Goal: Task Accomplishment & Management: Manage account settings

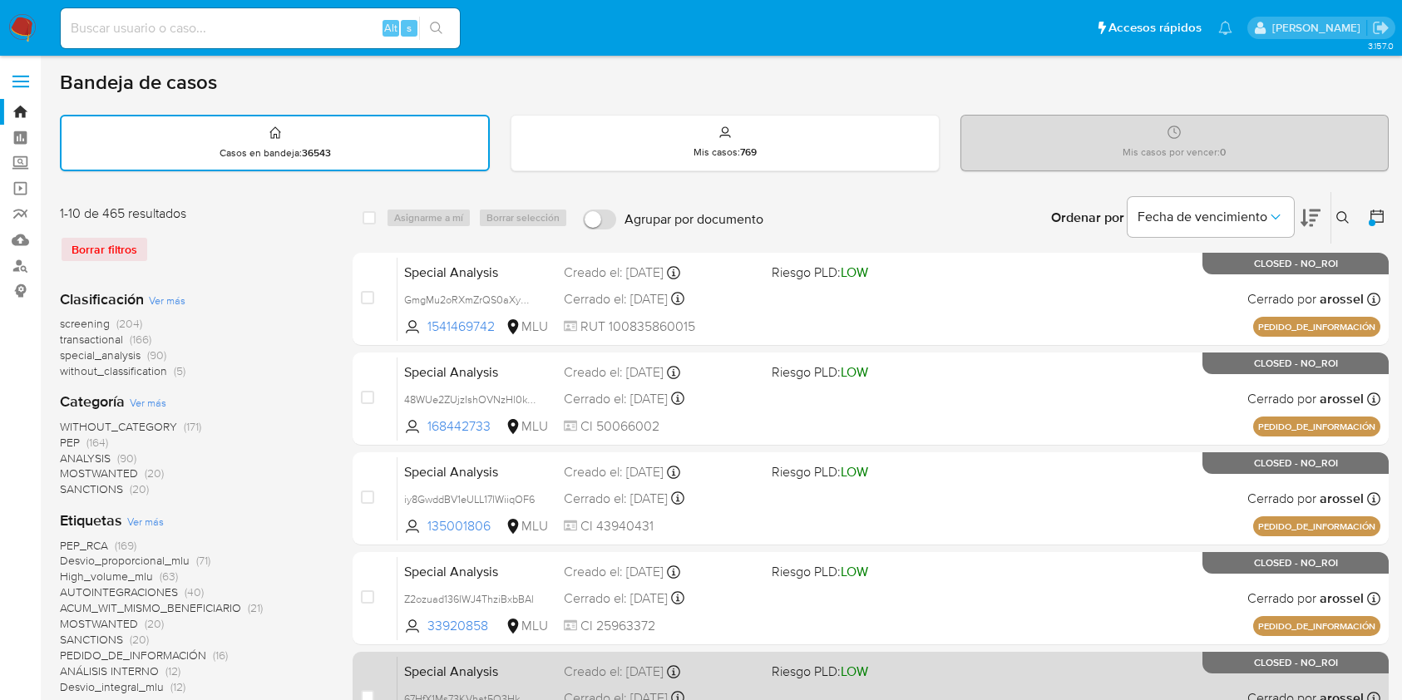
scroll to position [554, 0]
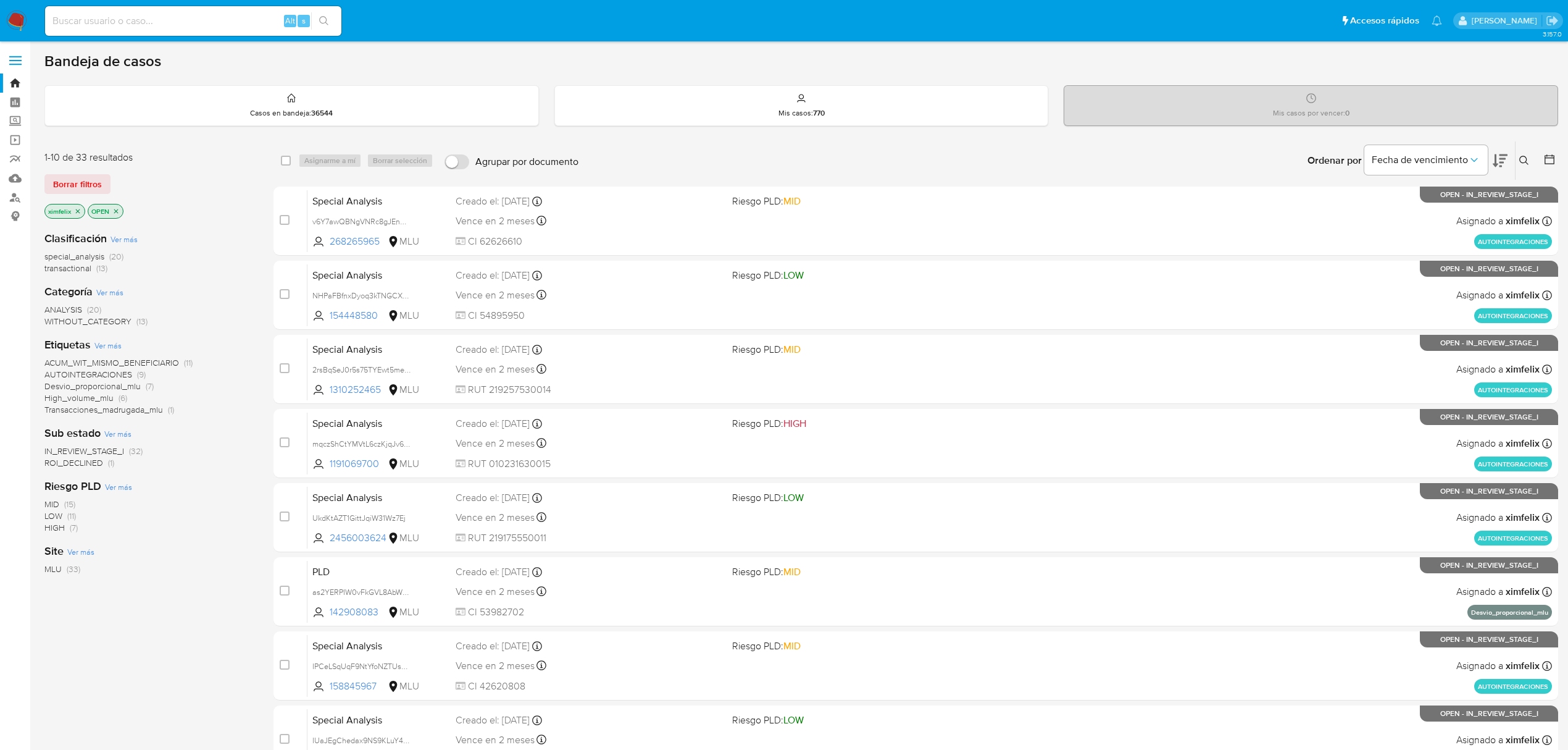
click at [7, 15] on img at bounding box center [16, 21] width 21 height 21
click at [95, 467] on span "ROI_DECLINED" at bounding box center [74, 463] width 59 height 13
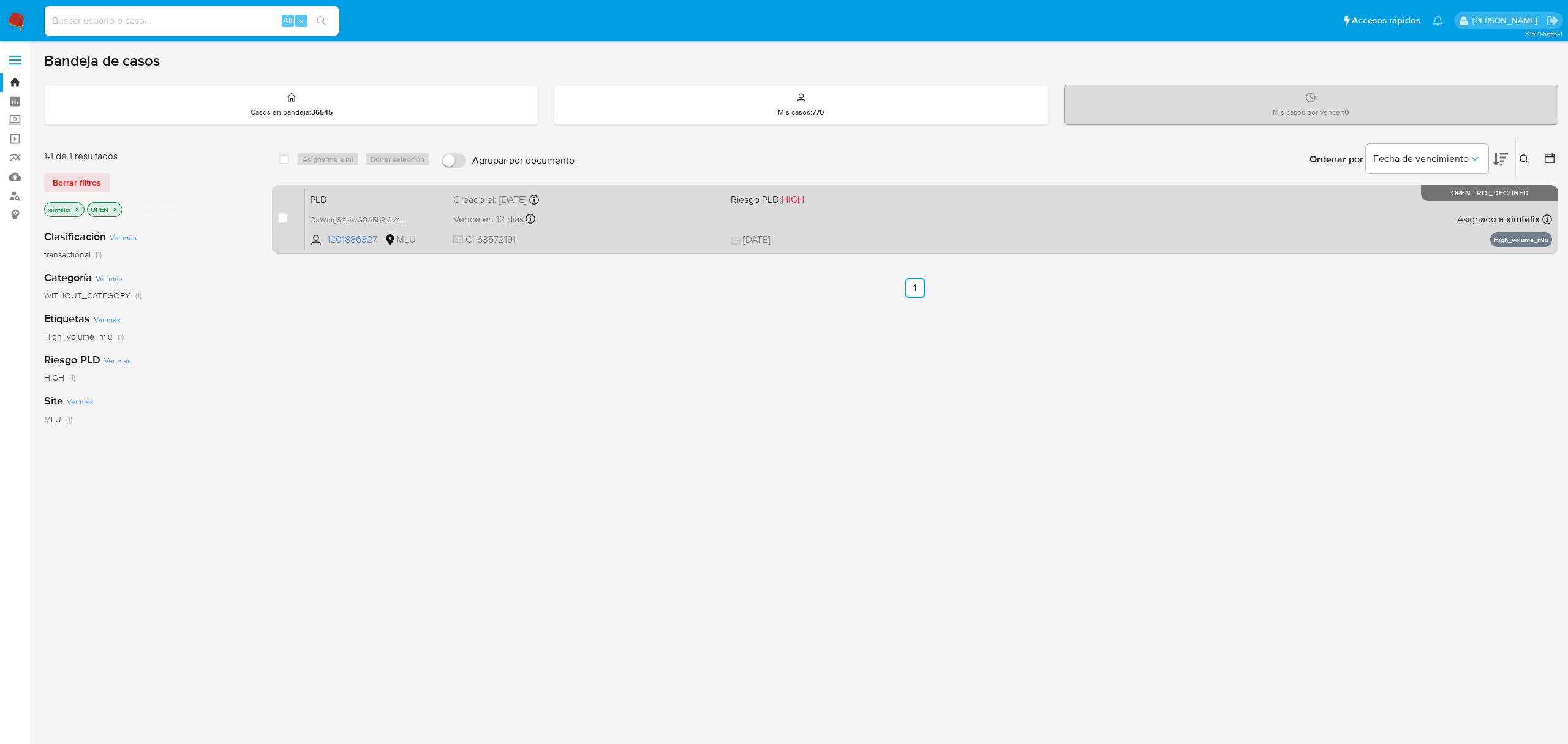
click at [588, 231] on div "PLD OsWmgSXkiwG0A5b9j0vYDIyz 1201886327 MLU Riesgo PLD: HIGH Creado el: 12/06/2…" at bounding box center [928, 219] width 1247 height 62
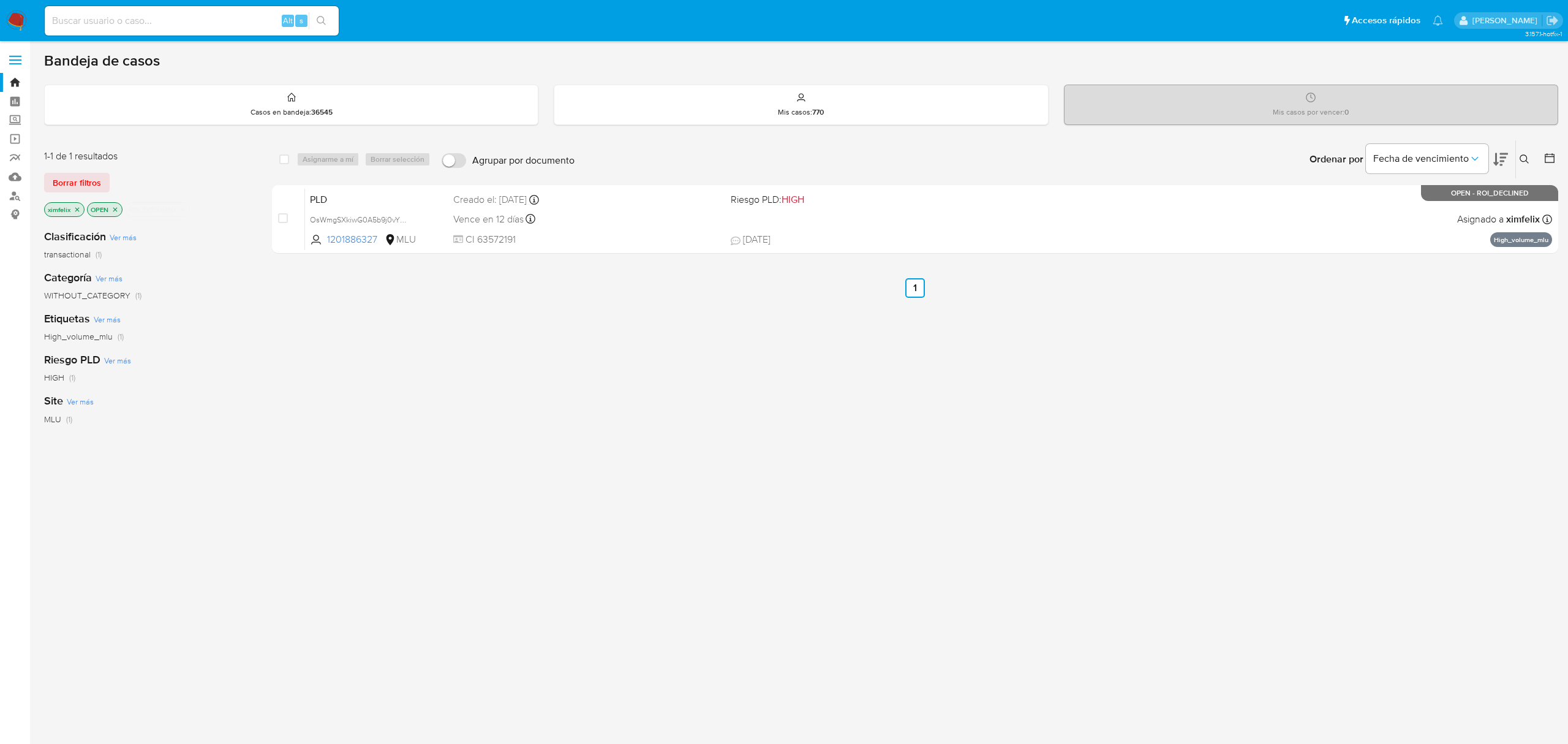
click at [18, 8] on nav "Pausado Ver notificaciones Alt s Accesos rápidos Presiona las siguientes teclas…" at bounding box center [784, 21] width 1568 height 41
click at [22, 22] on img at bounding box center [16, 21] width 21 height 21
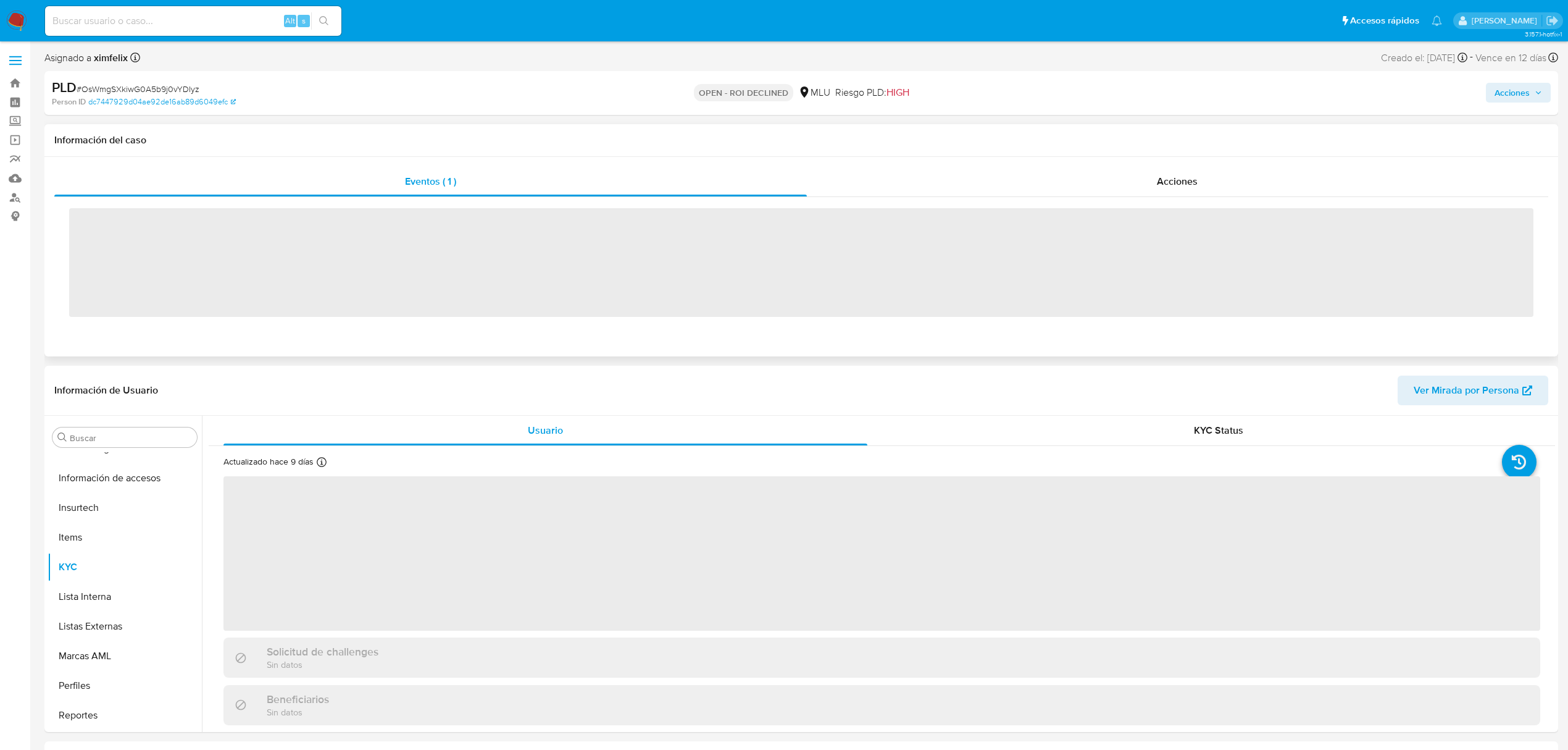
scroll to position [552, 0]
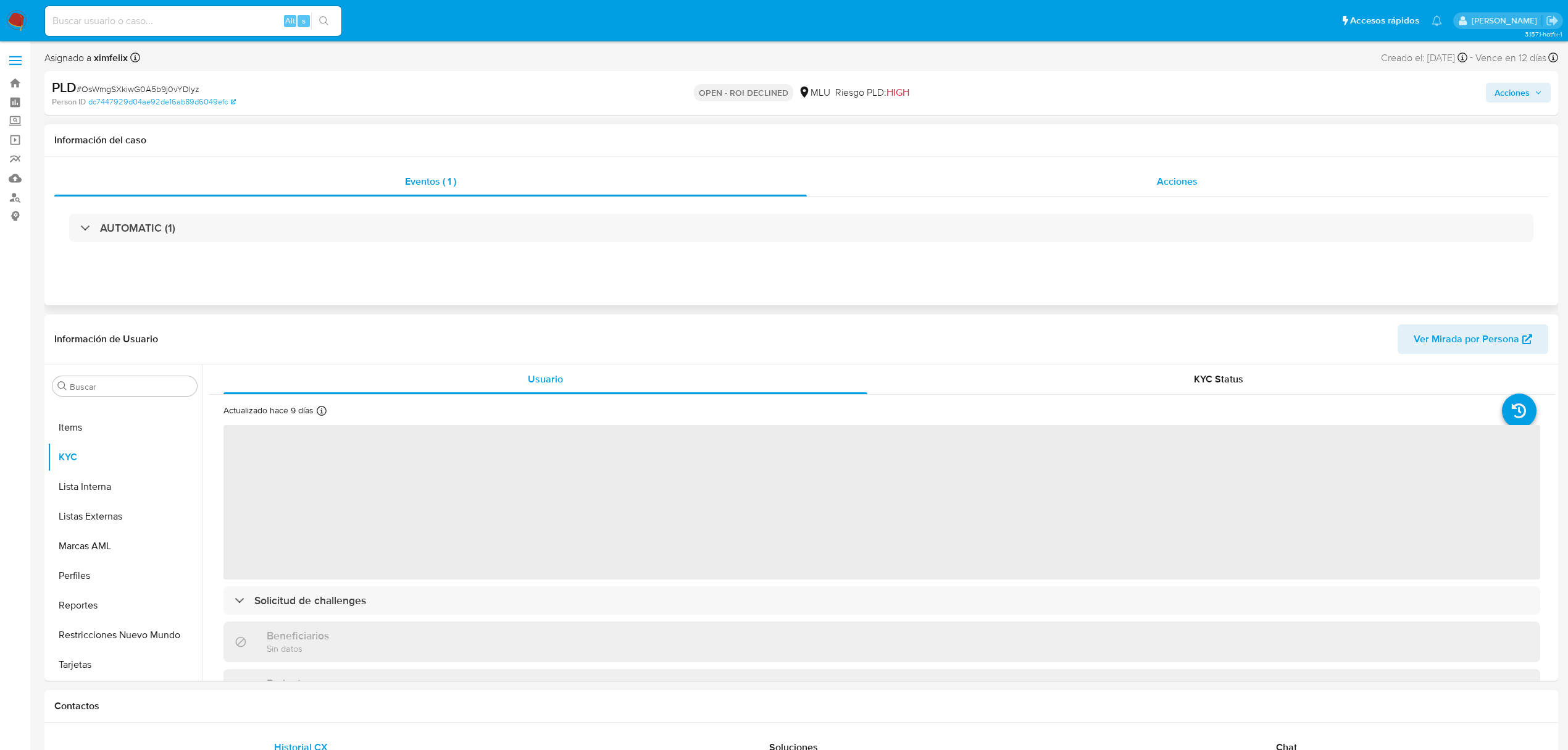
click at [1189, 178] on span "Acciones" at bounding box center [1177, 181] width 41 height 14
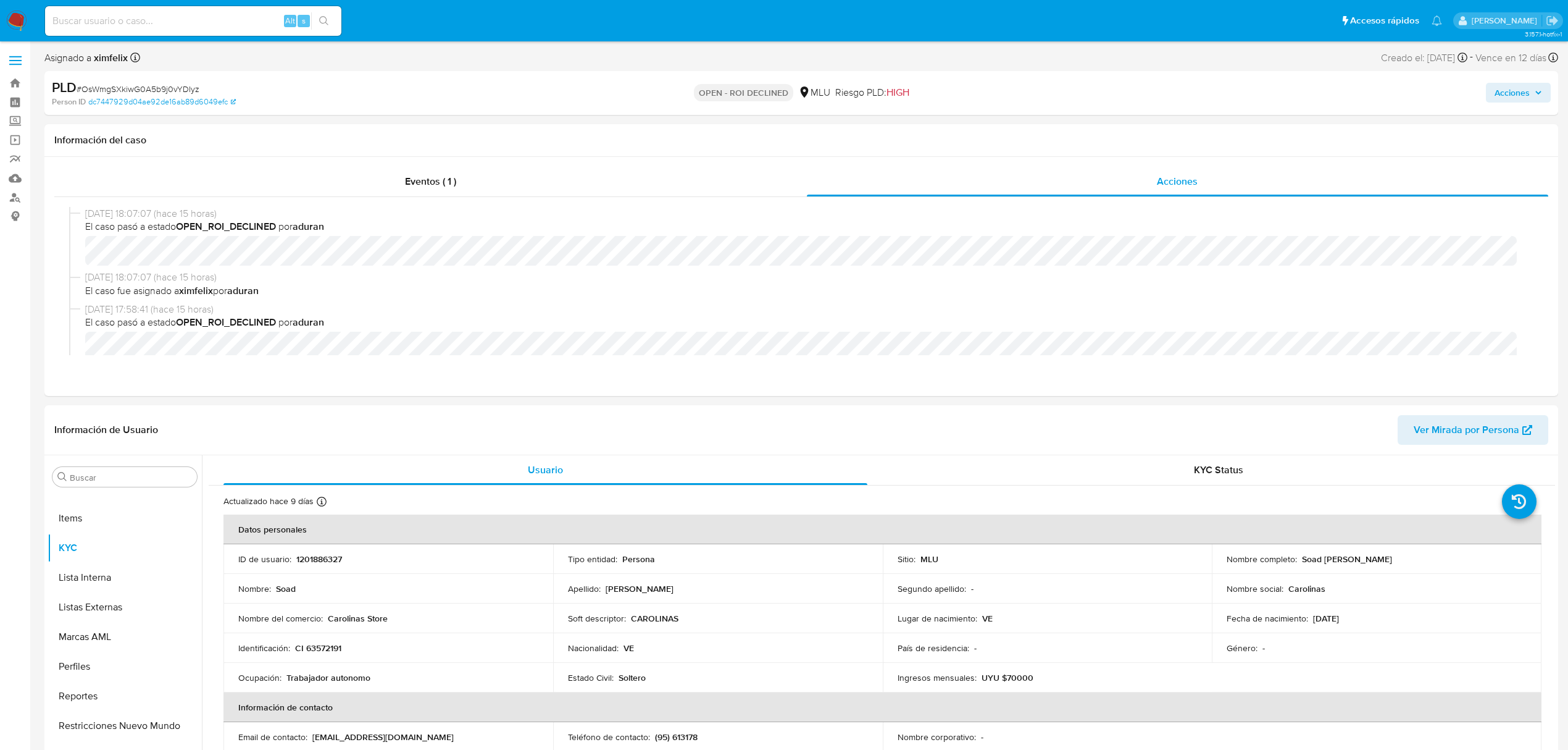
select select "10"
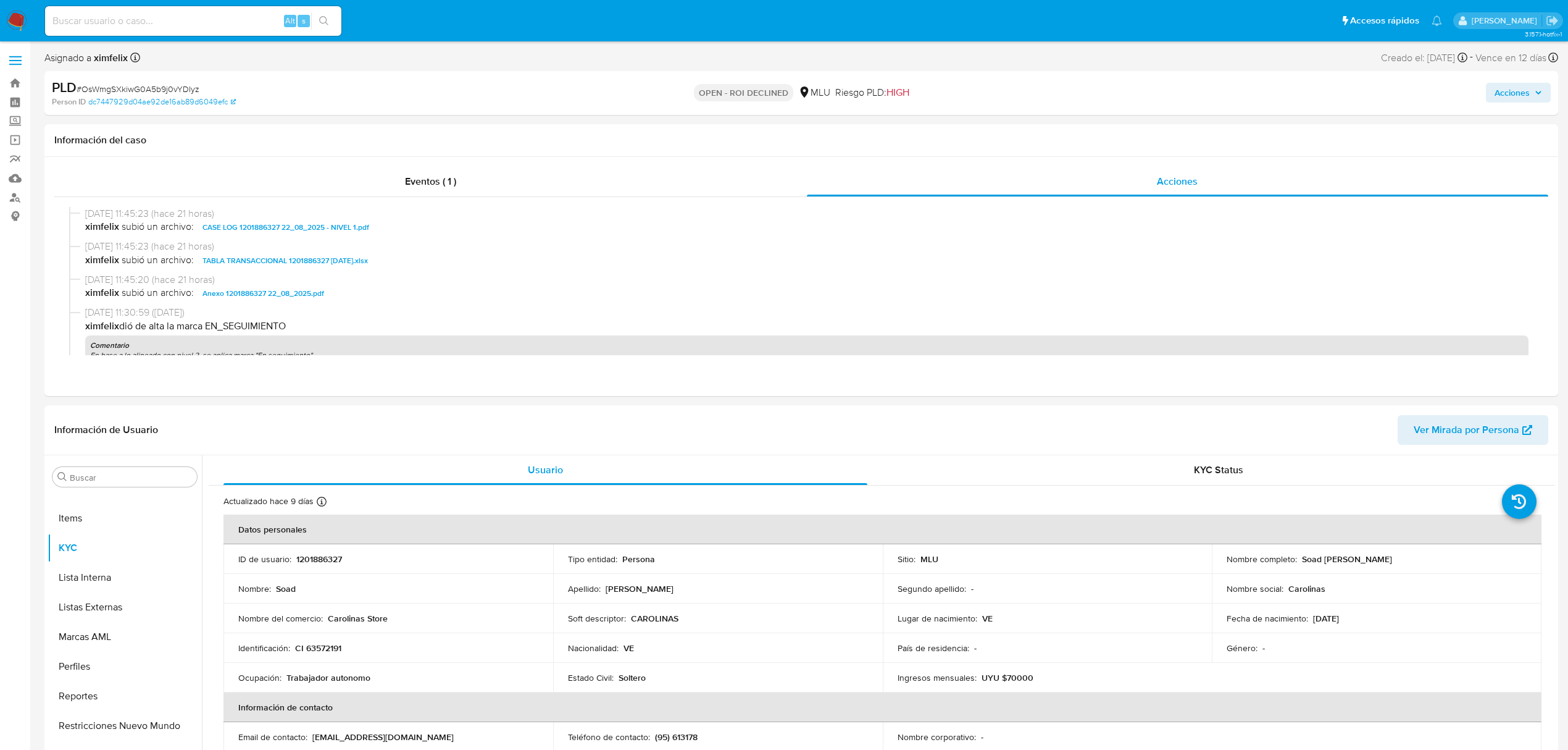
scroll to position [411, 0]
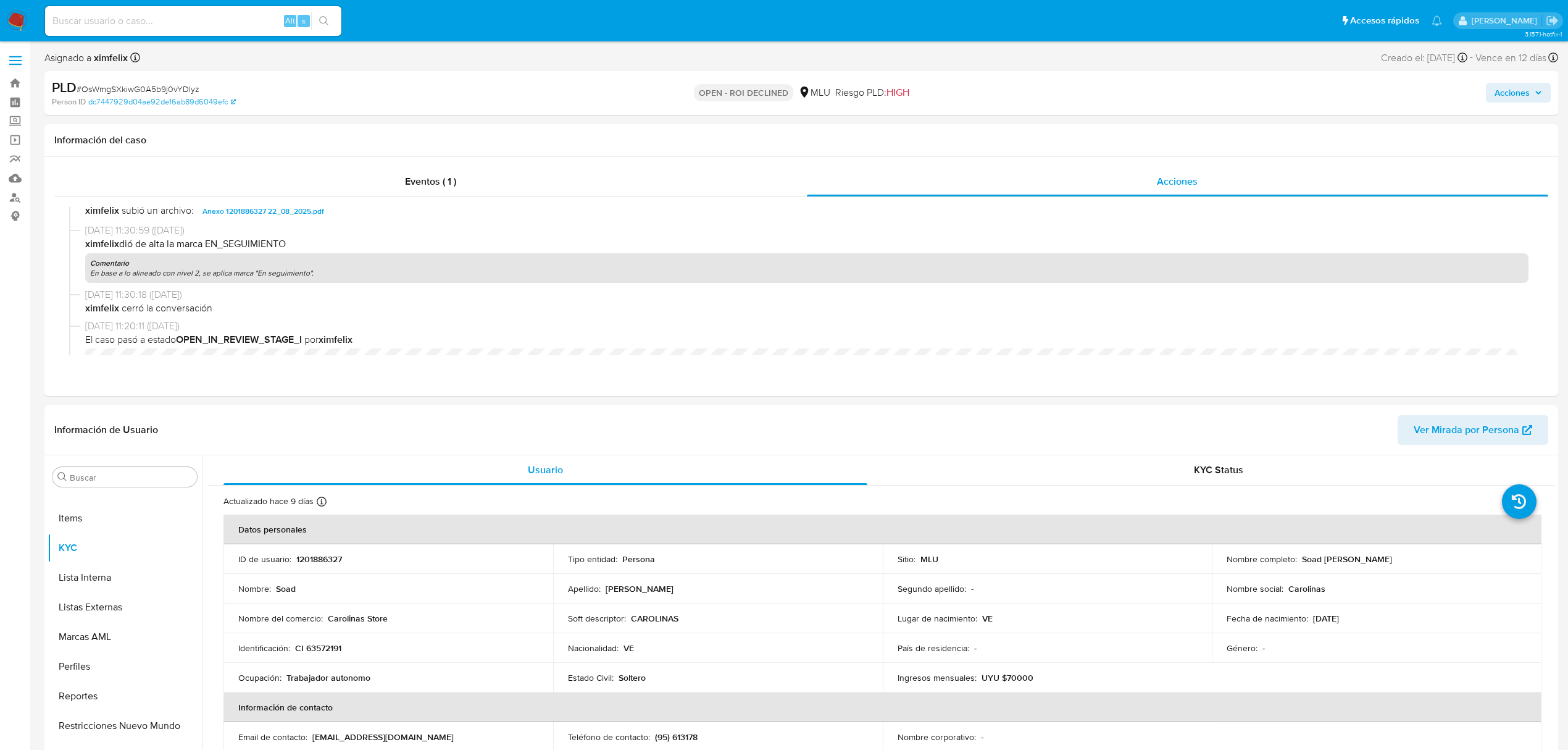
click at [1506, 100] on span "Acciones" at bounding box center [1512, 92] width 35 height 20
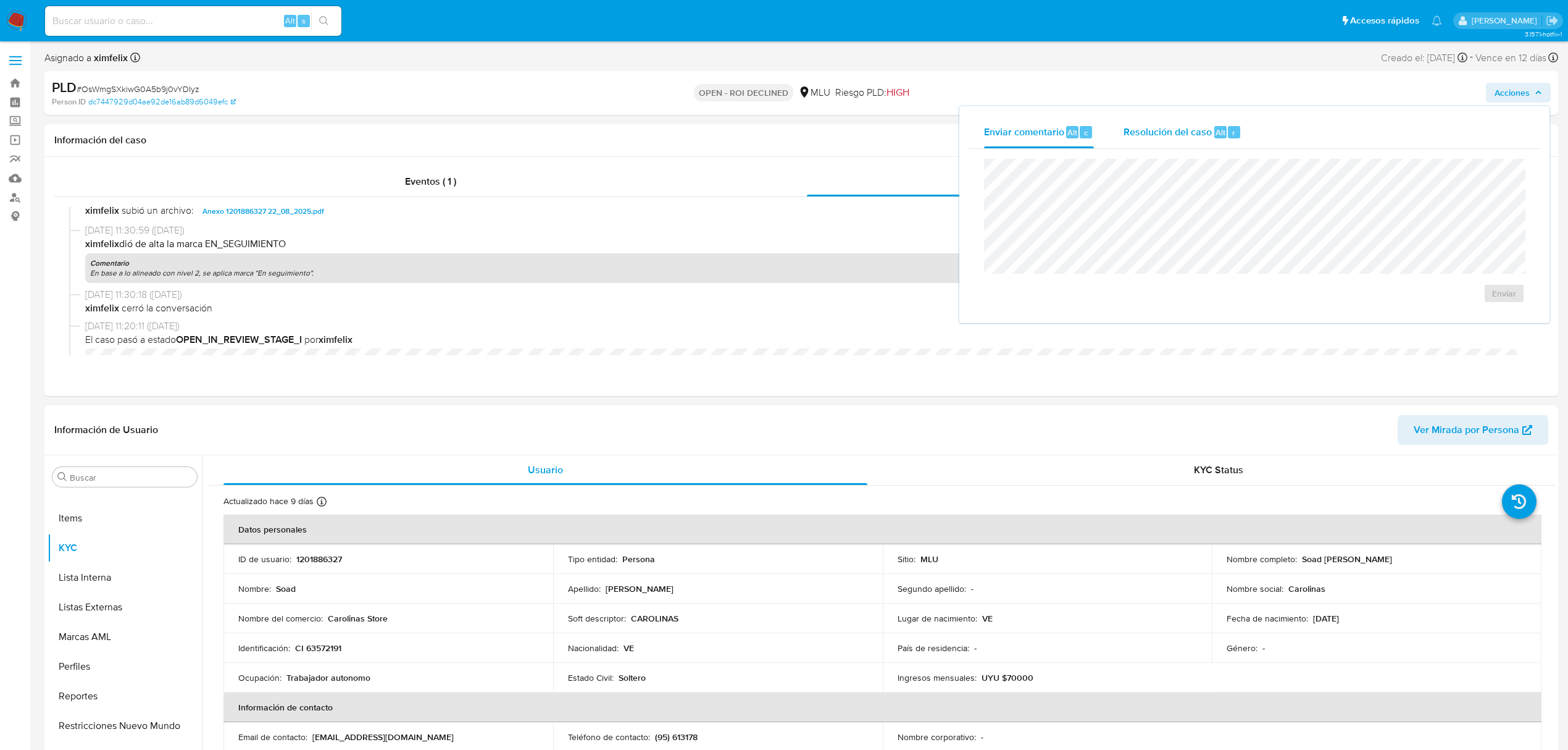
click at [1168, 141] on div "Resolución del caso Alt r" at bounding box center [1183, 131] width 118 height 32
click at [1460, 306] on span "ROI Declined" at bounding box center [1469, 305] width 60 height 27
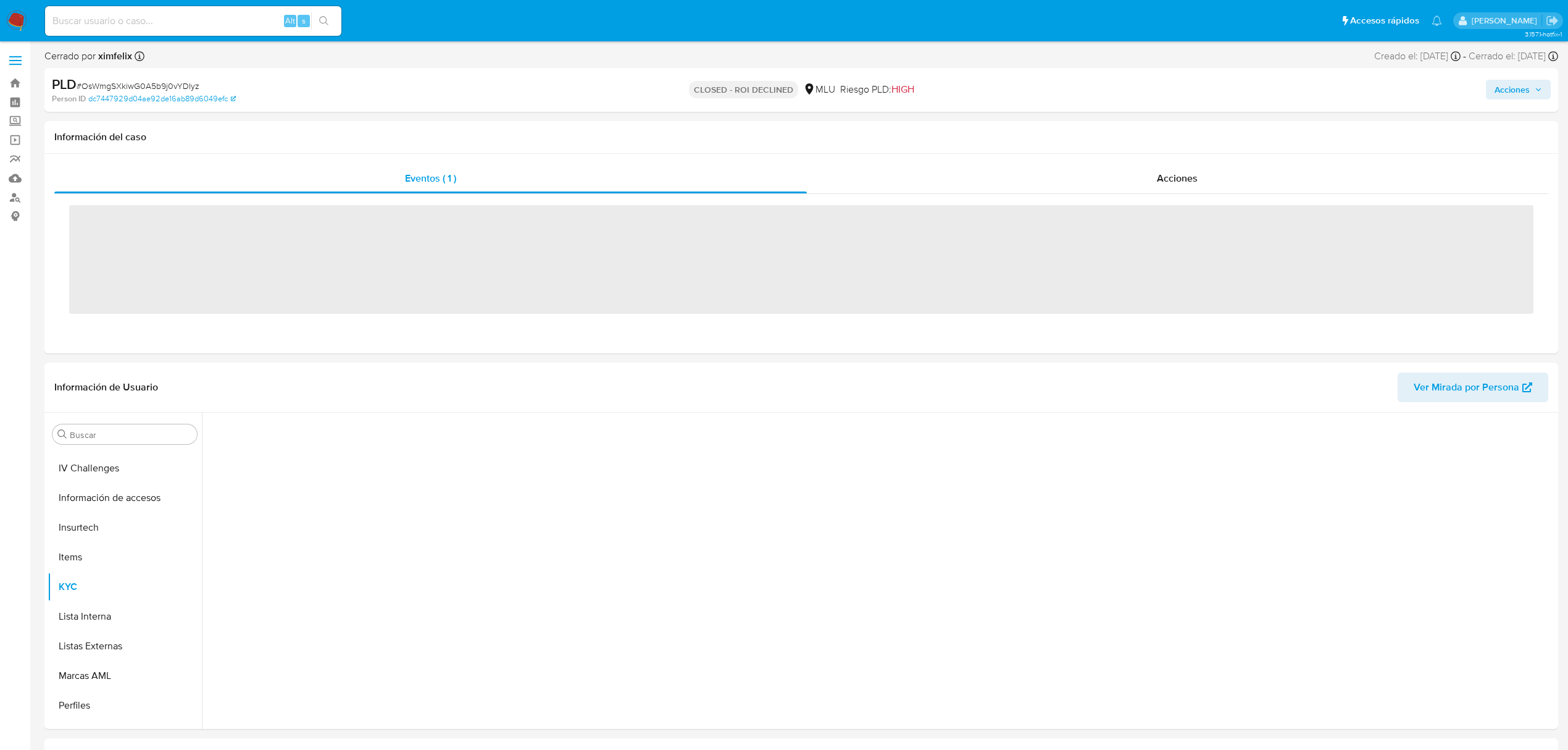
scroll to position [552, 0]
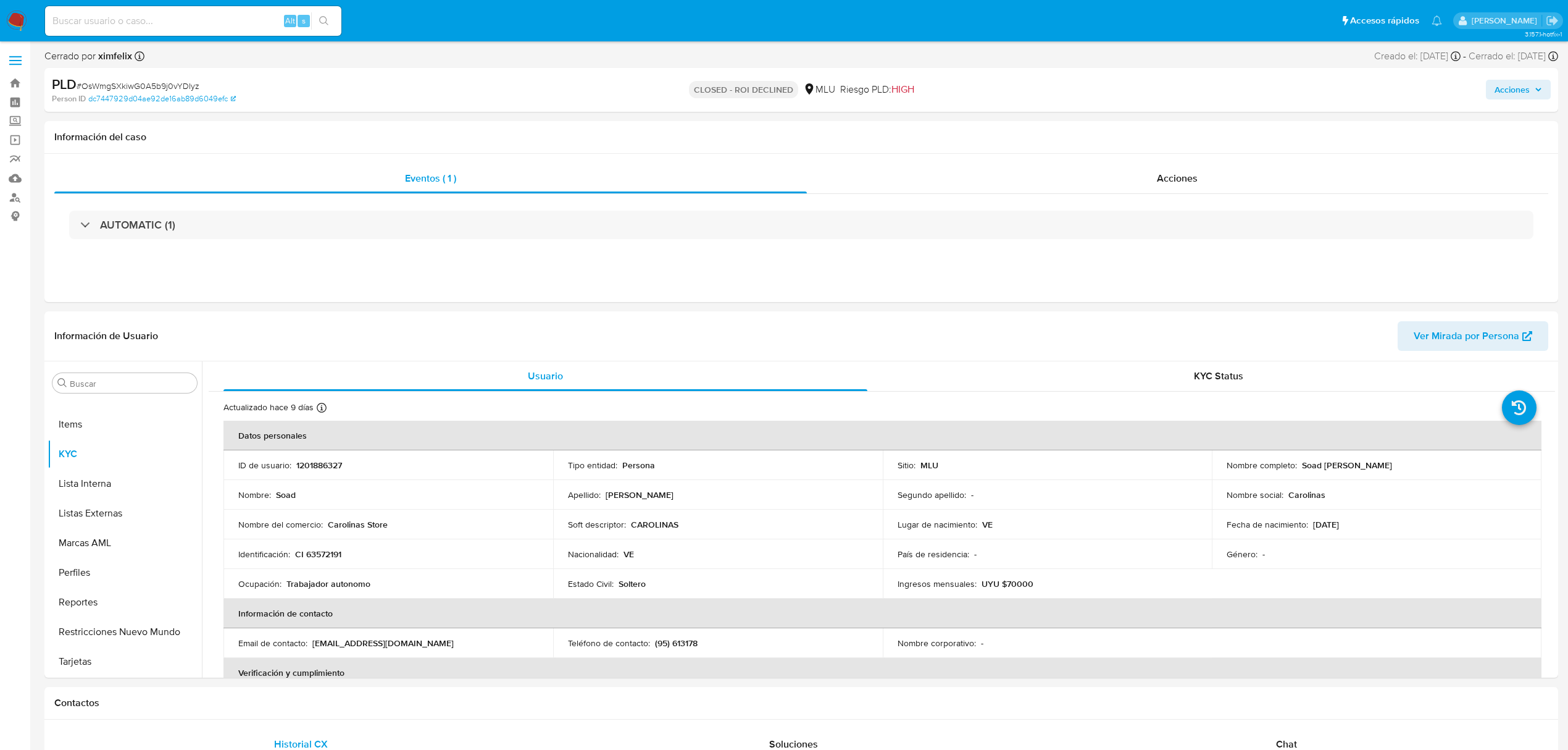
select select "10"
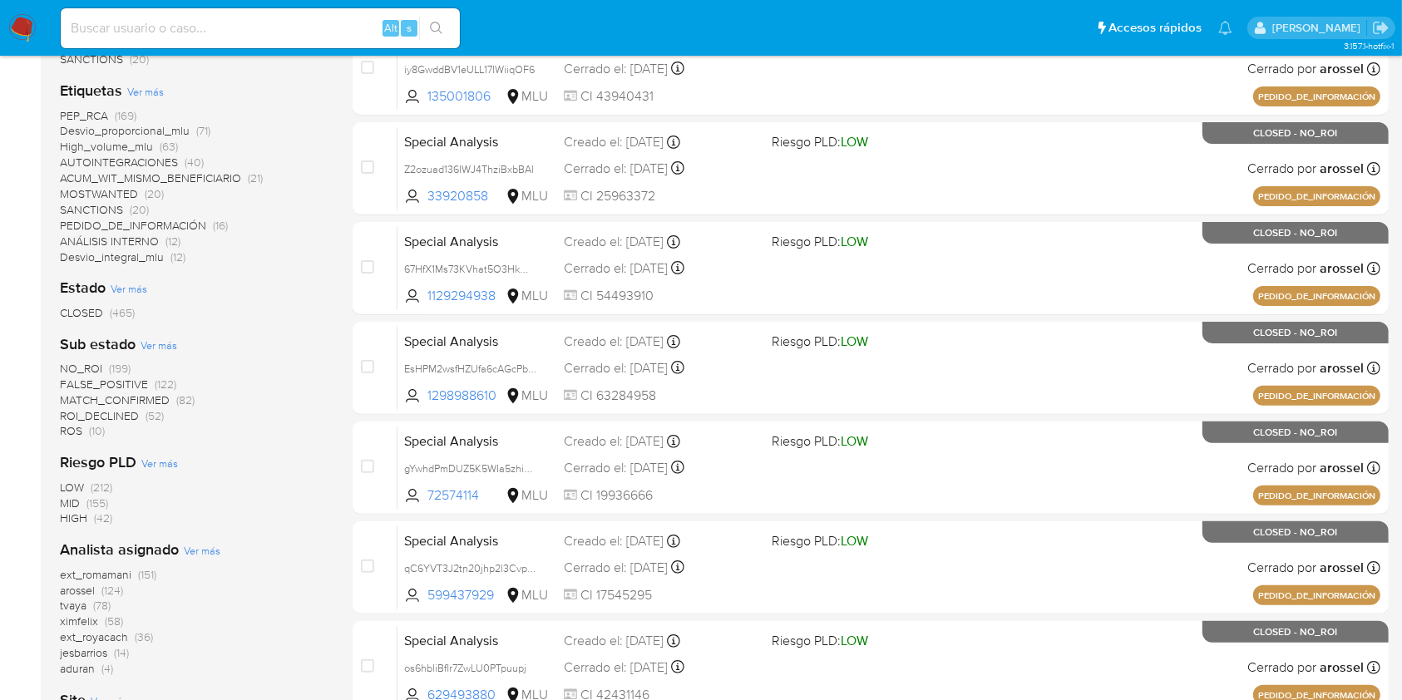
scroll to position [443, 0]
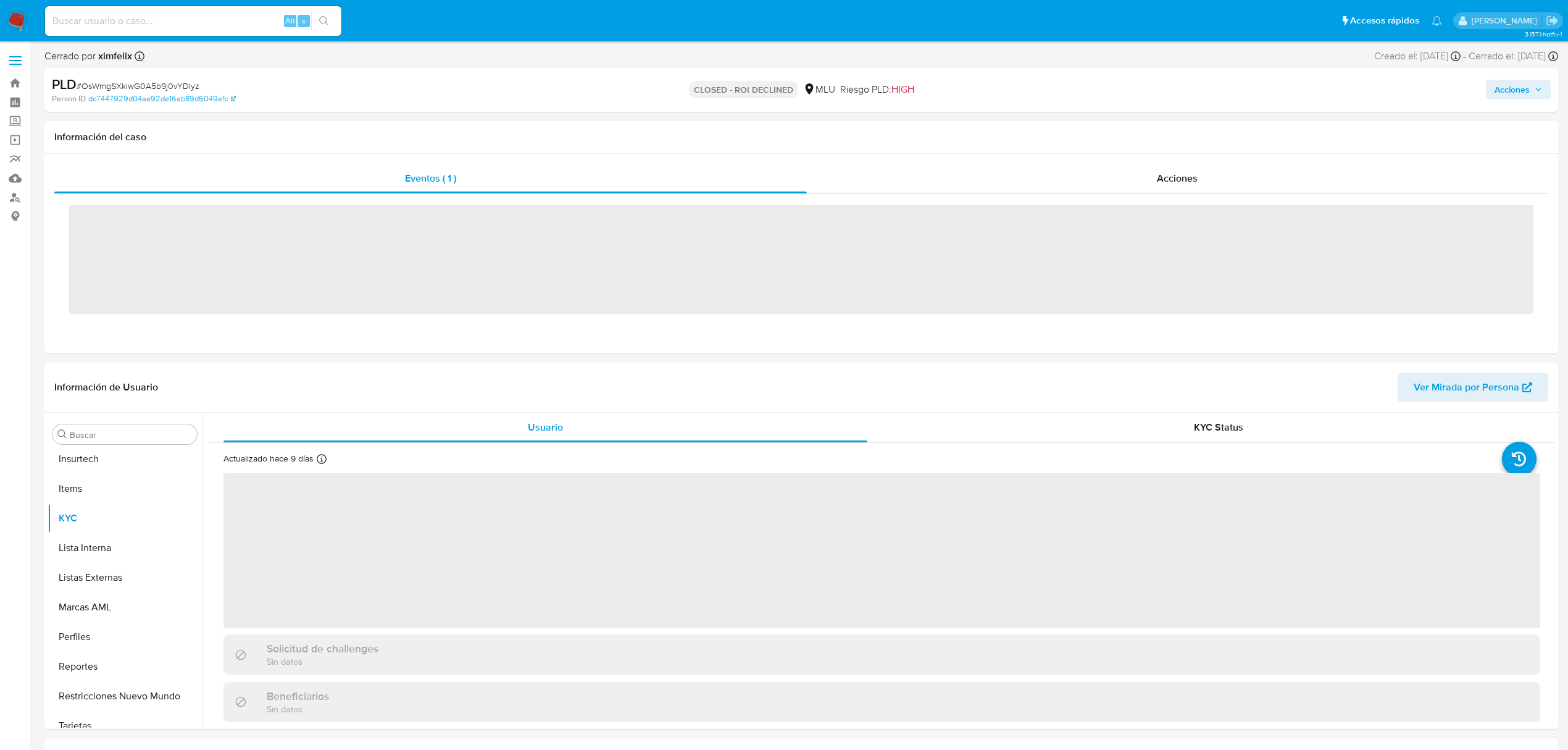
scroll to position [552, 0]
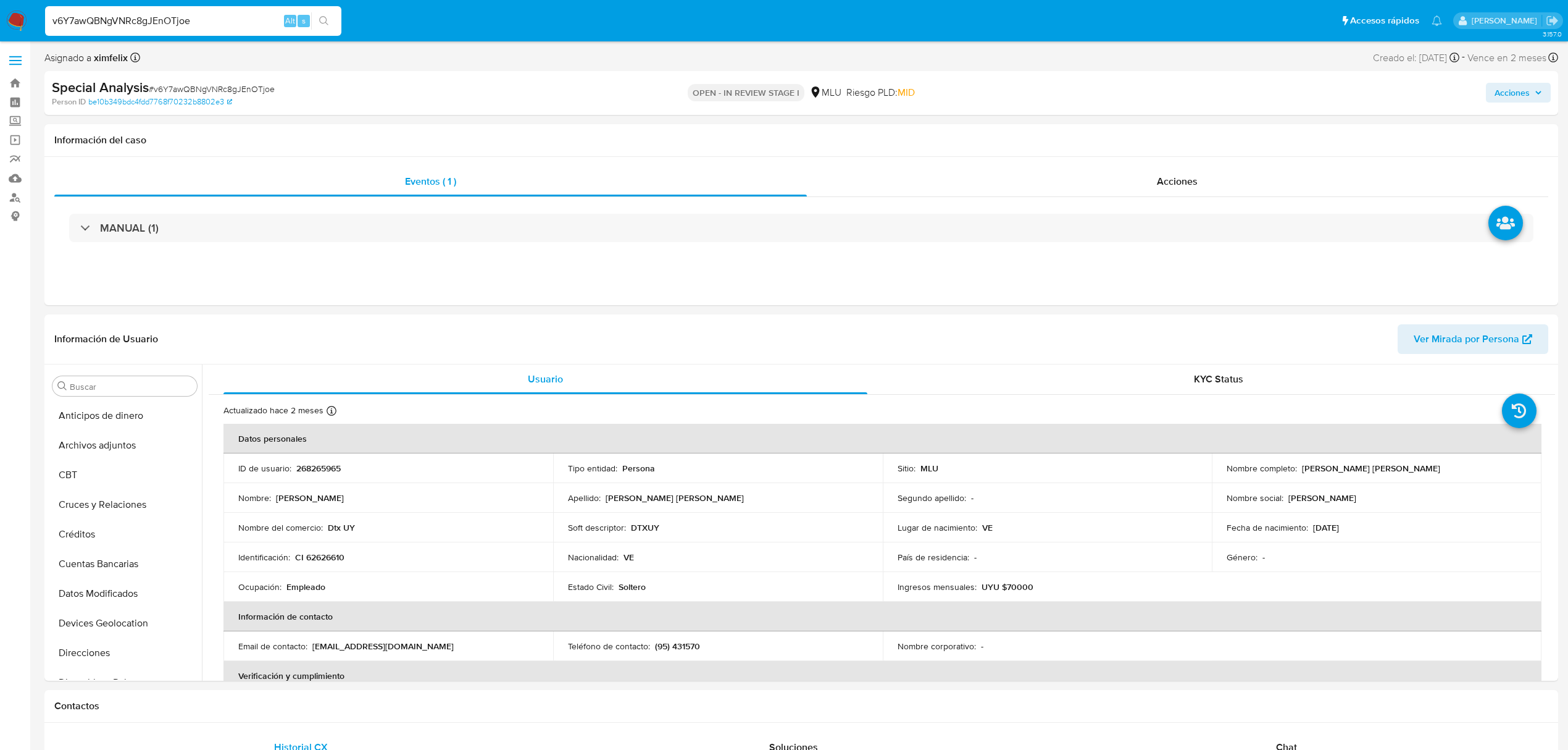
select select "10"
drag, startPoint x: 0, startPoint y: 0, endPoint x: 195, endPoint y: 24, distance: 196.5
click at [195, 24] on input "v6Y7awQBNgVNRc8gJEnOTjoe" at bounding box center [193, 21] width 296 height 16
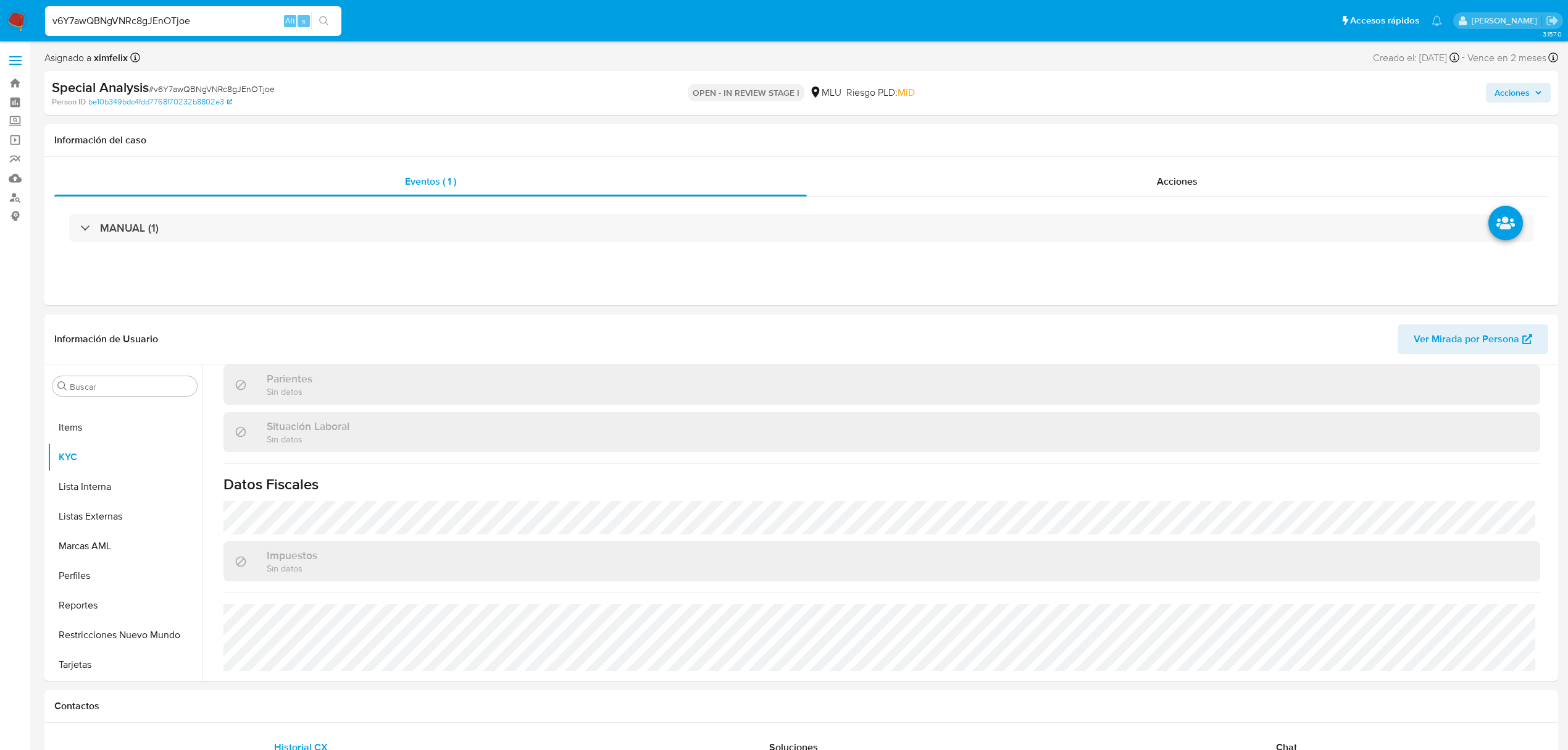
click at [195, 24] on input "v6Y7awQBNgVNRc8gJEnOTjoe" at bounding box center [193, 21] width 296 height 16
click at [148, 26] on input "v6Y7awQBNgVNRc8gJEnOTjoe" at bounding box center [193, 21] width 296 height 16
paste input "NHPaFBfnxDyoq3kTNGCXt8D9"
type input "NHPaFBfnxDyoq3kTNGCXt8D9"
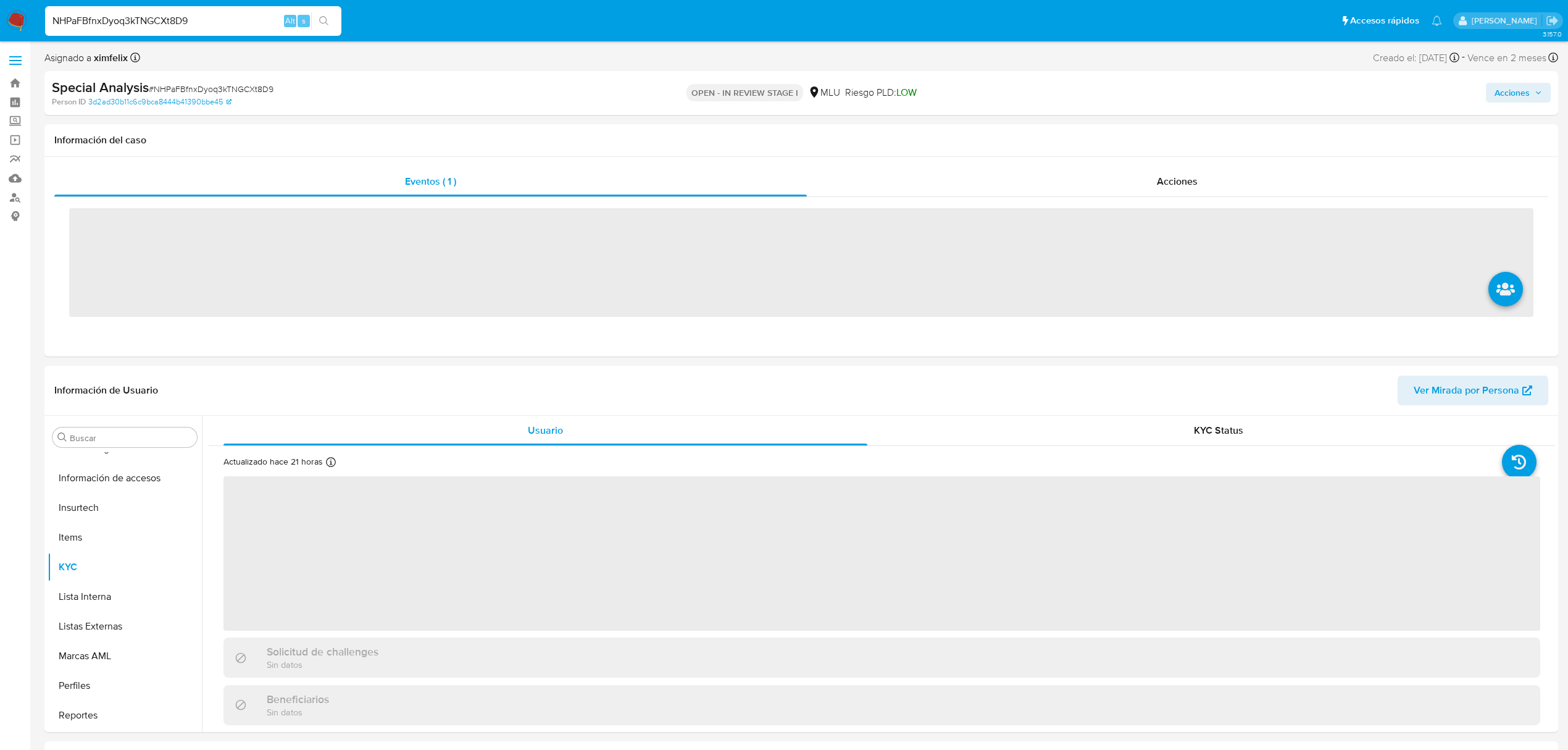
scroll to position [552, 0]
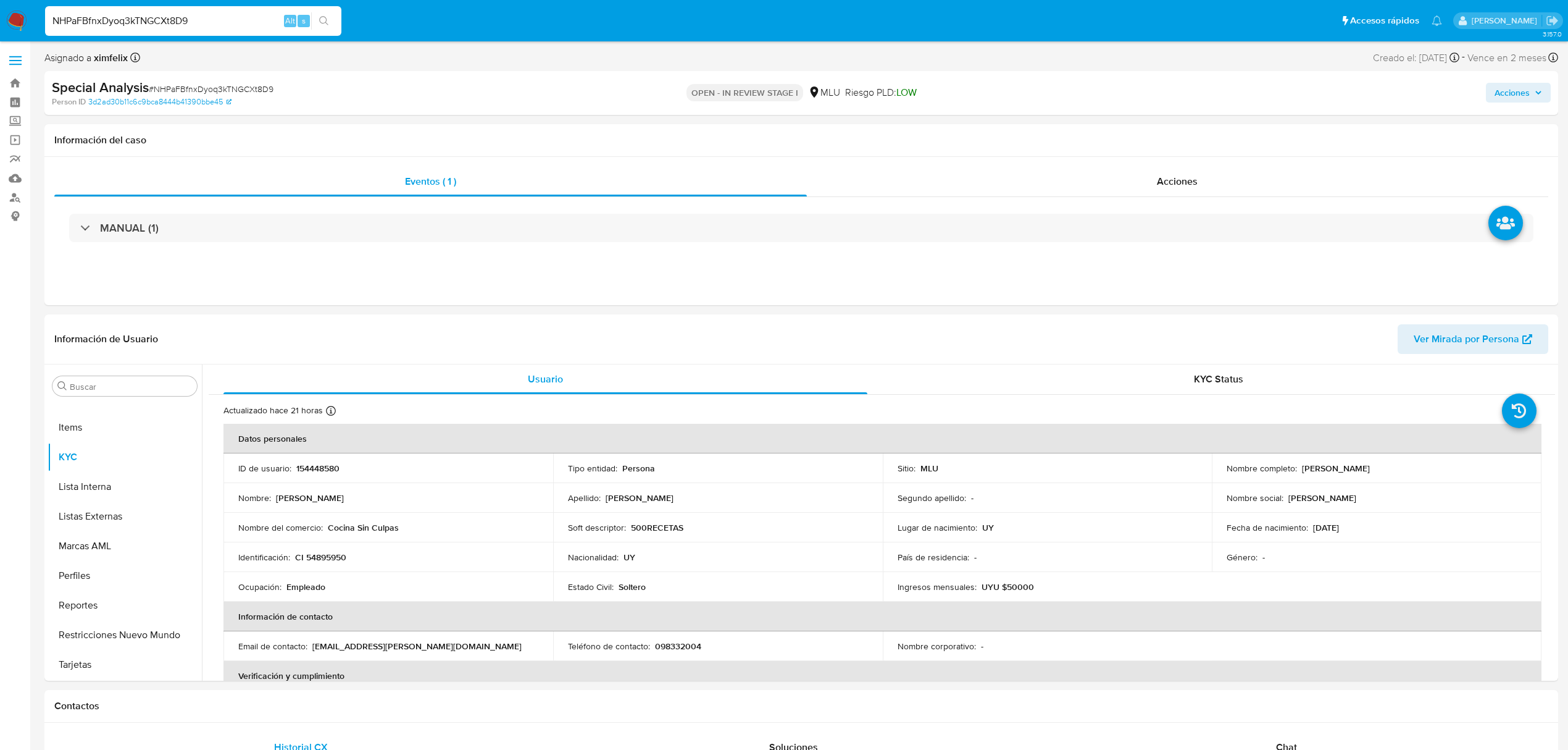
select select "10"
click at [154, 21] on input "NHPaFBfnxDyoq3kTNGCXt8D9" at bounding box center [193, 21] width 296 height 16
paste input "2rsBqSeJ0r5s75TYEwt5mebn"
type input "2rsBqSeJ0r5s75TYEwt5mebn"
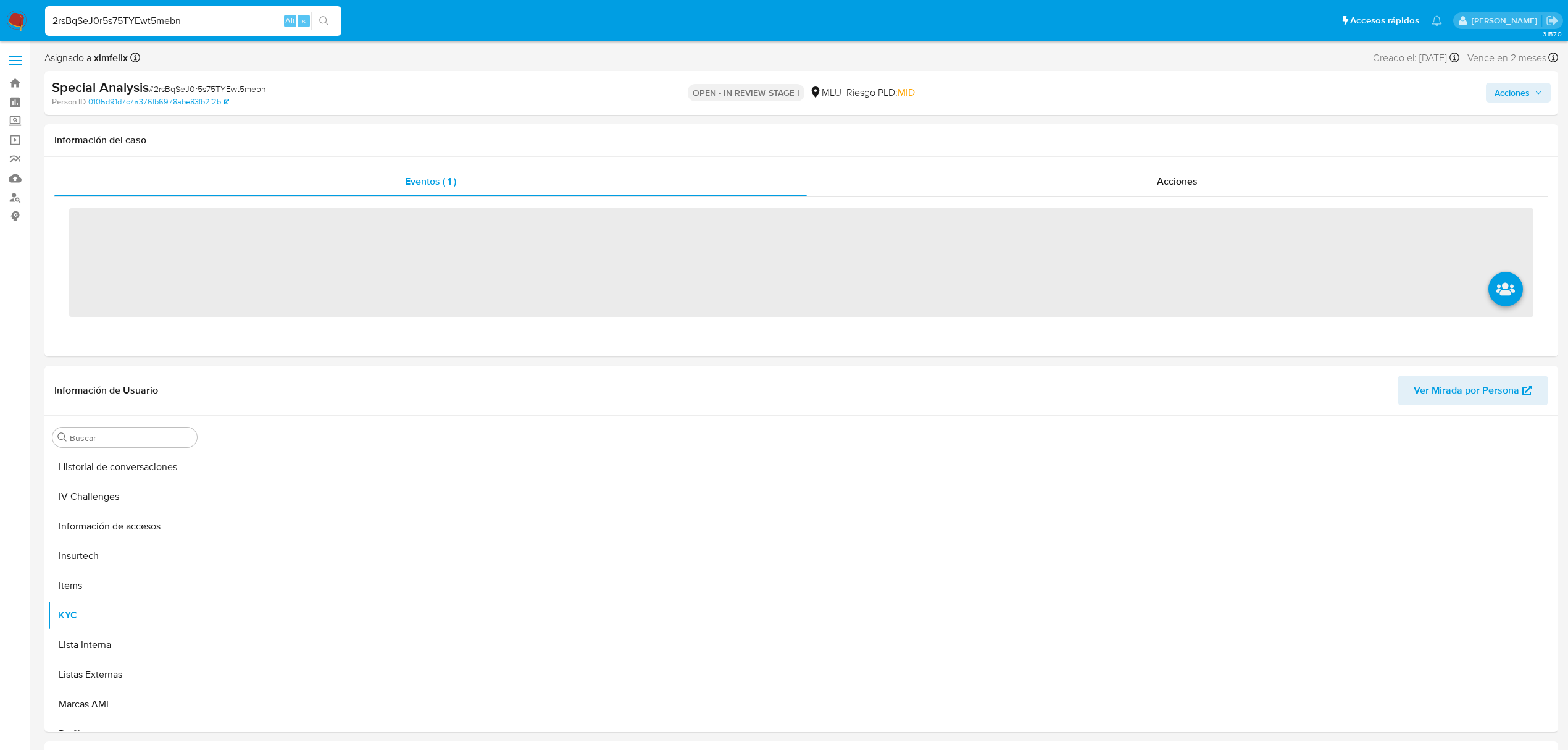
scroll to position [552, 0]
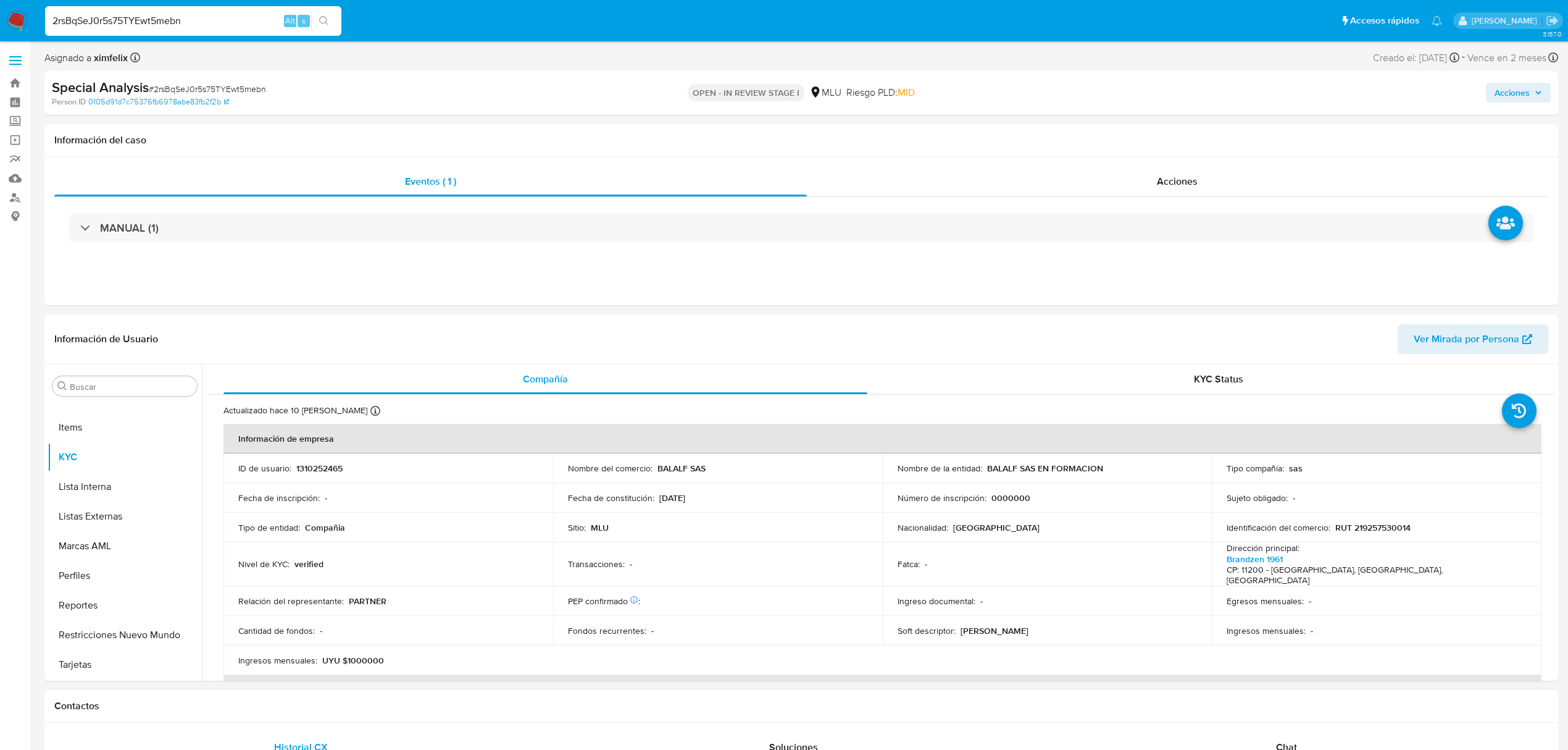
select select "10"
click at [352, 655] on p "UYU $1000000" at bounding box center [353, 660] width 62 height 11
click at [353, 655] on p "UYU $1000000" at bounding box center [353, 660] width 62 height 11
copy p "1000000"
drag, startPoint x: 69, startPoint y: 581, endPoint x: 99, endPoint y: 635, distance: 61.8
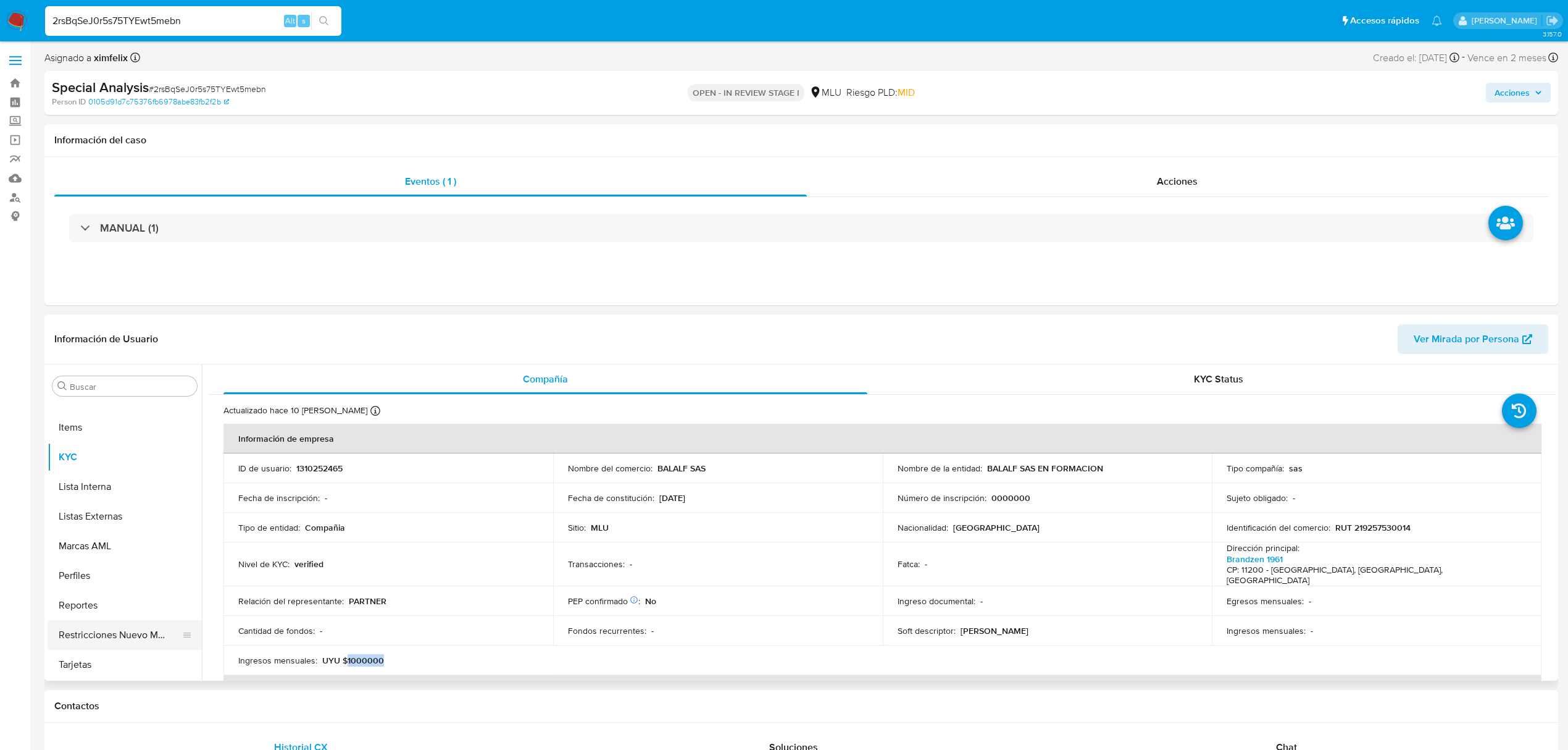
click at [69, 581] on button "Perfiles" at bounding box center [125, 575] width 154 height 30
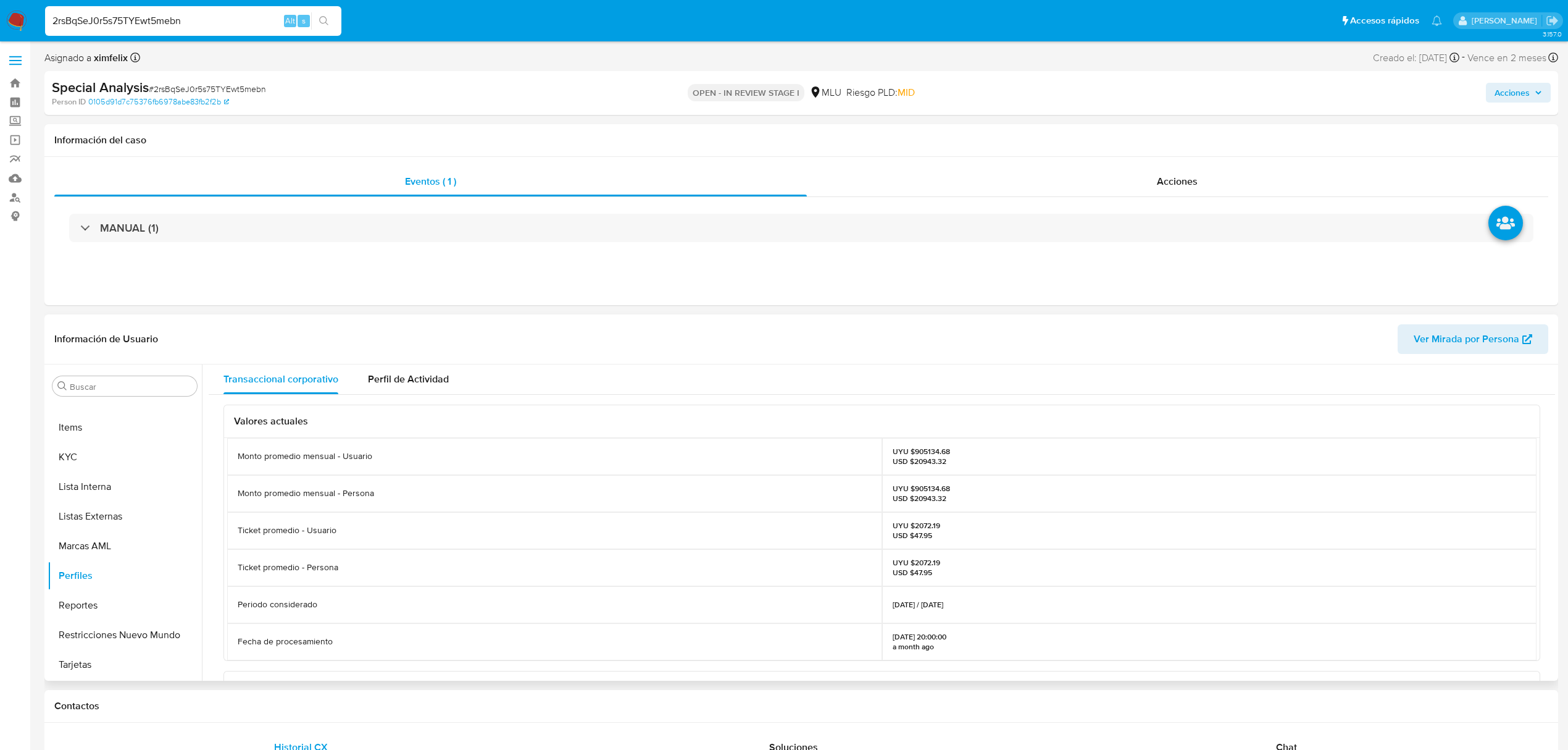
click at [918, 489] on p "UYU $905134.68 USD $20943.32" at bounding box center [921, 493] width 57 height 20
copy p "905134.68"
click at [936, 245] on div "MANUAL (1)" at bounding box center [801, 227] width 1494 height 62
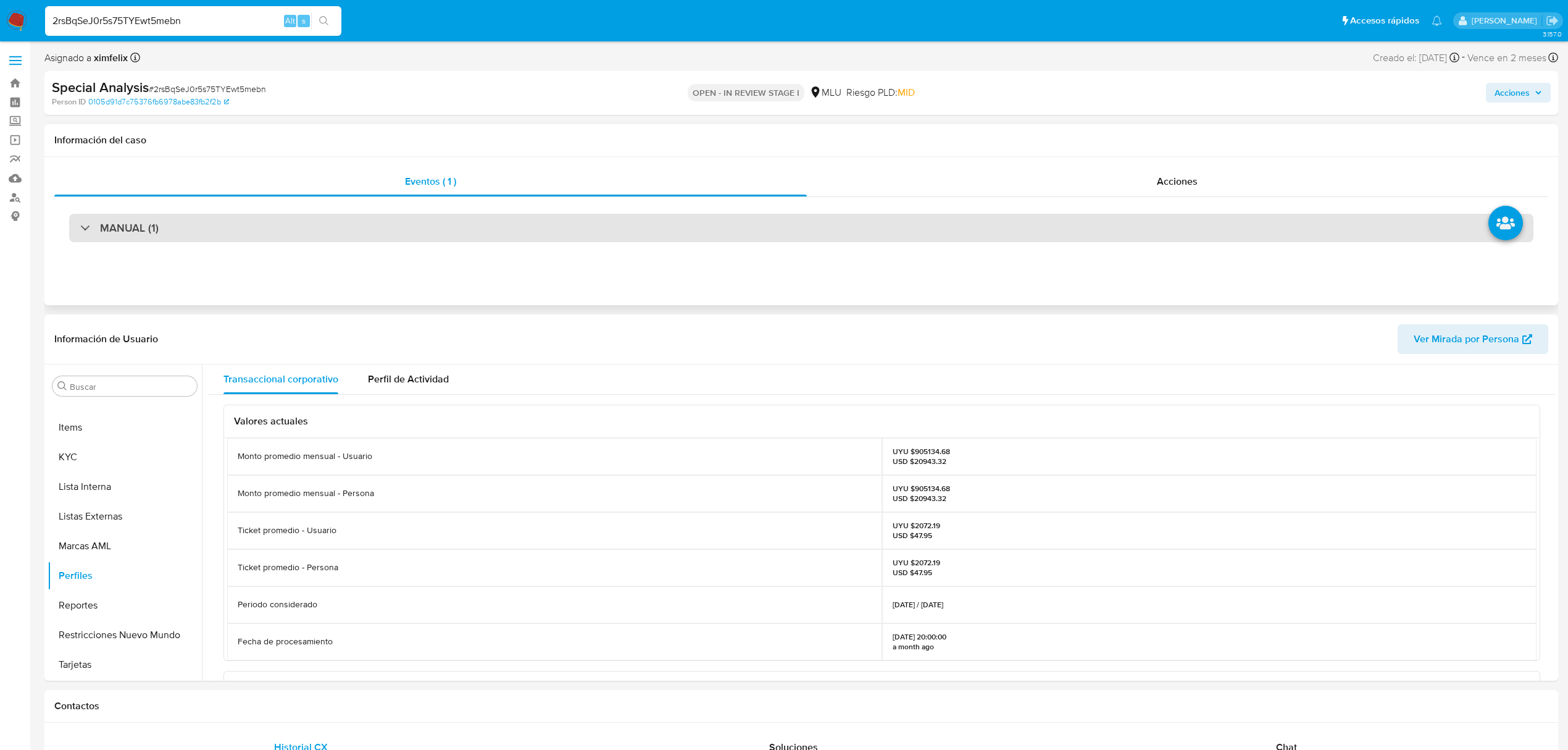
click at [933, 241] on div "MANUAL (1)" at bounding box center [801, 228] width 1465 height 28
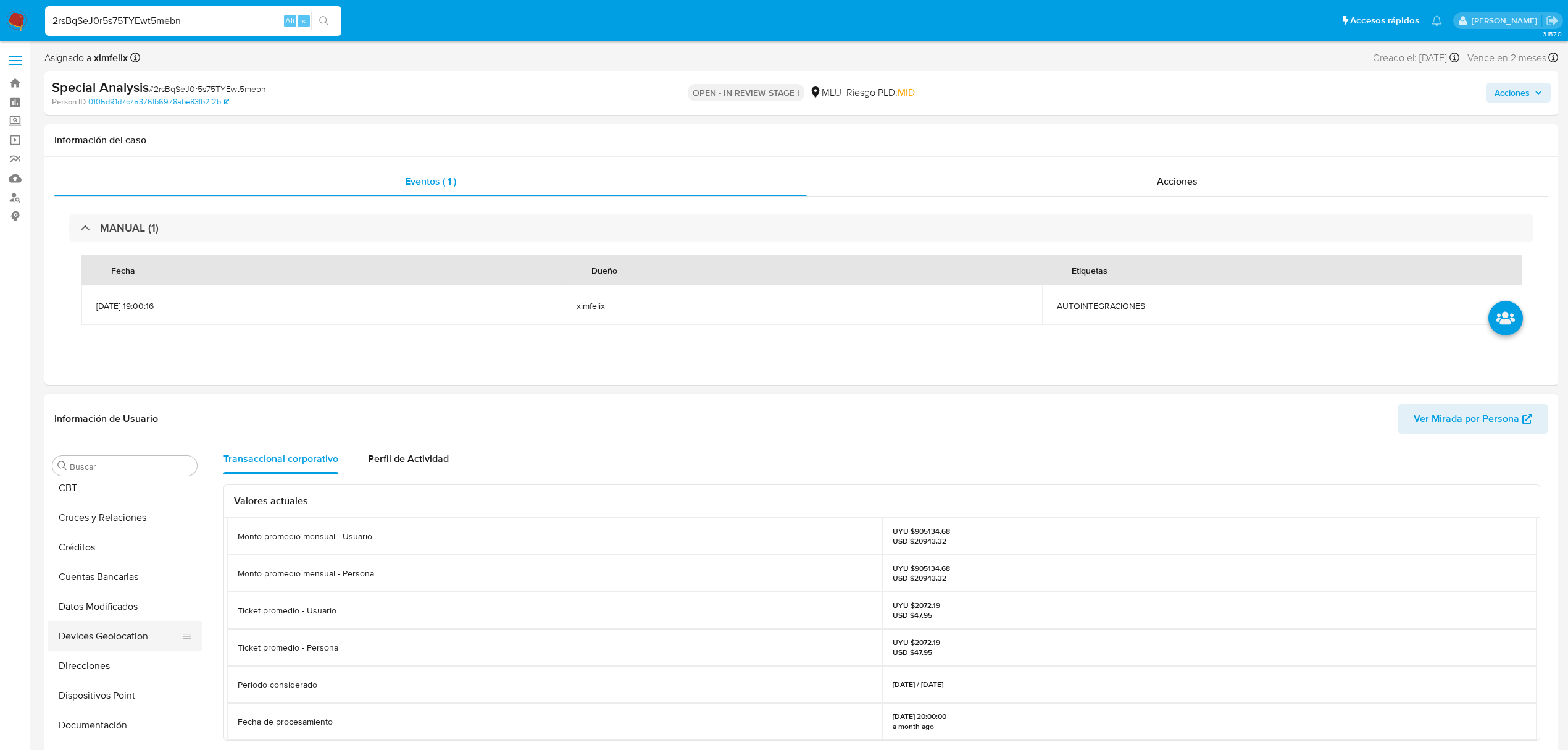
scroll to position [0, 0]
click at [97, 530] on button "Archivos adjuntos" at bounding box center [125, 525] width 154 height 30
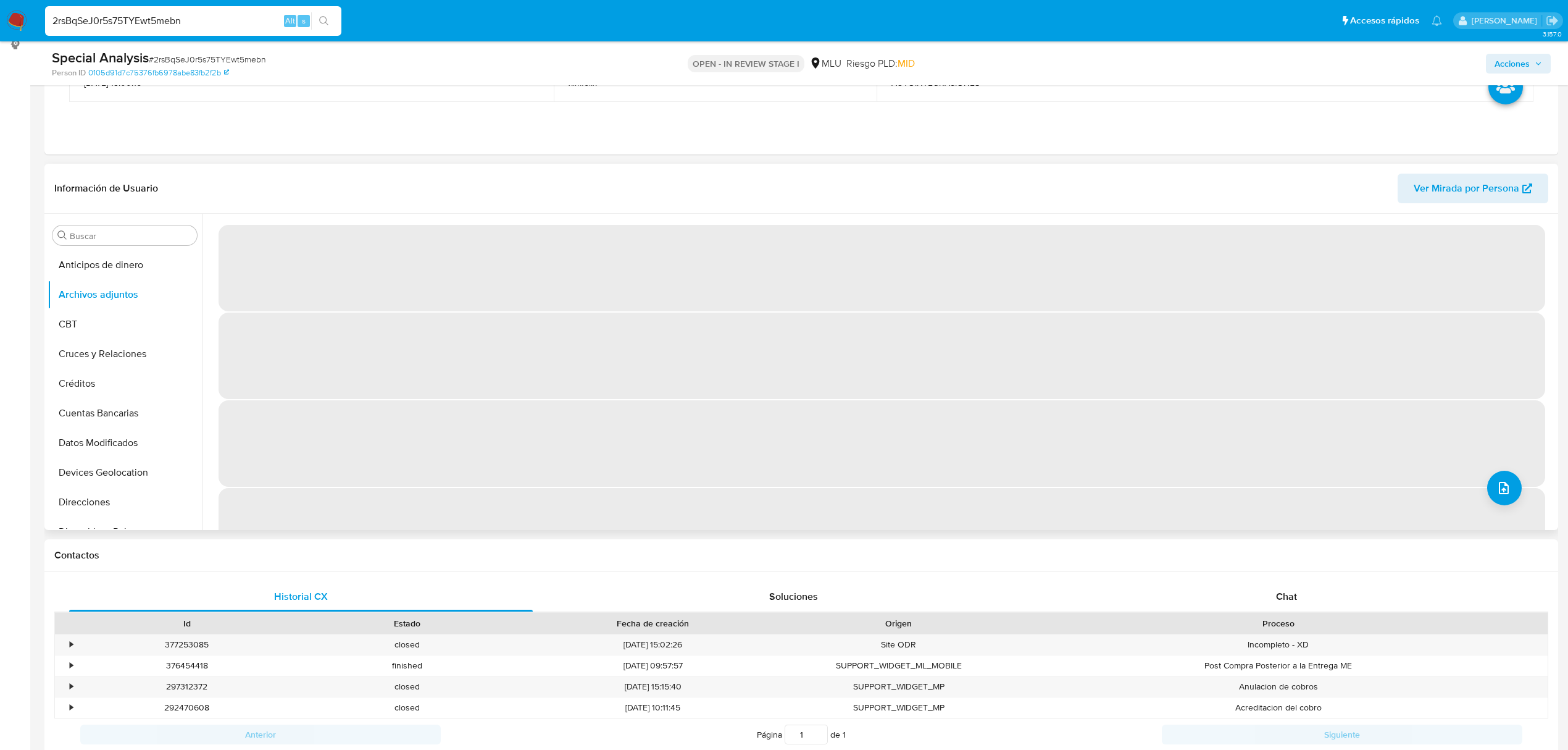
scroll to position [164, 0]
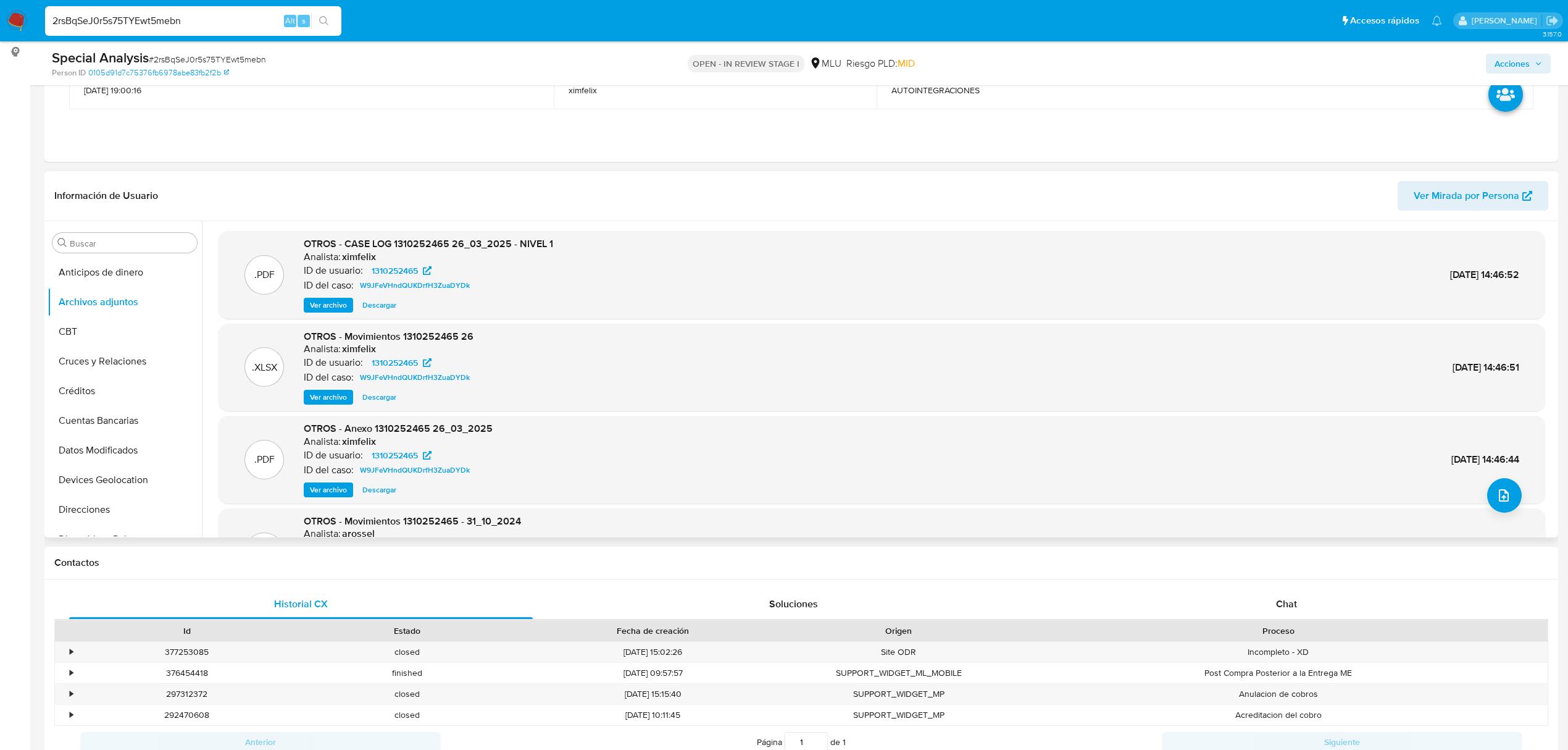
click at [343, 310] on span "Ver archivo" at bounding box center [328, 305] width 37 height 13
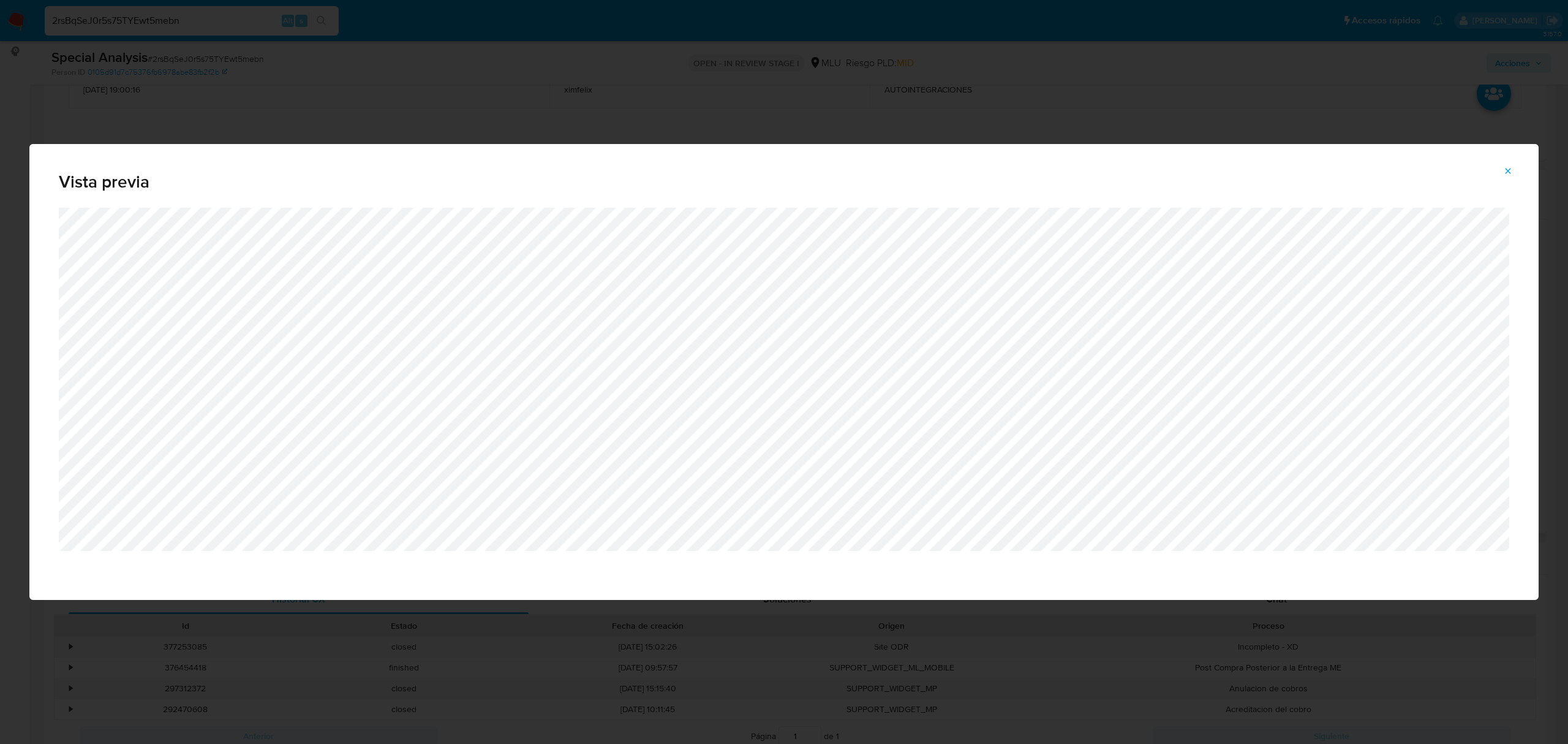
click at [1511, 177] on span "Attachment preview" at bounding box center [1508, 170] width 10 height 17
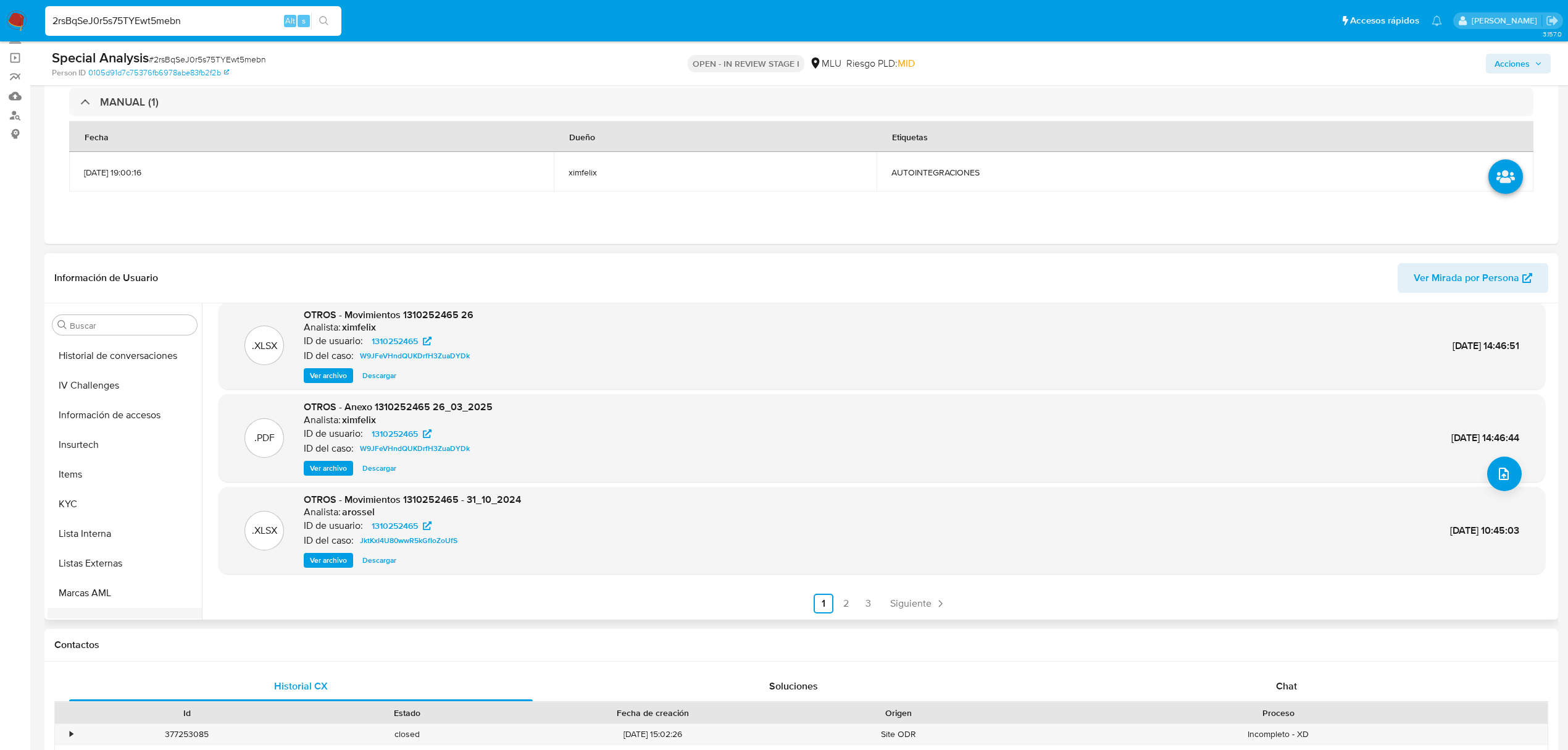
scroll to position [222, 0]
drag, startPoint x: 99, startPoint y: 421, endPoint x: 107, endPoint y: 442, distance: 22.5
click at [99, 421] on button "Documentación" at bounding box center [120, 428] width 145 height 30
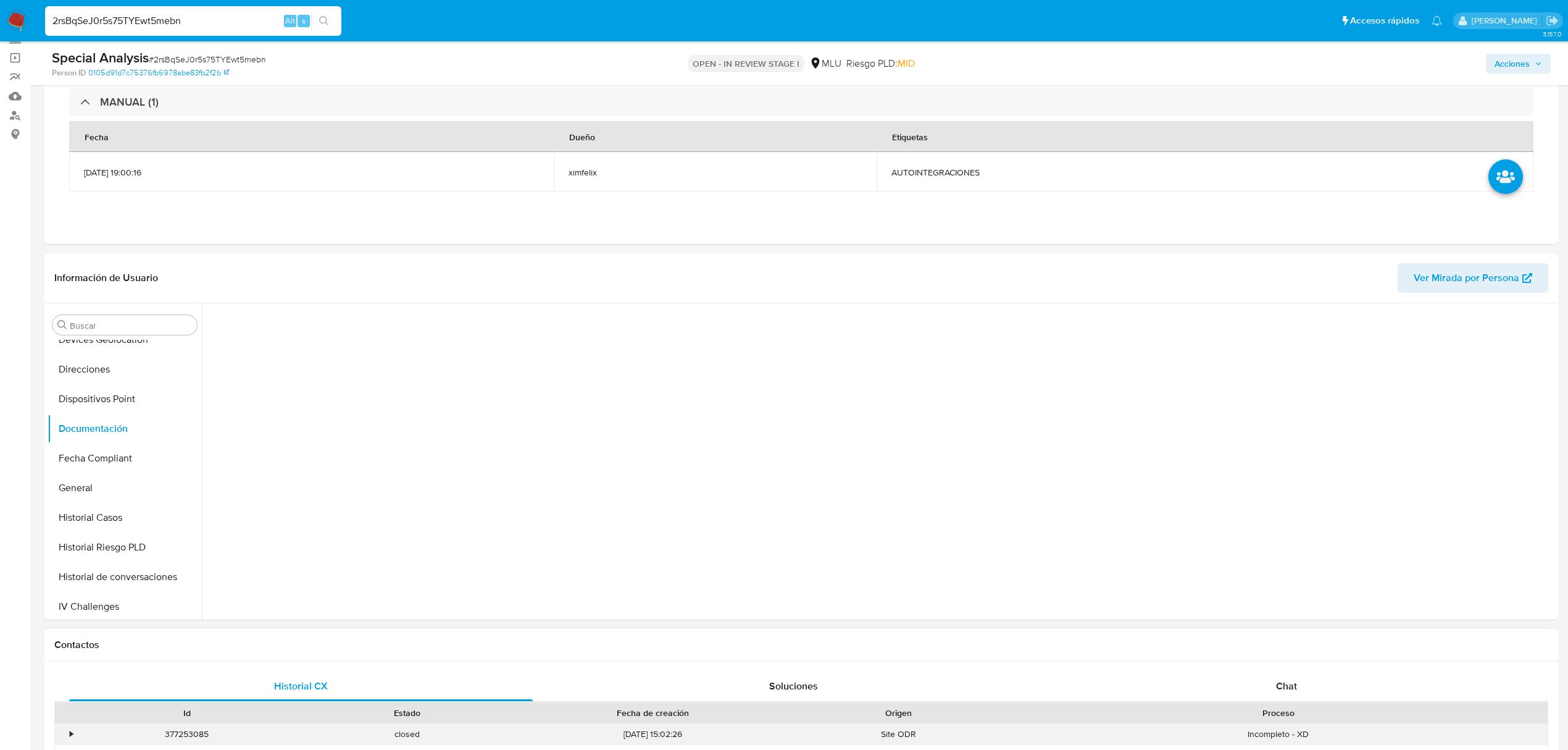
scroll to position [0, 0]
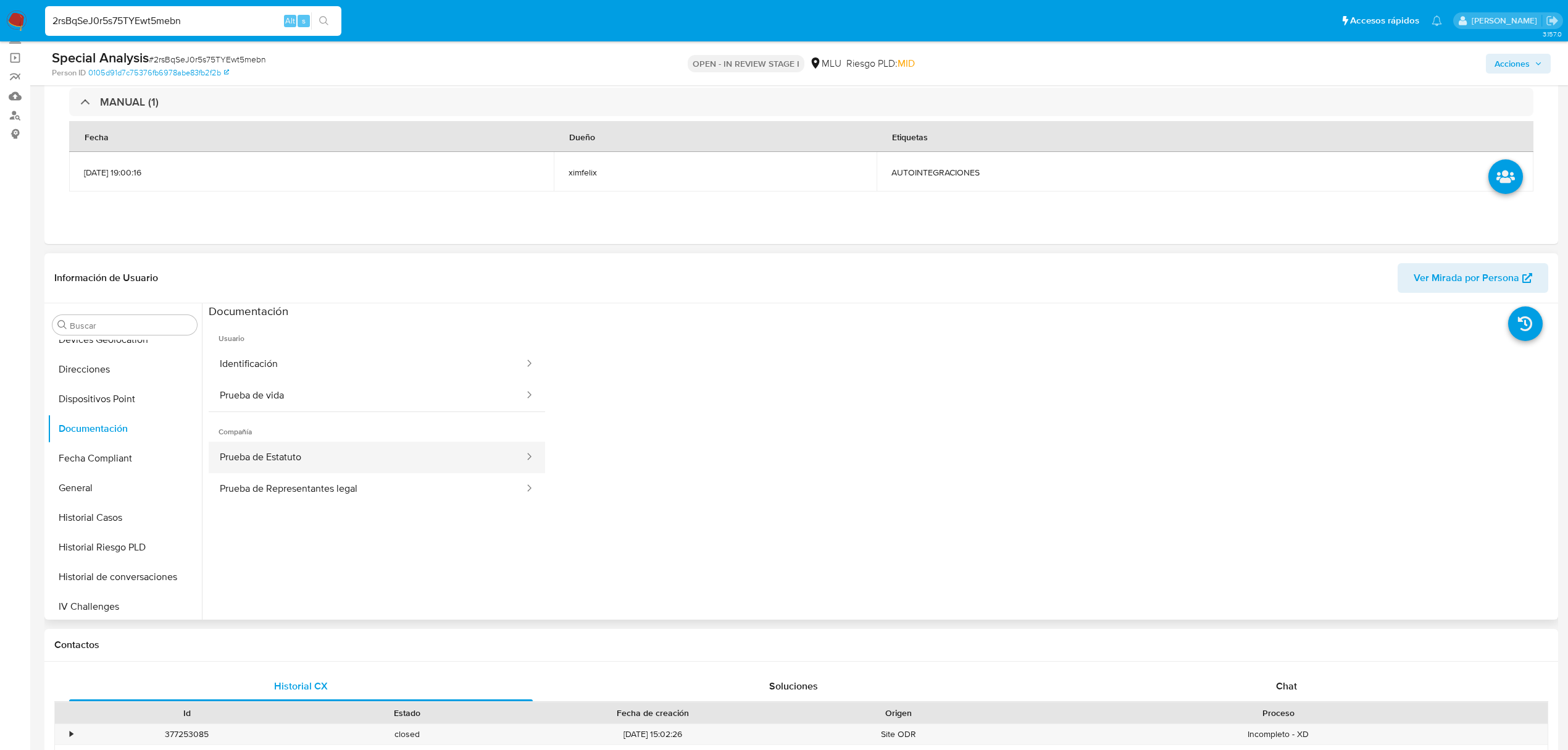
click at [385, 453] on button "Prueba de Estatuto" at bounding box center [367, 457] width 317 height 31
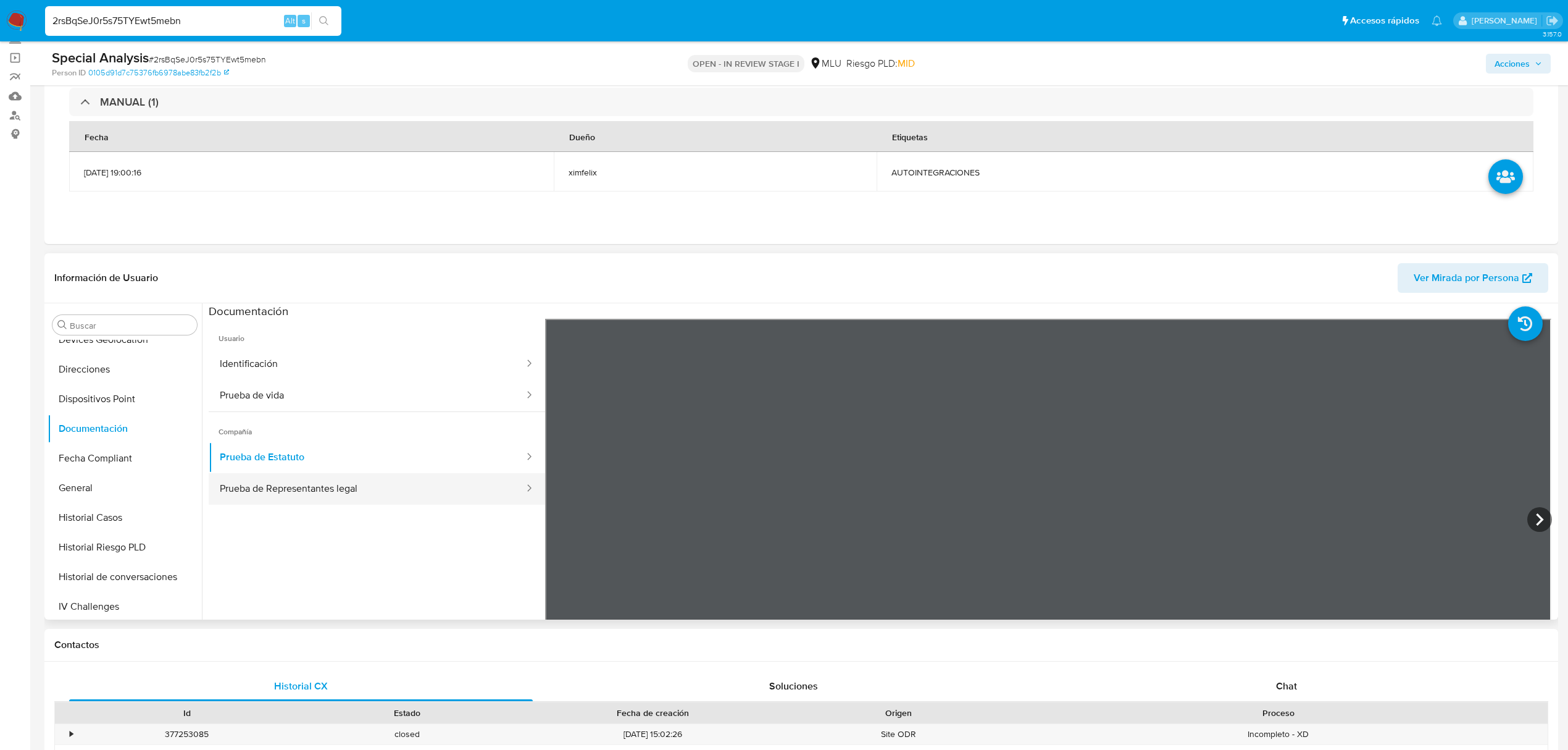
click at [394, 488] on button "Prueba de Representantes legal" at bounding box center [367, 489] width 317 height 31
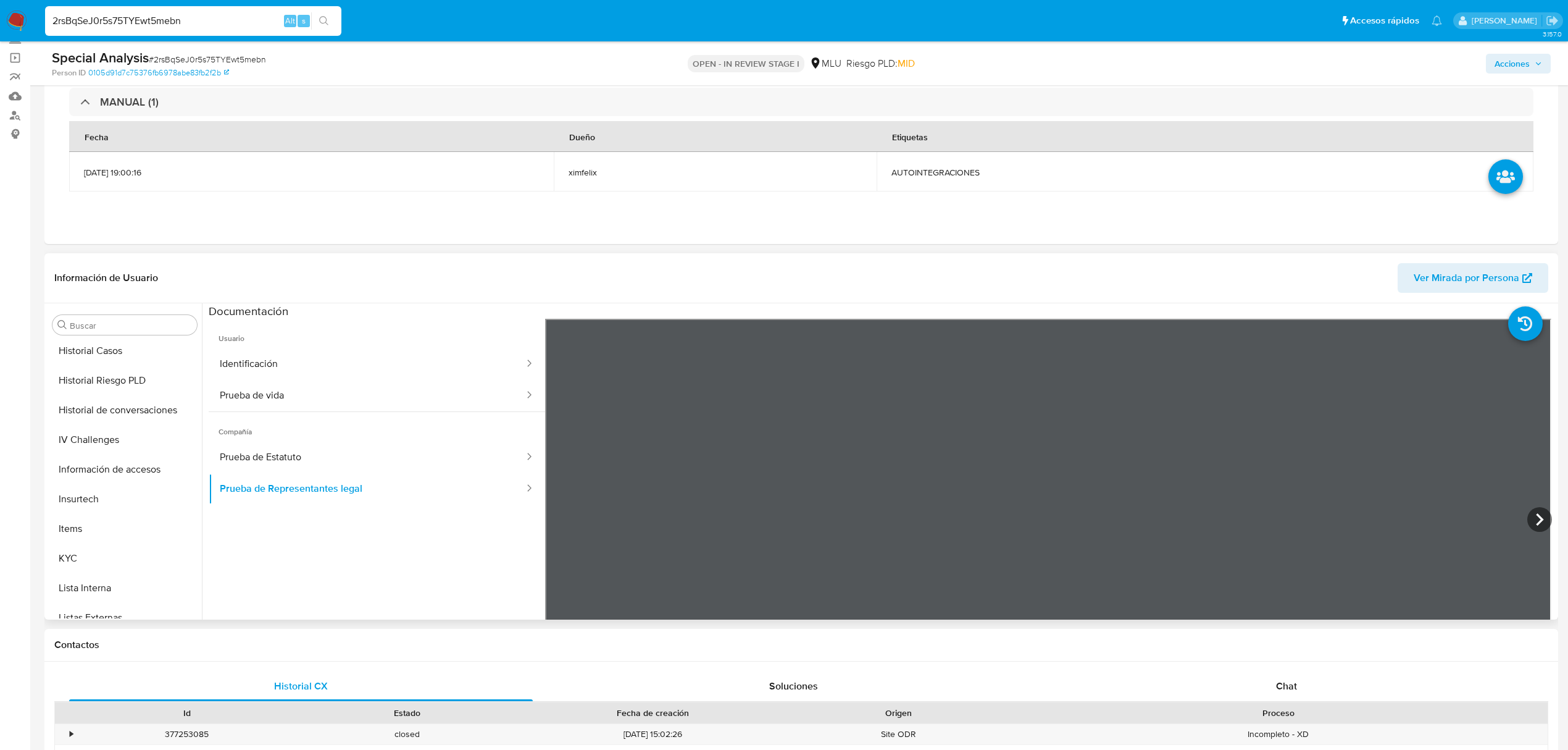
scroll to position [552, 0]
click at [97, 398] on button "KYC" at bounding box center [120, 396] width 145 height 30
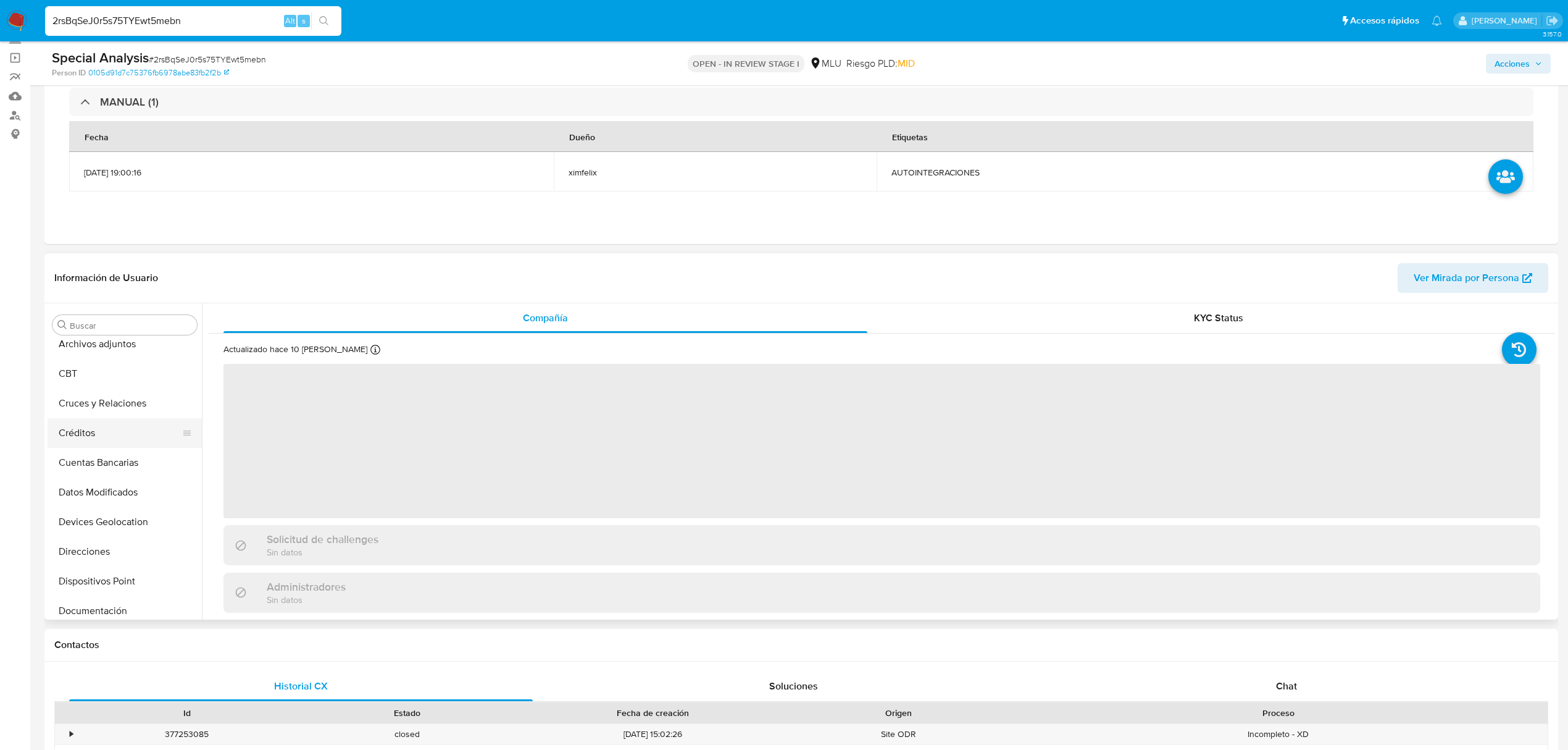
scroll to position [0, 0]
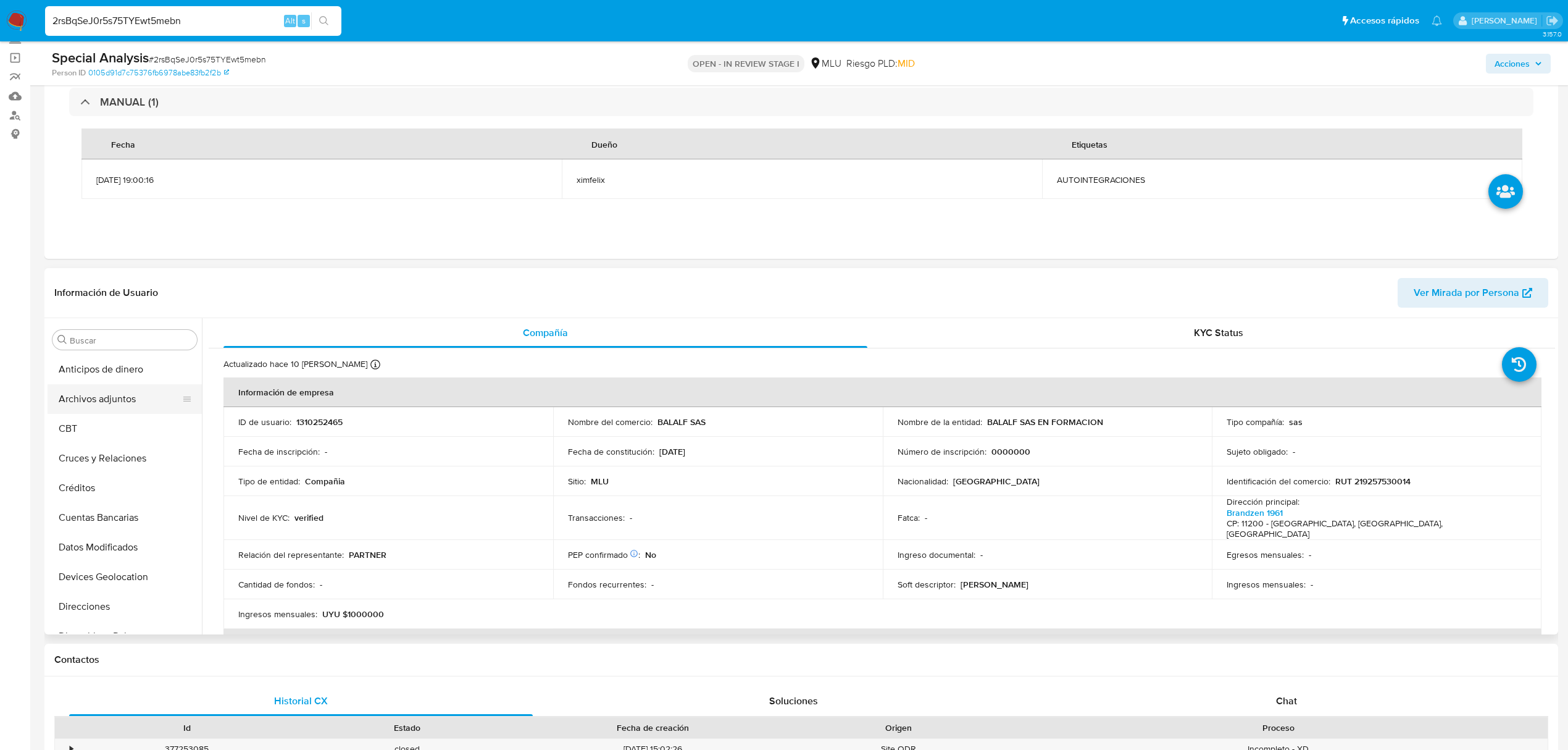
click at [117, 378] on button "Anticipos de dinero" at bounding box center [125, 369] width 154 height 30
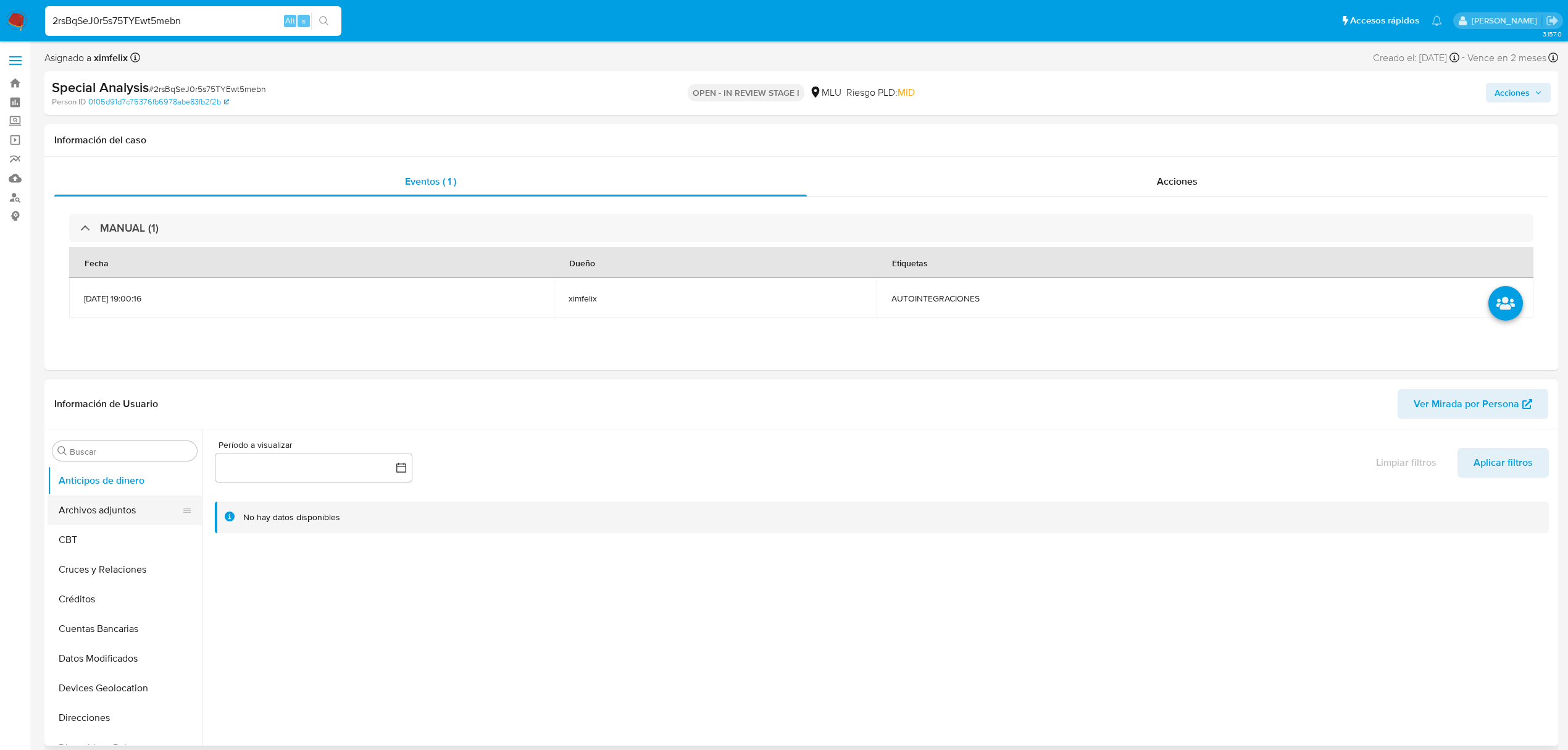
click at [131, 521] on button "Archivos adjuntos" at bounding box center [120, 510] width 145 height 30
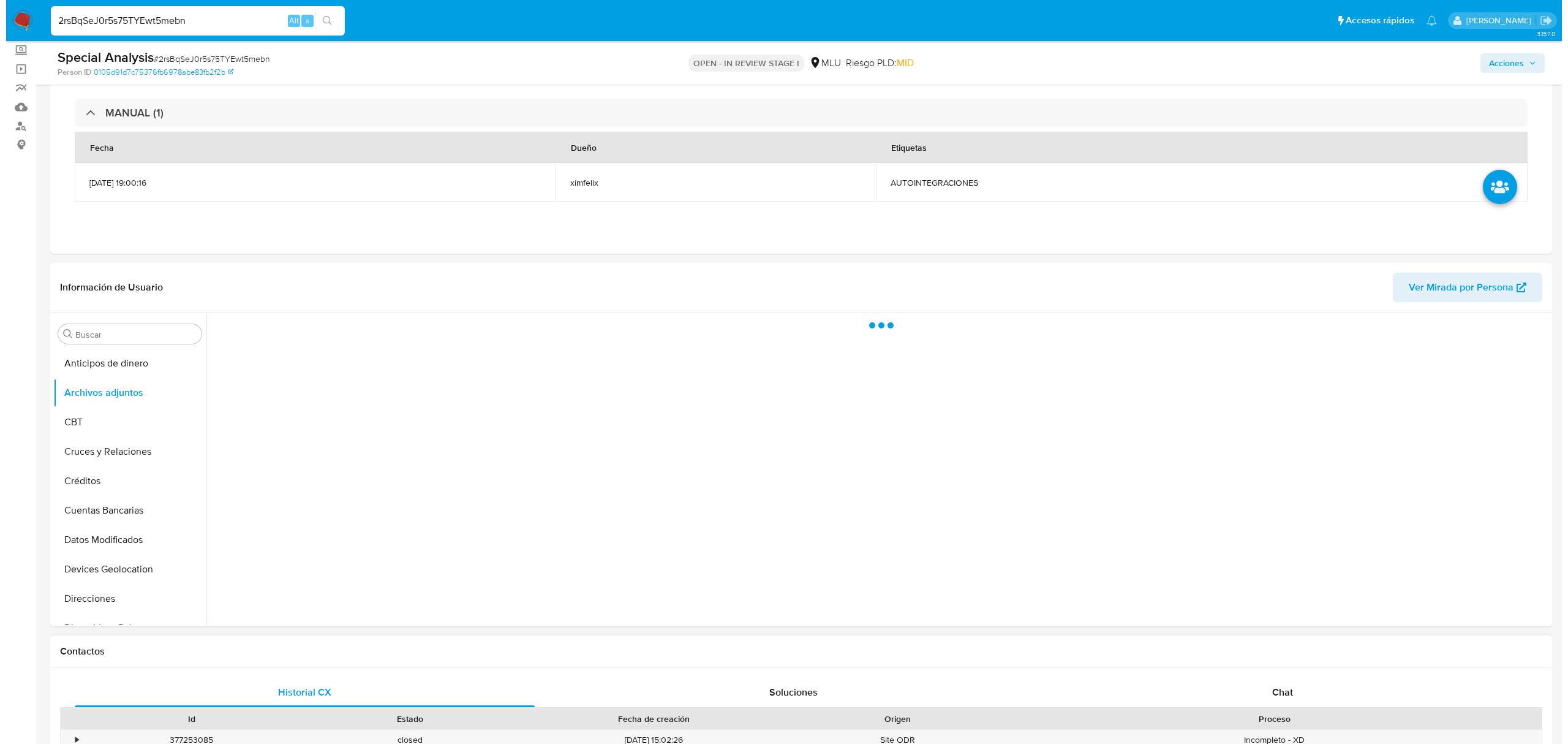
scroll to position [163, 0]
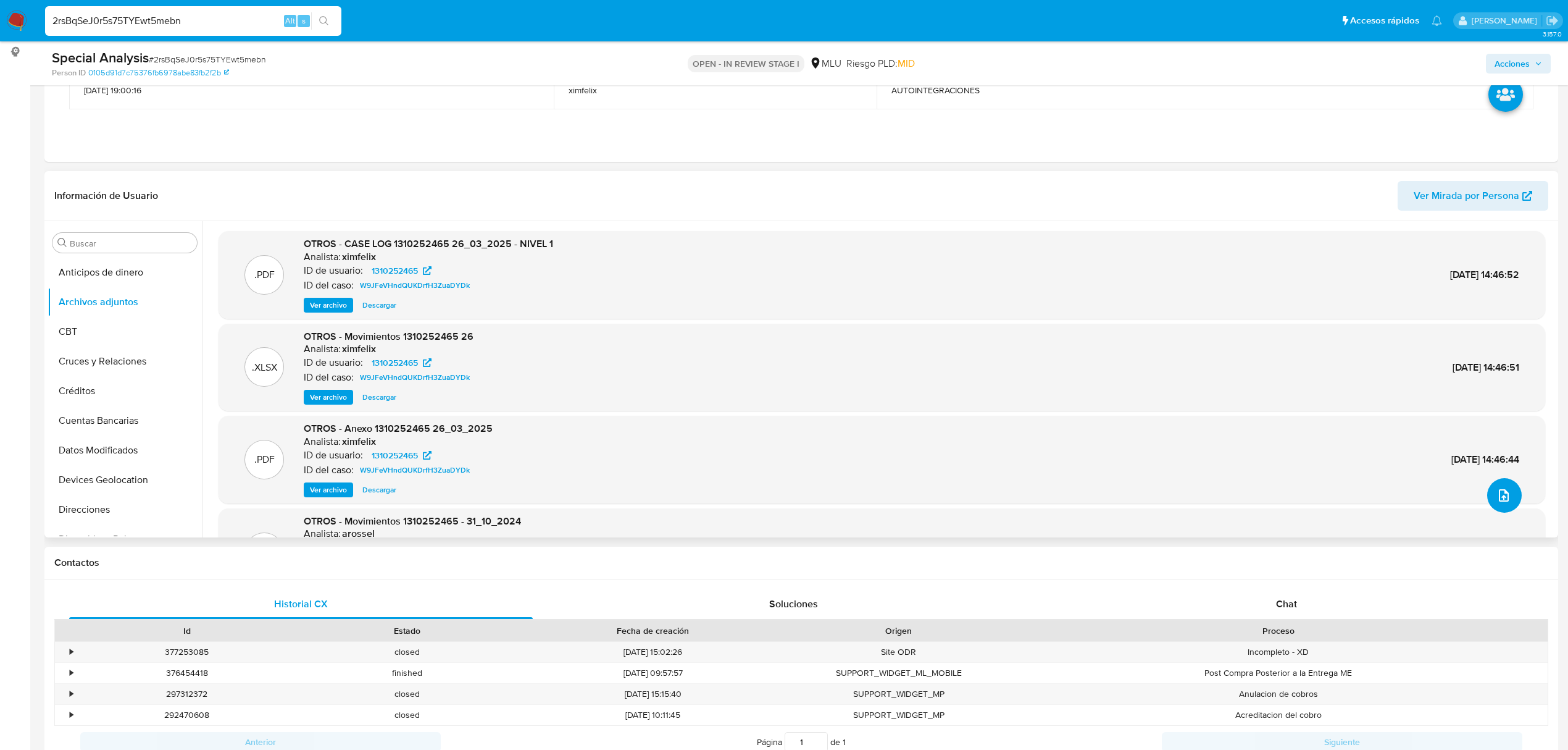
click at [1503, 500] on span "upload-file" at bounding box center [1504, 495] width 15 height 15
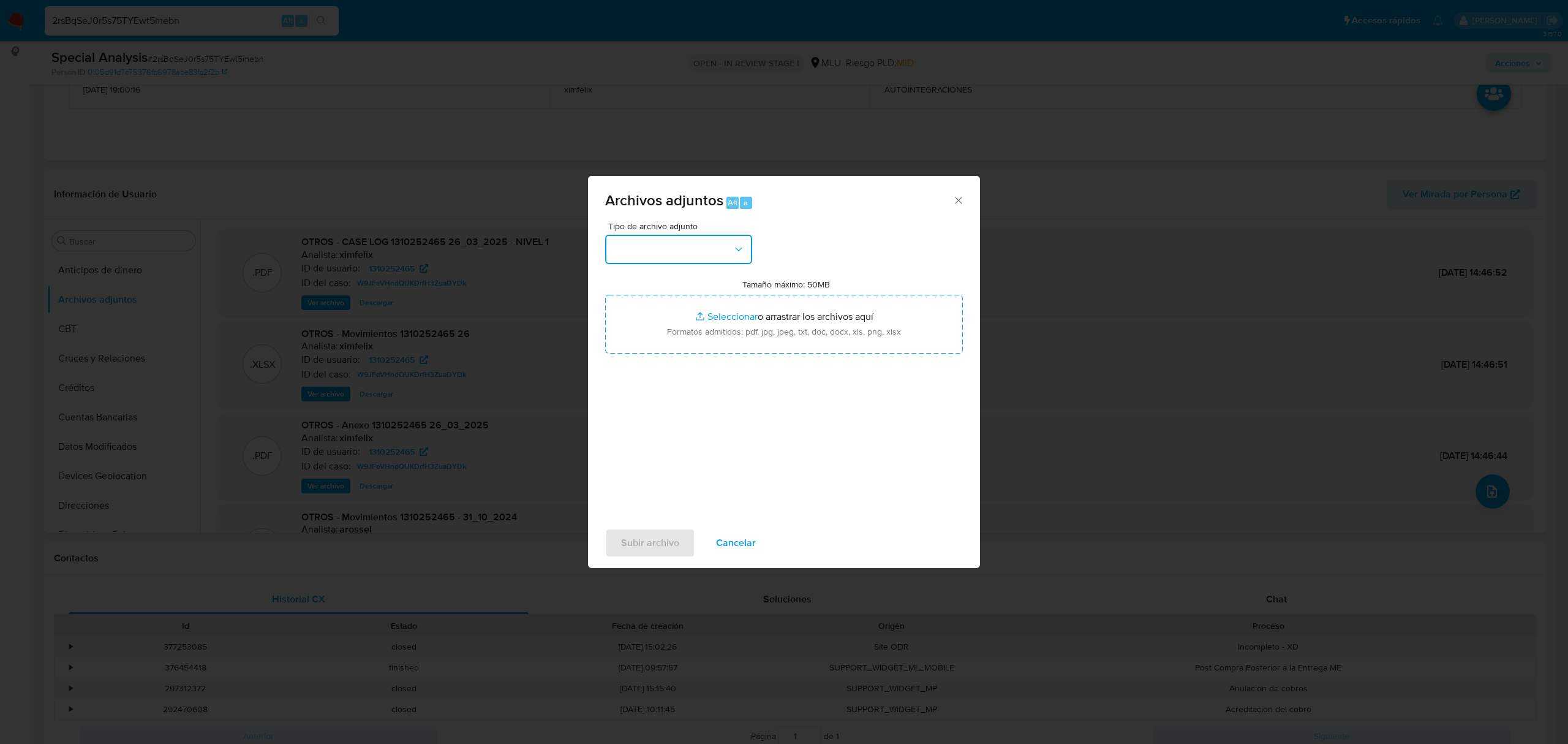
click at [647, 242] on button "button" at bounding box center [679, 250] width 147 height 29
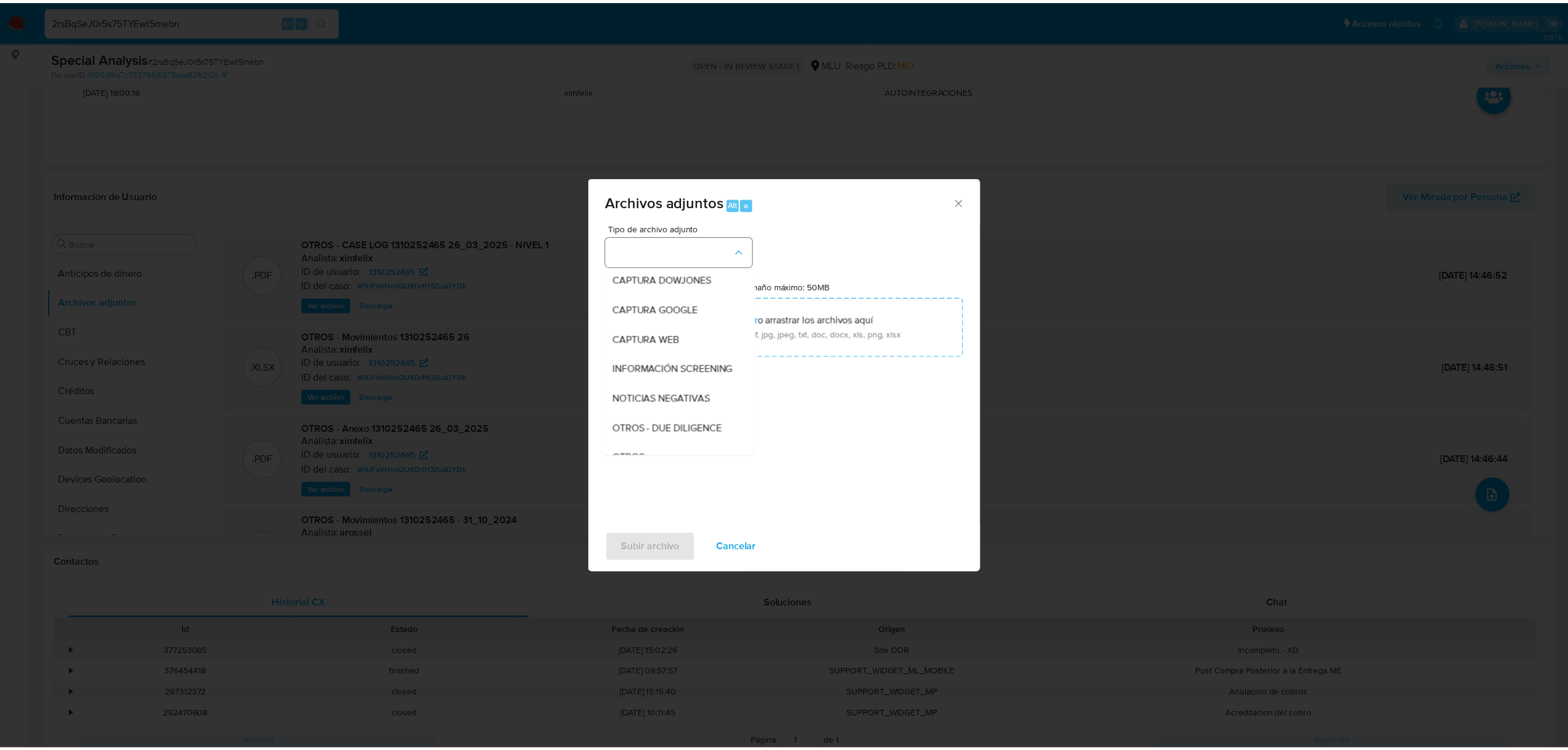
scroll to position [64, 0]
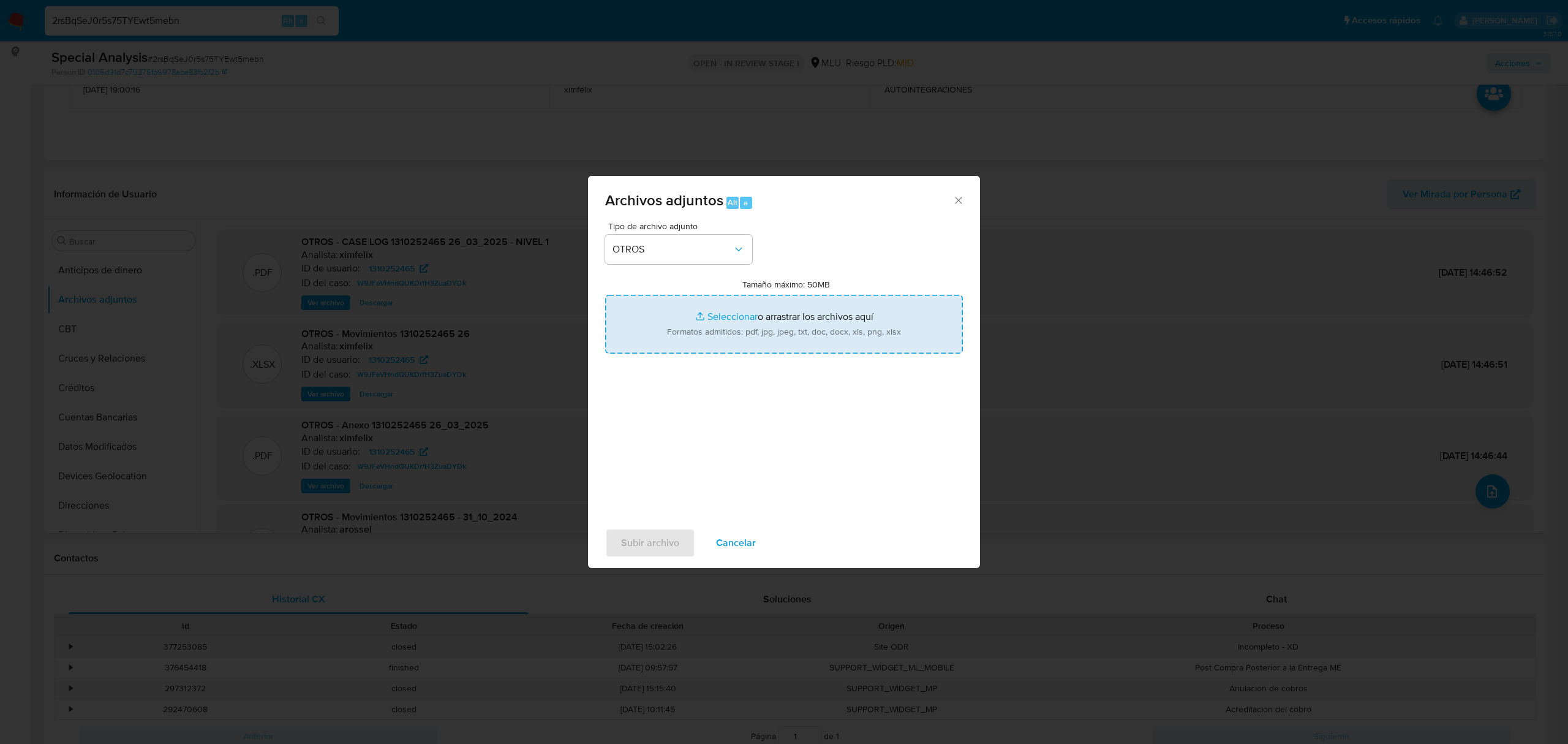
type input "C:\fakepath\CASE LOG 1310252465 22_08_2025 - NIVEL 1.pdf"
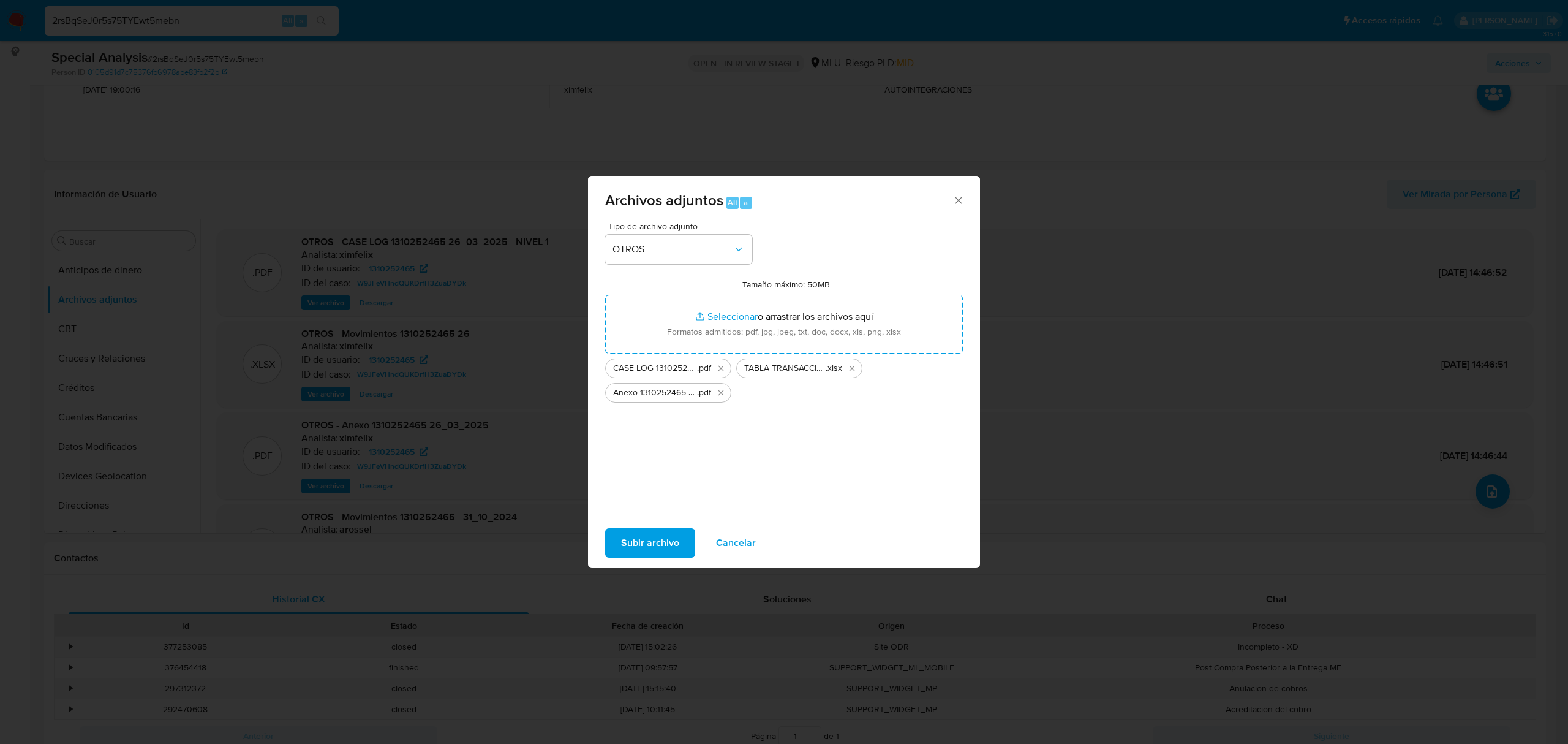
click at [655, 547] on span "Subir archivo" at bounding box center [650, 543] width 58 height 27
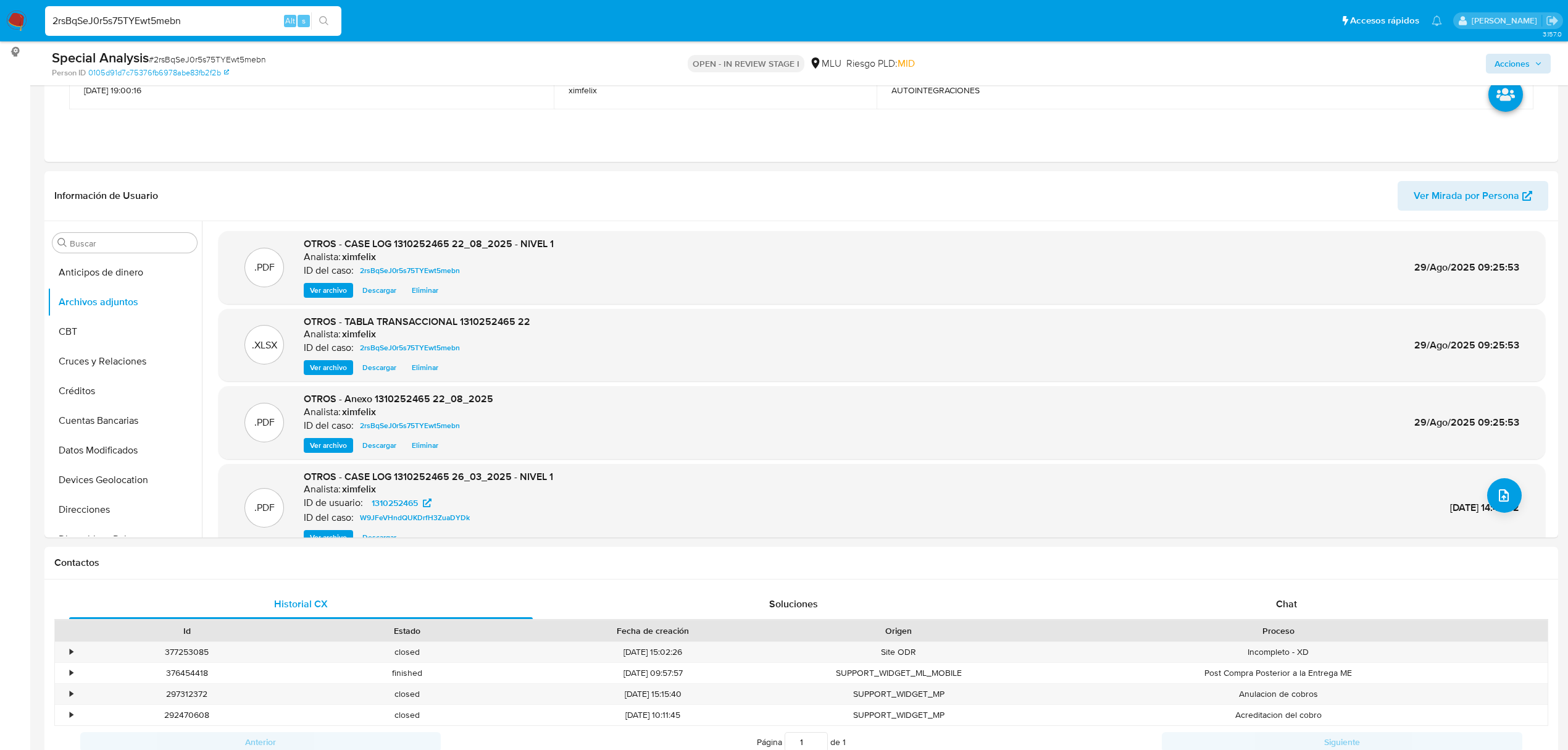
click at [1516, 54] on span "Acciones" at bounding box center [1512, 63] width 35 height 20
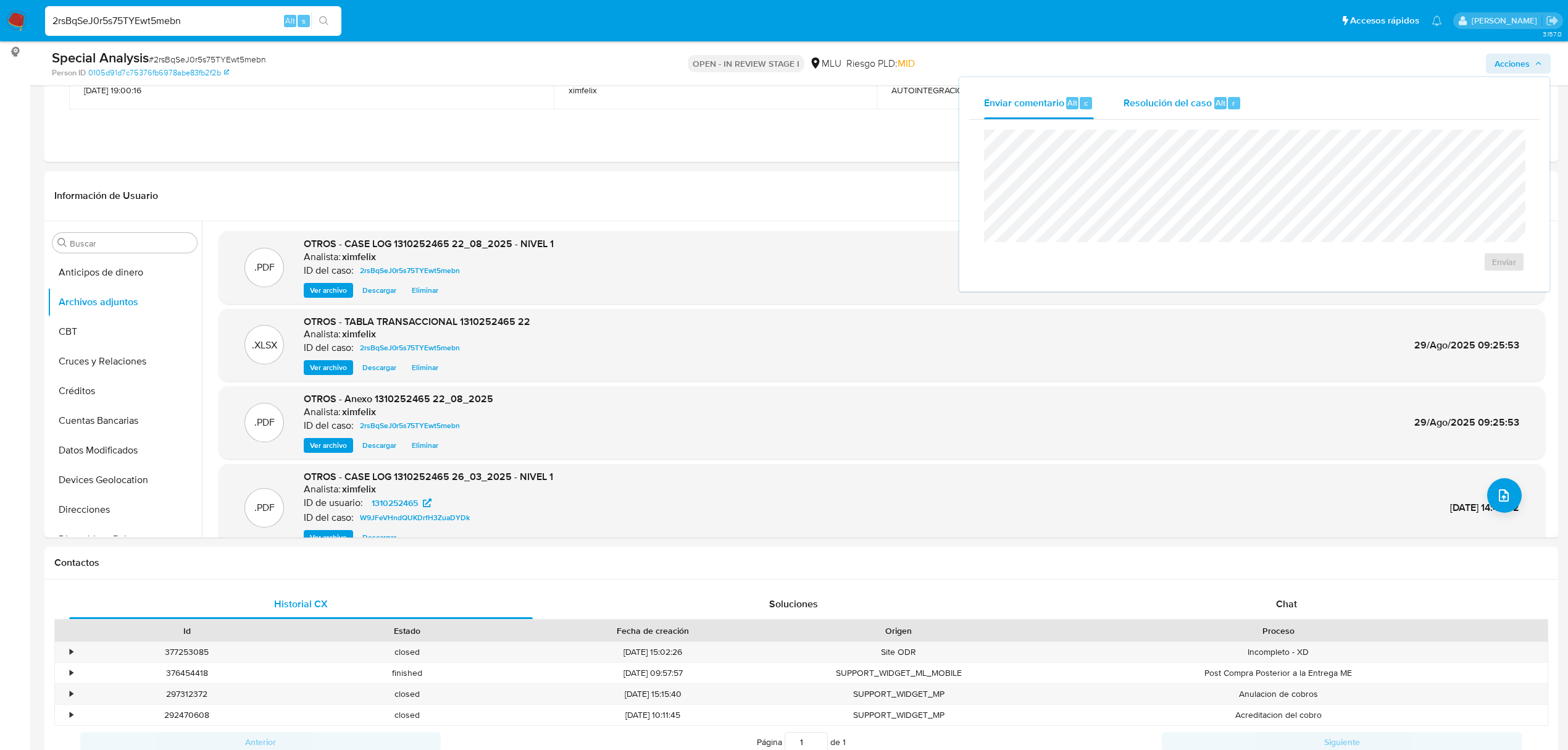
click at [1149, 107] on span "Resolución del caso" at bounding box center [1168, 102] width 88 height 14
click at [1336, 283] on span "No ROI" at bounding box center [1365, 274] width 60 height 27
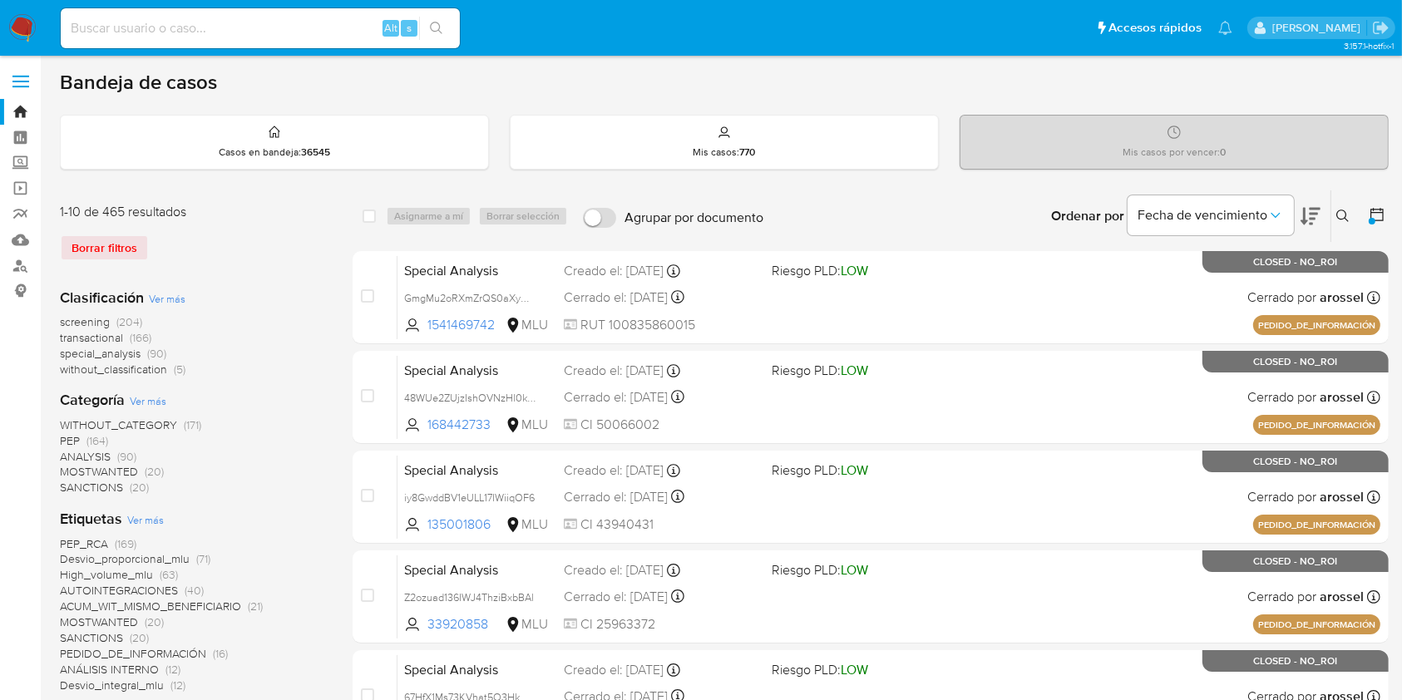
click at [248, 32] on input at bounding box center [260, 28] width 399 height 22
paste input "1310252465"
type input "1310252465"
click at [433, 30] on icon "search-icon" at bounding box center [436, 28] width 13 height 13
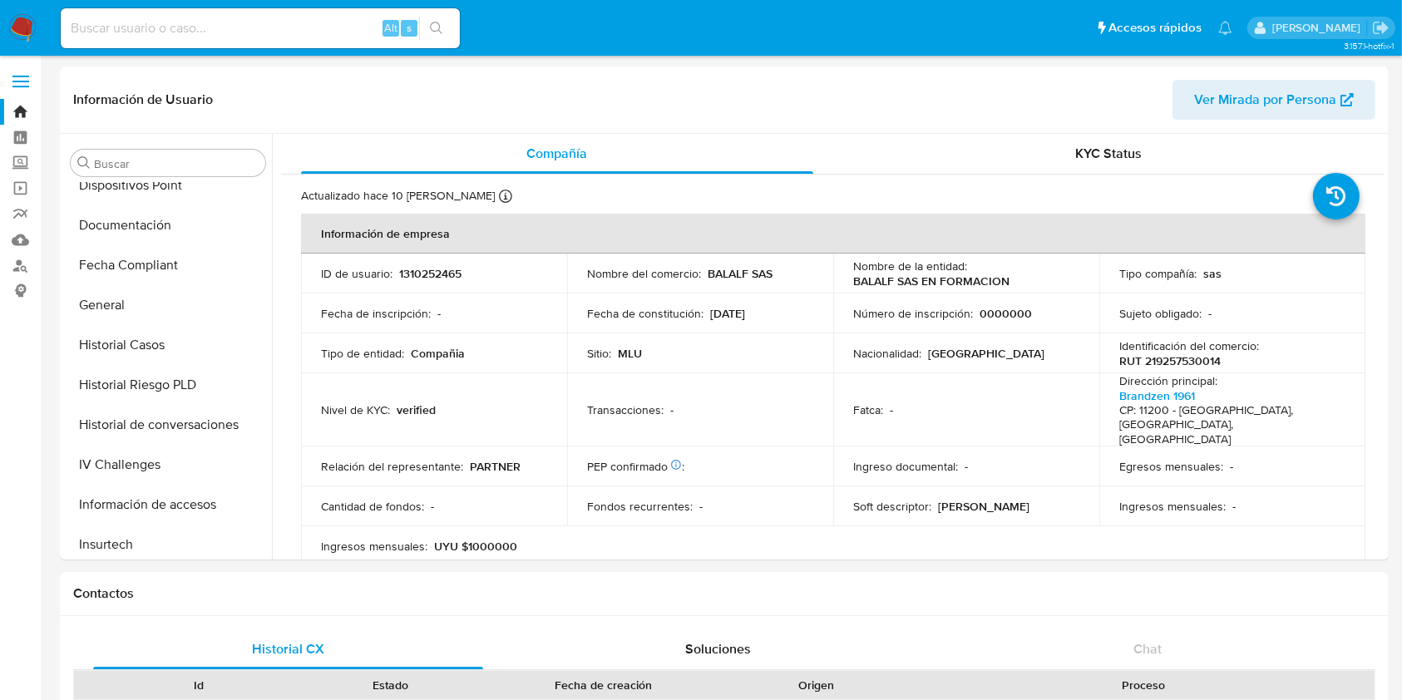
scroll to position [723, 0]
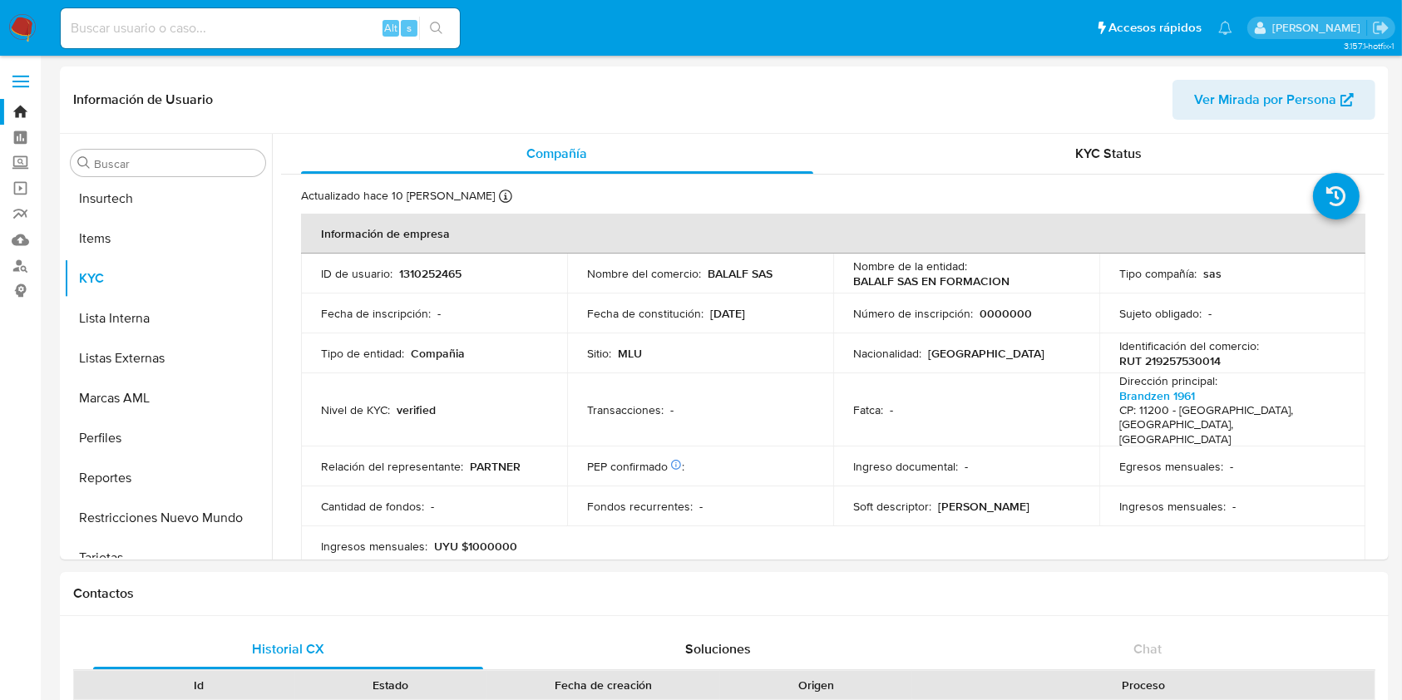
select select "10"
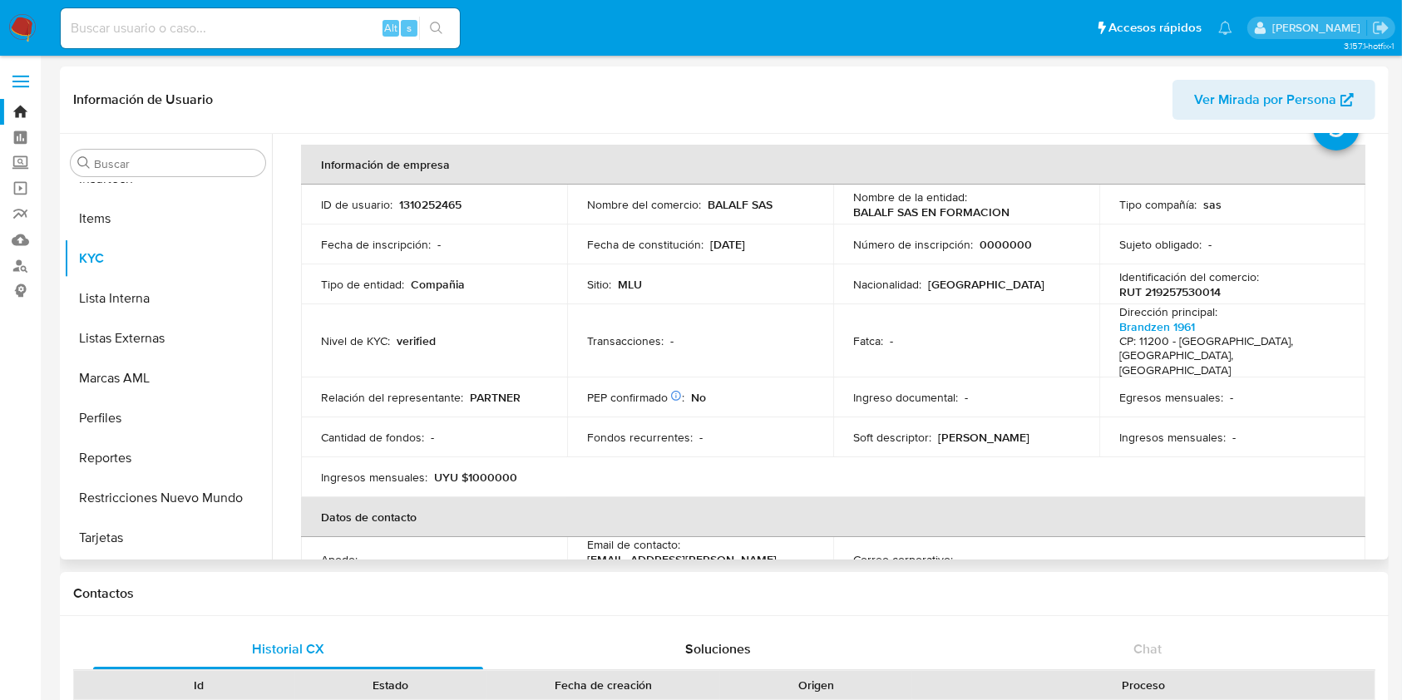
scroll to position [86, 0]
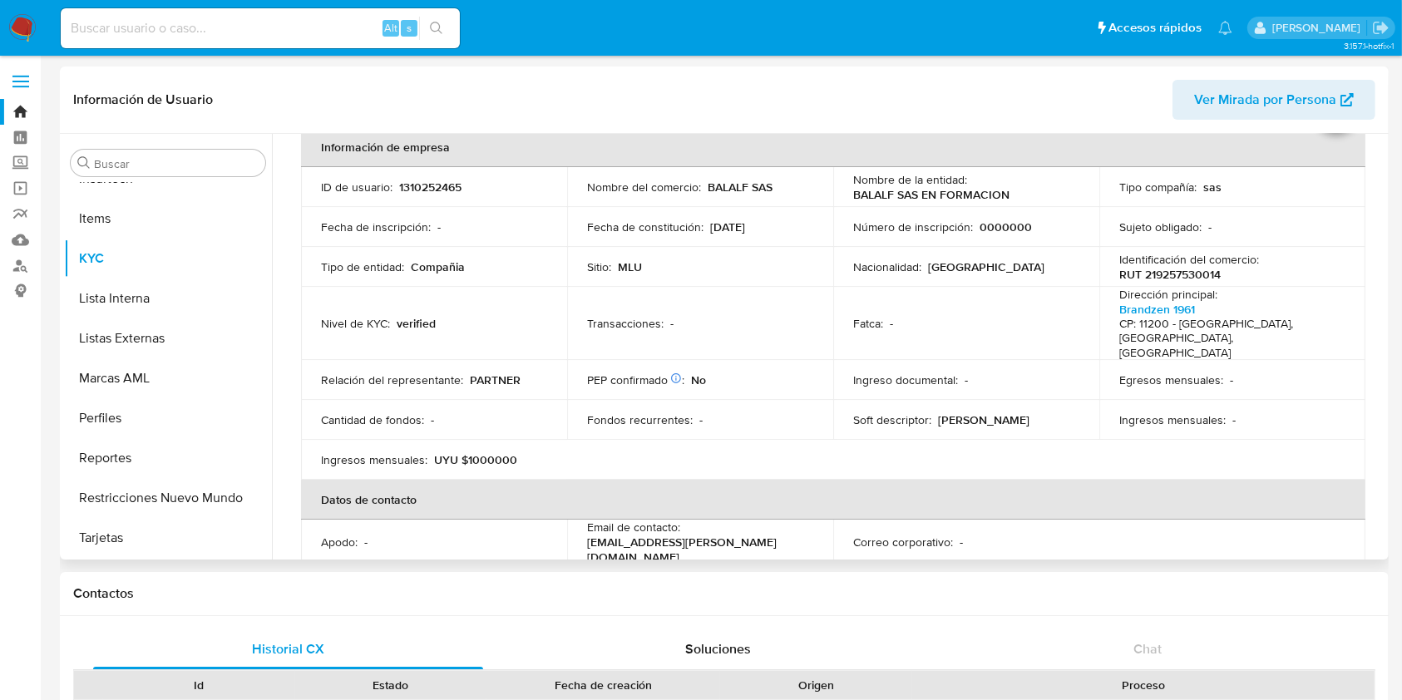
click at [764, 535] on p "[EMAIL_ADDRESS][PERSON_NAME][DOMAIN_NAME]" at bounding box center [697, 550] width 220 height 30
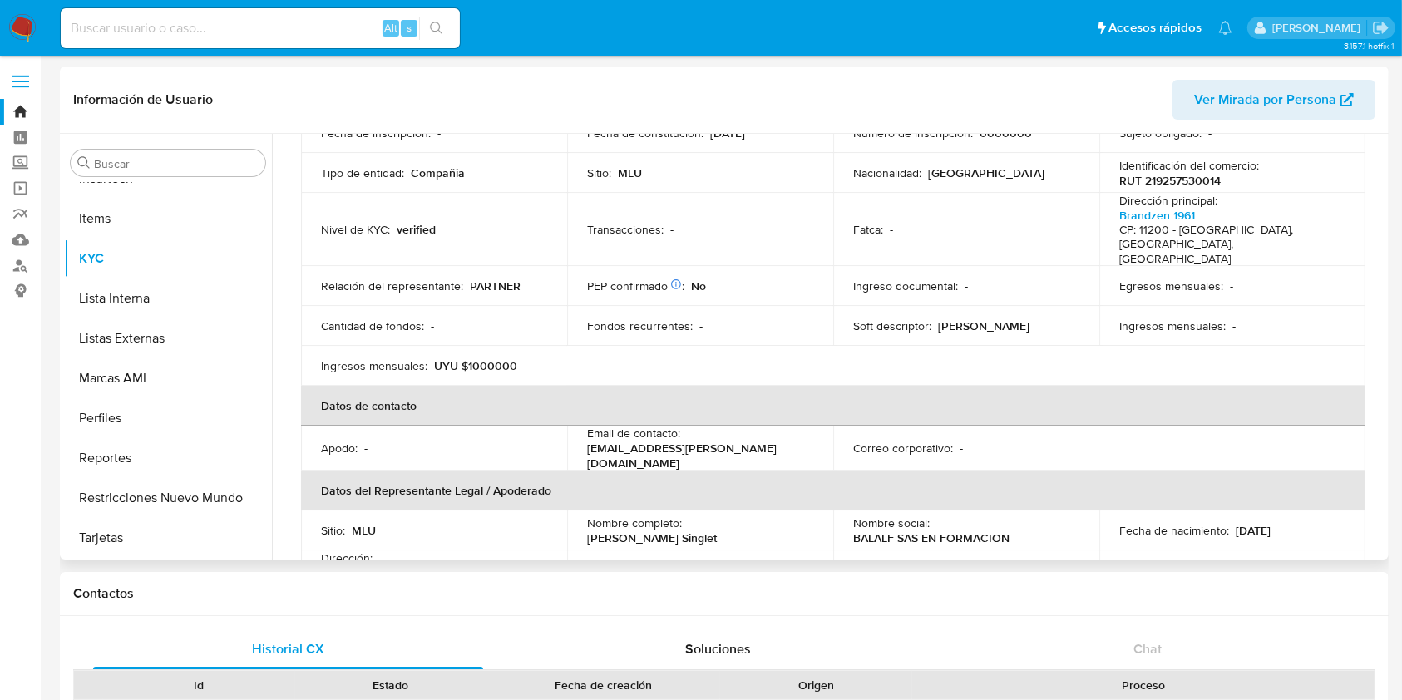
scroll to position [403, 0]
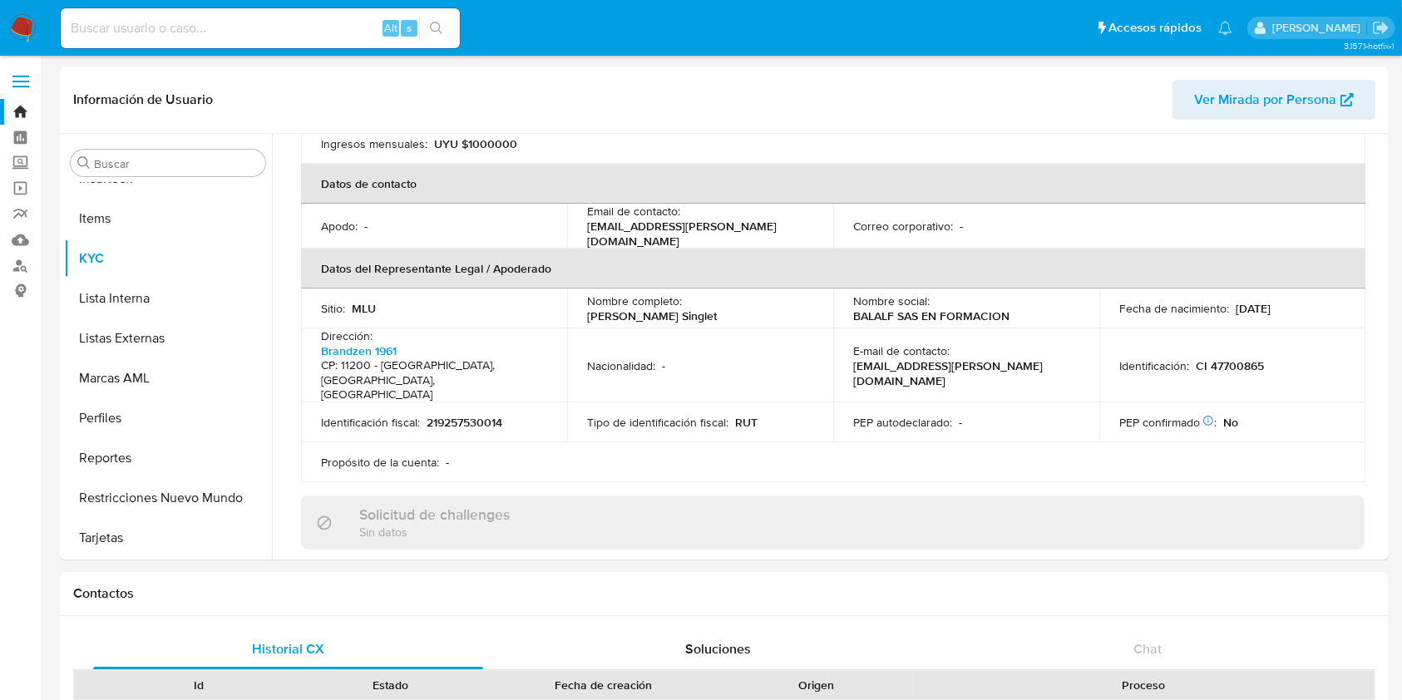
click at [313, 23] on input at bounding box center [260, 28] width 399 height 22
paste input "mqczShCtYMVtL6czKjqJv6CK"
type input "mqczShCtYMVtL6czKjqJv6CK"
click at [448, 23] on button "search-icon" at bounding box center [436, 28] width 34 height 23
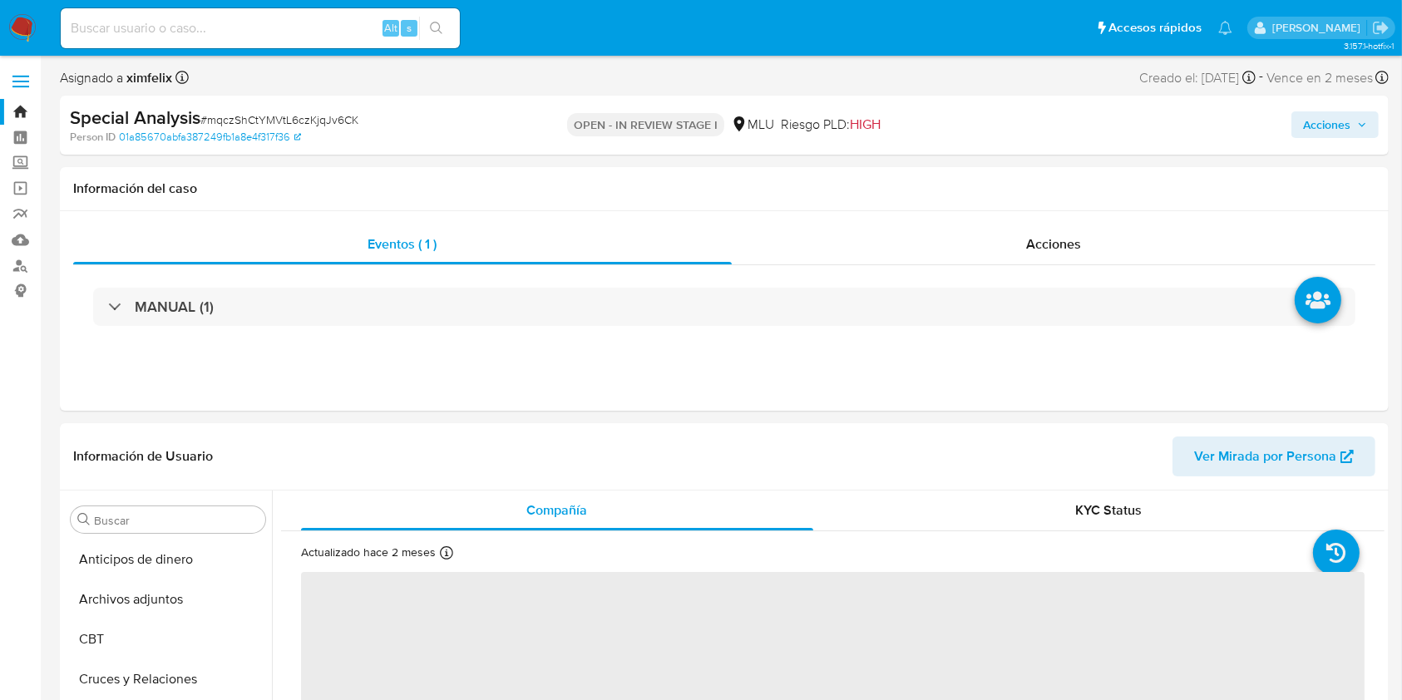
select select "10"
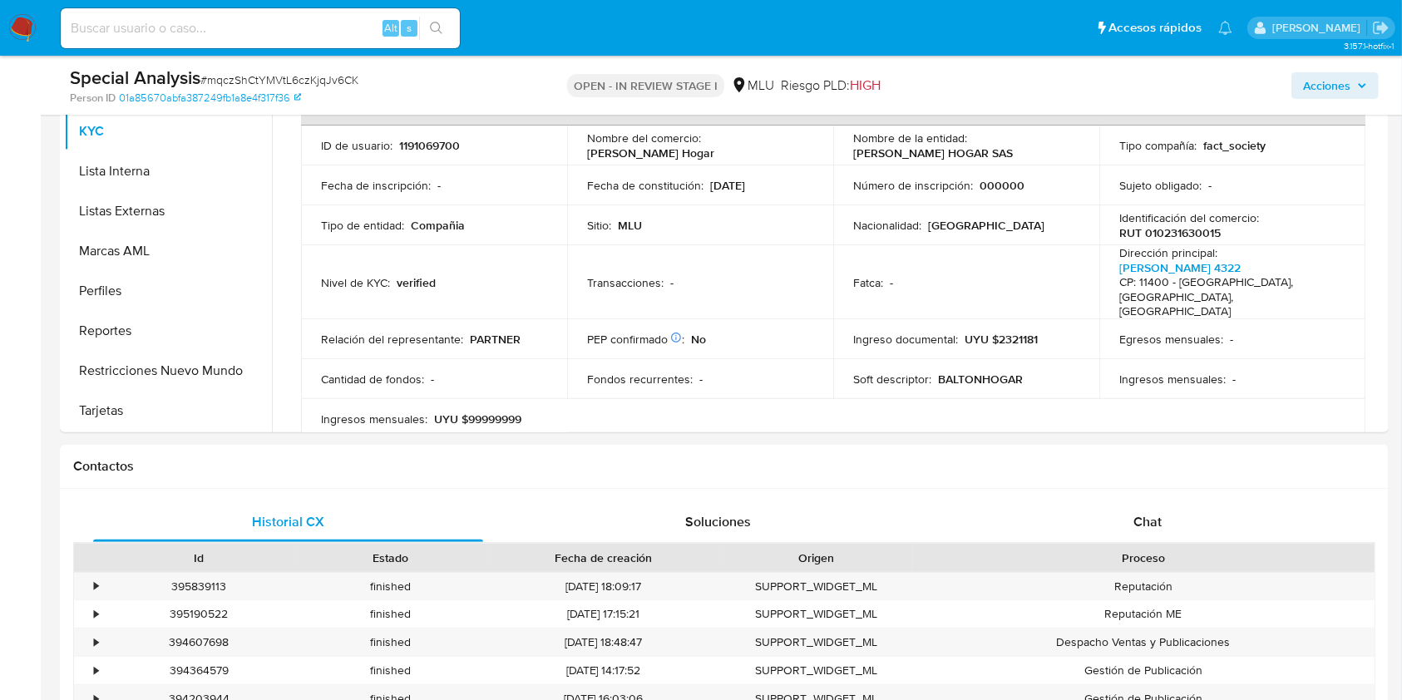
scroll to position [331, 0]
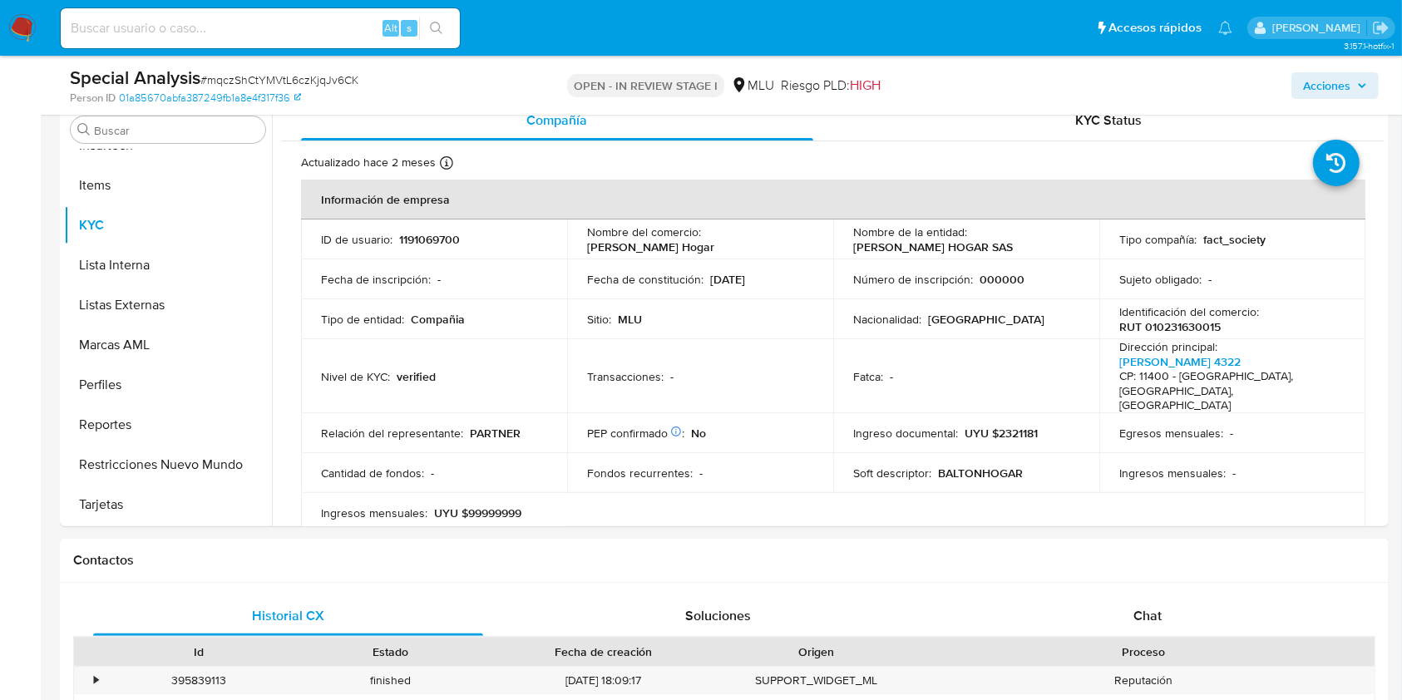
drag, startPoint x: 1385, startPoint y: 176, endPoint x: 1390, endPoint y: 193, distance: 17.4
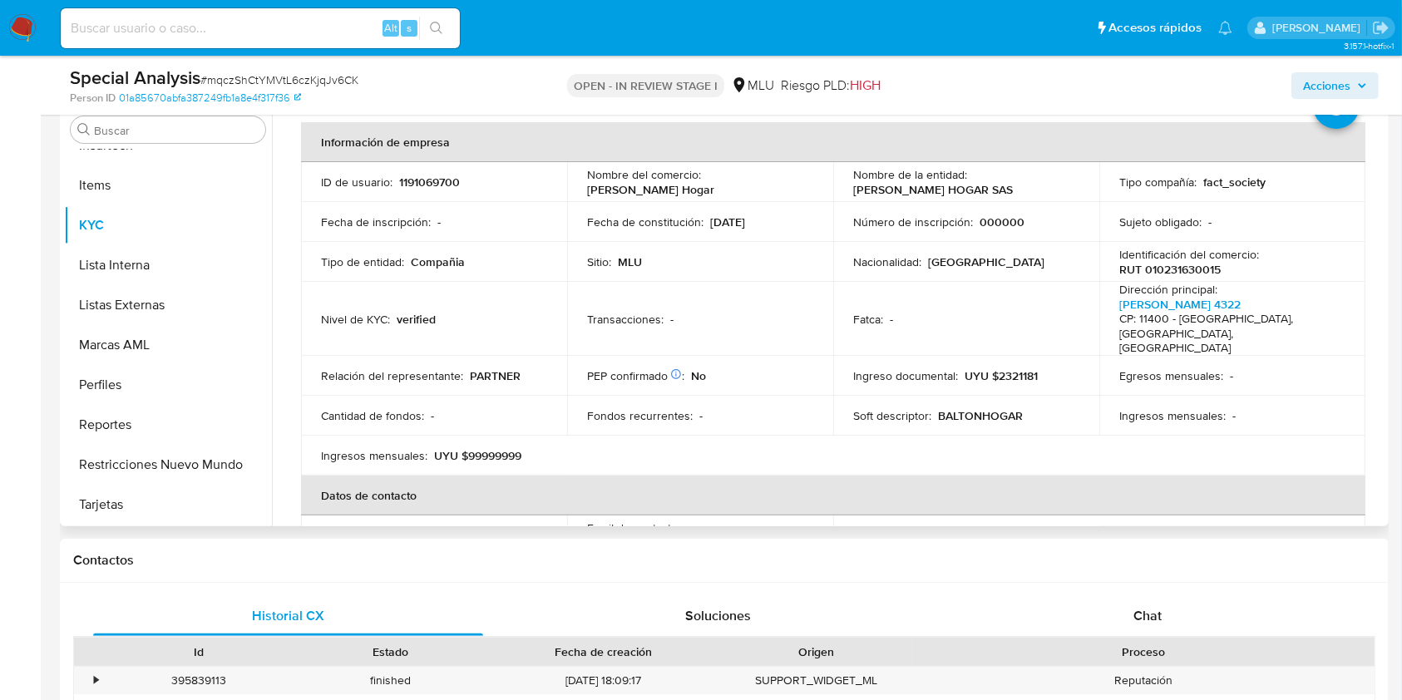
scroll to position [60, 0]
click at [1194, 407] on table "Información de empresa ID de usuario : 1191069700 Nombre del comercio : Balton …" at bounding box center [833, 453] width 1064 height 666
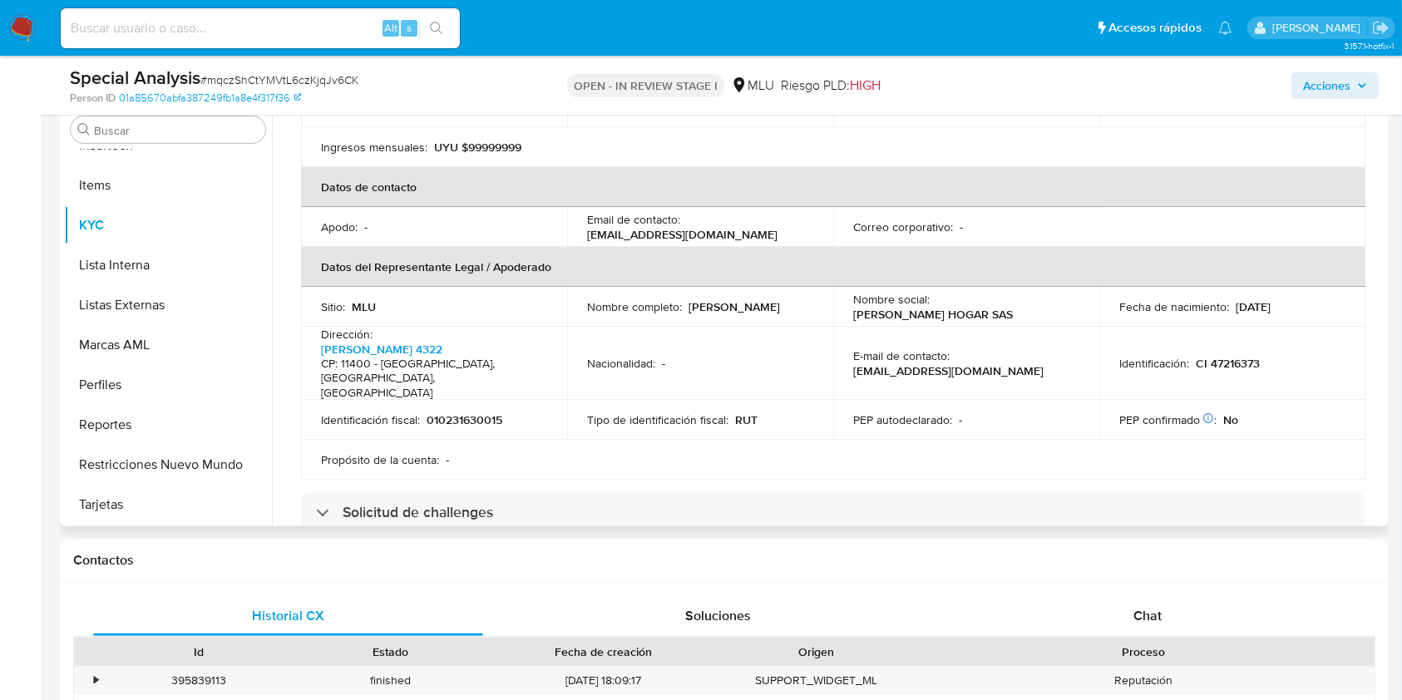
scroll to position [333, 0]
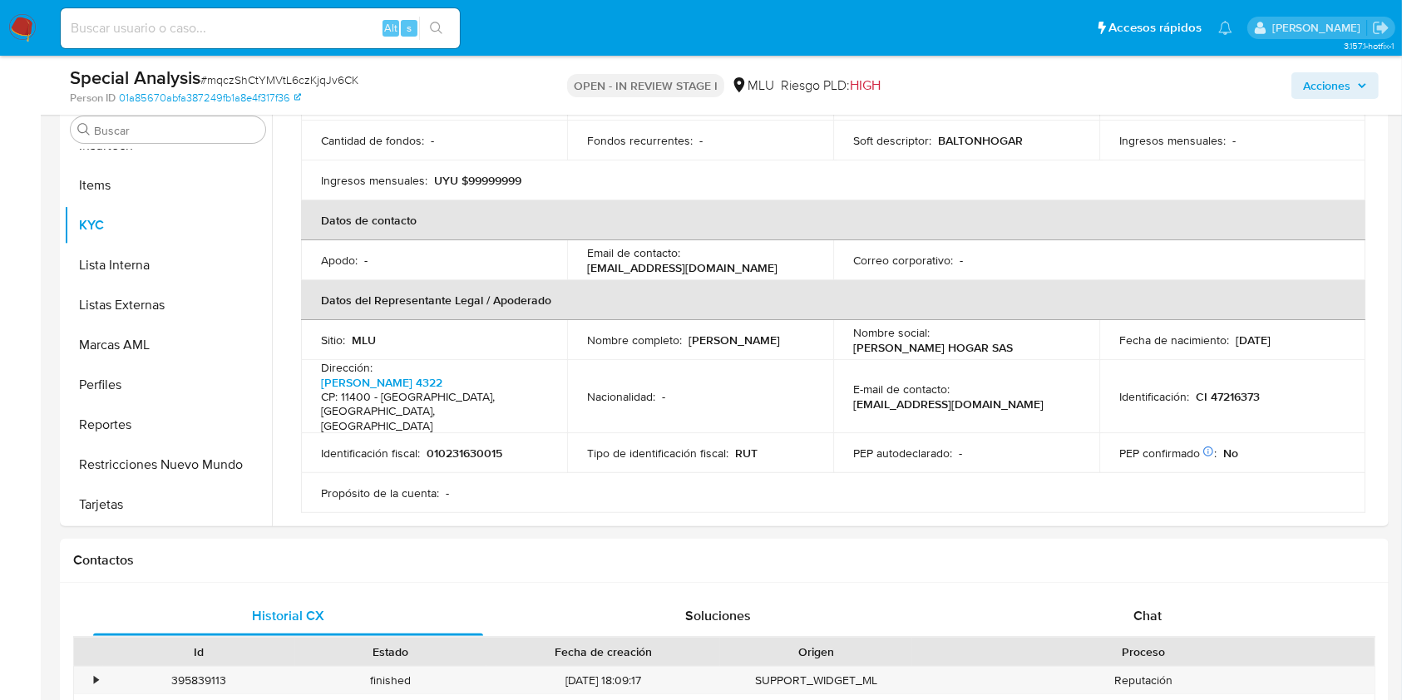
drag, startPoint x: 286, startPoint y: 42, endPoint x: 290, endPoint y: 32, distance: 10.8
click at [286, 40] on div "Alt s" at bounding box center [260, 28] width 399 height 40
click at [294, 28] on input at bounding box center [260, 28] width 399 height 22
click at [319, 22] on input at bounding box center [260, 28] width 399 height 22
paste input "UkdKtAZT1GittJqiW31Wz7Ej"
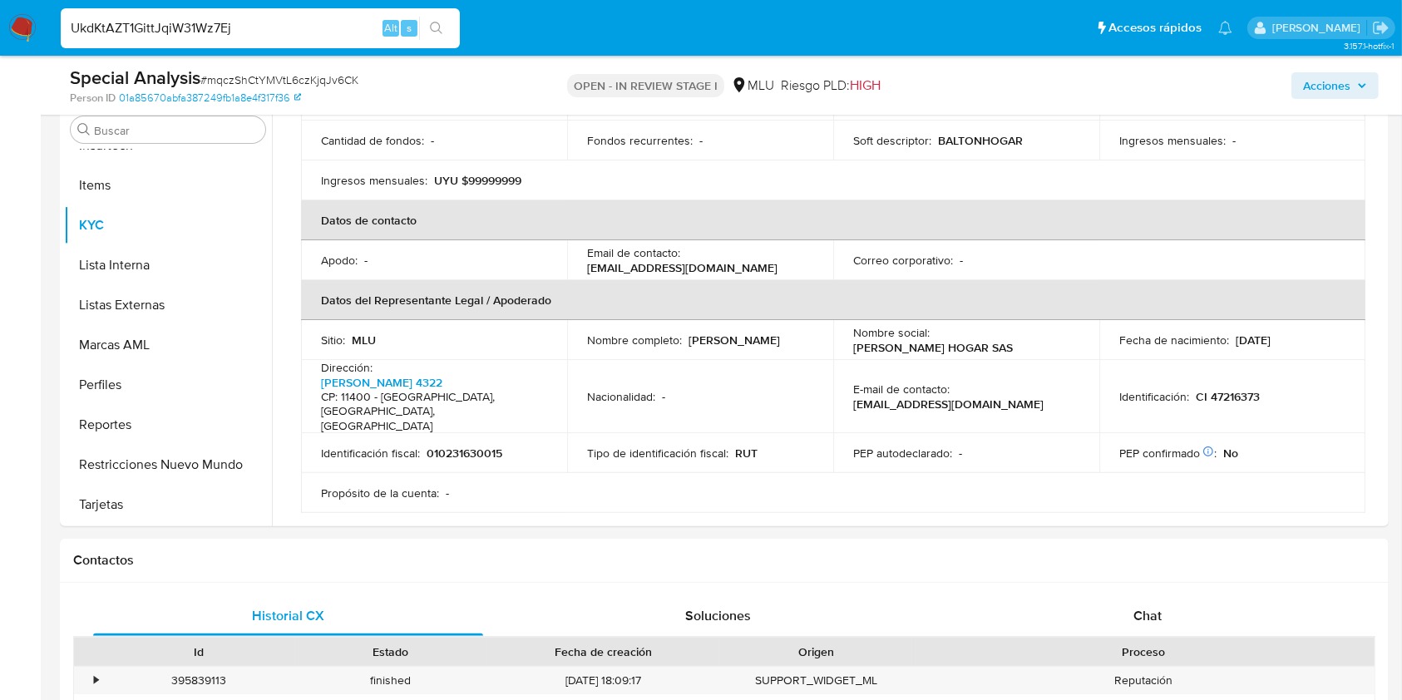
type input "UkdKtAZT1GittJqiW31Wz7Ej"
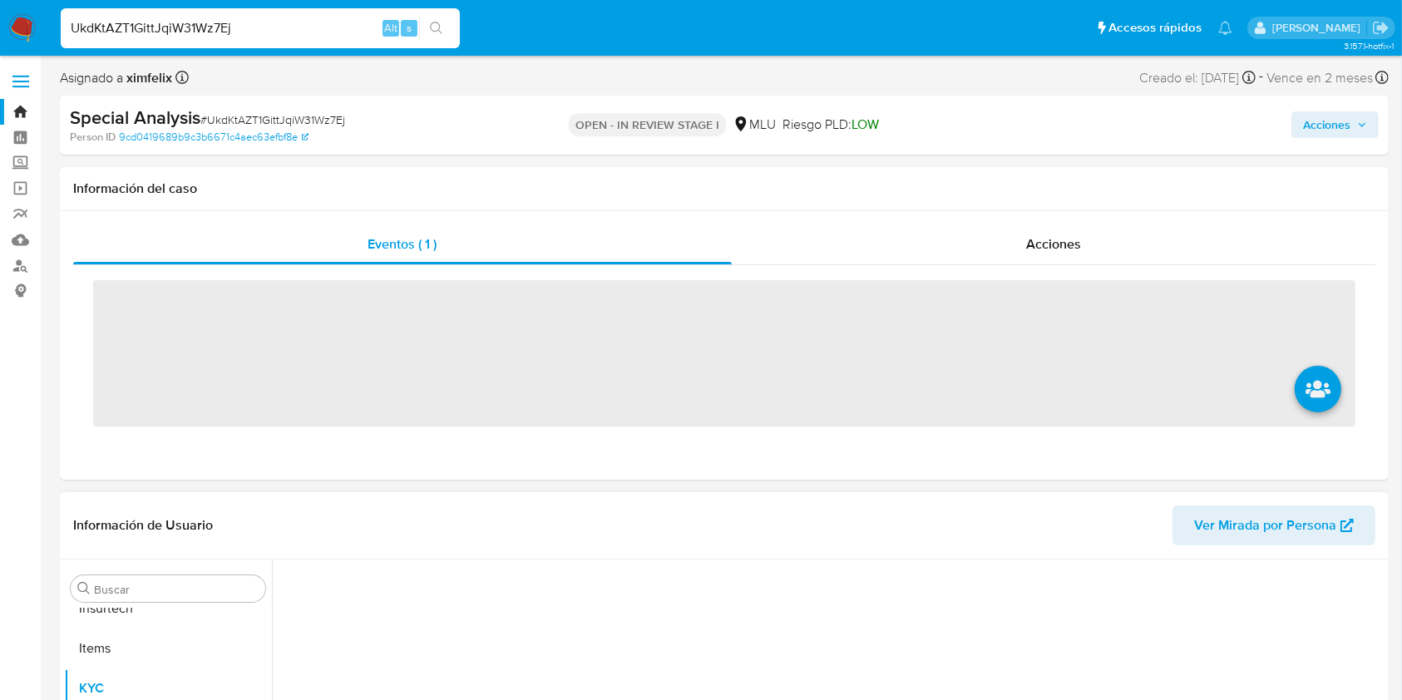
scroll to position [743, 0]
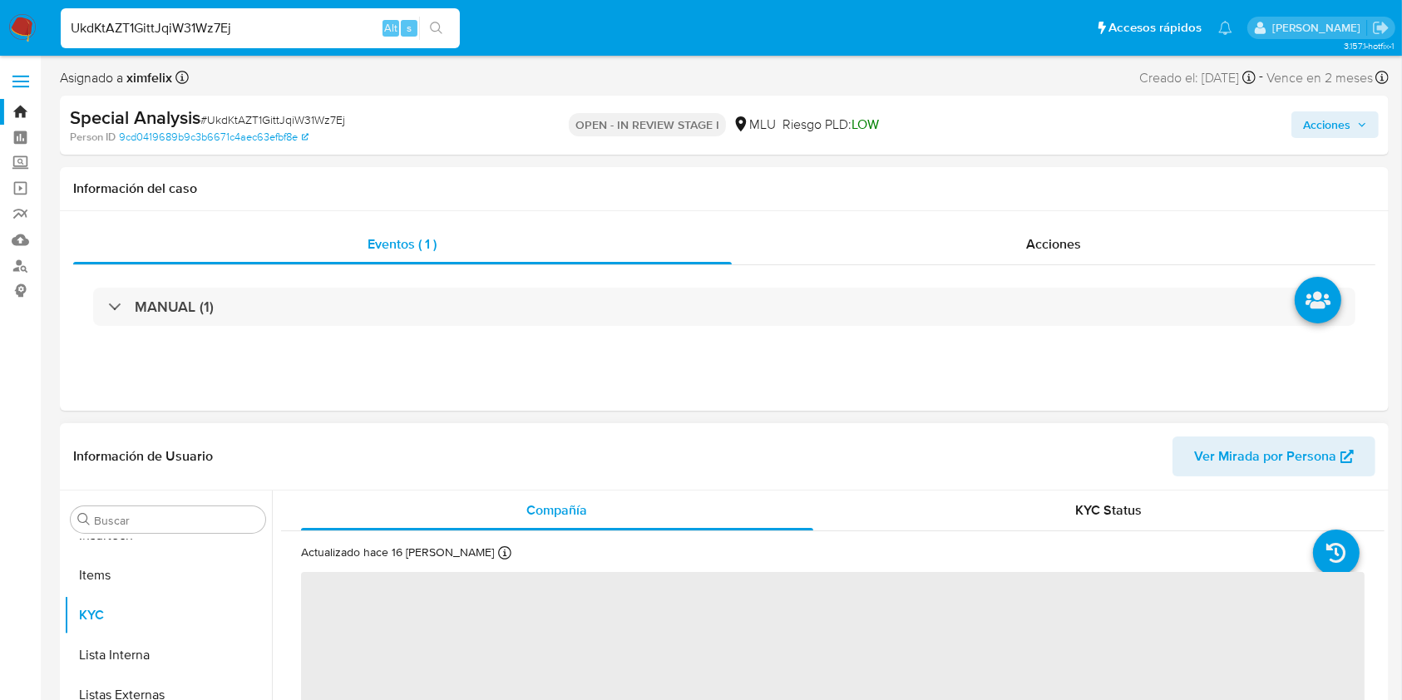
select select "10"
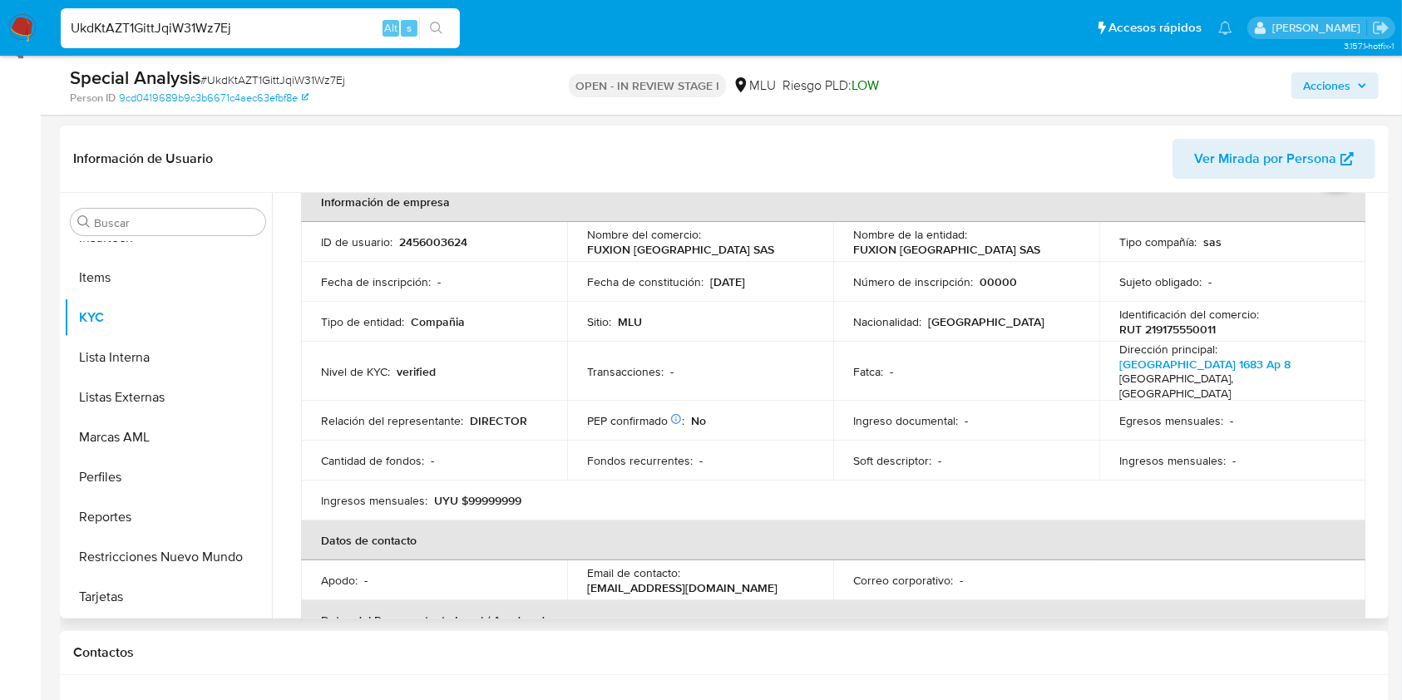
scroll to position [83, 0]
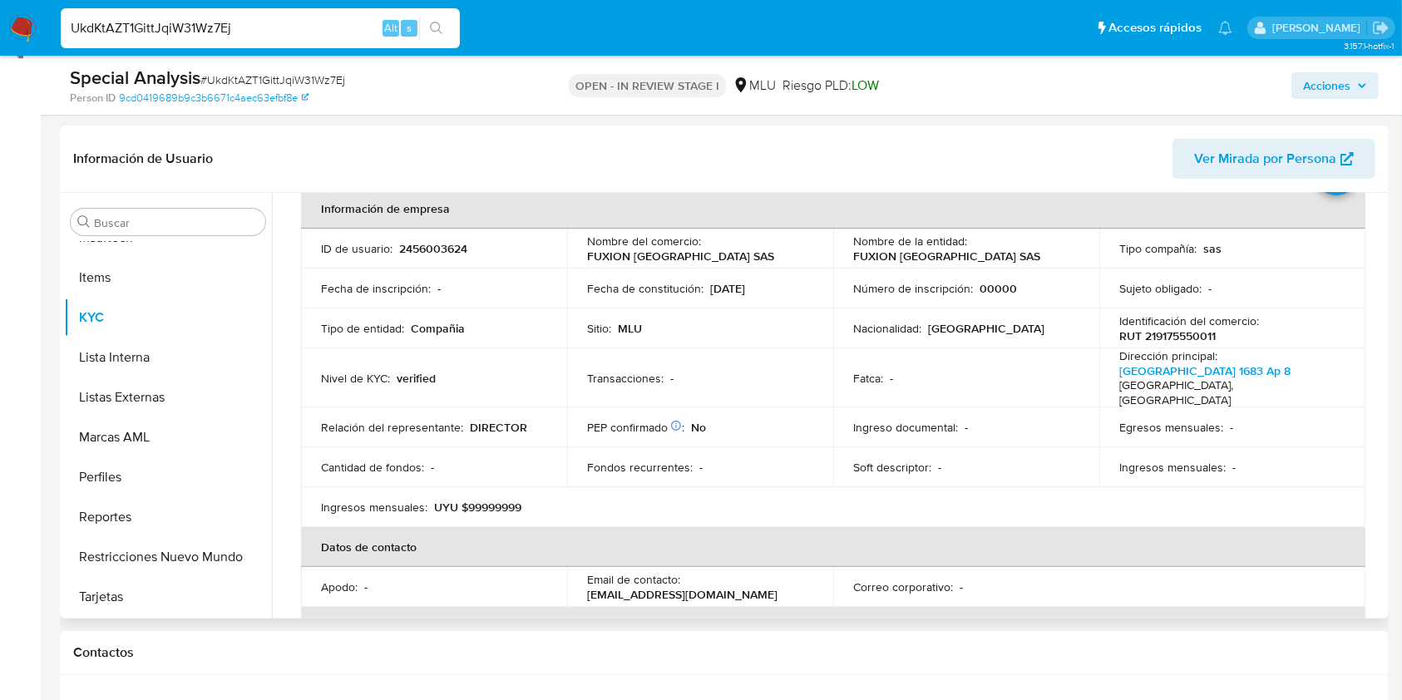
click at [1041, 283] on div "Número de inscripción : 00000" at bounding box center [966, 288] width 226 height 15
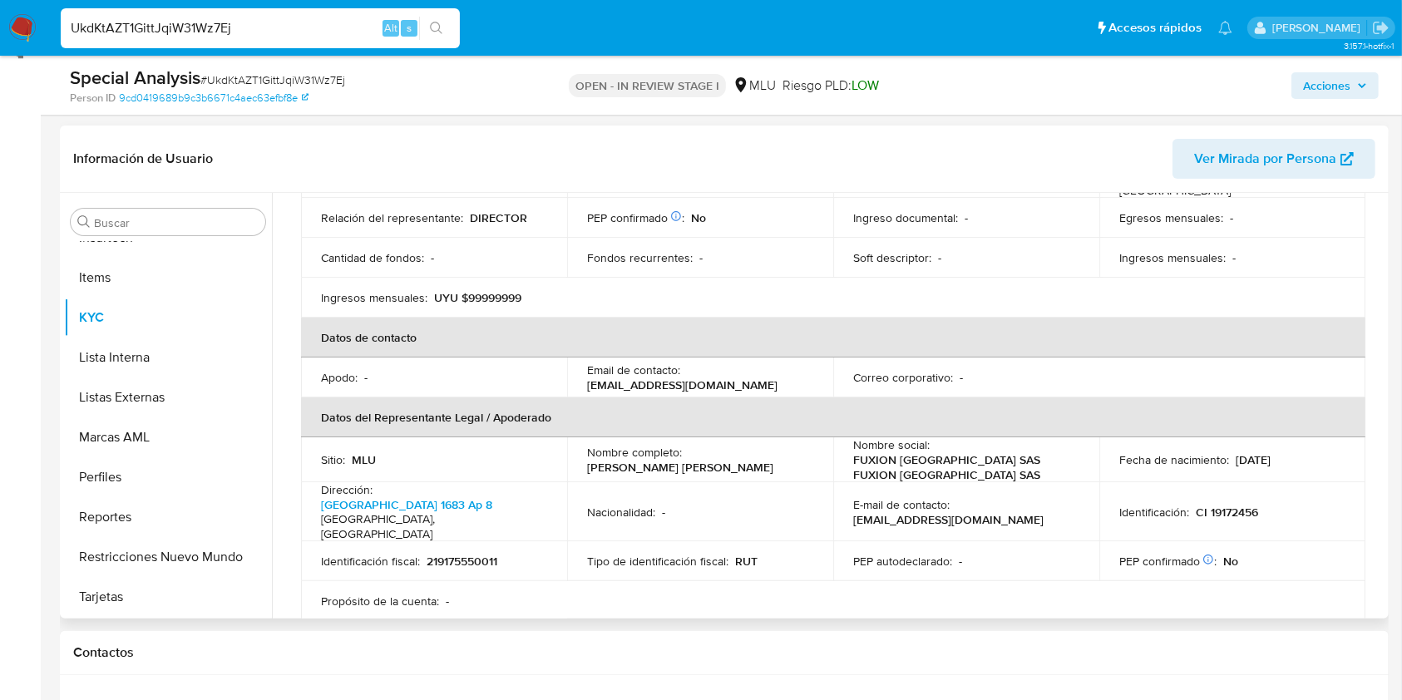
scroll to position [286, 0]
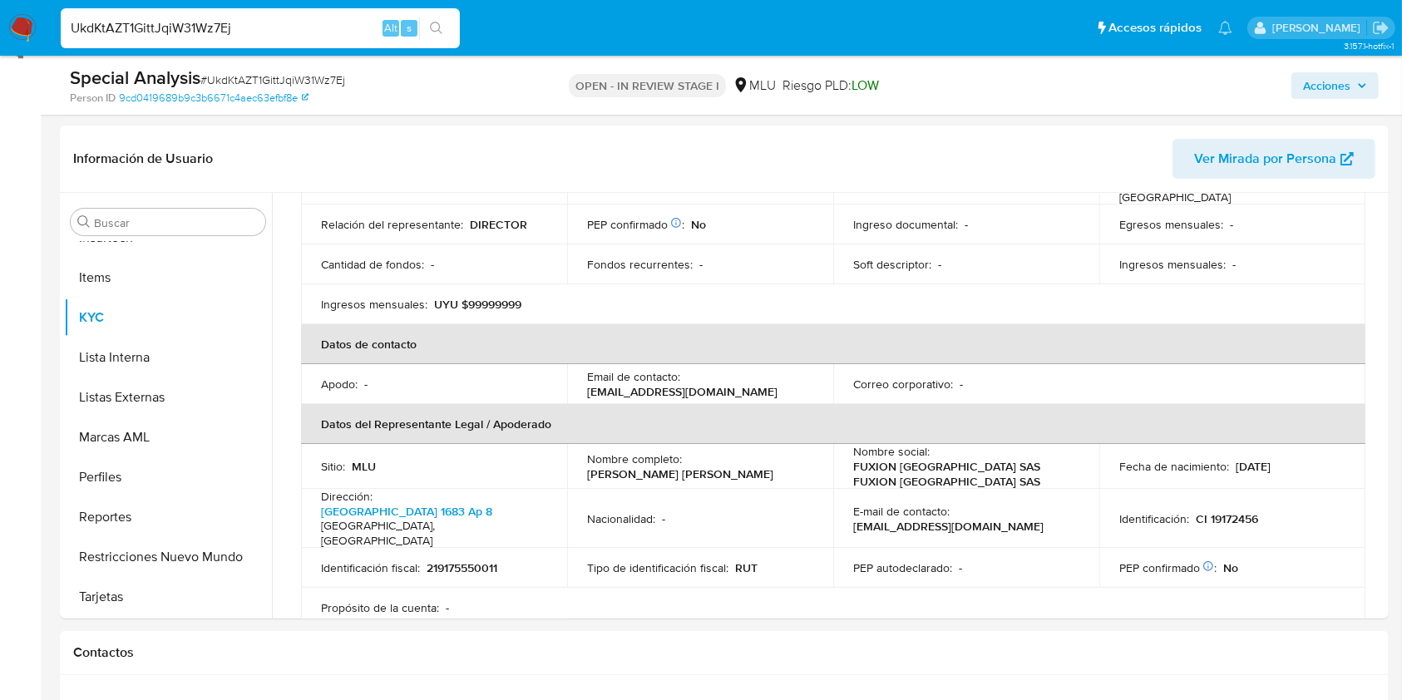
drag, startPoint x: 234, startPoint y: 30, endPoint x: 46, endPoint y: 22, distance: 188.1
click at [46, 22] on nav "Pausado Ver notificaciones UkdKtAZT1GittJqiW31Wz7Ej Alt s Accesos rápidos Presi…" at bounding box center [701, 28] width 1402 height 56
paste input "v6Y7awQBNgVNRc8gJEnOTjoe"
type input "v6Y7awQBNgVNRc8gJEnOTjoe"
click at [439, 39] on button "search-icon" at bounding box center [436, 28] width 34 height 23
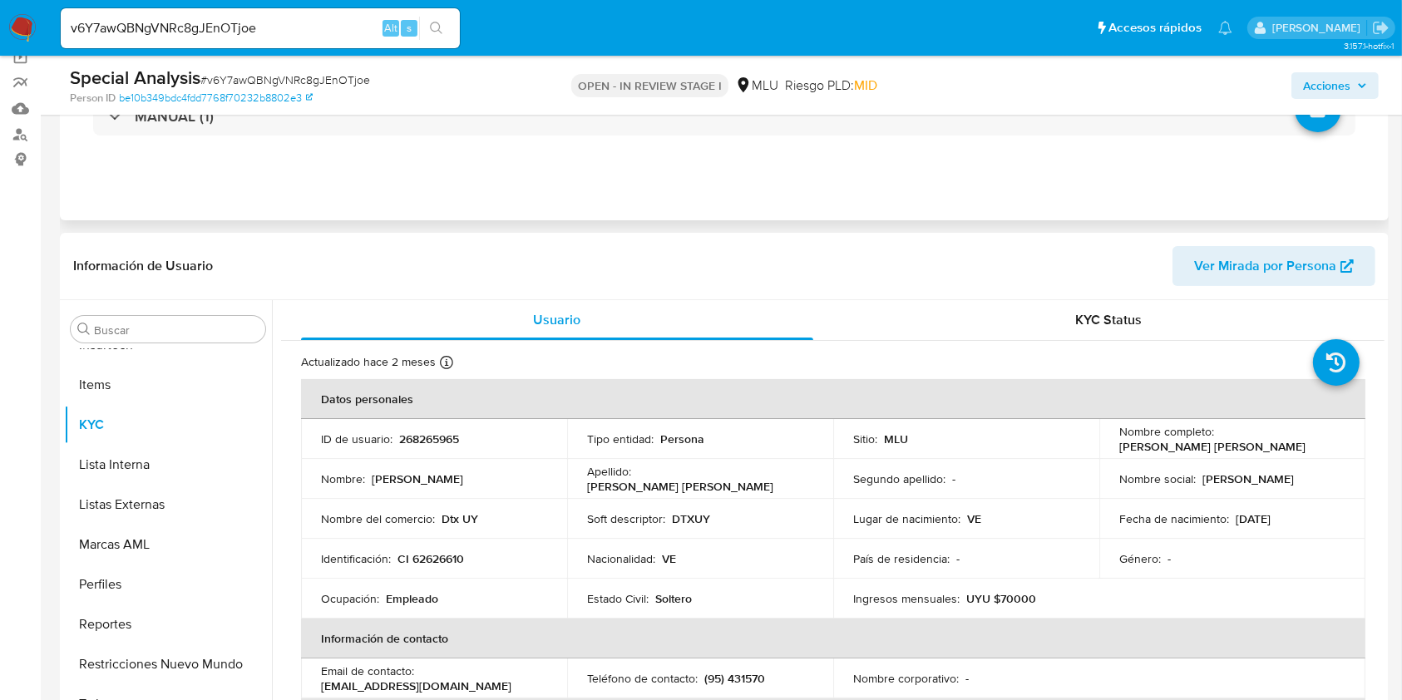
scroll to position [209, 0]
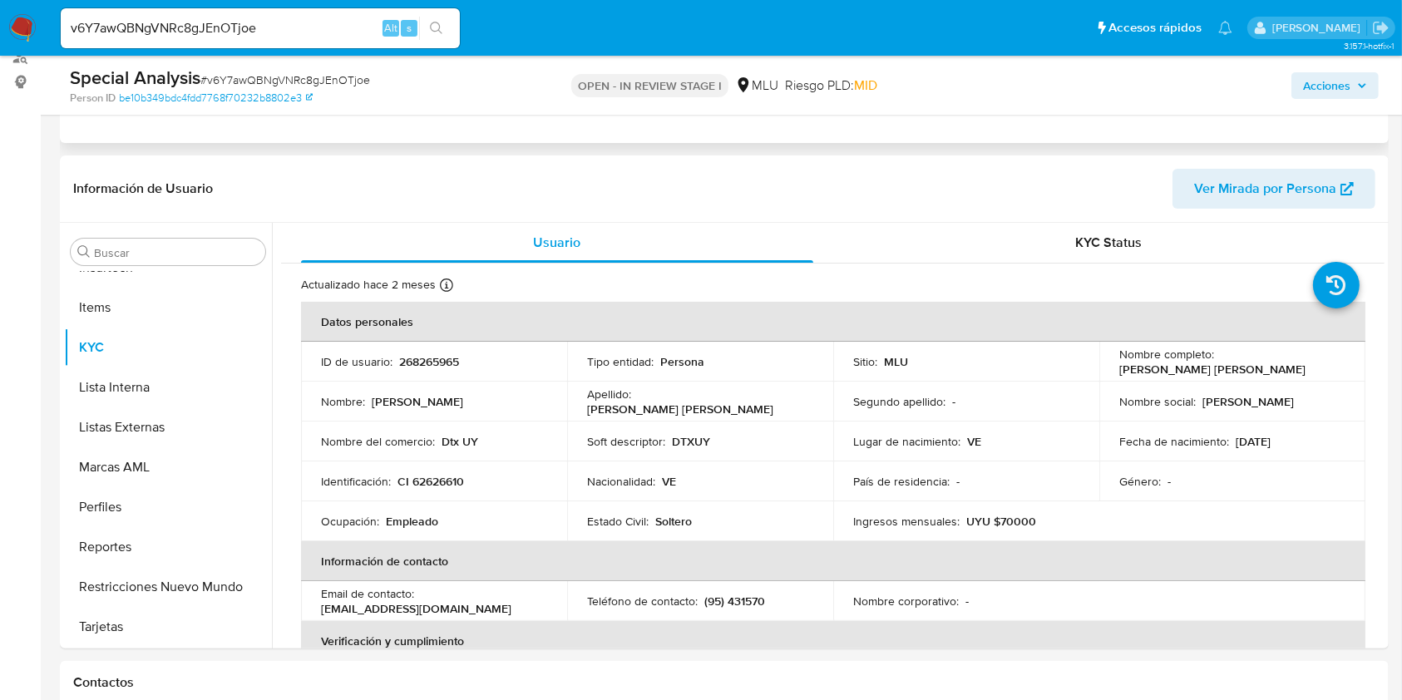
select select "10"
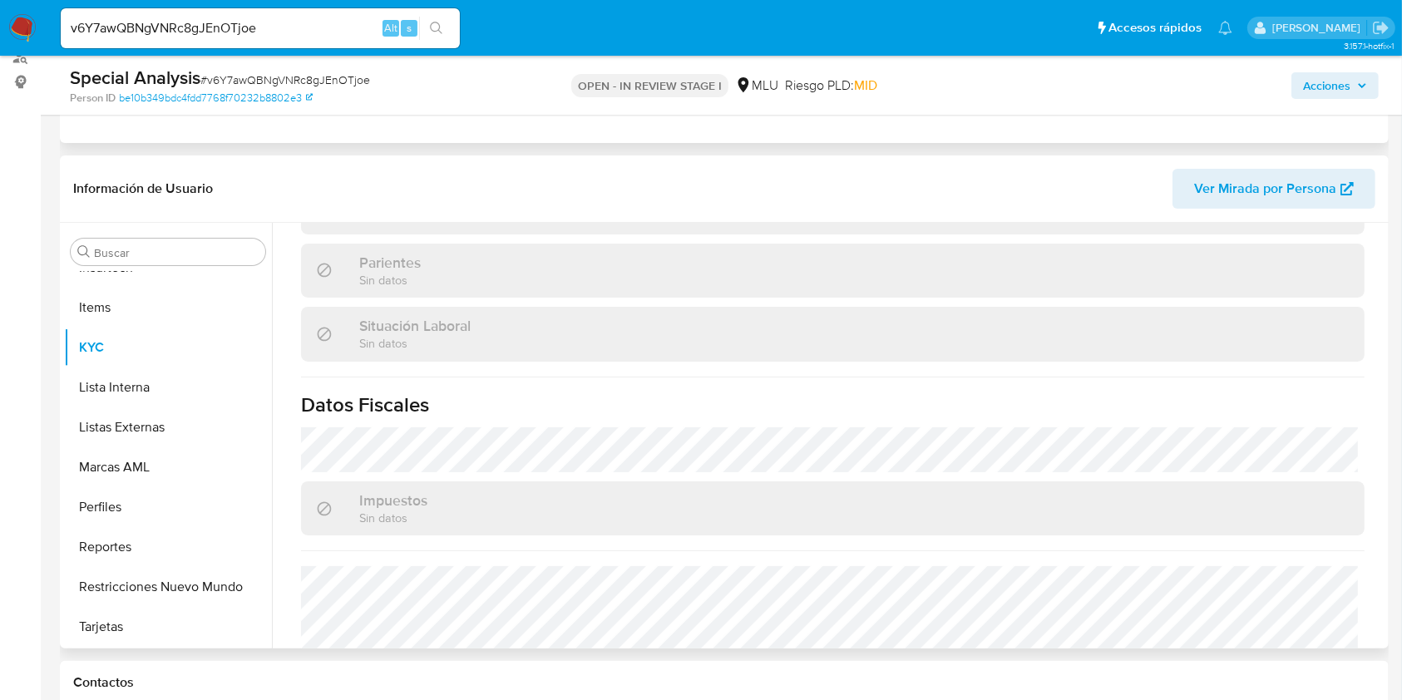
scroll to position [836, 0]
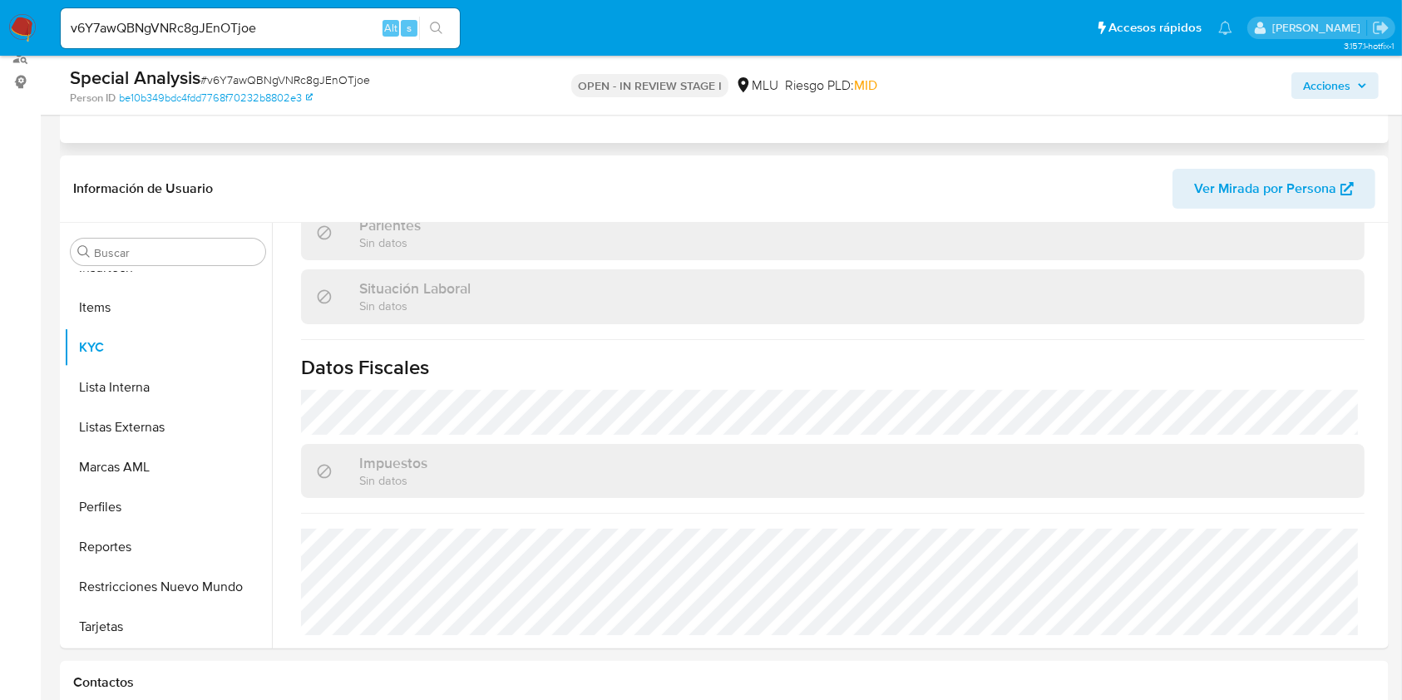
click at [217, 15] on div "v6Y7awQBNgVNRc8gJEnOTjoe Alt s" at bounding box center [260, 28] width 399 height 40
click at [215, 21] on input "v6Y7awQBNgVNRc8gJEnOTjoe" at bounding box center [260, 28] width 399 height 22
paste input "WYRPUrJvMQyywQNVBXJ4GEKM"
type input "WYRPUrJvMQyywQNVBXJ4GEKM"
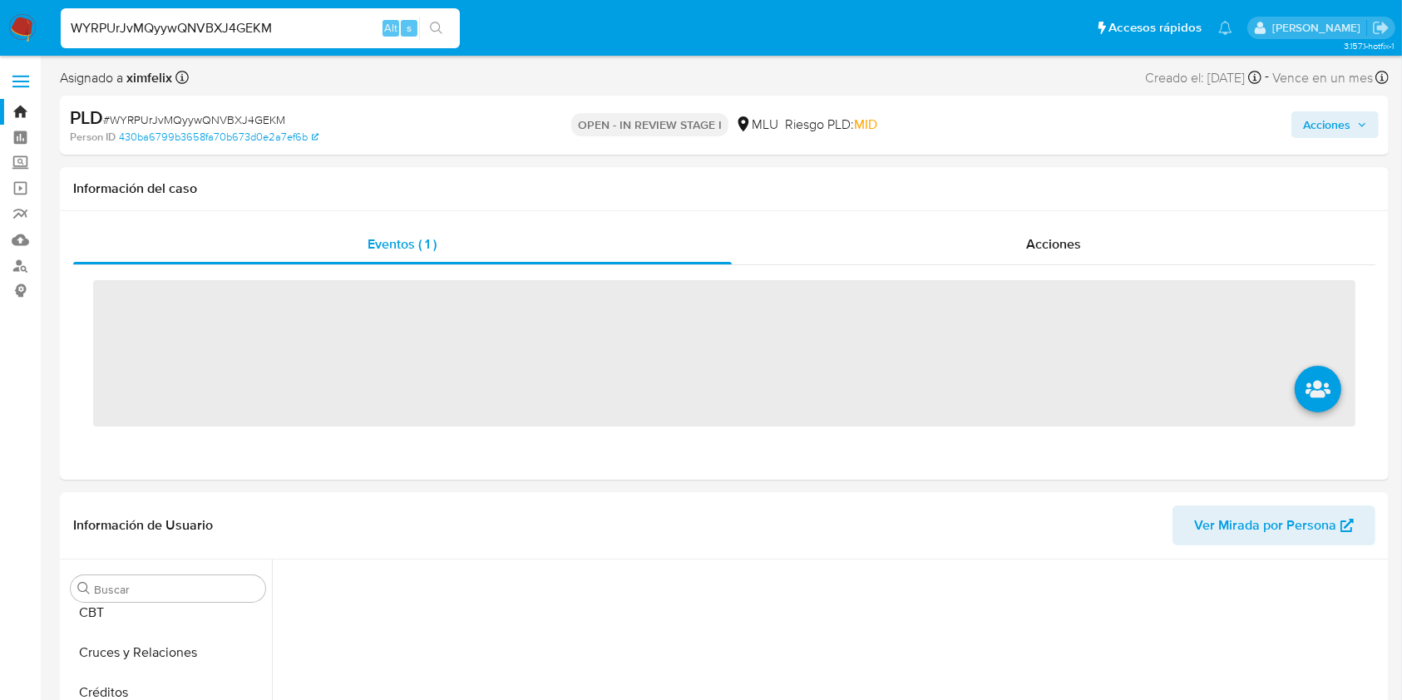
scroll to position [625, 0]
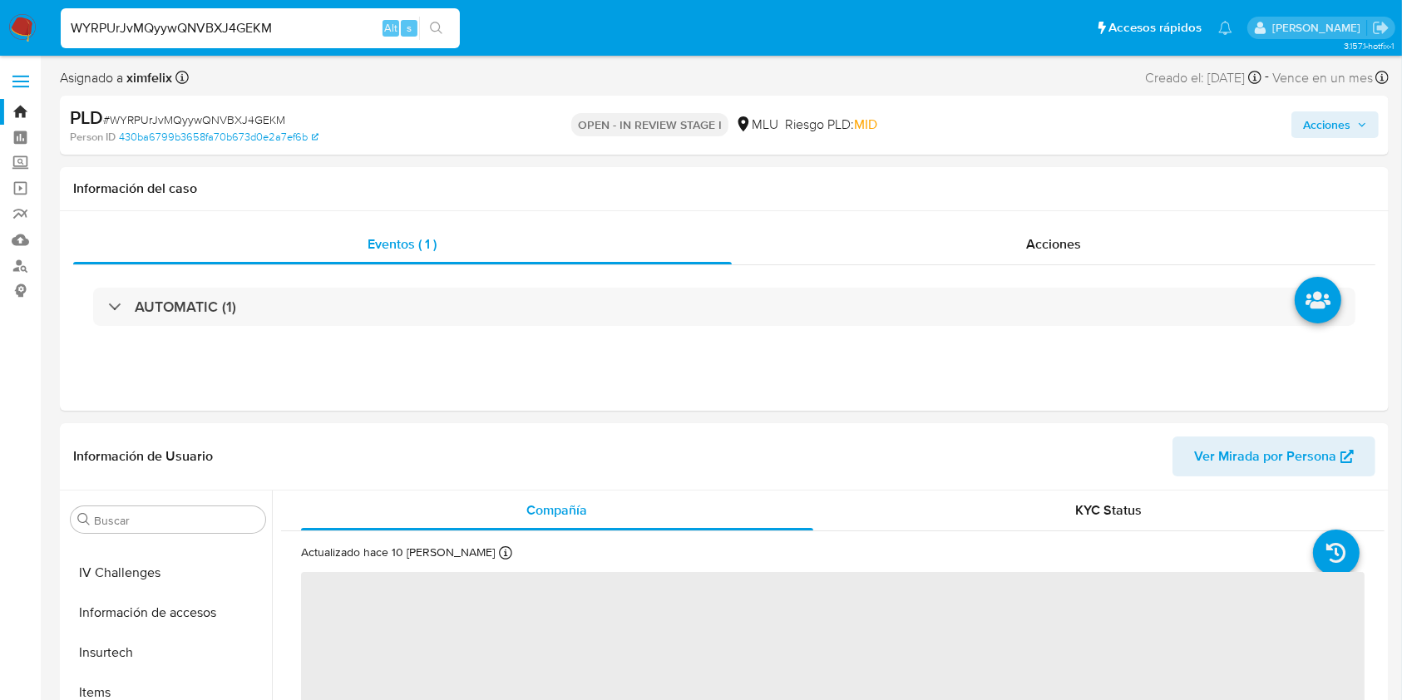
select select "10"
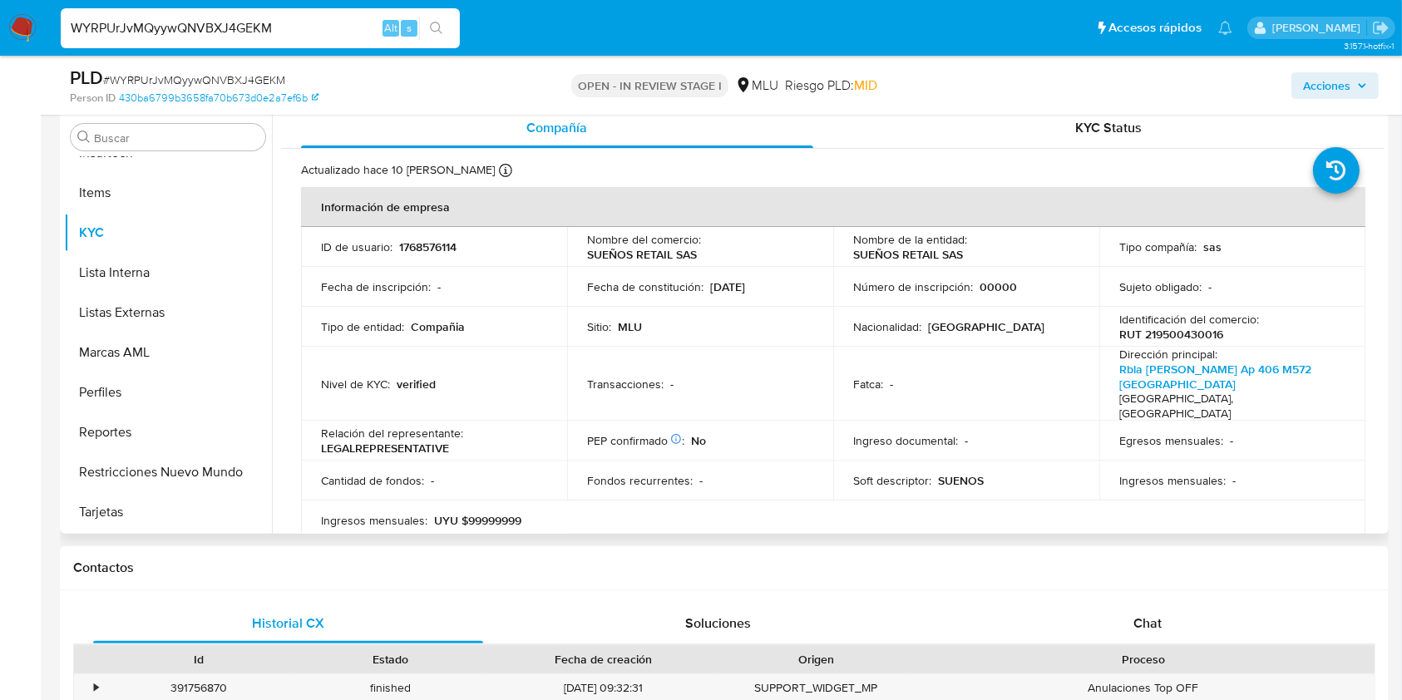
scroll to position [333, 0]
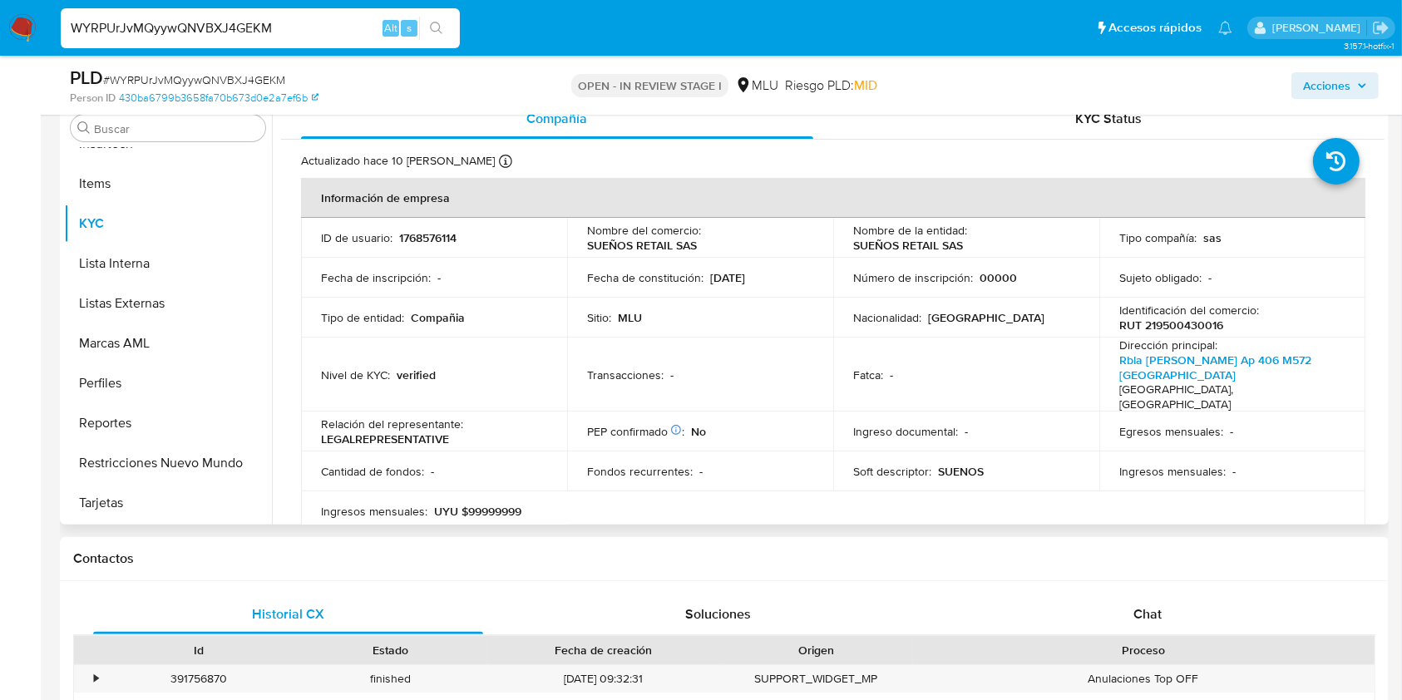
drag, startPoint x: 1377, startPoint y: 148, endPoint x: 1380, endPoint y: 170, distance: 21.8
click at [1380, 170] on div "Compañía KYC Status Actualizado hace 10 días Creado: 12/04/2024 11:28:36 Actual…" at bounding box center [828, 312] width 1113 height 426
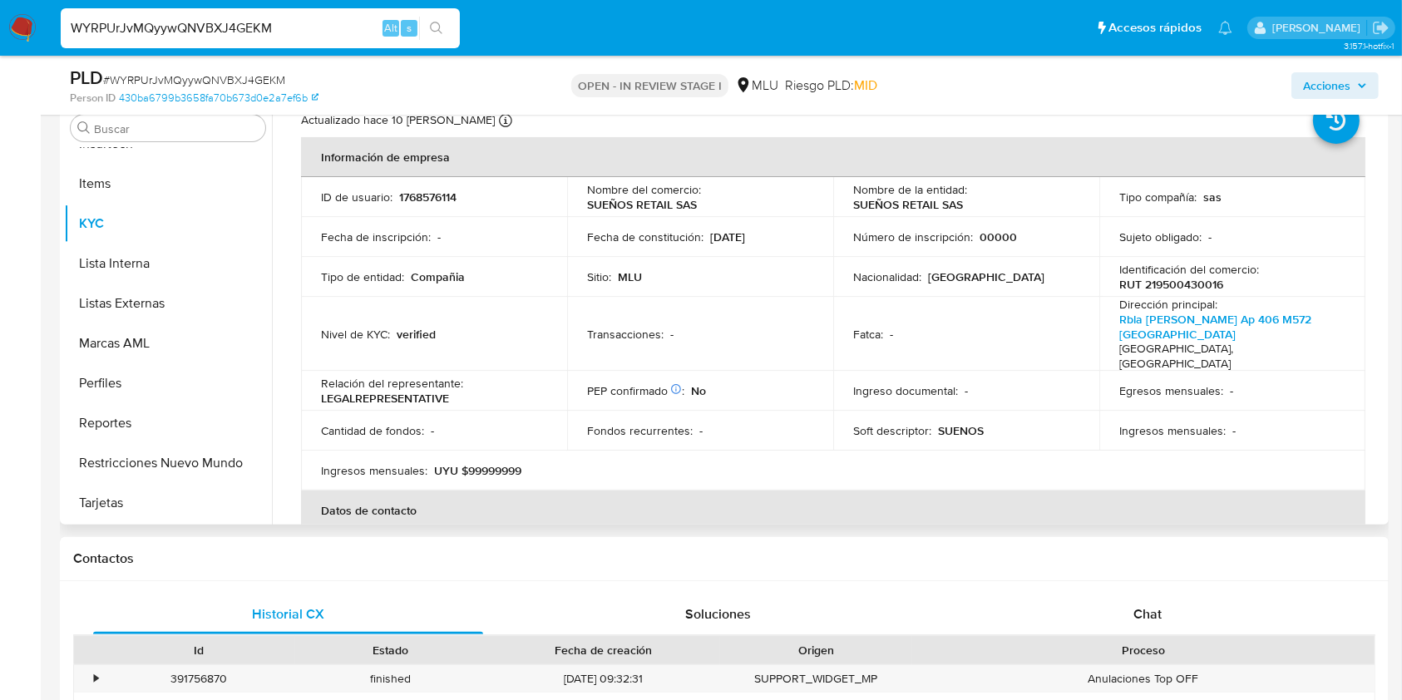
scroll to position [67, 0]
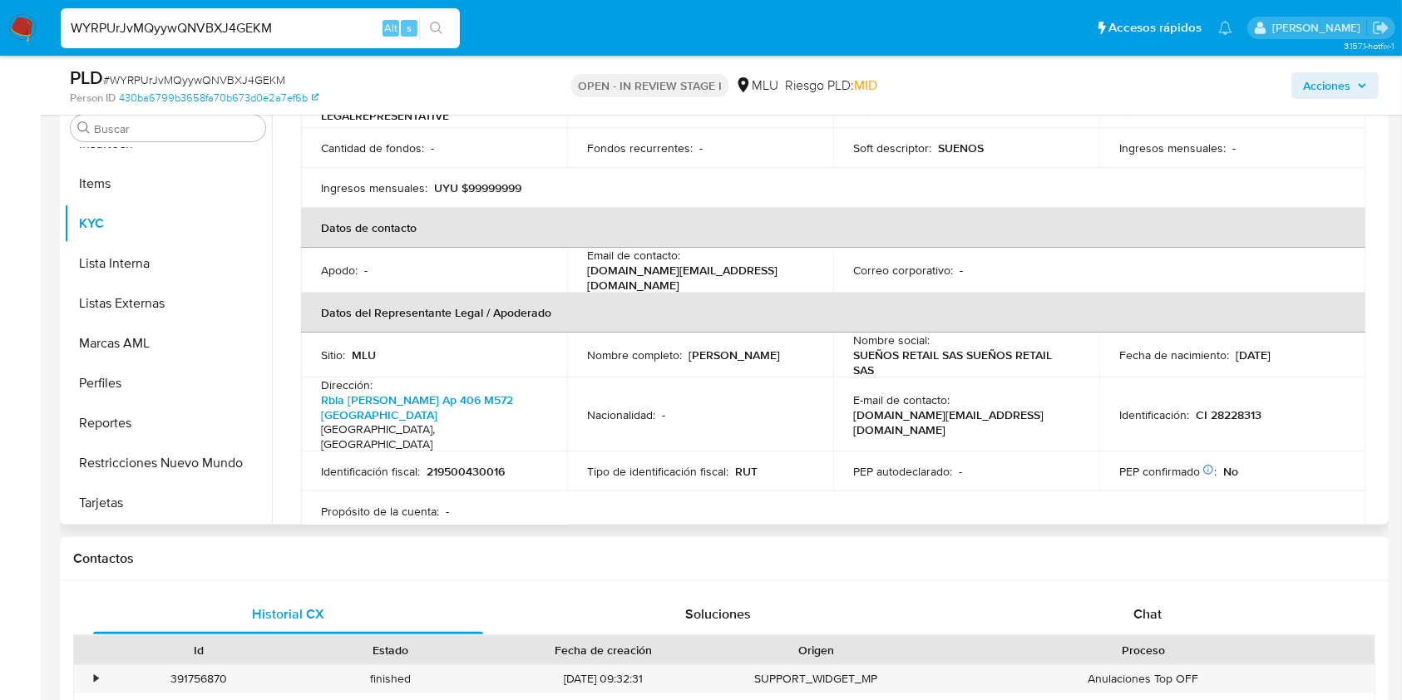
scroll to position [437, 0]
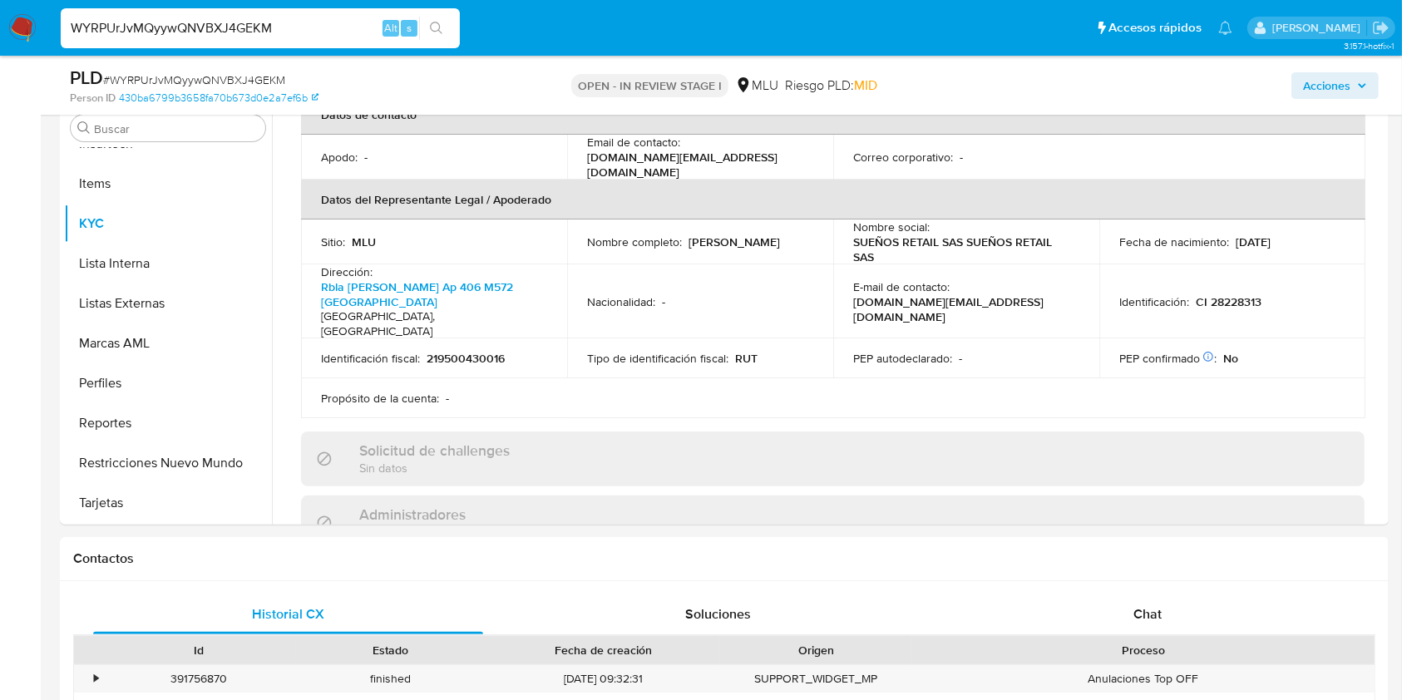
click at [216, 27] on input "WYRPUrJvMQyywQNVBXJ4GEKM" at bounding box center [260, 28] width 399 height 22
paste input "WYRPUrJvMQyywQNVBXJ4GEKM"
click at [216, 28] on input "WYRPUrJvMQyywQNVBWYRPUrJvMQyywQNVBXJ4GEKMXJ4GEKM" at bounding box center [260, 28] width 399 height 22
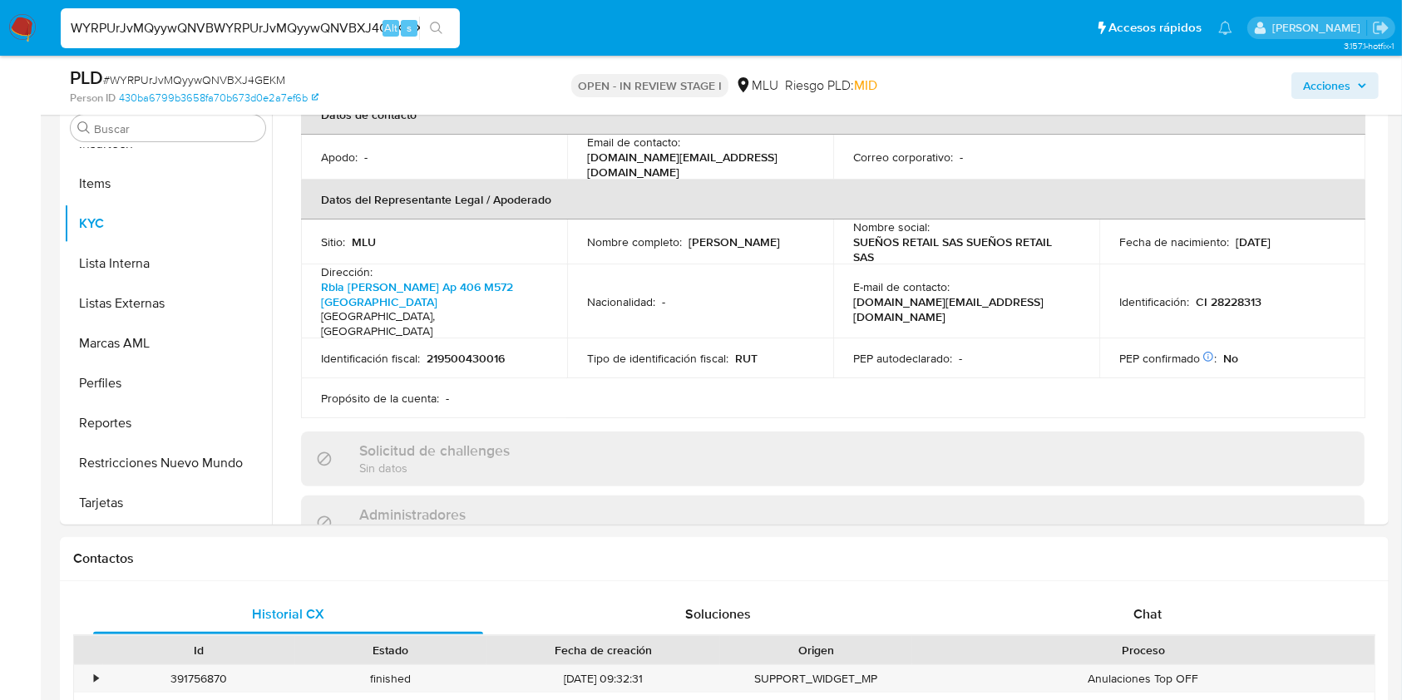
paste input
type input "WYRPUrJvMQyywQNVBXJ4GEKM"
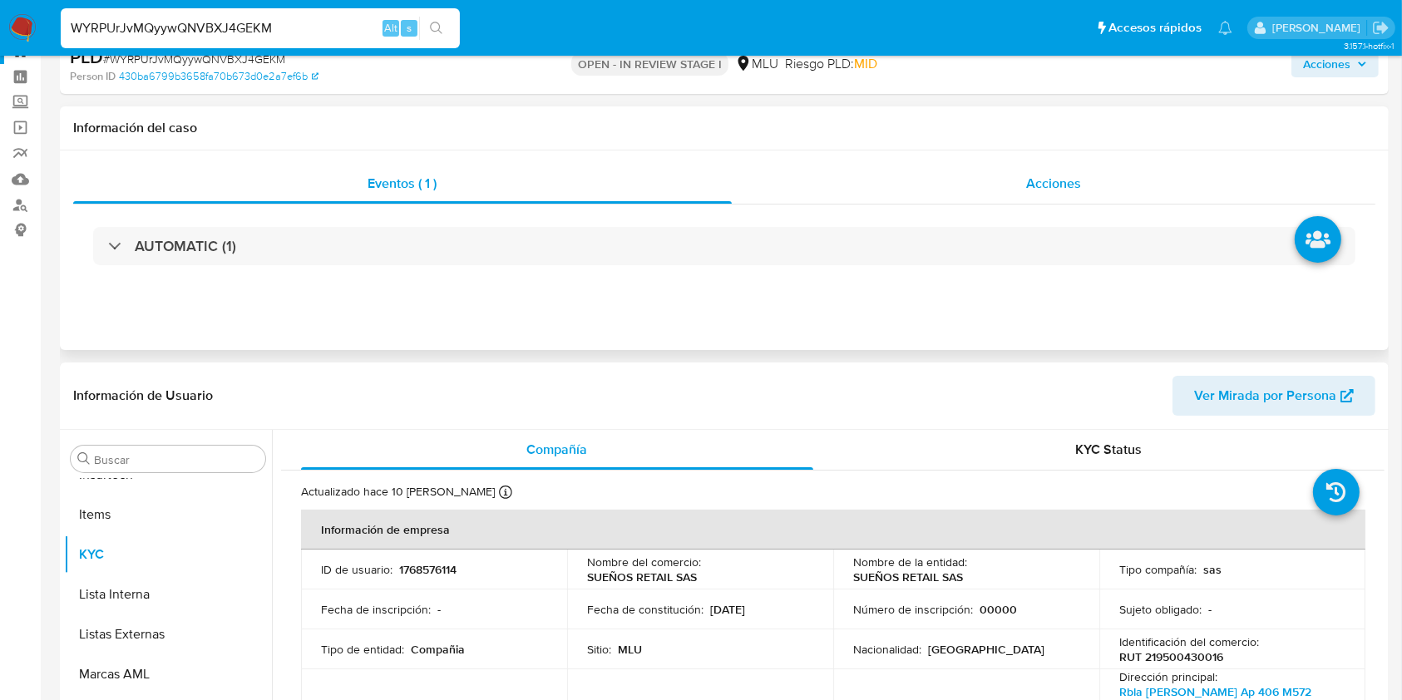
scroll to position [0, 0]
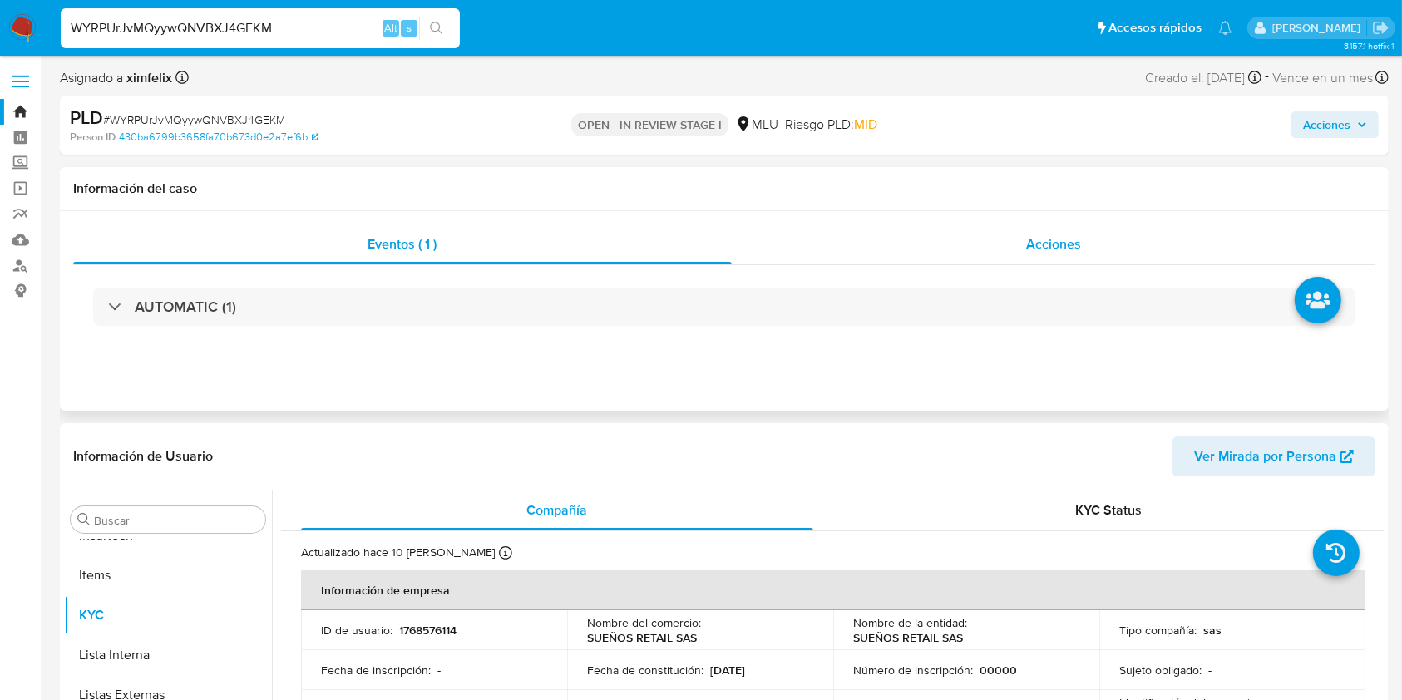
click at [1011, 249] on div "Acciones" at bounding box center [1054, 245] width 645 height 40
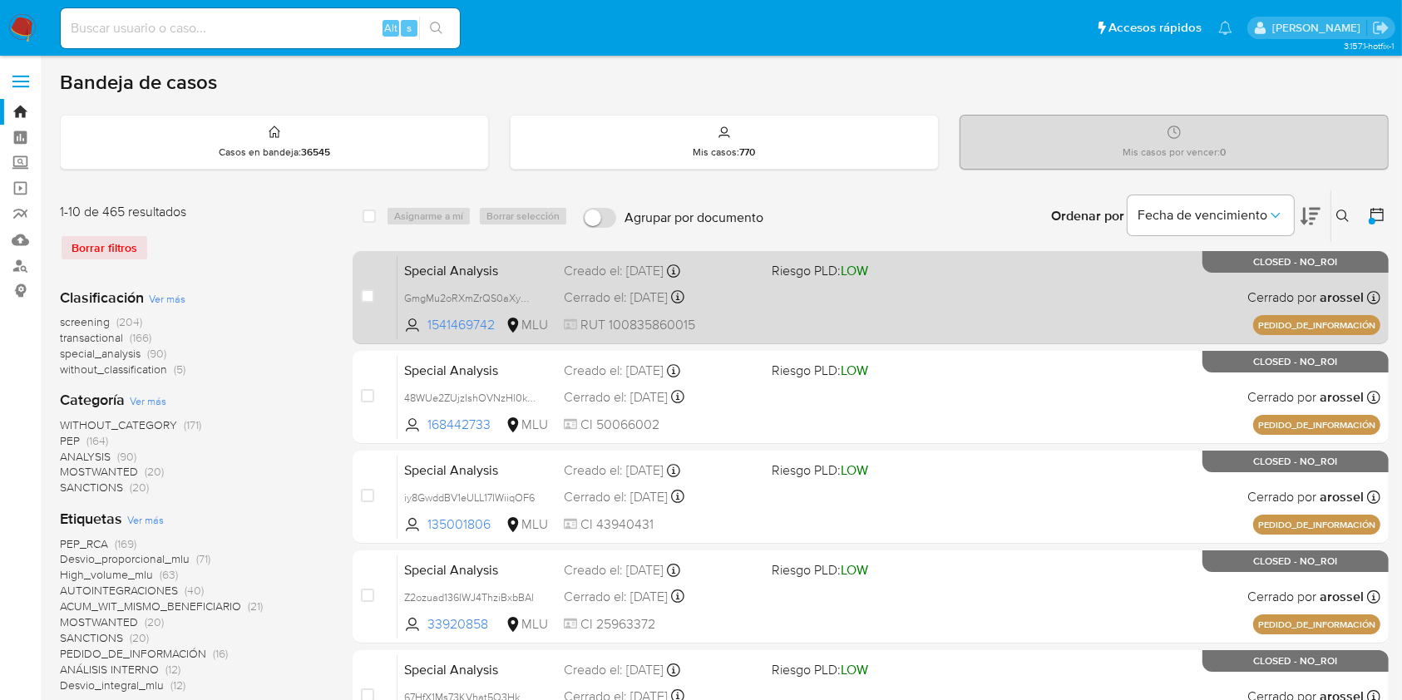
drag, startPoint x: 1371, startPoint y: 210, endPoint x: 1331, endPoint y: 257, distance: 62.5
click at [1372, 210] on icon at bounding box center [1377, 214] width 17 height 17
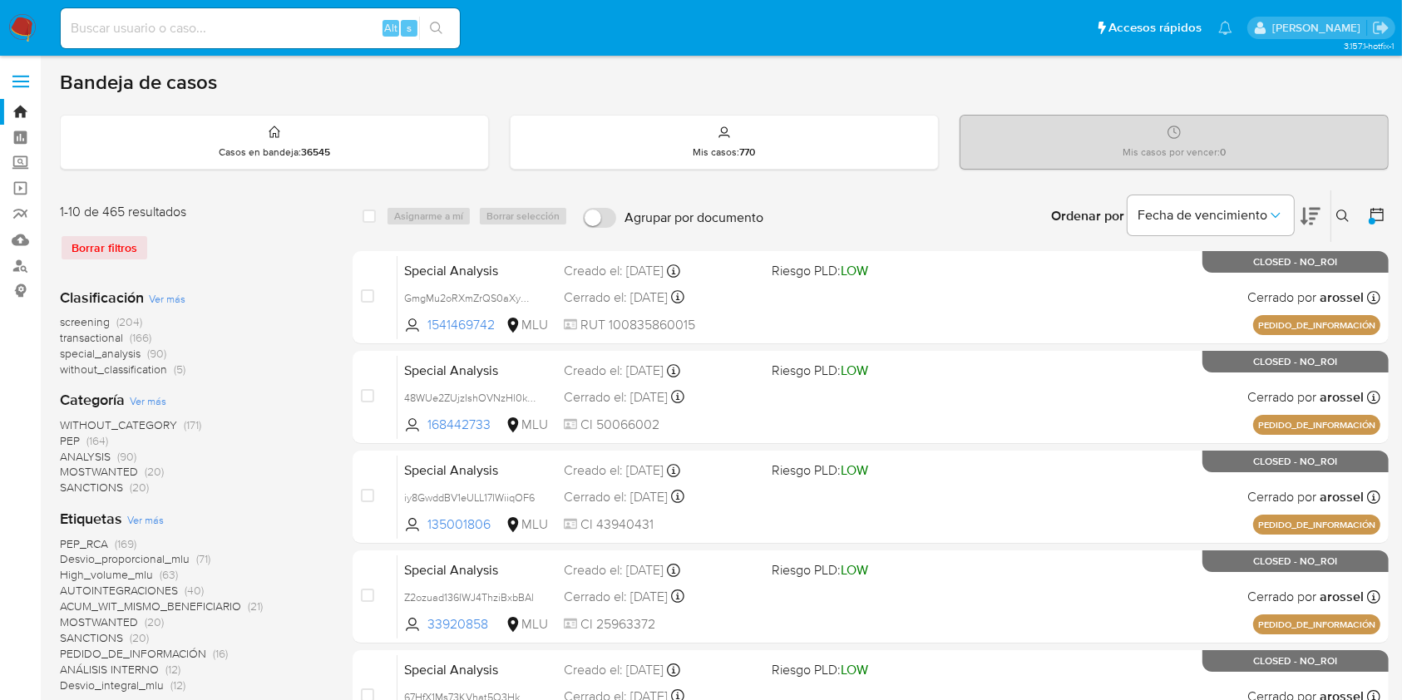
click at [1384, 221] on icon at bounding box center [1377, 214] width 17 height 17
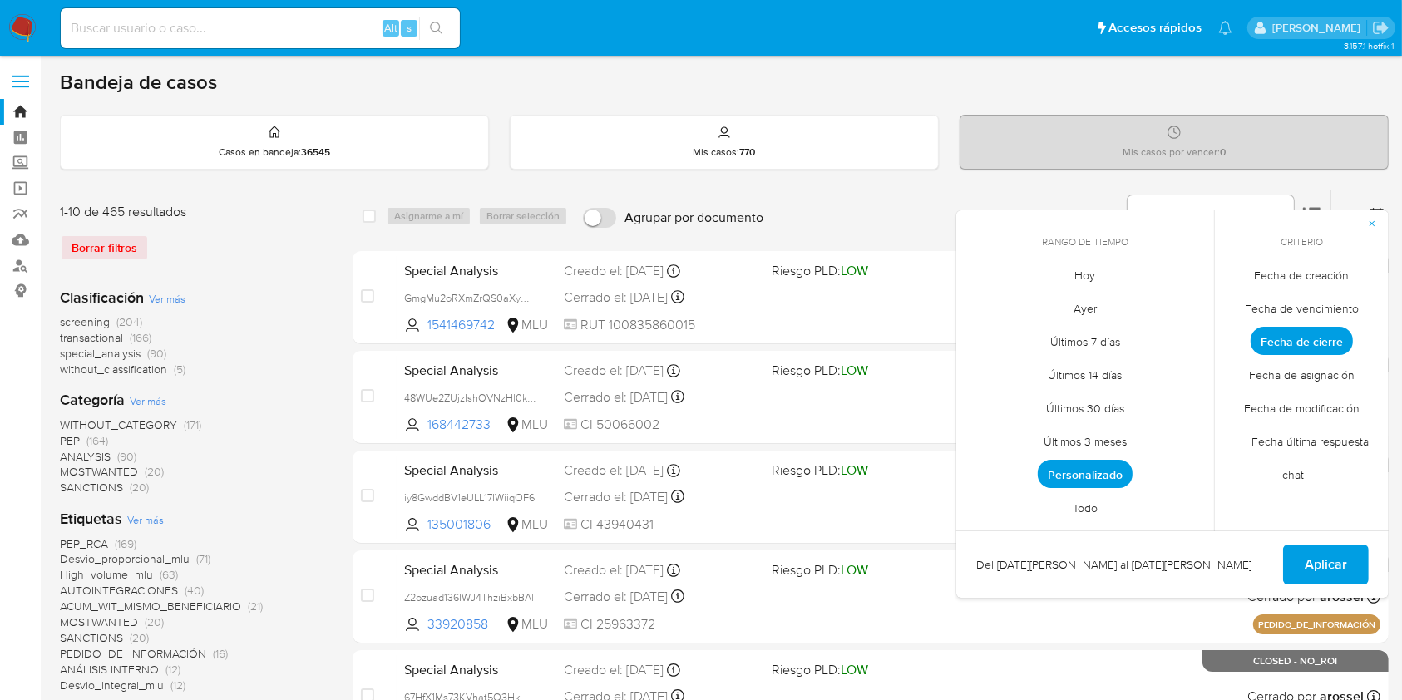
drag, startPoint x: 1099, startPoint y: 469, endPoint x: 1108, endPoint y: 448, distance: 22.7
click at [1099, 469] on span "Personalizado" at bounding box center [1085, 474] width 95 height 28
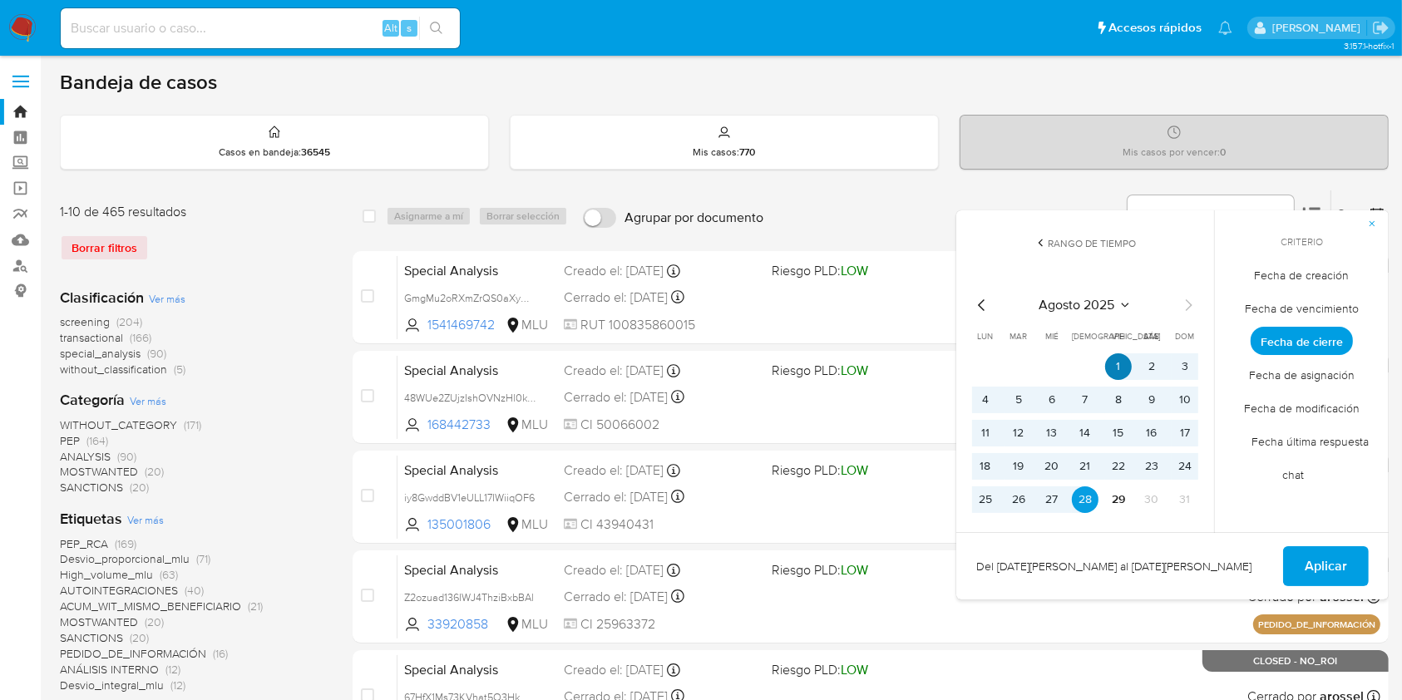
click at [1120, 369] on button "1" at bounding box center [1118, 366] width 27 height 27
click at [1119, 496] on button "29" at bounding box center [1118, 500] width 27 height 27
click at [1317, 339] on span "Fecha de cierre" at bounding box center [1302, 341] width 102 height 28
click at [1327, 576] on span "Aplicar" at bounding box center [1326, 566] width 42 height 37
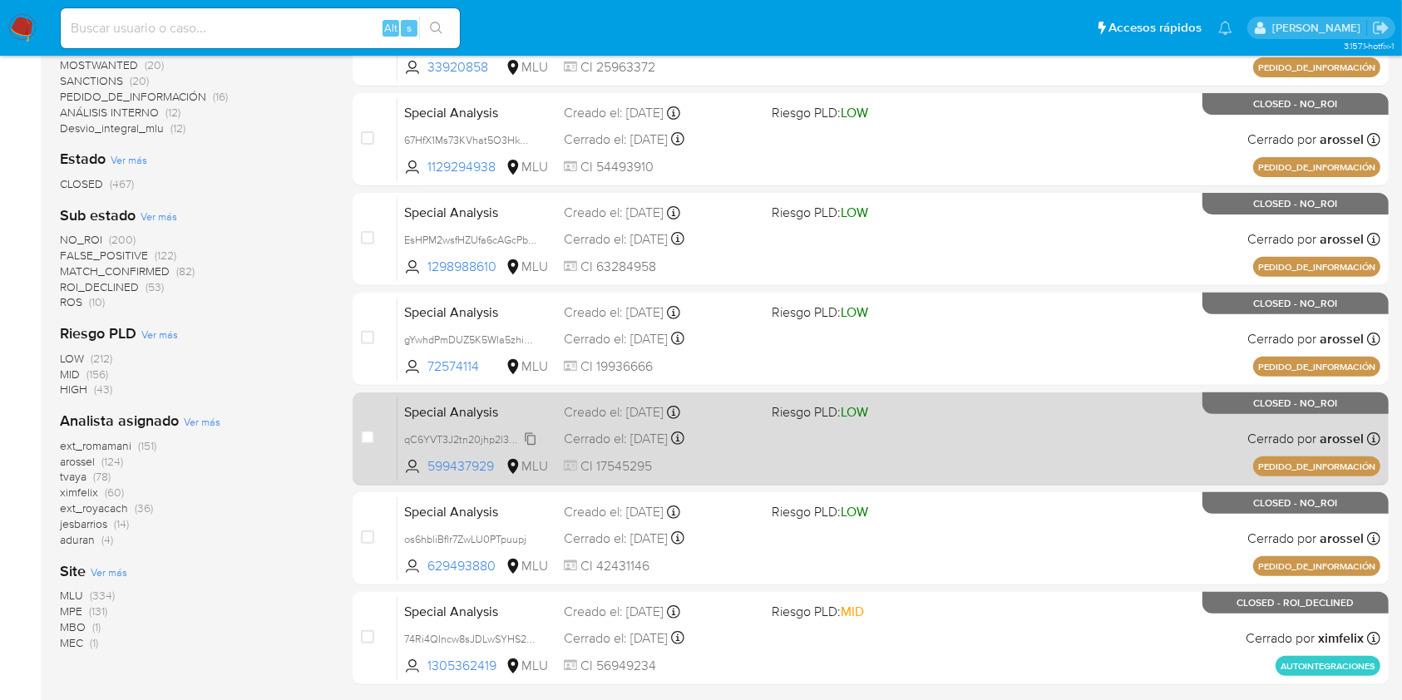
scroll to position [612, 0]
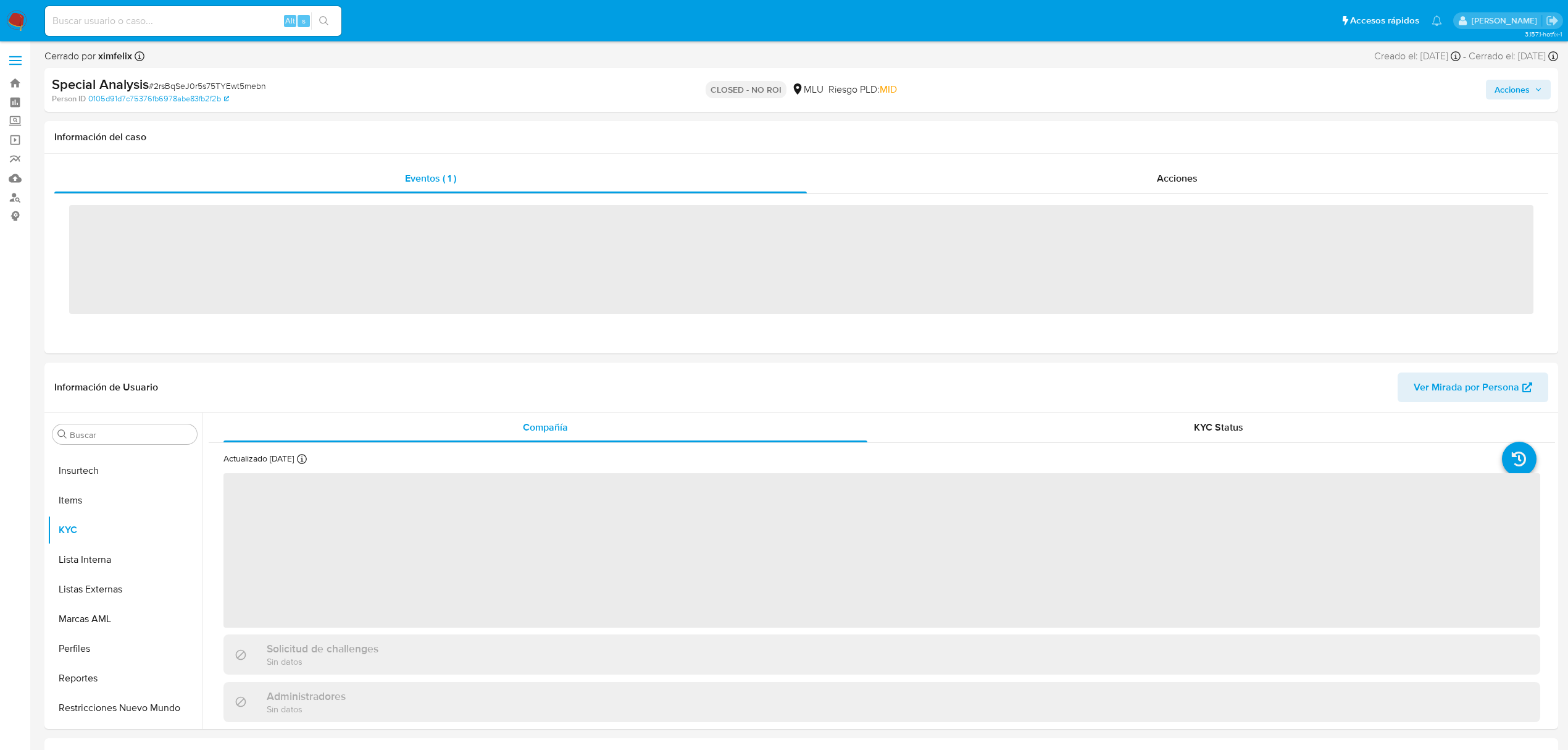
scroll to position [552, 0]
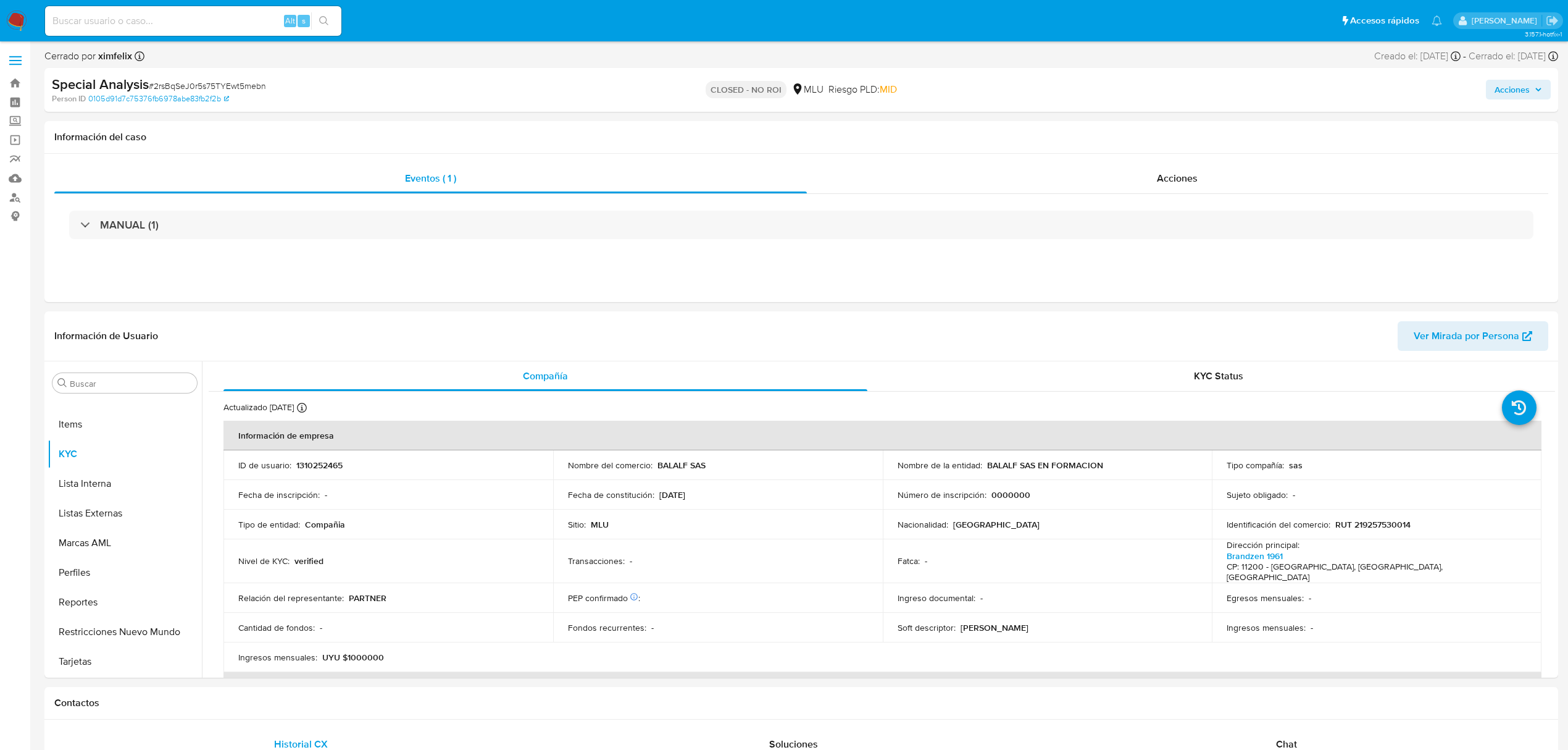
select select "10"
click at [207, 24] on input at bounding box center [193, 21] width 296 height 16
paste input "mqczShCtYMVtL6czKjqJv6CK"
type input "mqczShCtYMVtL6czKjqJv6CK"
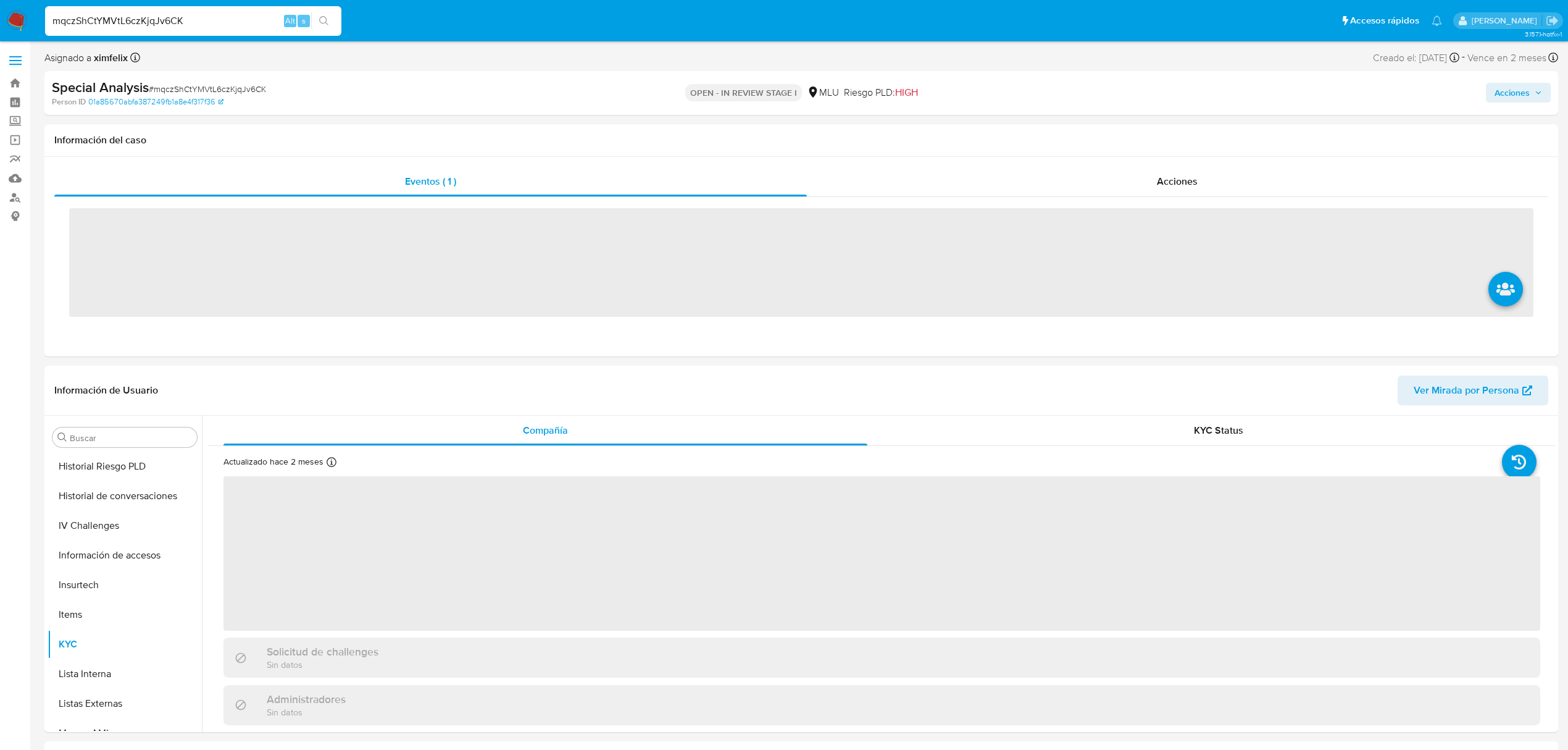
scroll to position [552, 0]
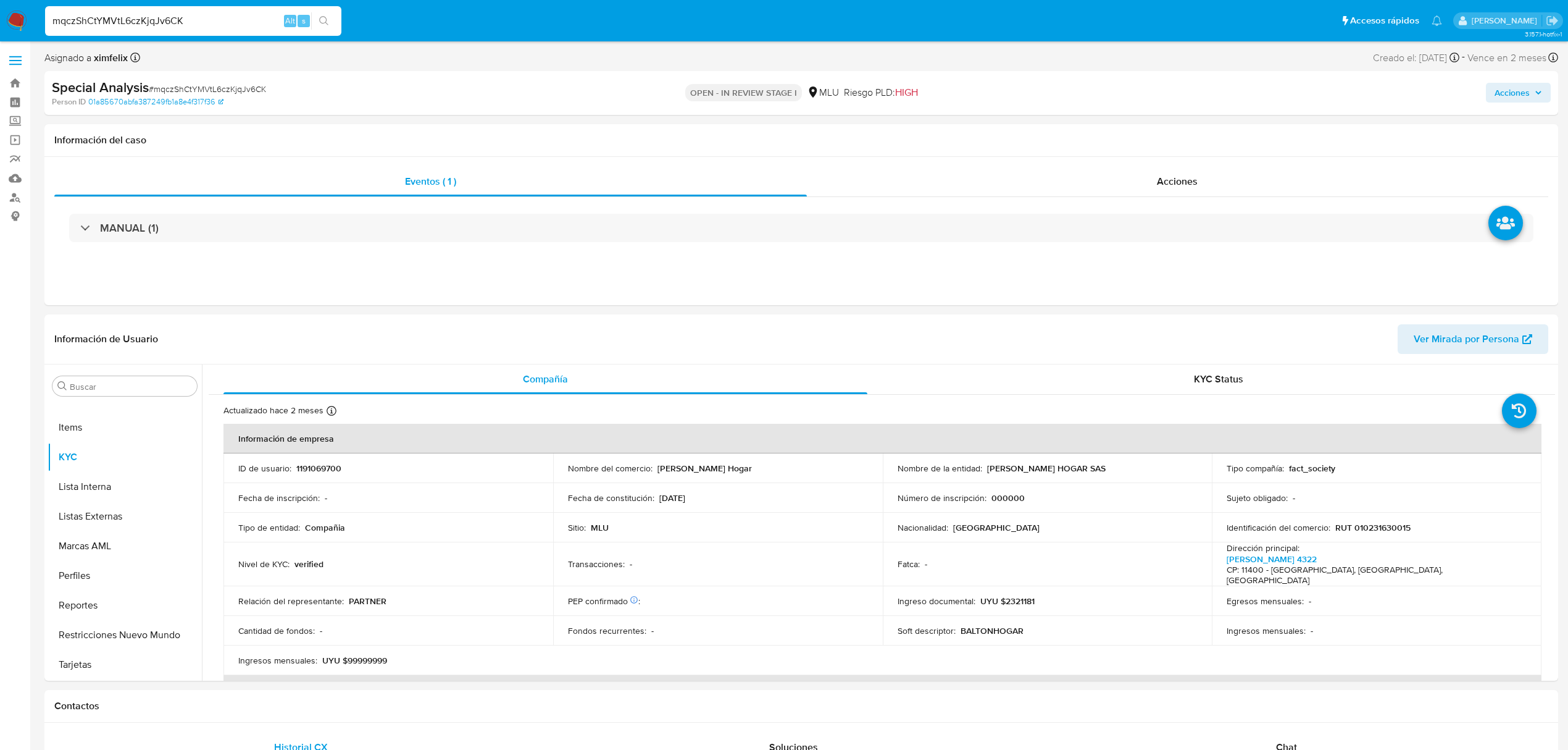
select select "10"
click at [1402, 336] on button "Ver Mirada por Persona" at bounding box center [1473, 339] width 151 height 30
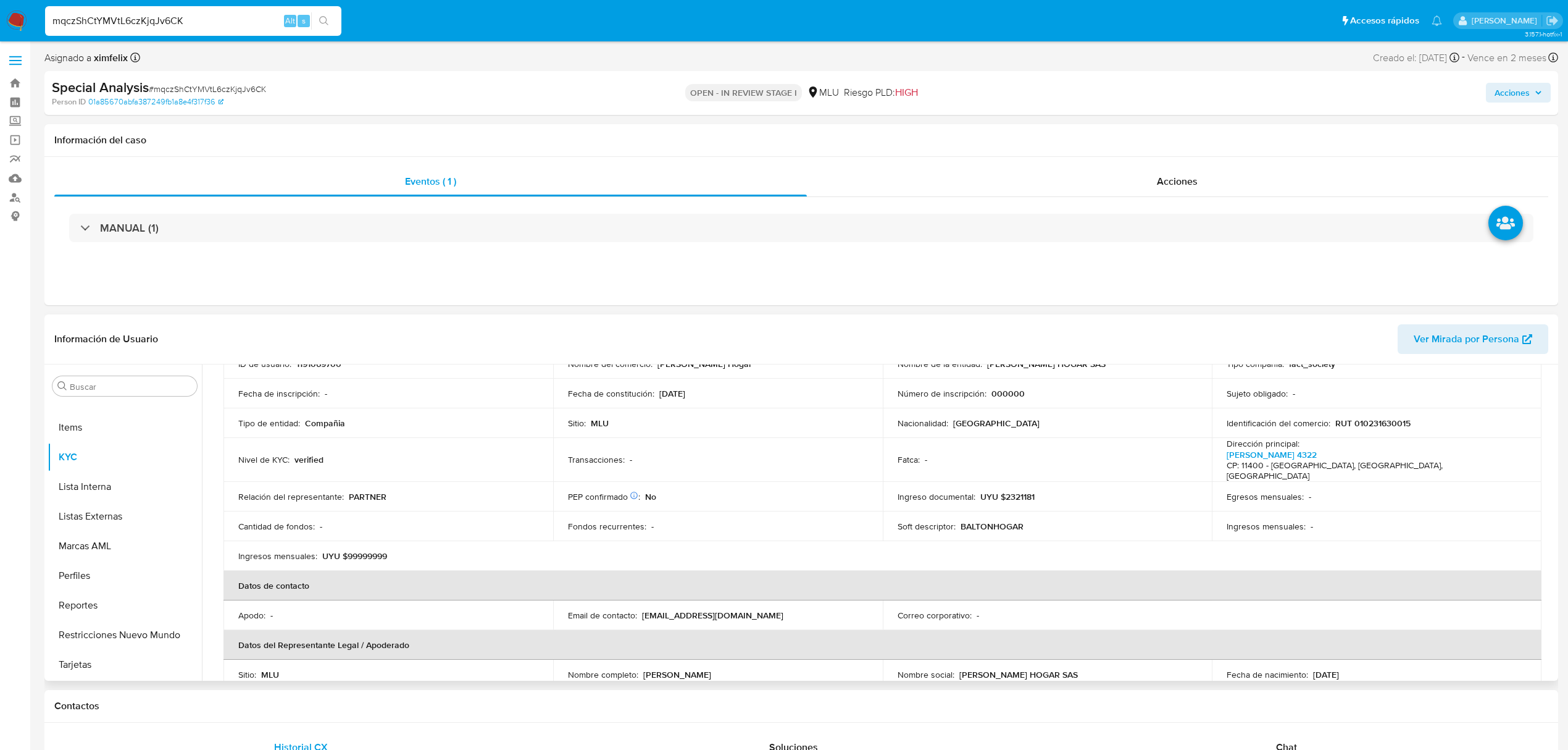
scroll to position [247, 0]
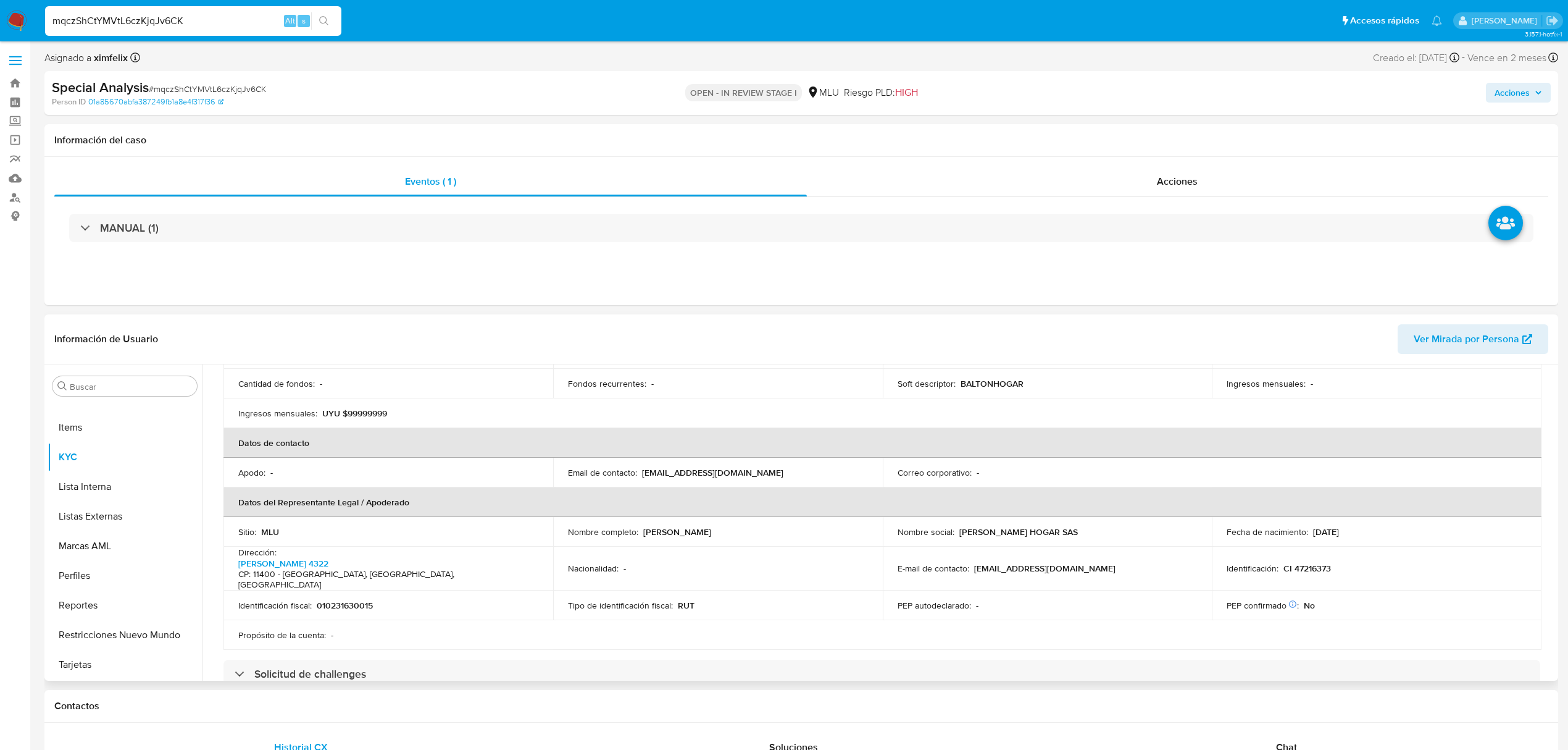
drag, startPoint x: 748, startPoint y: 515, endPoint x: 641, endPoint y: 517, distance: 107.0
click at [641, 526] on div "Nombre completo : [PERSON_NAME]" at bounding box center [718, 532] width 300 height 11
copy p "[PERSON_NAME]"
drag, startPoint x: 1331, startPoint y: 547, endPoint x: 1279, endPoint y: 548, distance: 52.0
click at [1279, 563] on div "Identificación : CI 47216373" at bounding box center [1376, 568] width 300 height 11
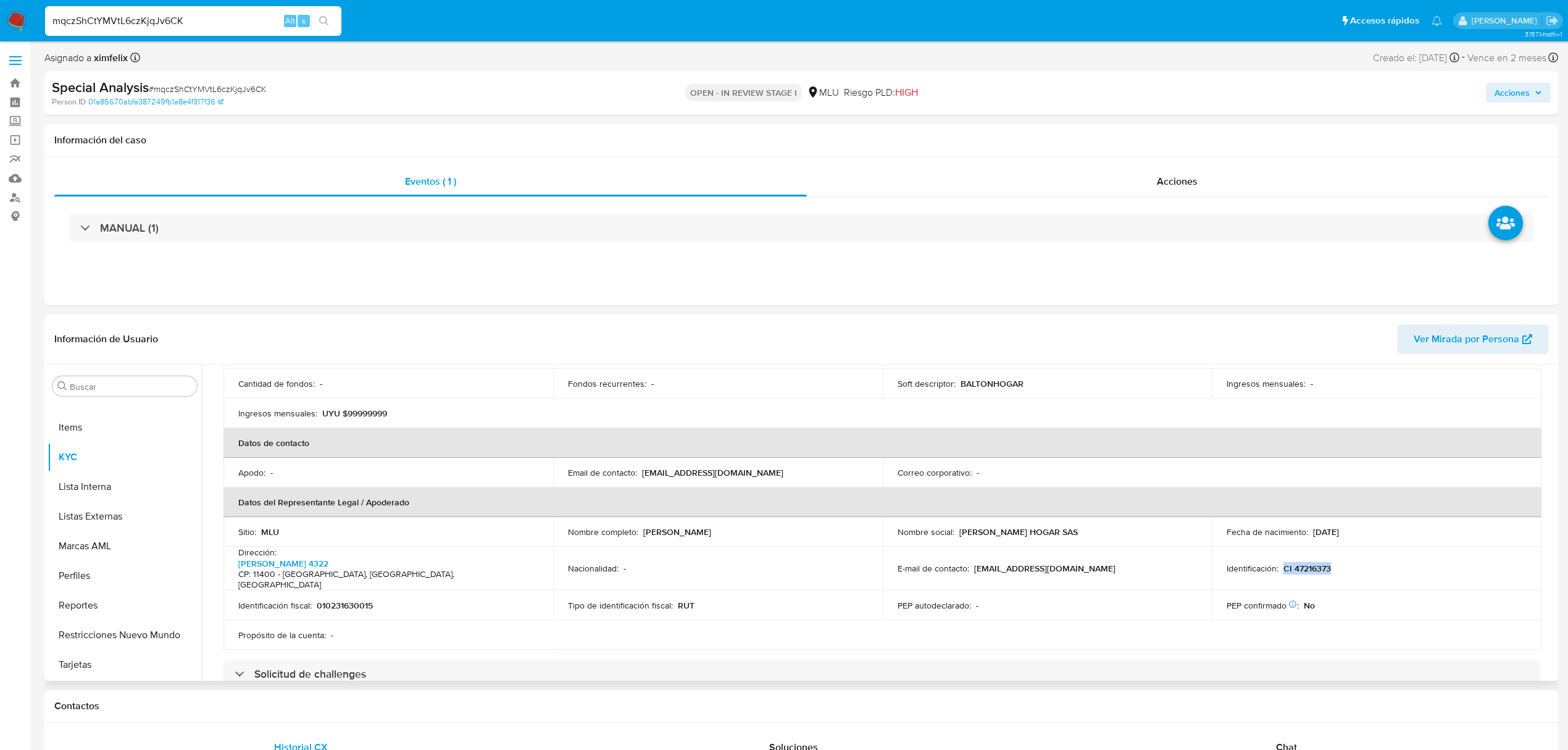
copy p "CI 47216373"
click at [82, 583] on button "Perfiles" at bounding box center [120, 575] width 145 height 30
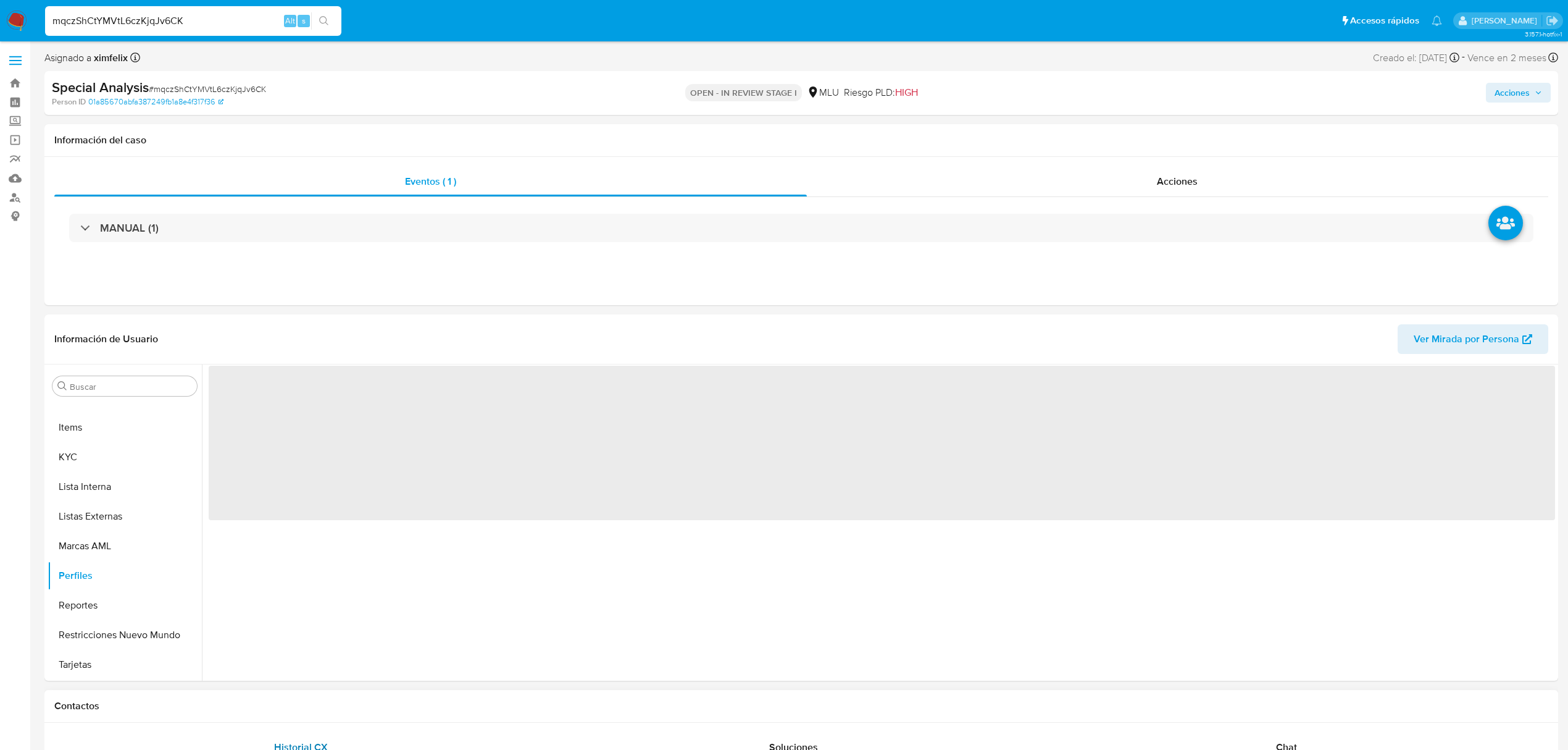
scroll to position [0, 0]
drag, startPoint x: 97, startPoint y: 431, endPoint x: 90, endPoint y: 451, distance: 21.2
click at [97, 436] on button "Items" at bounding box center [125, 428] width 154 height 30
click at [89, 454] on button "KYC" at bounding box center [120, 457] width 145 height 30
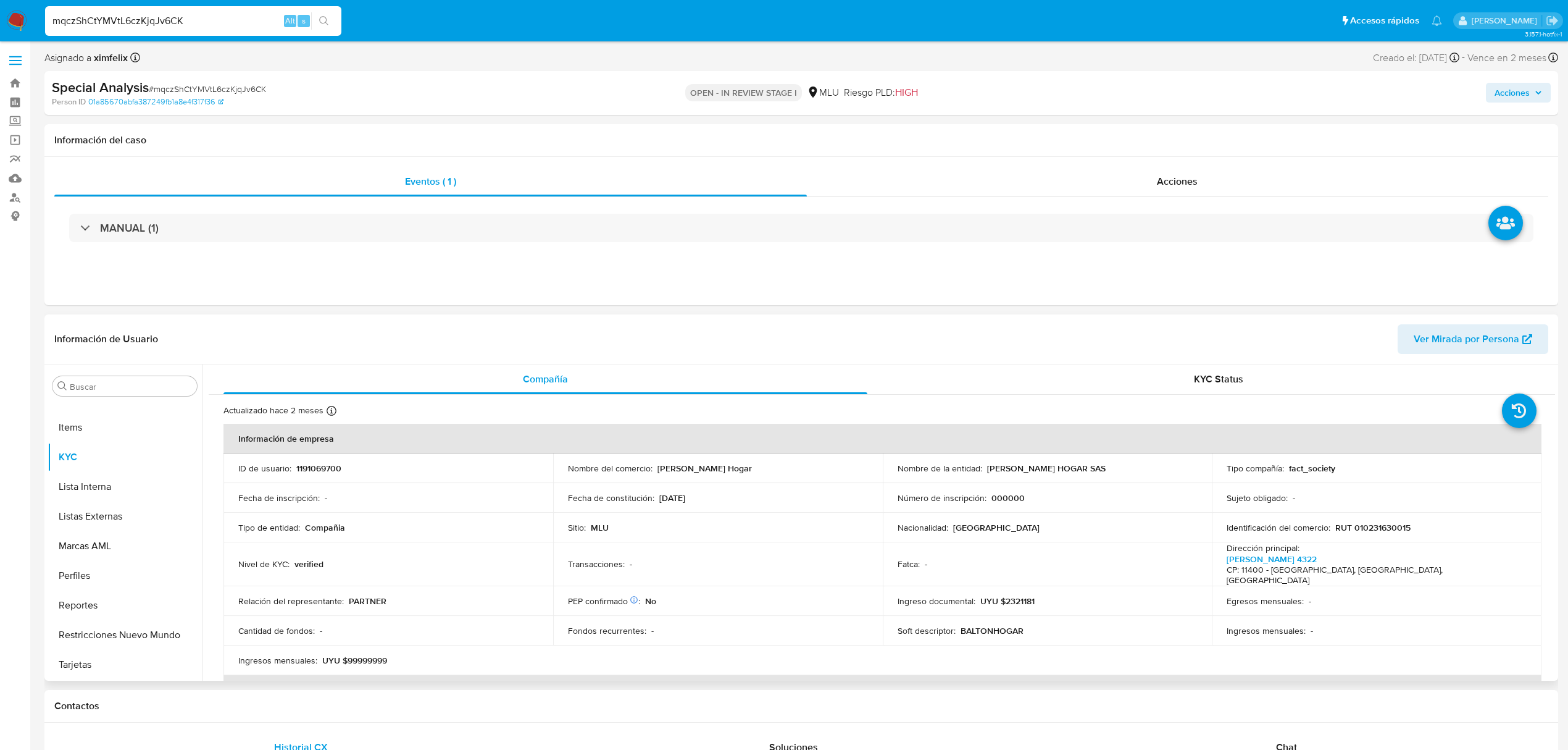
click at [1022, 596] on p "UYU $2321181" at bounding box center [1007, 601] width 54 height 11
copy p "2321181"
click at [71, 583] on button "Perfiles" at bounding box center [120, 575] width 145 height 30
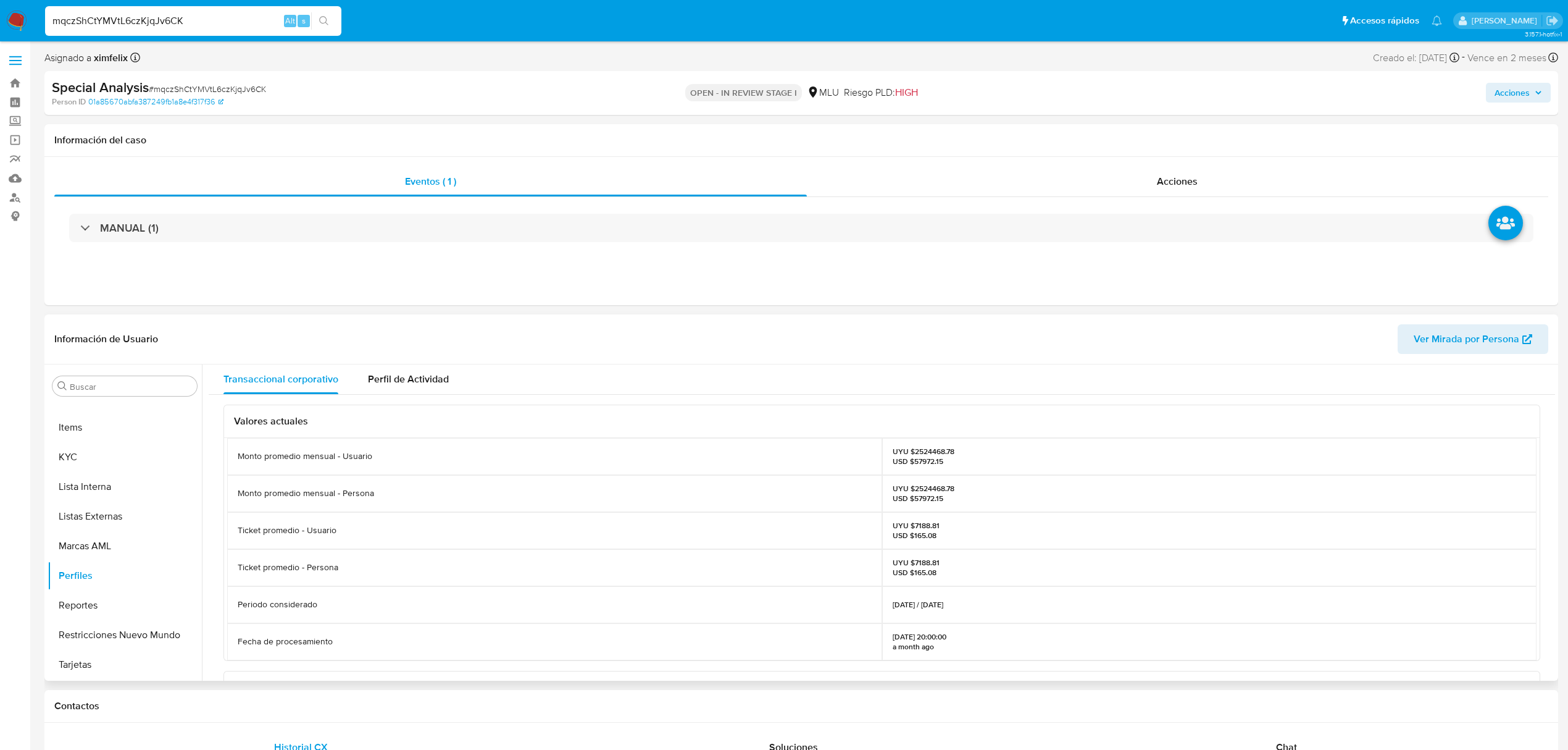
click at [925, 489] on p "UYU $2524468.78 USD $57972.15" at bounding box center [924, 493] width 62 height 20
copy p "2524468.78"
click at [131, 440] on button "Archivos adjuntos" at bounding box center [120, 446] width 145 height 30
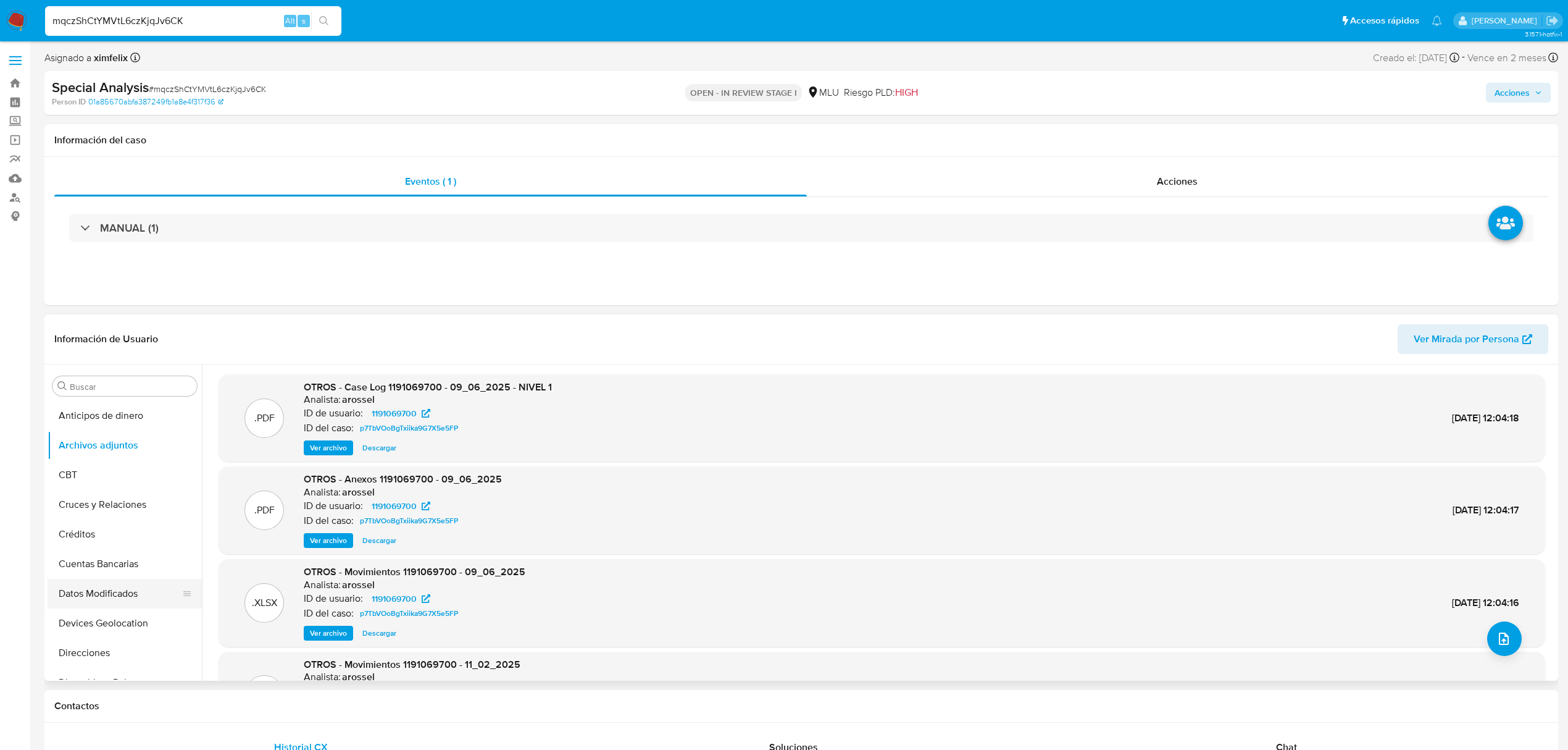
scroll to position [82, 0]
click at [117, 624] on button "Documentación" at bounding box center [120, 630] width 145 height 30
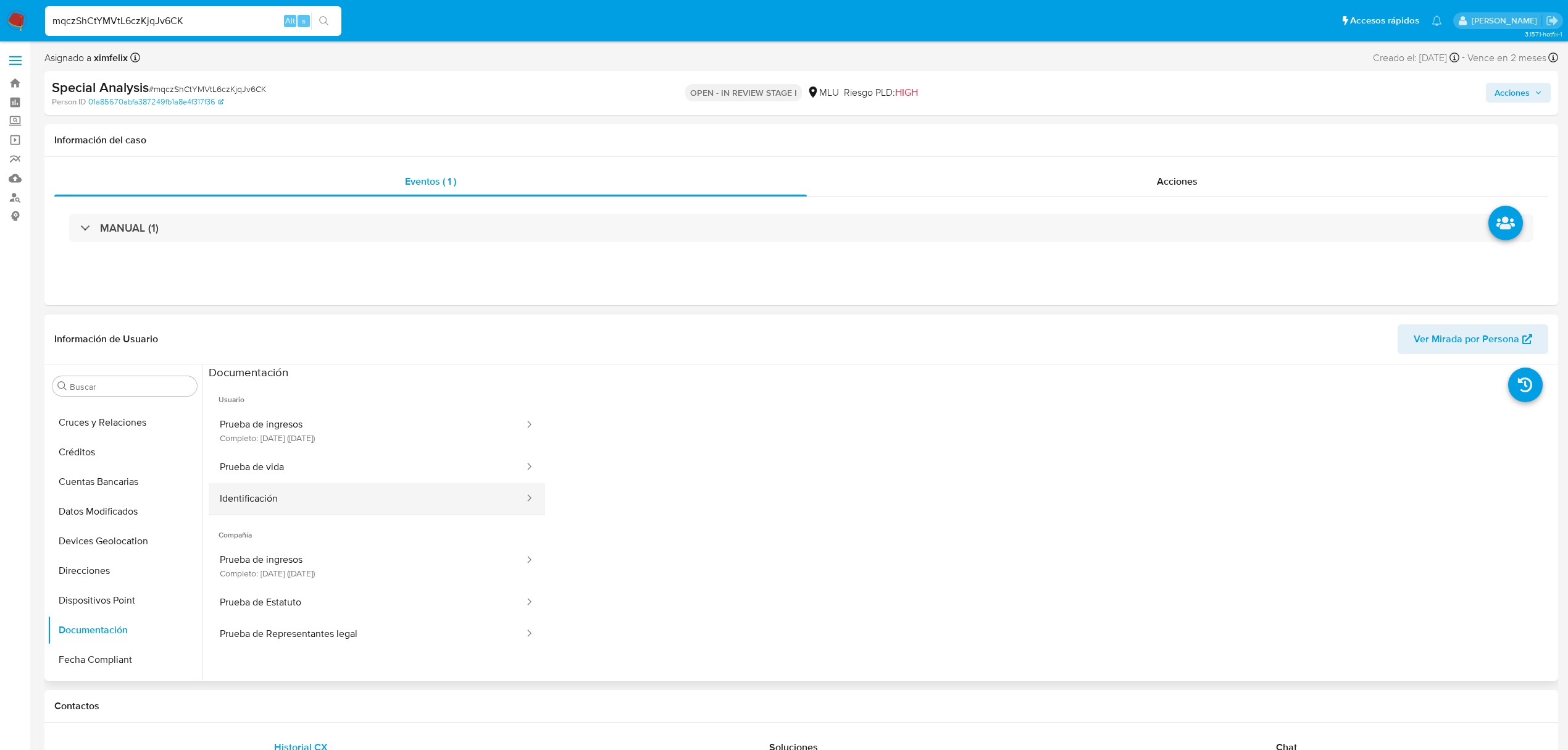
click at [363, 492] on button "Identificación" at bounding box center [367, 498] width 317 height 31
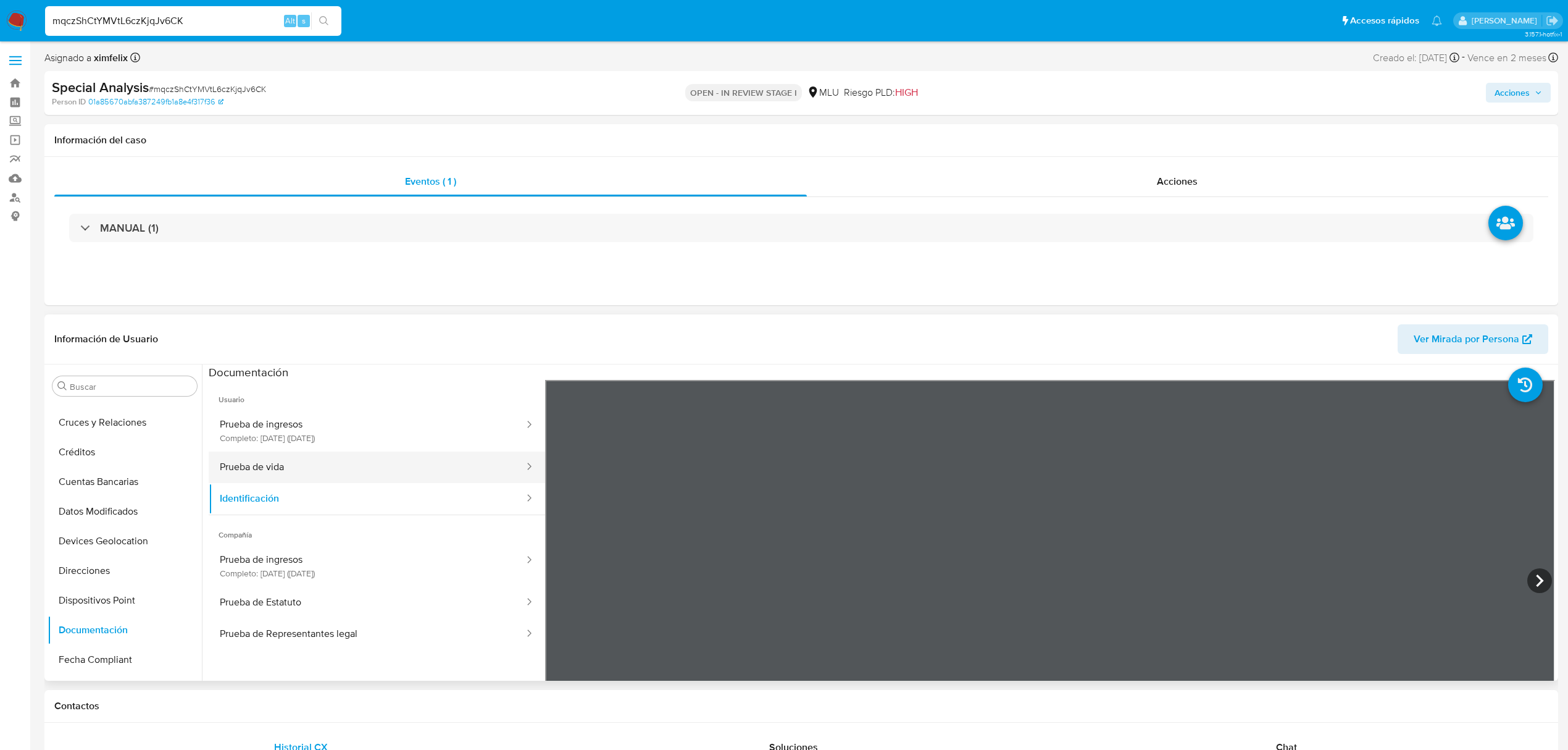
click at [396, 465] on button "Prueba de vida" at bounding box center [367, 467] width 317 height 31
drag, startPoint x: 376, startPoint y: 601, endPoint x: 387, endPoint y: 625, distance: 26.4
click at [376, 603] on button "Prueba de Estatuto" at bounding box center [367, 602] width 317 height 31
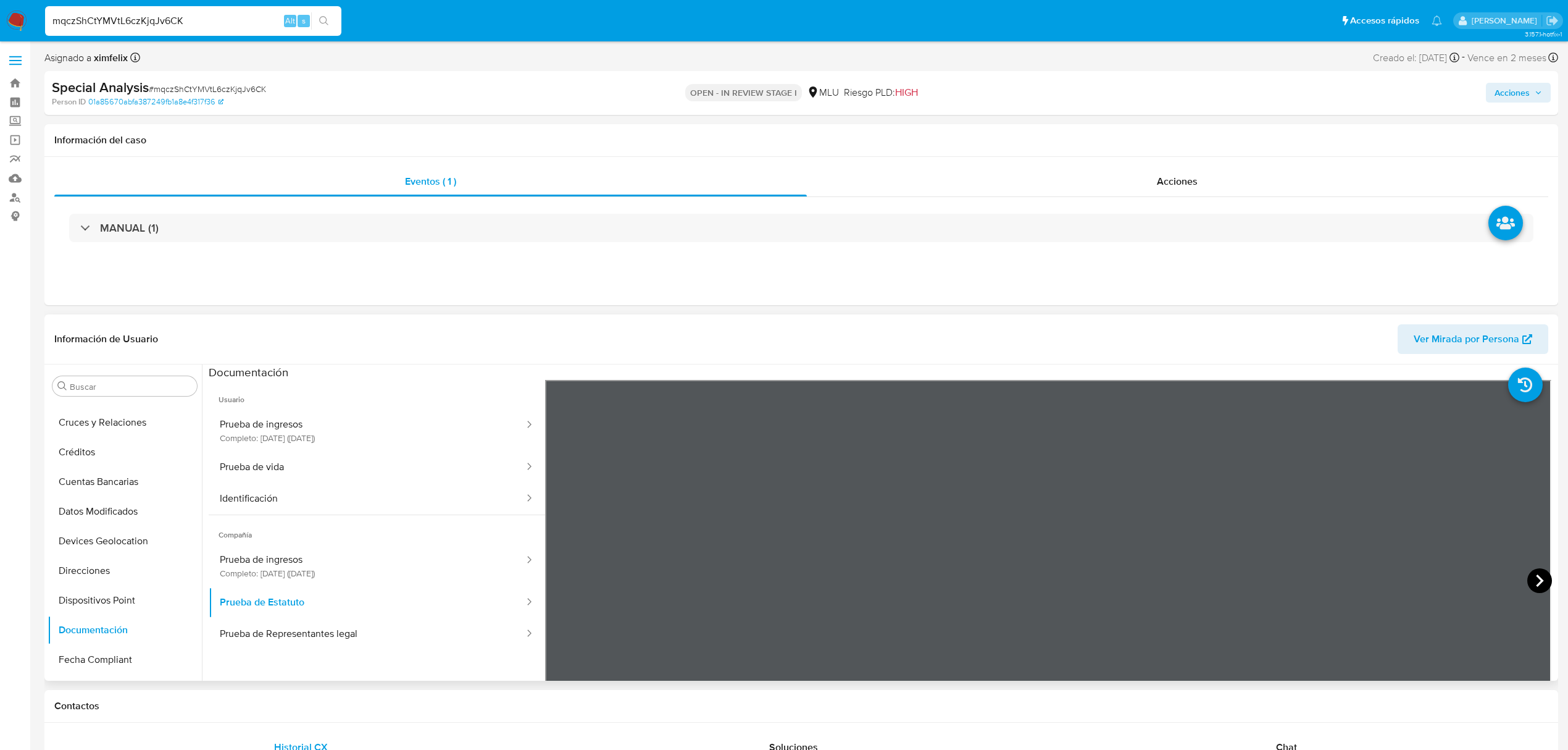
click at [1536, 578] on icon at bounding box center [1540, 580] width 7 height 13
click at [292, 628] on button "Prueba de Representantes legal" at bounding box center [367, 633] width 317 height 31
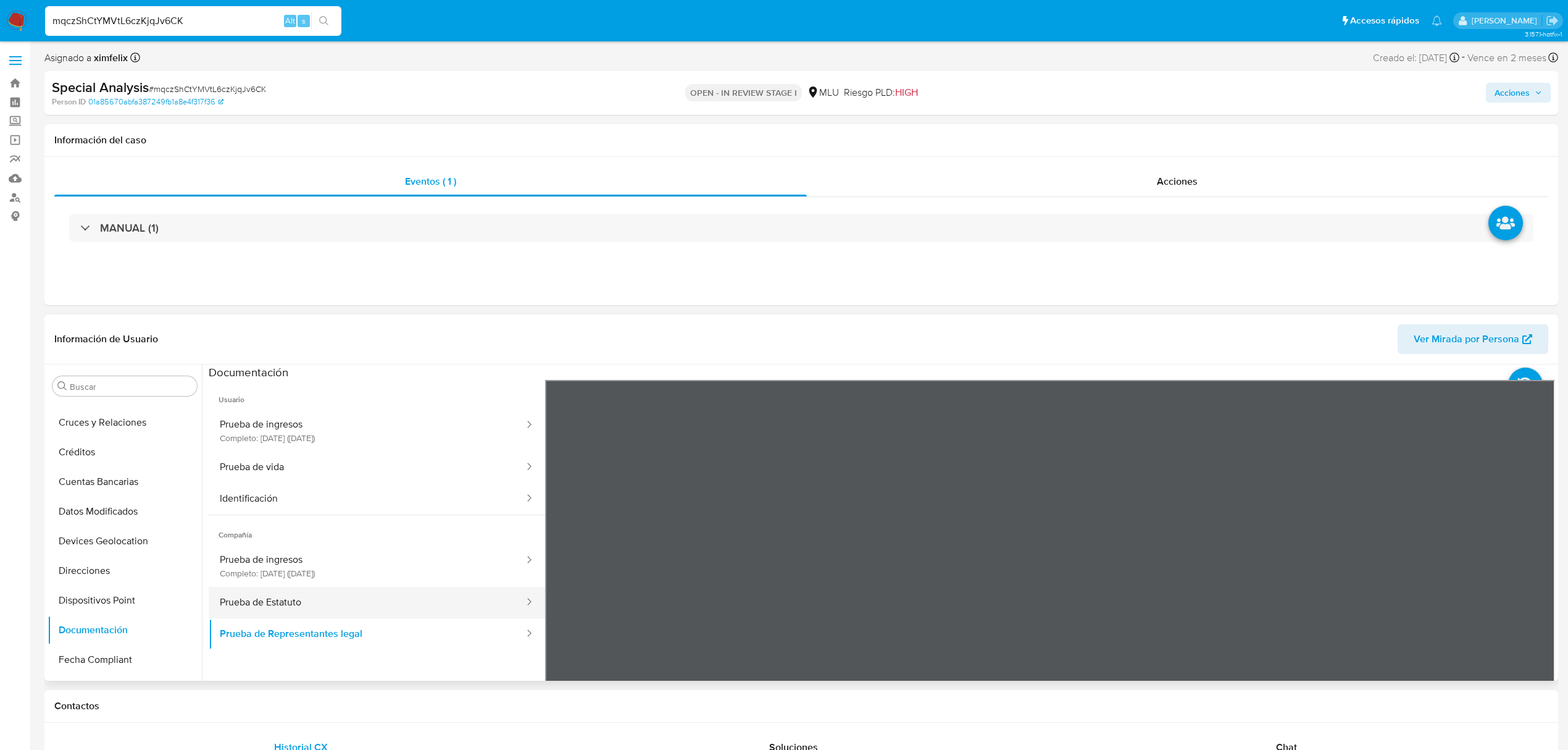
click at [318, 613] on button "Prueba de Estatuto" at bounding box center [367, 602] width 317 height 31
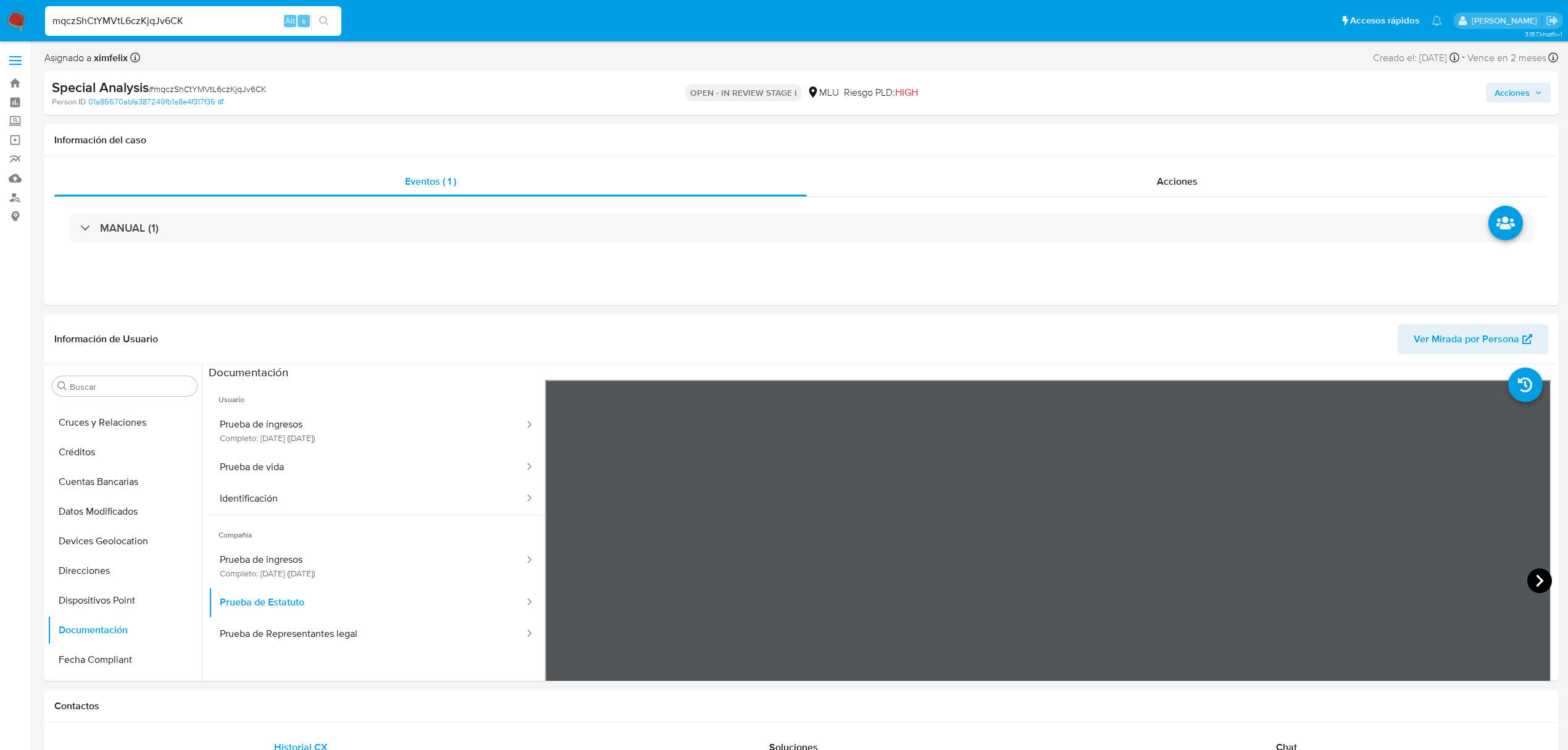
click at [1538, 589] on icon at bounding box center [1539, 580] width 24 height 25
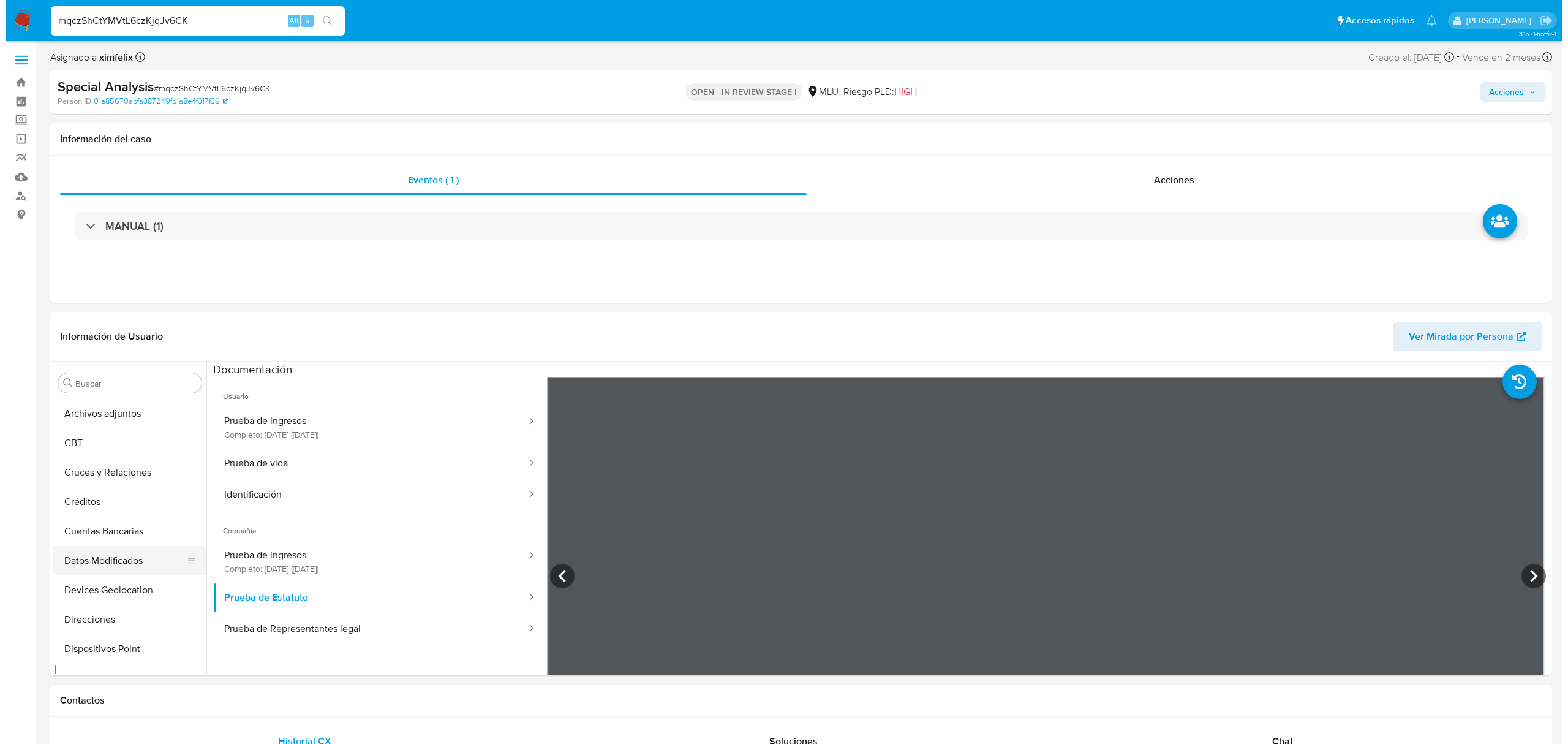
scroll to position [0, 0]
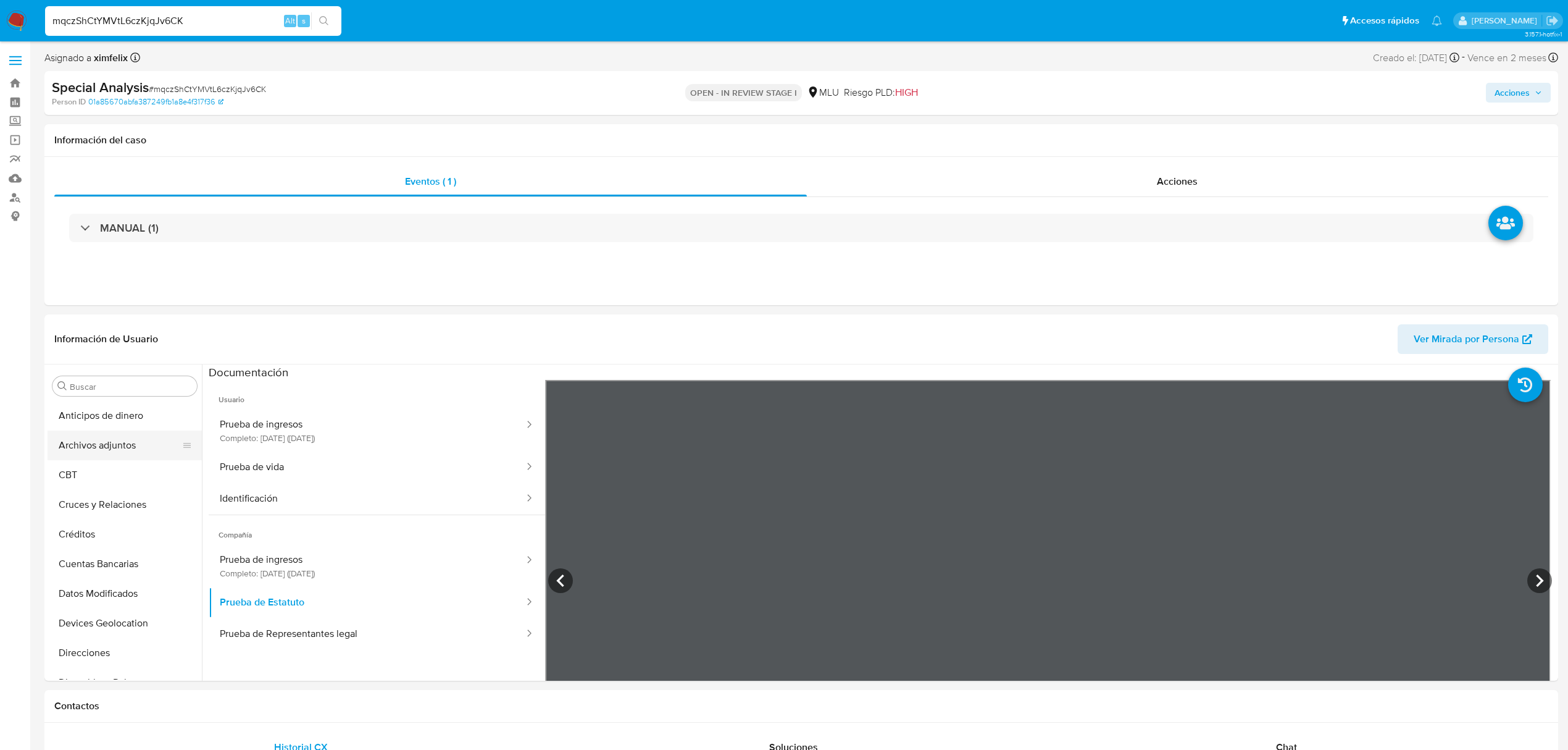
drag, startPoint x: 116, startPoint y: 438, endPoint x: 130, endPoint y: 442, distance: 14.6
click at [116, 438] on button "Archivos adjuntos" at bounding box center [120, 446] width 145 height 30
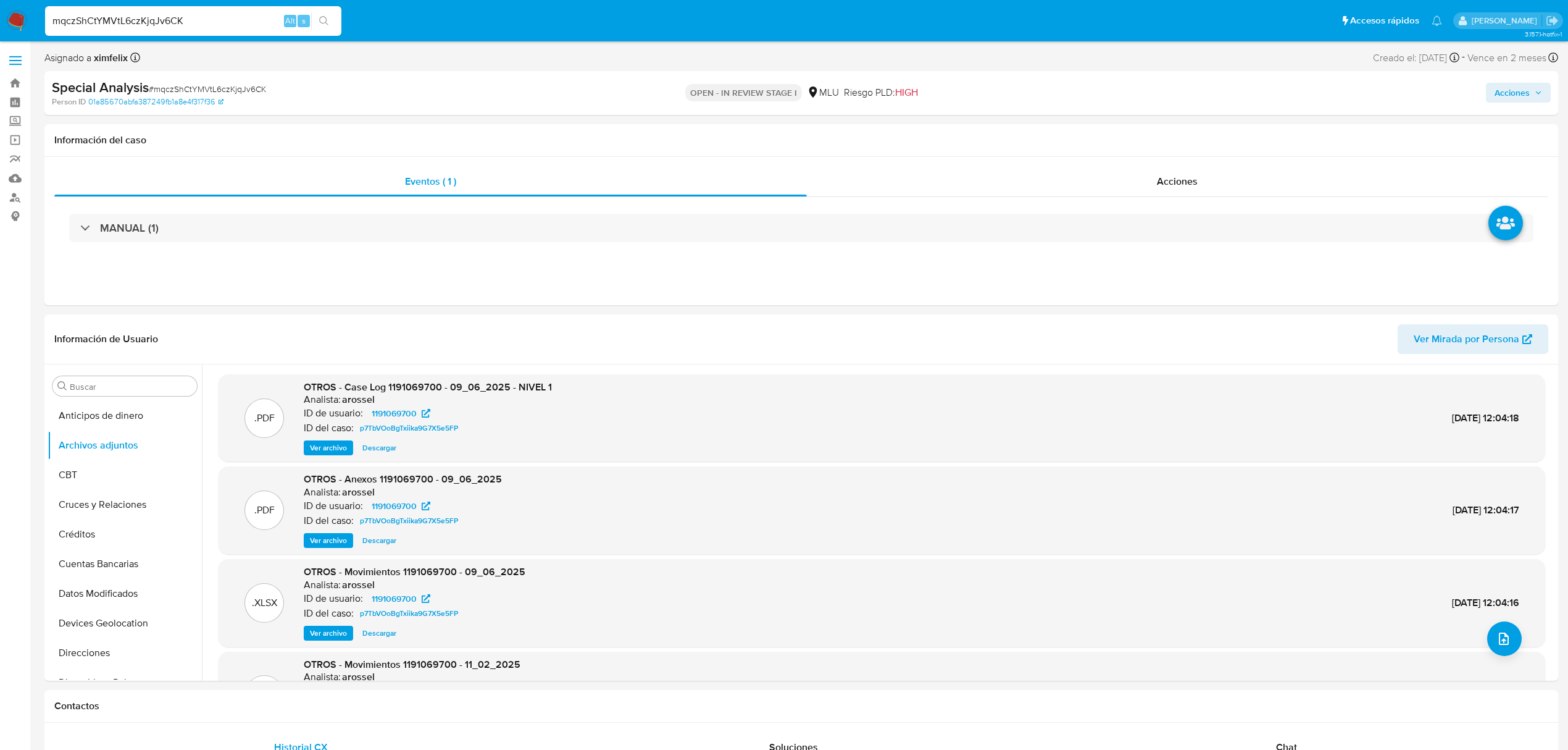
click at [321, 450] on span "Ver archivo" at bounding box center [328, 448] width 37 height 13
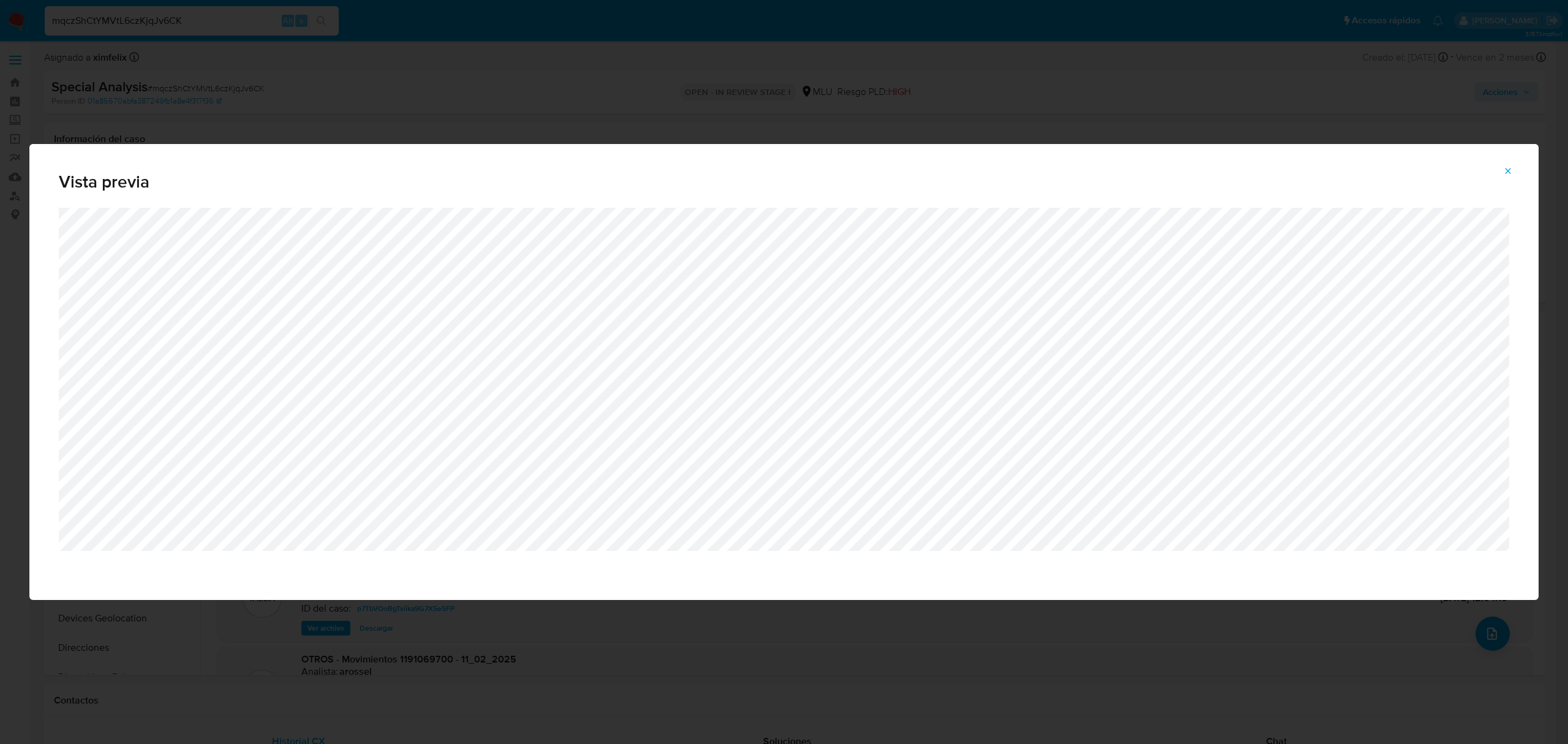
drag, startPoint x: 1508, startPoint y: 173, endPoint x: 1437, endPoint y: 172, distance: 71.0
click at [1508, 173] on icon "Attachment preview" at bounding box center [1508, 170] width 10 height 10
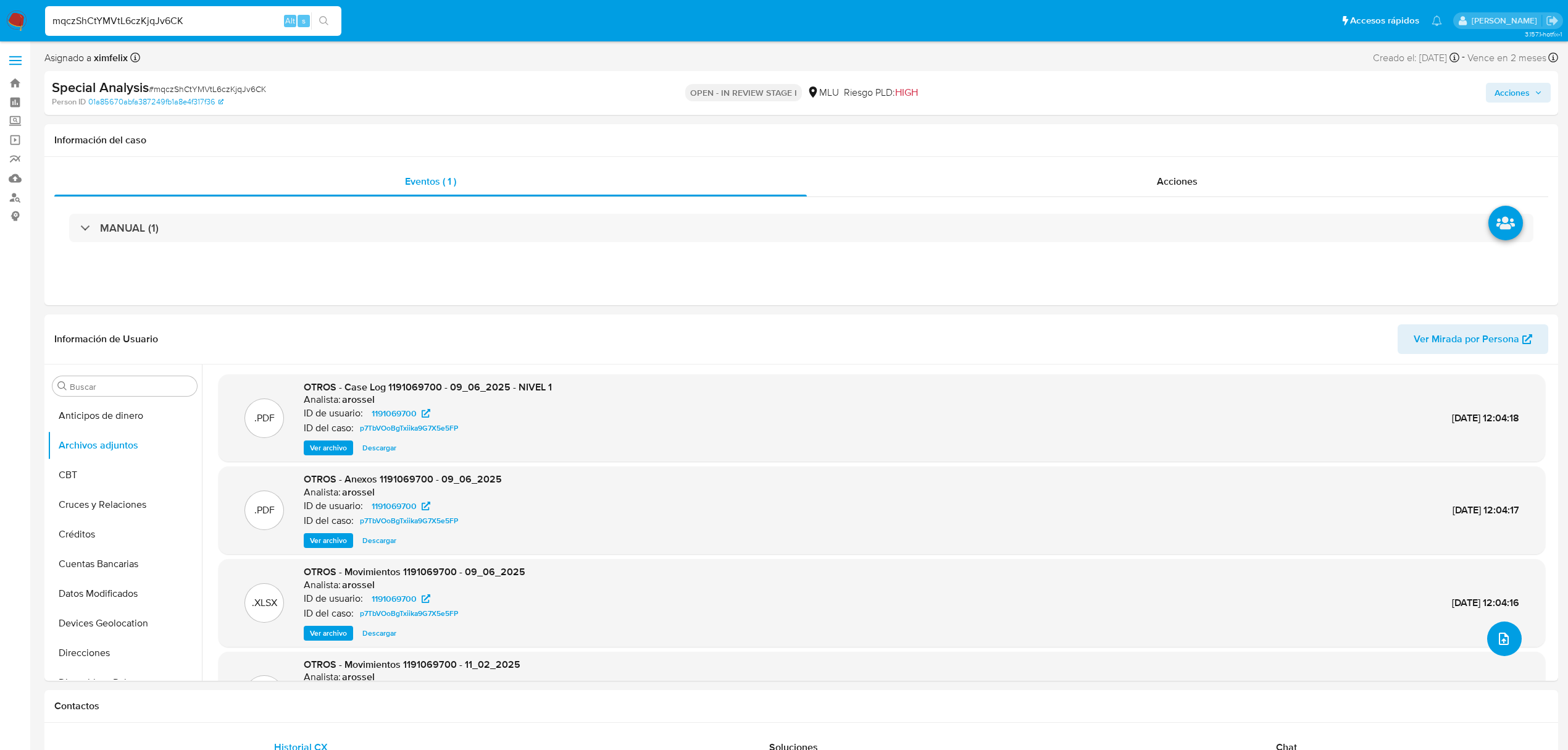
click at [1505, 642] on button "upload-file" at bounding box center [1504, 639] width 35 height 35
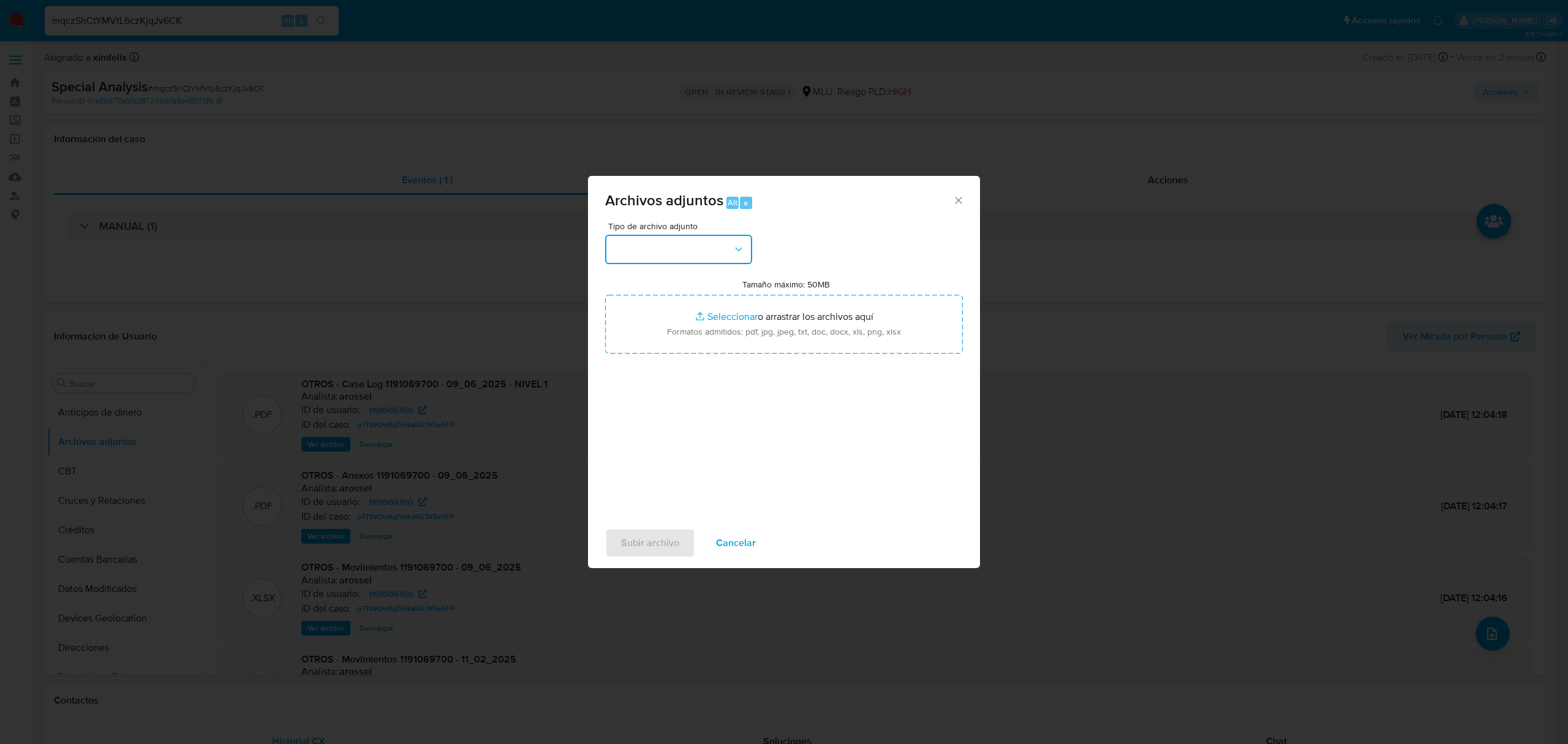
click at [689, 263] on button "button" at bounding box center [679, 250] width 147 height 29
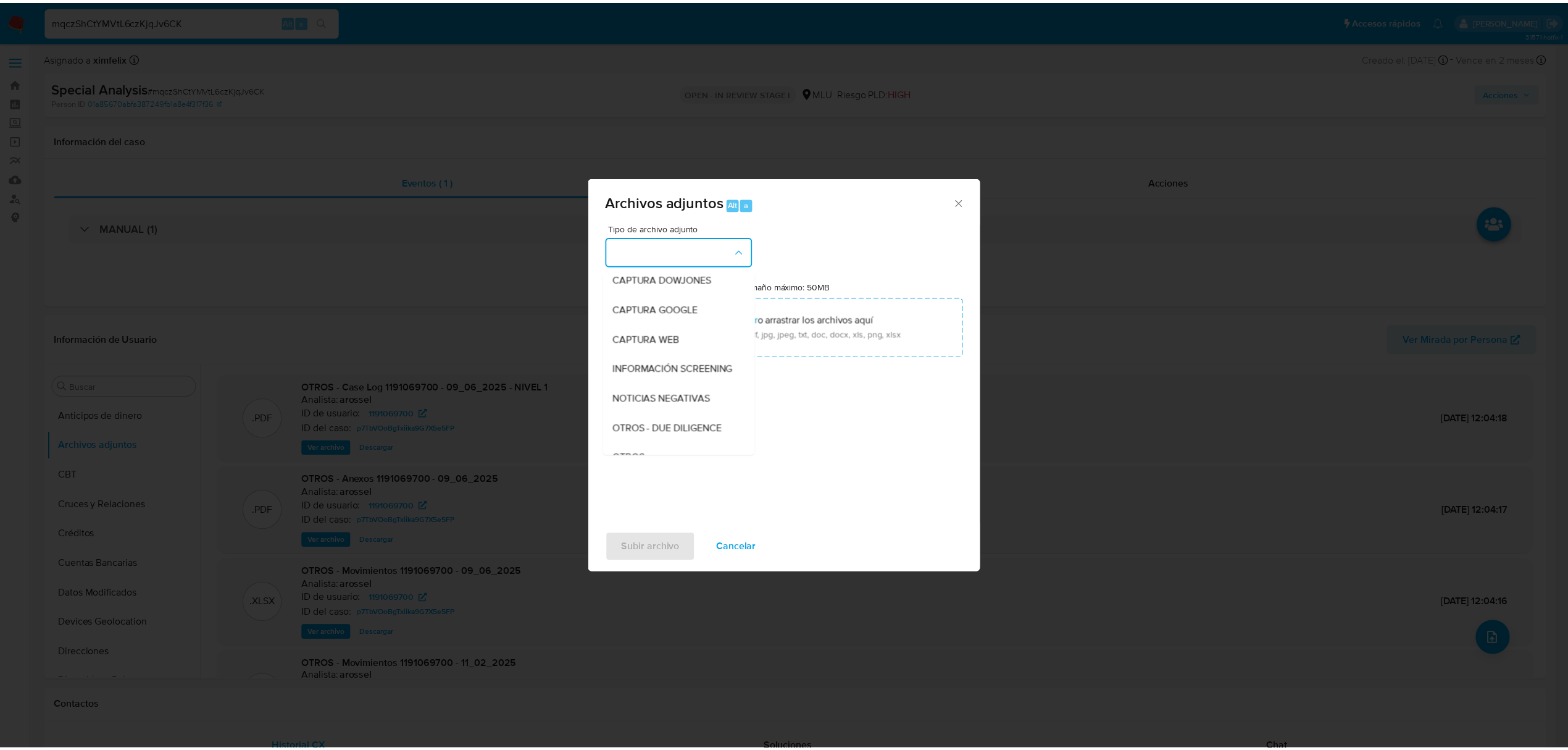
scroll to position [64, 0]
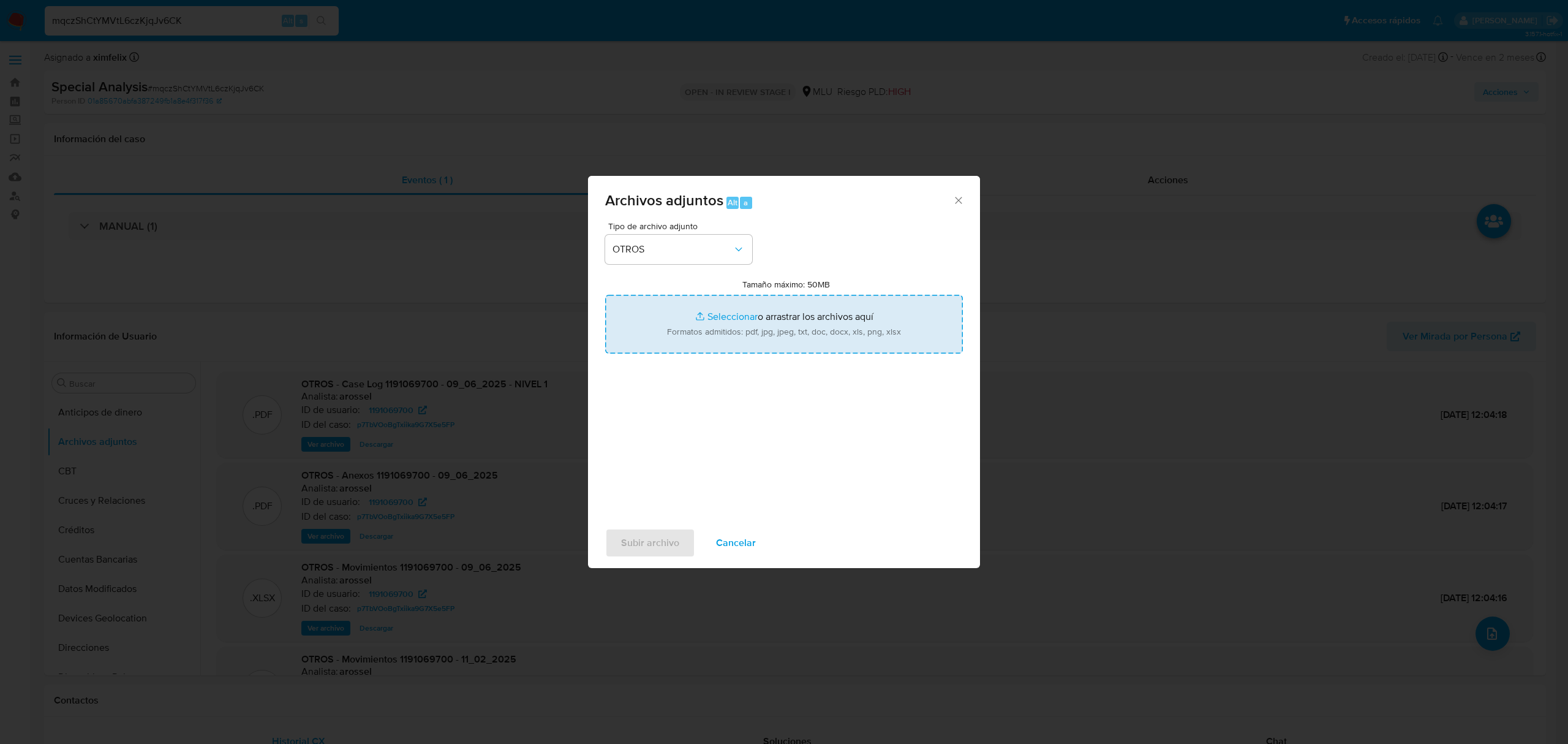
type input "C:\fakepath\Anexo 1191069700 22_08_2025.pdf"
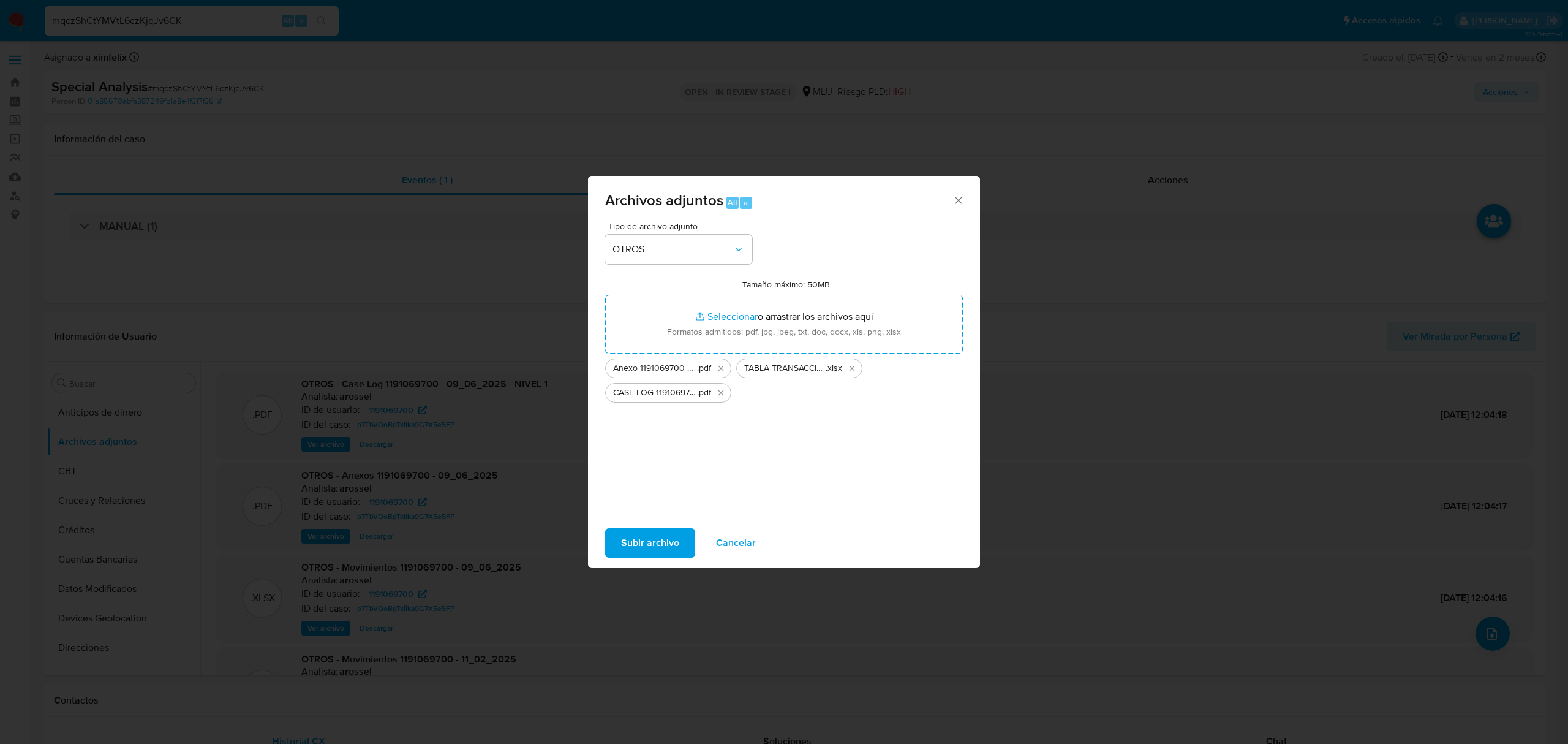
click at [654, 544] on span "Subir archivo" at bounding box center [650, 543] width 58 height 27
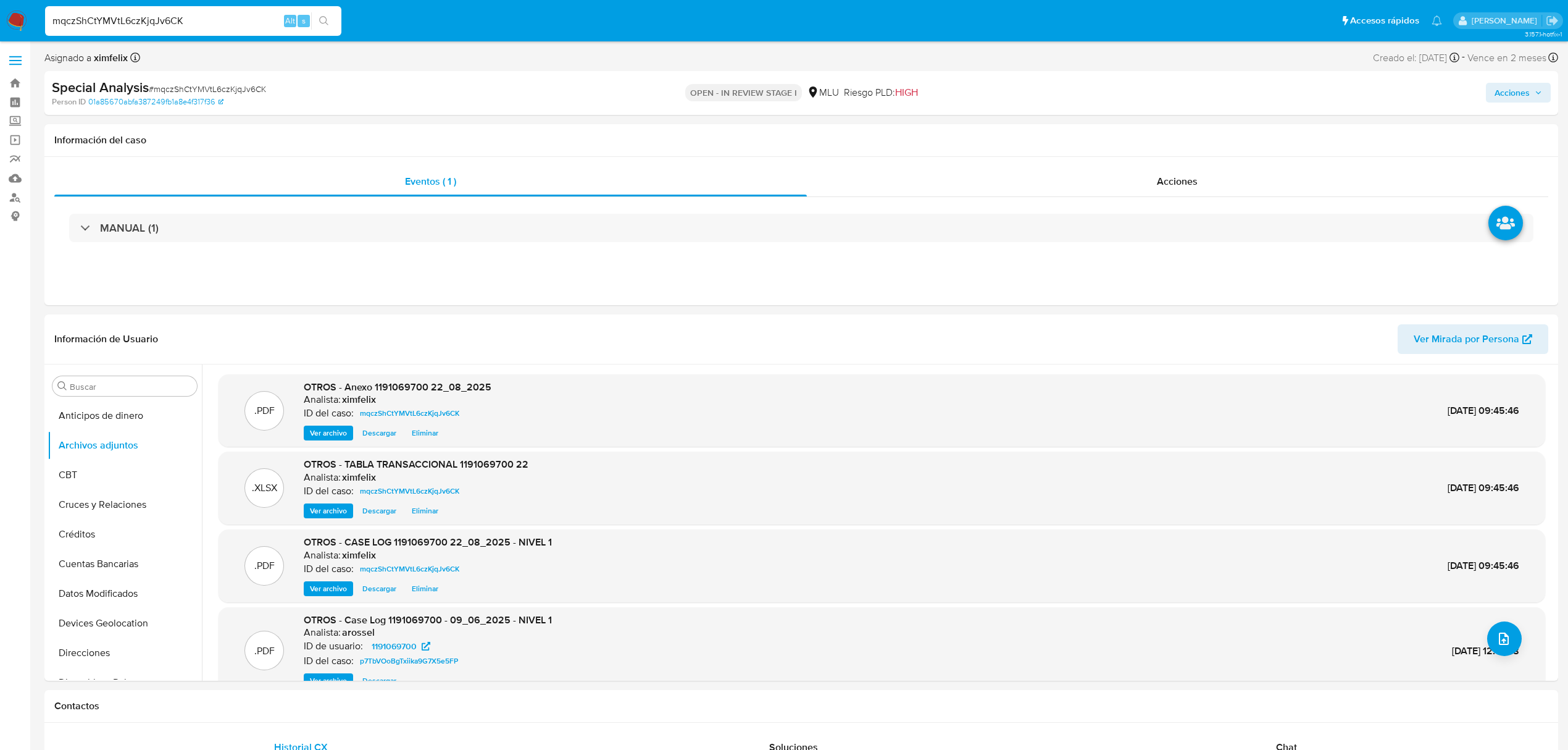
click at [1497, 95] on span "Acciones" at bounding box center [1512, 92] width 35 height 20
click at [1206, 140] on div "Resolución del caso Alt r" at bounding box center [1183, 131] width 118 height 32
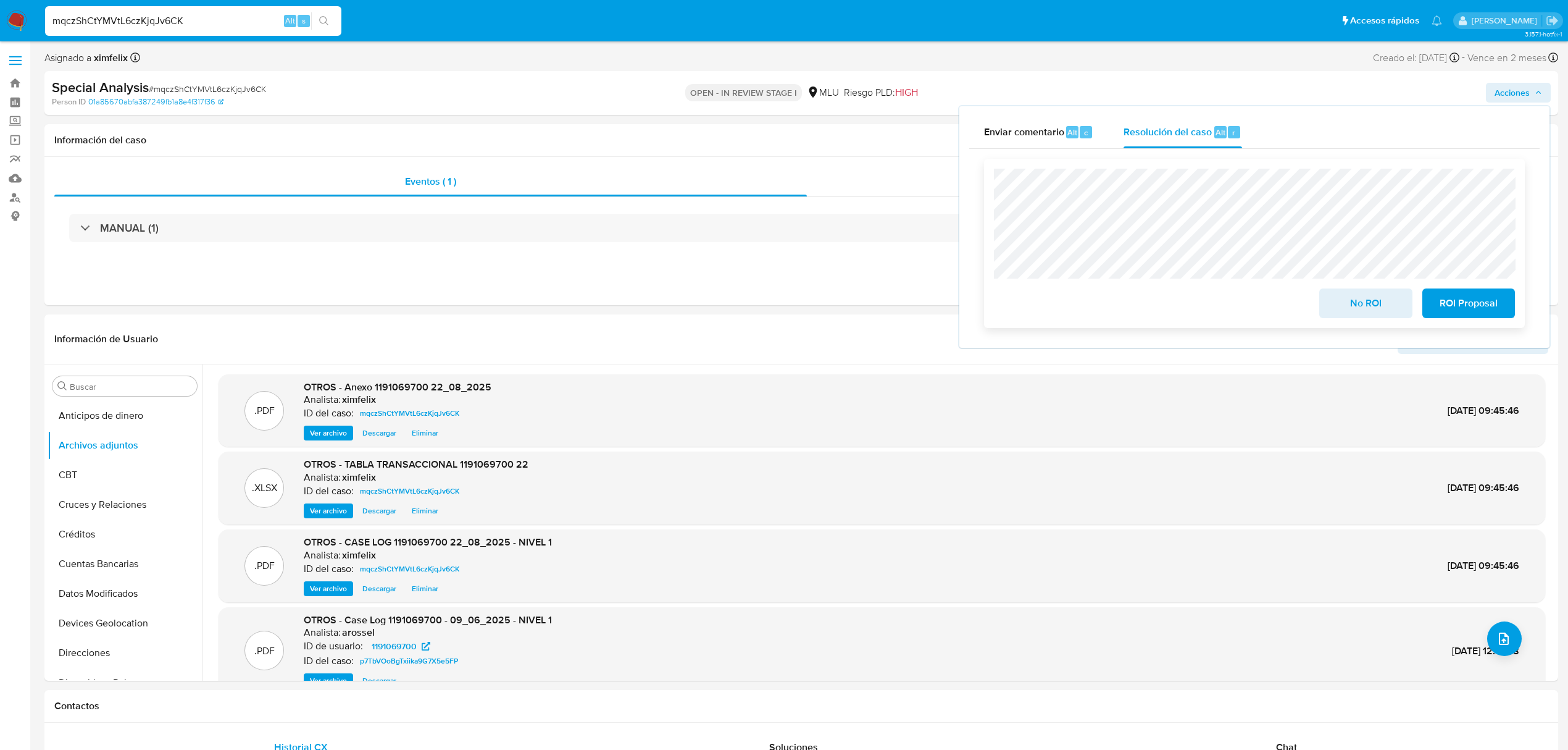
click at [1332, 304] on button "No ROI" at bounding box center [1365, 303] width 93 height 30
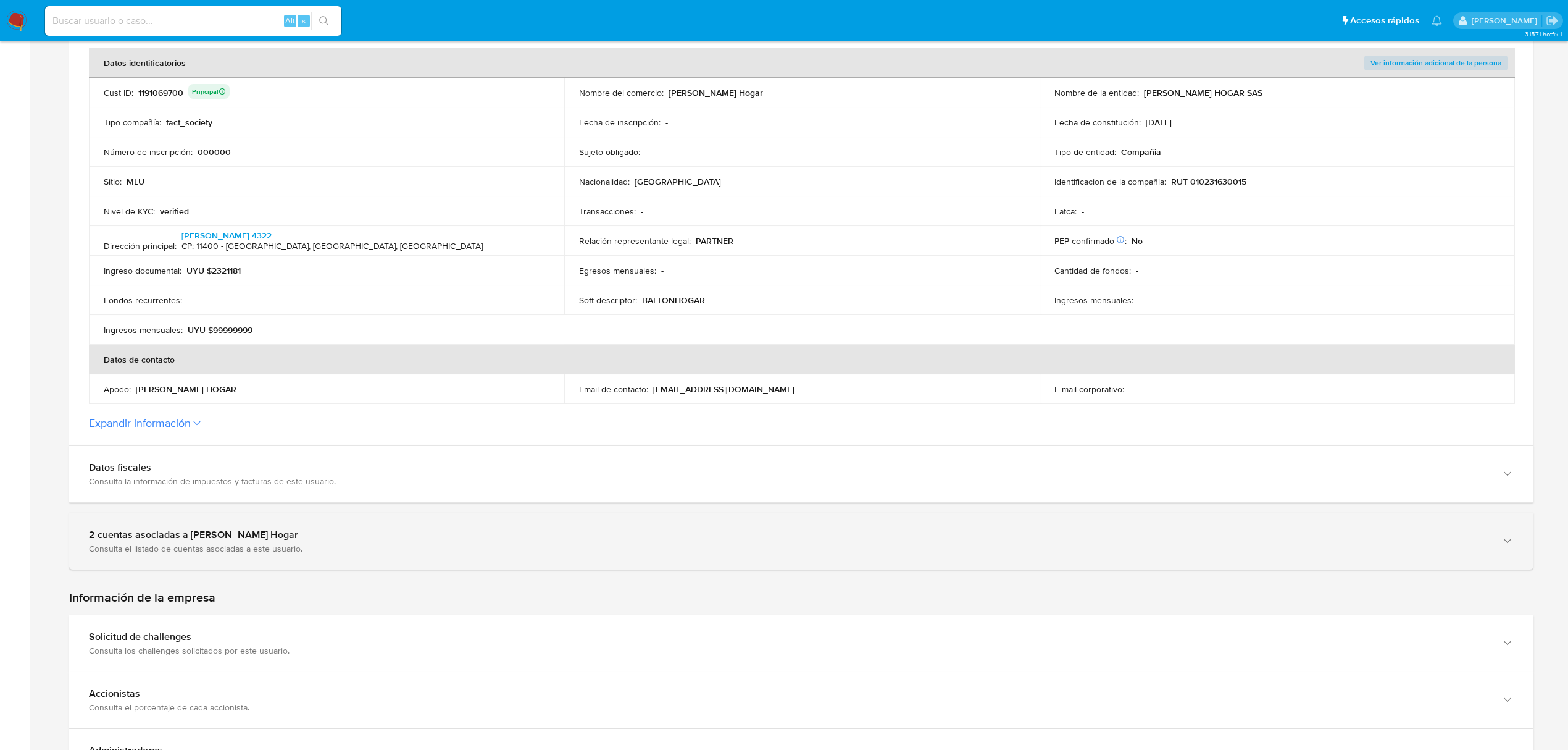
scroll to position [247, 0]
click at [1134, 552] on div "Consulta el listado de cuentas asociadas a este usuario." at bounding box center [789, 547] width 1400 height 11
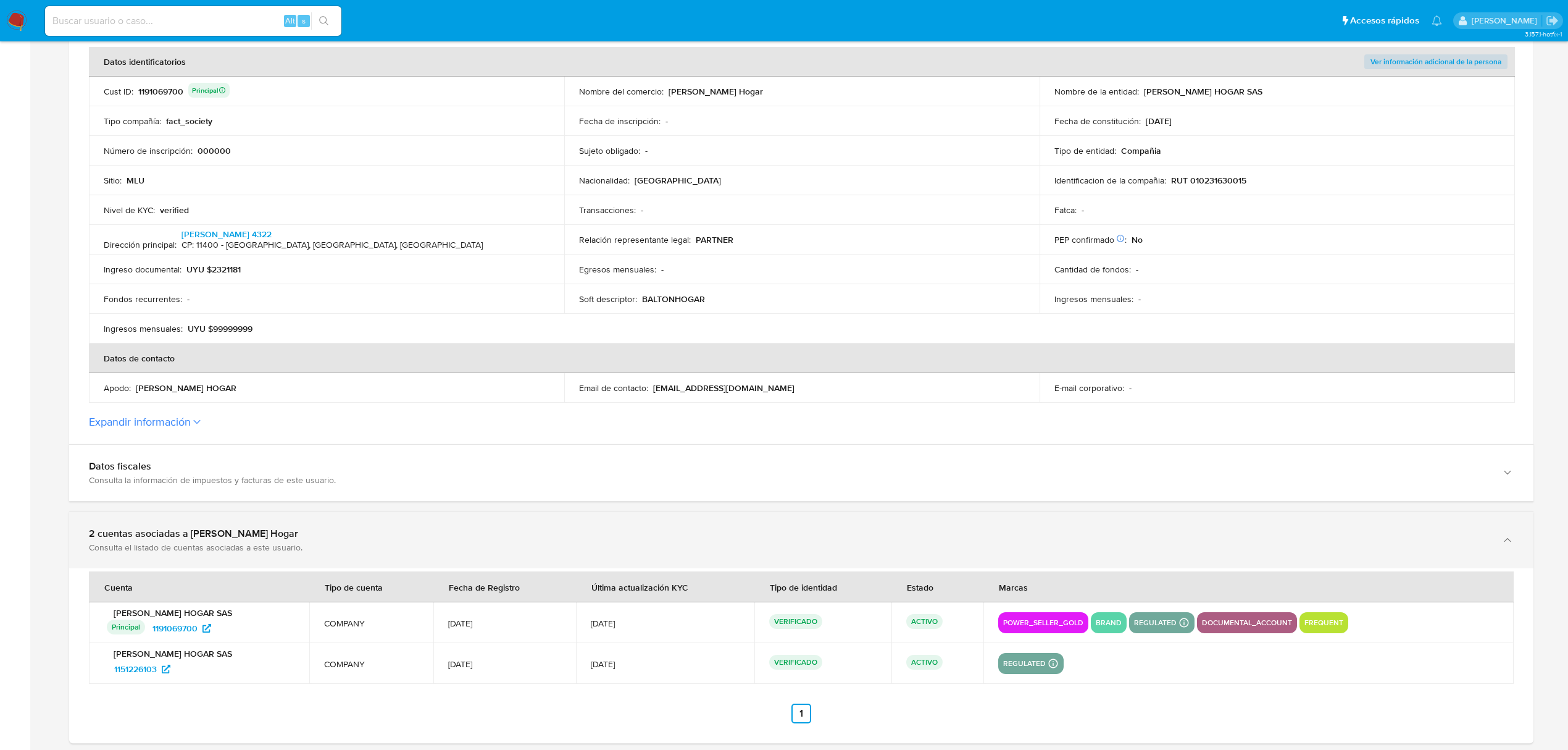
scroll to position [329, 0]
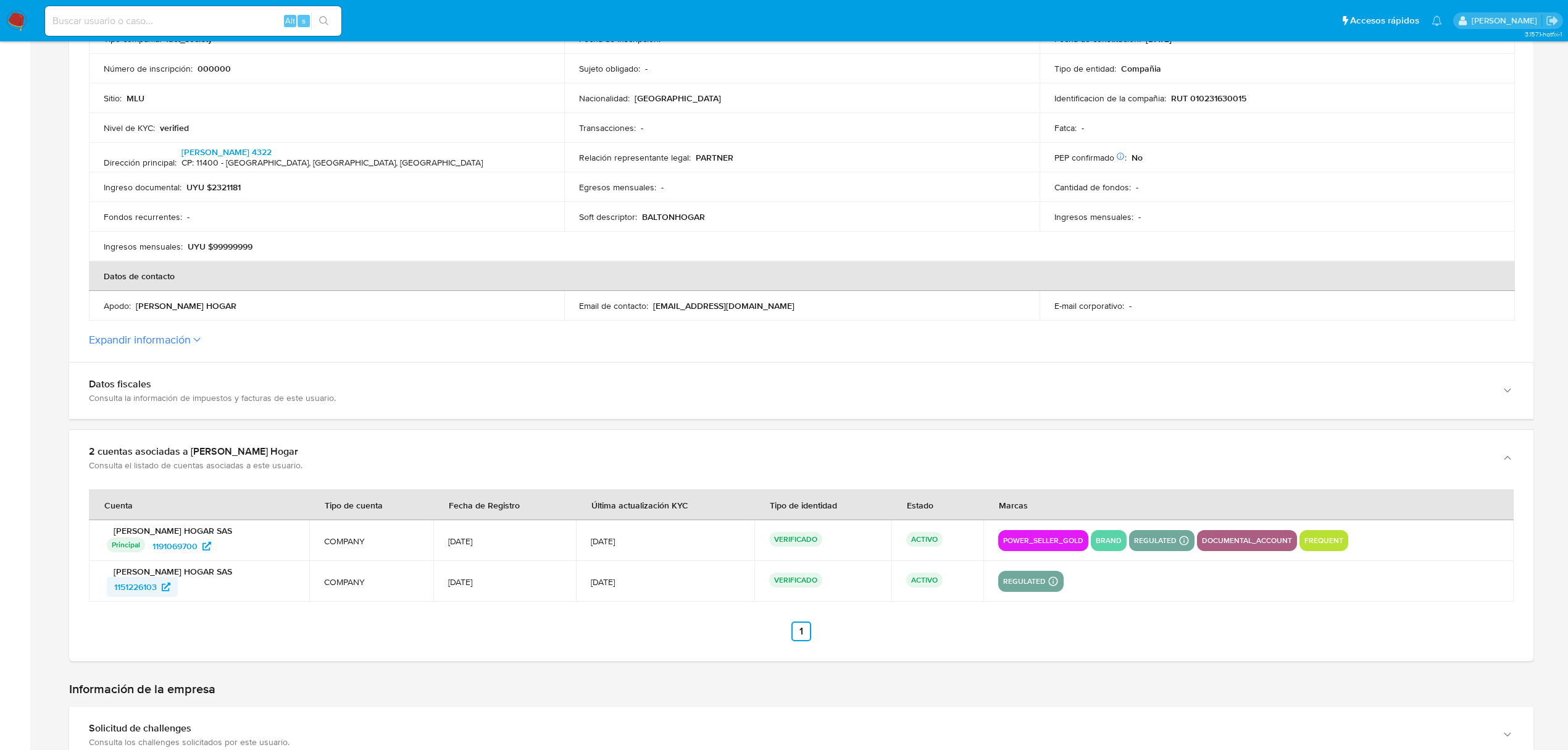
drag, startPoint x: 192, startPoint y: 593, endPoint x: 114, endPoint y: 594, distance: 78.0
click at [114, 594] on div "1151226103" at bounding box center [200, 587] width 188 height 20
click at [210, 586] on div "1151226103" at bounding box center [200, 587] width 188 height 20
drag, startPoint x: 164, startPoint y: 594, endPoint x: 114, endPoint y: 600, distance: 50.4
click at [114, 600] on td "[PERSON_NAME] HOGAR SAS 1151226103" at bounding box center [199, 581] width 220 height 41
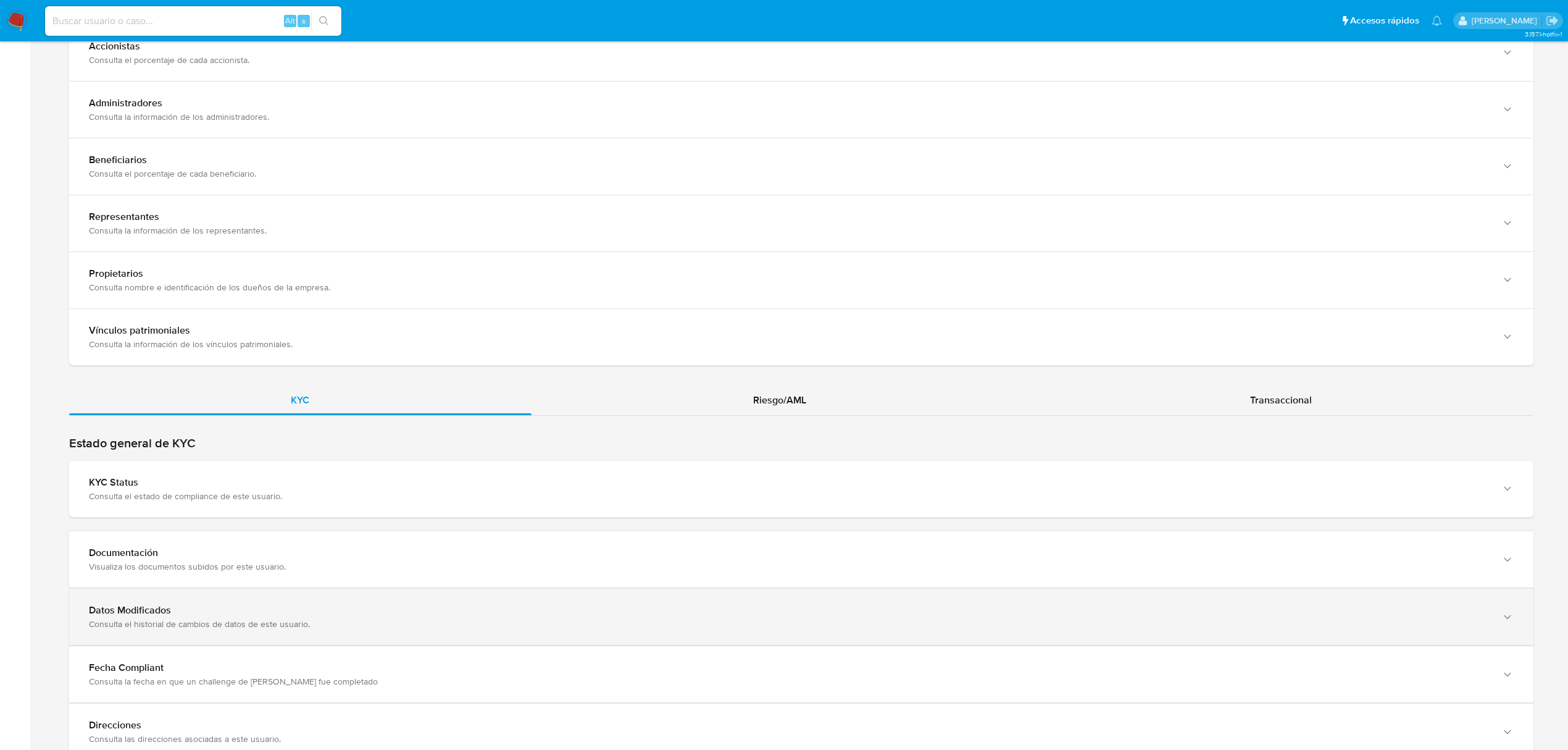
scroll to position [1120, 0]
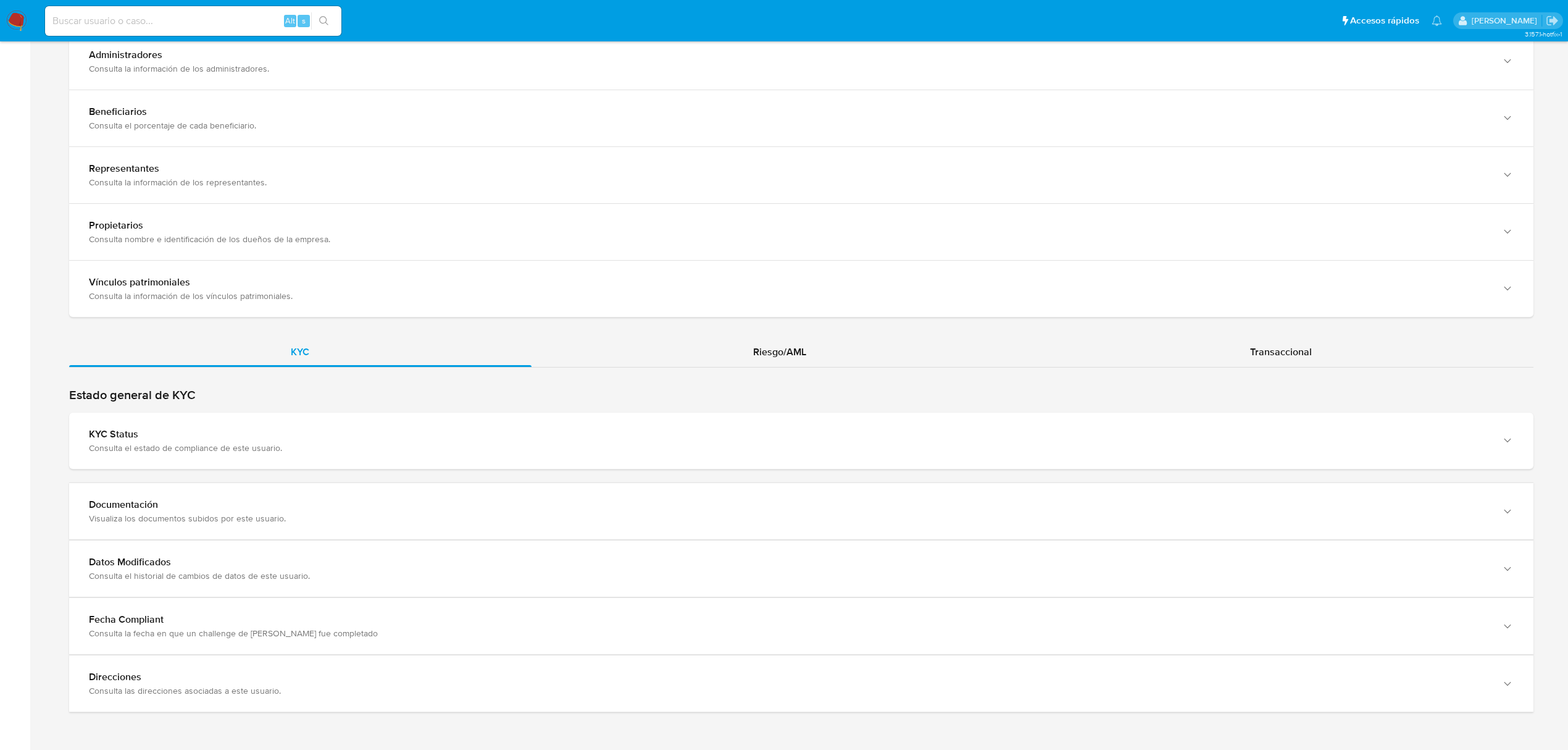
click at [558, 470] on div "Estado general de KYC KYC Status Consulta el estado de compliance de este usuar…" at bounding box center [801, 550] width 1465 height 325
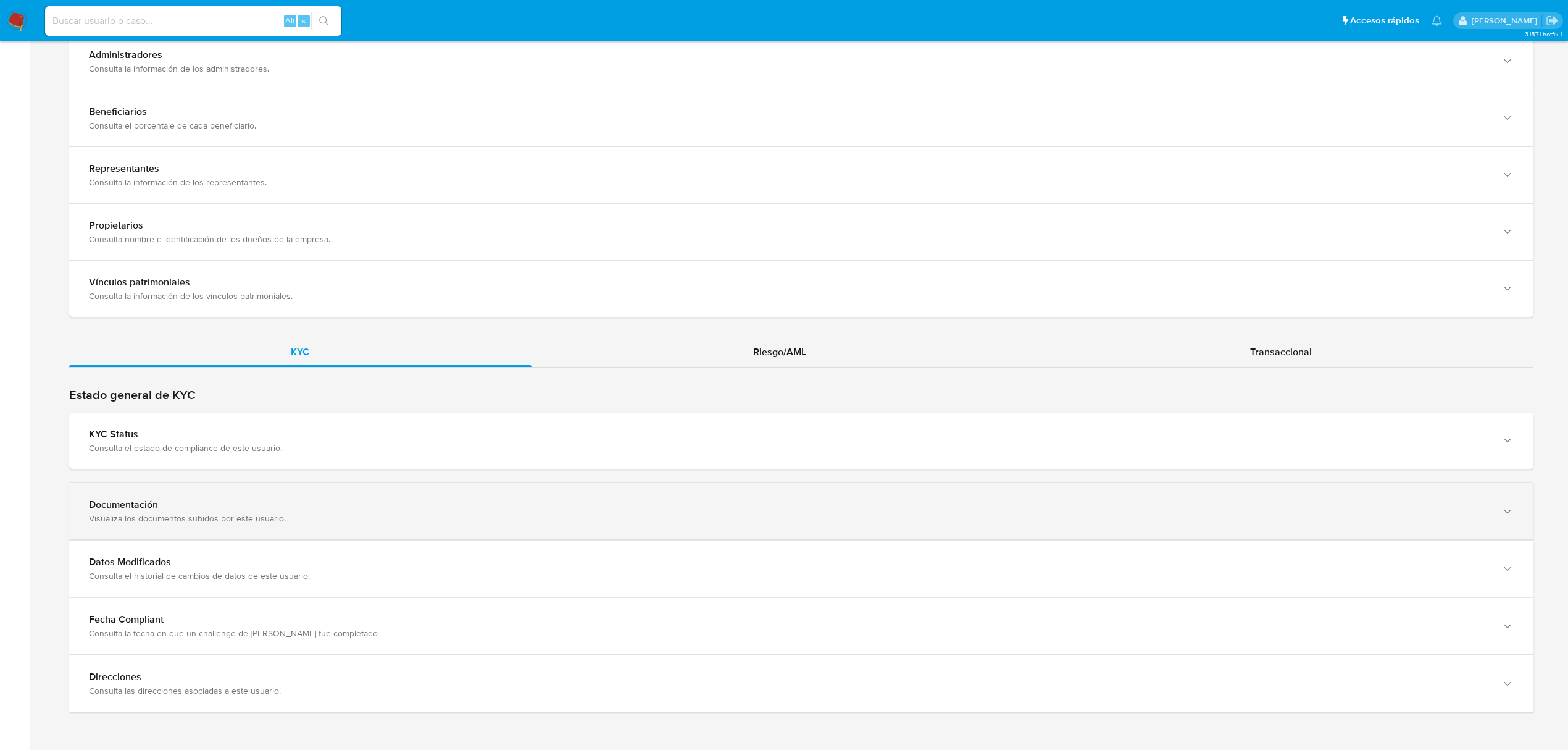
click at [555, 502] on div "Documentación" at bounding box center [789, 504] width 1400 height 13
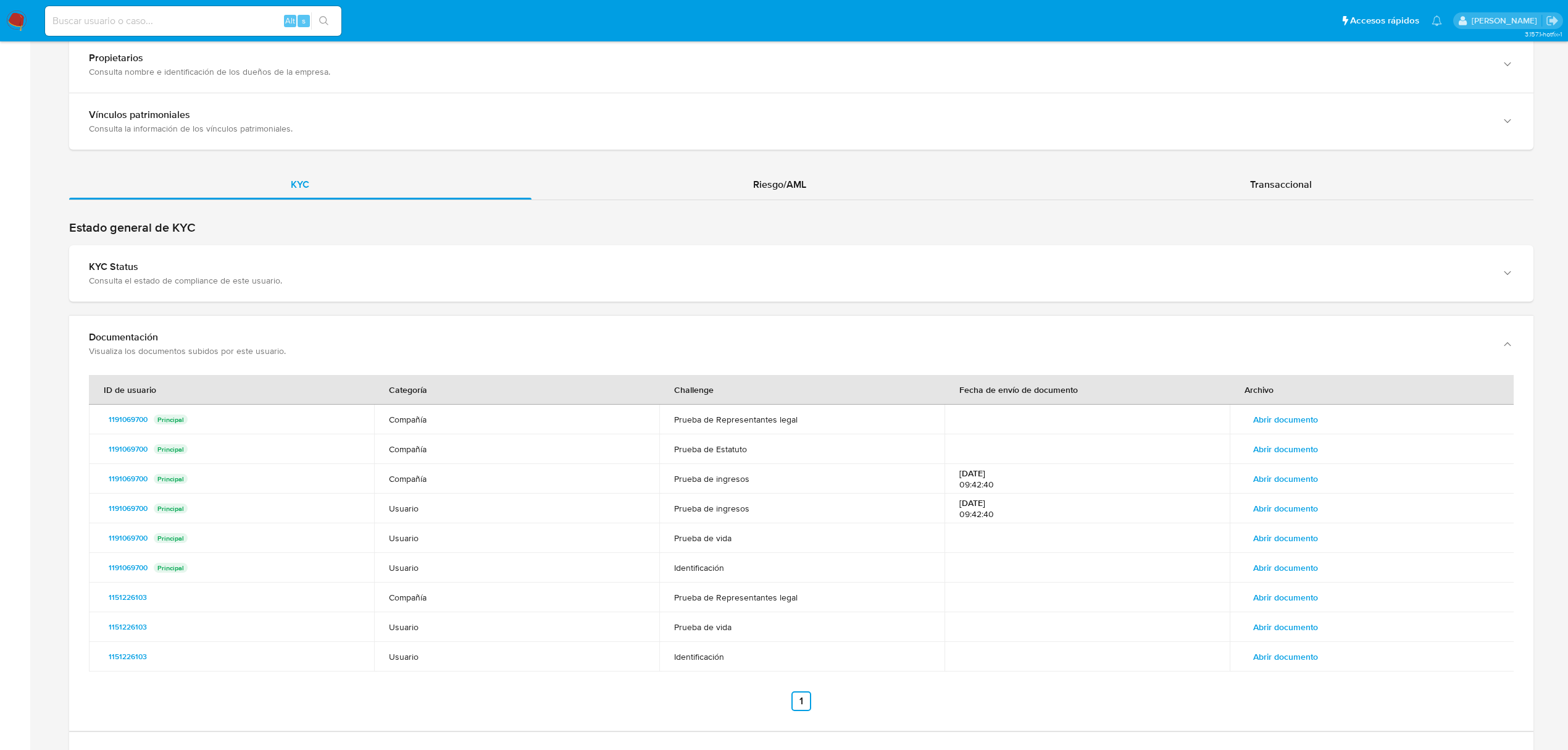
scroll to position [1285, 0]
click at [1280, 484] on span "Abrir documento" at bounding box center [1285, 477] width 65 height 17
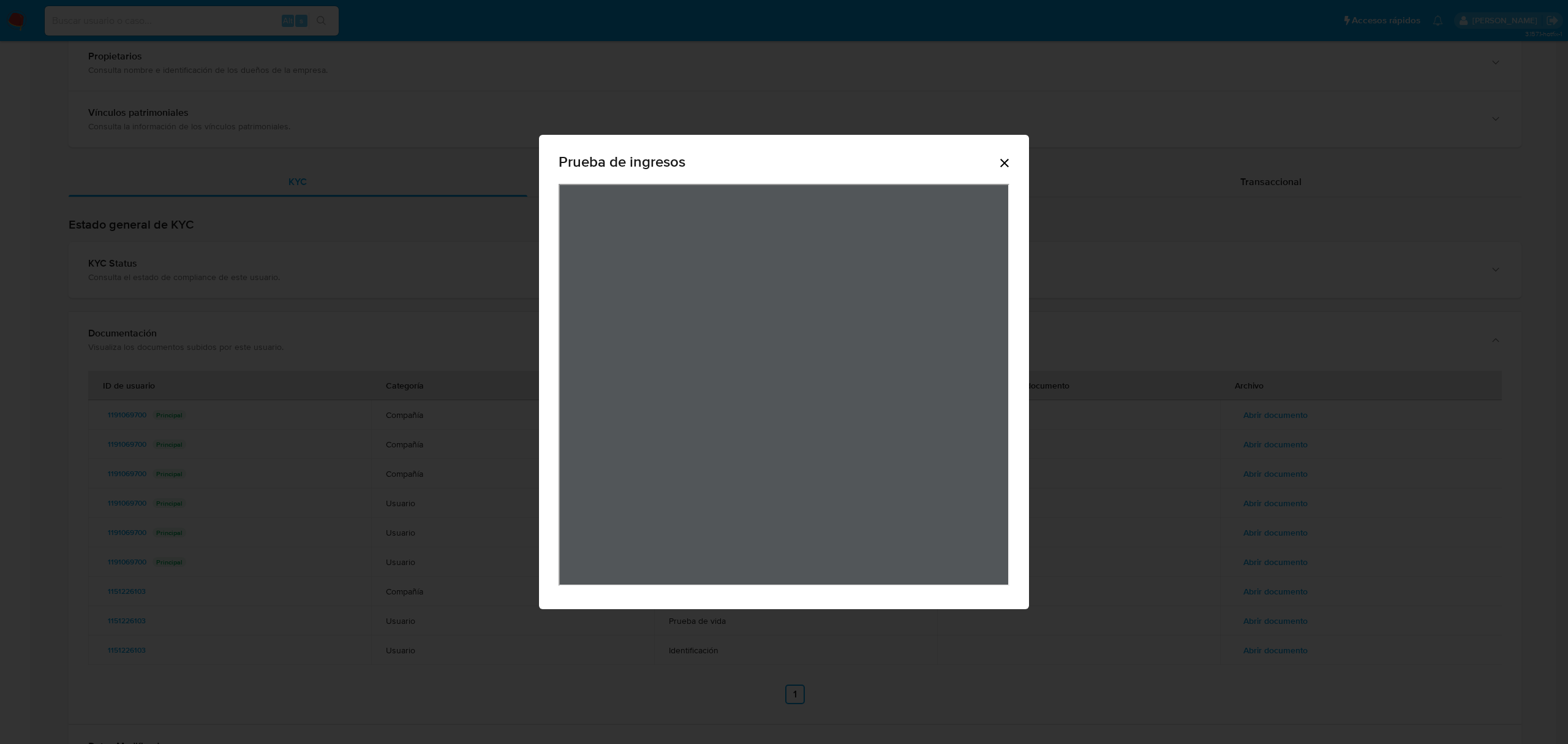
click at [996, 168] on div "Prueba de ingresos" at bounding box center [784, 164] width 451 height 39
click at [1007, 164] on icon "Cerrar" at bounding box center [1005, 163] width 15 height 15
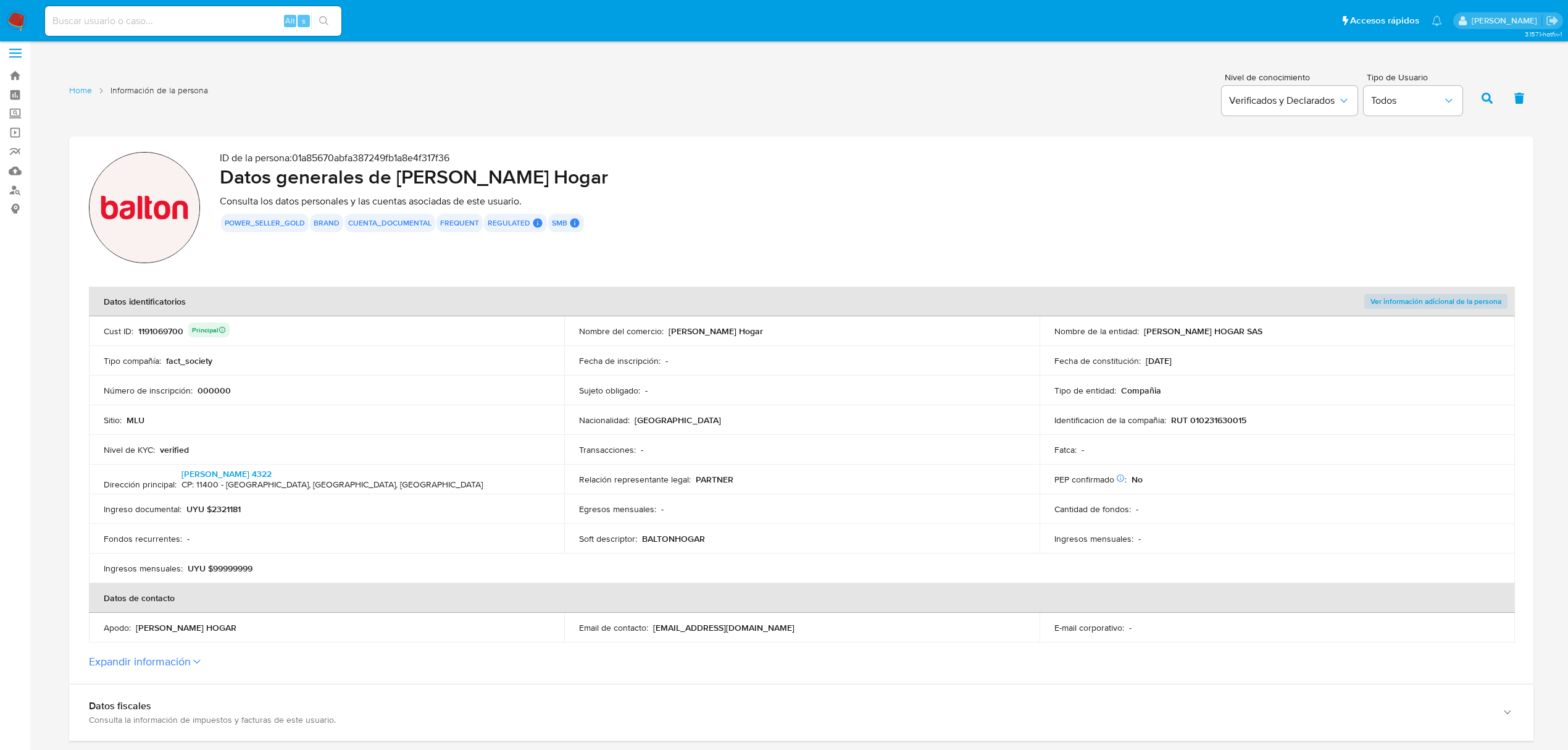
scroll to position [0, 0]
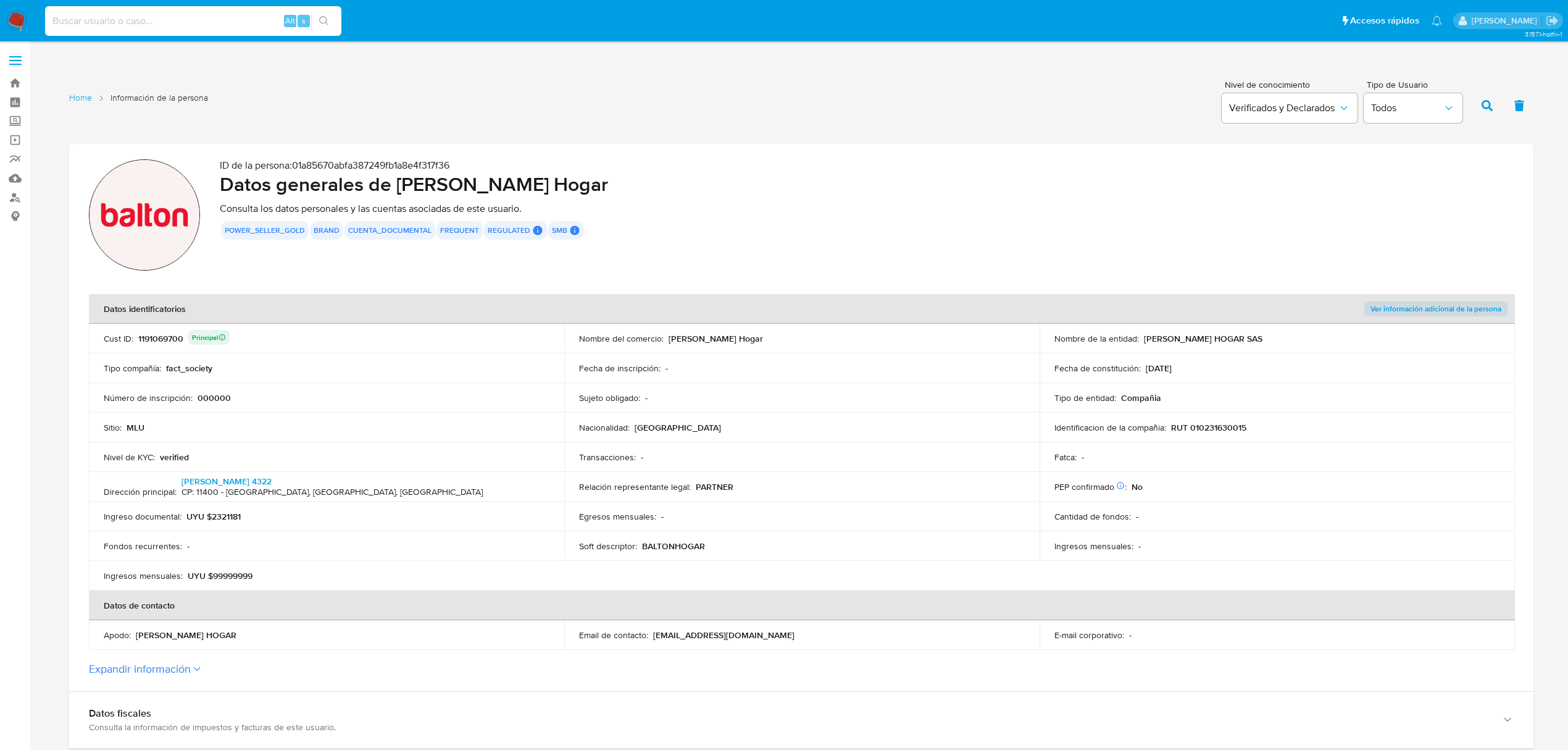
click at [152, 26] on input at bounding box center [193, 21] width 296 height 16
paste input "IdWs5X7az6KVXR2mTdFpajJL"
type input "IdWs5X7az6KVXR2mTdFpajJL"
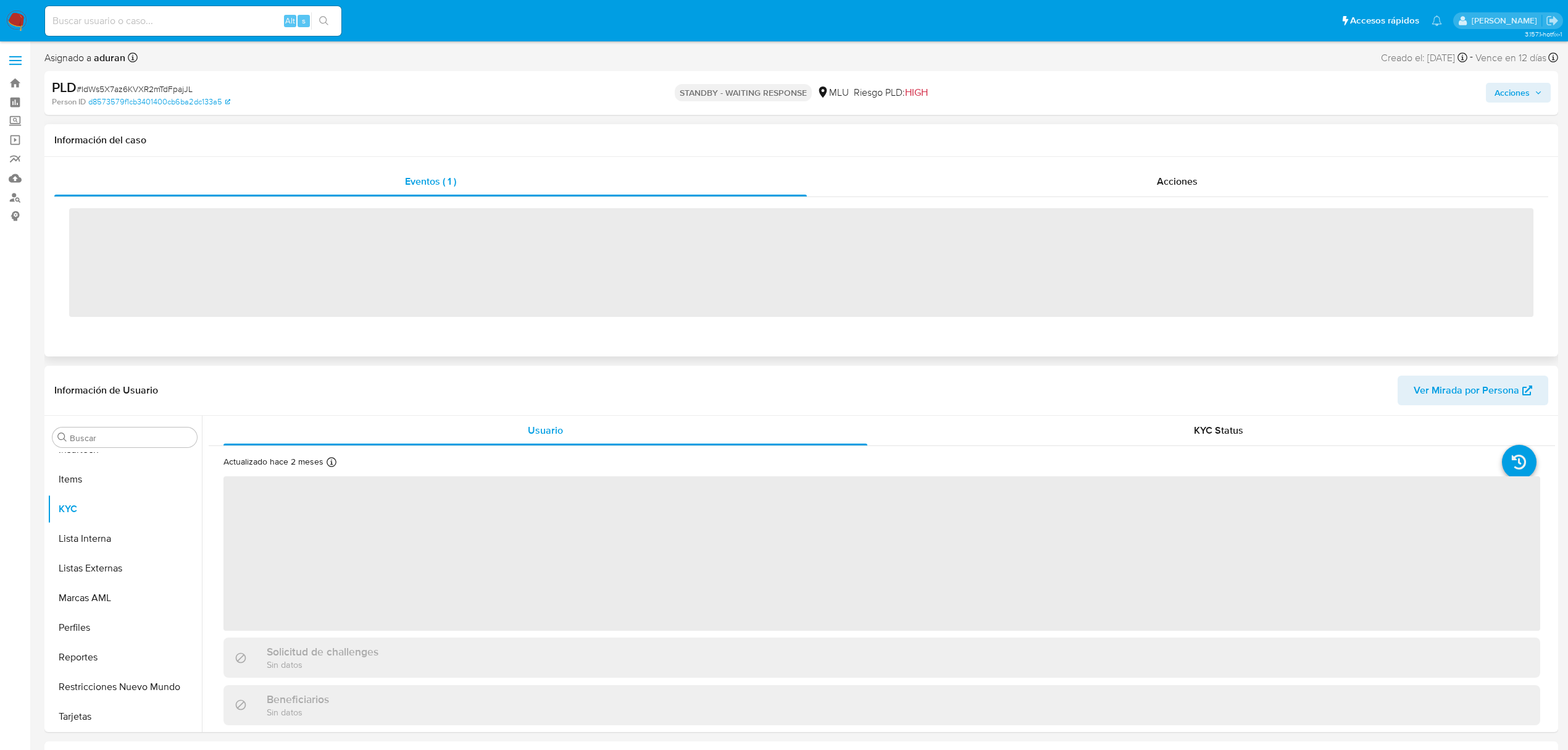
scroll to position [552, 0]
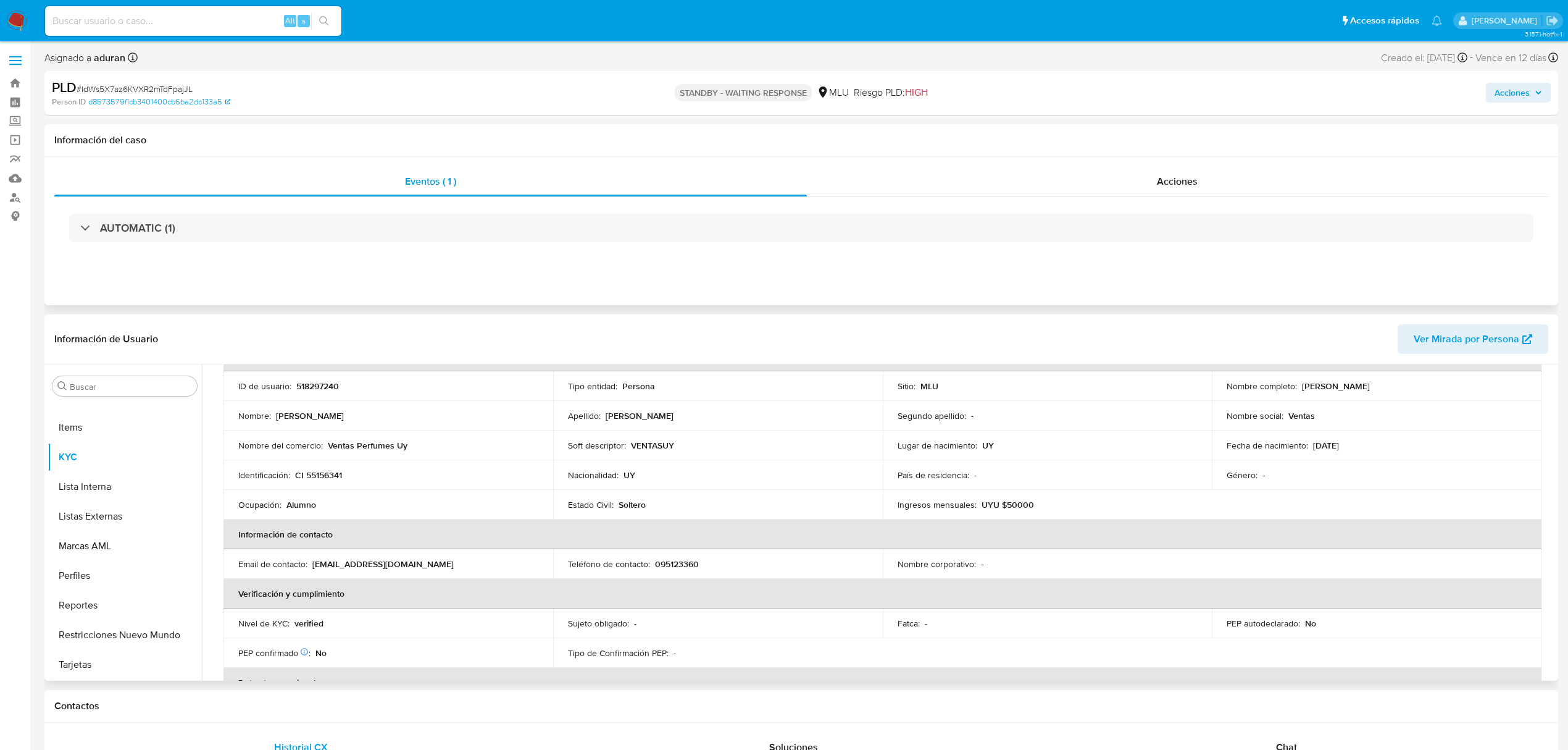
select select "10"
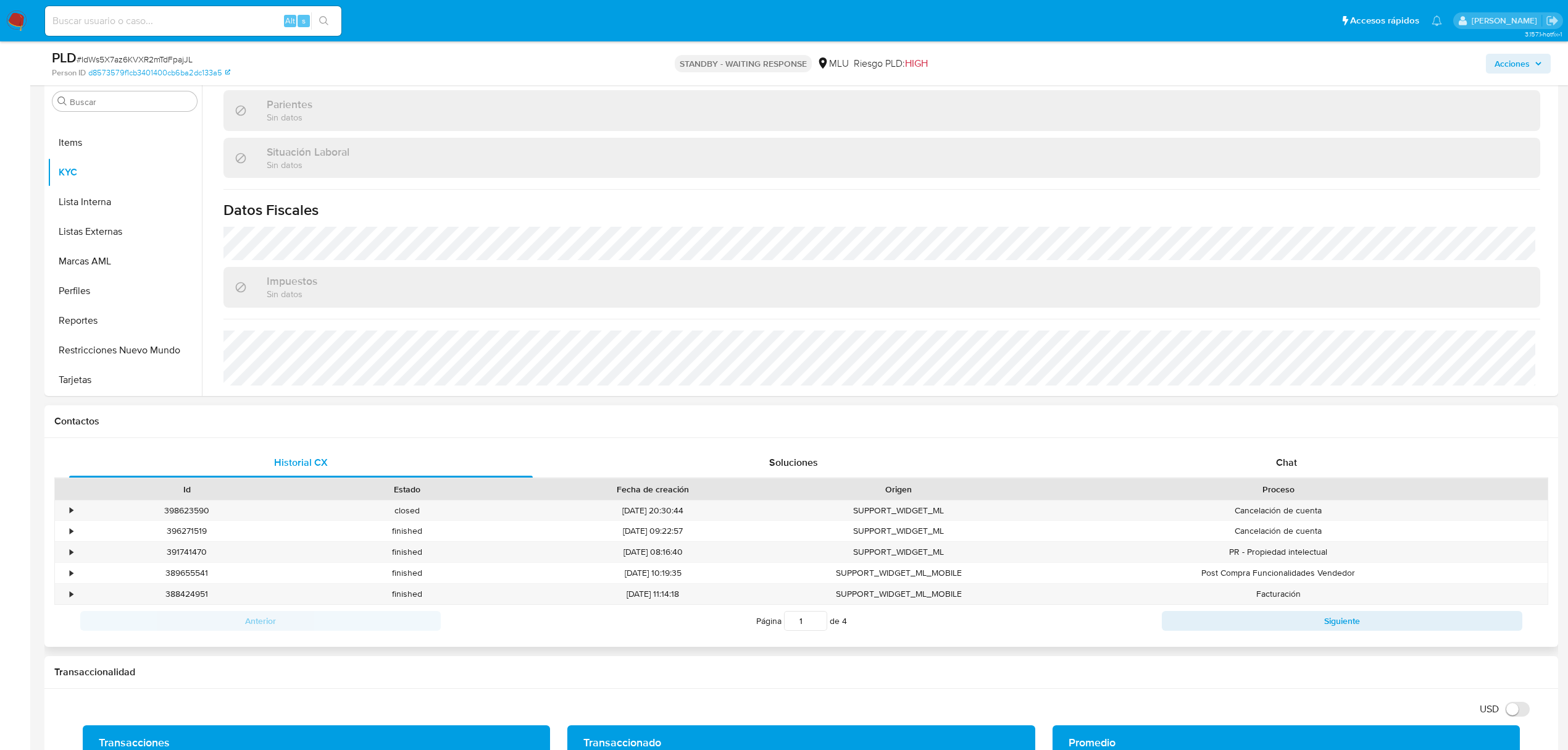
scroll to position [247, 0]
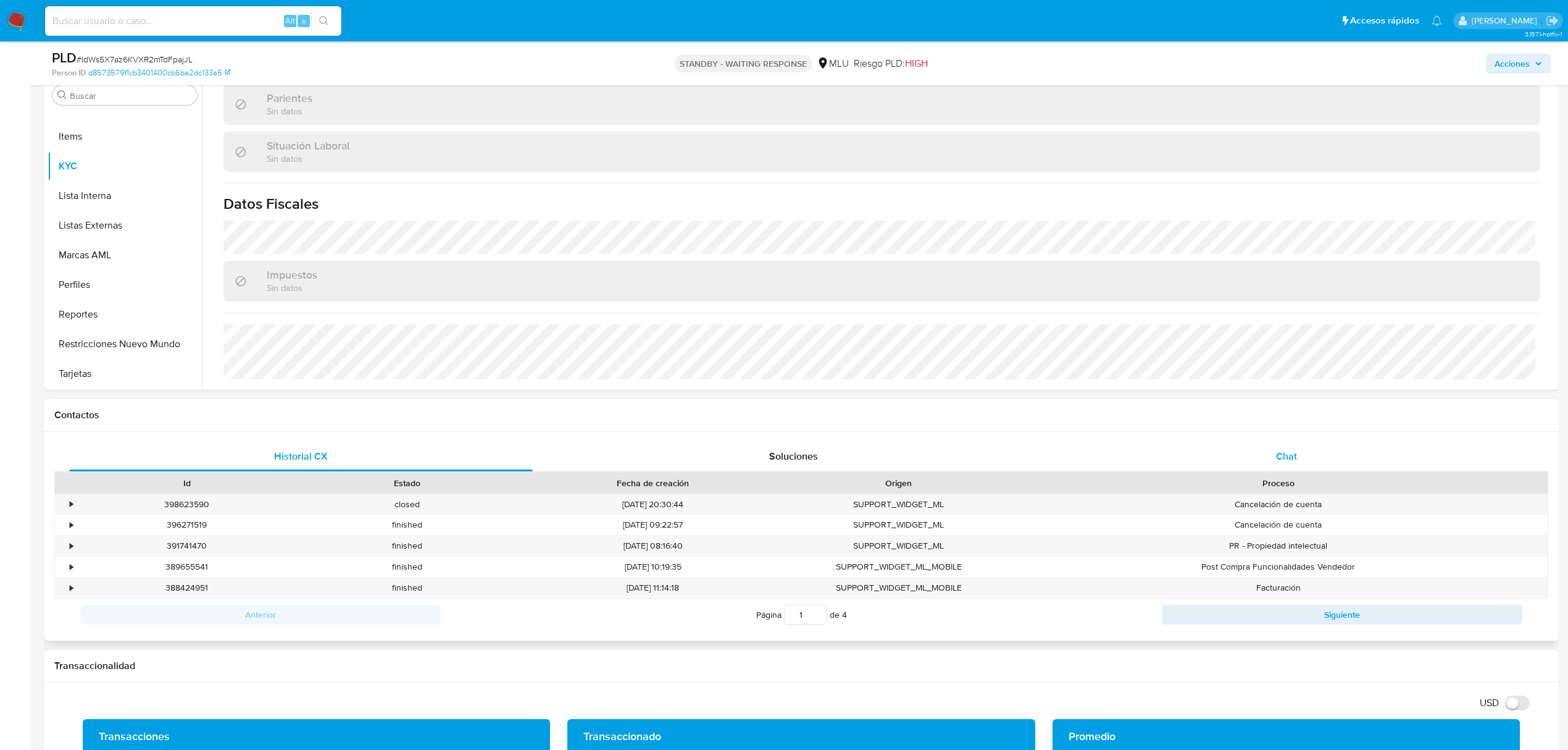
click at [1290, 465] on div "Chat" at bounding box center [1287, 457] width 464 height 30
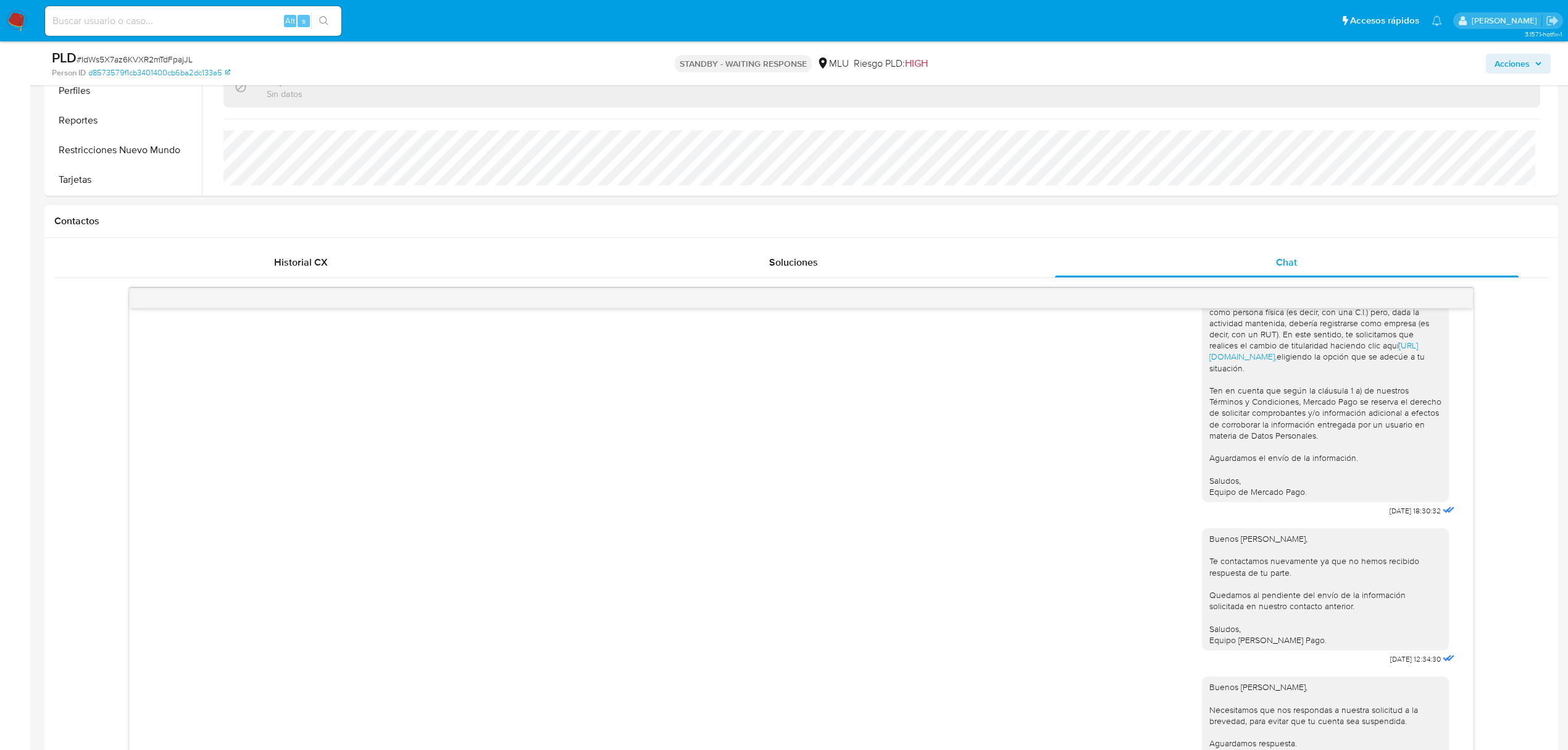
scroll to position [411, 0]
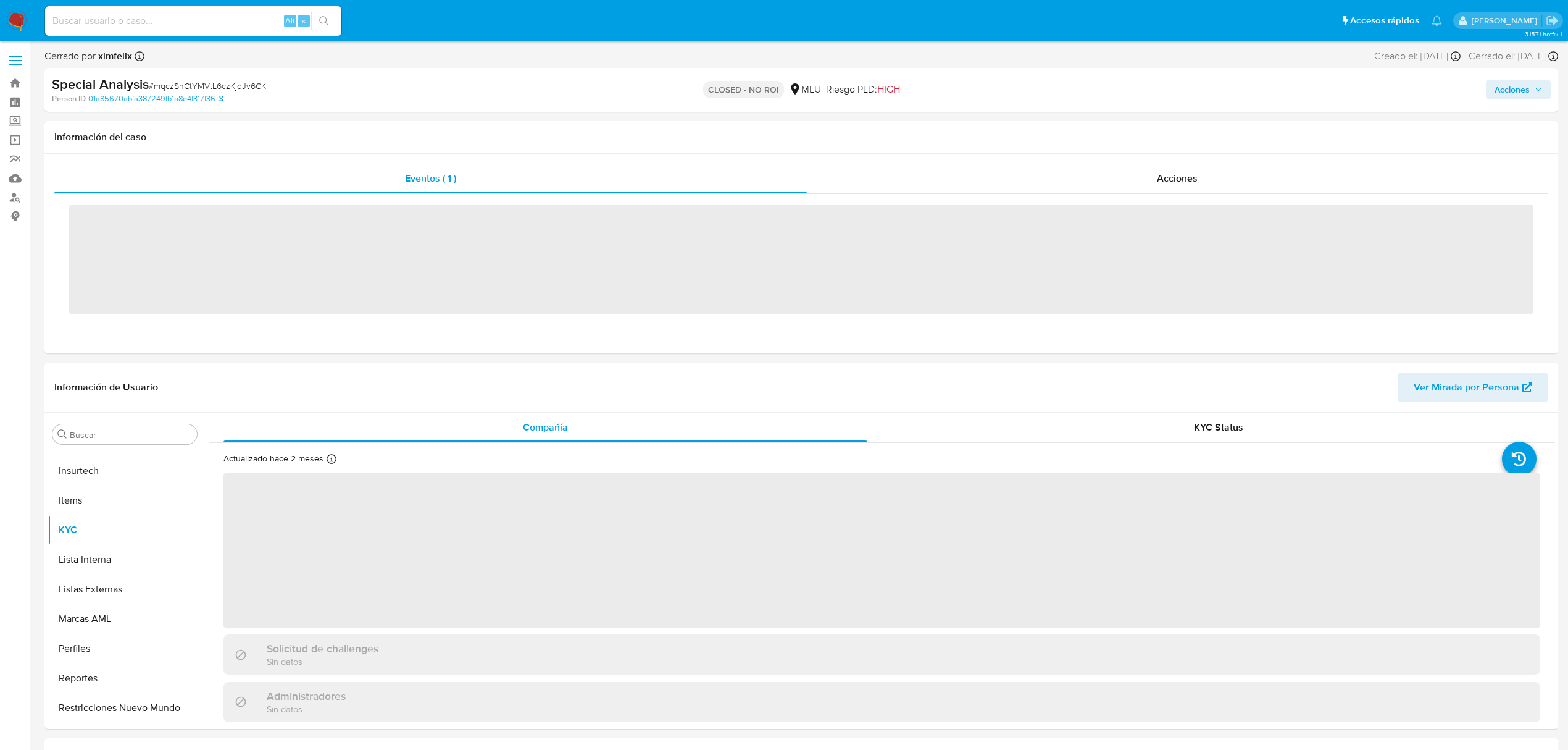
scroll to position [552, 0]
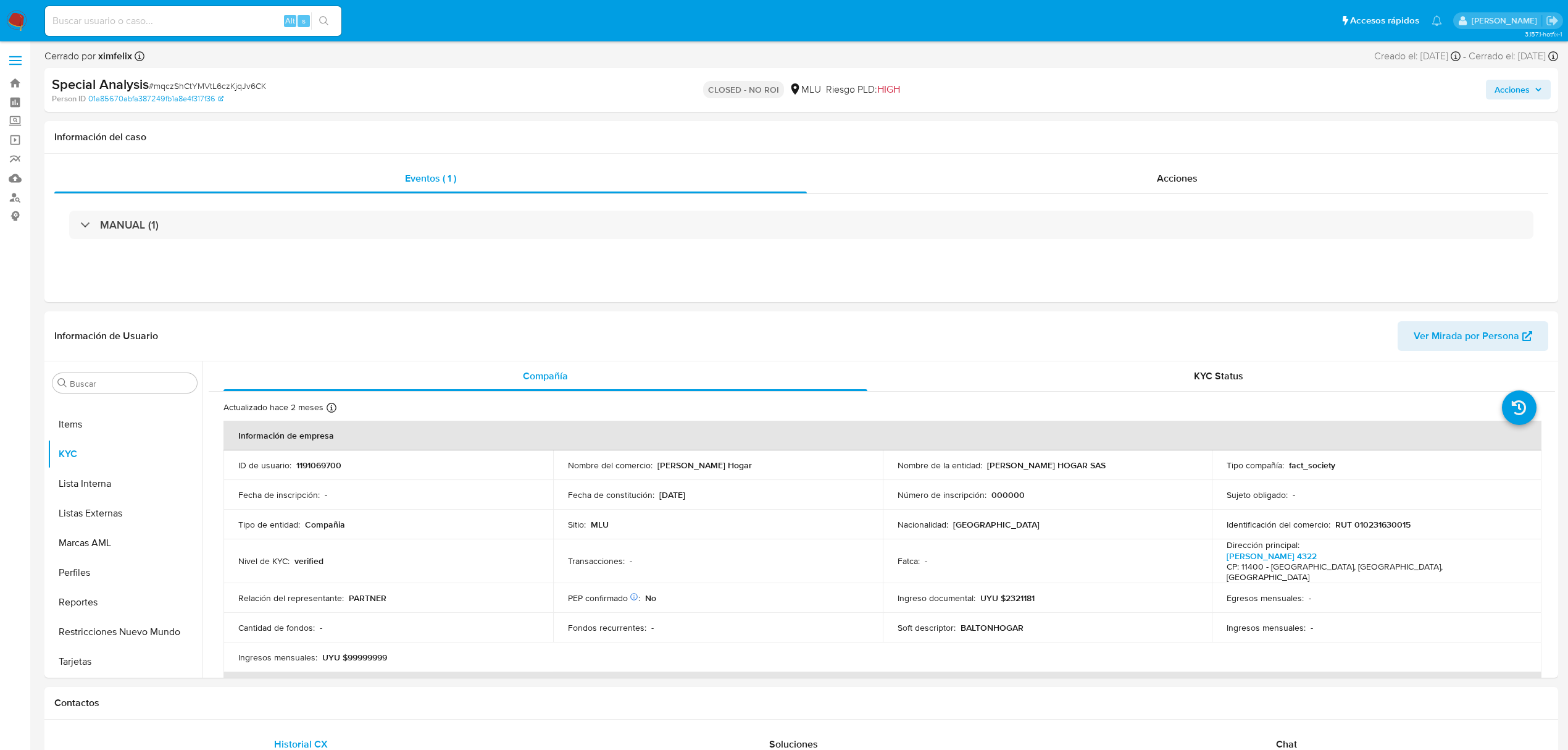
select select "10"
click at [215, 15] on input at bounding box center [193, 21] width 296 height 16
paste input "UkdKtAZT1GittJqiW31Wz7Ej"
type input "UkdKtAZT1GittJqiW31Wz7Ej"
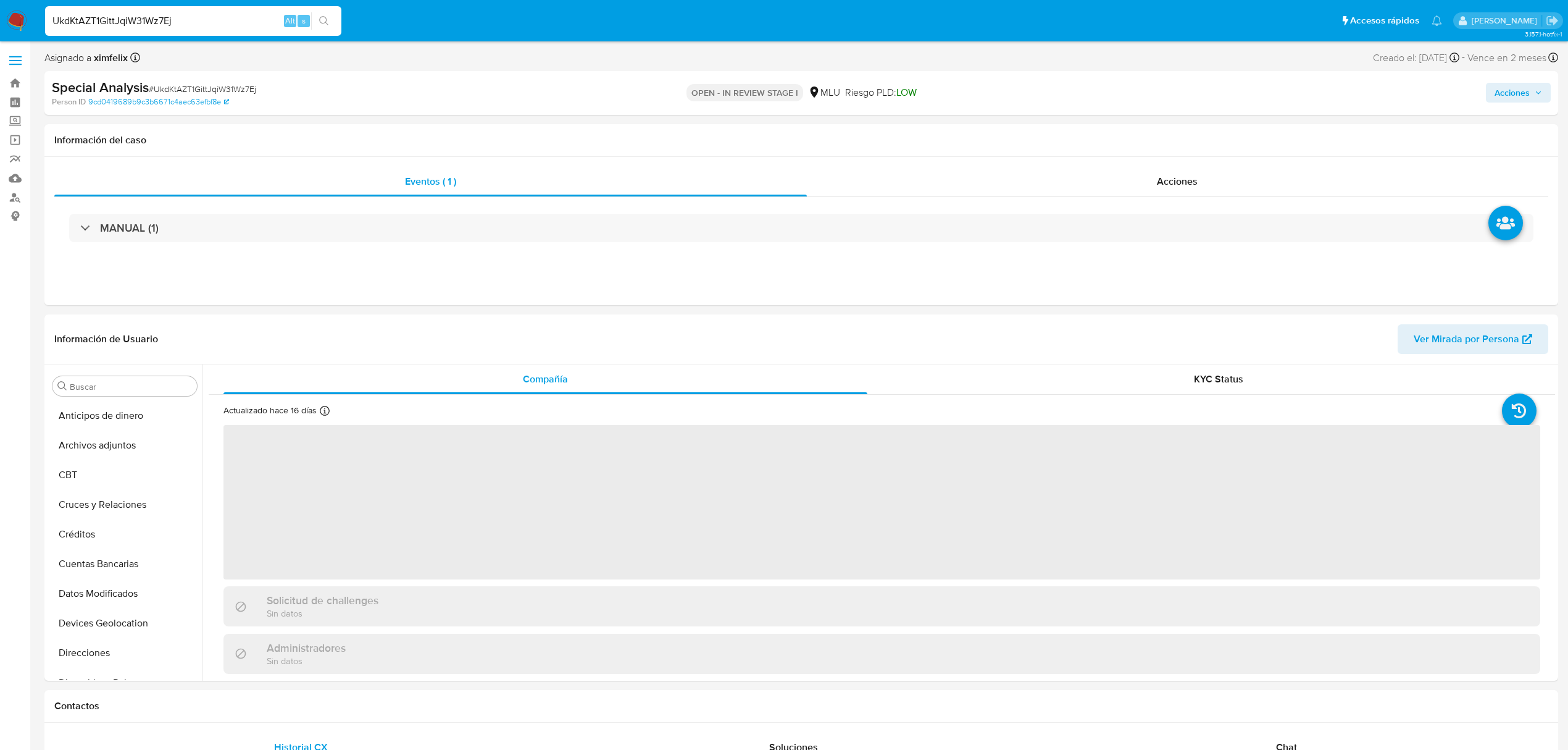
scroll to position [552, 0]
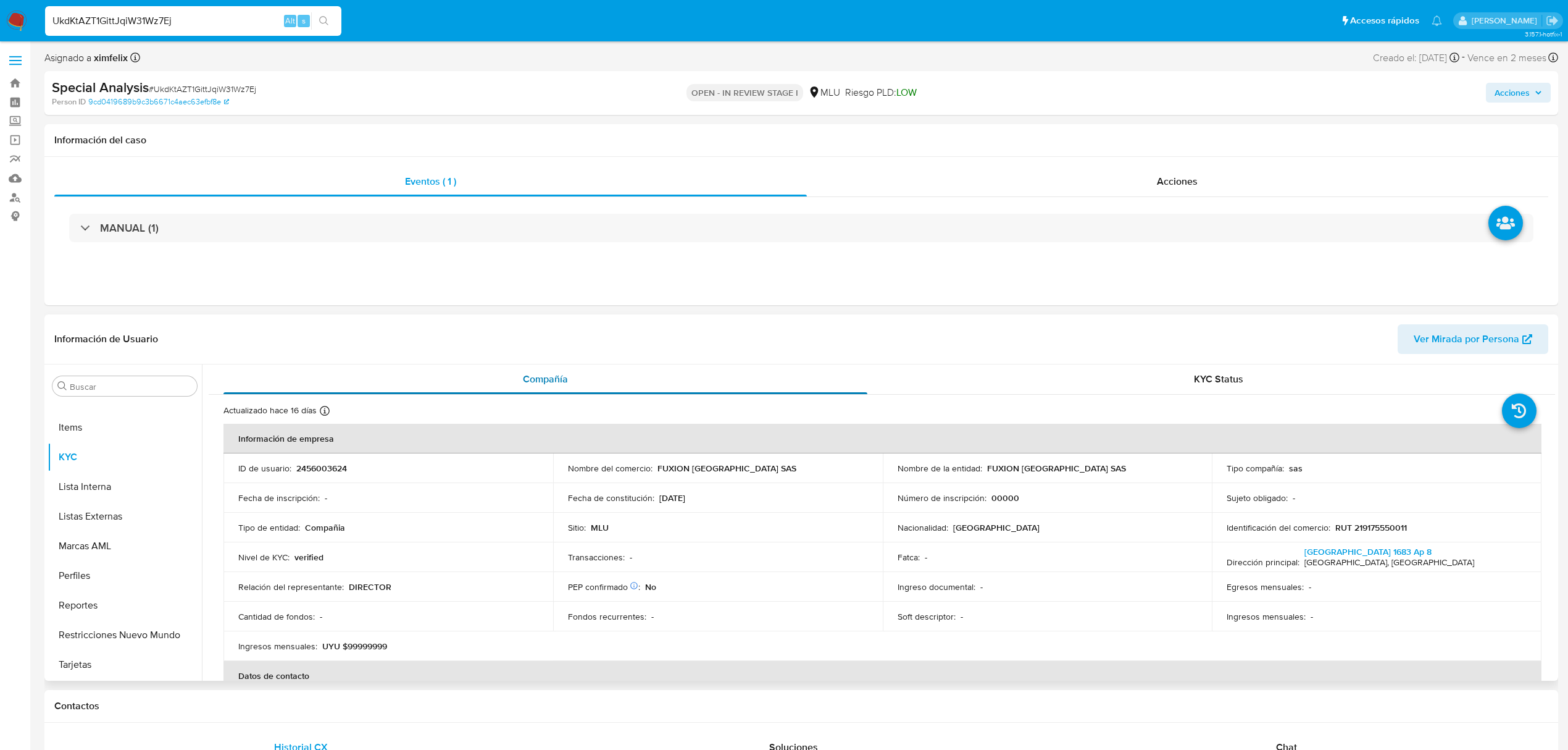
select select "10"
click at [1431, 326] on span "Ver Mirada por Persona" at bounding box center [1466, 339] width 105 height 30
click at [122, 443] on button "Archivos adjuntos" at bounding box center [120, 446] width 145 height 30
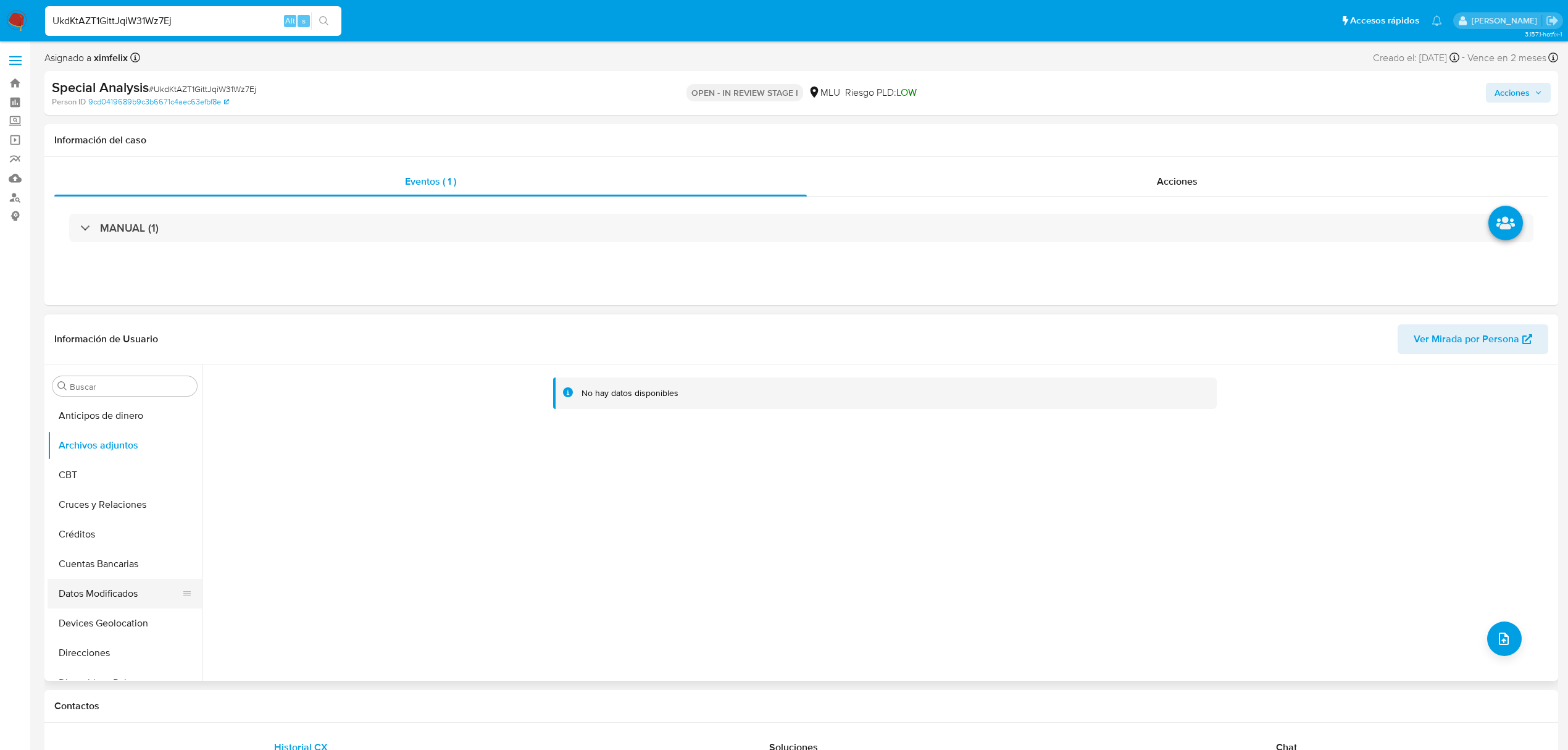
scroll to position [552, 0]
click at [95, 457] on button "KYC" at bounding box center [125, 457] width 154 height 30
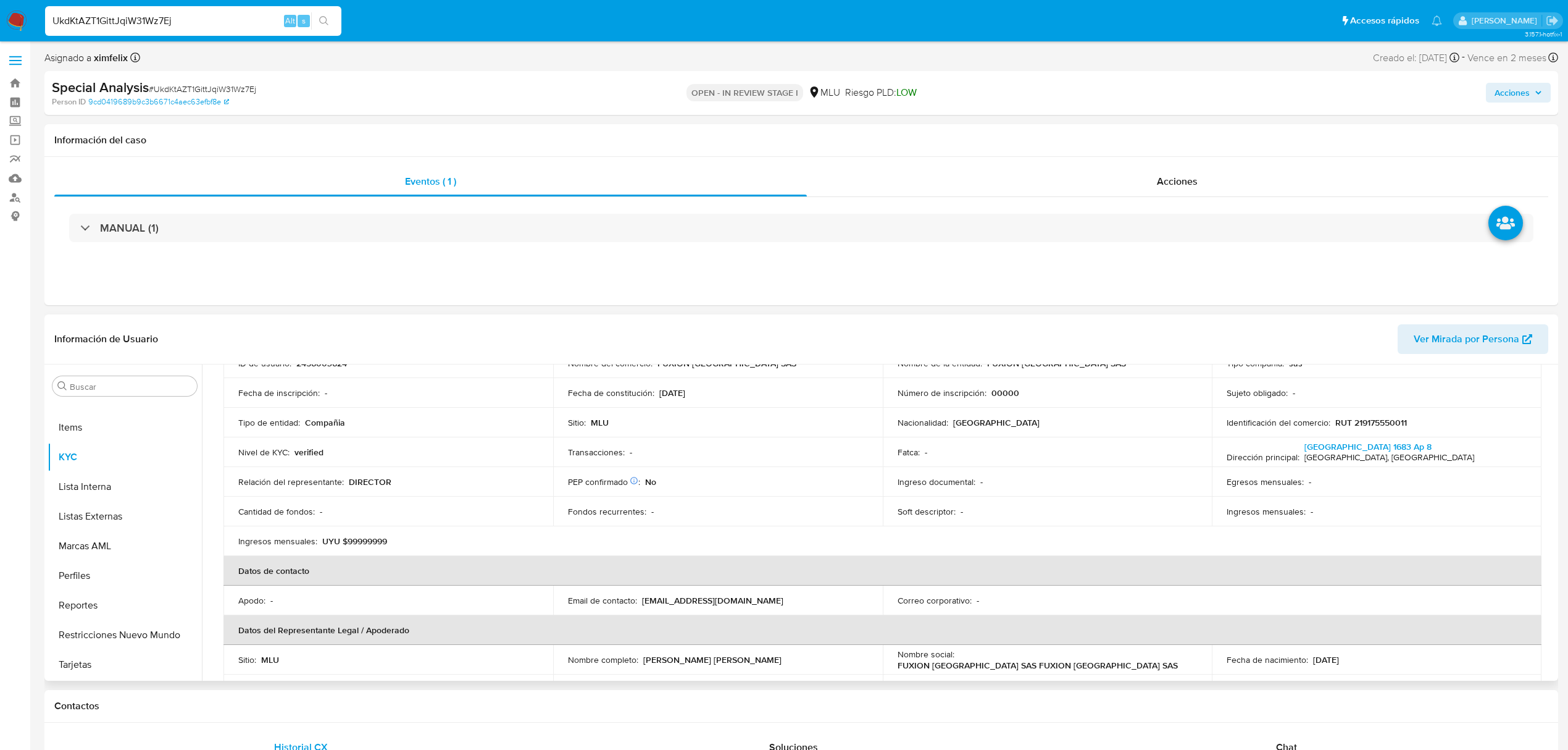
scroll to position [247, 0]
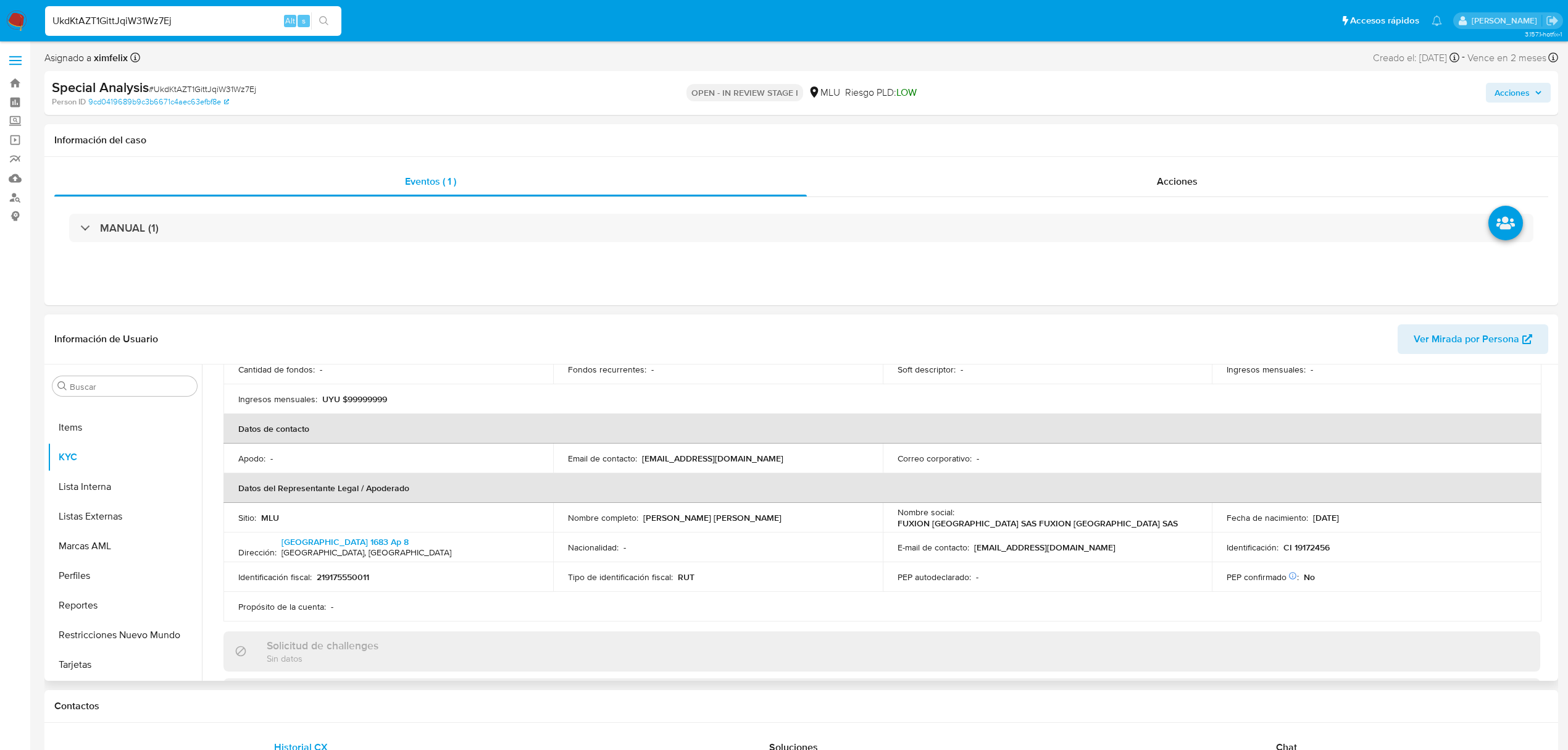
drag, startPoint x: 764, startPoint y: 520, endPoint x: 642, endPoint y: 521, distance: 122.0
click at [640, 521] on div "Nombre completo : [PERSON_NAME] [PERSON_NAME]" at bounding box center [718, 517] width 300 height 11
copy div "[PERSON_NAME] [PERSON_NAME]"
drag, startPoint x: 1332, startPoint y: 552, endPoint x: 1281, endPoint y: 547, distance: 51.2
click at [1281, 547] on div "Identificación : CI 19172456" at bounding box center [1376, 547] width 300 height 11
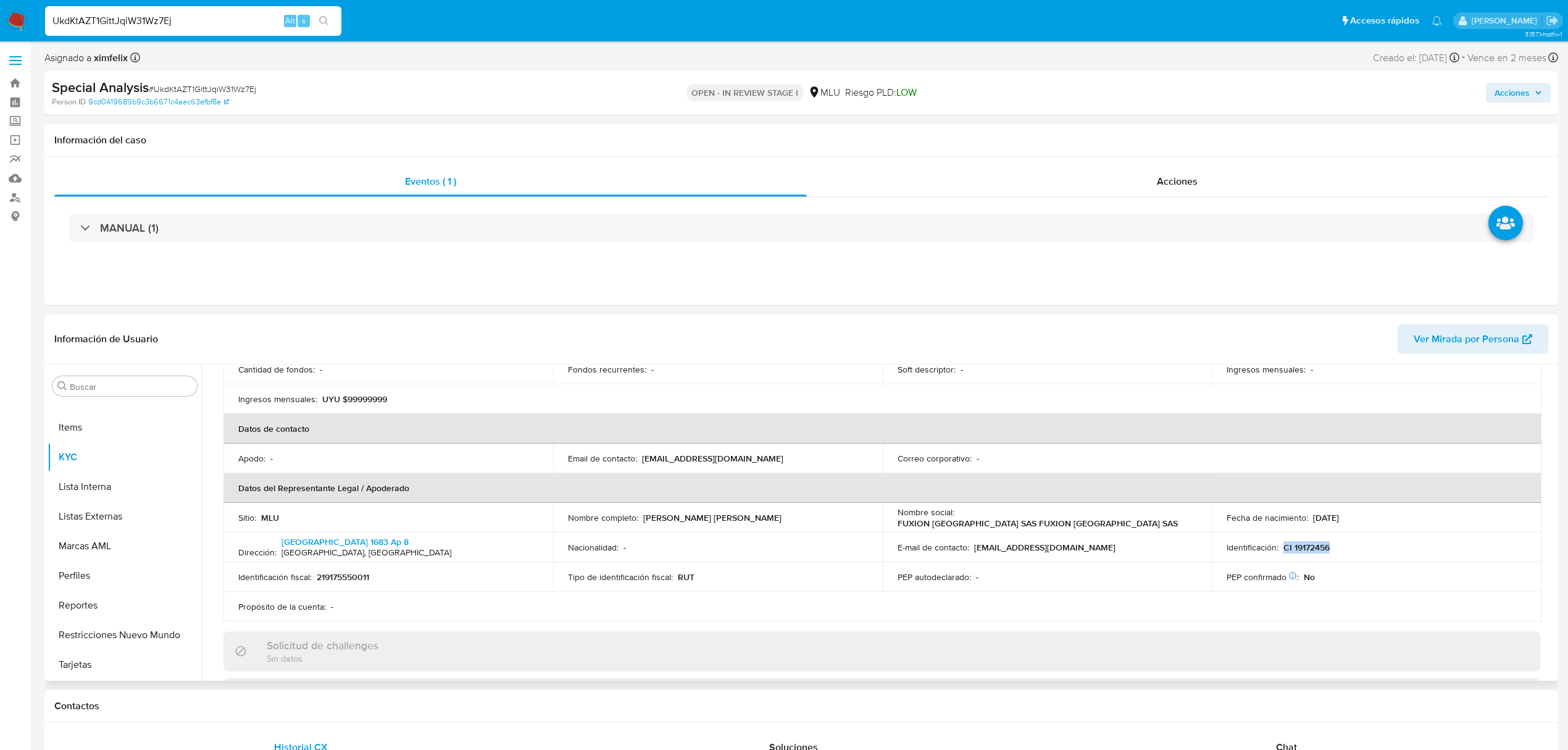
copy p "CI 19172456"
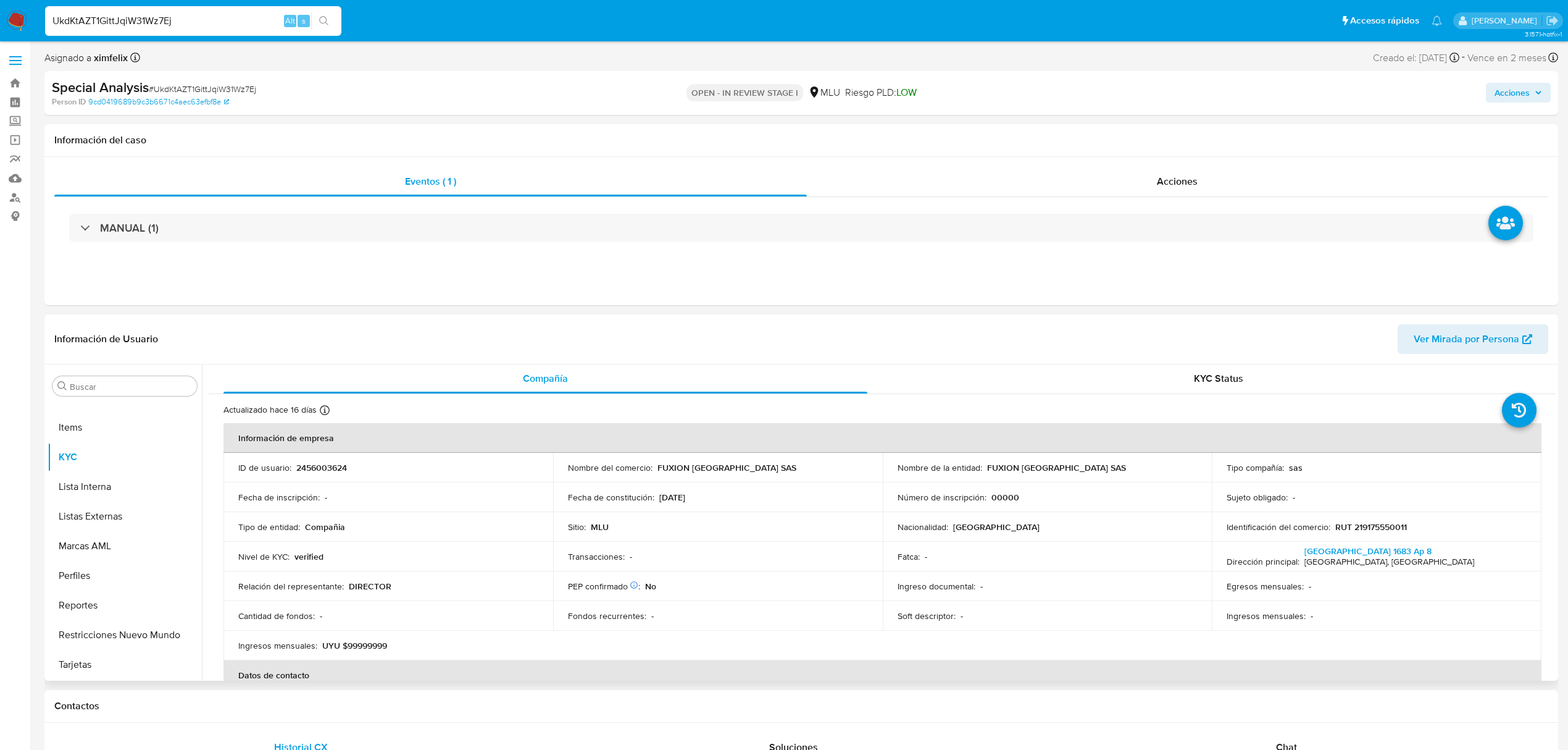
scroll to position [0, 0]
drag, startPoint x: 387, startPoint y: 648, endPoint x: 364, endPoint y: 655, distance: 24.0
click at [361, 651] on p "UYU $99999999" at bounding box center [354, 645] width 65 height 11
click at [108, 581] on button "Perfiles" at bounding box center [120, 575] width 145 height 30
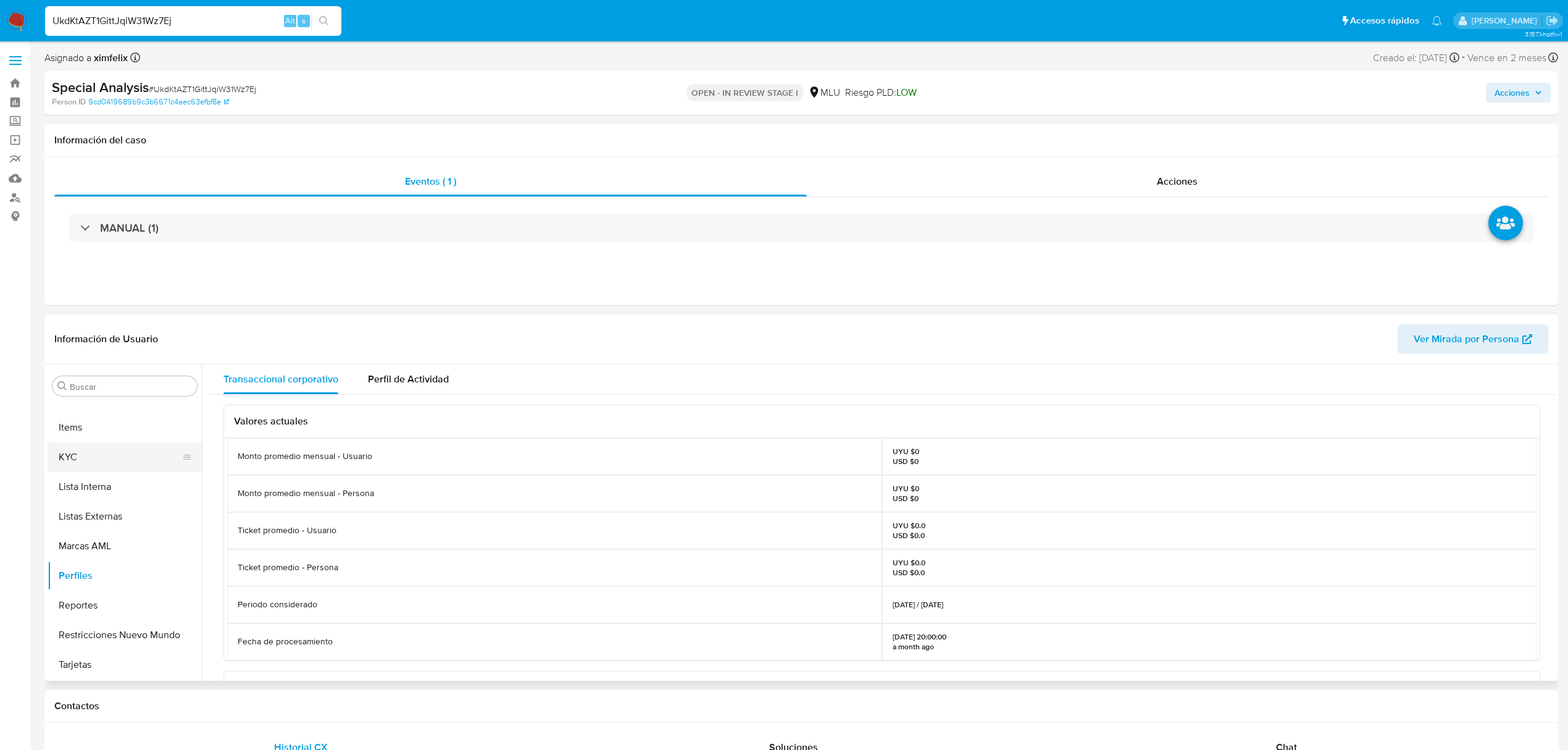
click at [105, 454] on button "KYC" at bounding box center [120, 457] width 145 height 30
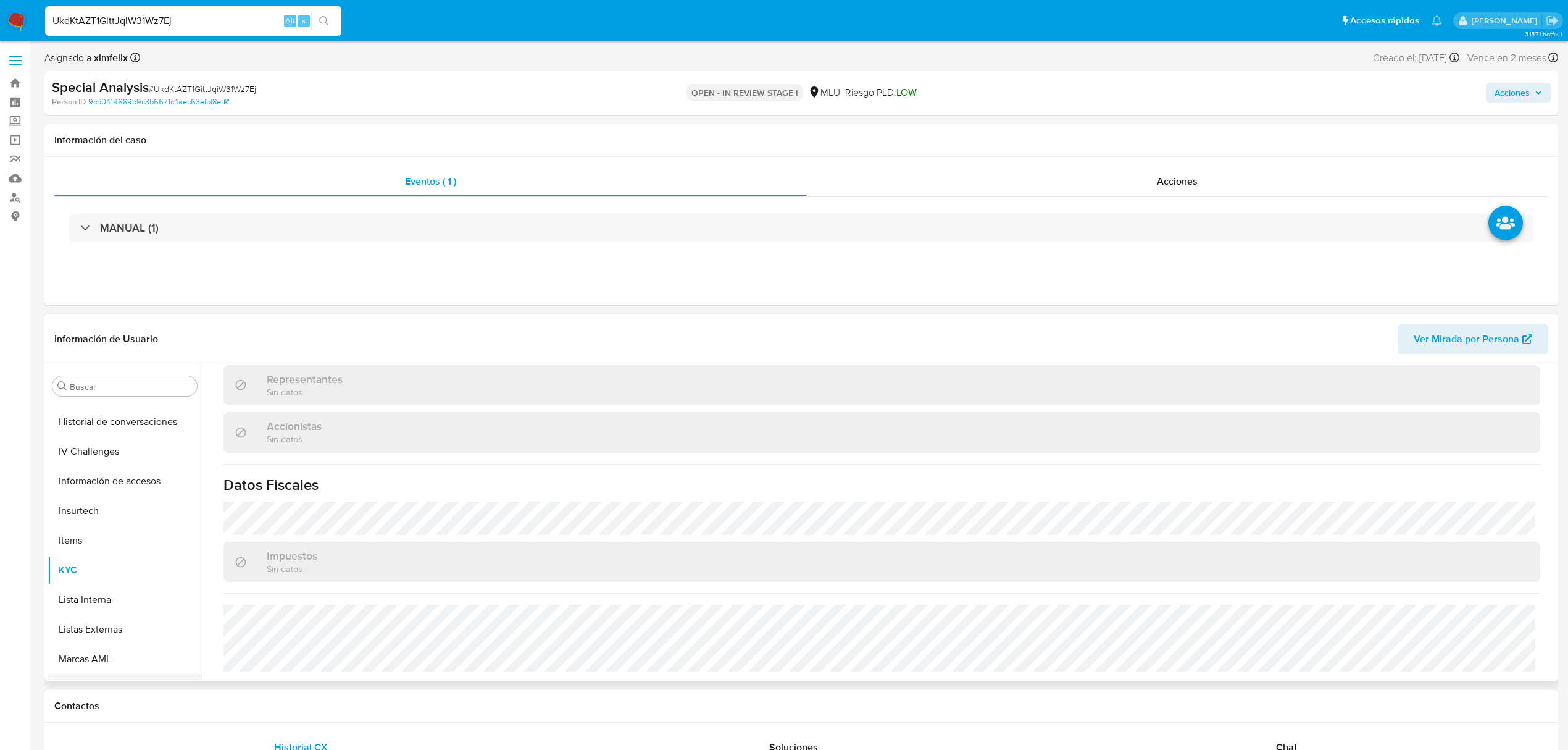
scroll to position [222, 0]
click at [120, 554] on button "General" at bounding box center [120, 549] width 145 height 30
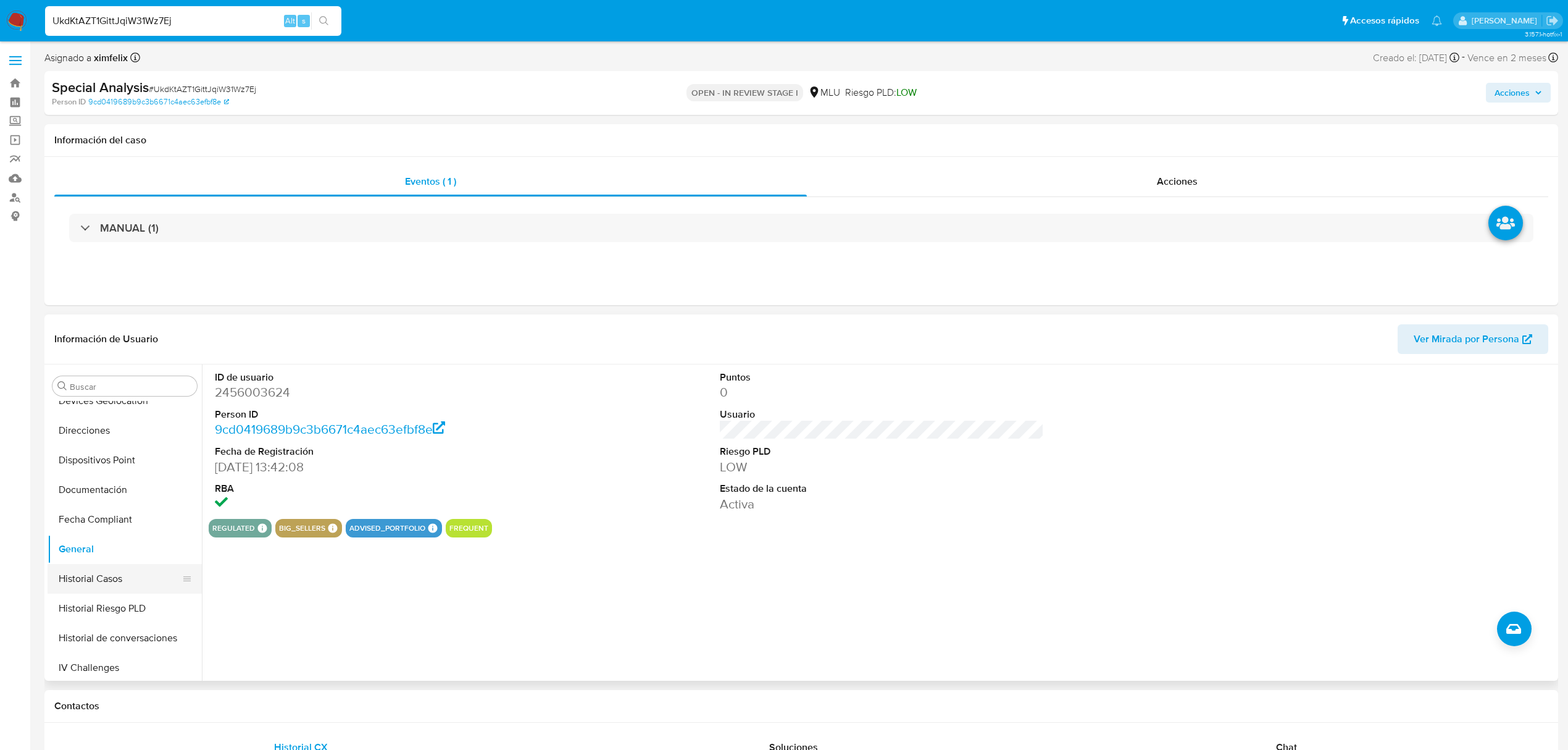
click at [153, 589] on button "Historial Casos" at bounding box center [120, 578] width 145 height 30
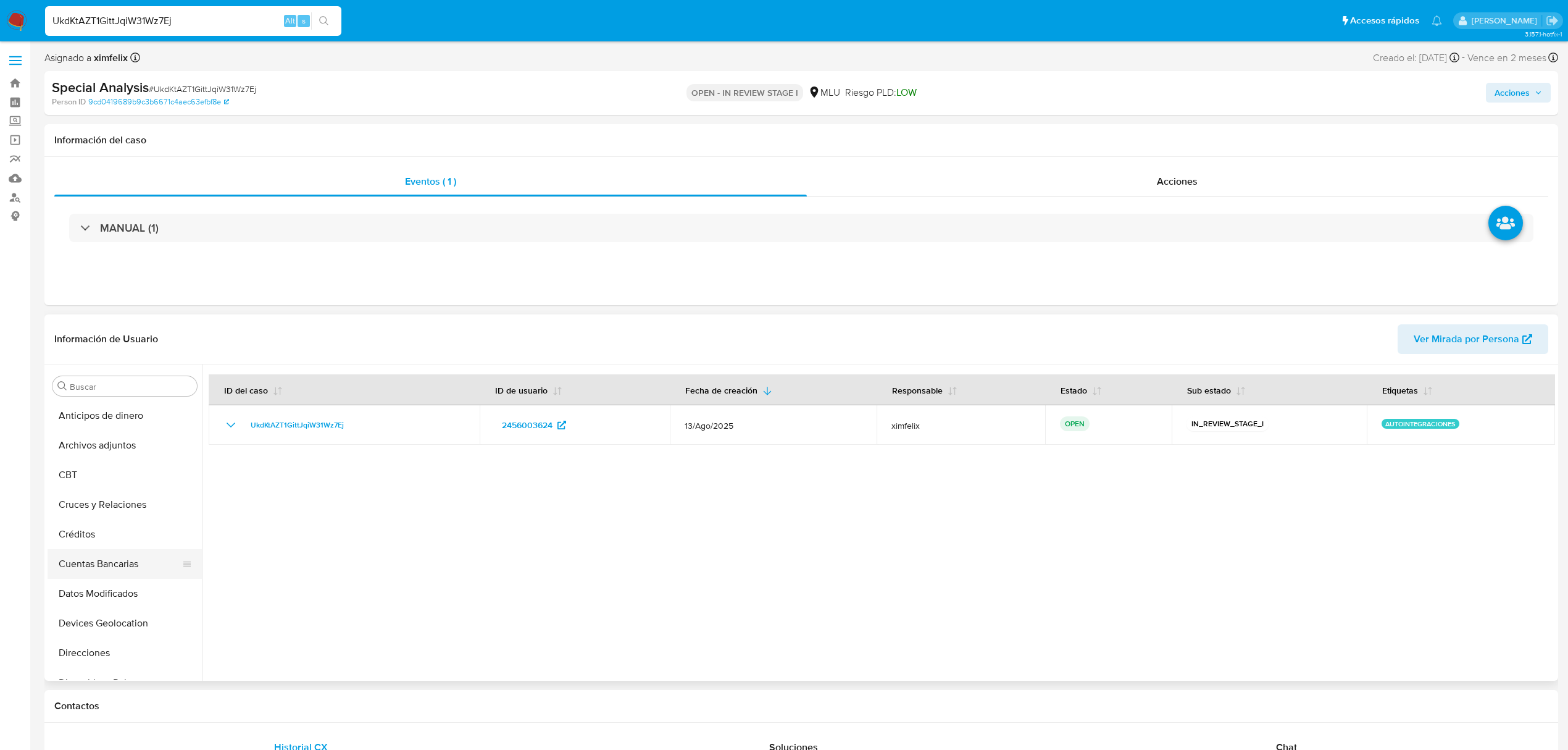
click at [116, 568] on button "Cuentas Bancarias" at bounding box center [120, 564] width 145 height 30
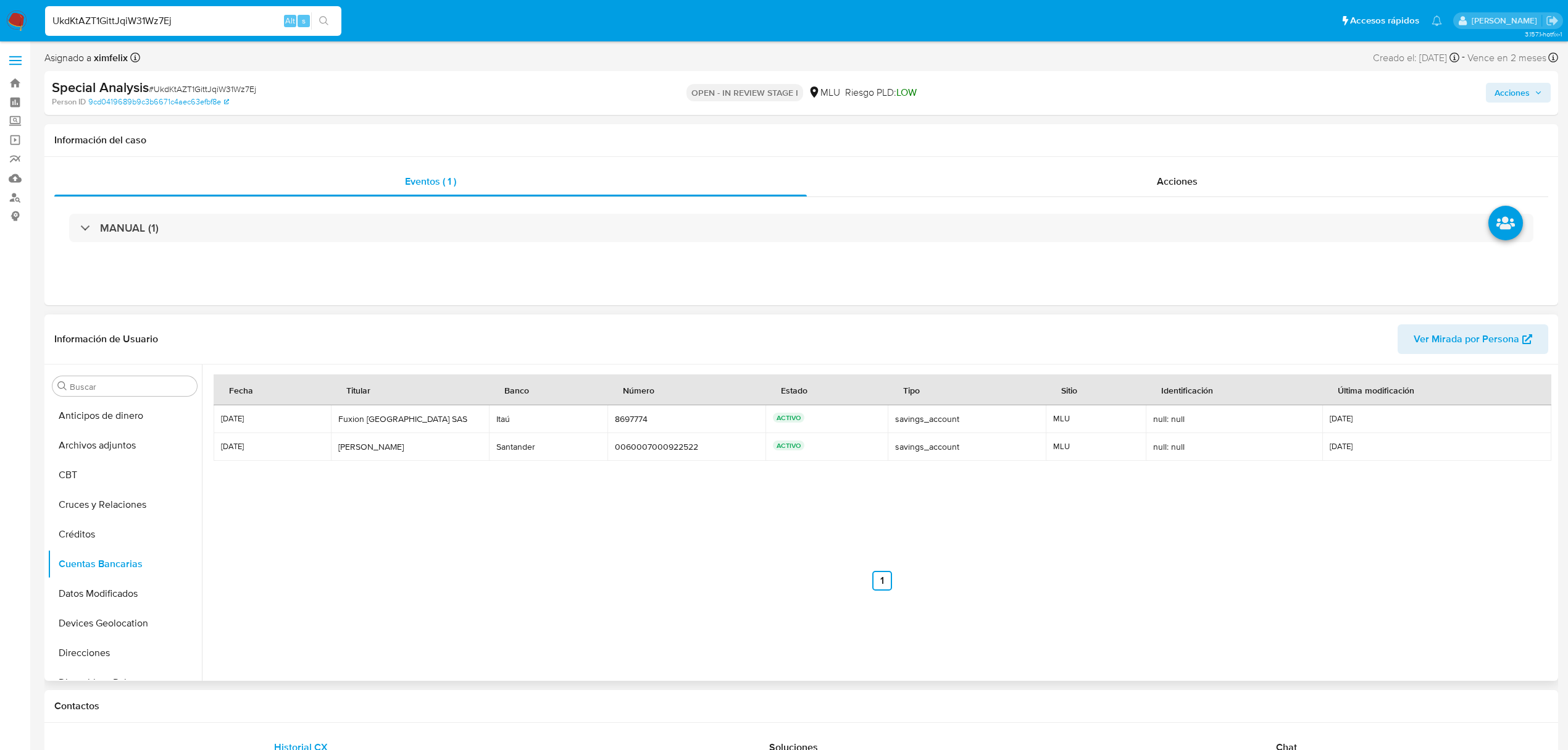
click at [387, 555] on nav "Anterior 1 Siguiente" at bounding box center [882, 570] width 1336 height 39
click at [674, 547] on div "Fecha Titular Banco Número Estado Tipo Sitio Identificación Última modificación…" at bounding box center [882, 482] width 1336 height 216
click at [102, 538] on button "Documentación" at bounding box center [120, 548] width 145 height 30
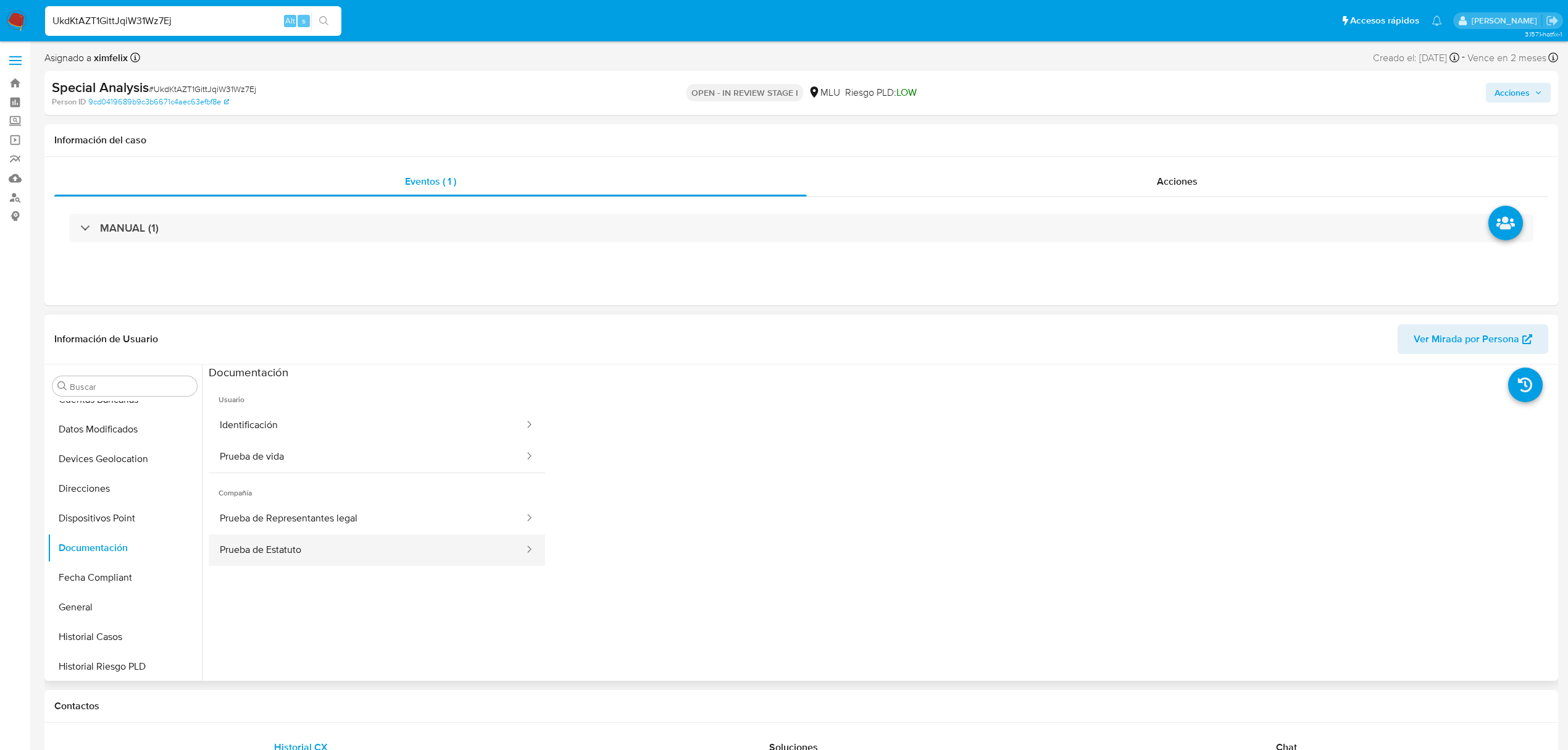
click at [299, 552] on button "Prueba de Estatuto" at bounding box center [367, 550] width 317 height 31
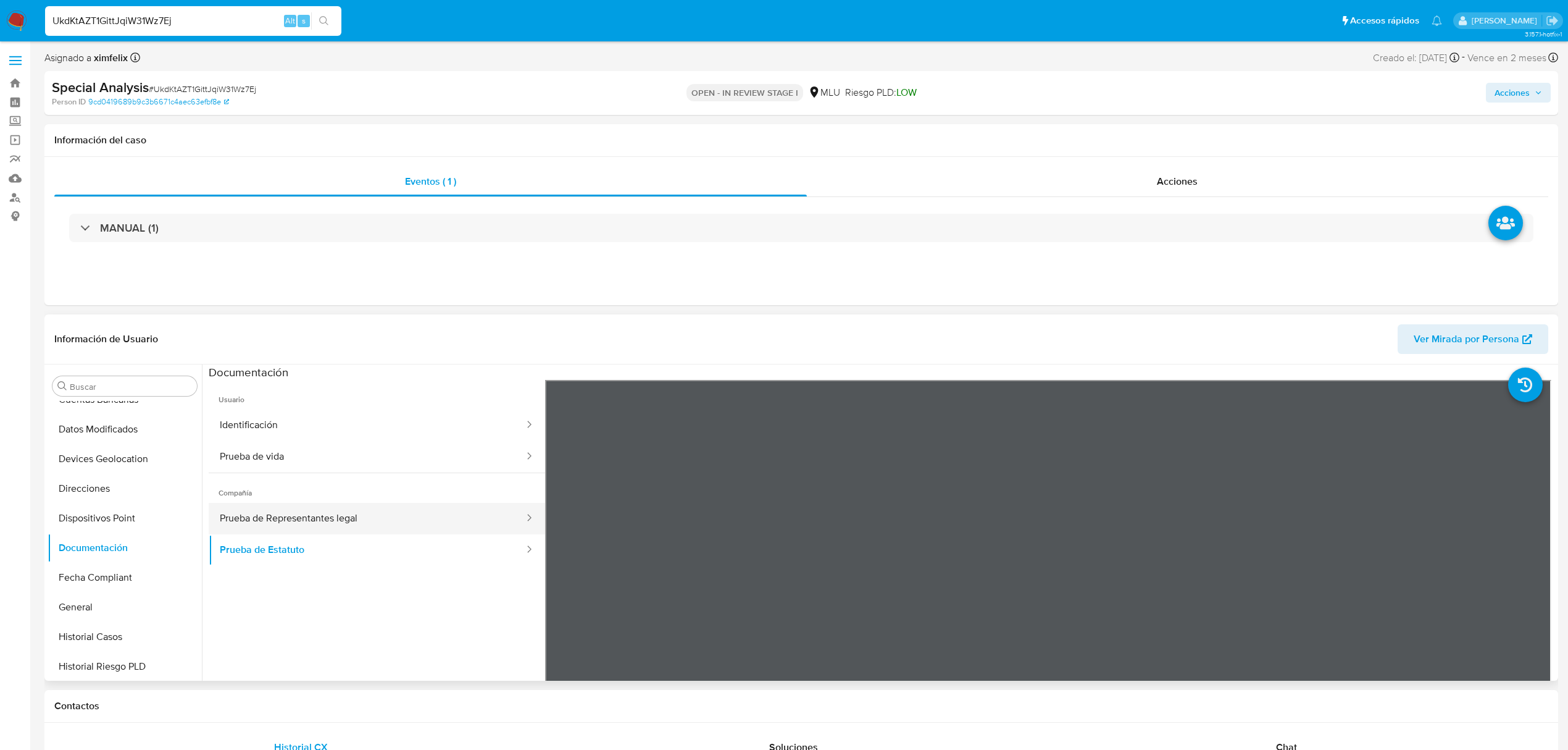
click at [395, 529] on button "Prueba de Representantes legal" at bounding box center [367, 518] width 317 height 31
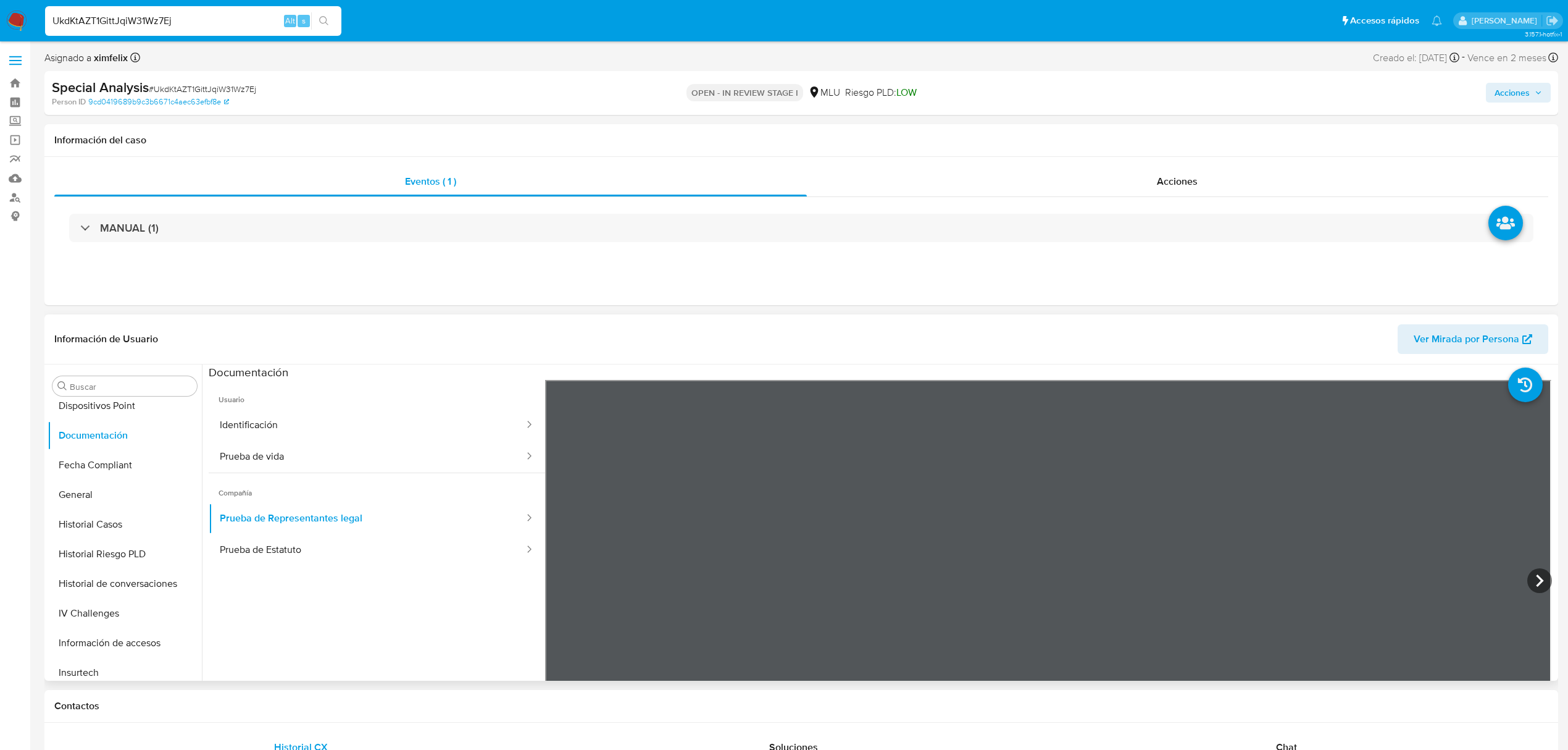
scroll to position [552, 0]
click at [131, 463] on button "KYC" at bounding box center [120, 457] width 145 height 30
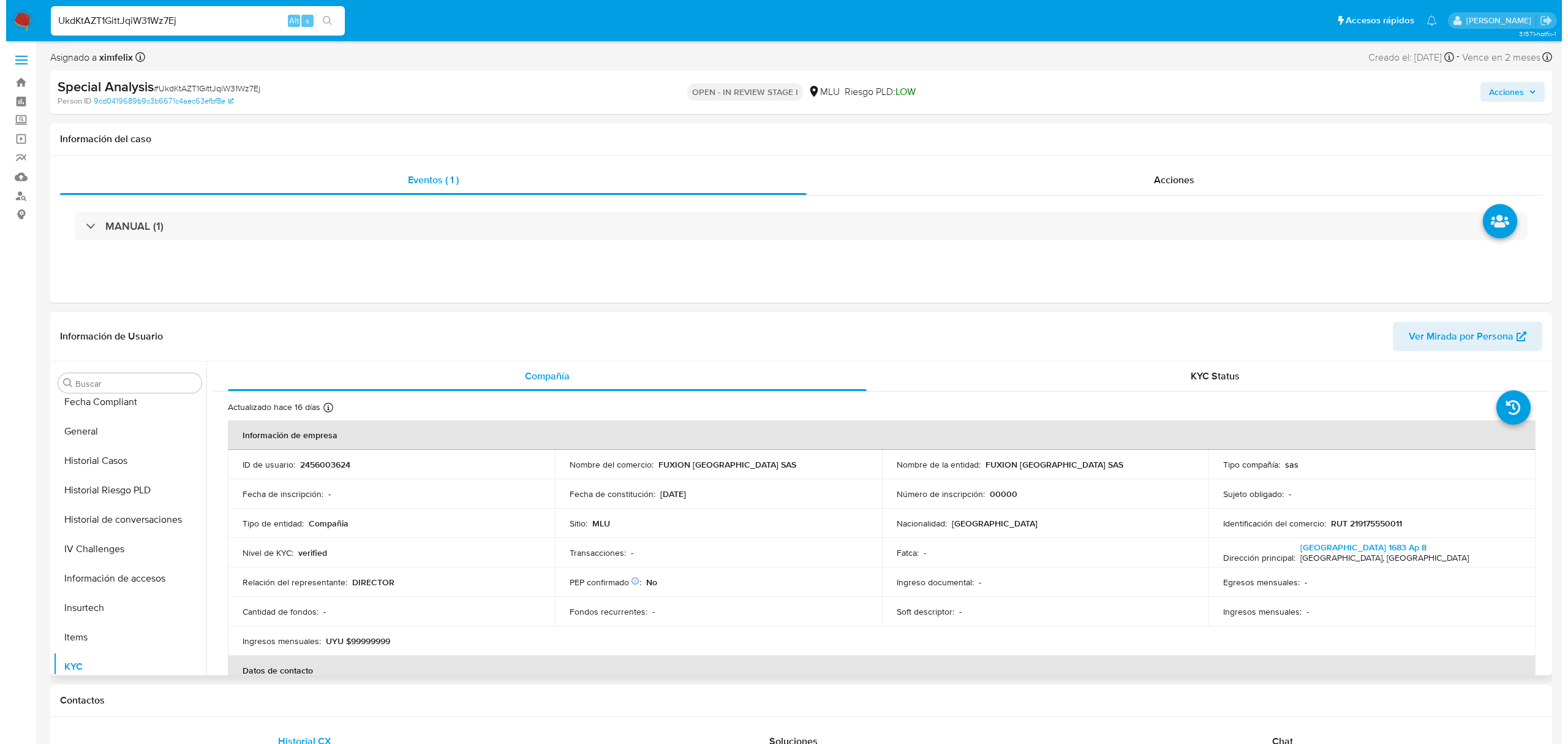
scroll to position [0, 0]
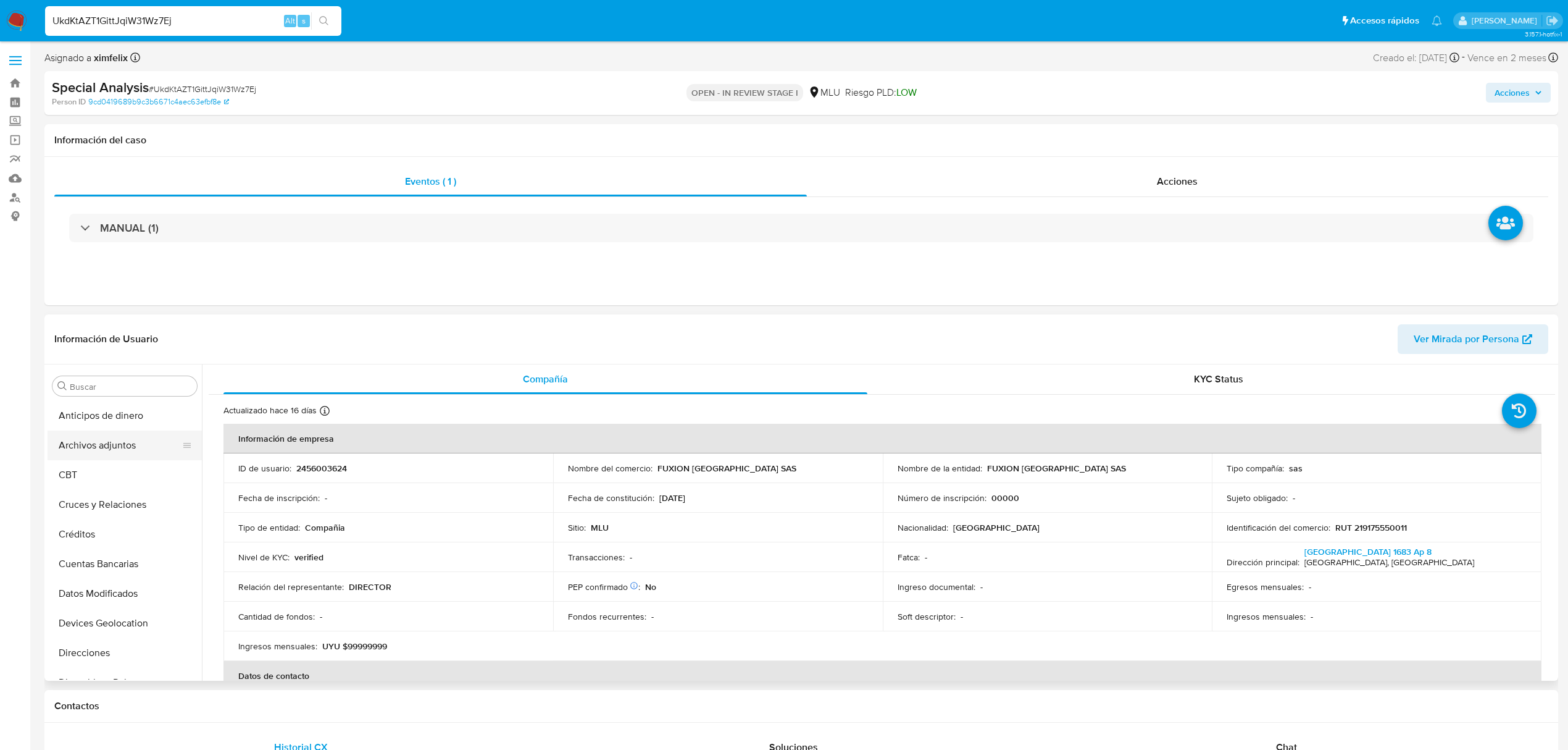
click at [114, 446] on button "Archivos adjuntos" at bounding box center [120, 446] width 145 height 30
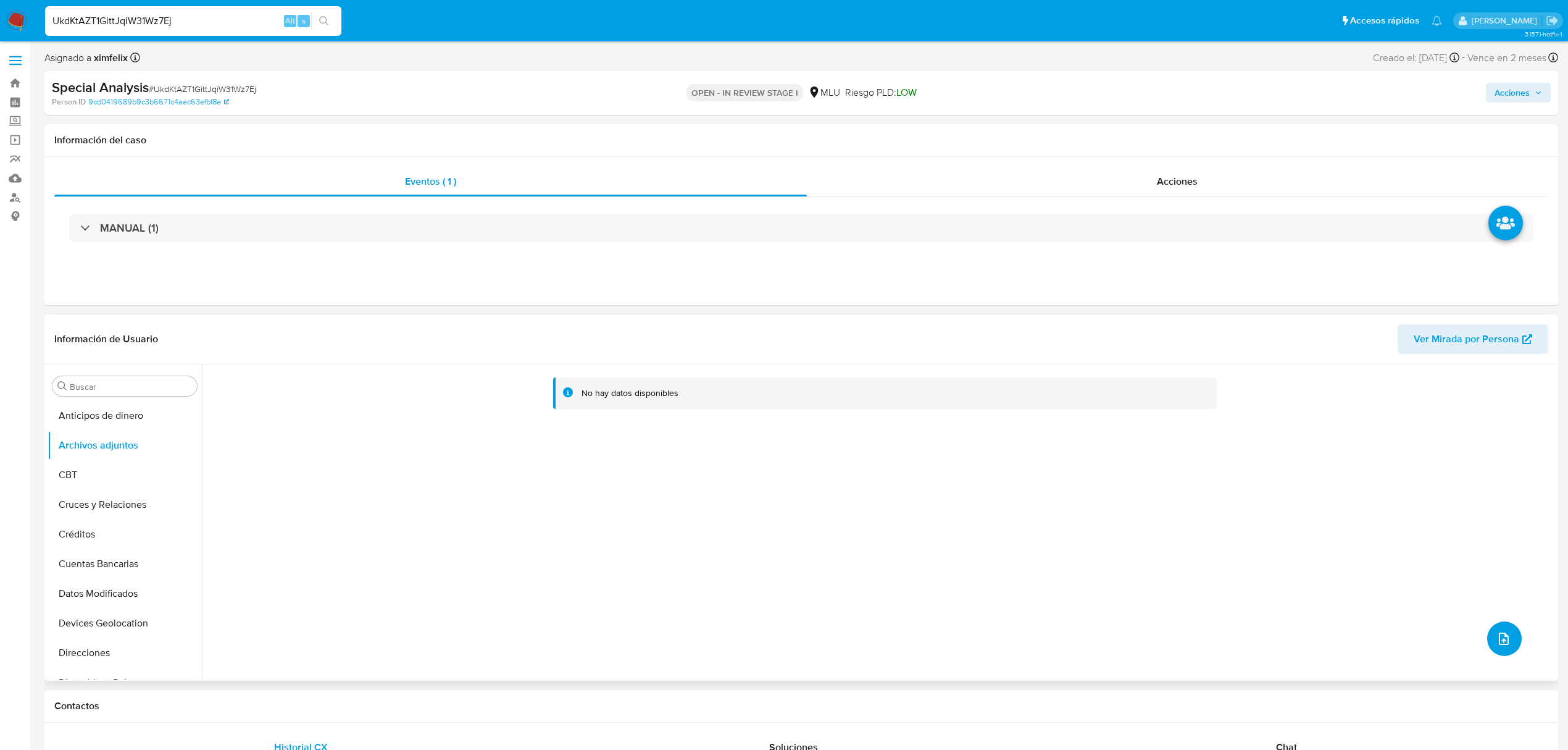
click at [1503, 633] on icon "upload-file" at bounding box center [1504, 639] width 15 height 15
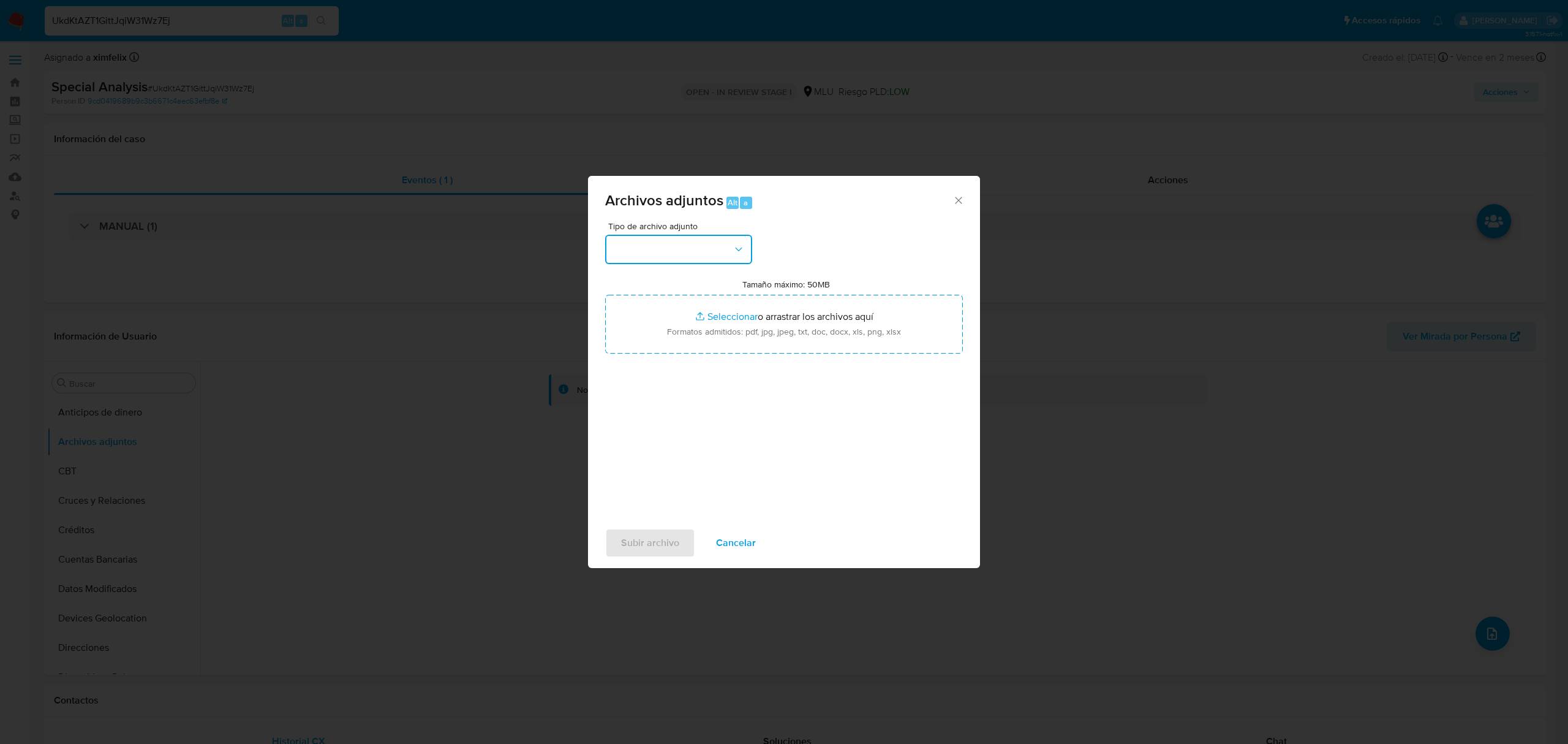
click at [676, 256] on button "button" at bounding box center [679, 250] width 147 height 29
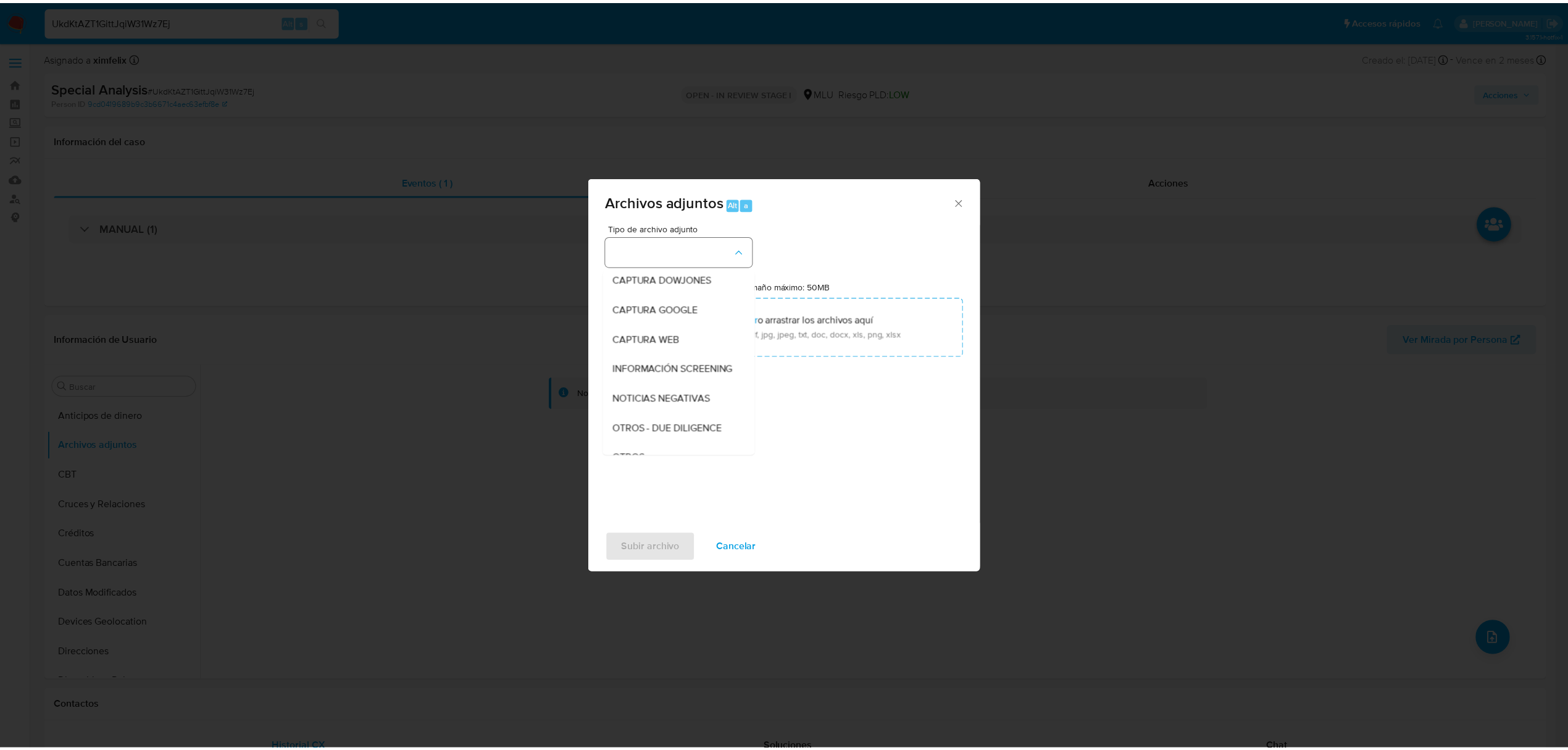
scroll to position [64, 0]
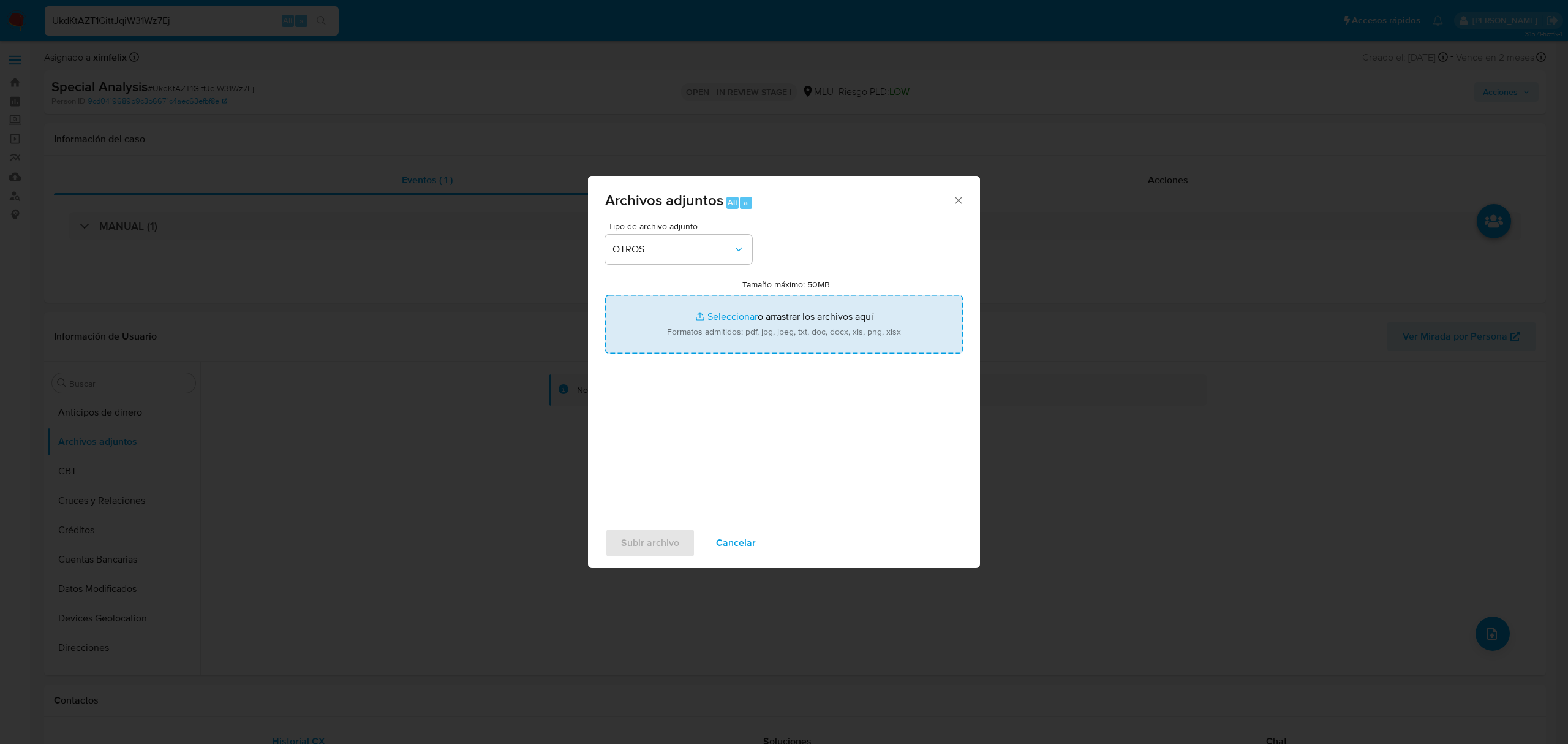
type input "C:\fakepath\Anexo 2456003624 22_08_2025.pdf"
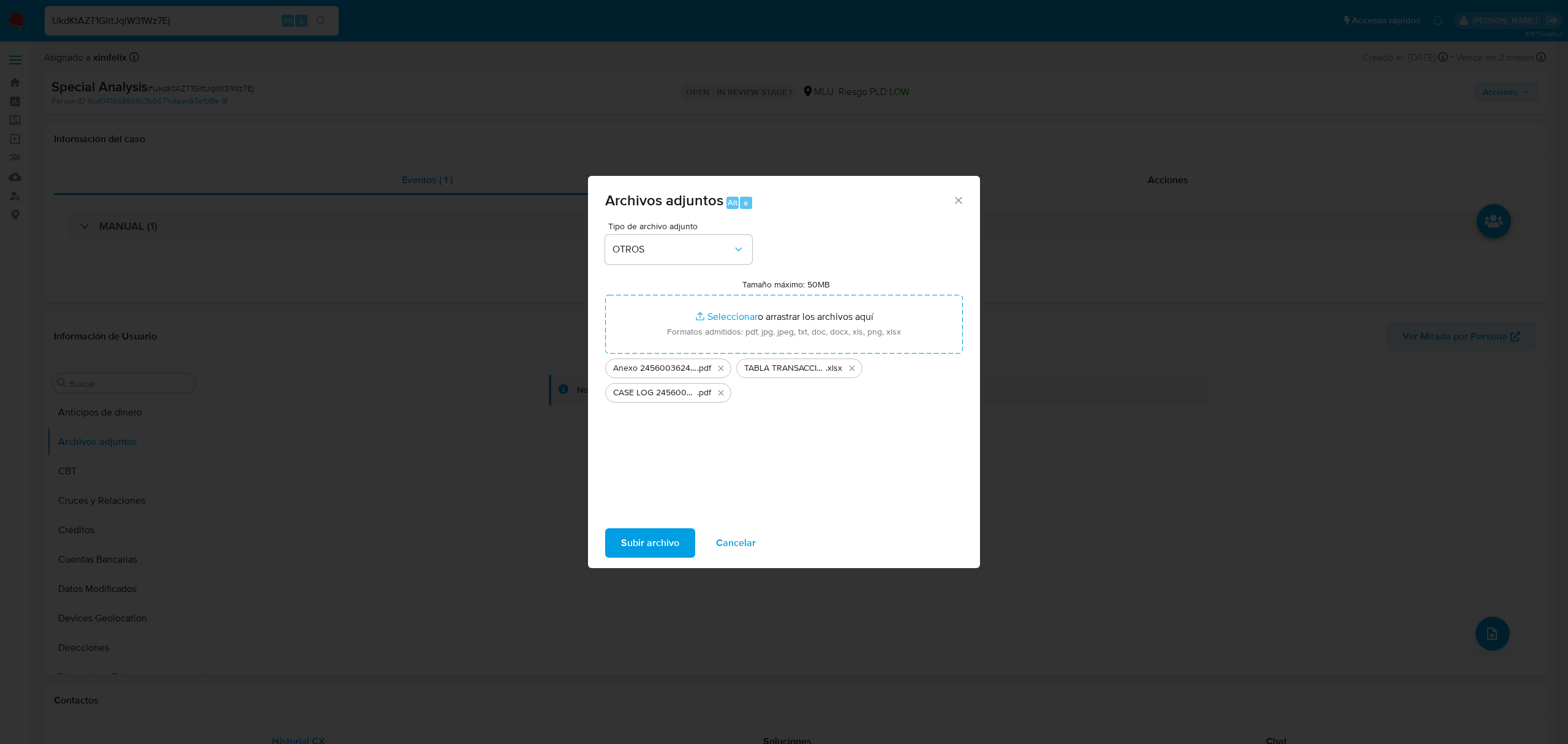
click at [657, 547] on span "Subir archivo" at bounding box center [650, 543] width 58 height 27
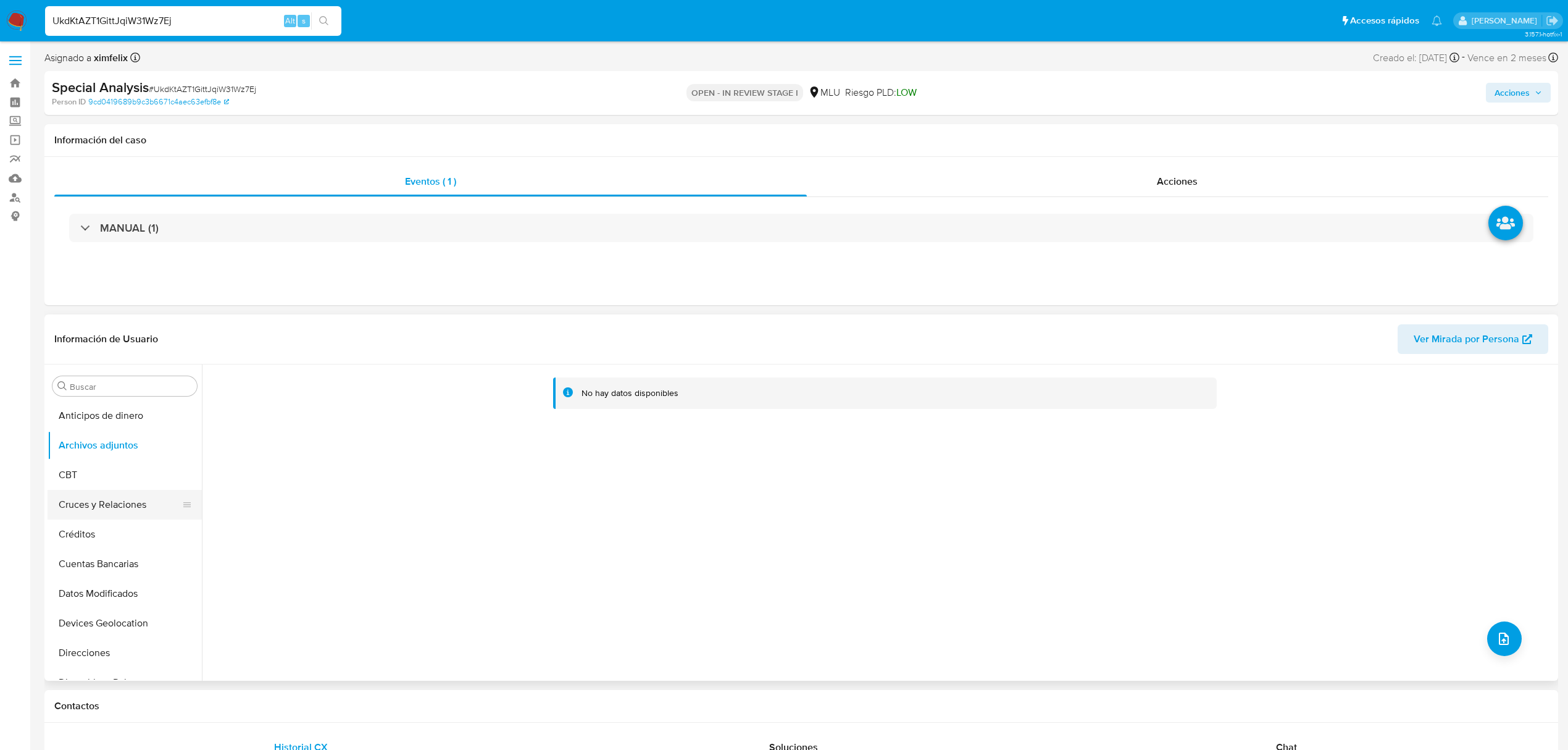
click at [86, 502] on button "Cruces y Relaciones" at bounding box center [120, 504] width 145 height 30
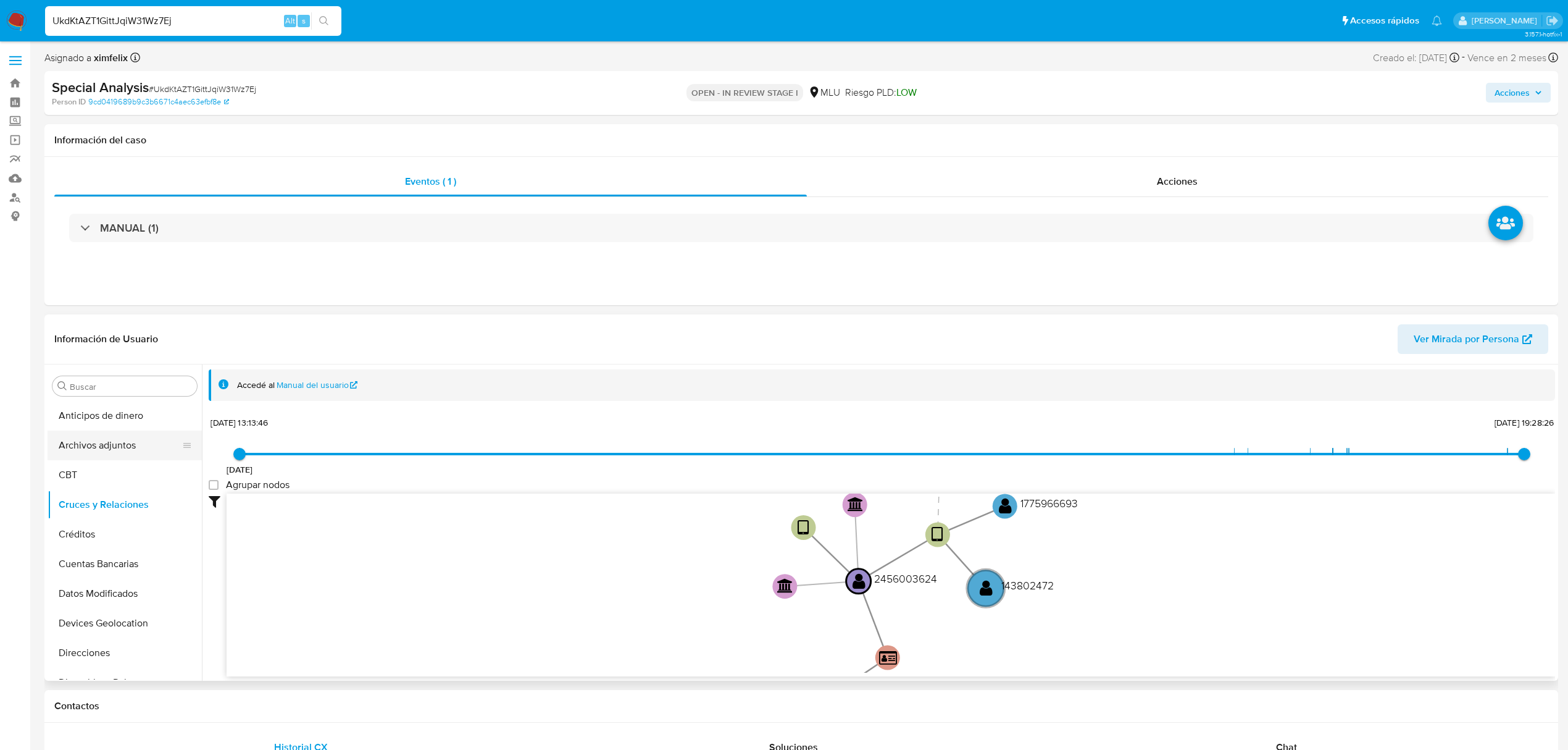
click at [122, 449] on button "Archivos adjuntos" at bounding box center [120, 446] width 145 height 30
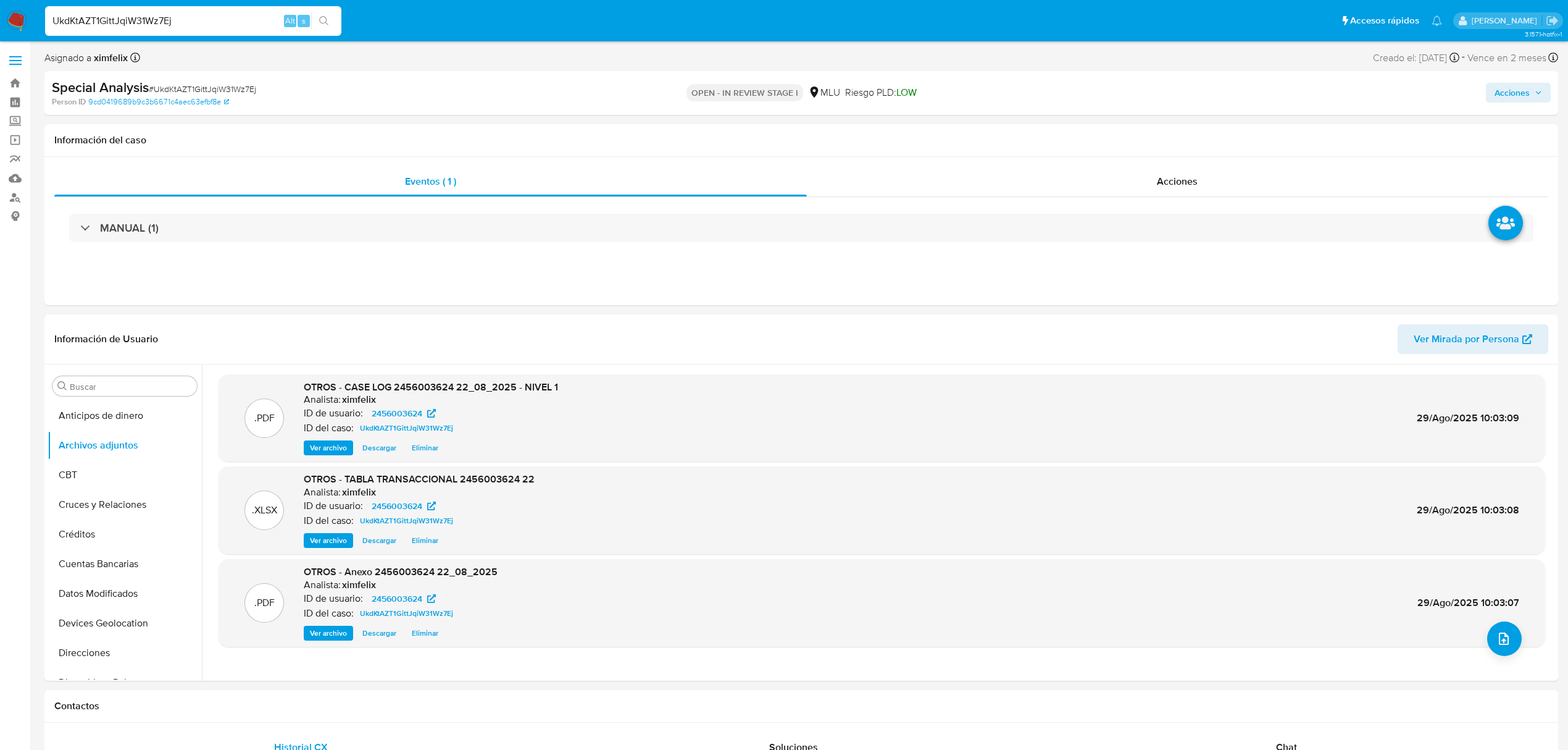
click at [1527, 95] on span "Acciones" at bounding box center [1512, 92] width 35 height 20
drag, startPoint x: 1143, startPoint y: 134, endPoint x: 1117, endPoint y: 156, distance: 34.1
click at [1140, 137] on span "Resolución del caso" at bounding box center [1168, 131] width 88 height 14
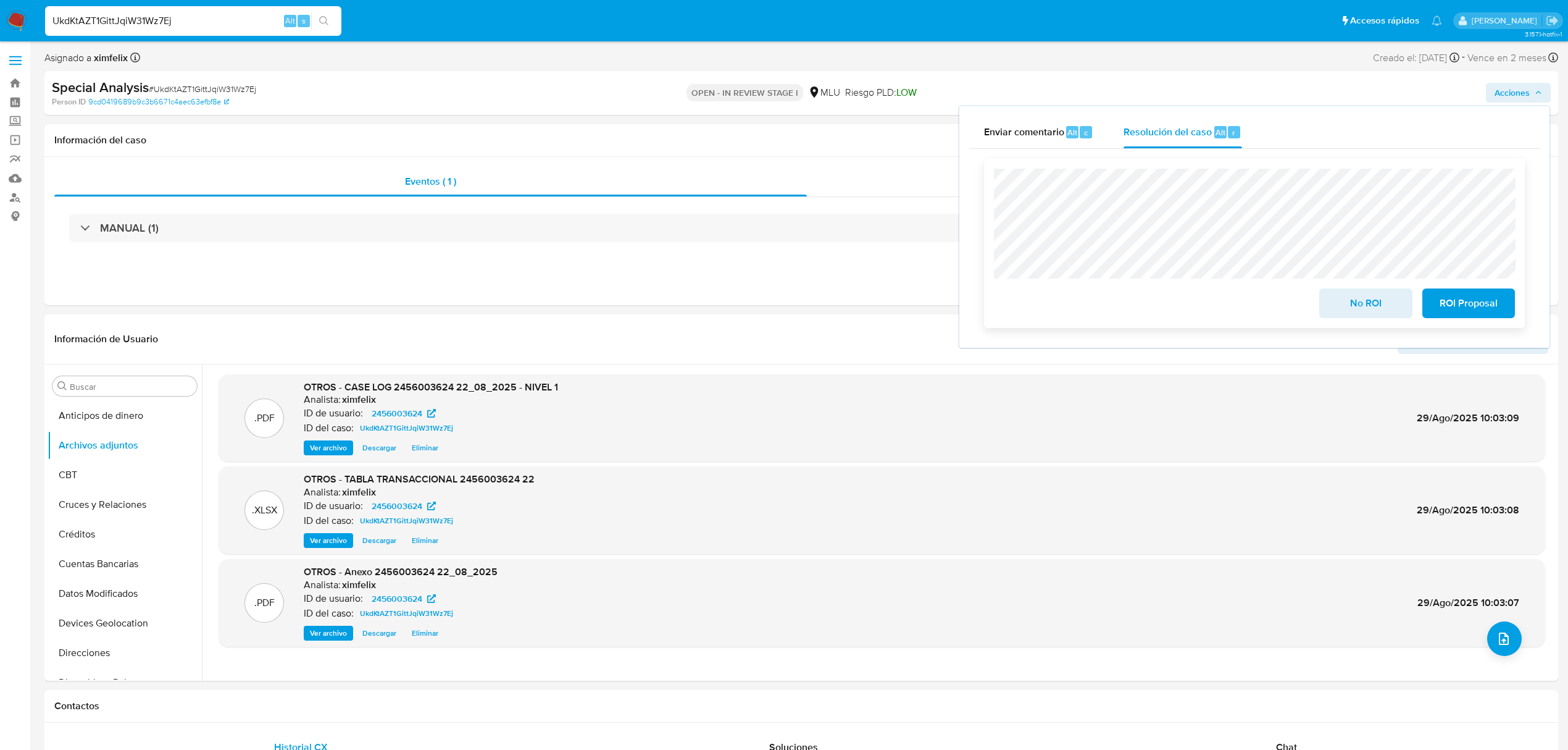
click at [1339, 304] on span "No ROI" at bounding box center [1365, 303] width 60 height 27
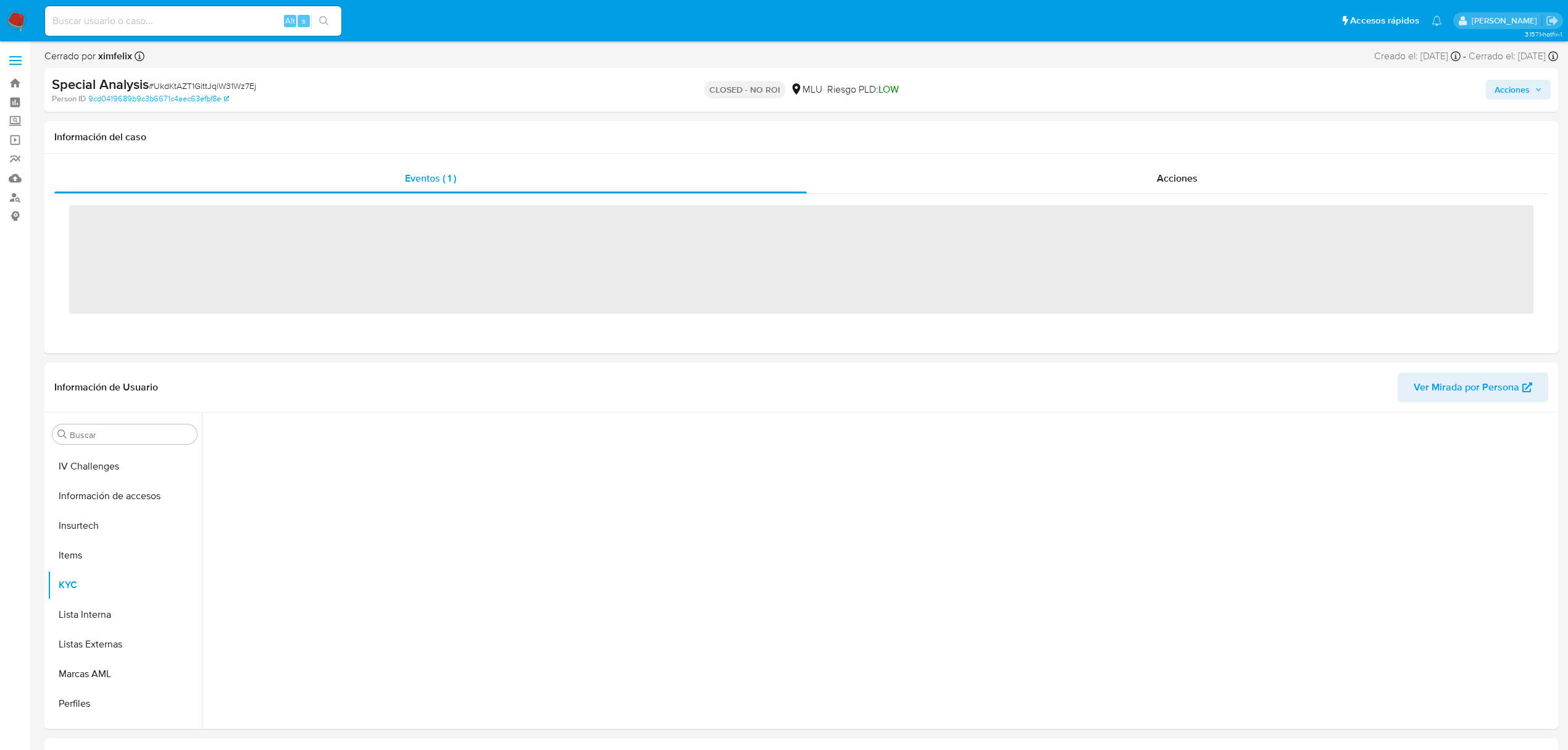
scroll to position [552, 0]
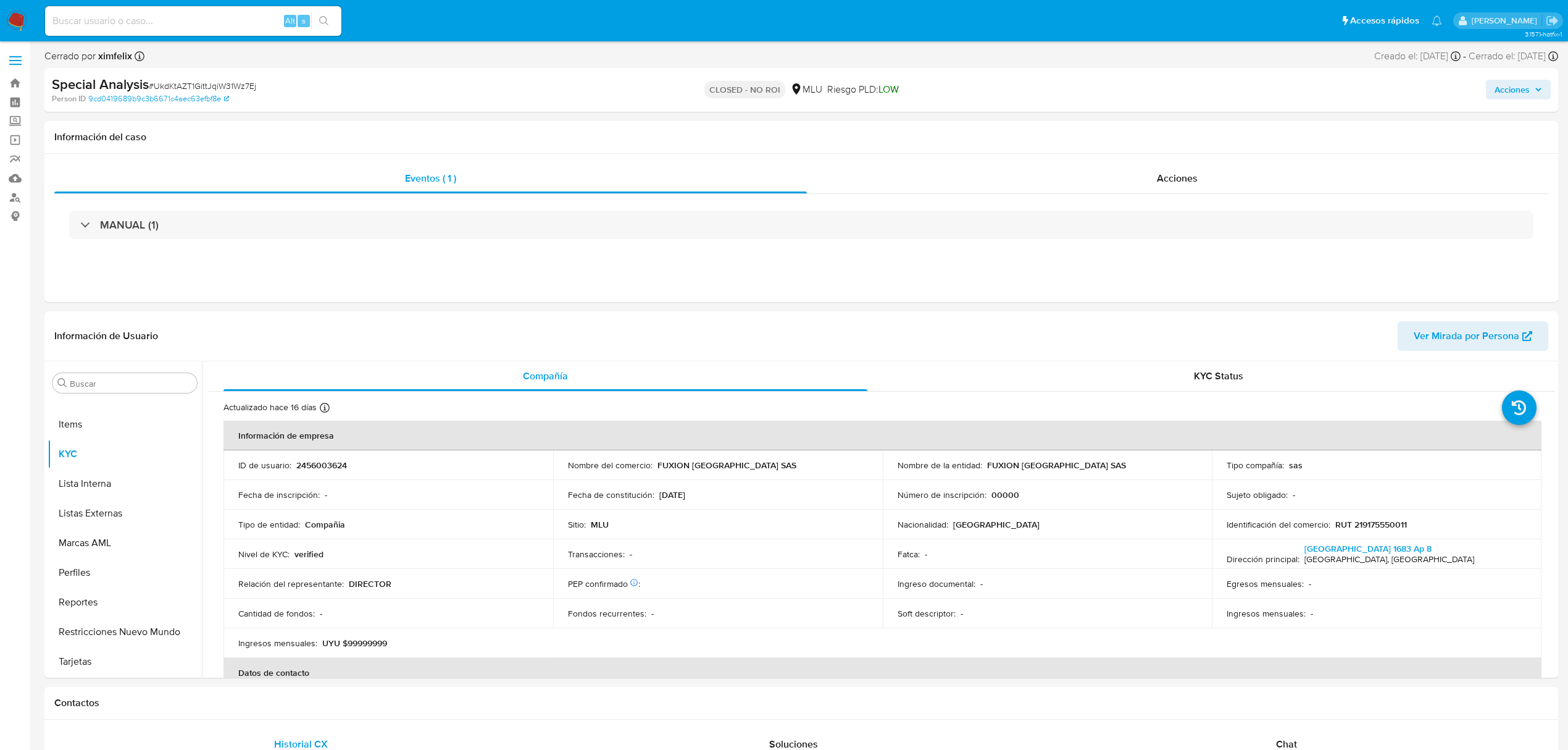
select select "10"
click at [126, 25] on input at bounding box center [193, 21] width 296 height 16
paste input "v6Y7awQBNgVNRc8gJEnOTjoe"
type input "v6Y7awQBNgVNRc8gJEnOTjoe"
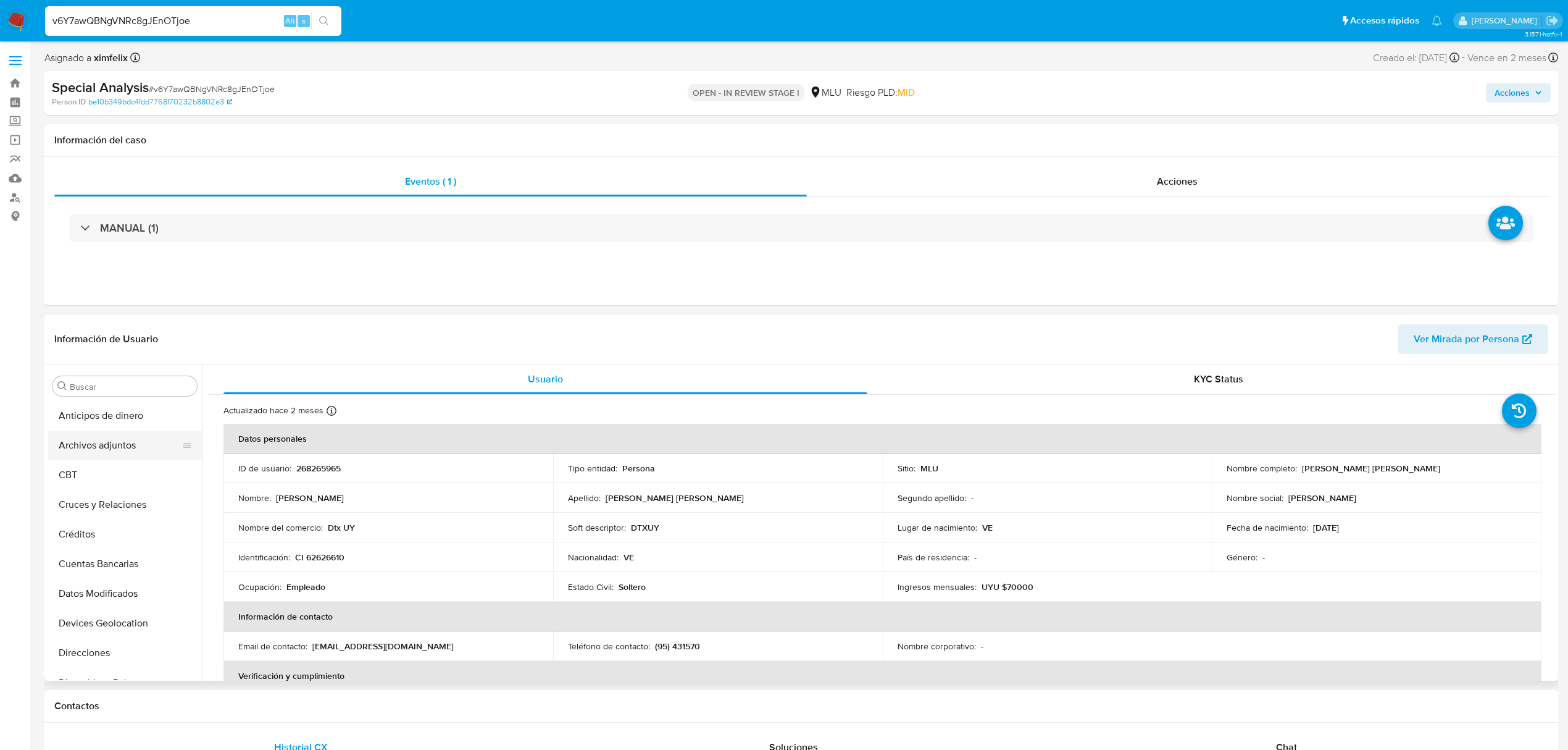
select select "10"
click at [106, 452] on button "Archivos adjuntos" at bounding box center [120, 446] width 145 height 30
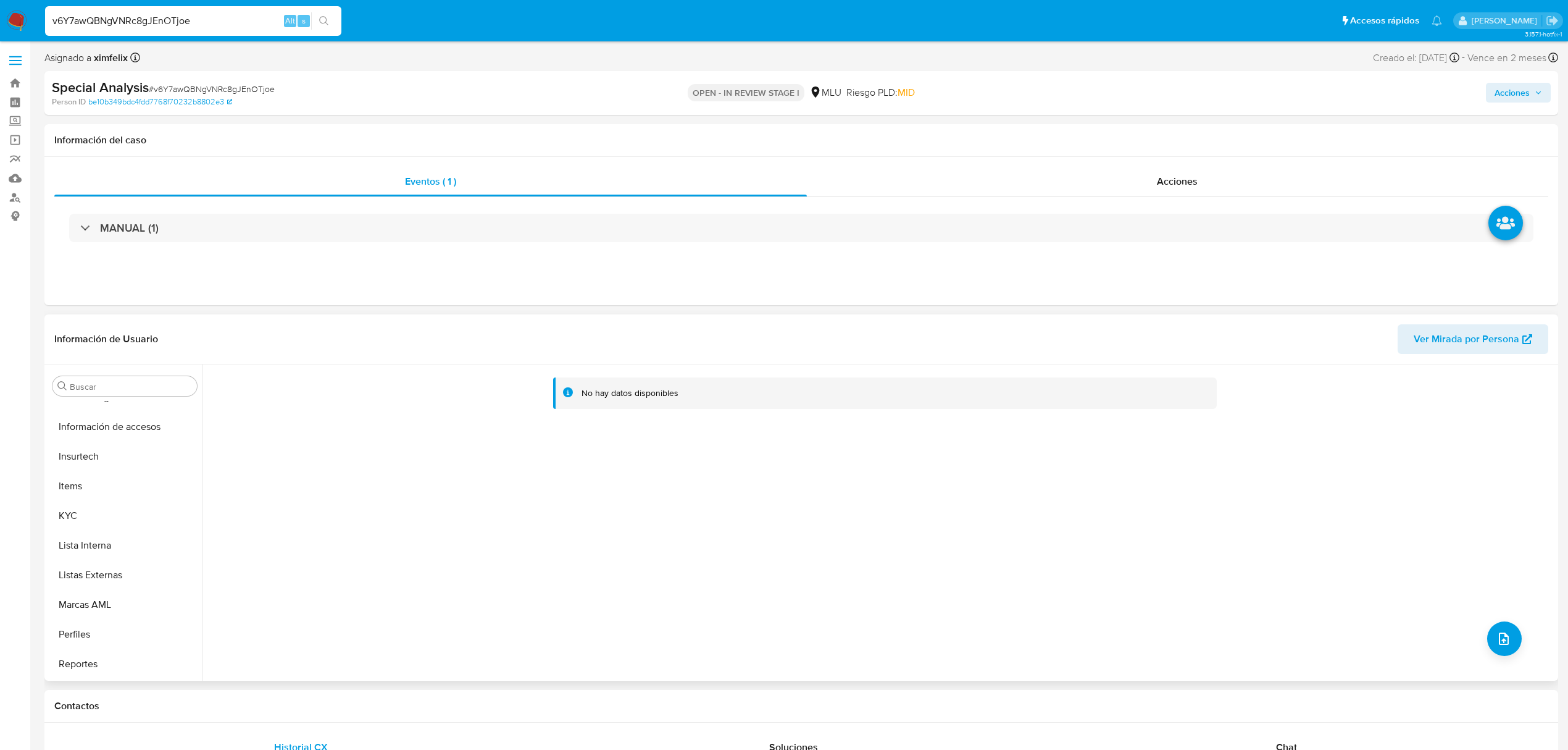
scroll to position [494, 0]
click at [1433, 336] on span "Ver Mirada por Persona" at bounding box center [1466, 339] width 105 height 30
click at [107, 633] on button "Perfiles" at bounding box center [120, 633] width 145 height 30
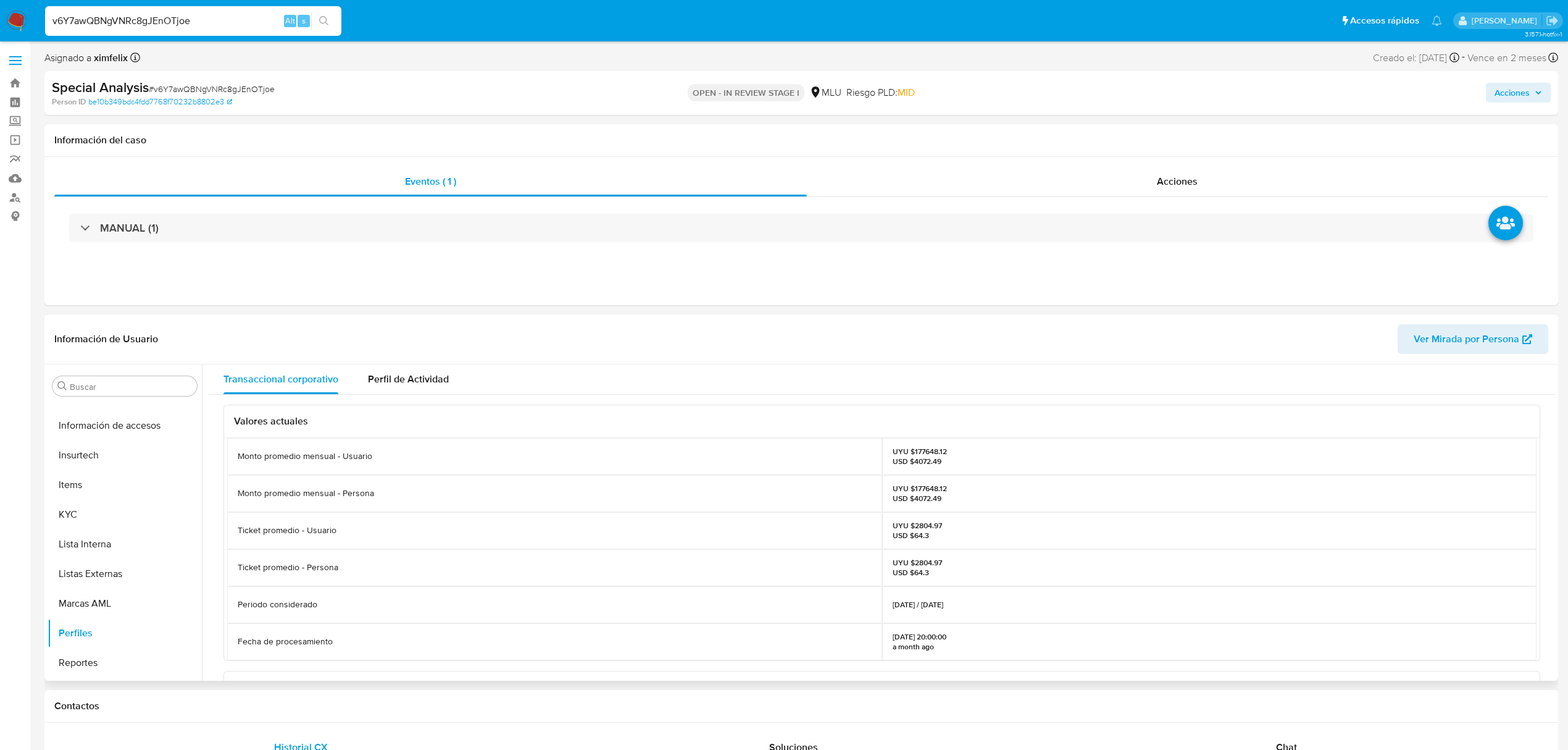
click at [925, 488] on p "UYU $177648.12 USD $4072.49" at bounding box center [920, 493] width 54 height 20
copy p "177648.12"
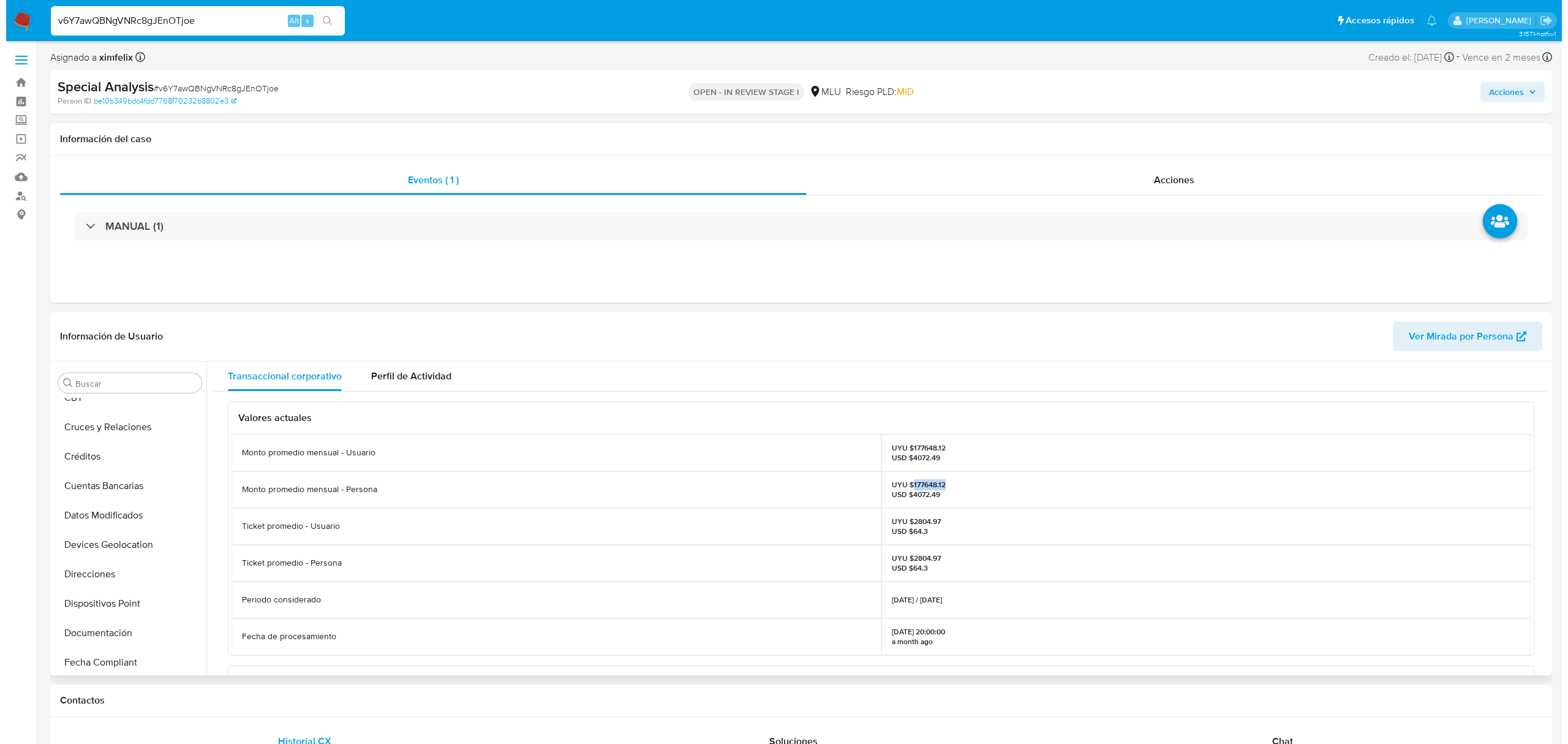
scroll to position [0, 0]
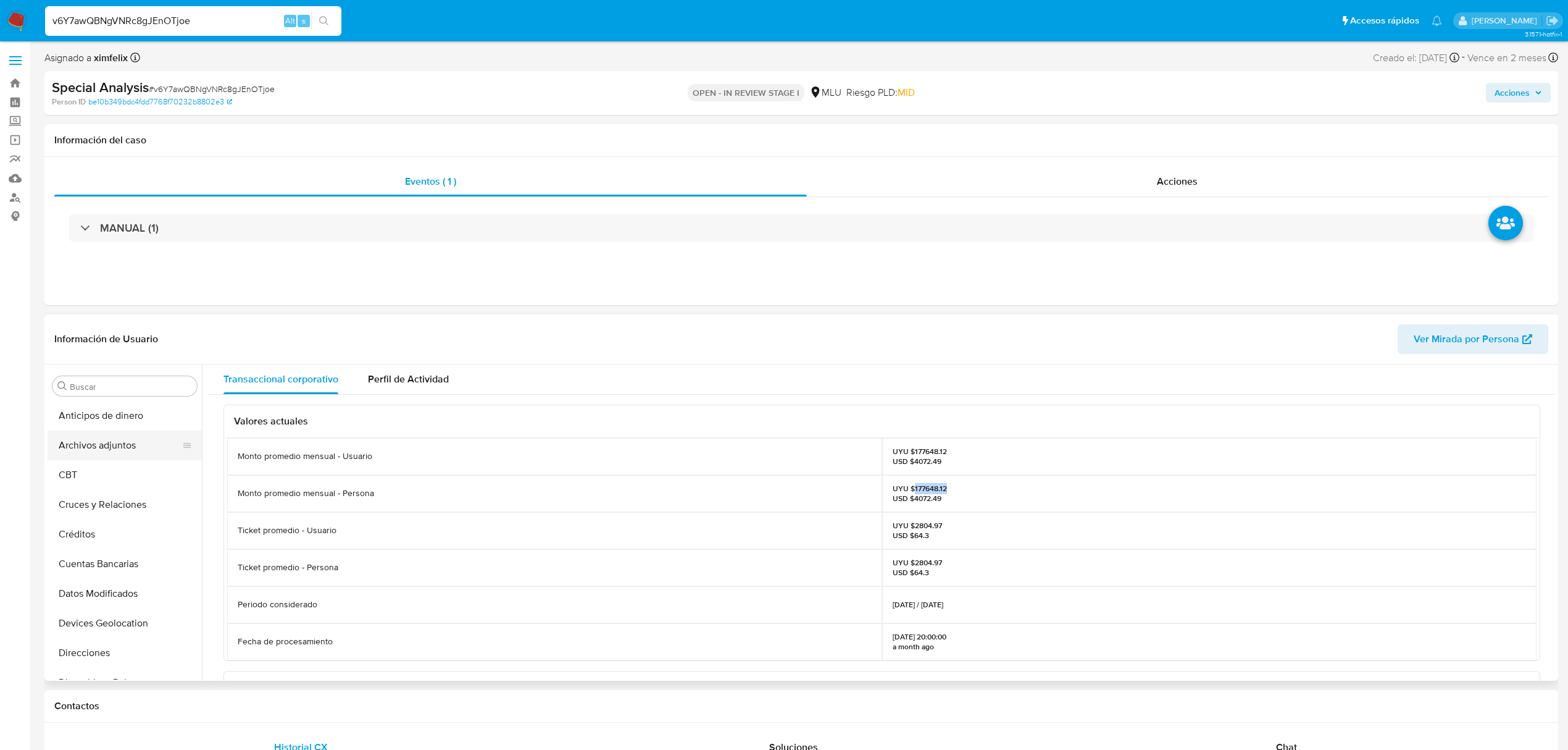
click at [124, 446] on button "Archivos adjuntos" at bounding box center [120, 446] width 145 height 30
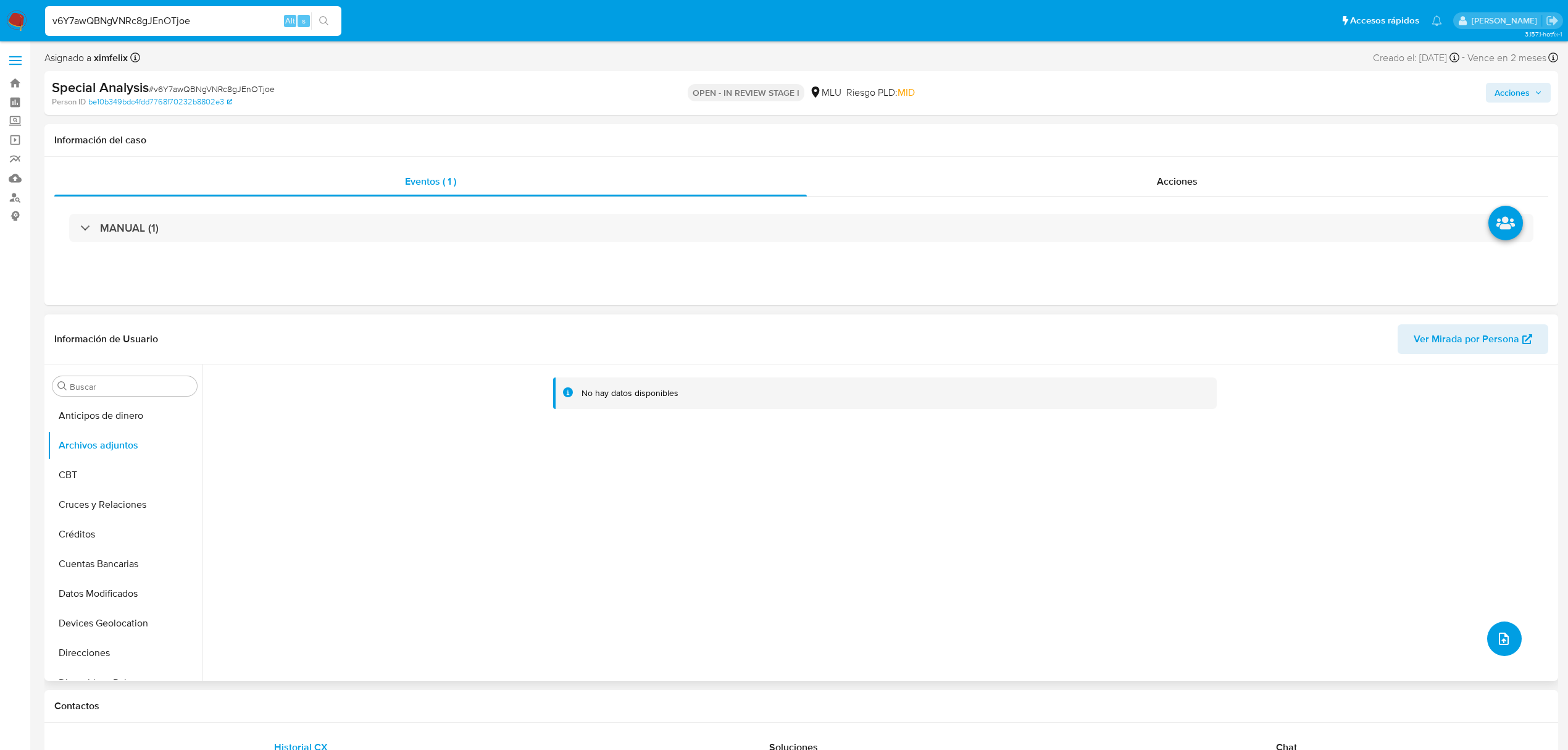
click at [1487, 630] on button "upload-file" at bounding box center [1504, 639] width 35 height 35
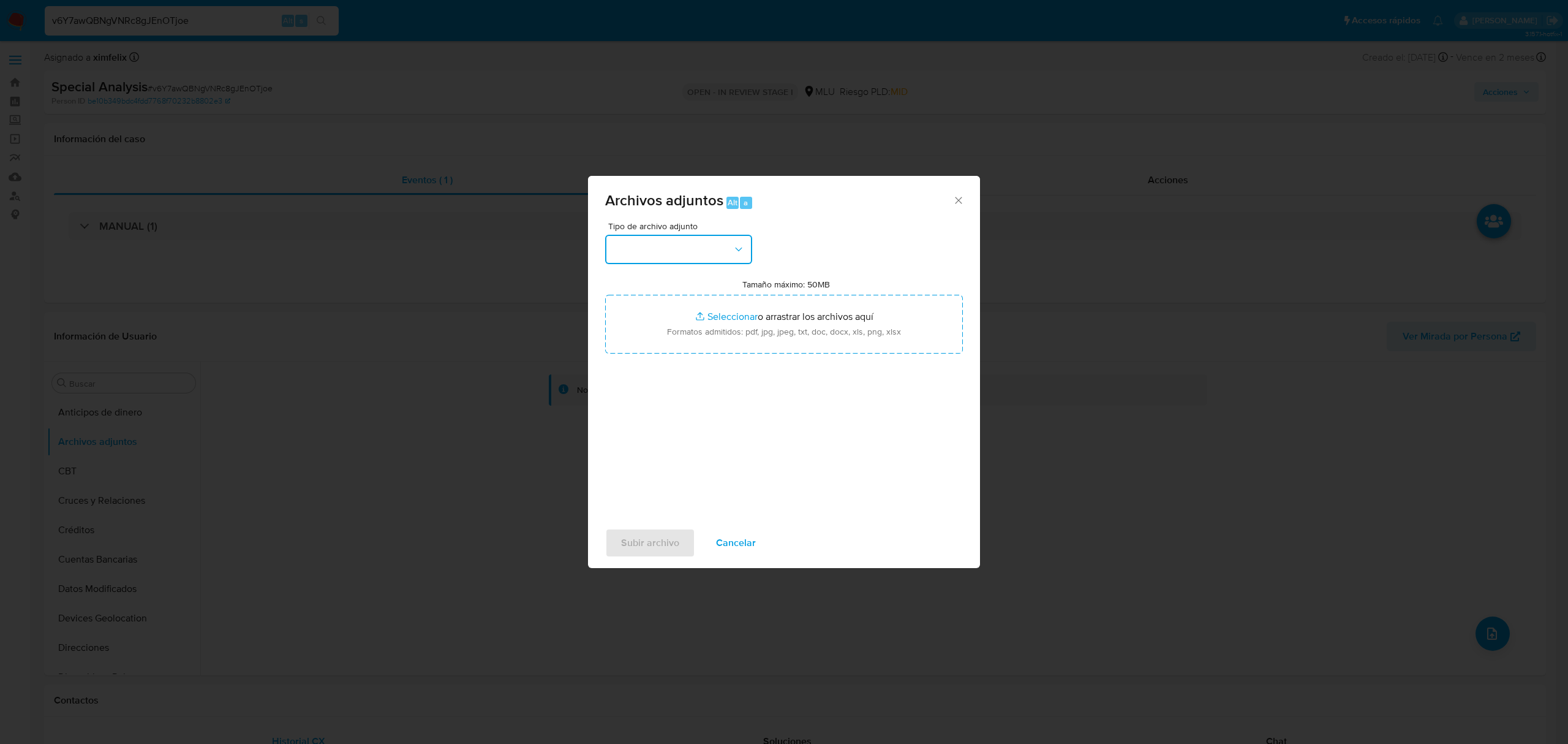
click at [680, 253] on button "button" at bounding box center [679, 250] width 147 height 29
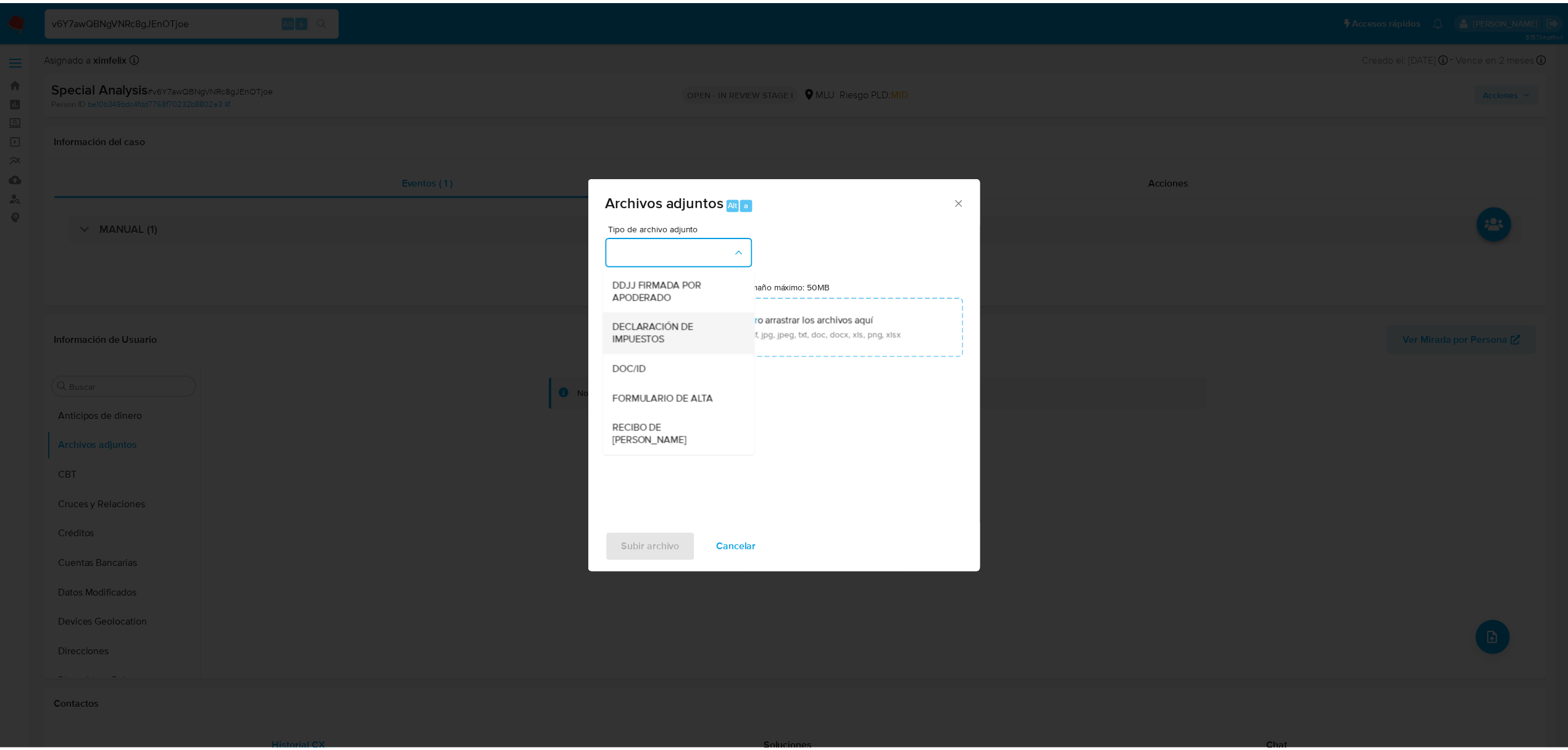
scroll to position [190, 0]
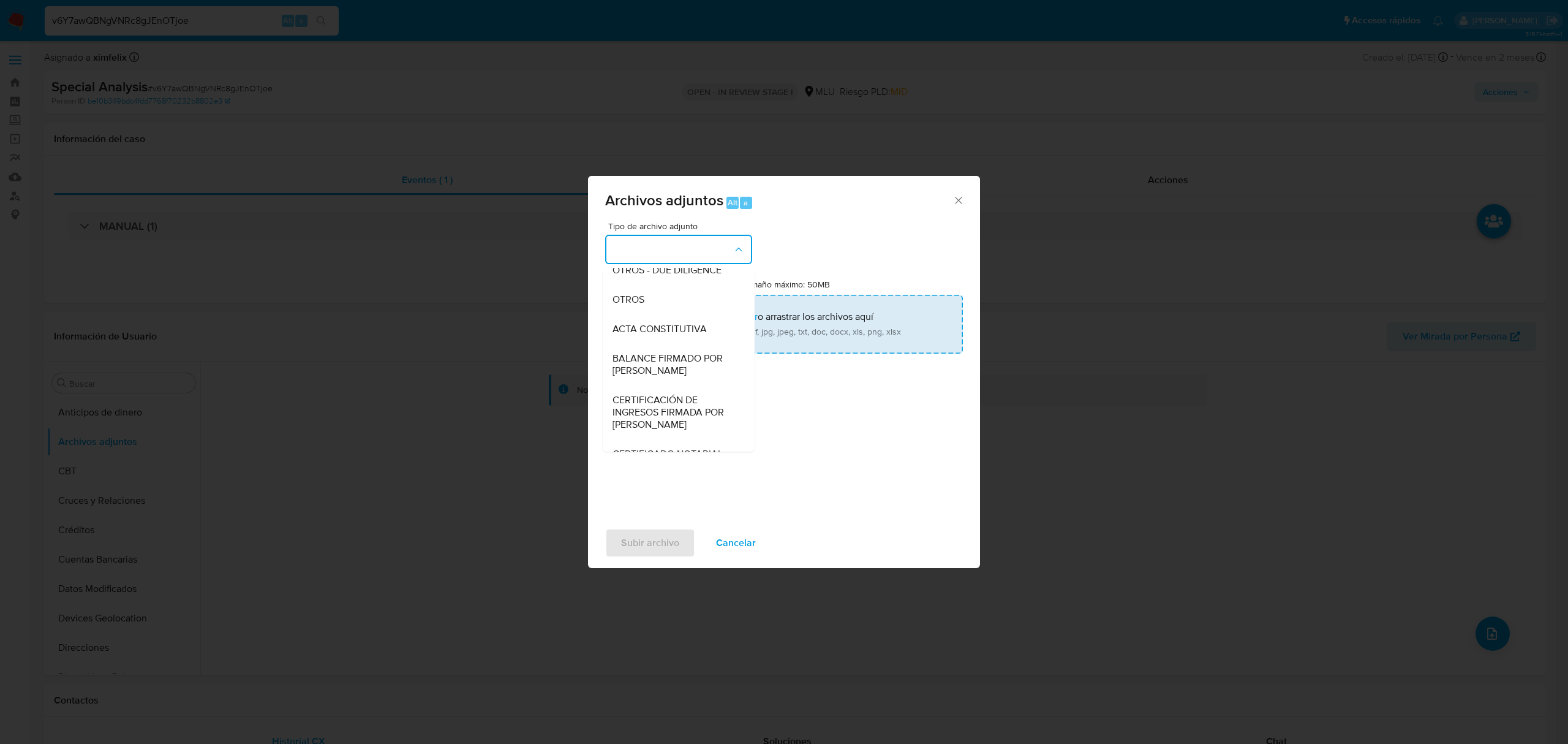
click at [665, 315] on div "OTROS" at bounding box center [675, 300] width 125 height 29
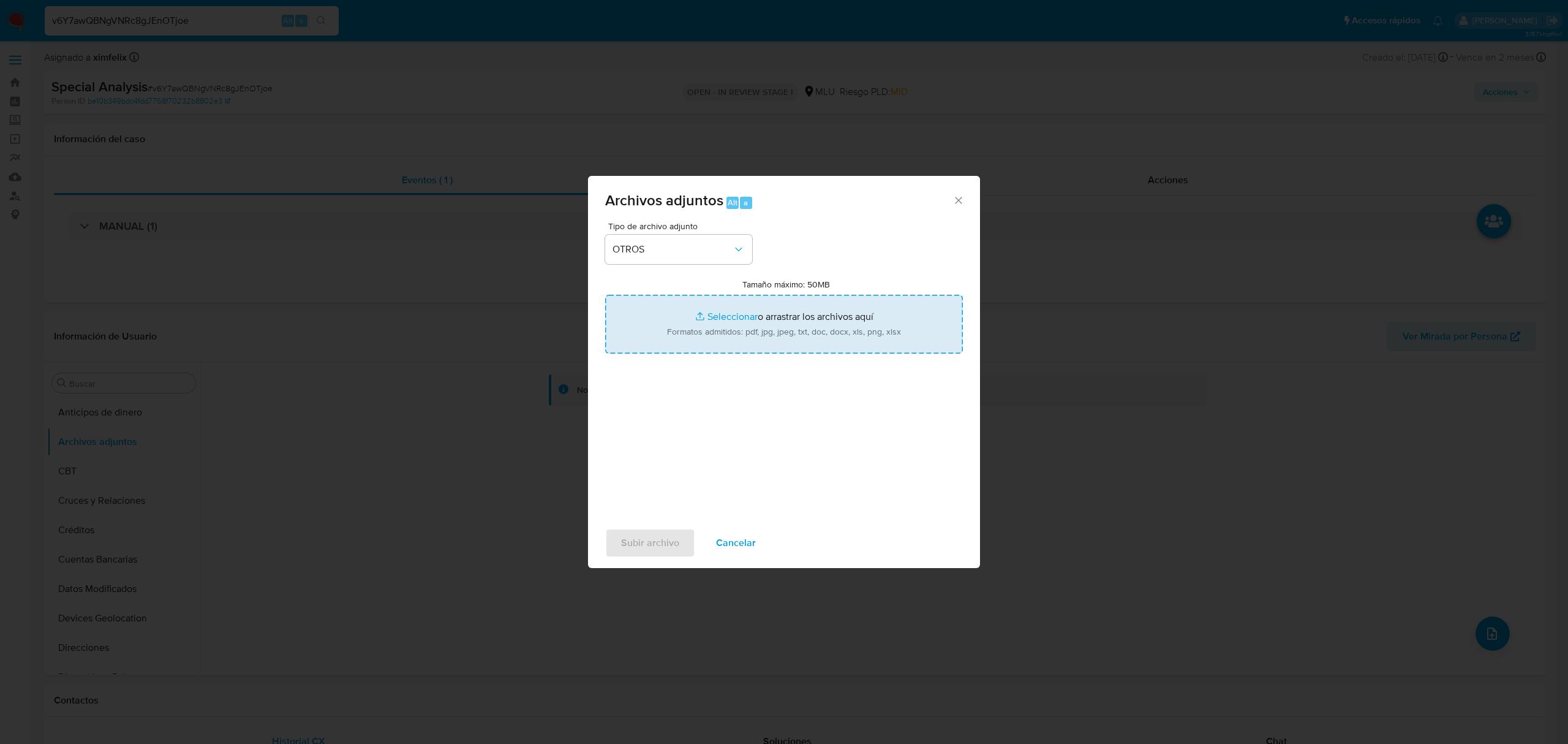
type input "C:\fakepath\CASE LOG 268265965 28_08_2025 - NIVEL 1.pdf"
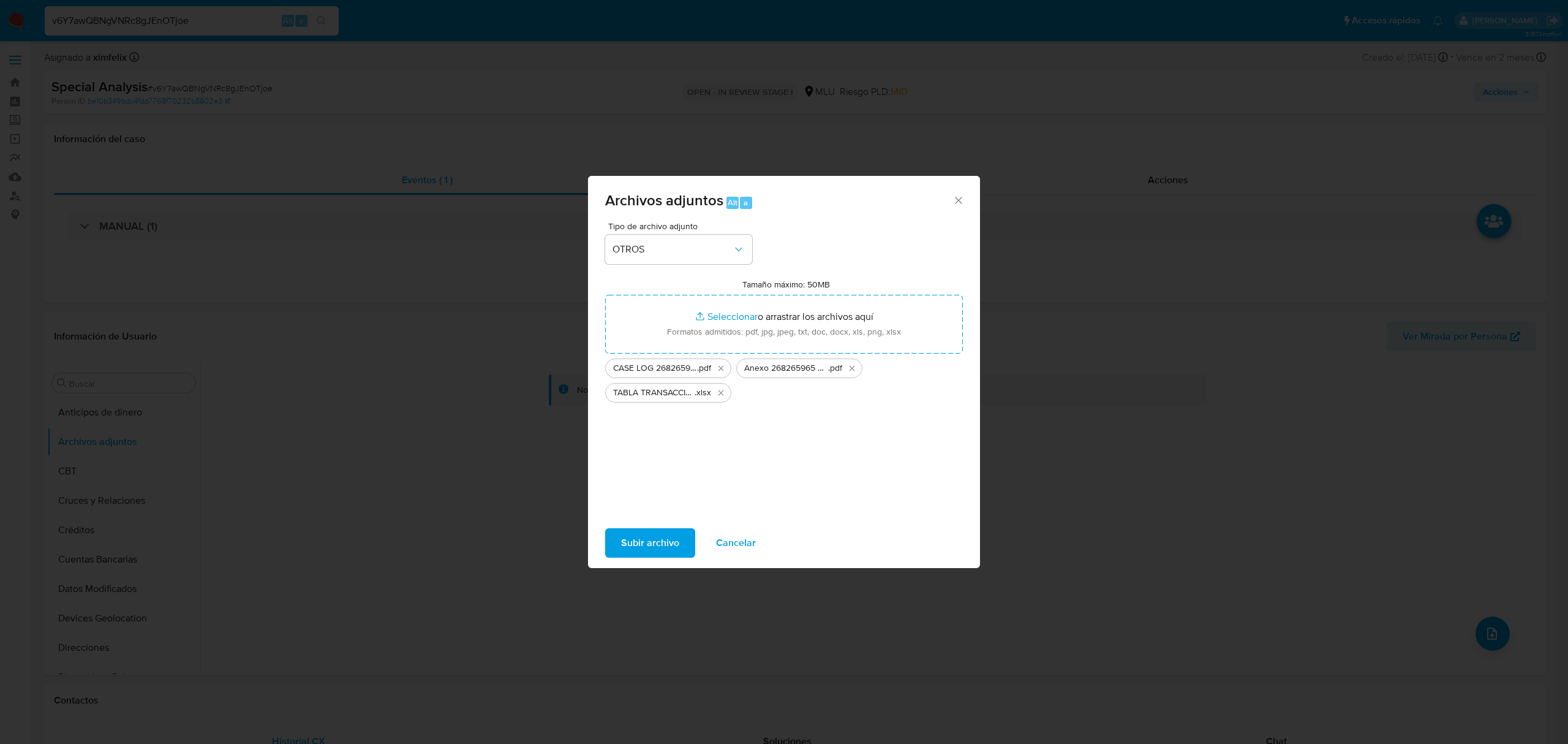
click at [641, 547] on span "Subir archivo" at bounding box center [650, 543] width 58 height 27
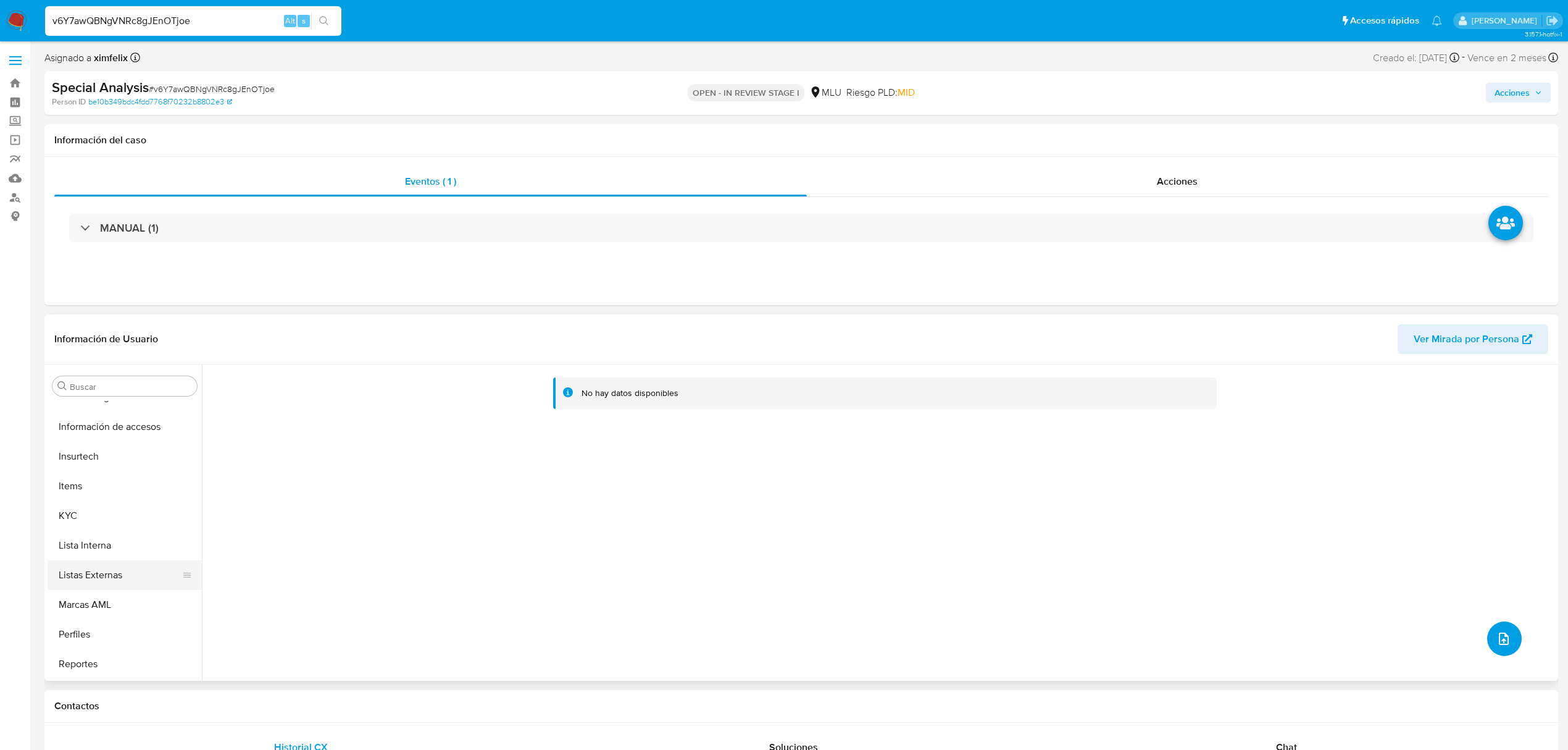
scroll to position [494, 0]
click at [90, 510] on button "KYC" at bounding box center [120, 515] width 145 height 30
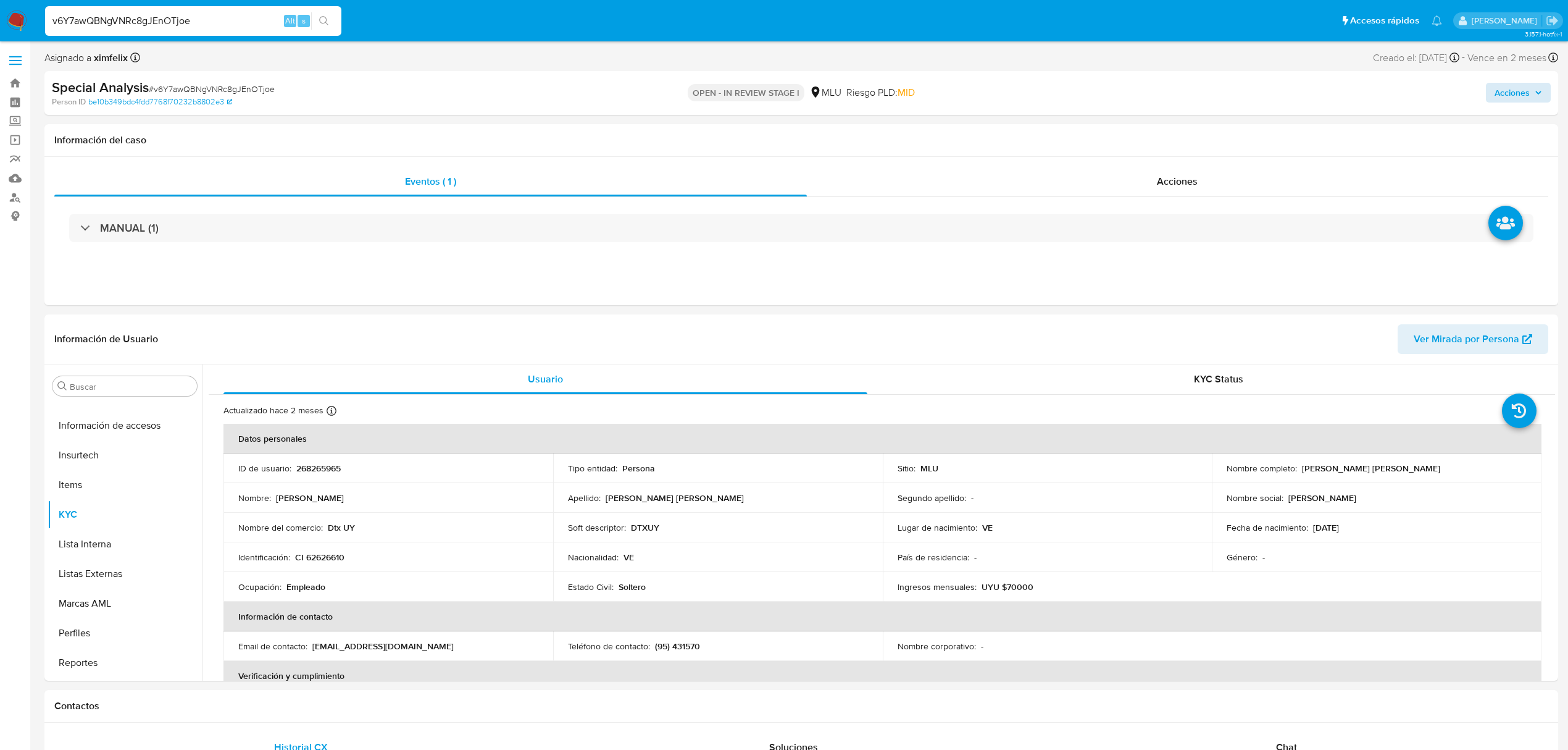
click at [1506, 90] on span "Acciones" at bounding box center [1512, 92] width 35 height 20
click at [1154, 131] on span "Resolución del caso" at bounding box center [1168, 131] width 88 height 14
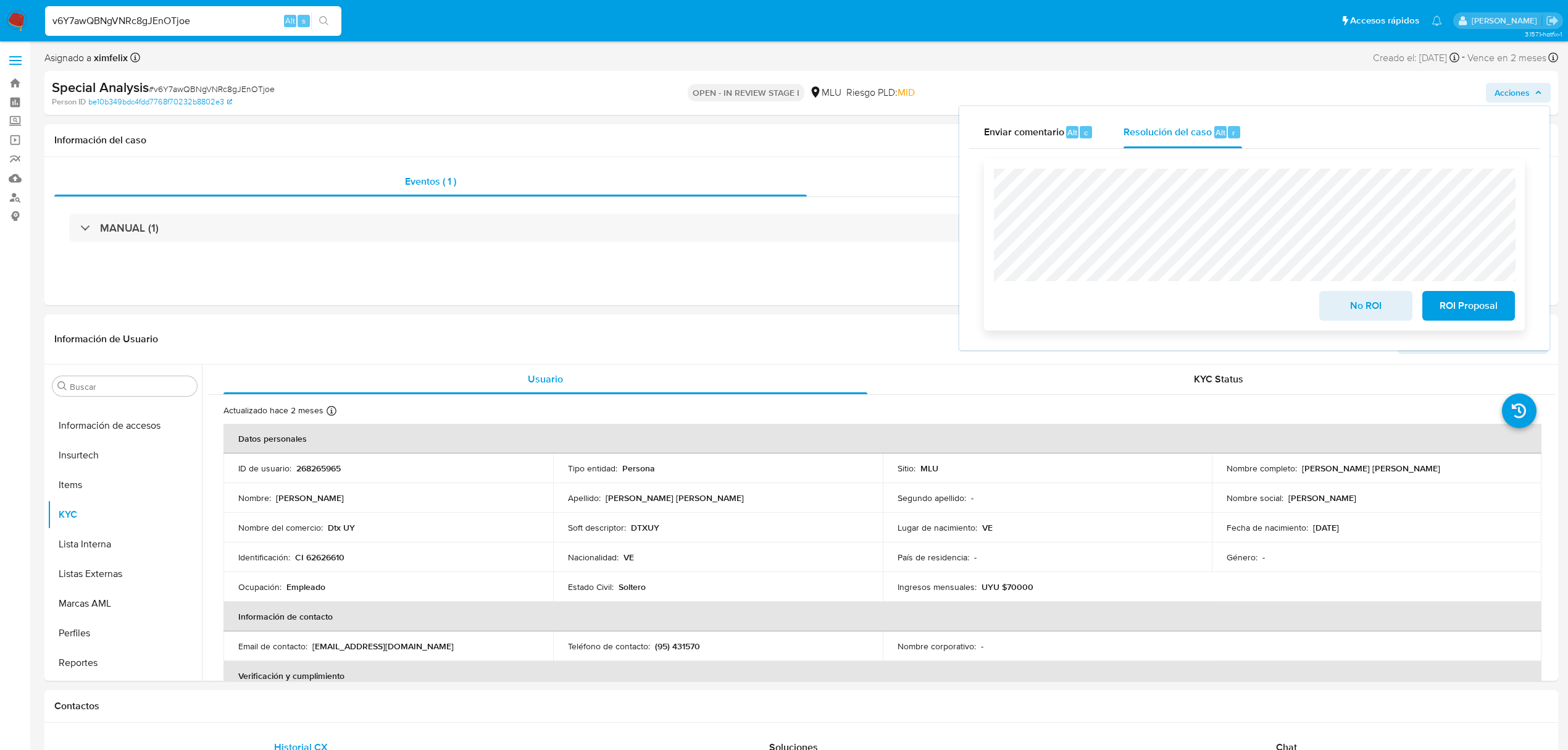
click at [1340, 304] on span "No ROI" at bounding box center [1365, 305] width 60 height 27
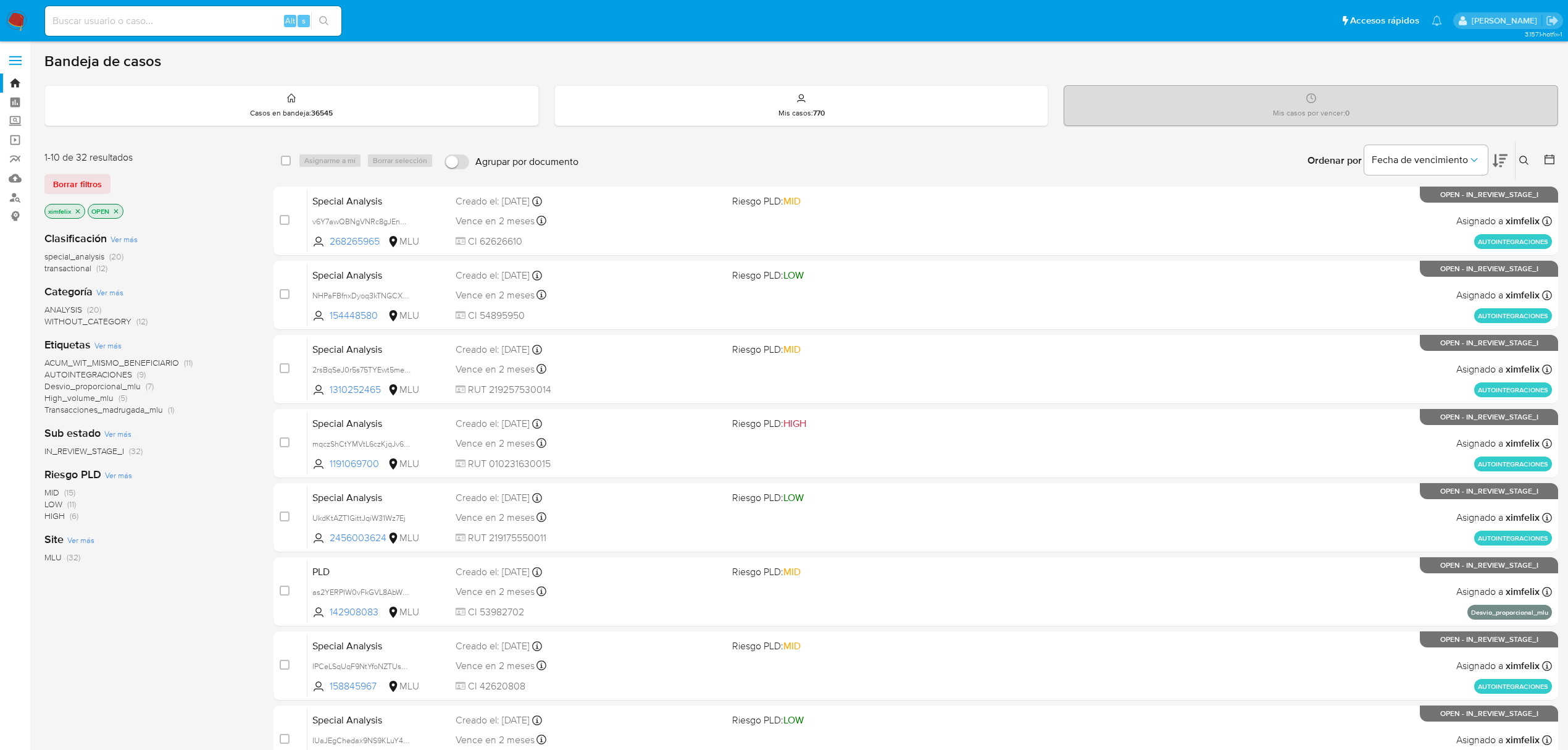
drag, startPoint x: 0, startPoint y: 0, endPoint x: 26, endPoint y: 19, distance: 32.2
click at [26, 19] on img at bounding box center [16, 21] width 21 height 21
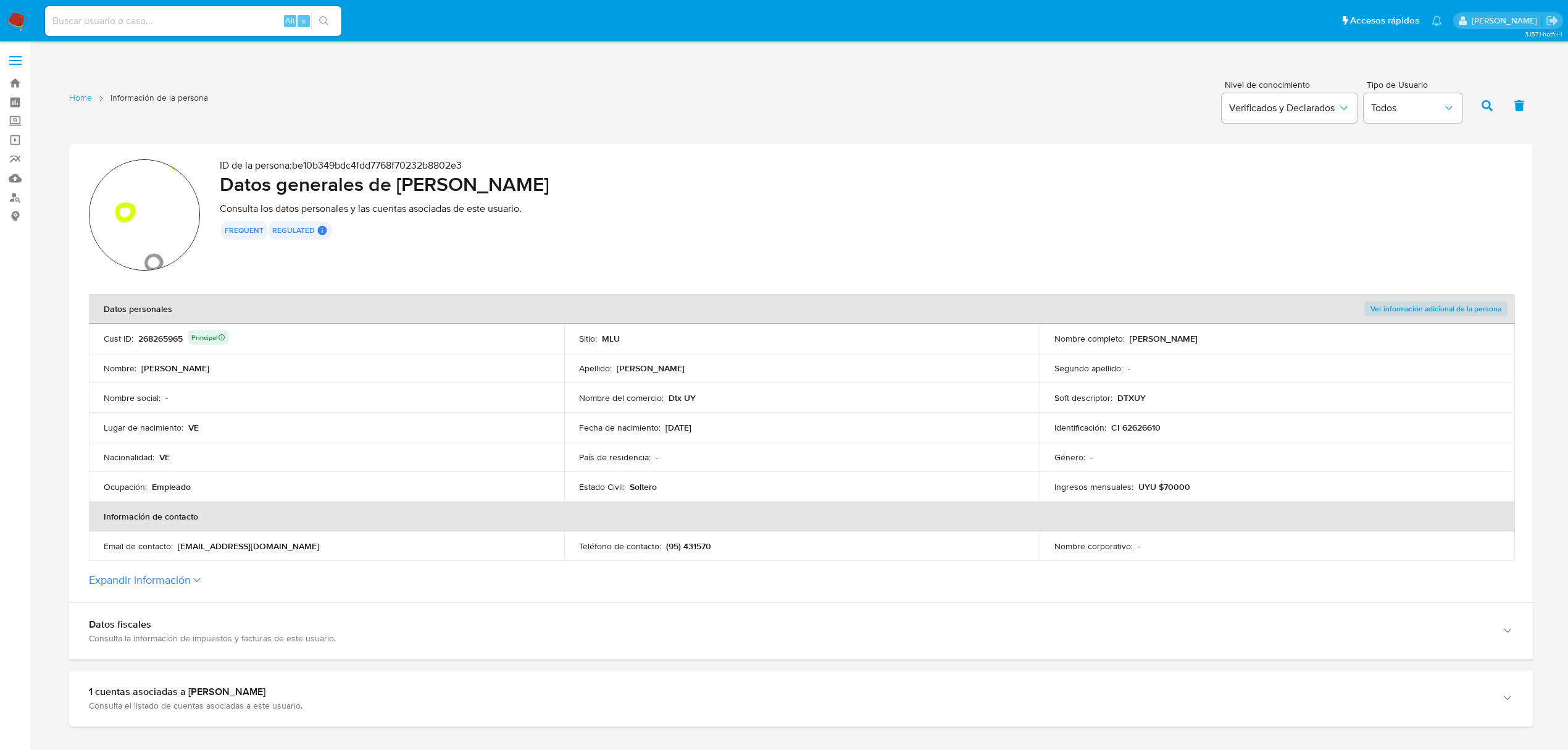
click at [183, 483] on p "Empleado" at bounding box center [172, 486] width 39 height 11
click at [1179, 483] on p "UYU $70000" at bounding box center [1165, 486] width 52 height 11
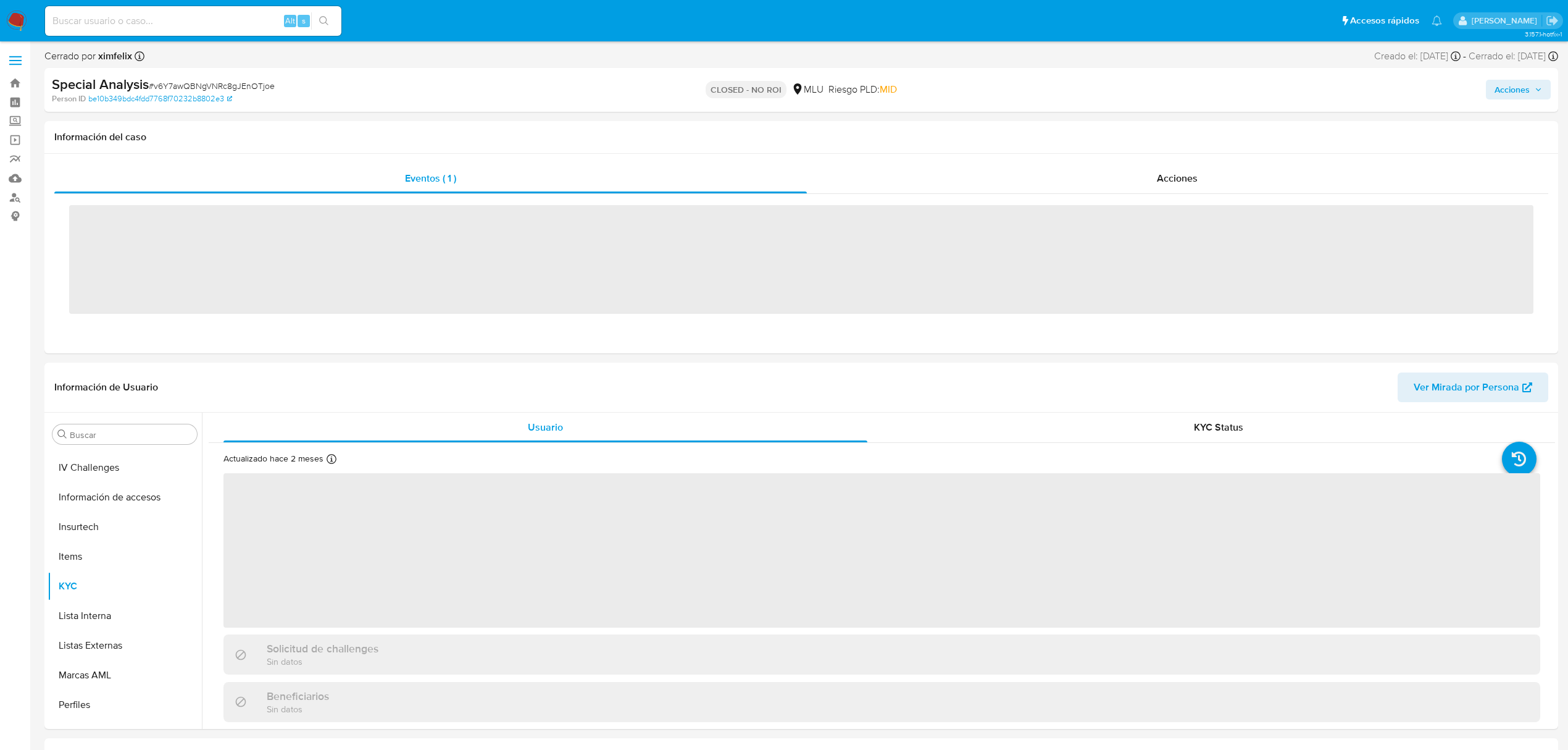
scroll to position [552, 0]
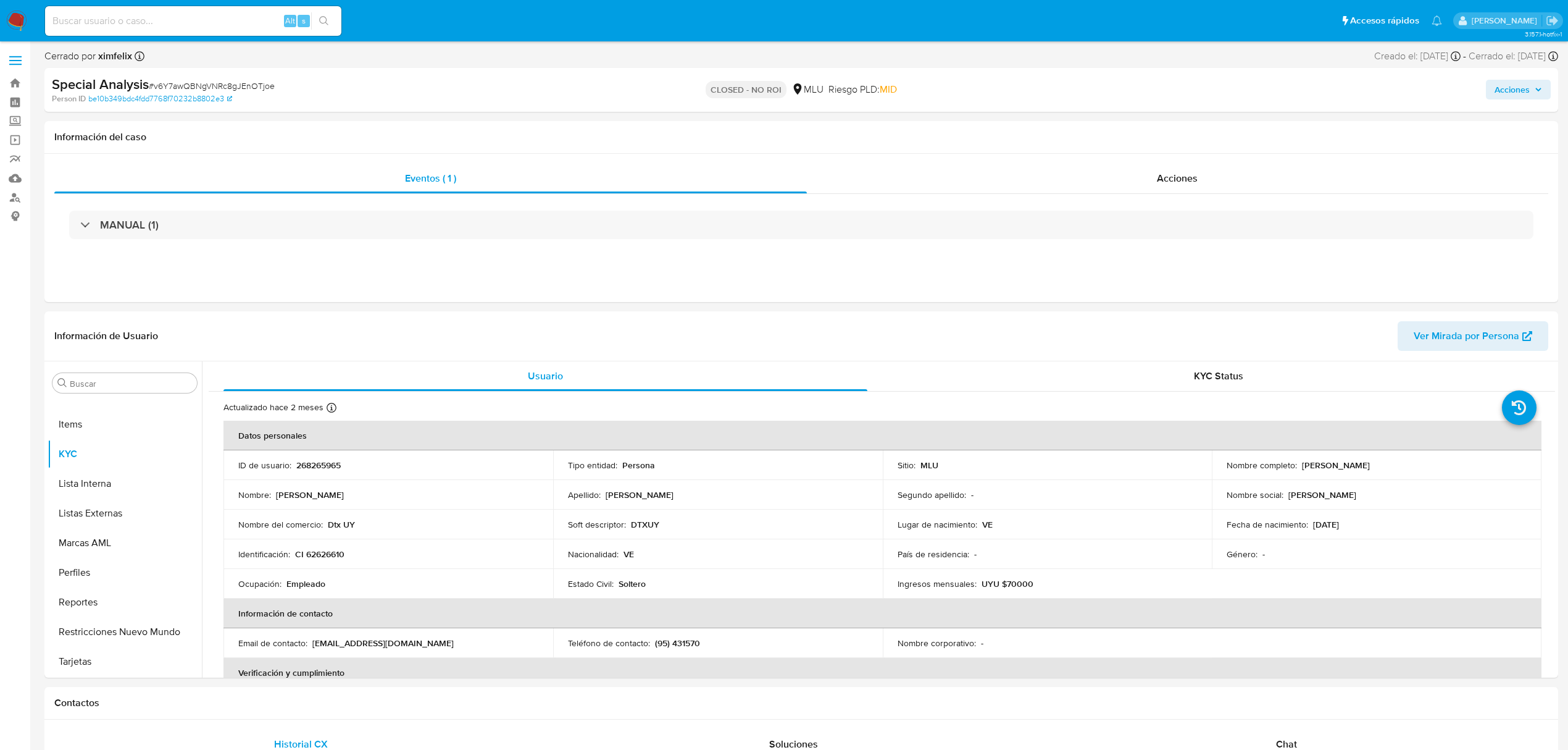
select select "10"
click at [211, 28] on div "Alt s" at bounding box center [193, 21] width 296 height 30
click at [211, 16] on input at bounding box center [193, 21] width 296 height 16
paste input "WYRPUrJvMQyywQNVBXJ4GEKM"
type input "WYRPUrJvMQyywQNVBXJ4GEKM"
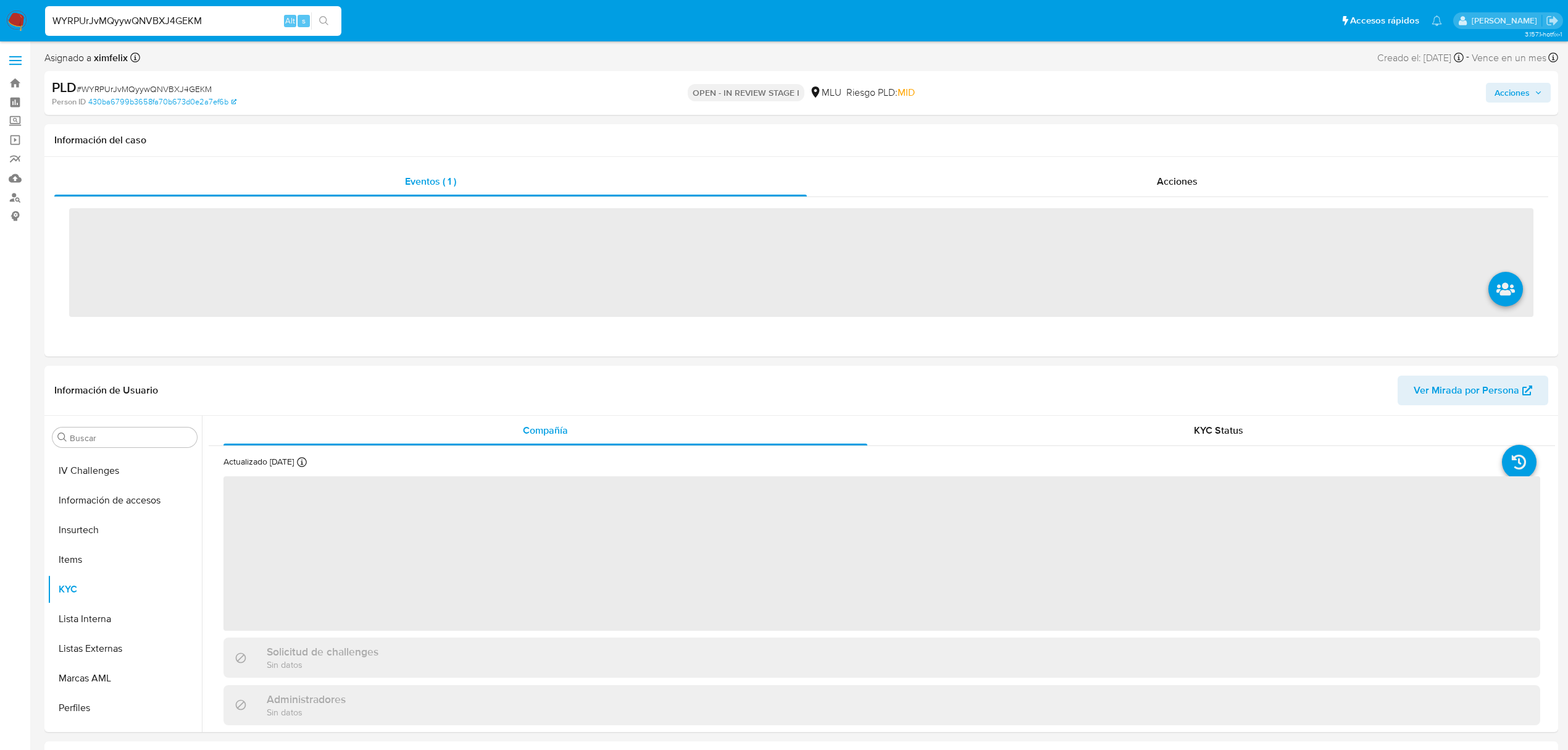
scroll to position [552, 0]
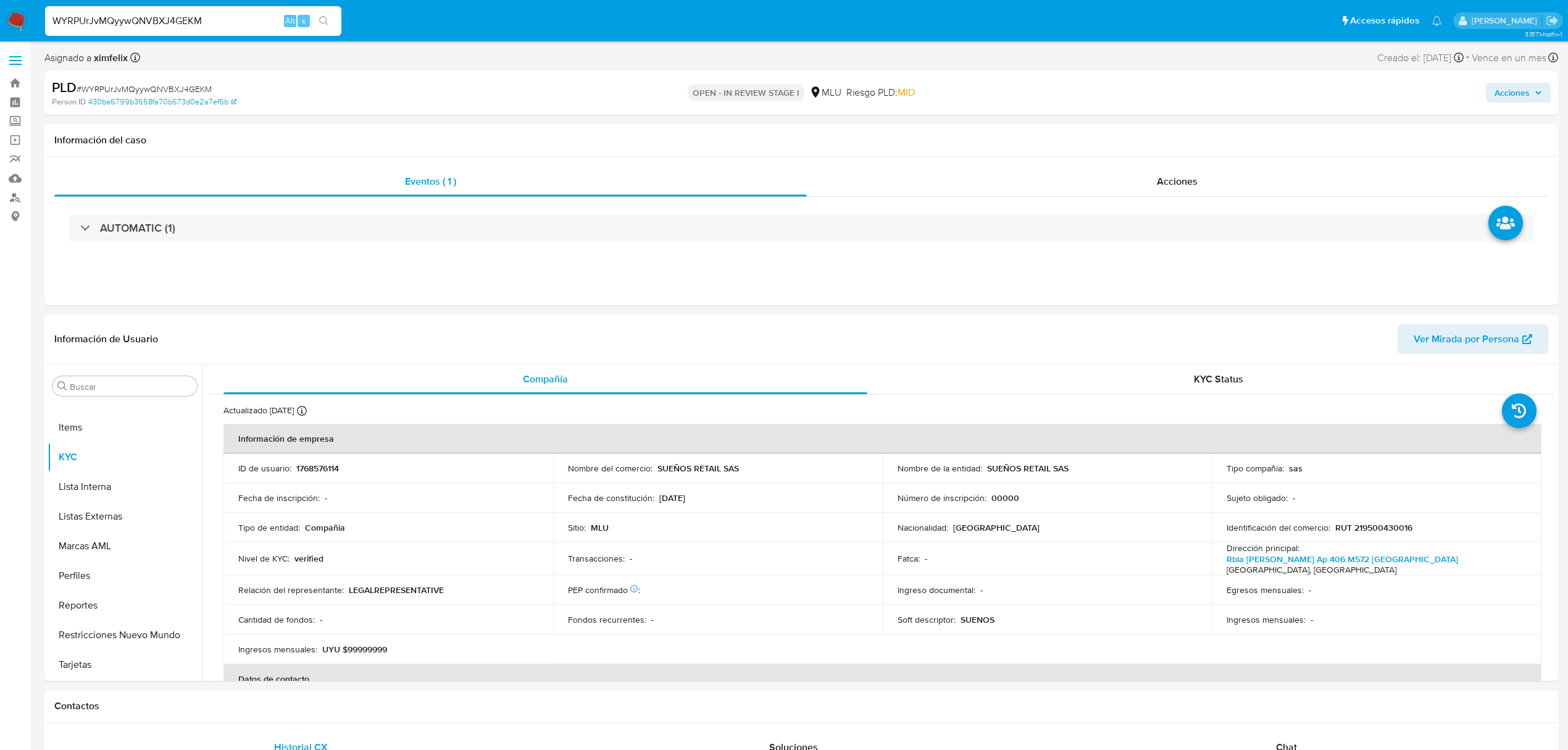
select select "10"
click at [1491, 342] on span "Ver Mirada por Persona" at bounding box center [1466, 339] width 105 height 30
click at [121, 445] on button "Archivos adjuntos" at bounding box center [120, 446] width 145 height 30
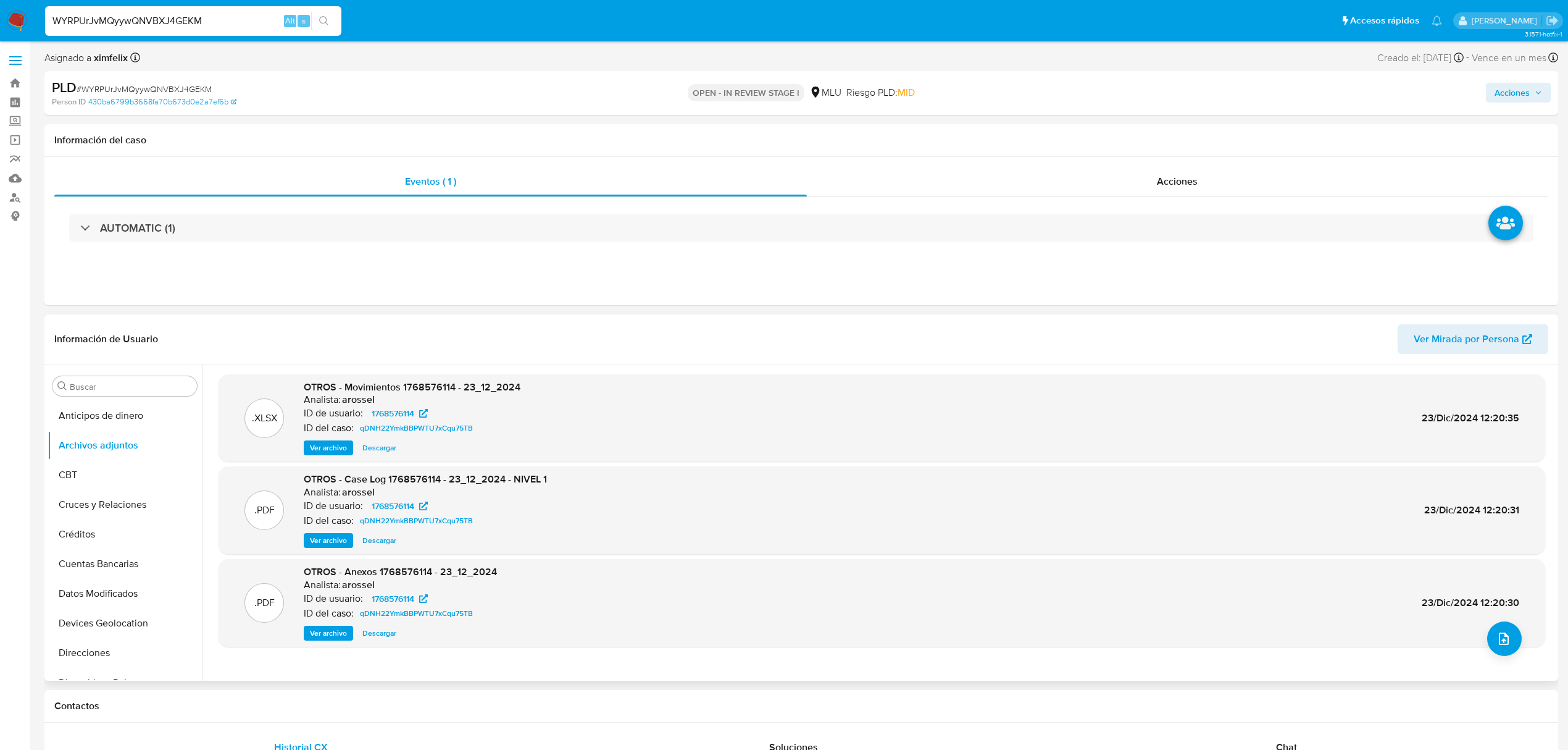
click at [334, 539] on span "Ver archivo" at bounding box center [328, 540] width 37 height 13
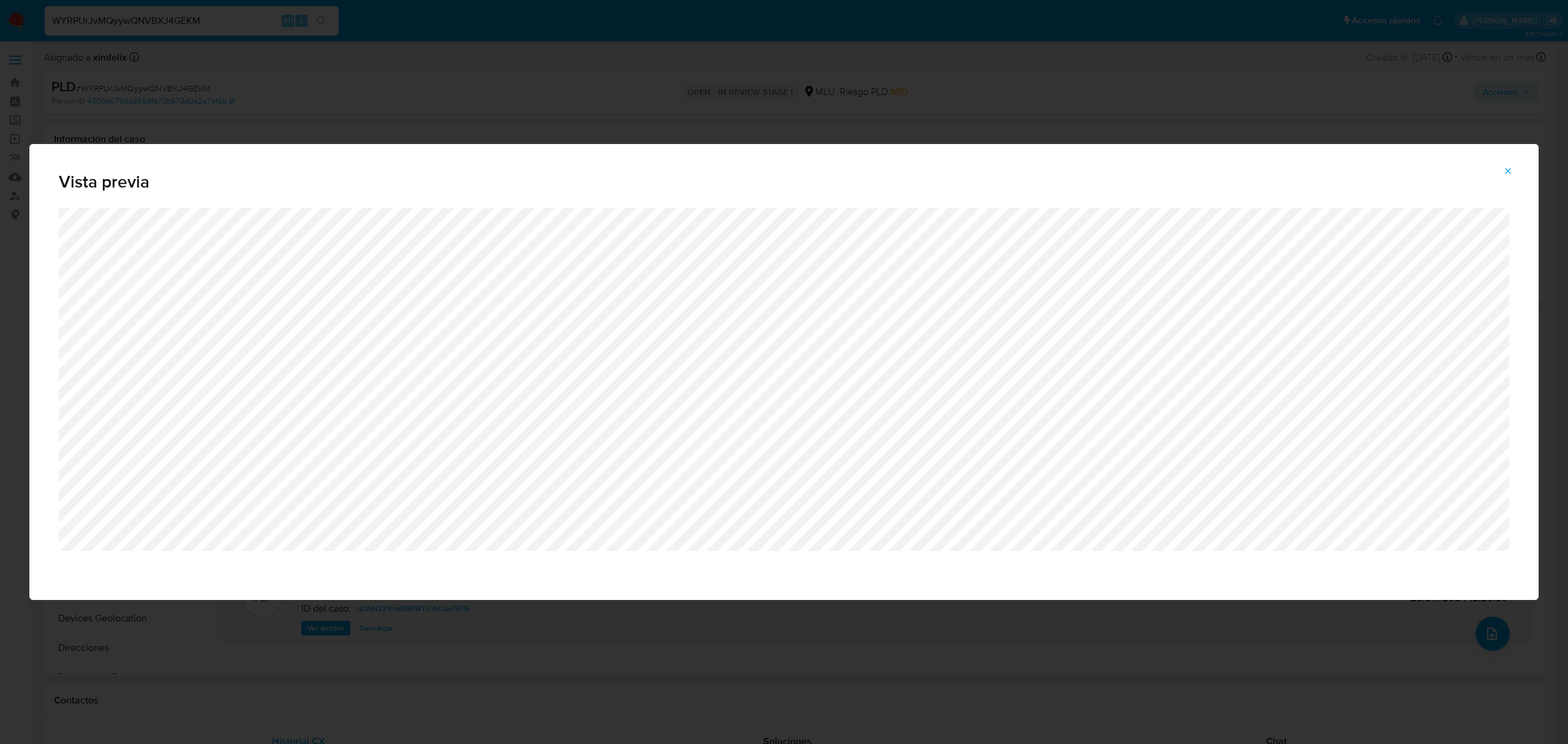
click at [1504, 172] on icon "Attachment preview" at bounding box center [1508, 170] width 10 height 10
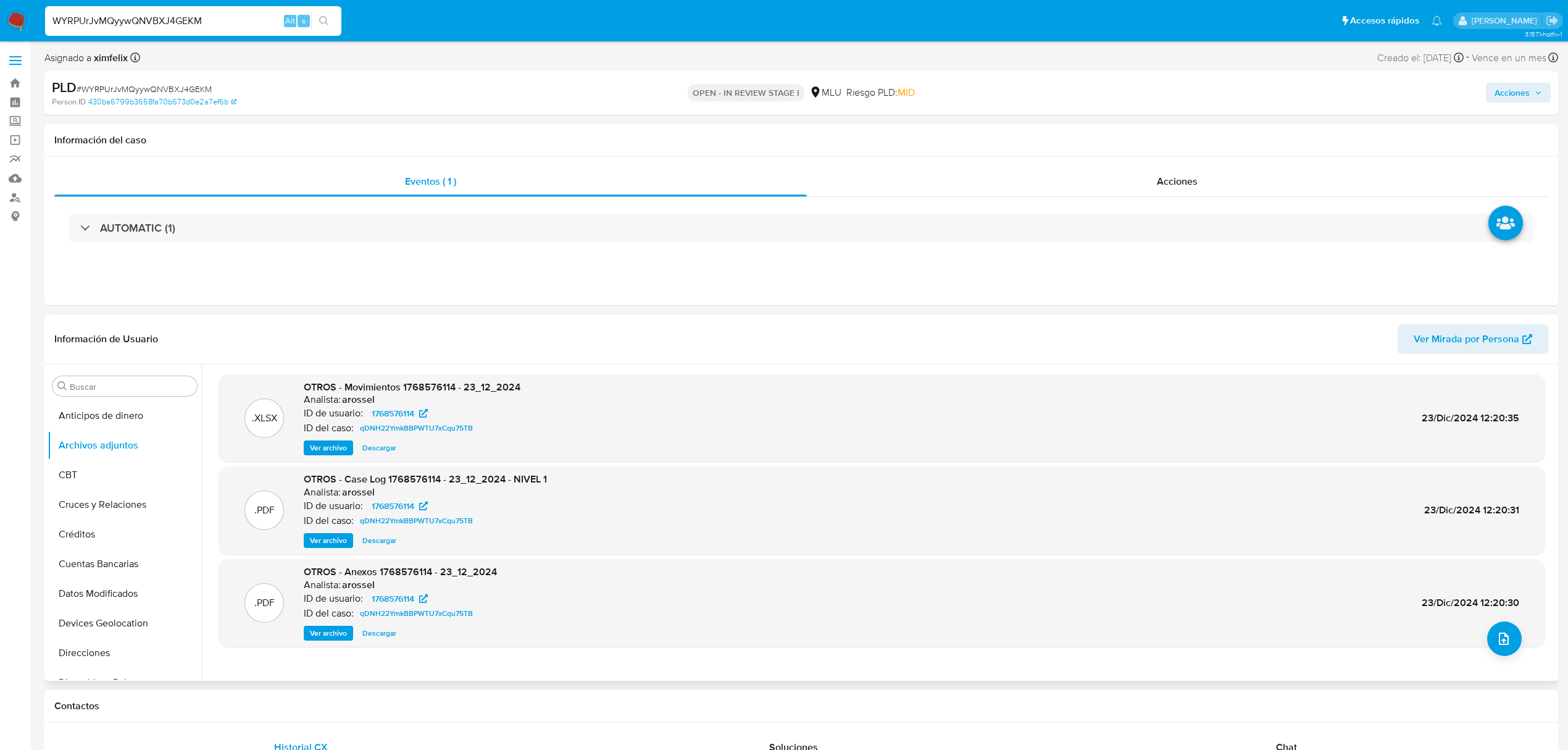
scroll to position [494, 0]
click at [97, 510] on button "KYC" at bounding box center [120, 515] width 145 height 30
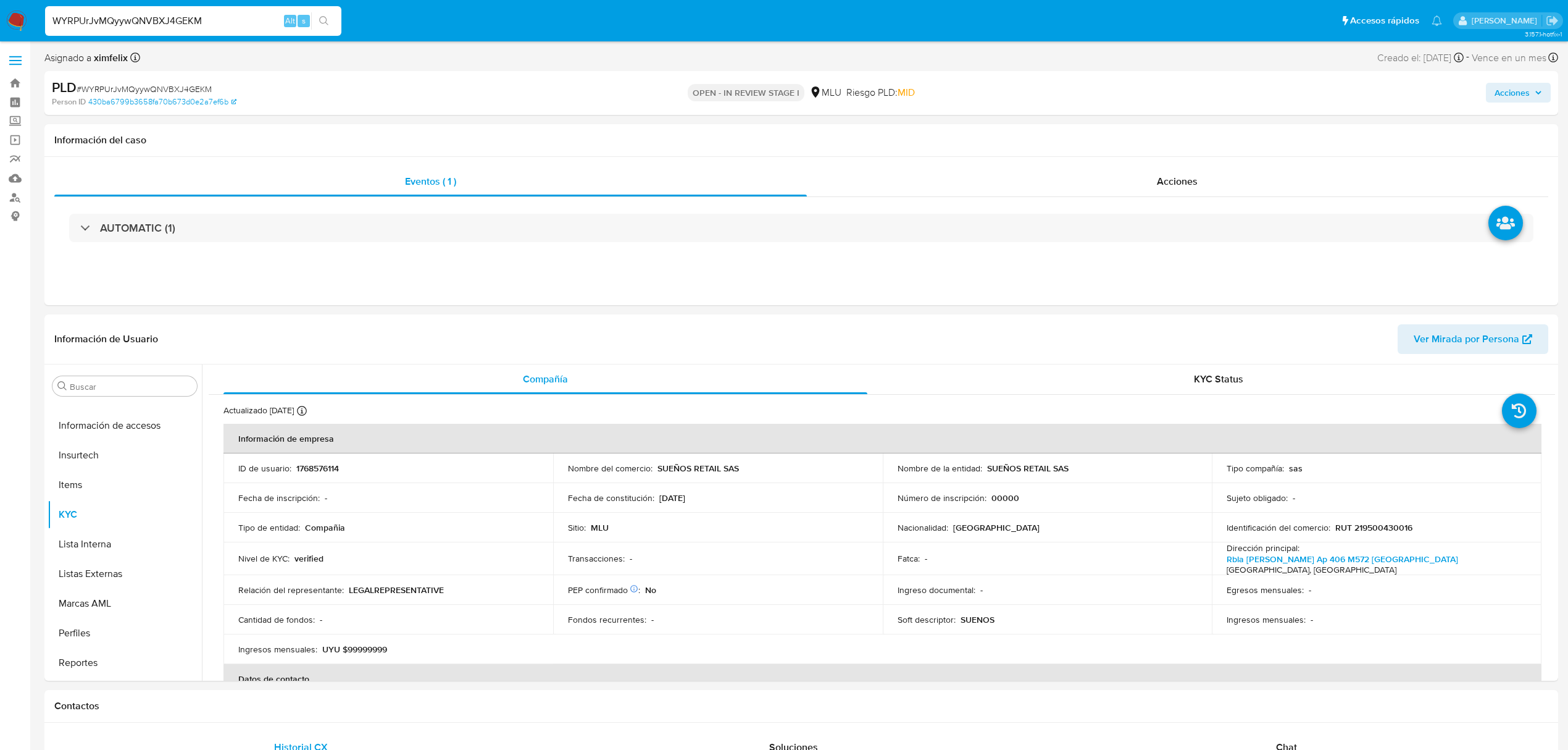
click at [376, 648] on p "UYU $99999999" at bounding box center [354, 649] width 65 height 11
click at [105, 637] on button "Perfiles" at bounding box center [120, 633] width 145 height 30
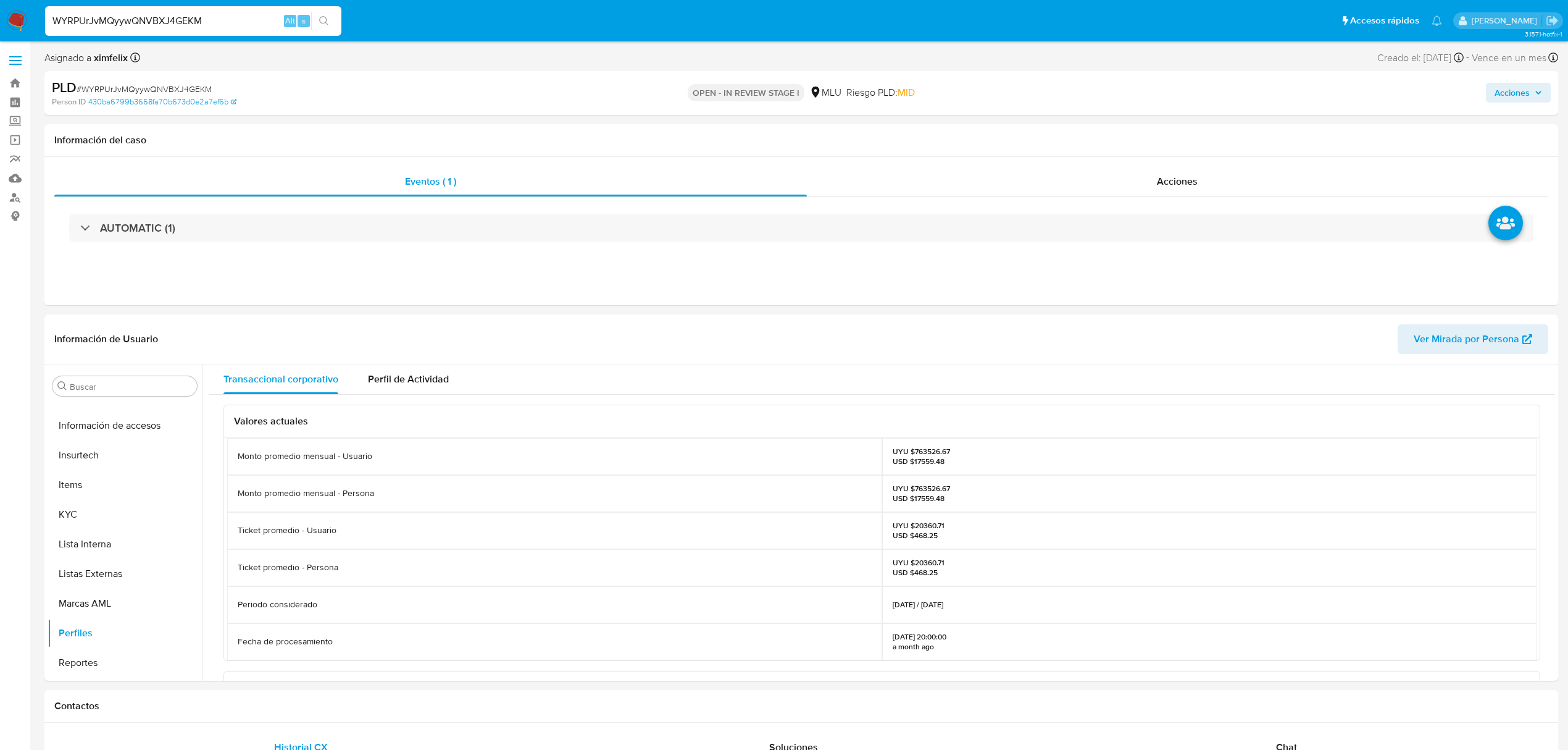
click at [922, 489] on p "UYU $763526.67 USD $17559.48" at bounding box center [921, 493] width 57 height 20
copy p "763526.67"
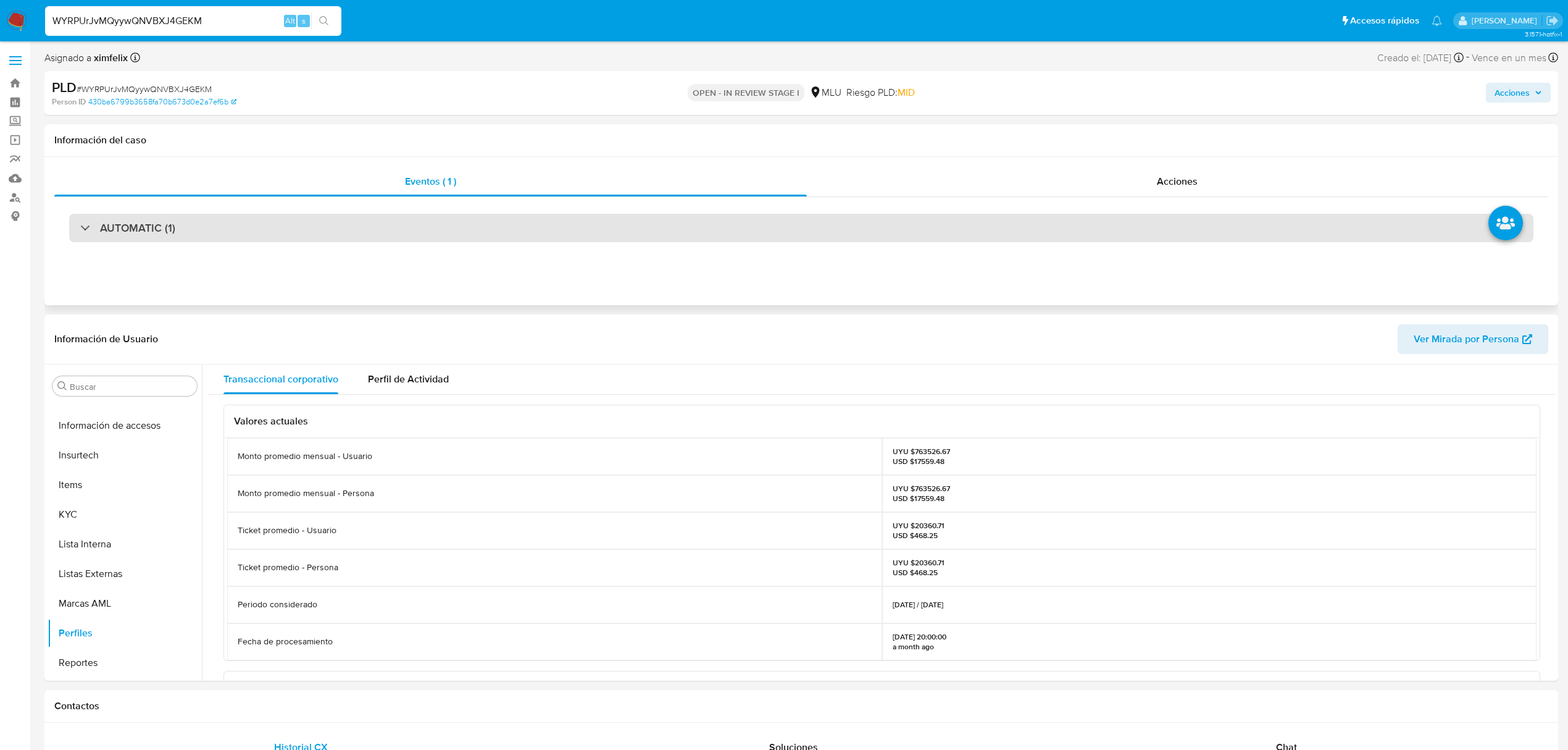
drag, startPoint x: 656, startPoint y: 221, endPoint x: 657, endPoint y: 229, distance: 8.1
click at [656, 221] on div "AUTOMATIC (1)" at bounding box center [801, 228] width 1465 height 28
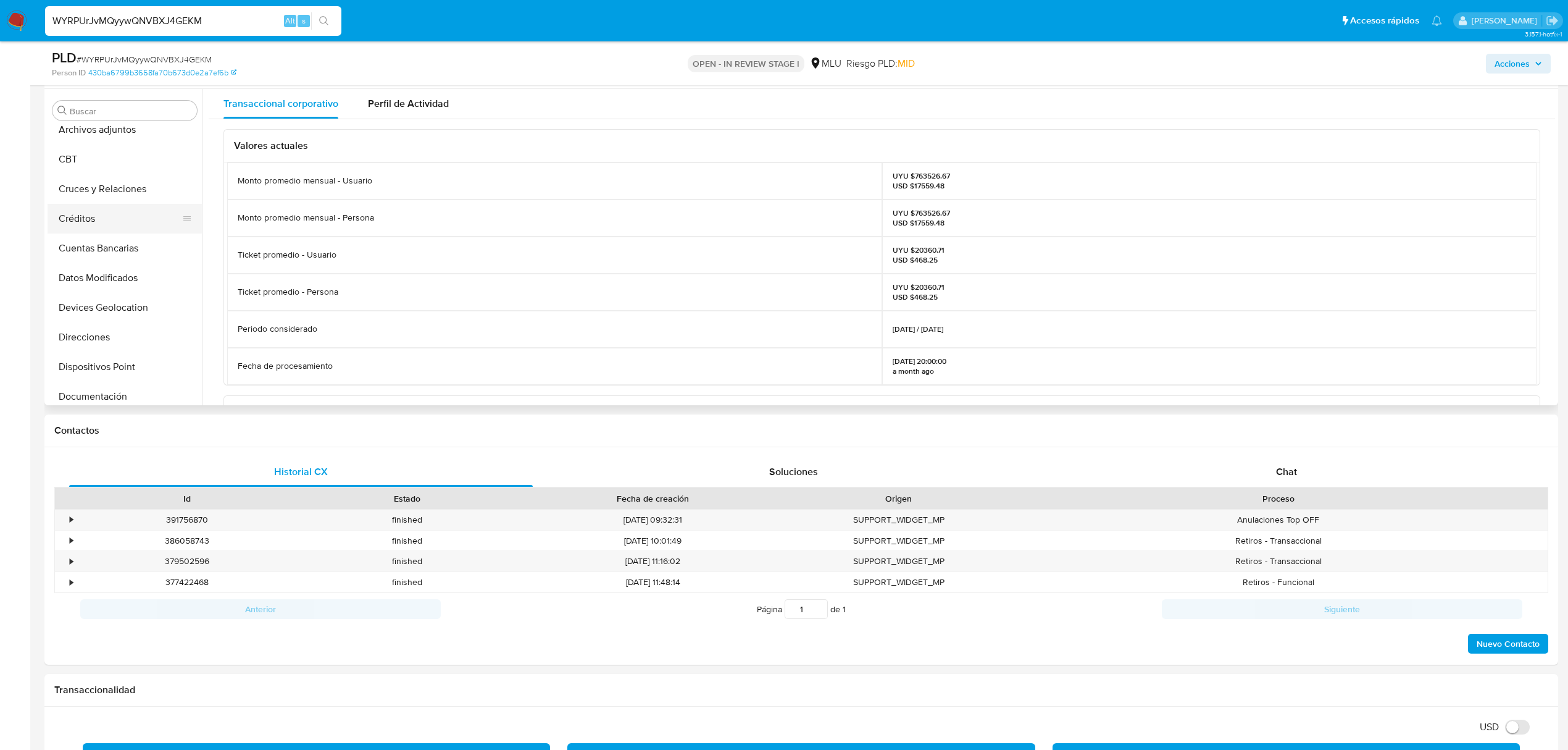
scroll to position [0, 0]
click at [127, 283] on button "Cuentas Bancarias" at bounding box center [120, 288] width 145 height 30
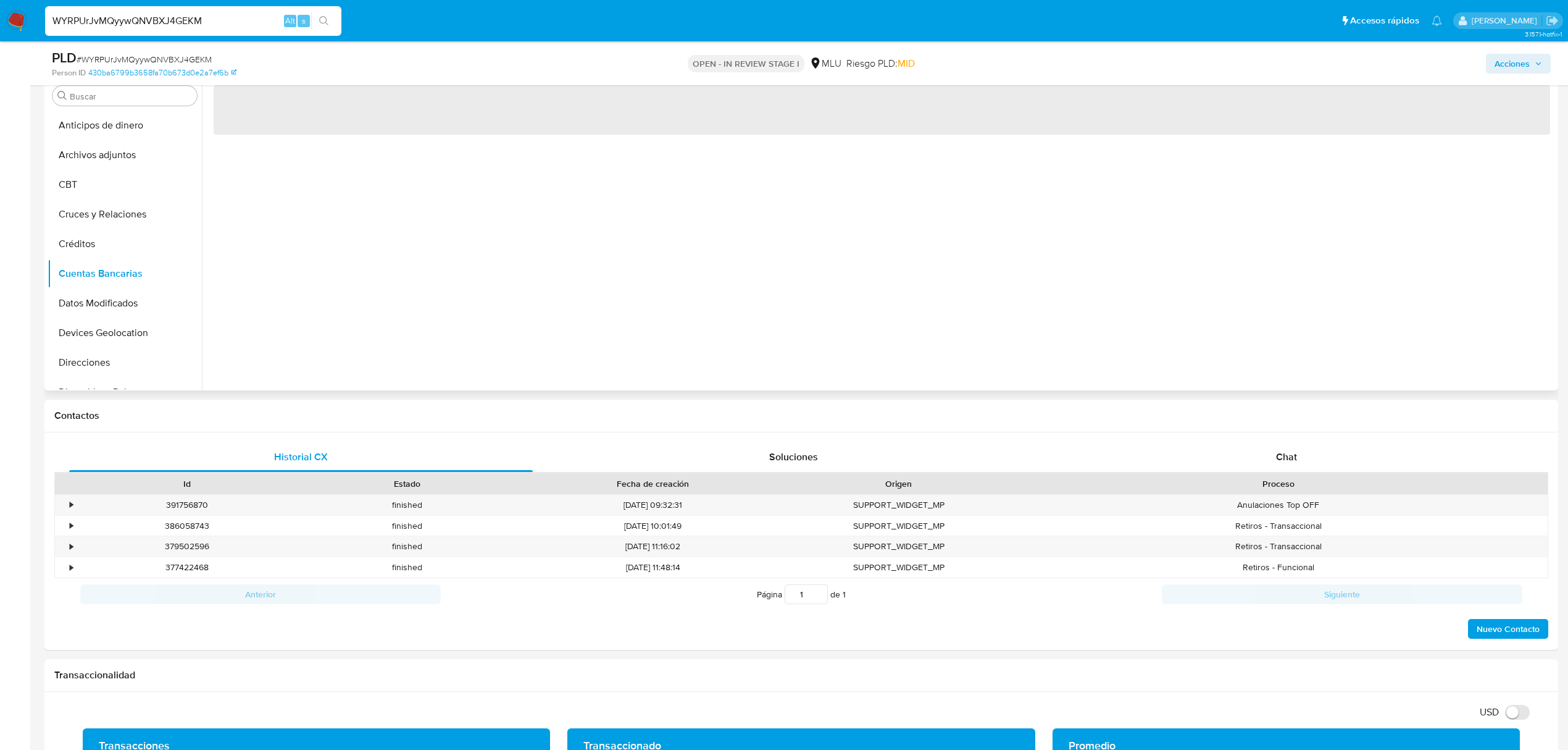
click at [342, 304] on div "‌" at bounding box center [878, 232] width 1353 height 316
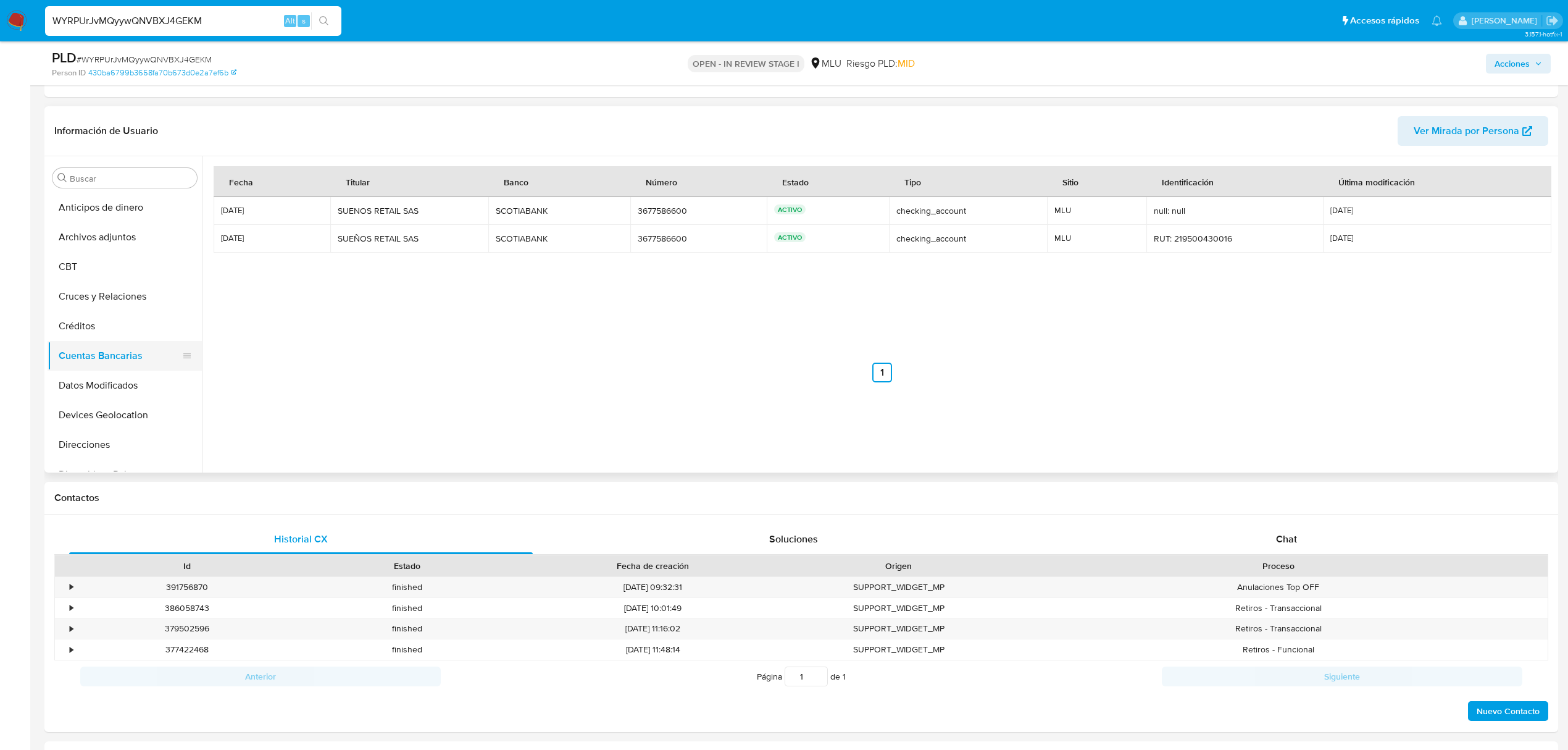
scroll to position [164, 0]
drag, startPoint x: 108, startPoint y: 344, endPoint x: 178, endPoint y: 534, distance: 202.5
click at [108, 344] on button "Documentación" at bounding box center [125, 339] width 154 height 30
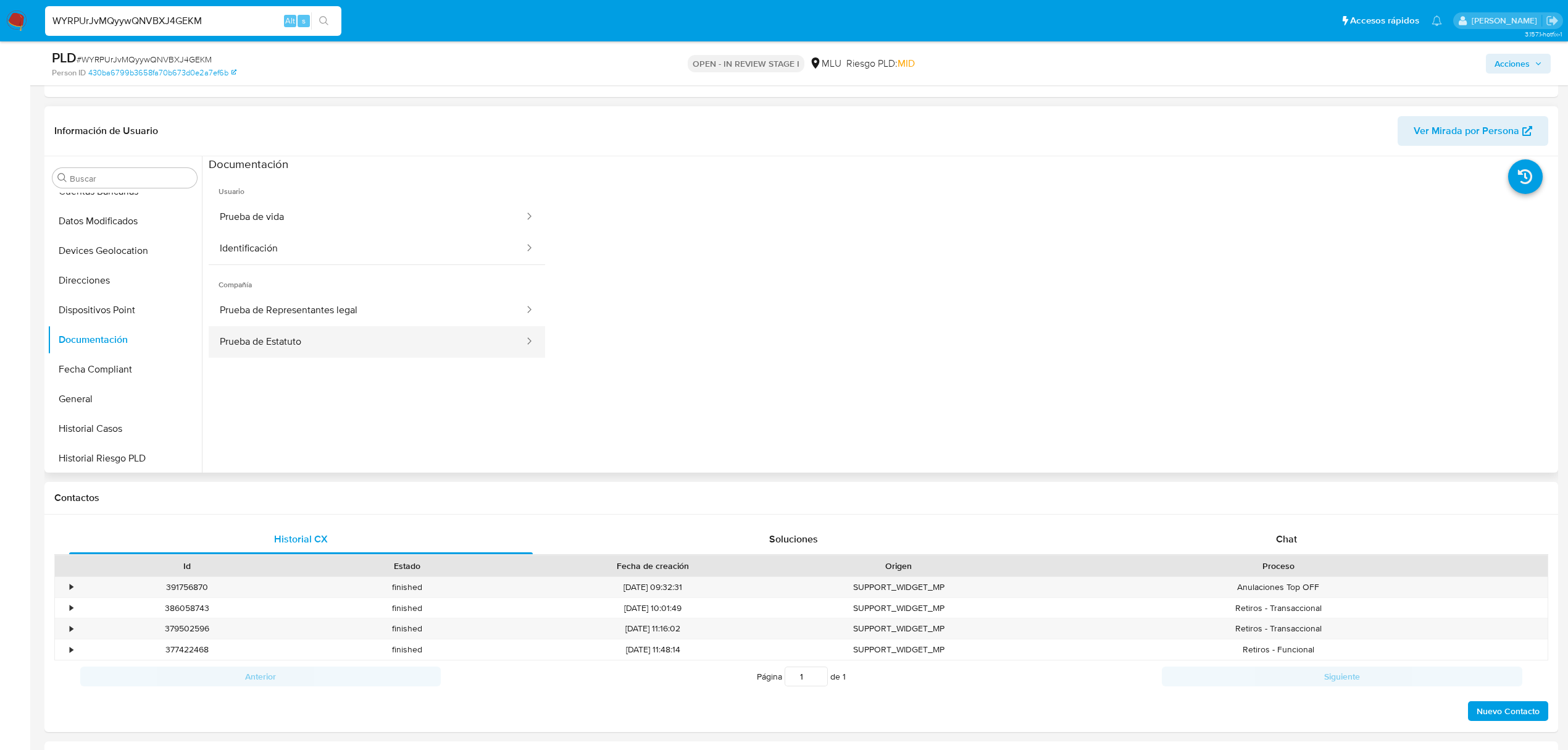
click at [356, 345] on button "Prueba de Estatuto" at bounding box center [367, 342] width 317 height 31
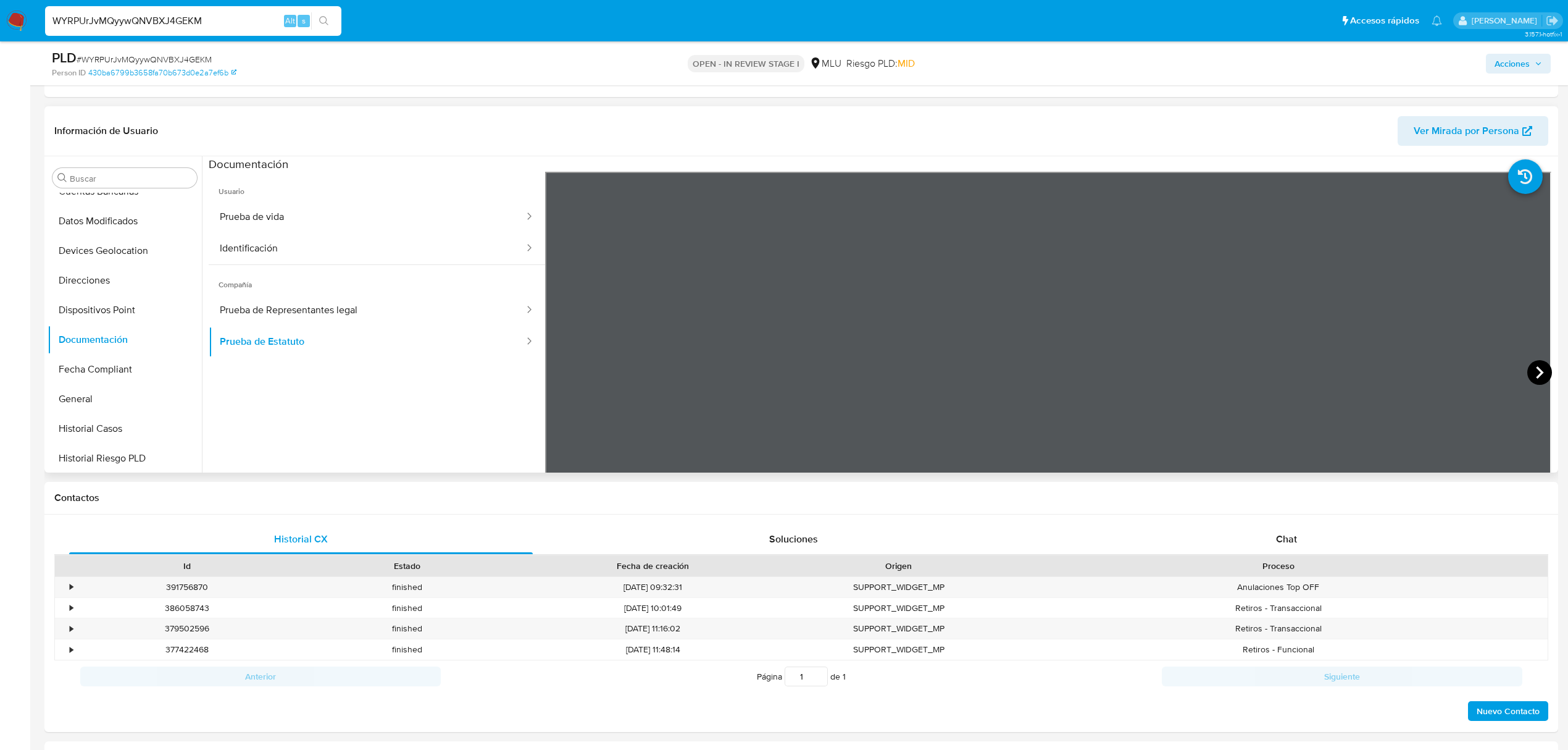
click at [1532, 376] on icon at bounding box center [1539, 372] width 24 height 25
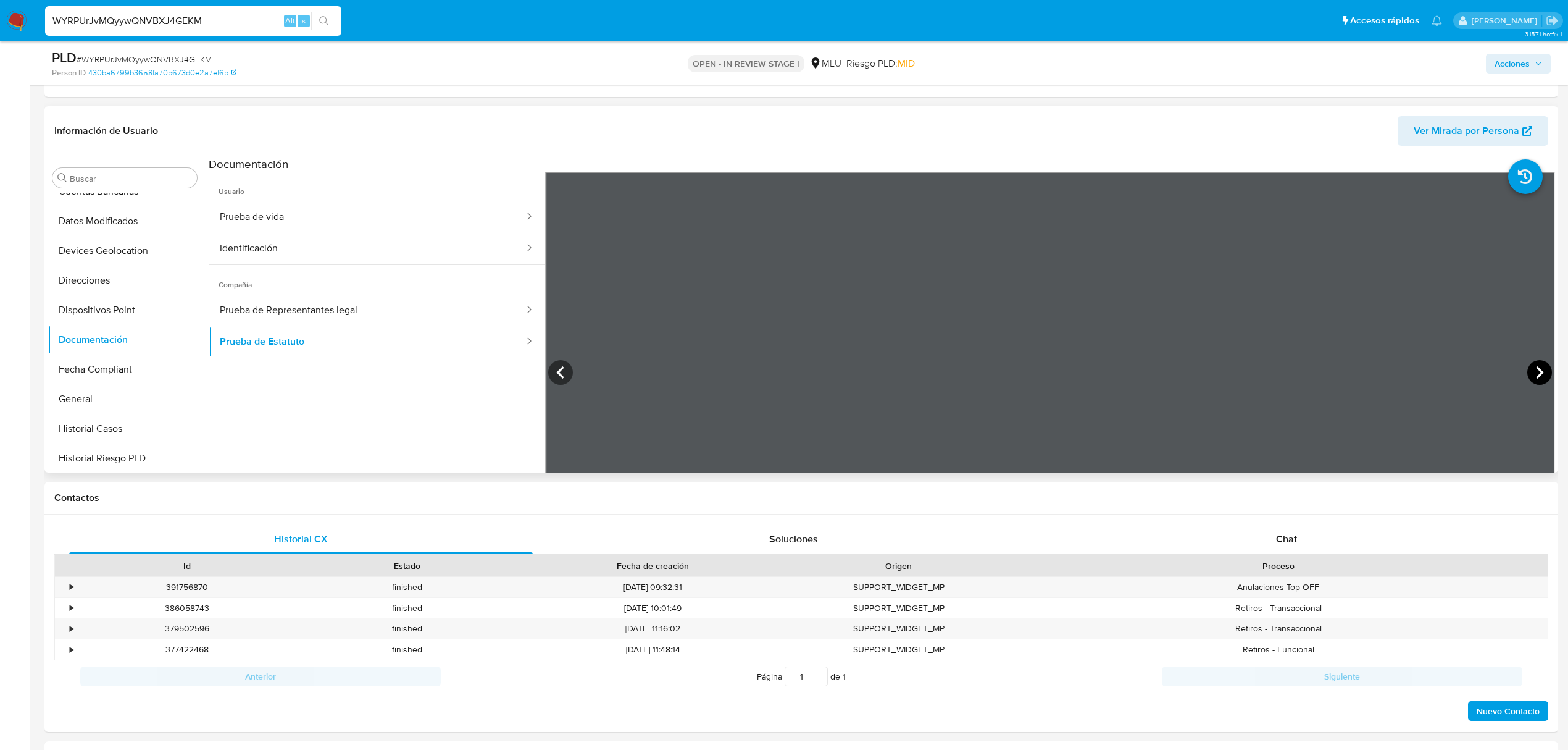
click at [1536, 367] on icon at bounding box center [1539, 372] width 24 height 25
click at [122, 319] on button "KYC" at bounding box center [120, 307] width 145 height 30
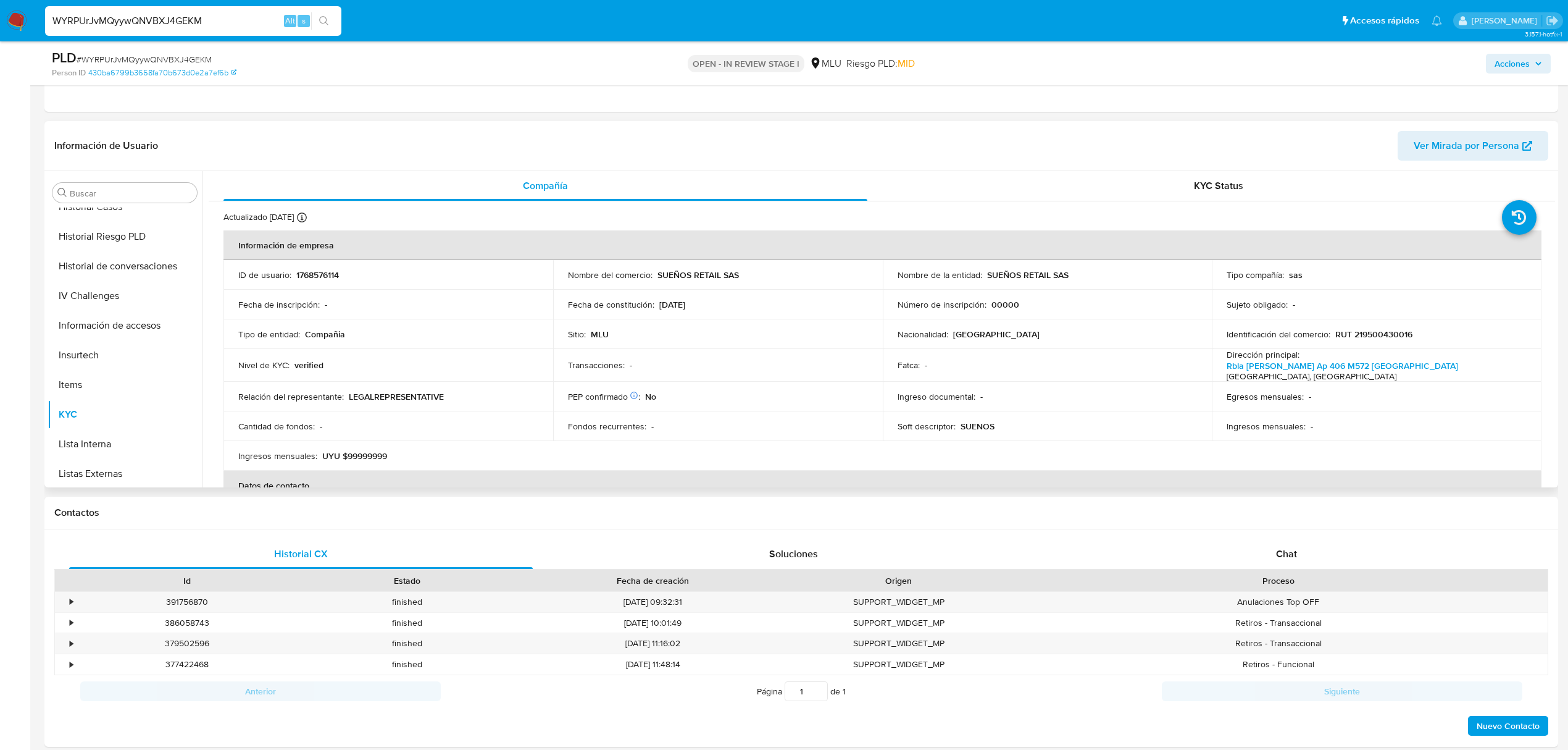
scroll to position [222, 0]
click at [111, 388] on button "Historial Casos" at bounding box center [125, 385] width 154 height 30
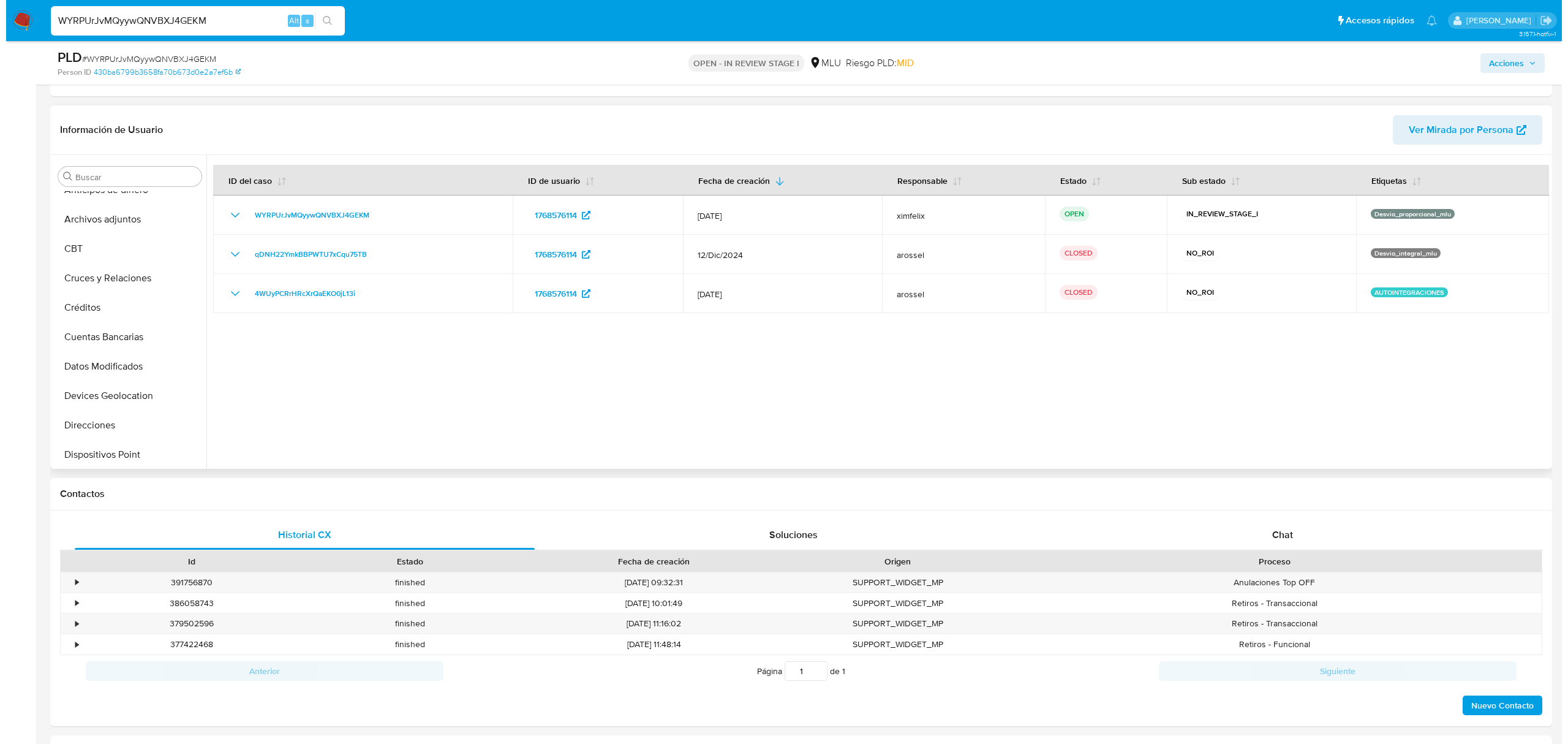
scroll to position [0, 0]
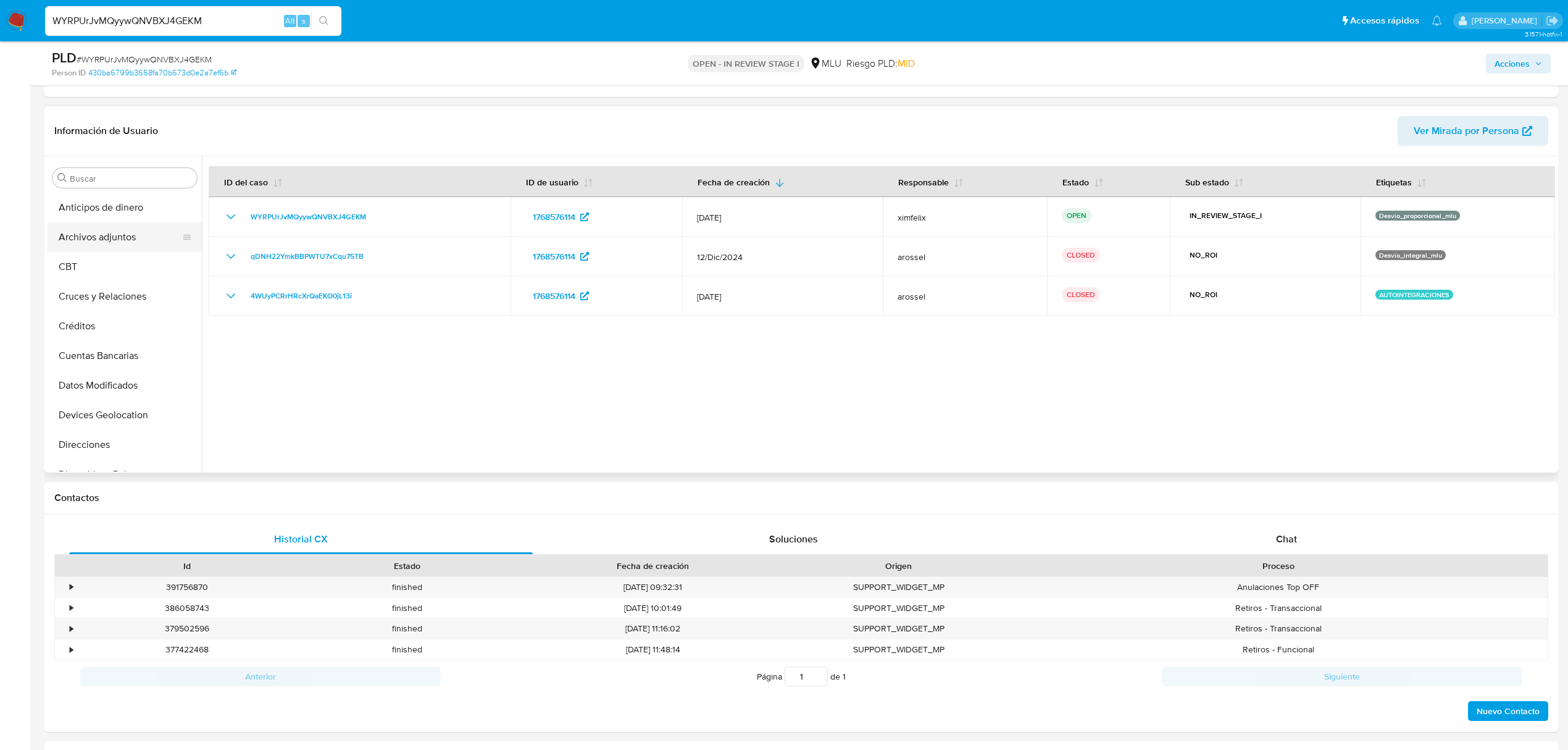
drag, startPoint x: 112, startPoint y: 241, endPoint x: 125, endPoint y: 244, distance: 13.3
click at [112, 241] on button "Archivos adjuntos" at bounding box center [120, 237] width 145 height 30
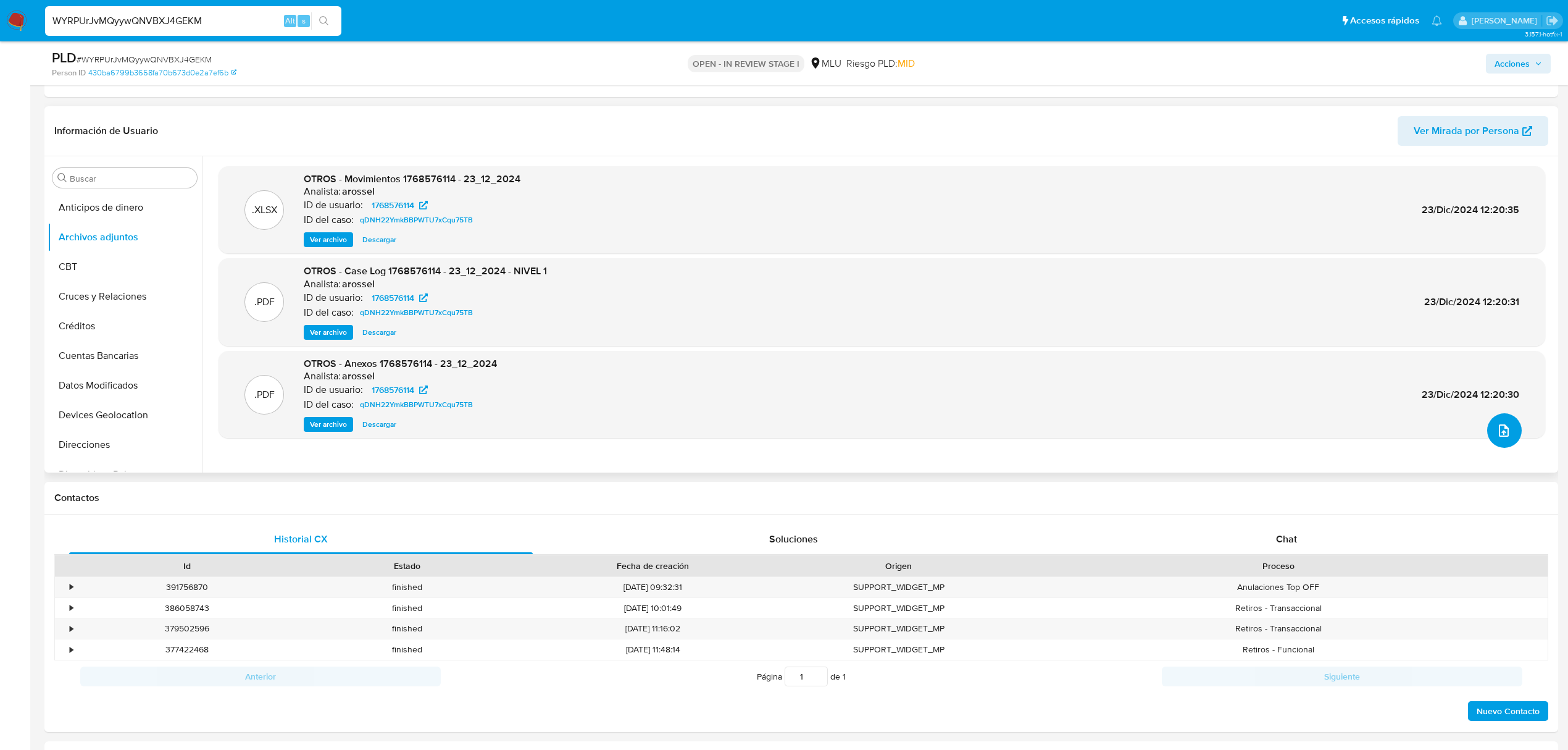
click at [1487, 430] on button "upload-file" at bounding box center [1504, 430] width 35 height 35
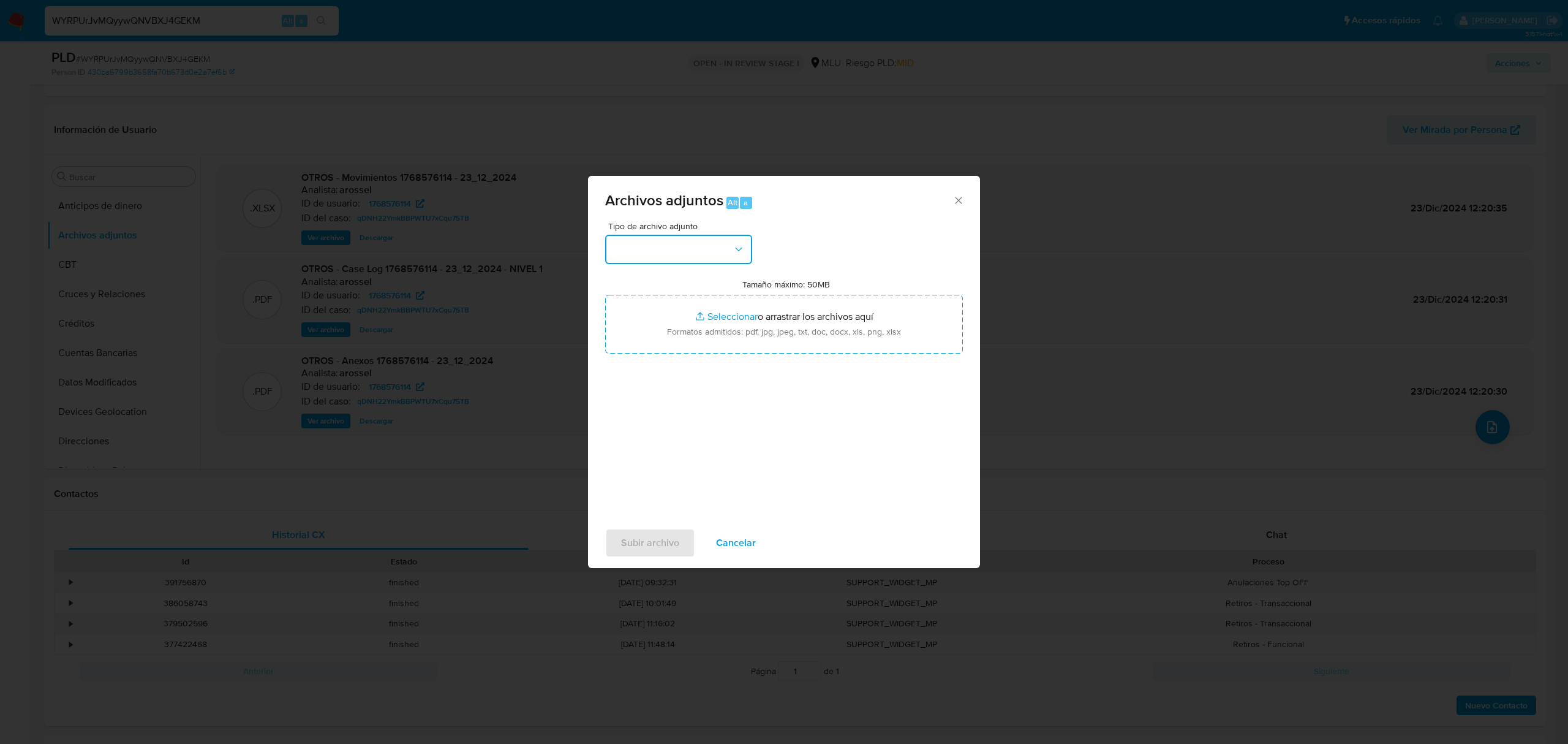
click at [654, 242] on button "button" at bounding box center [679, 250] width 147 height 29
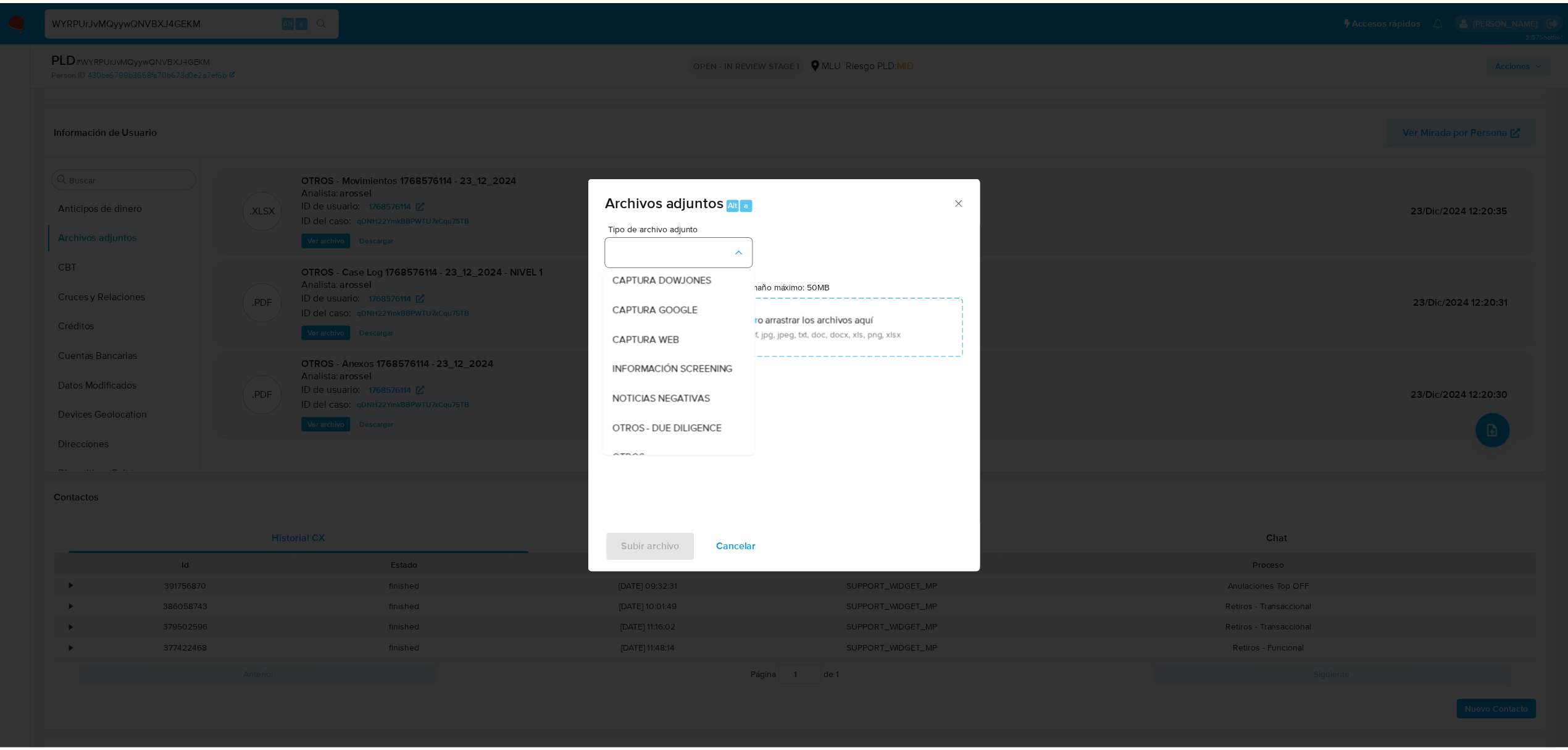
scroll to position [64, 0]
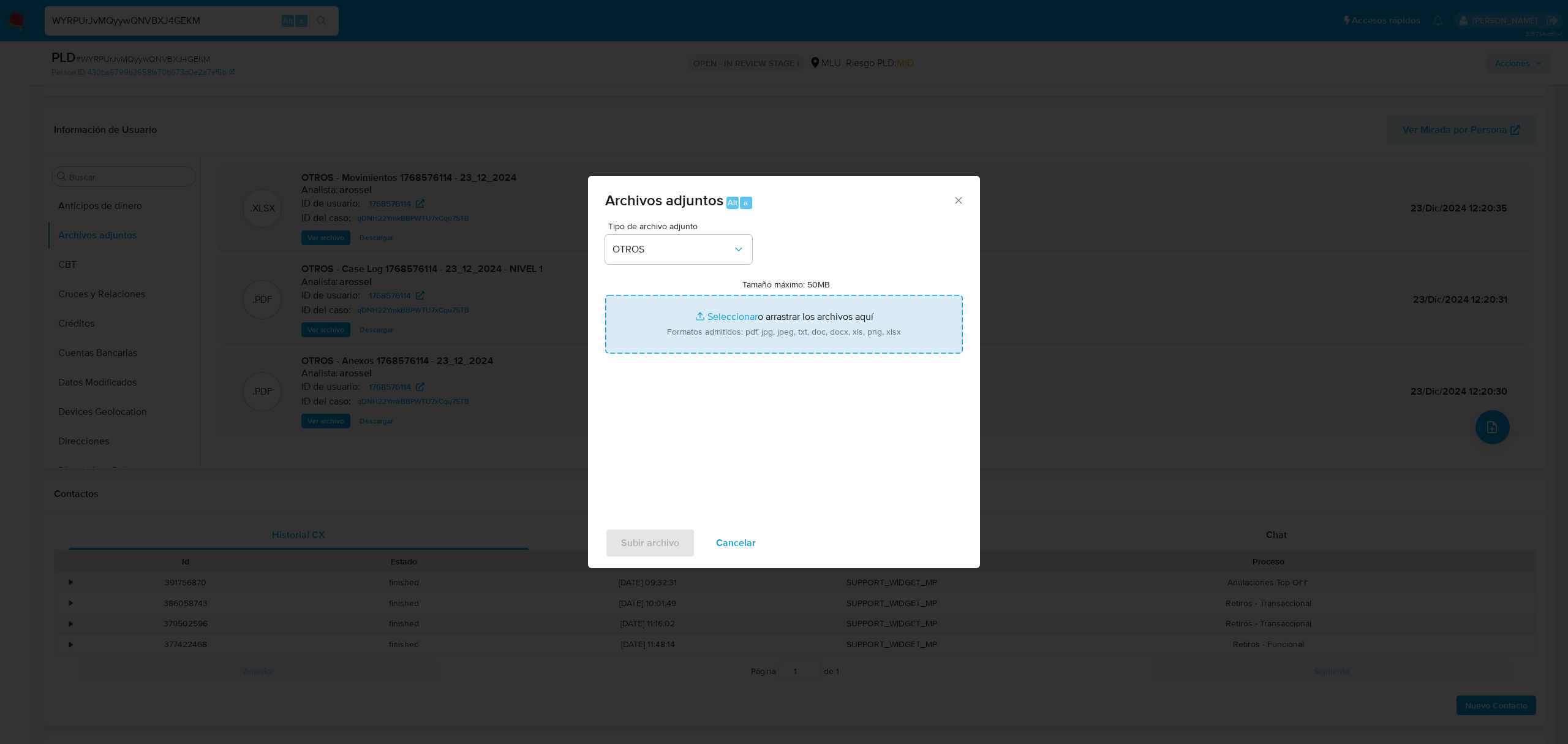
type input "C:\fakepath\Anexo 1768576114 28_08_2025.pdf"
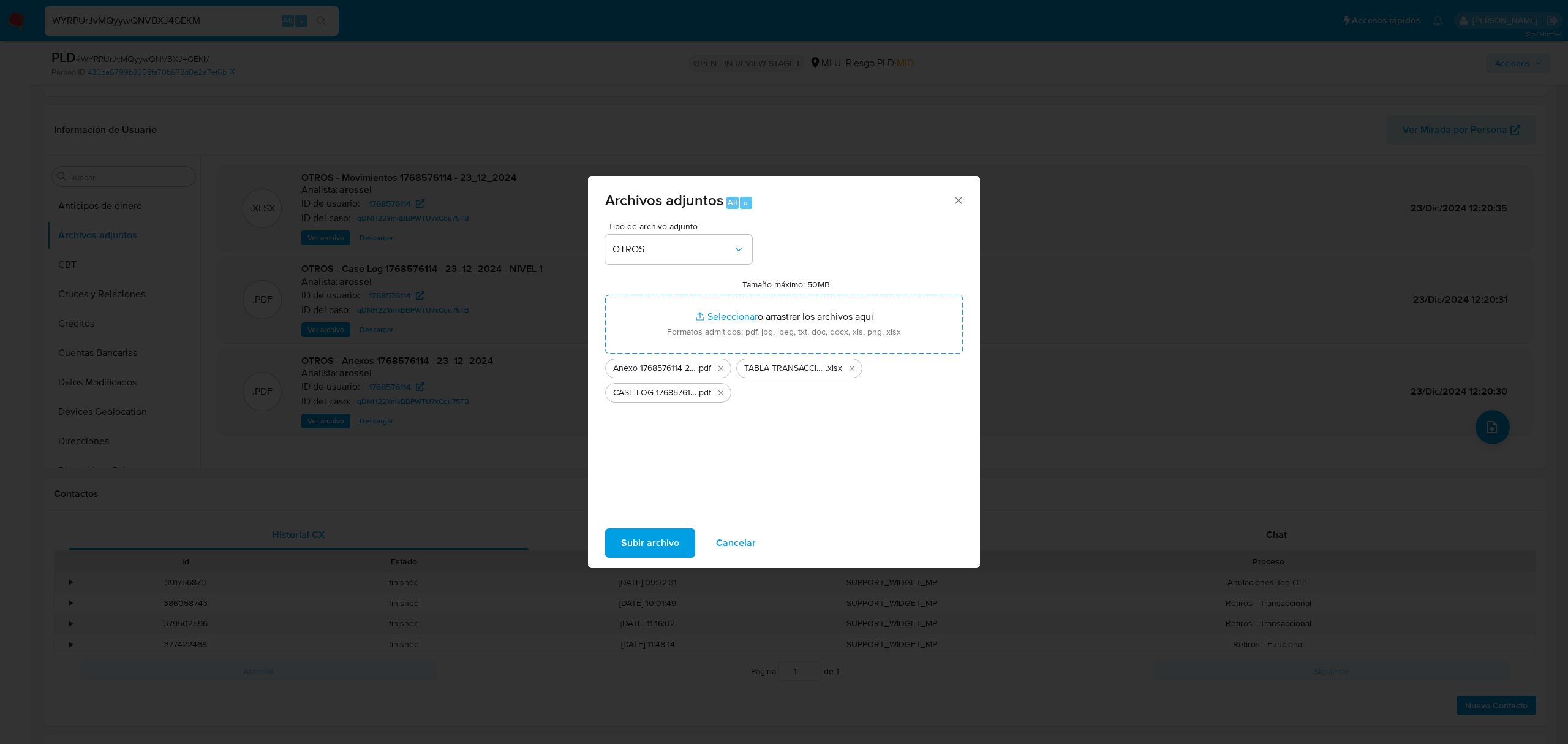
click at [635, 539] on span "Subir archivo" at bounding box center [650, 543] width 58 height 27
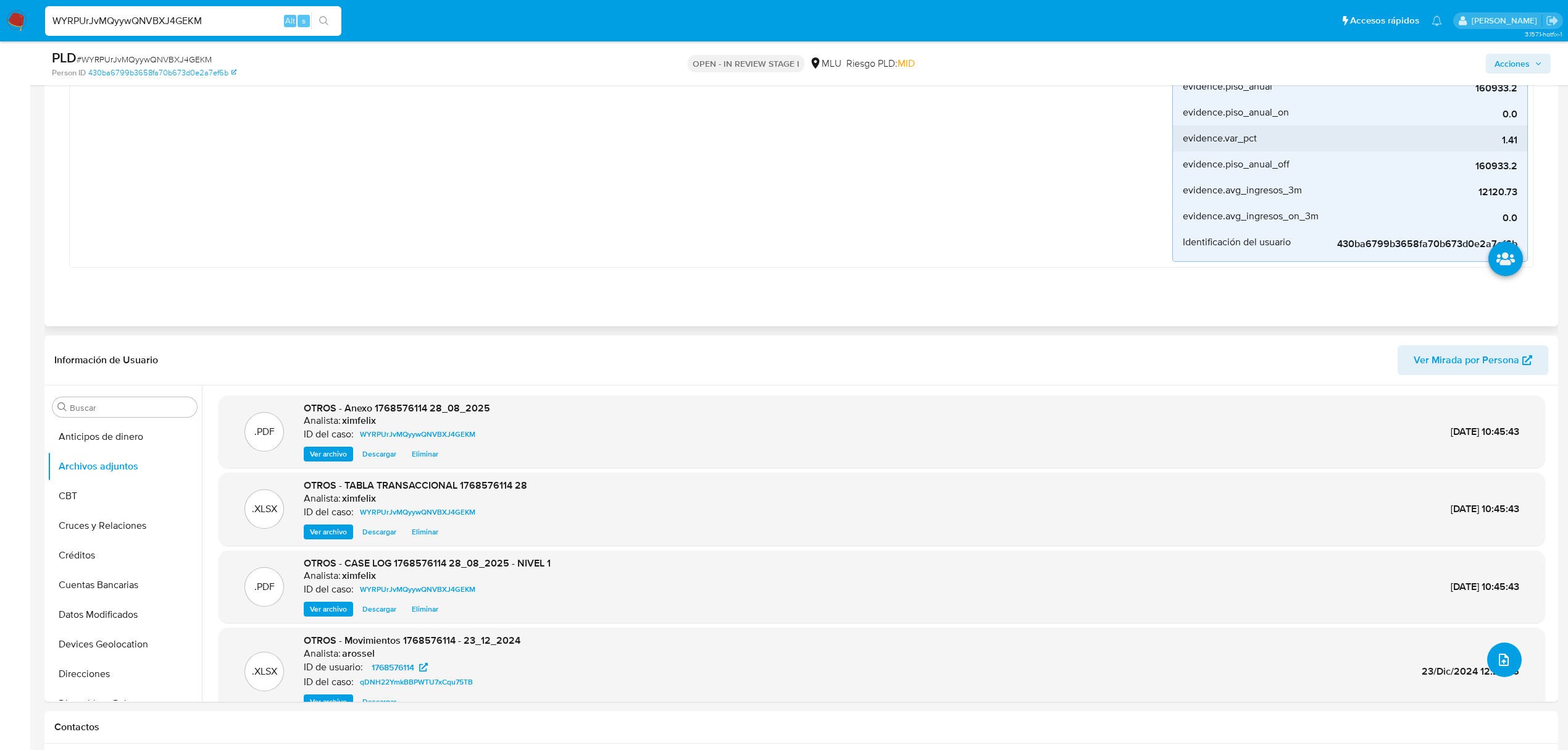
scroll to position [329, 0]
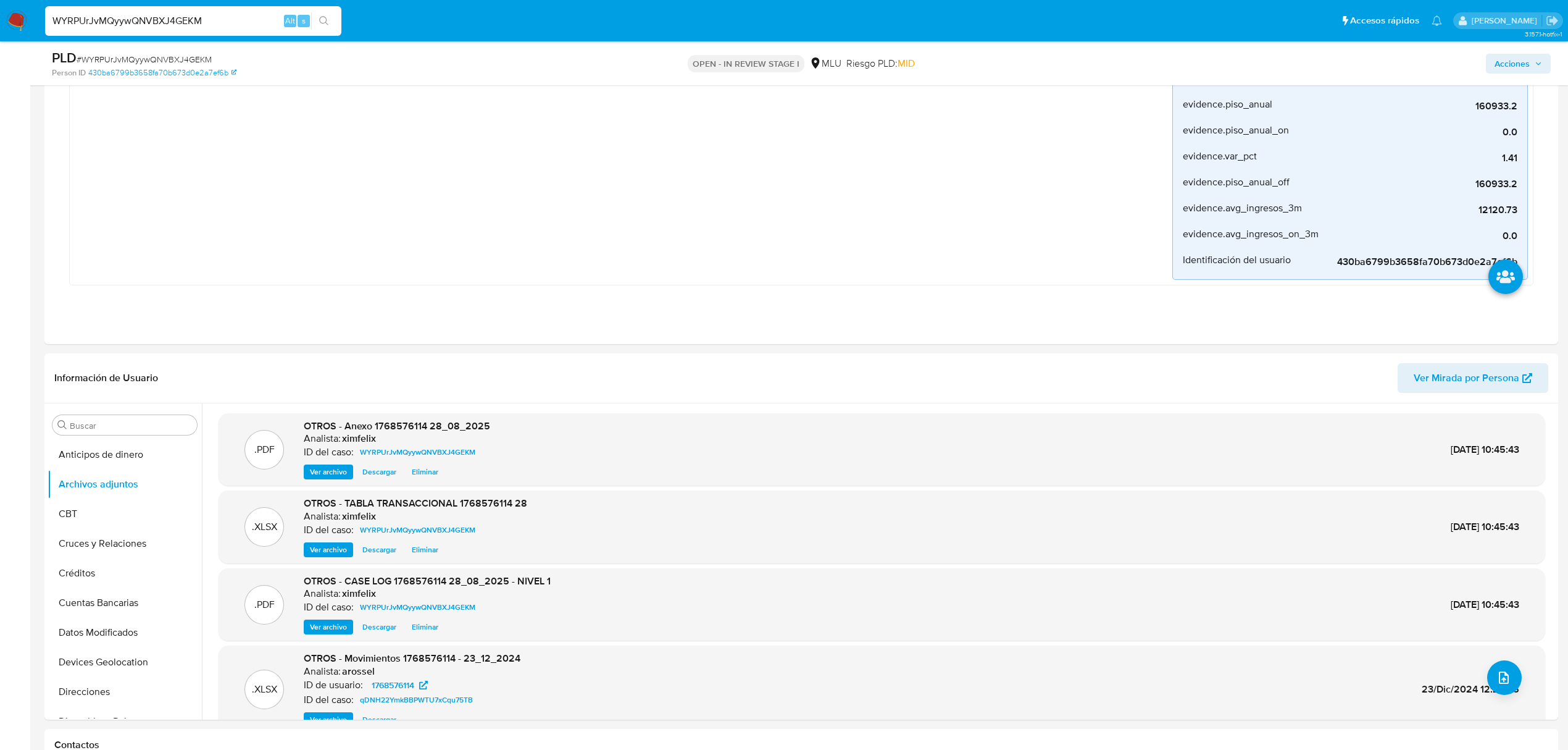
drag, startPoint x: 1514, startPoint y: 57, endPoint x: 1502, endPoint y: 70, distance: 17.7
click at [1514, 58] on span "Acciones" at bounding box center [1512, 63] width 35 height 20
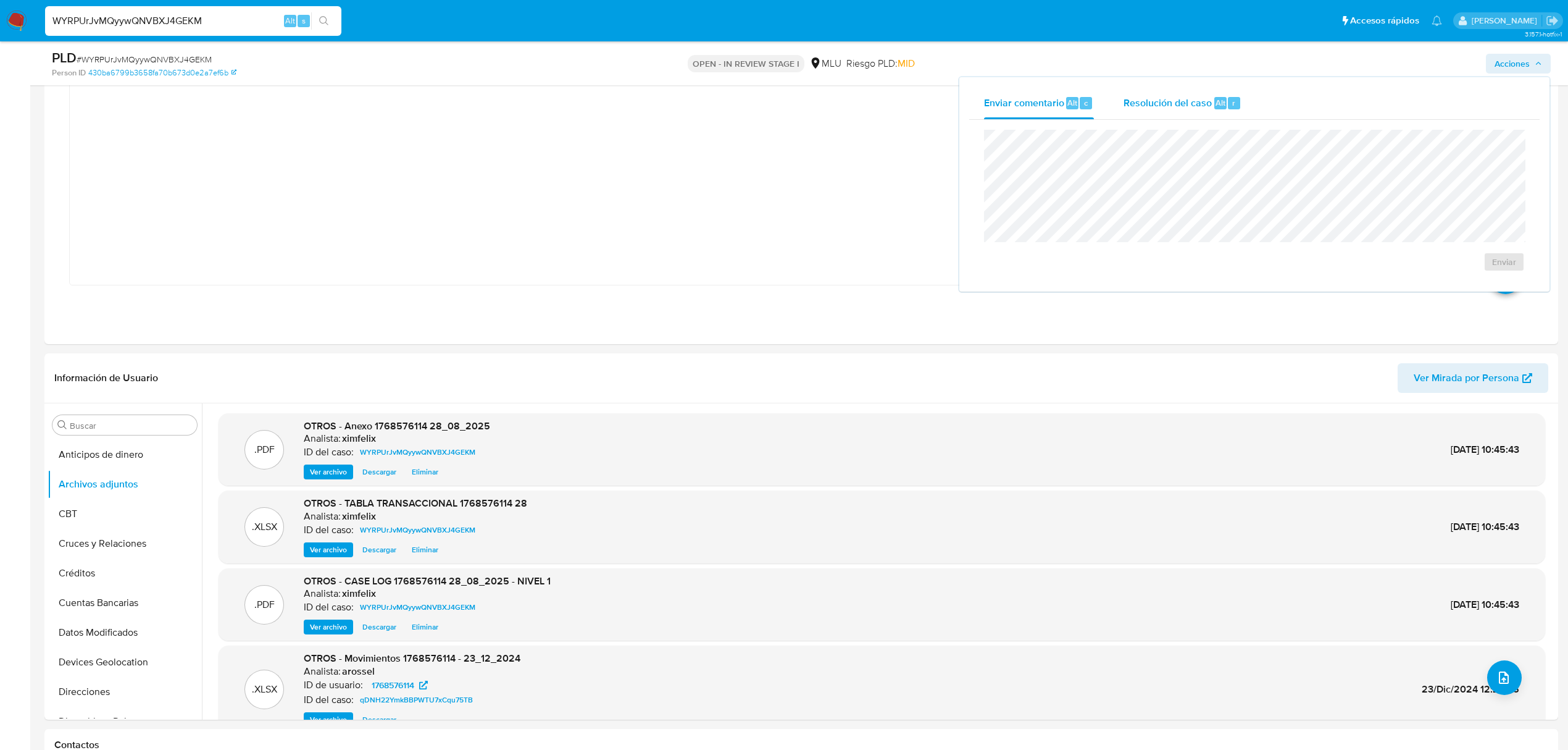
click at [1190, 105] on span "Resolución del caso" at bounding box center [1168, 102] width 88 height 14
click at [1336, 273] on span "No ROI" at bounding box center [1365, 274] width 60 height 27
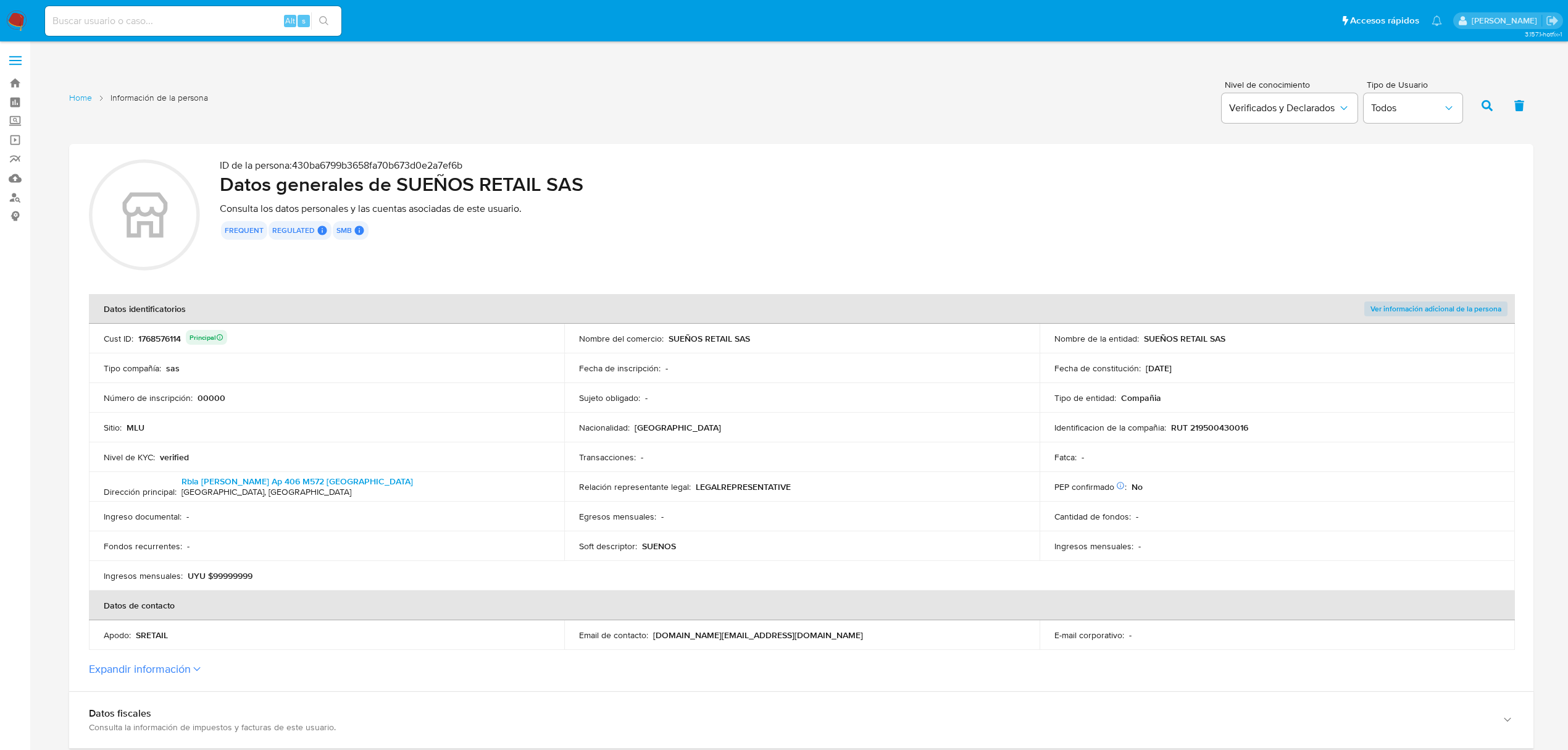
drag, startPoint x: 746, startPoint y: 339, endPoint x: 669, endPoint y: 336, distance: 77.1
click at [669, 336] on div "Nombre del comercio : SUEÑOS RETAIL SAS" at bounding box center [802, 338] width 445 height 11
click at [154, 342] on div "1768576114 Principal" at bounding box center [183, 338] width 89 height 17
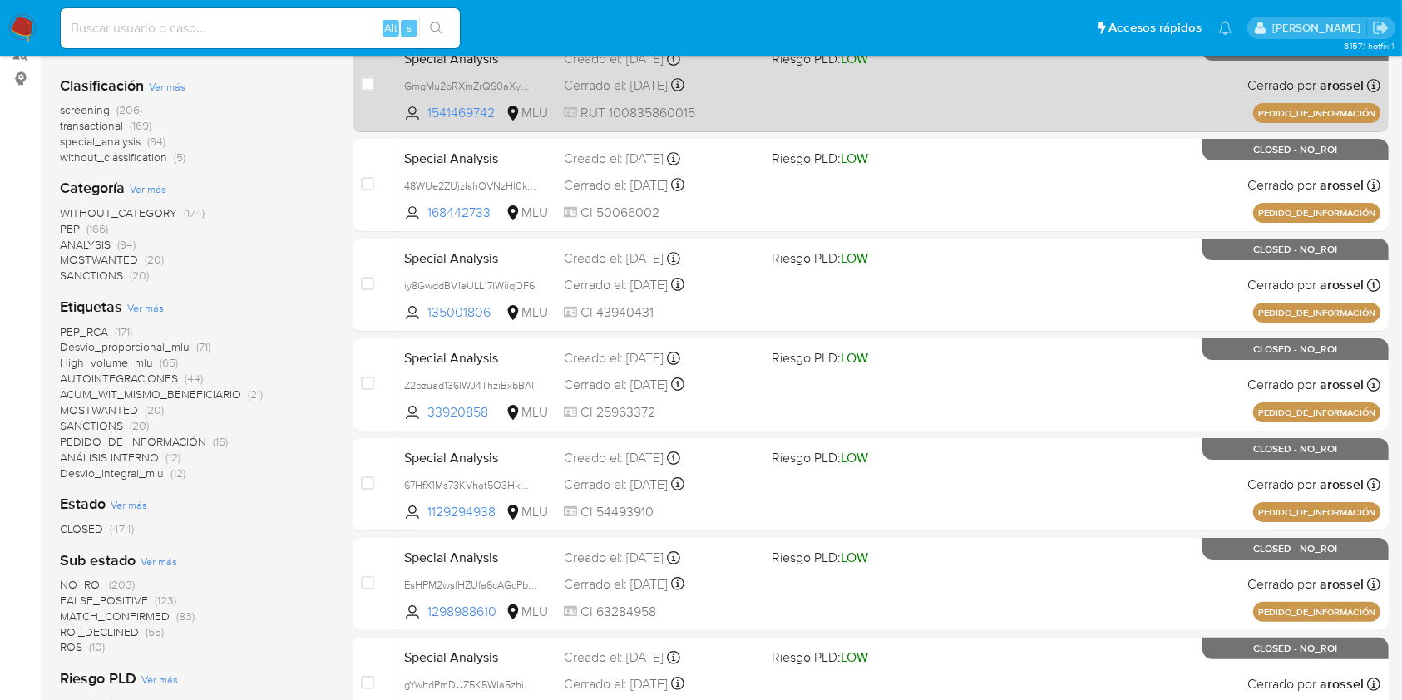
scroll to position [554, 0]
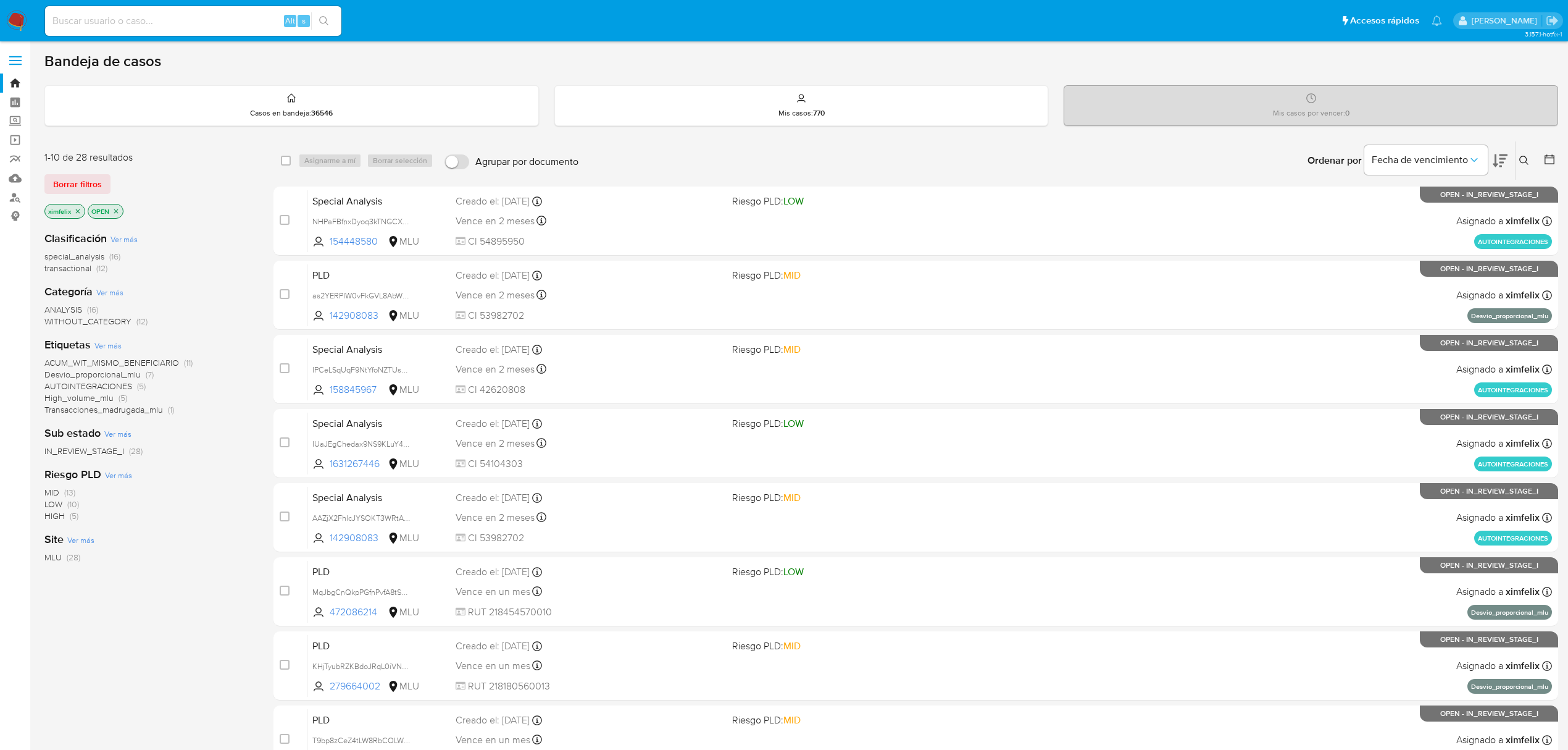
click at [18, 19] on img at bounding box center [16, 21] width 21 height 21
click at [20, 11] on img at bounding box center [16, 21] width 21 height 21
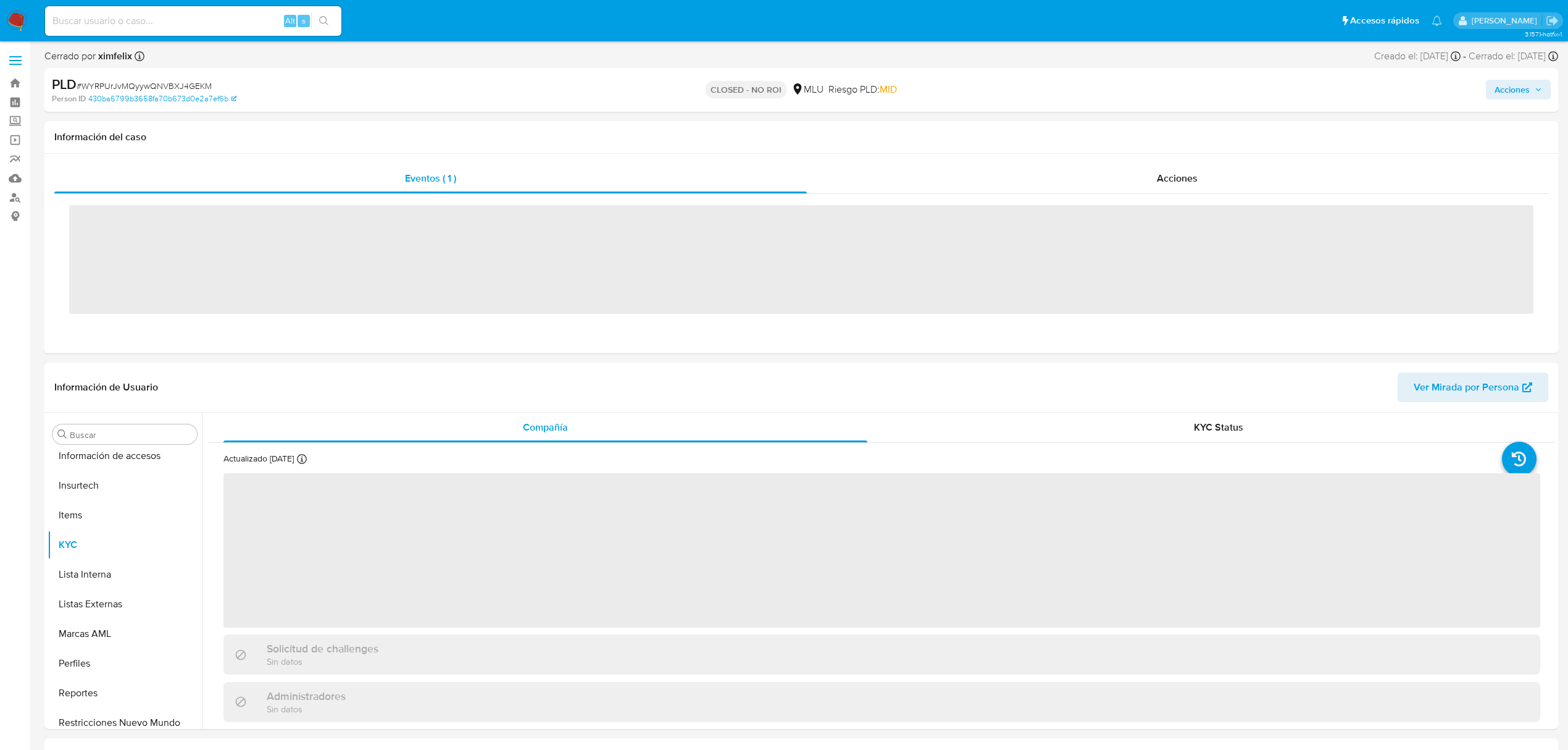
scroll to position [552, 0]
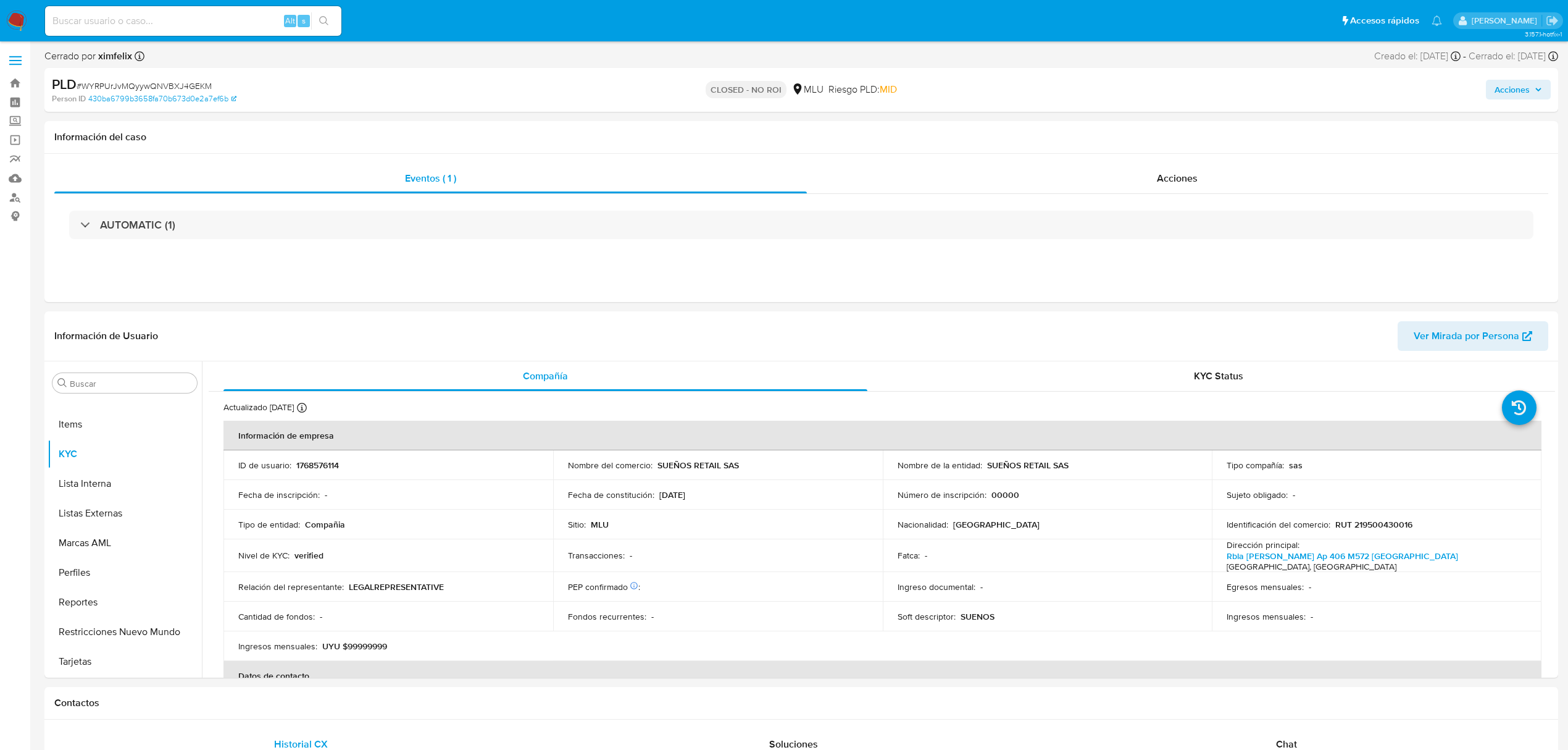
select select "10"
click at [102, 443] on button "Archivos adjuntos" at bounding box center [120, 442] width 145 height 30
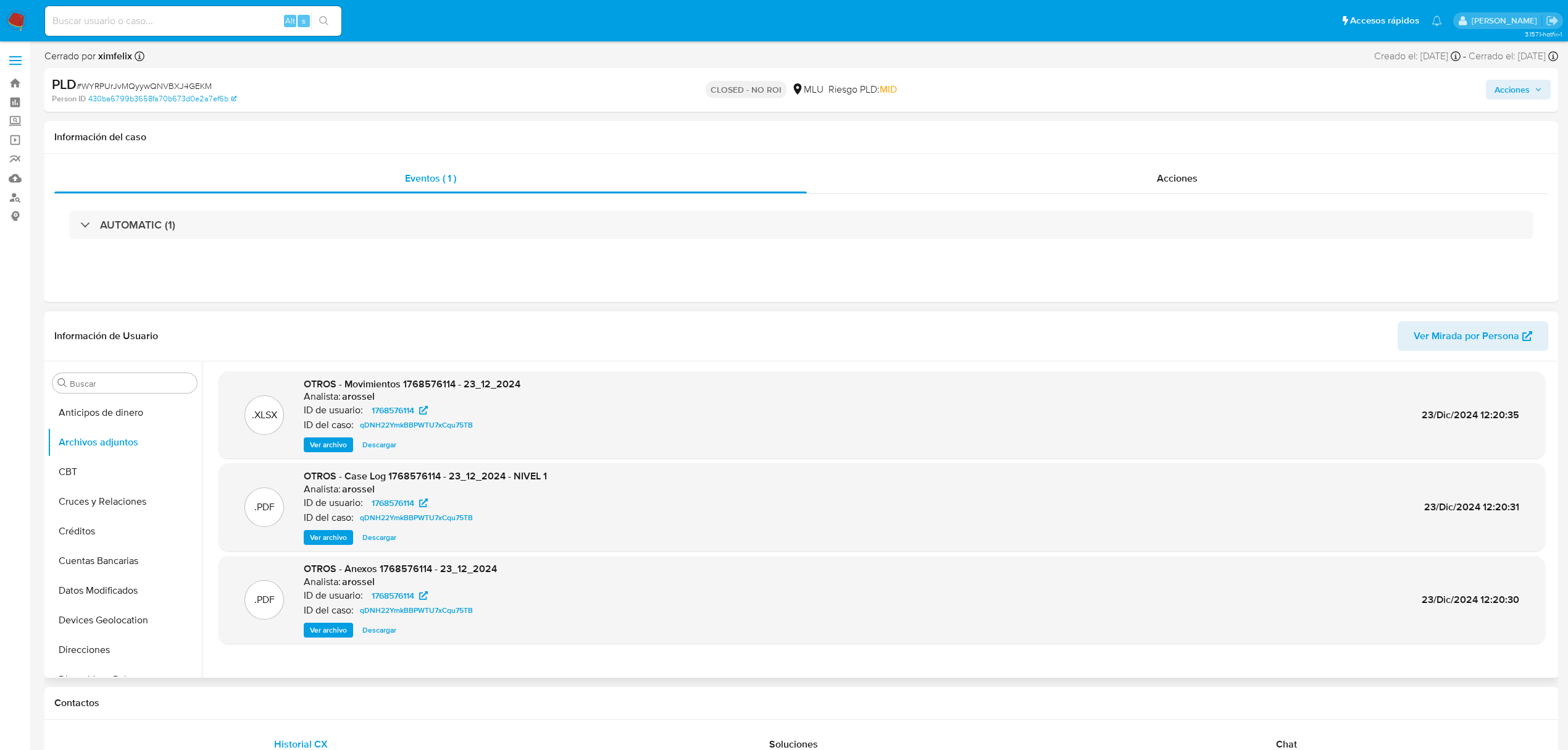
click at [788, 349] on header "Información de Usuario Ver Mirada por Persona" at bounding box center [801, 336] width 1494 height 30
click at [203, 30] on div "Alt s" at bounding box center [193, 21] width 296 height 30
click at [203, 26] on input at bounding box center [193, 21] width 296 height 16
paste input "v6Y7awQBNgVNRc8gJEnOTjoe"
type input "v6Y7awQBNgVNRc8gJEnOTjoe"
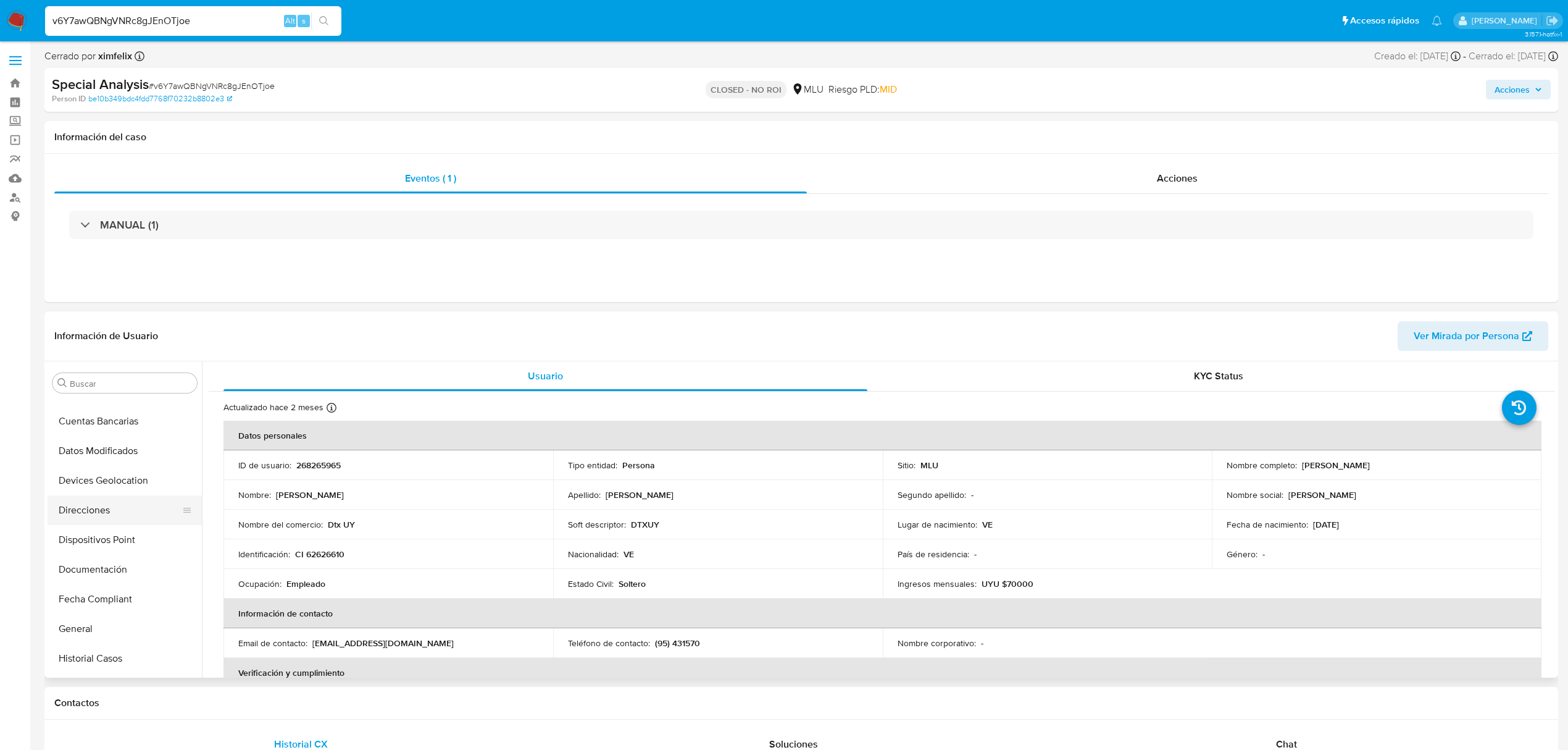
select select "10"
click at [100, 451] on button "Archivos adjuntos" at bounding box center [120, 442] width 145 height 30
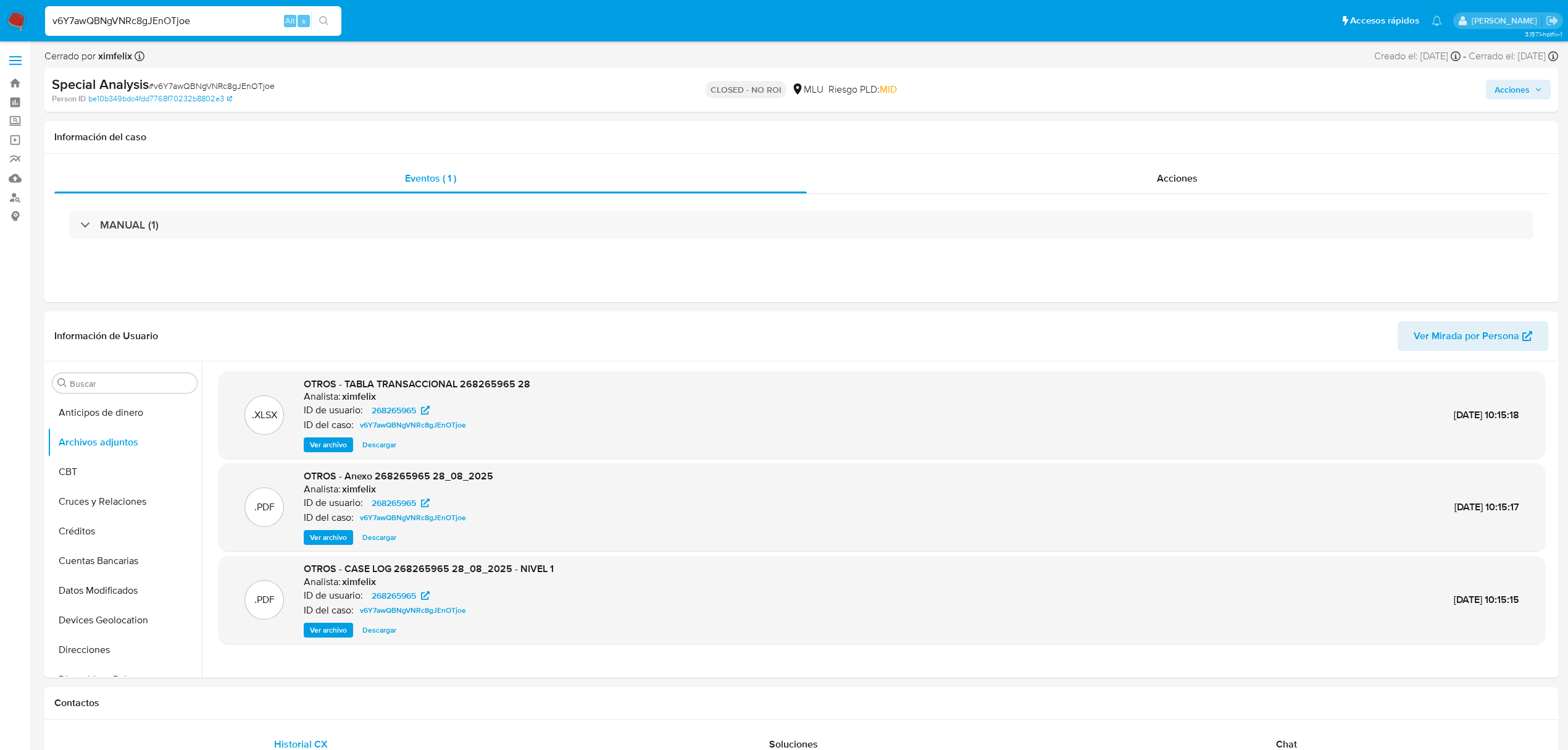
click at [131, 16] on input "v6Y7awQBNgVNRc8gJEnOTjoe" at bounding box center [193, 21] width 296 height 16
paste input "WYRPUrJvMQyywQNVBXJ4GEKM"
type input "WYRPUrJvMQyywQNVBXJ4GEKM"
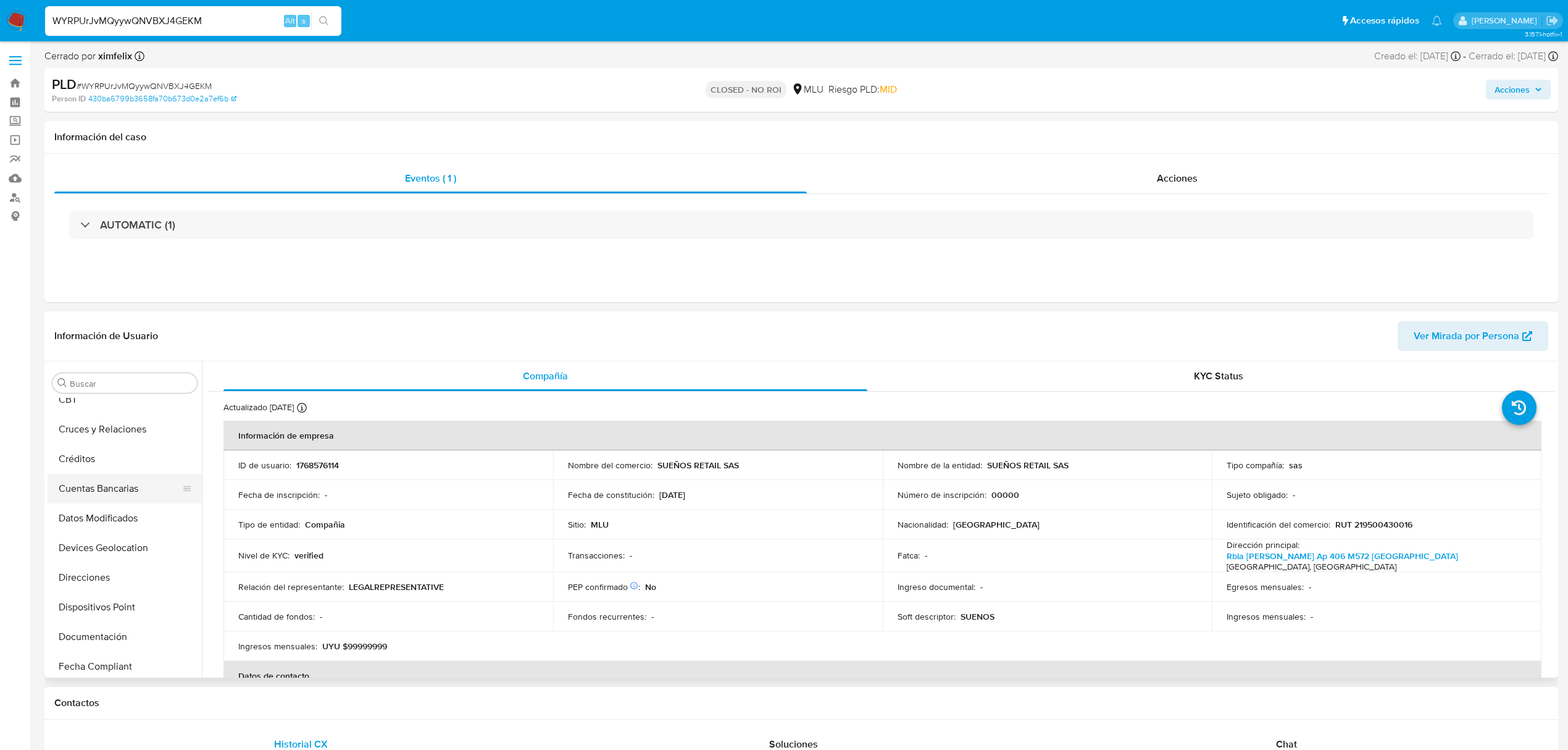
scroll to position [57, 0]
select select "10"
click at [114, 441] on button "Archivos adjuntos" at bounding box center [120, 442] width 145 height 30
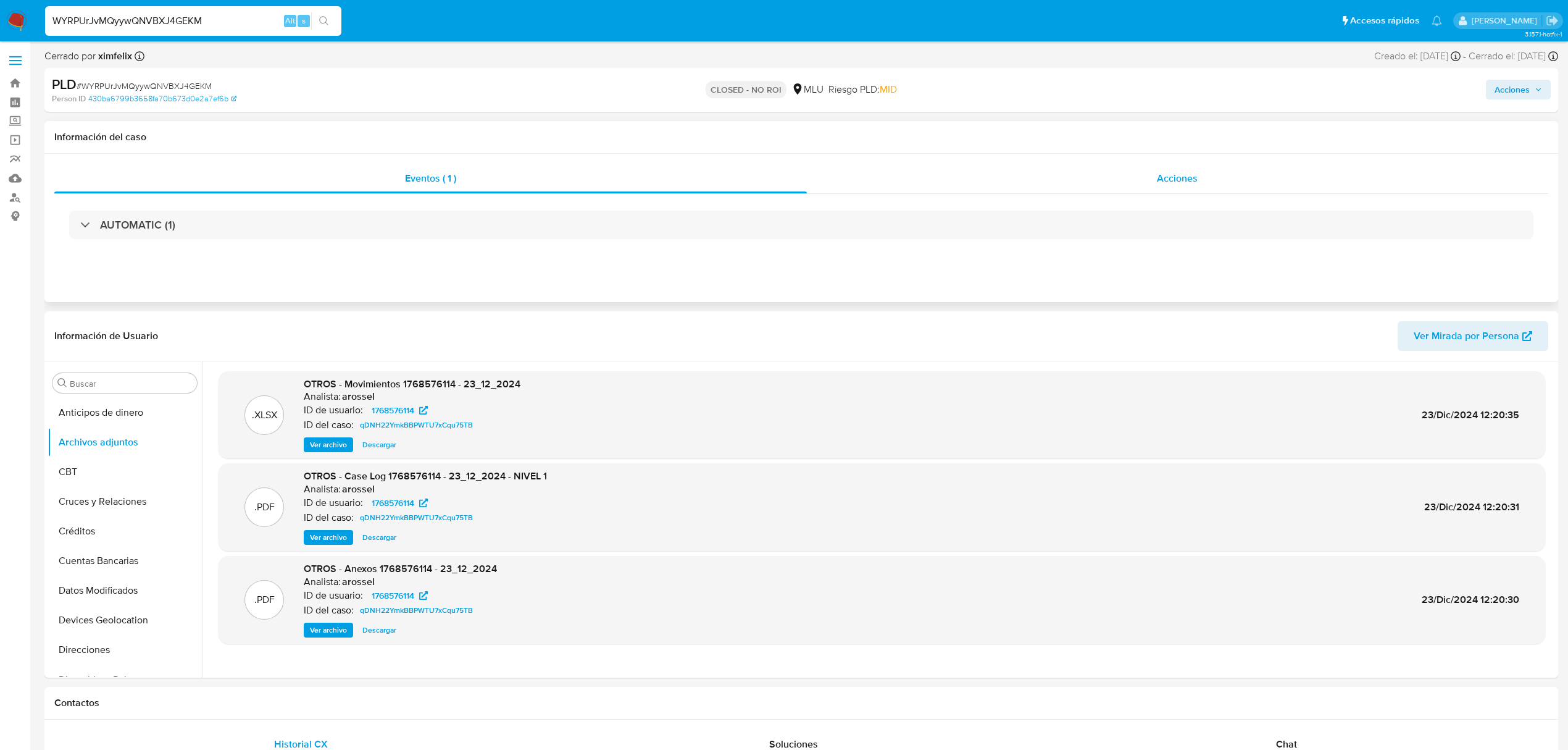
click at [1119, 179] on div "Acciones" at bounding box center [1178, 178] width 742 height 30
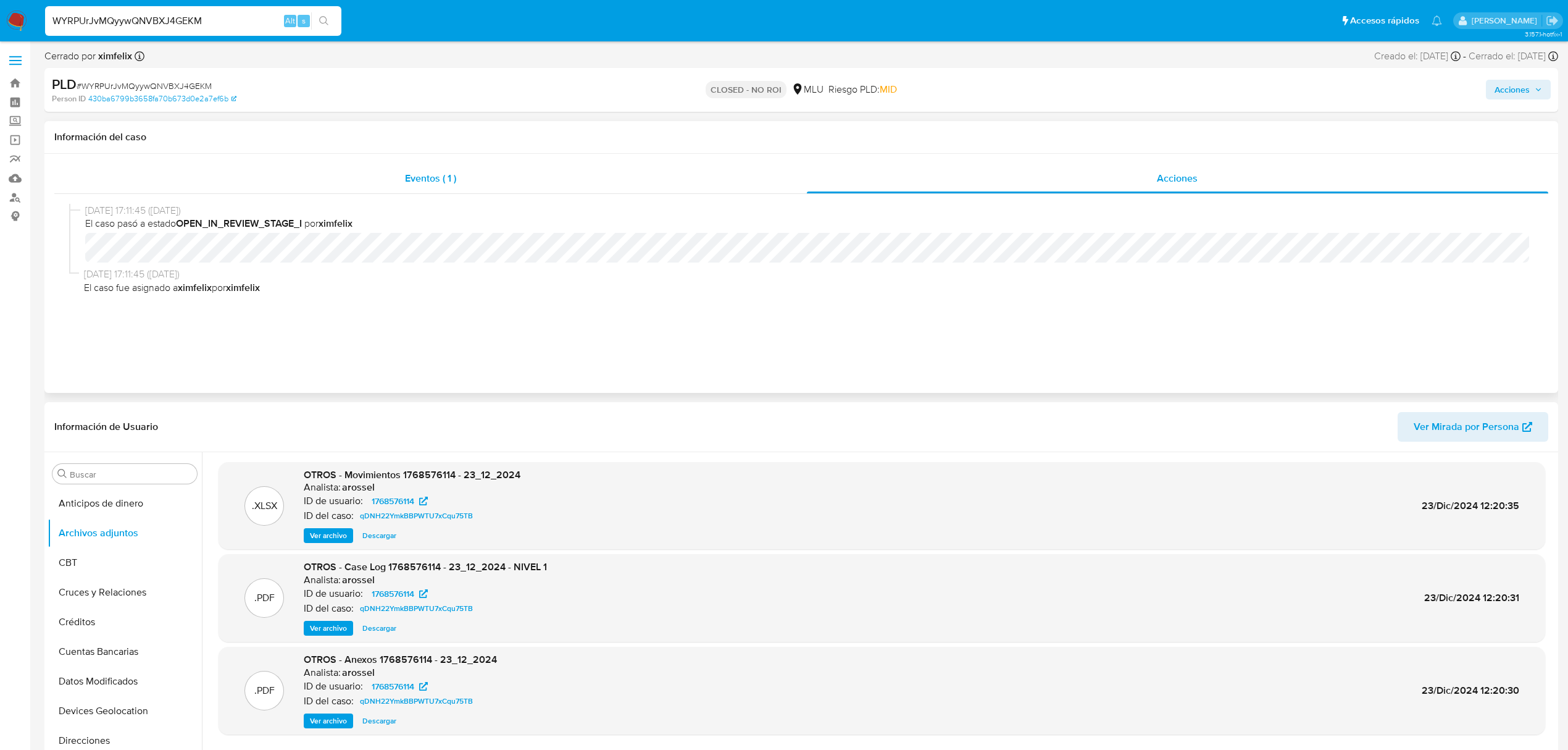
click at [471, 192] on div "Eventos ( 1 )" at bounding box center [431, 178] width 753 height 30
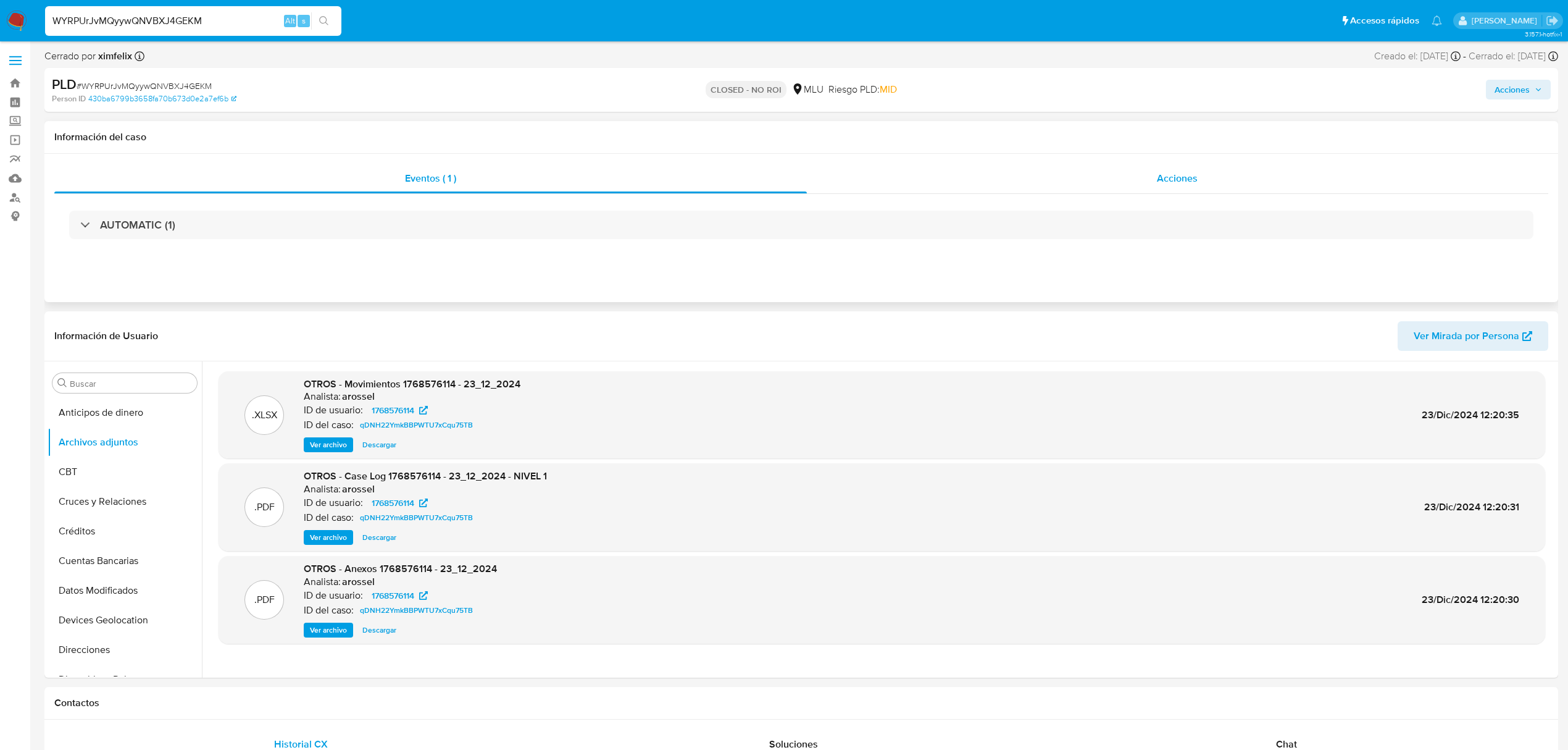
click at [1088, 172] on div "Acciones" at bounding box center [1178, 178] width 742 height 30
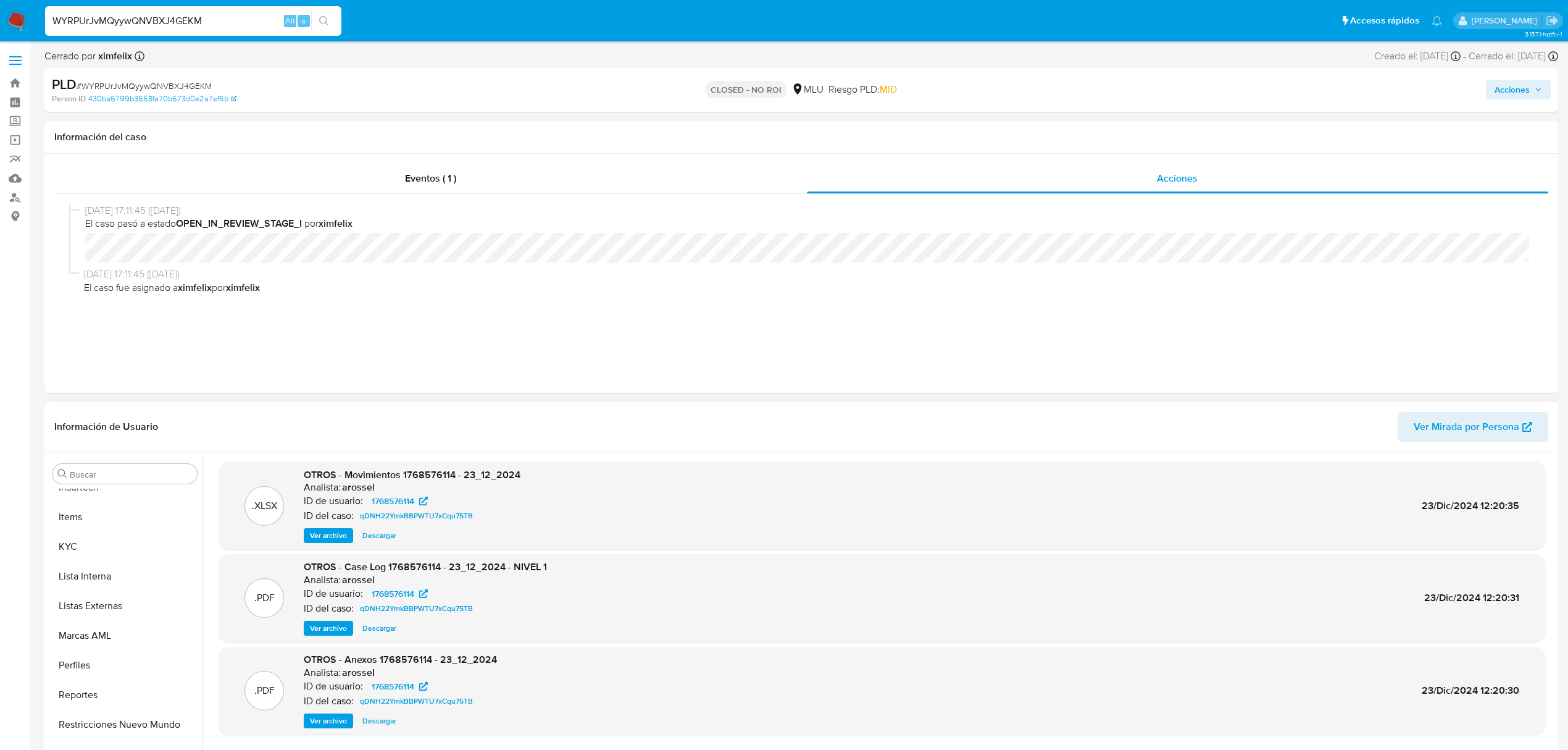
scroll to position [552, 0]
click at [121, 542] on button "KYC" at bounding box center [120, 545] width 145 height 30
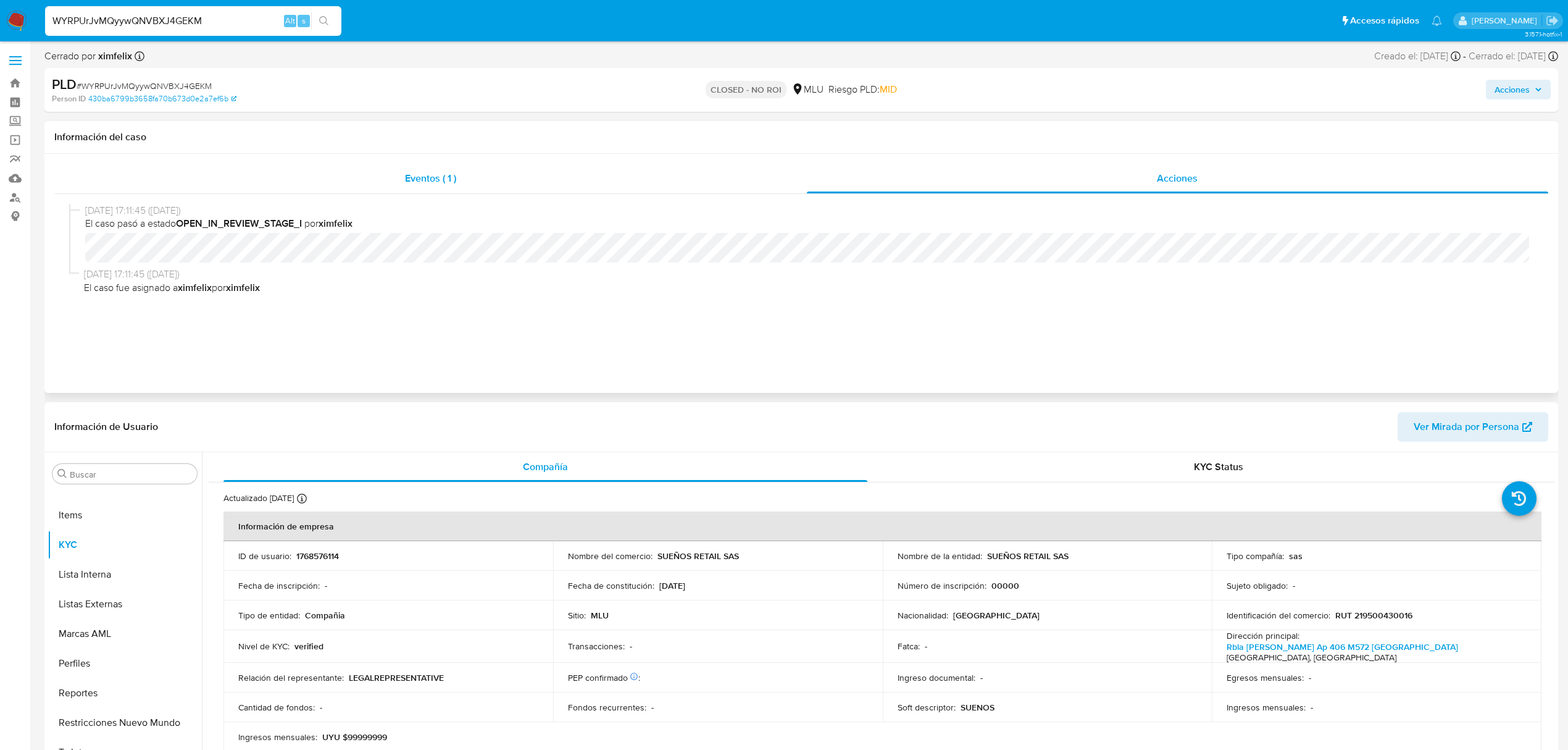
click at [348, 185] on div "Eventos ( 1 )" at bounding box center [431, 178] width 753 height 30
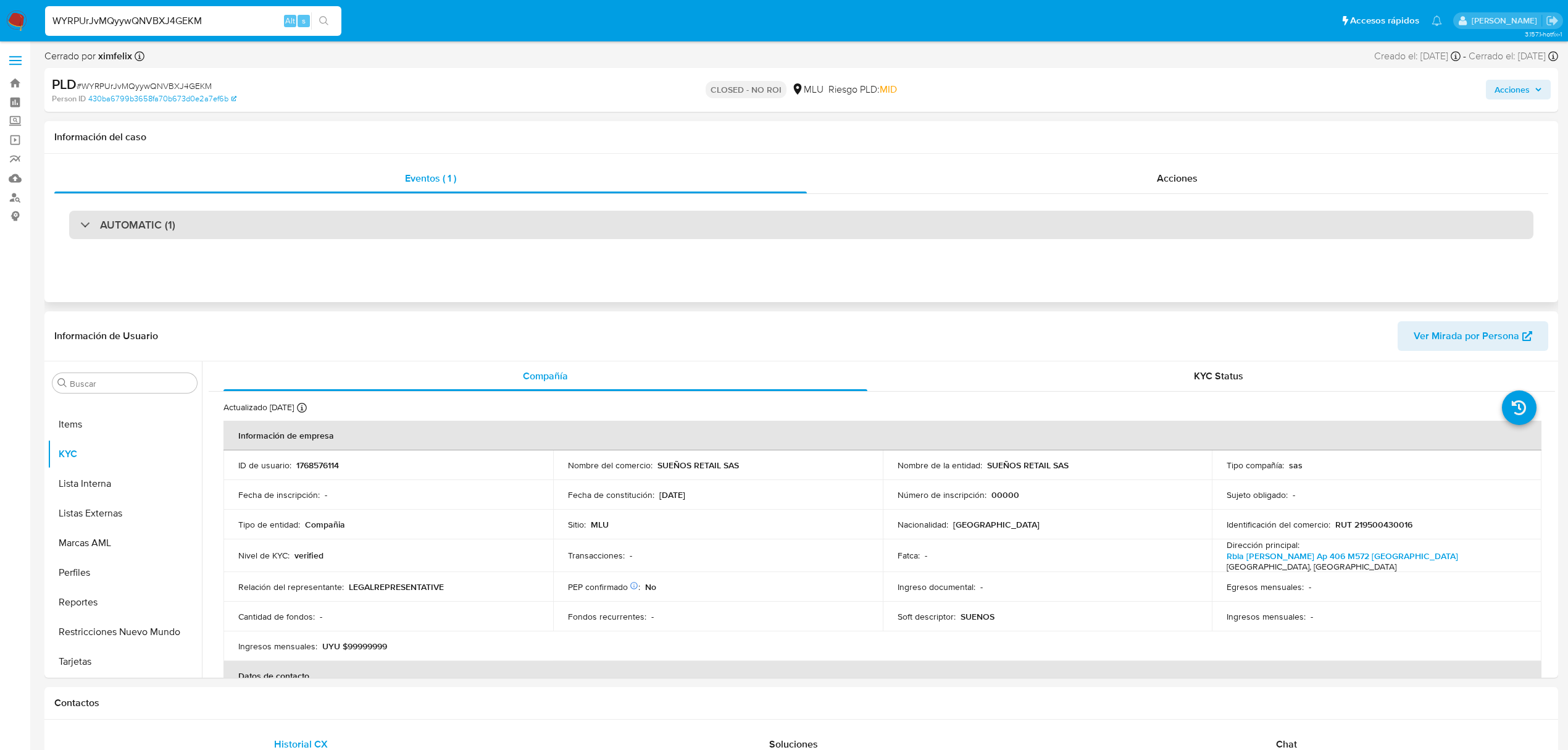
click at [247, 235] on div "AUTOMATIC (1)" at bounding box center [801, 225] width 1465 height 28
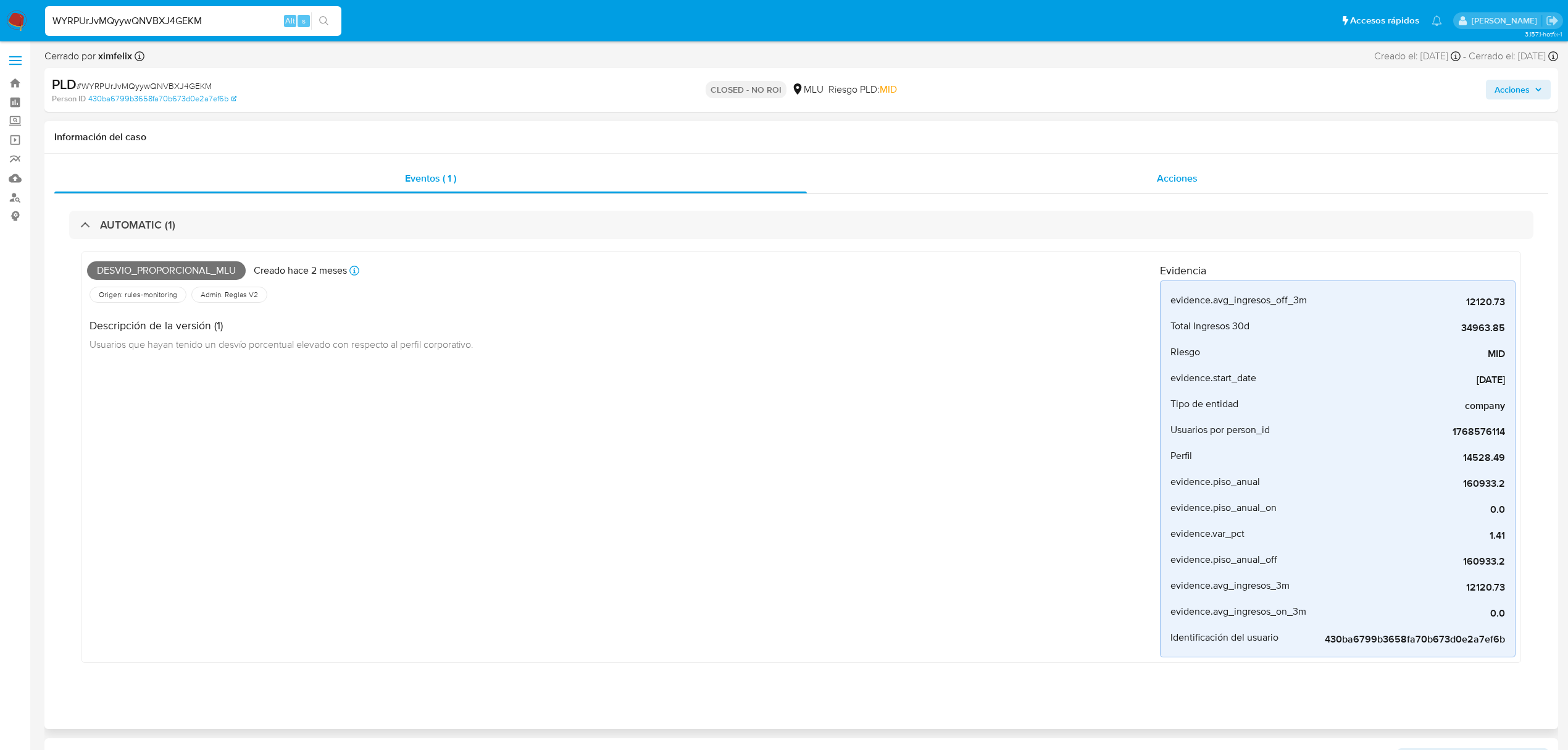
click at [1201, 178] on div "Acciones" at bounding box center [1178, 178] width 742 height 30
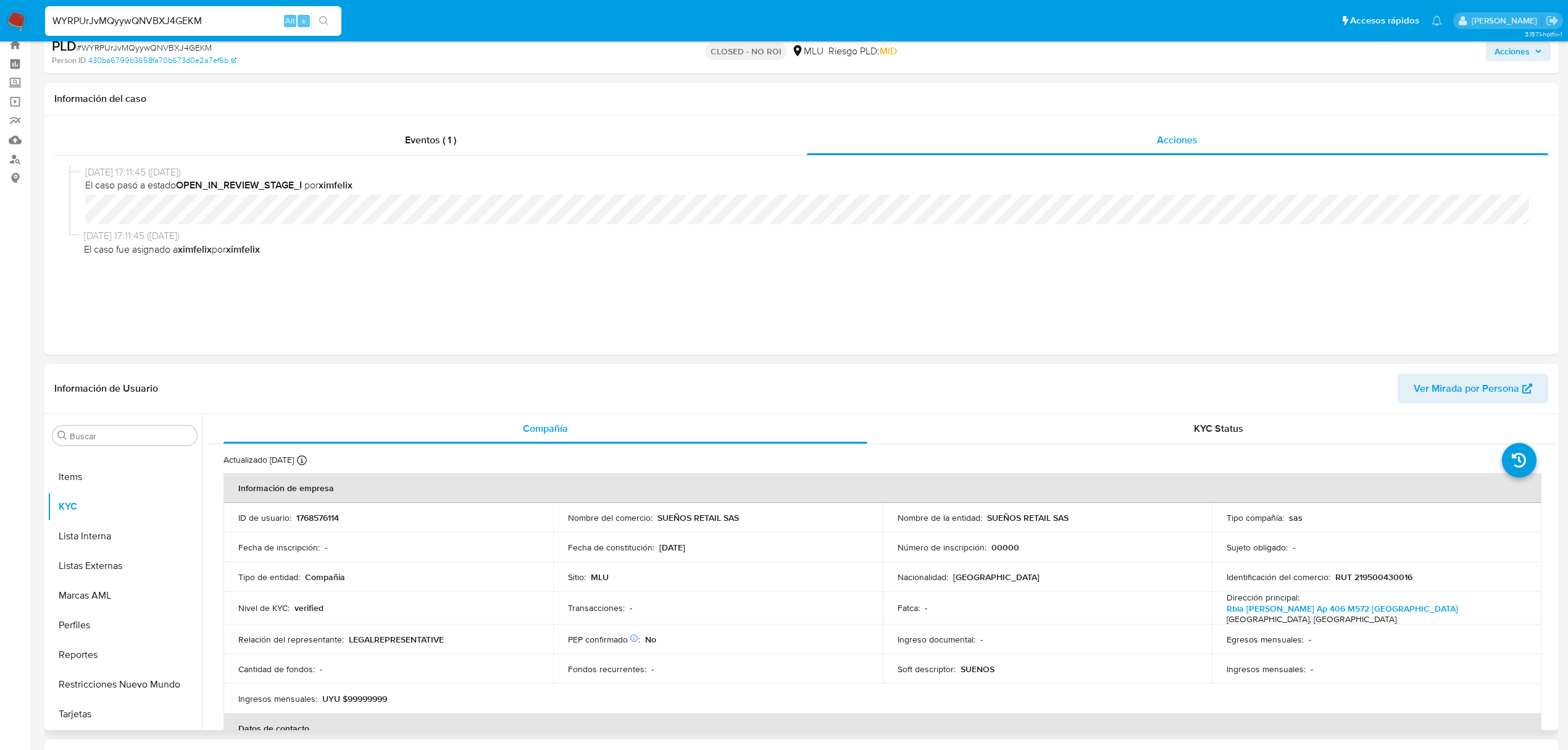
scroll to position [0, 0]
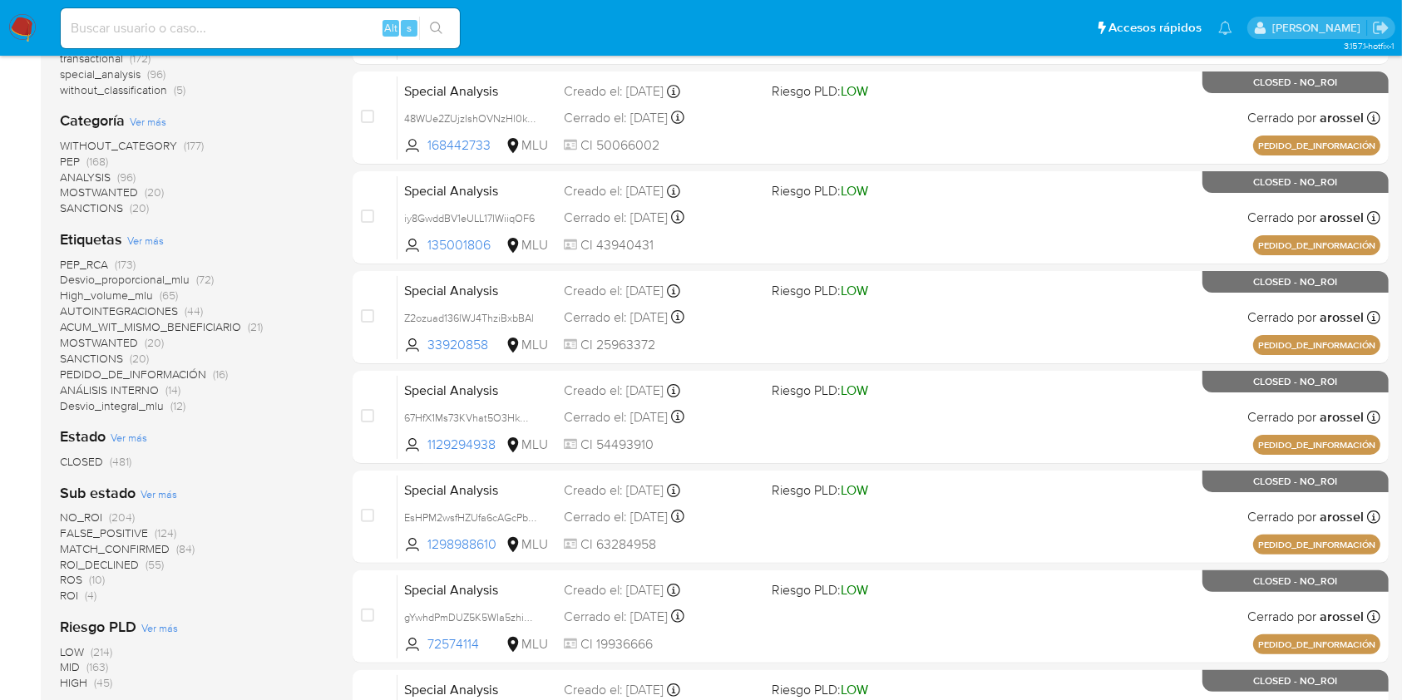
scroll to position [111, 0]
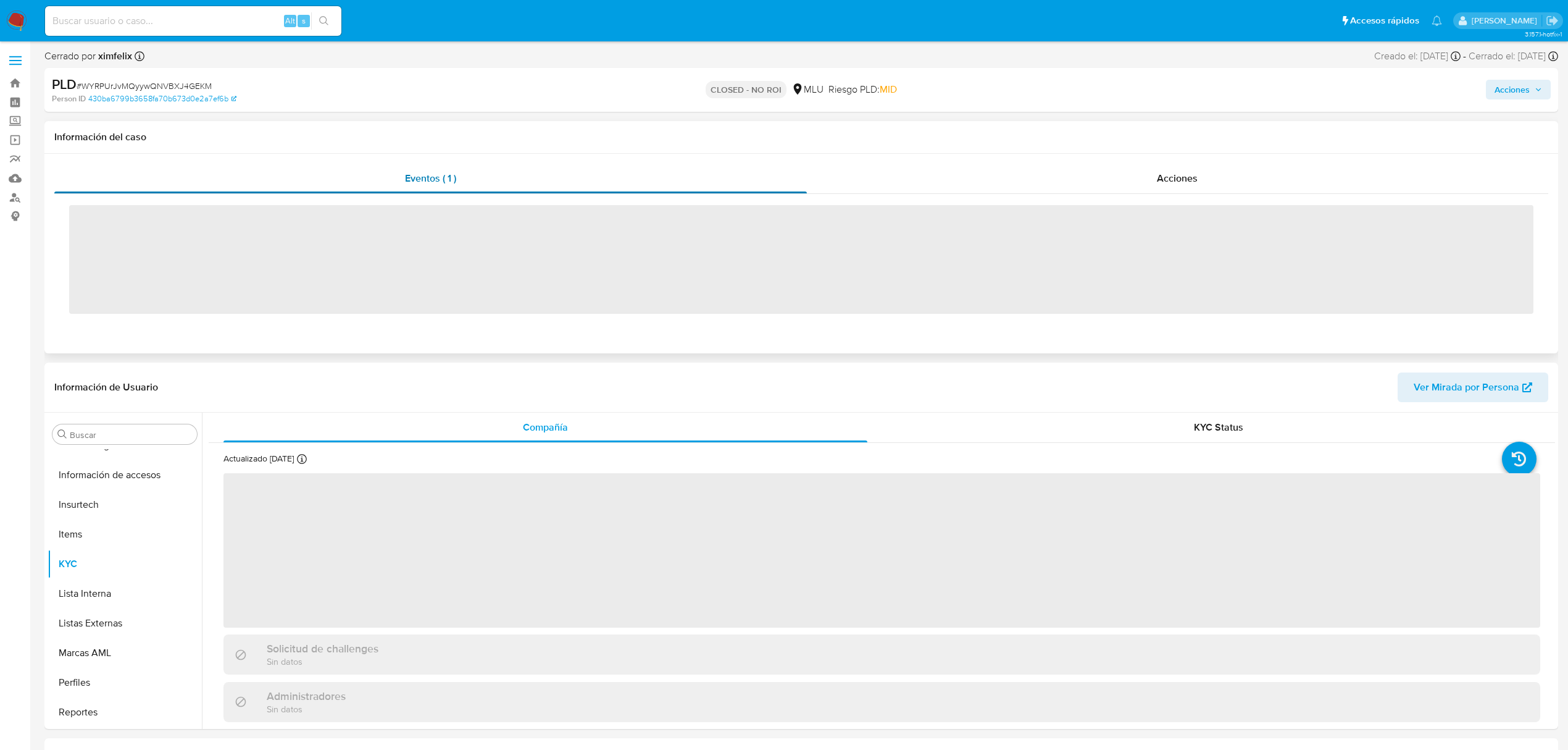
scroll to position [552, 0]
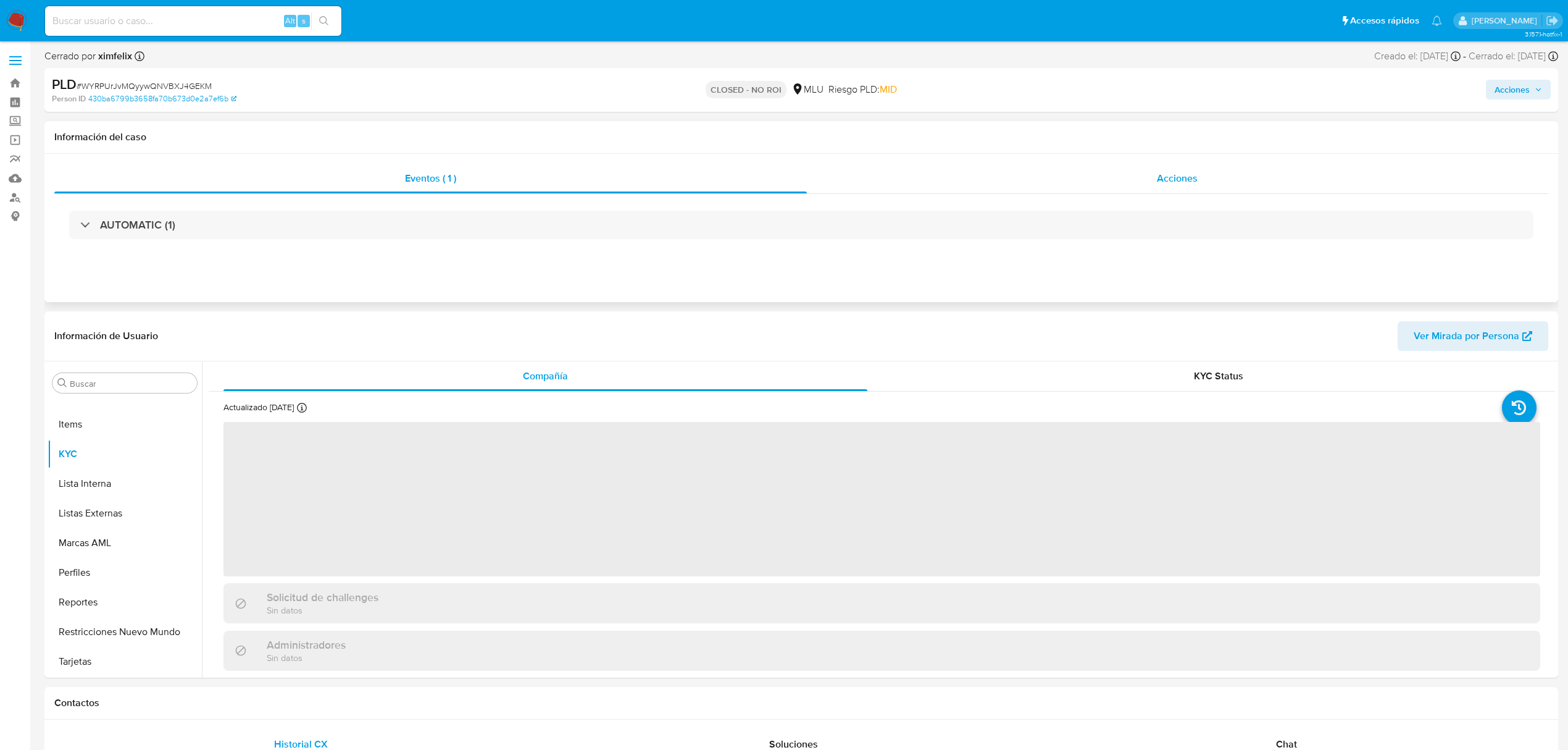
click at [937, 174] on div "Acciones" at bounding box center [1178, 178] width 742 height 30
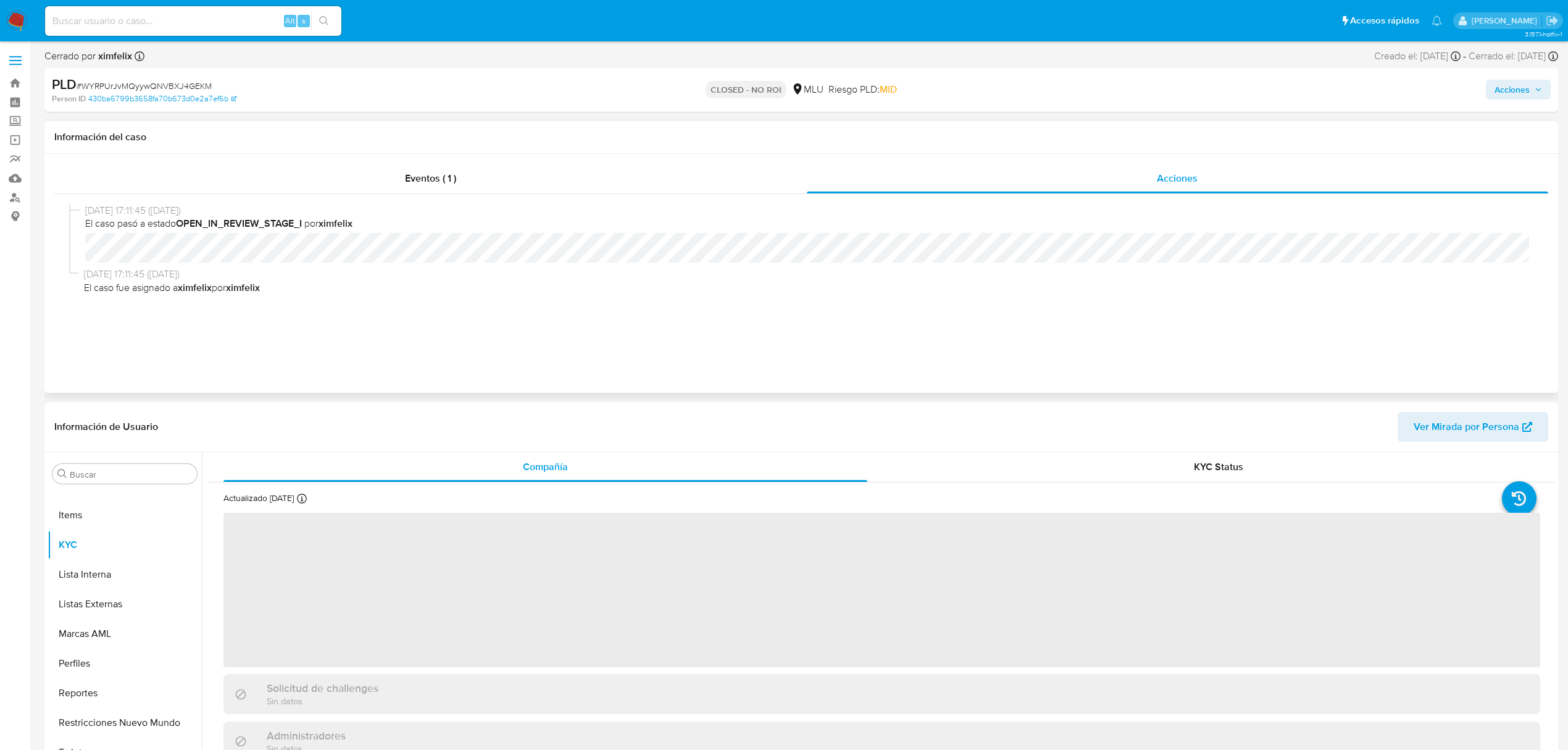
select select "10"
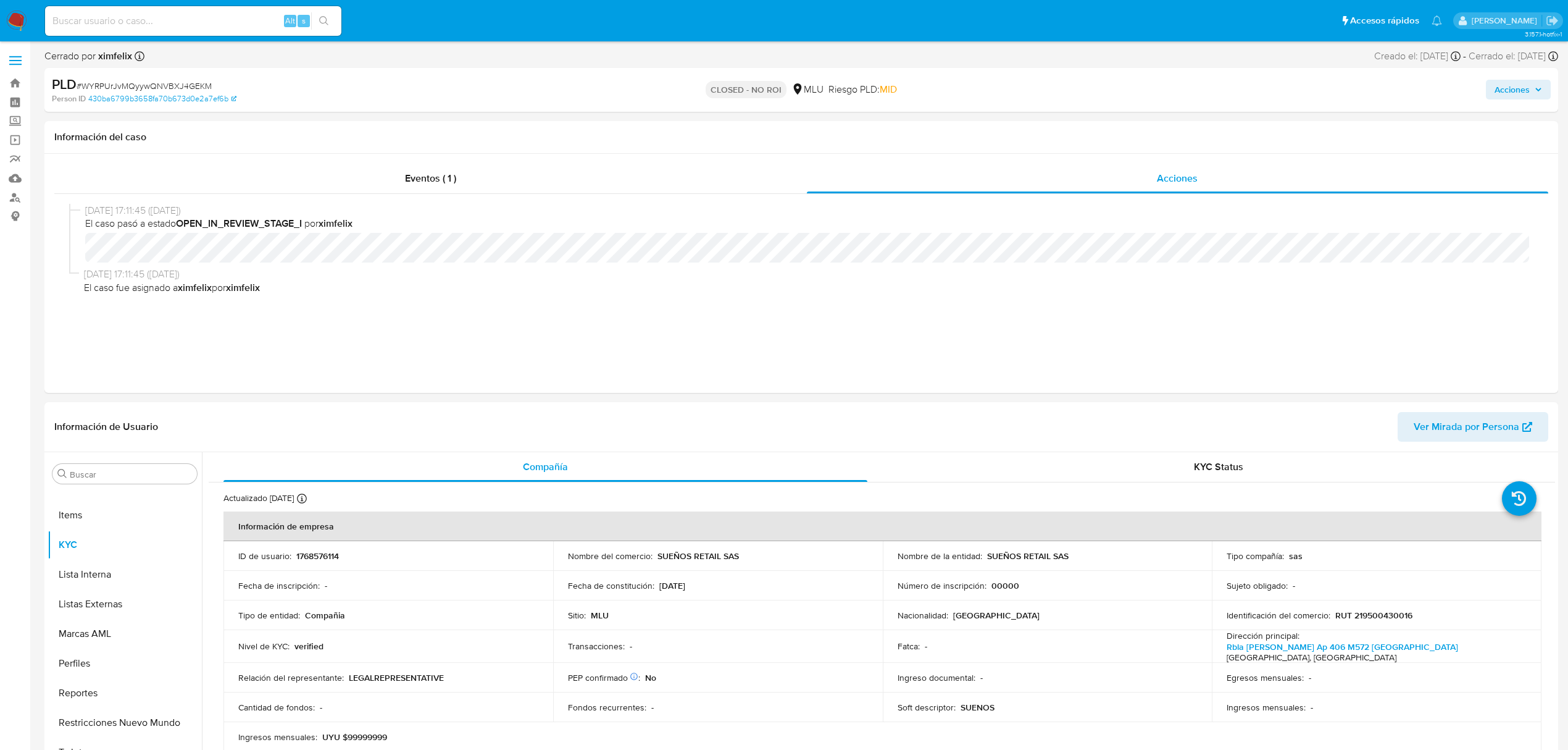
click at [192, 6] on div "Alt s" at bounding box center [193, 21] width 296 height 30
click at [192, 13] on input at bounding box center [193, 21] width 296 height 16
paste input "MqJbgCnQkpPGfnPvfA8tSyc9"
type input "MqJbgCnQkpPGfnPvfA8tSyc9"
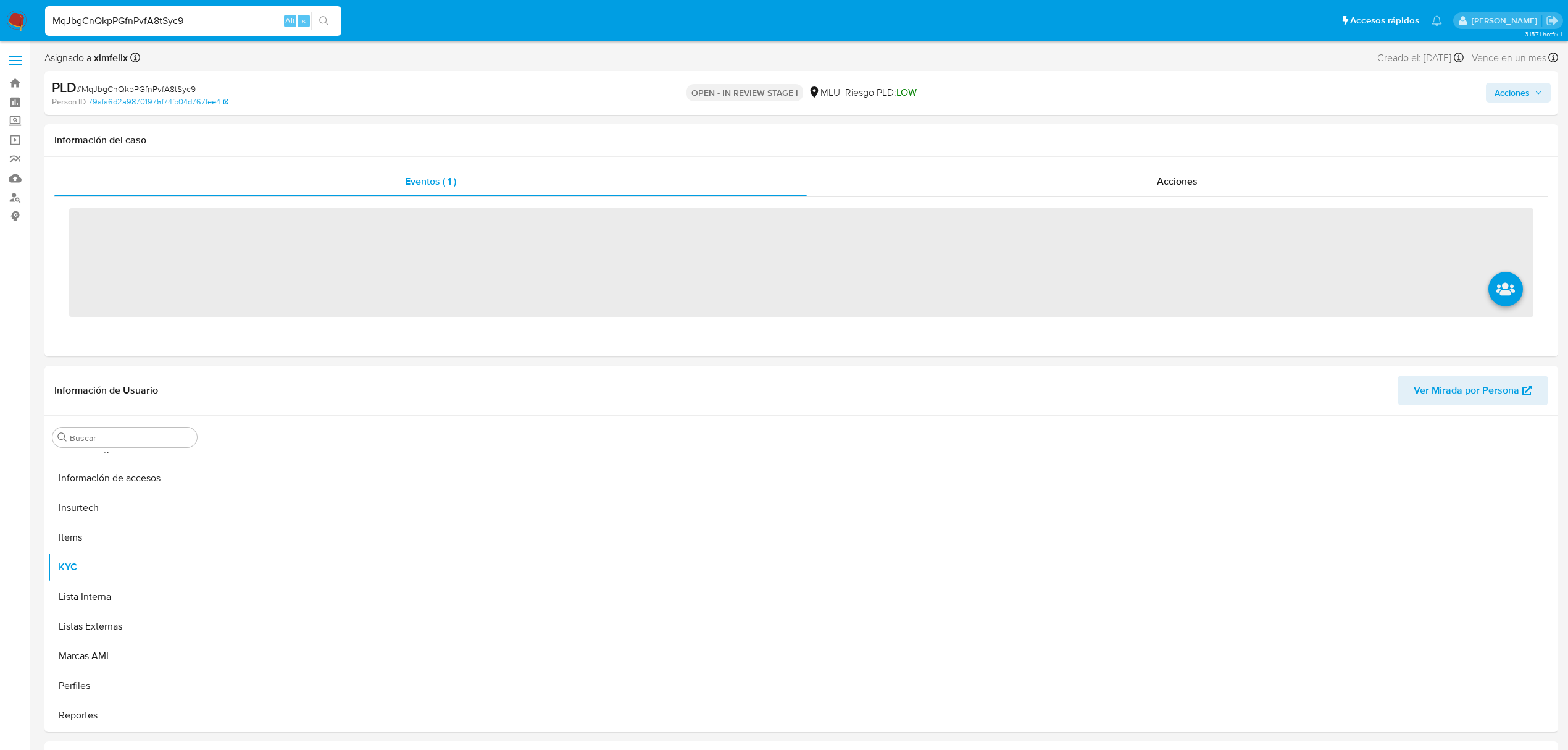
scroll to position [552, 0]
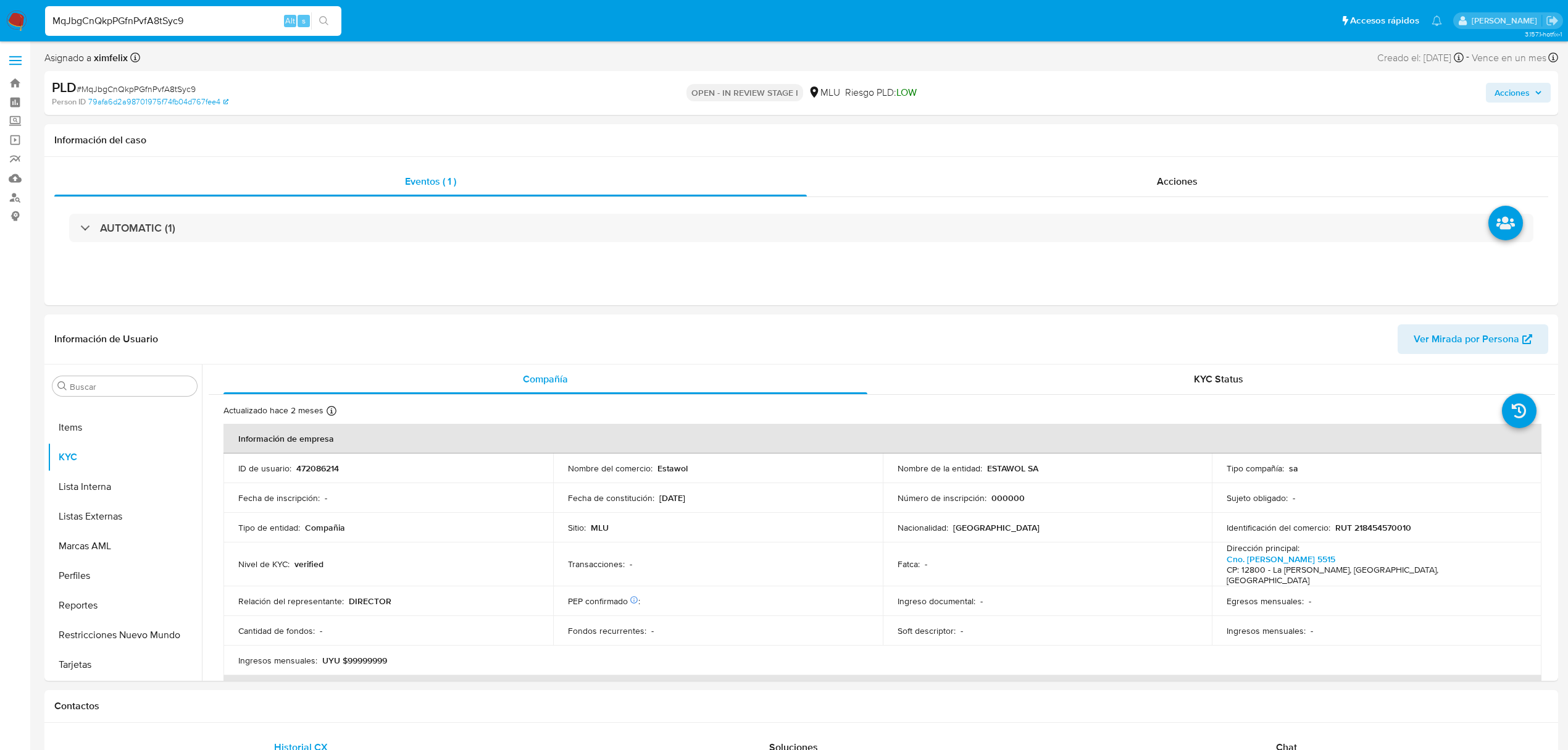
select select "10"
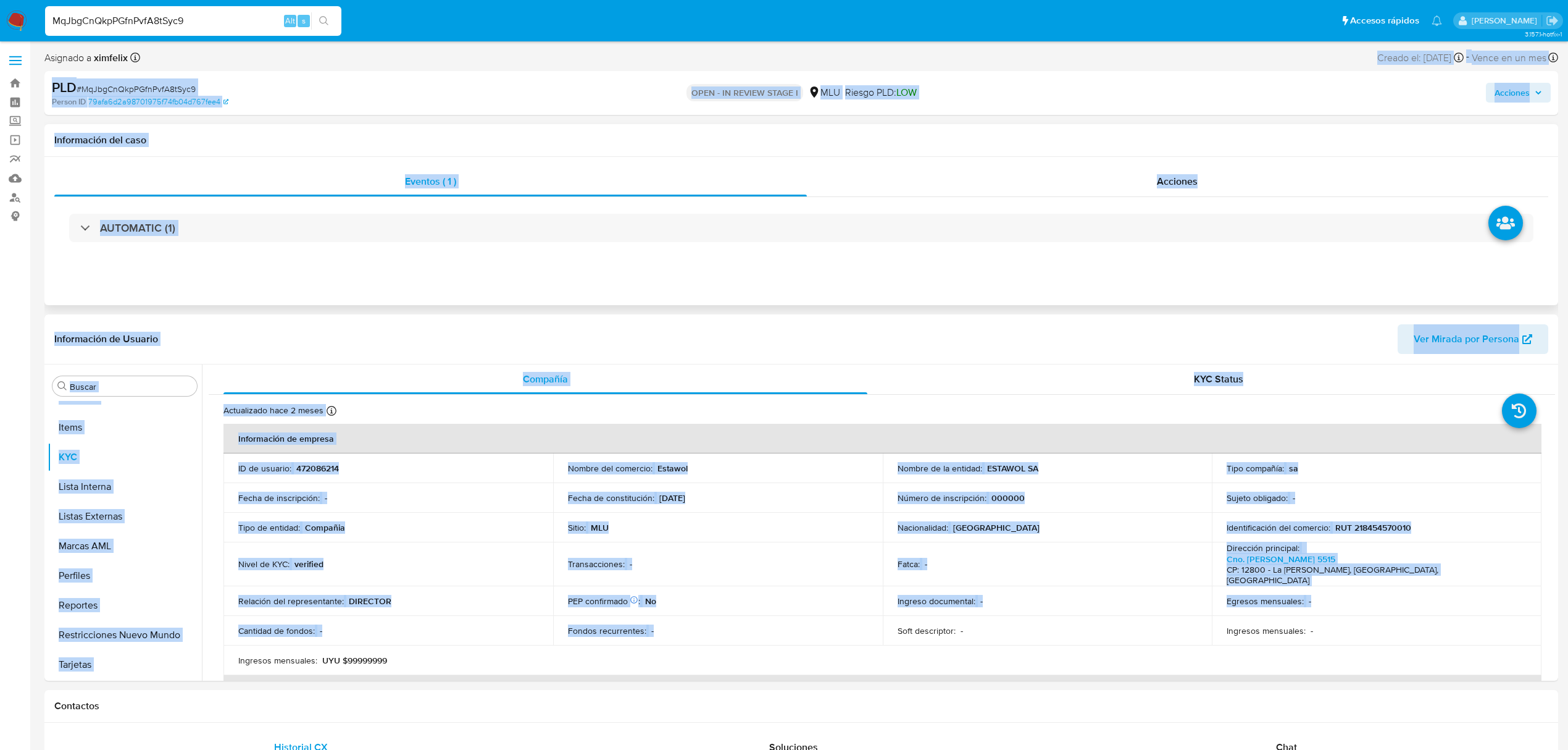
click at [475, 282] on div "Eventos ( 1 ) Acciones AUTOMATIC (1)" at bounding box center [801, 231] width 1514 height 149
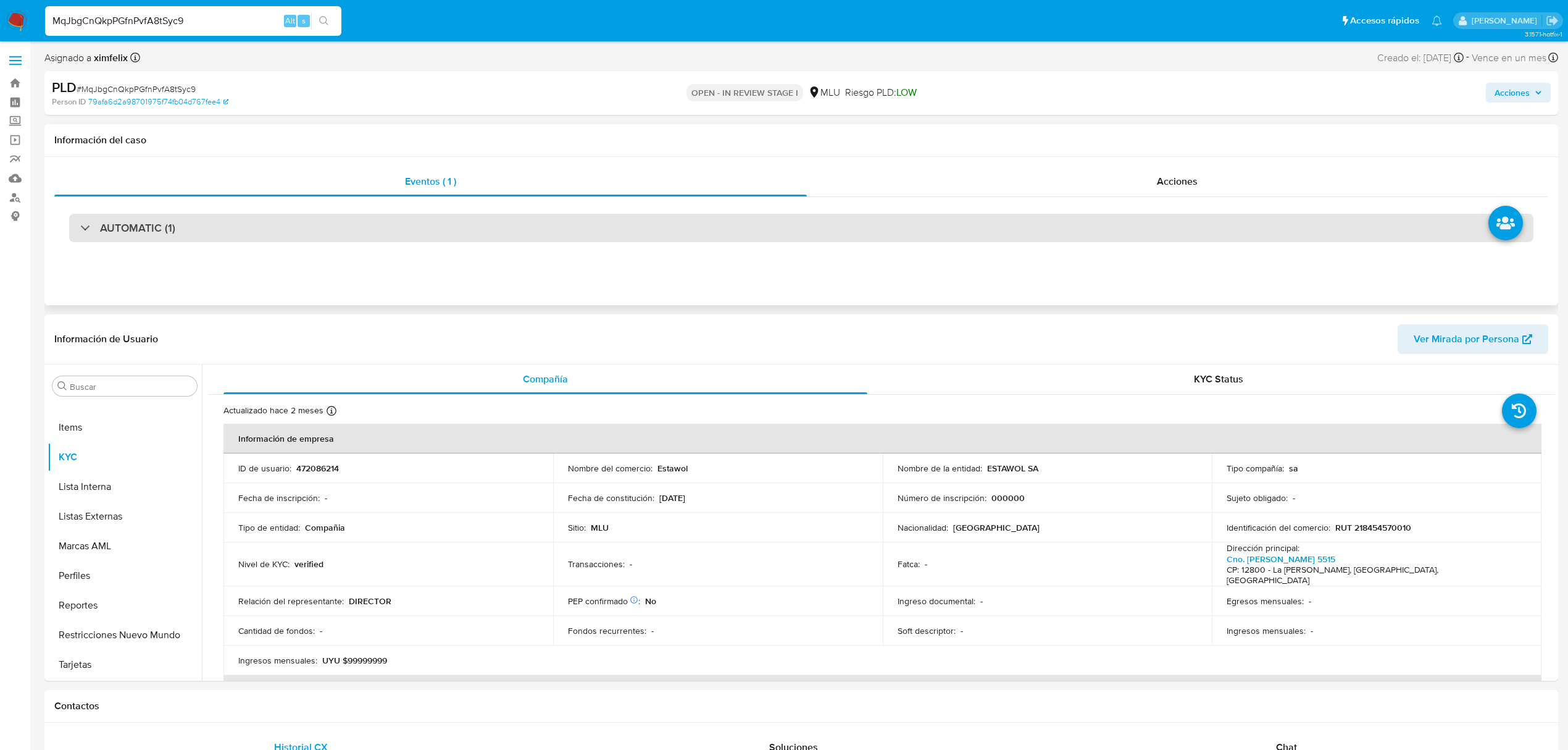
click at [575, 233] on div "AUTOMATIC (1)" at bounding box center [801, 228] width 1465 height 28
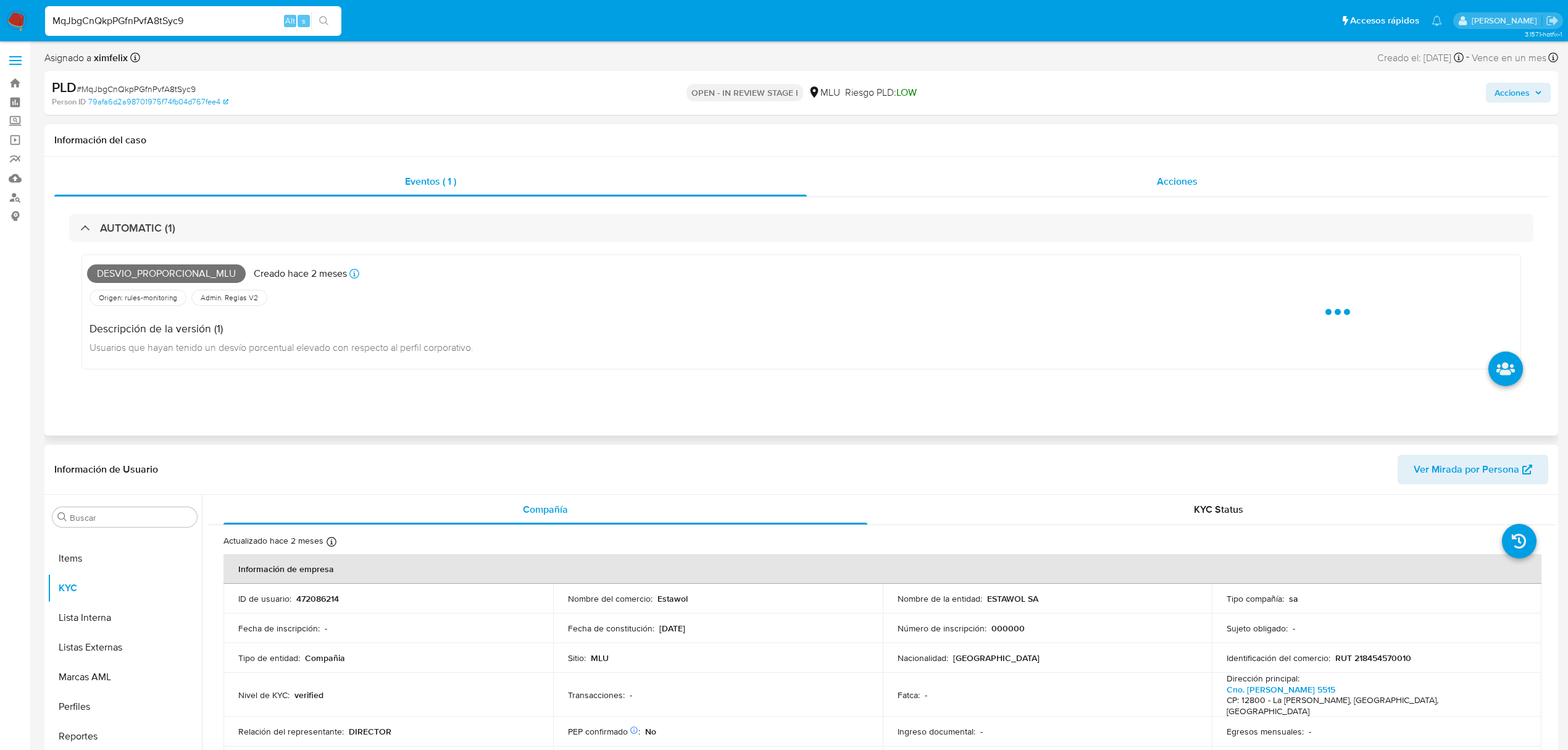
click at [1109, 168] on div "Acciones" at bounding box center [1178, 182] width 742 height 30
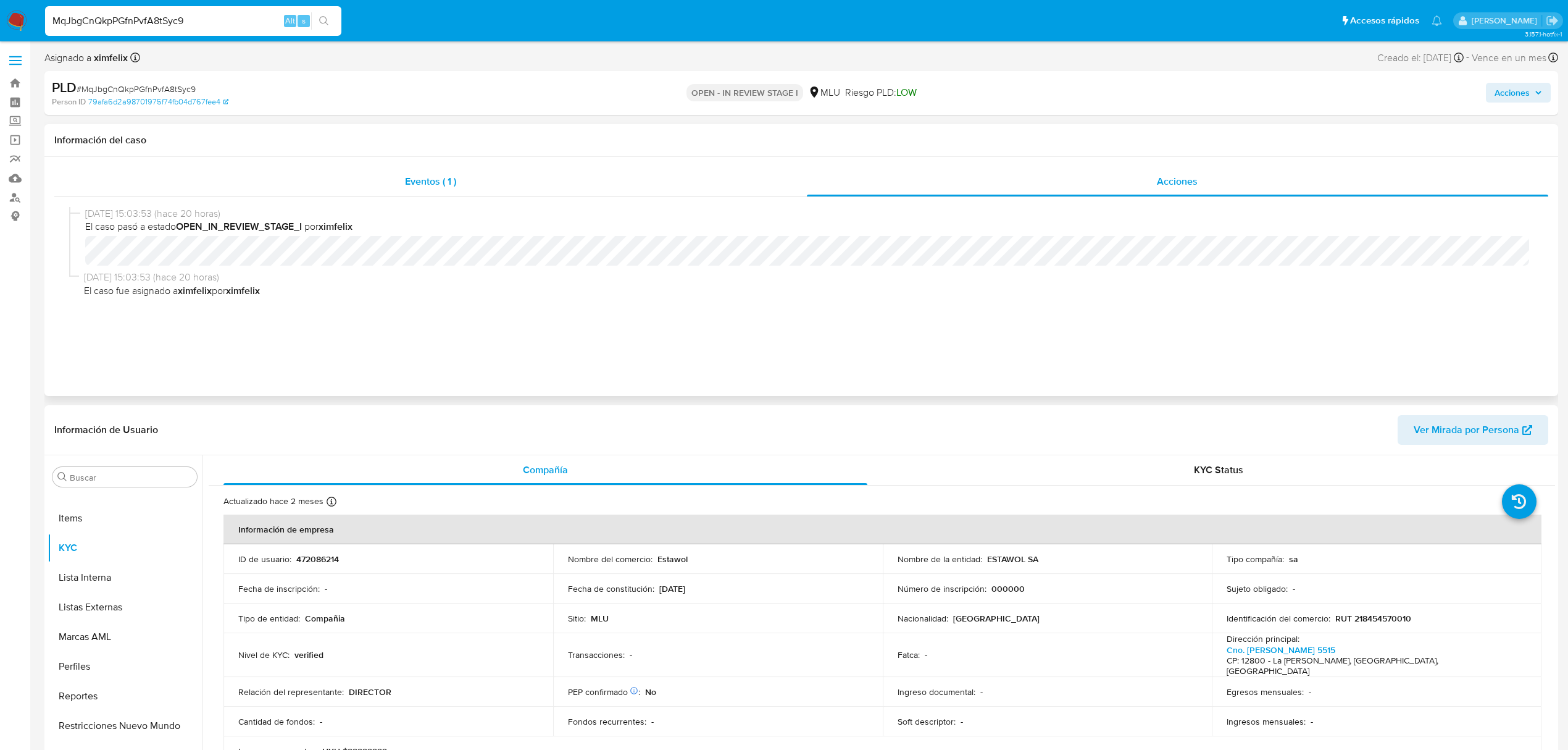
click at [620, 183] on div "Eventos ( 1 )" at bounding box center [431, 182] width 753 height 30
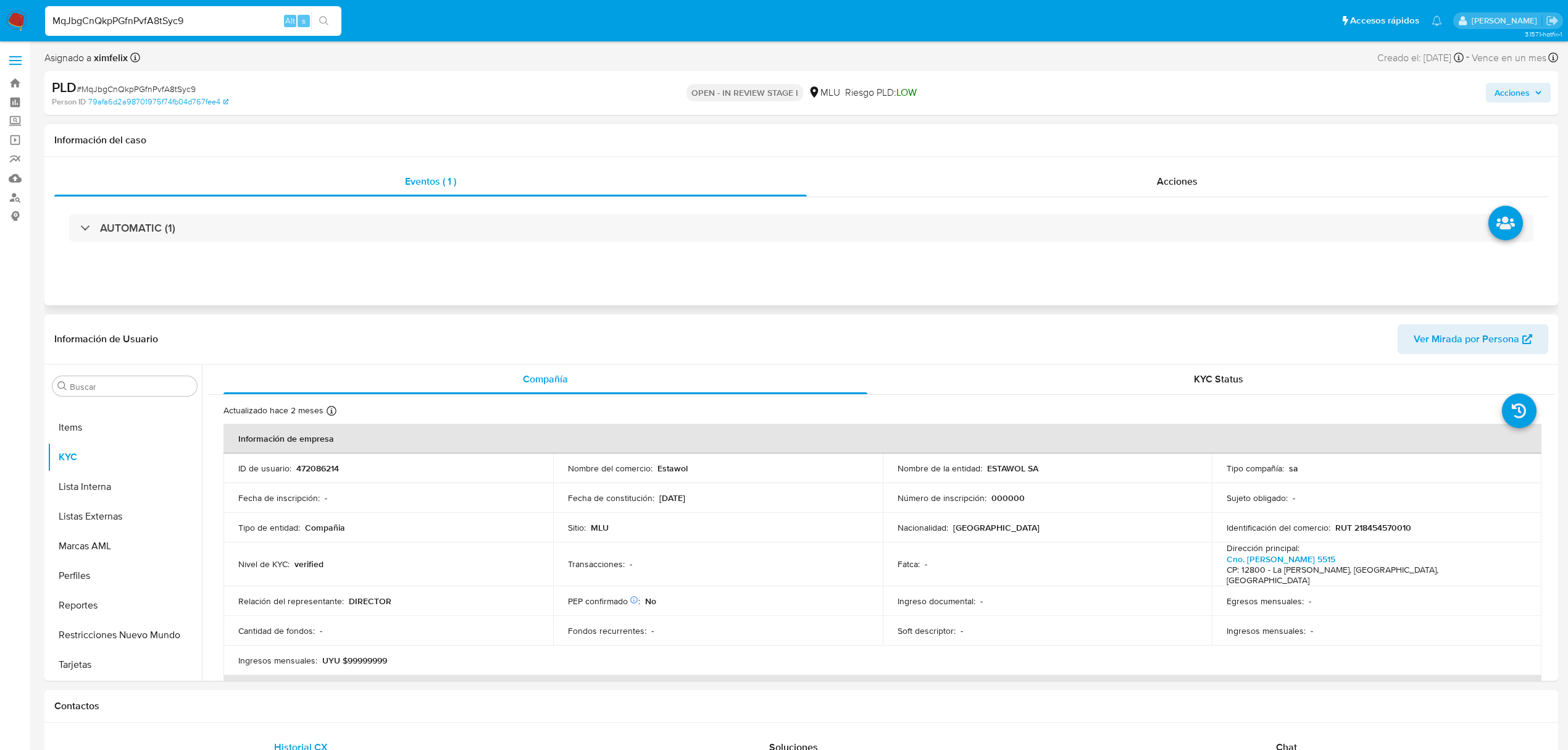
click at [919, 270] on div "Eventos ( 1 ) Acciones AUTOMATIC (1)" at bounding box center [801, 231] width 1514 height 149
click at [1474, 334] on span "Ver Mirada por Persona" at bounding box center [1466, 339] width 105 height 30
click at [87, 578] on button "Perfiles" at bounding box center [120, 575] width 145 height 30
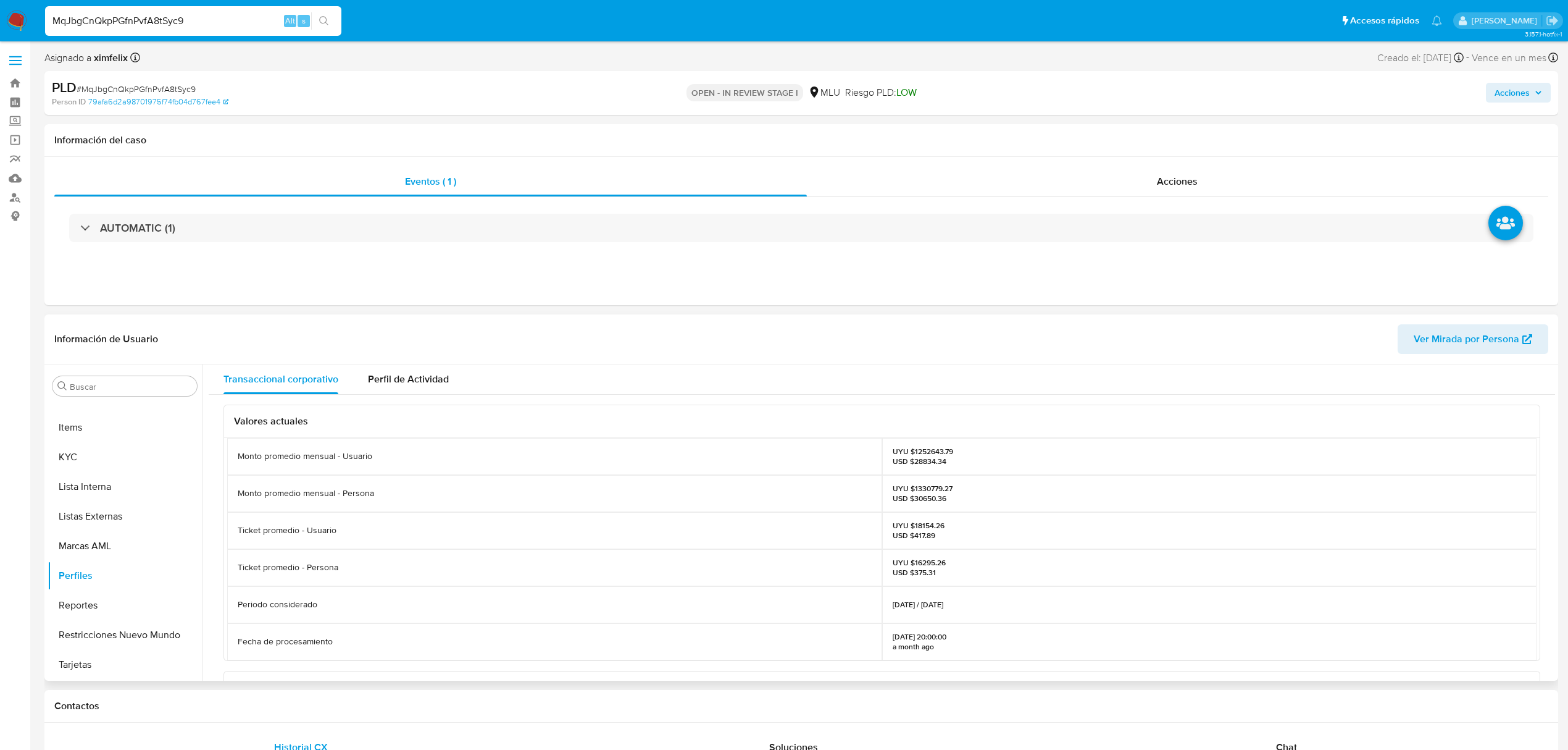
click at [936, 489] on p "UYU $1330779.27 USD $30650.36" at bounding box center [923, 493] width 60 height 20
copy p "1330779.27"
click at [316, 252] on div "AUTOMATIC (1)" at bounding box center [801, 227] width 1494 height 62
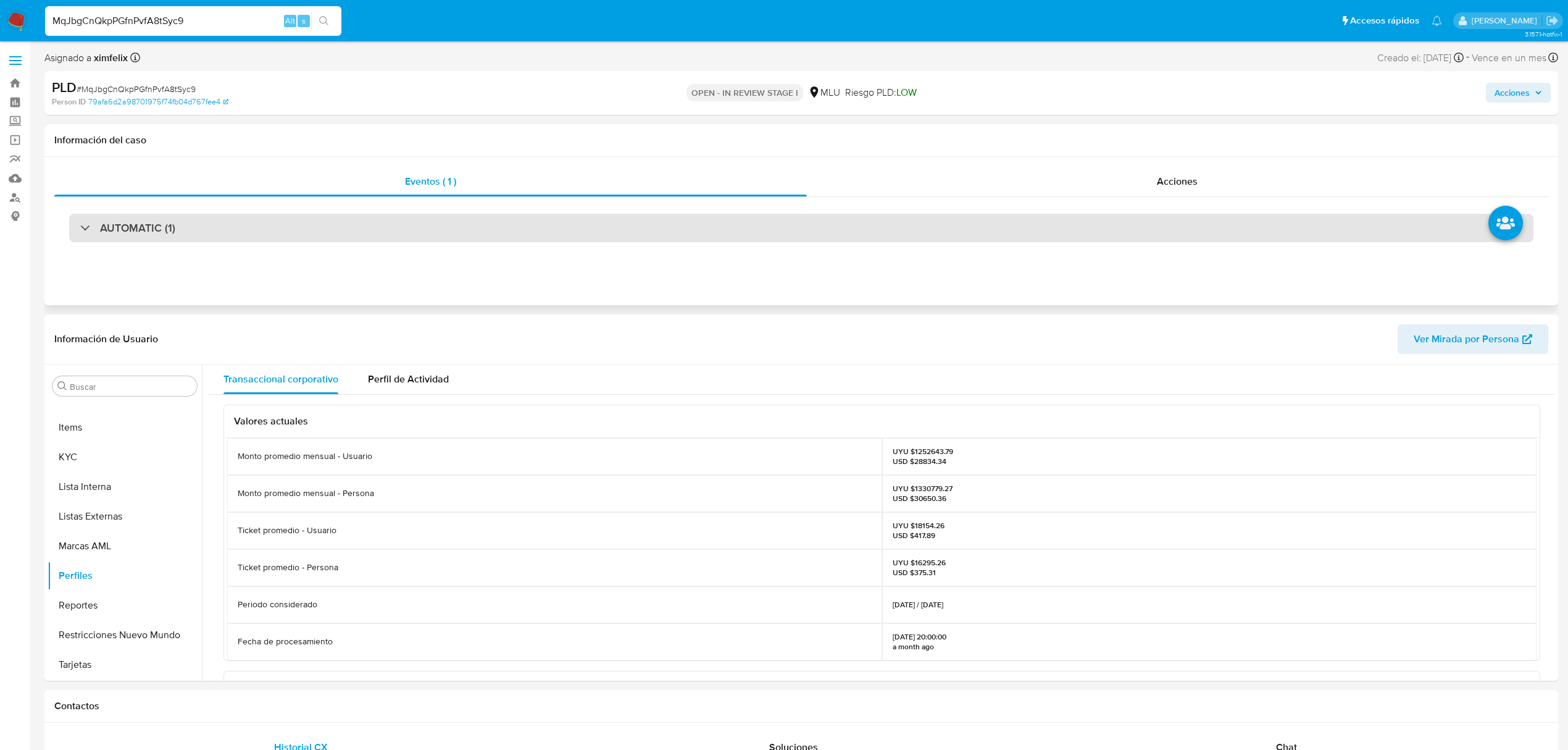
click at [332, 238] on div "AUTOMATIC (1)" at bounding box center [801, 228] width 1465 height 28
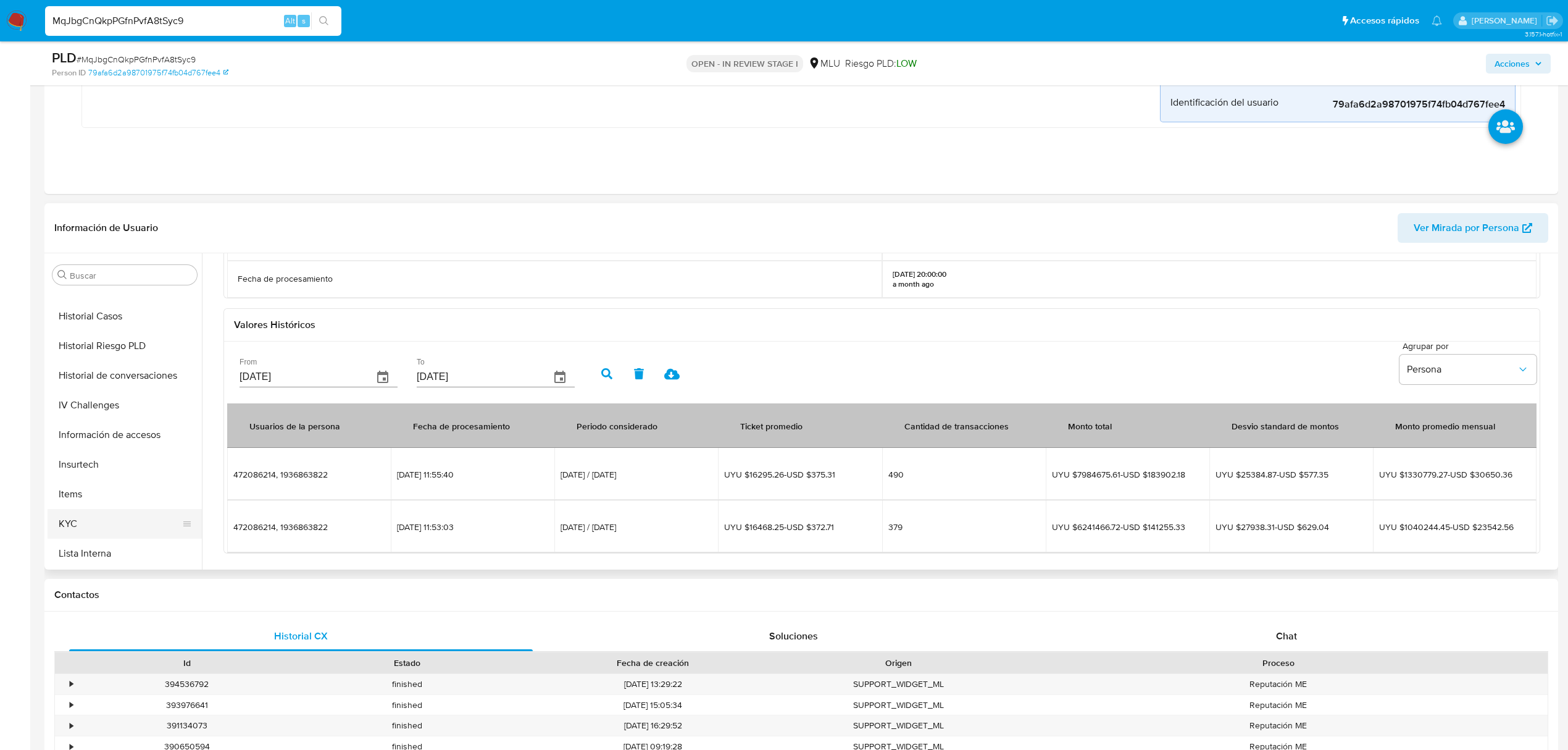
scroll to position [411, 0]
click at [85, 486] on button "KYC" at bounding box center [120, 486] width 145 height 30
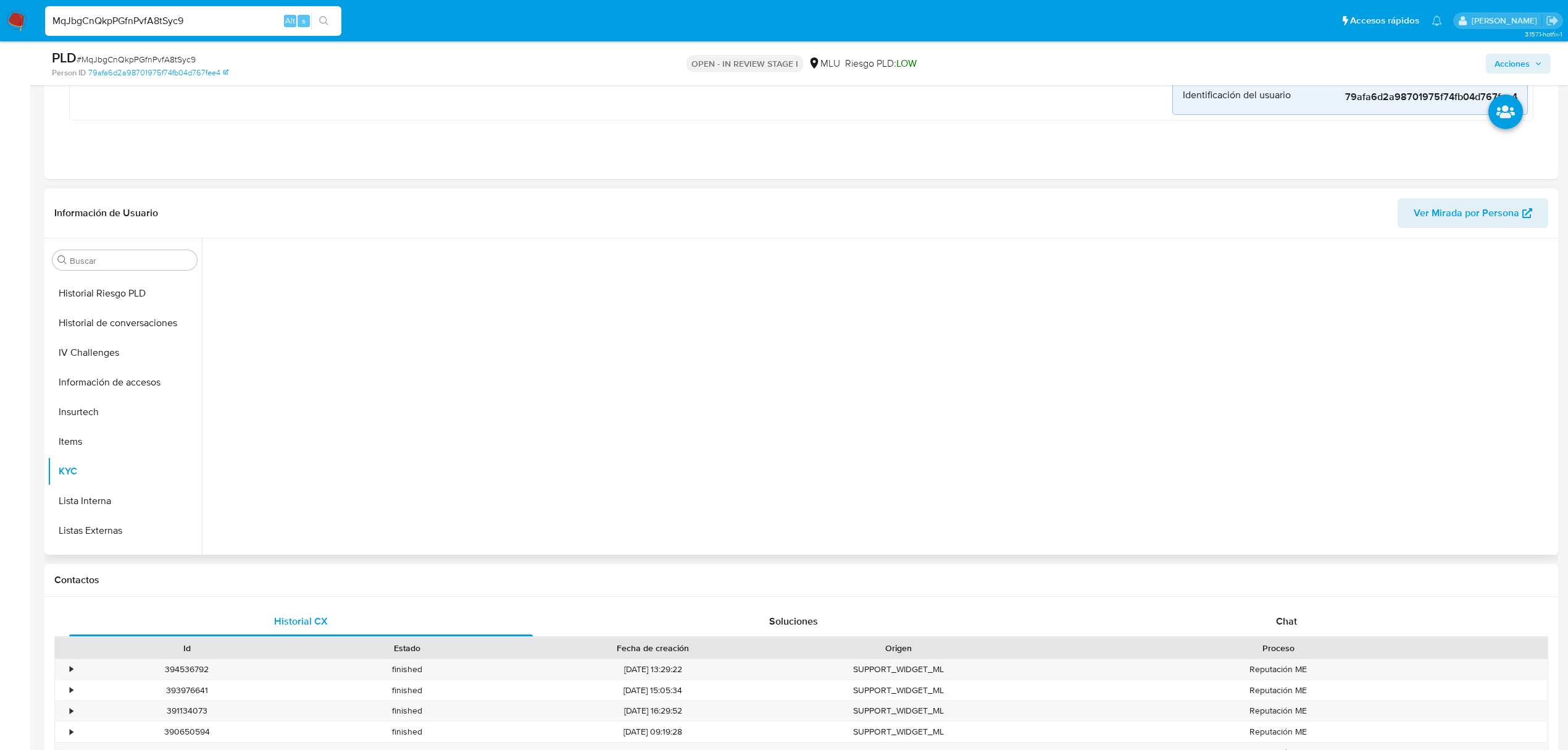
scroll to position [0, 0]
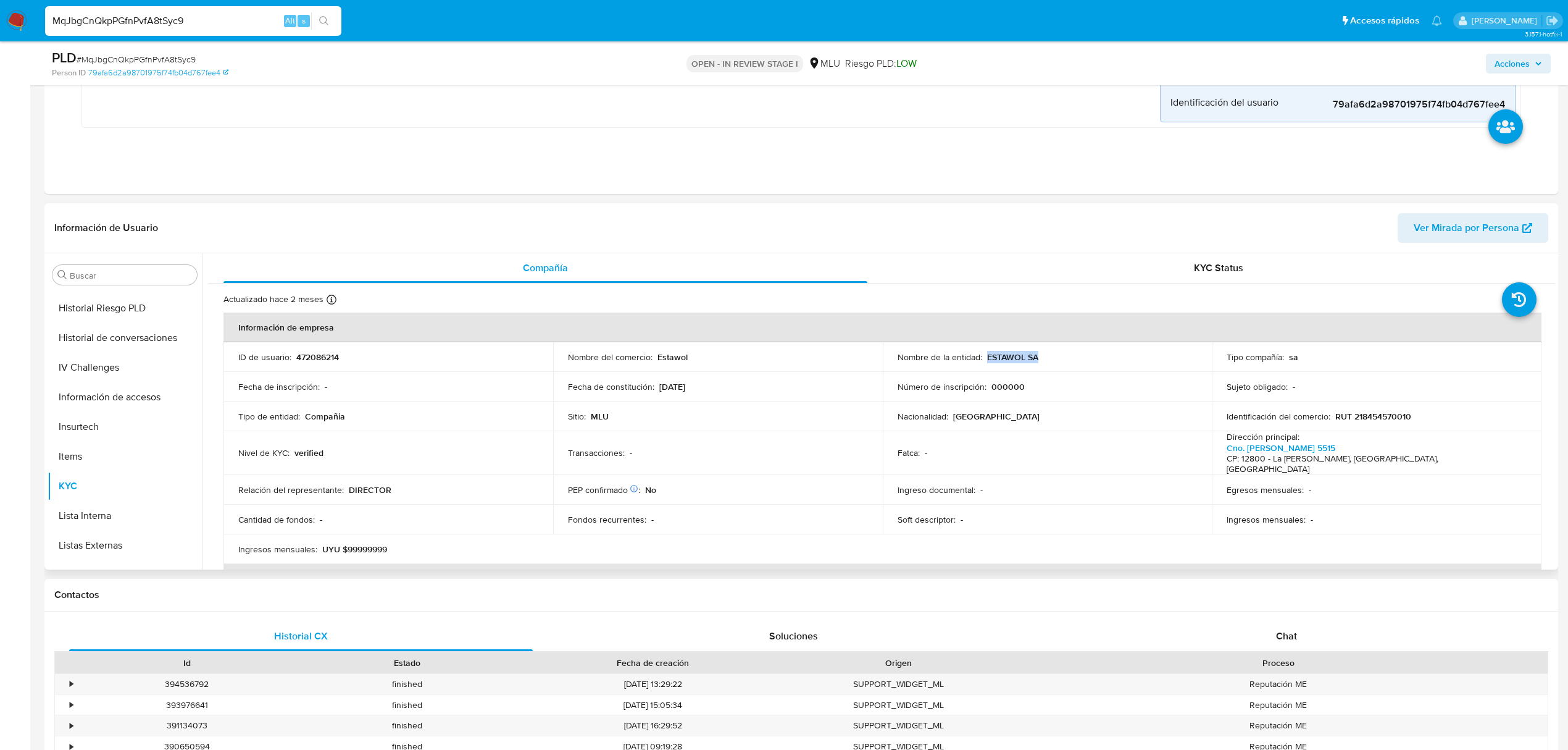
drag, startPoint x: 1050, startPoint y: 353, endPoint x: 984, endPoint y: 362, distance: 66.6
click at [984, 362] on div "Nombre de la entidad : ESTAWOL SA" at bounding box center [1048, 356] width 300 height 11
copy p "ESTAWOL SA"
drag, startPoint x: 1417, startPoint y: 417, endPoint x: 1332, endPoint y: 419, distance: 85.0
click at [1332, 419] on div "Identificación del comercio : RUT 218454570010" at bounding box center [1376, 416] width 300 height 11
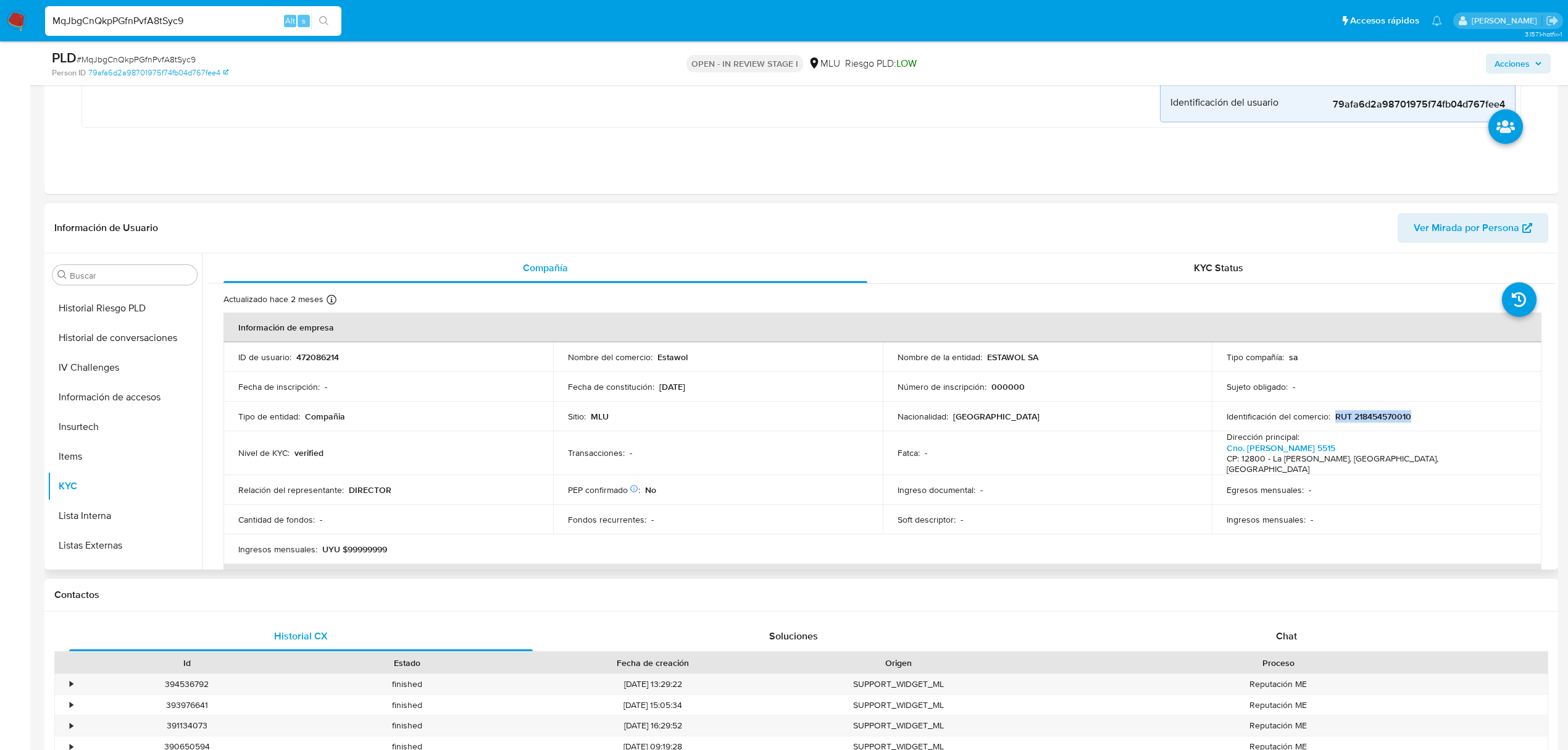
copy p "RUT 218454570010"
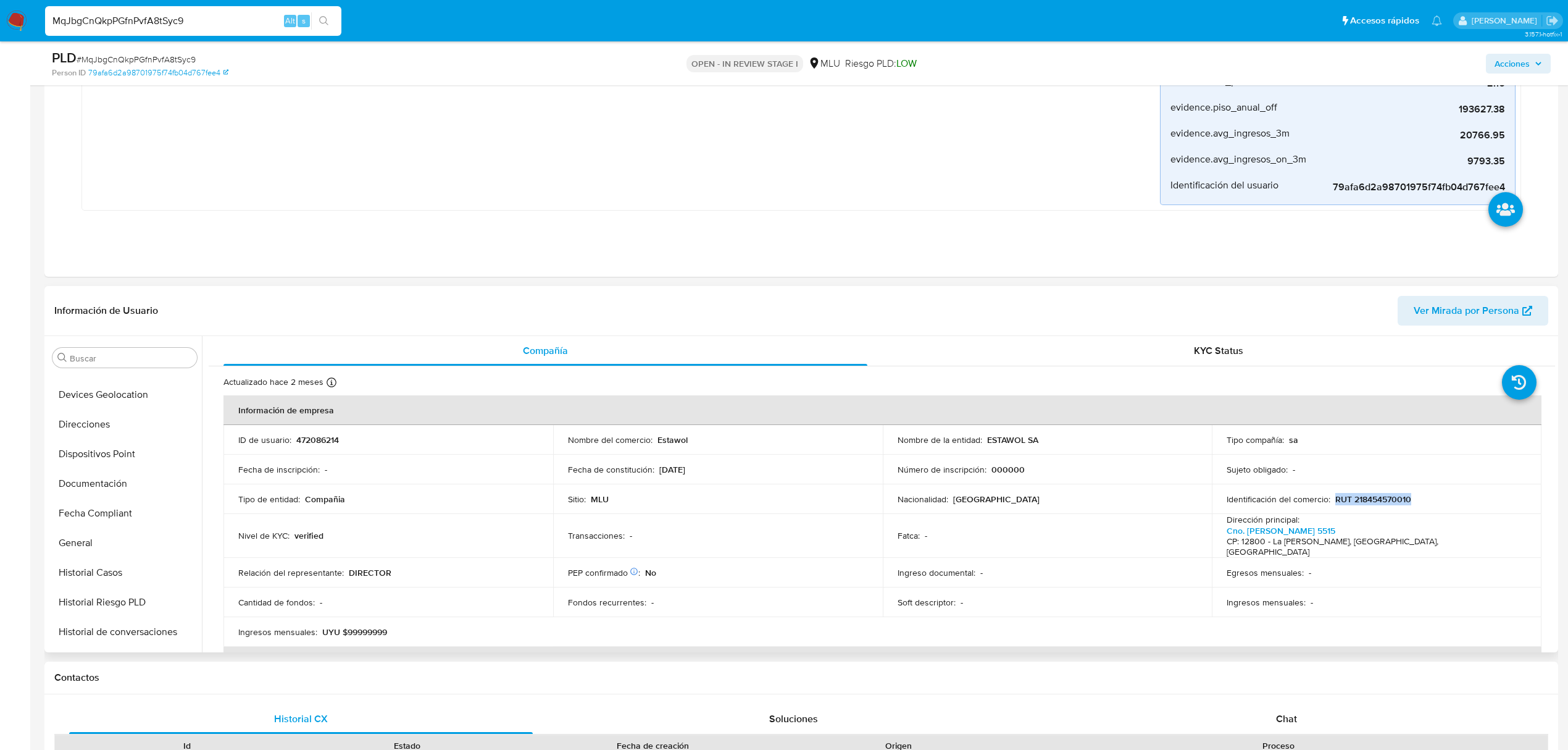
scroll to position [57, 0]
click at [102, 480] on button "Cuentas Bancarias" at bounding box center [120, 478] width 145 height 30
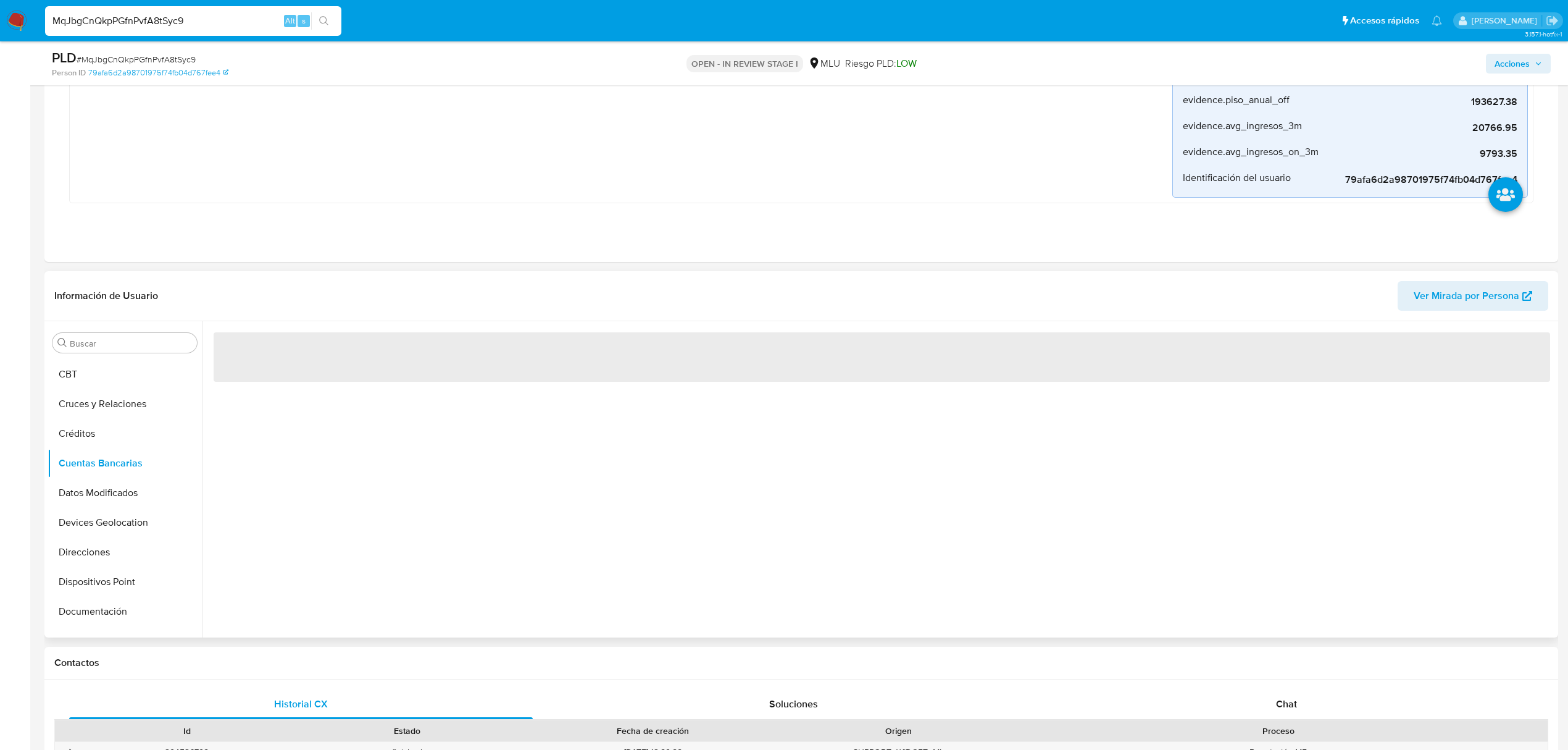
click at [383, 538] on div "‌" at bounding box center [878, 479] width 1353 height 316
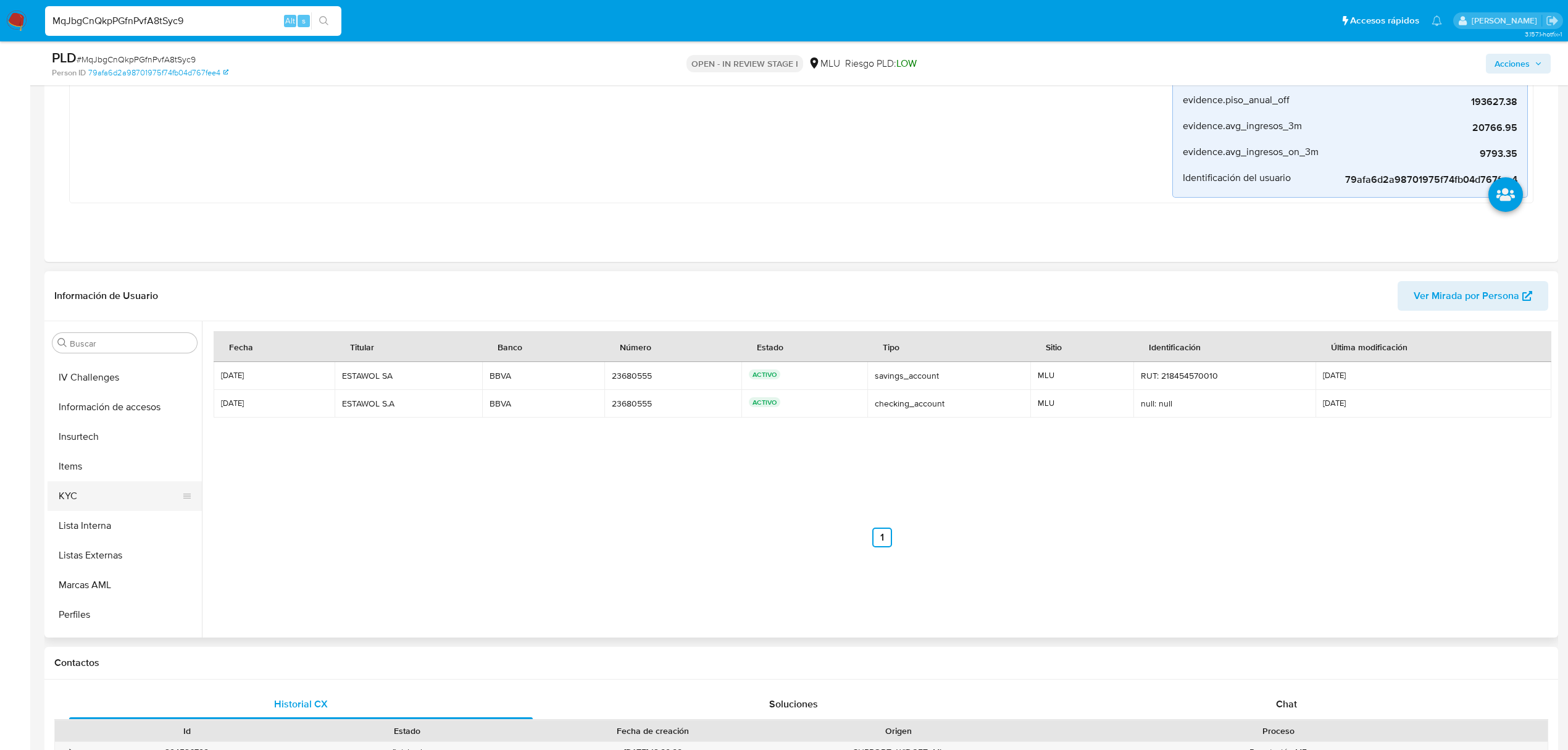
scroll to position [304, 0]
click at [107, 456] on button "Historial Casos" at bounding box center [120, 453] width 145 height 30
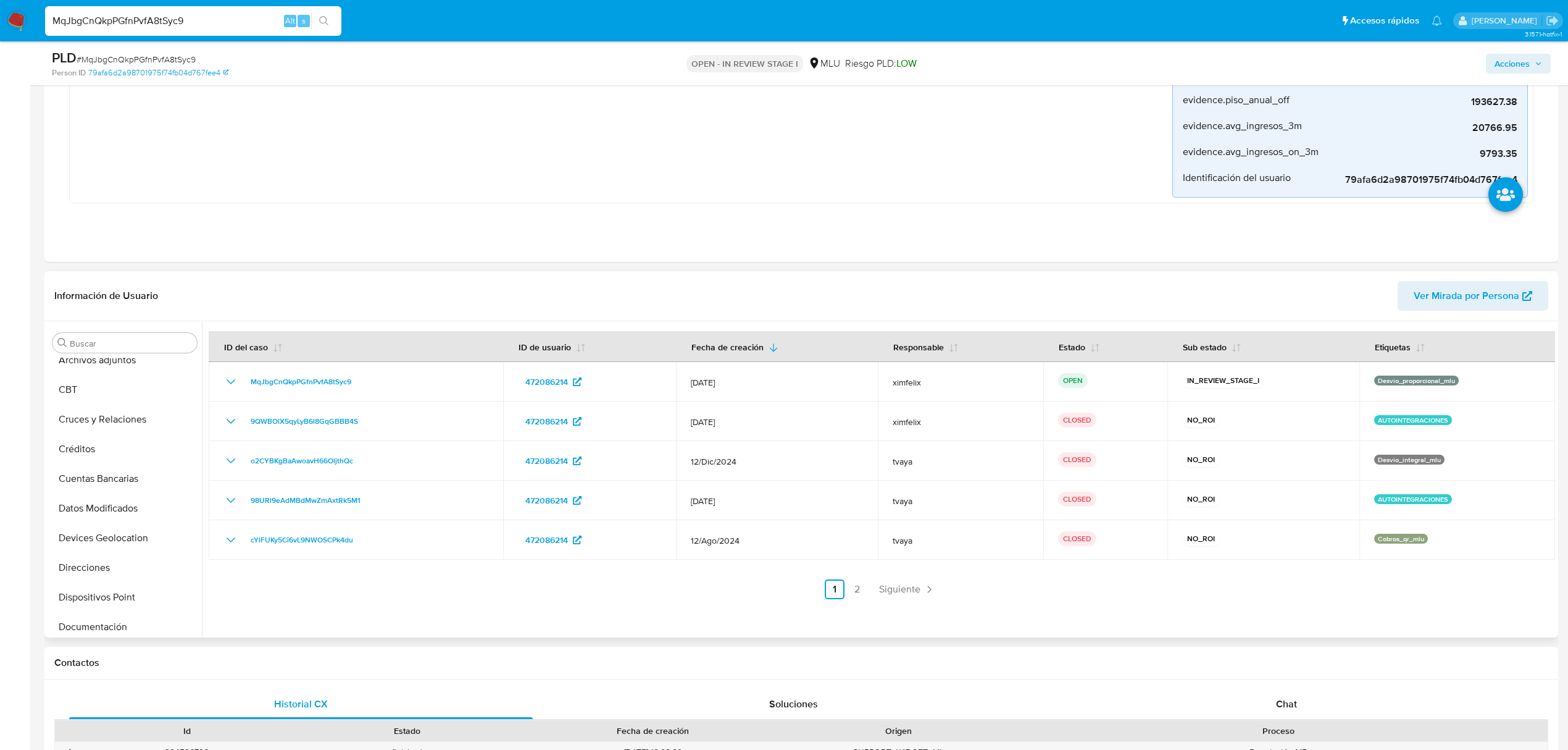
scroll to position [0, 0]
click at [117, 556] on button "Datos Modificados" at bounding box center [120, 550] width 145 height 30
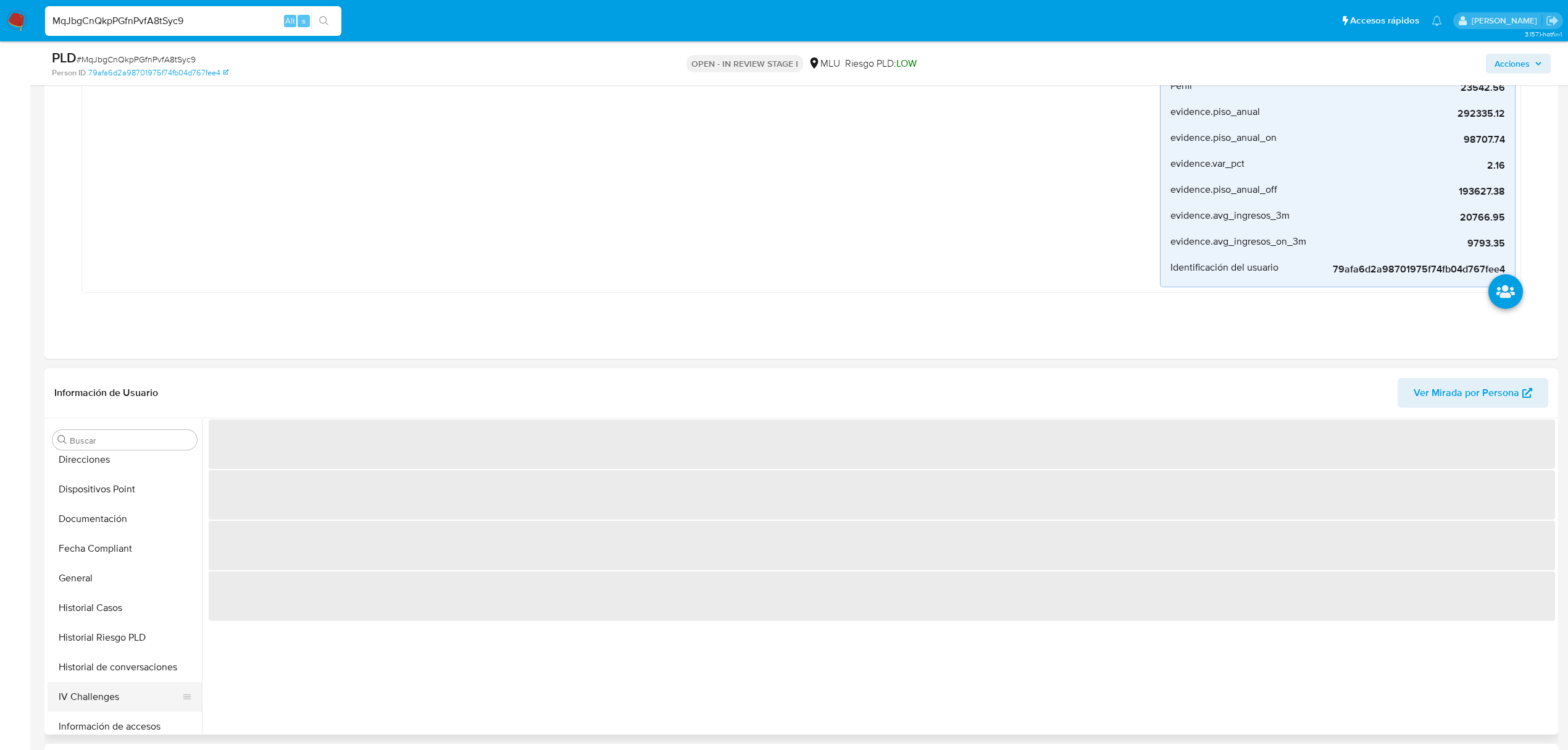
scroll to position [164, 0]
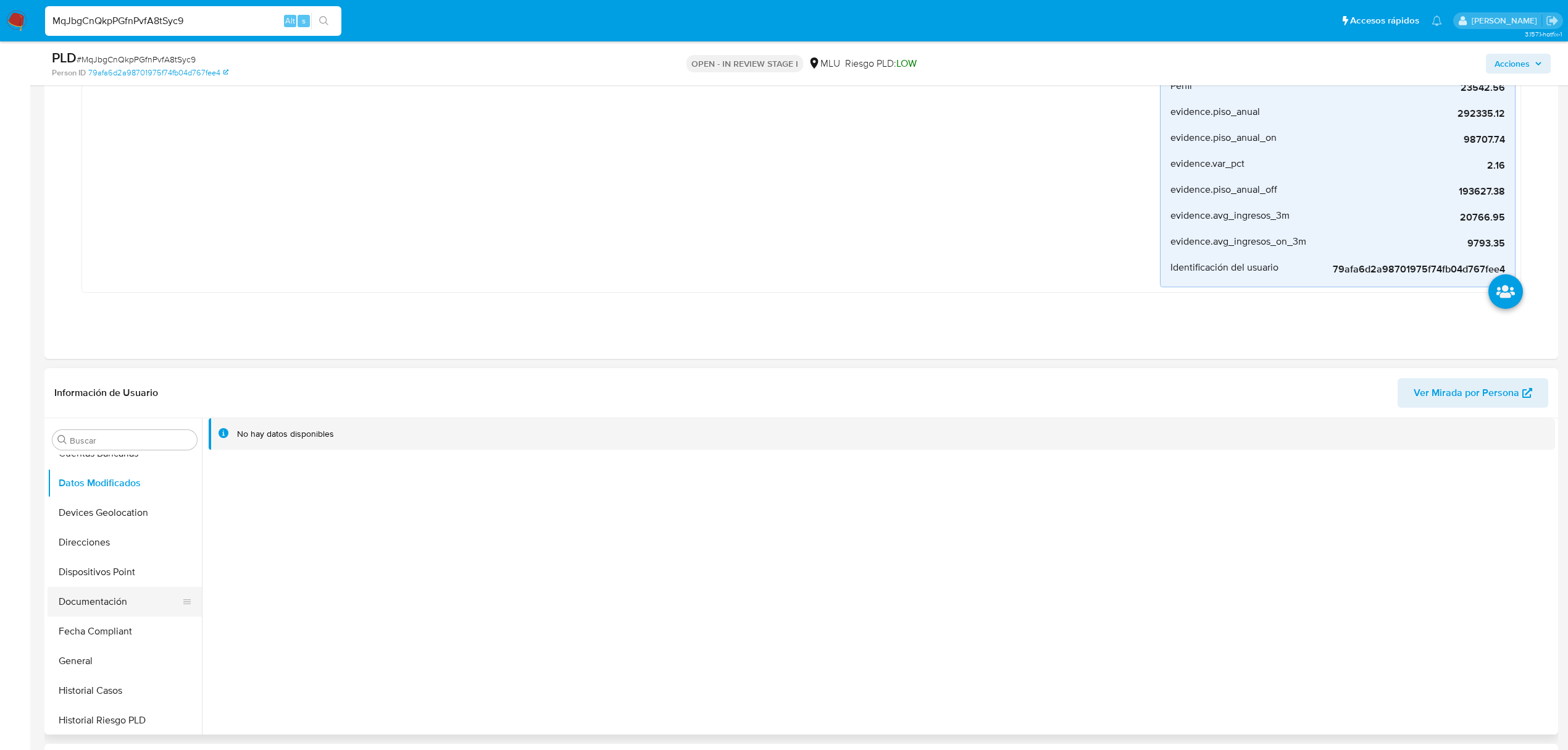
click at [108, 599] on button "Documentación" at bounding box center [120, 601] width 145 height 30
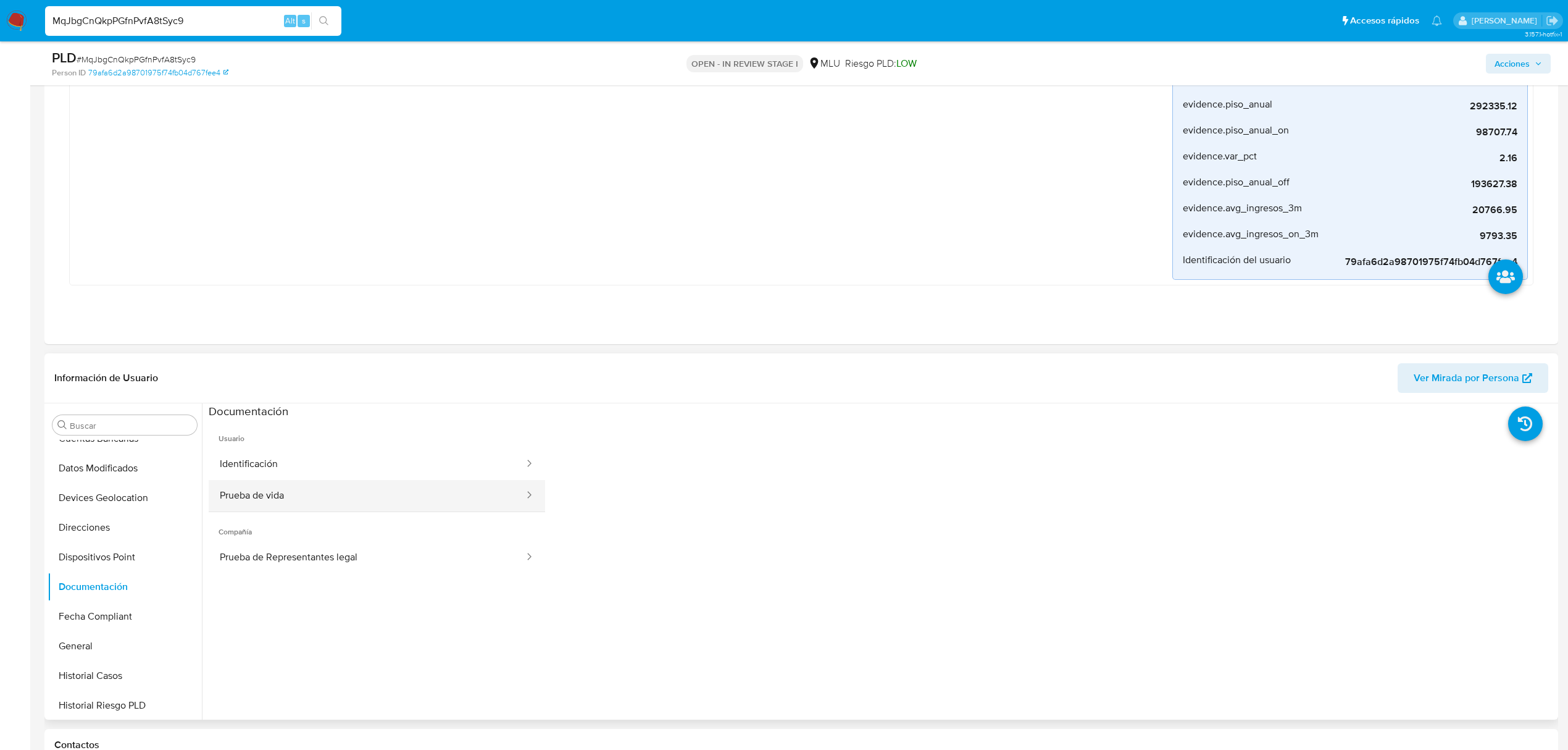
click at [398, 488] on button "Prueba de vida" at bounding box center [367, 495] width 317 height 31
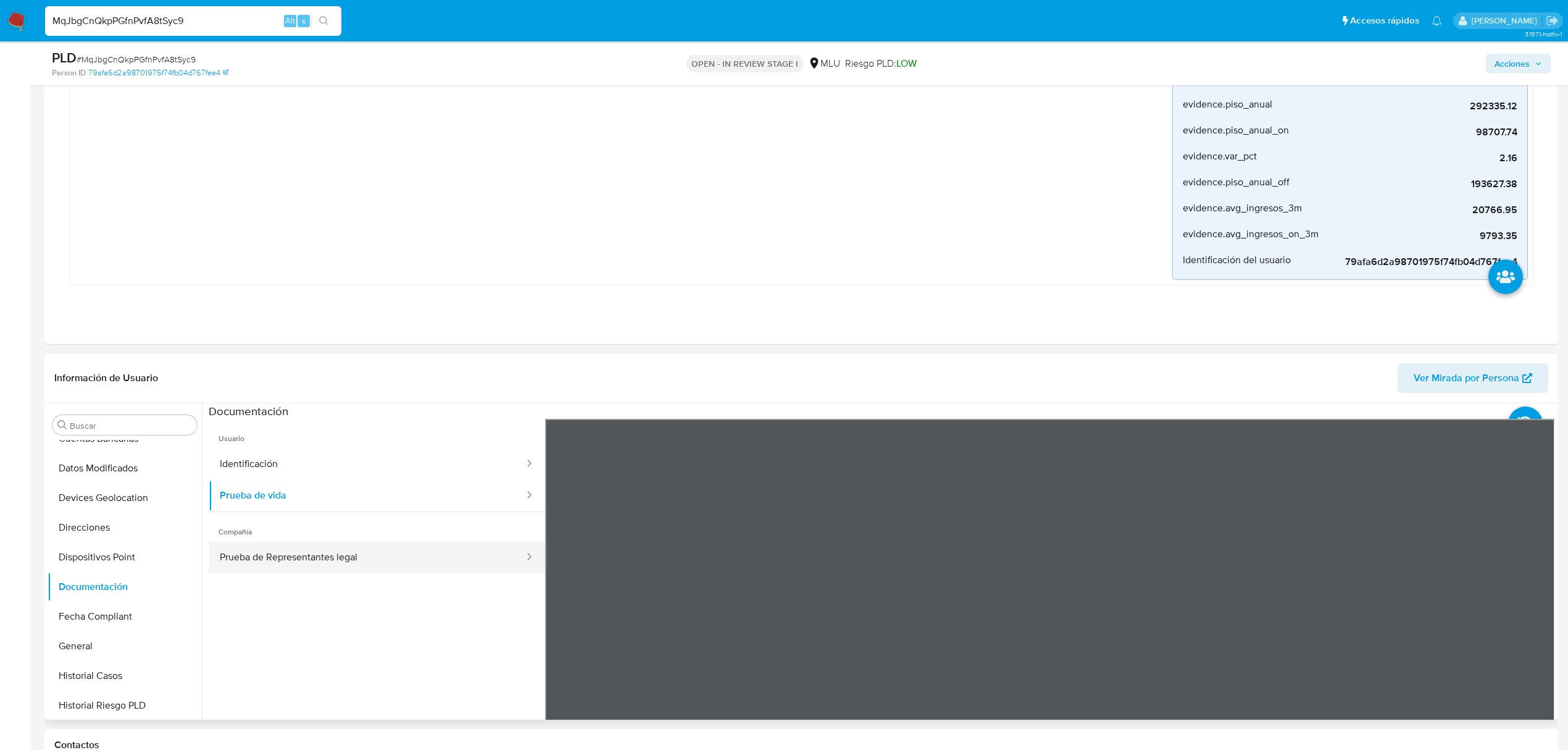
click at [383, 559] on button "Prueba de Representantes legal" at bounding box center [367, 557] width 317 height 31
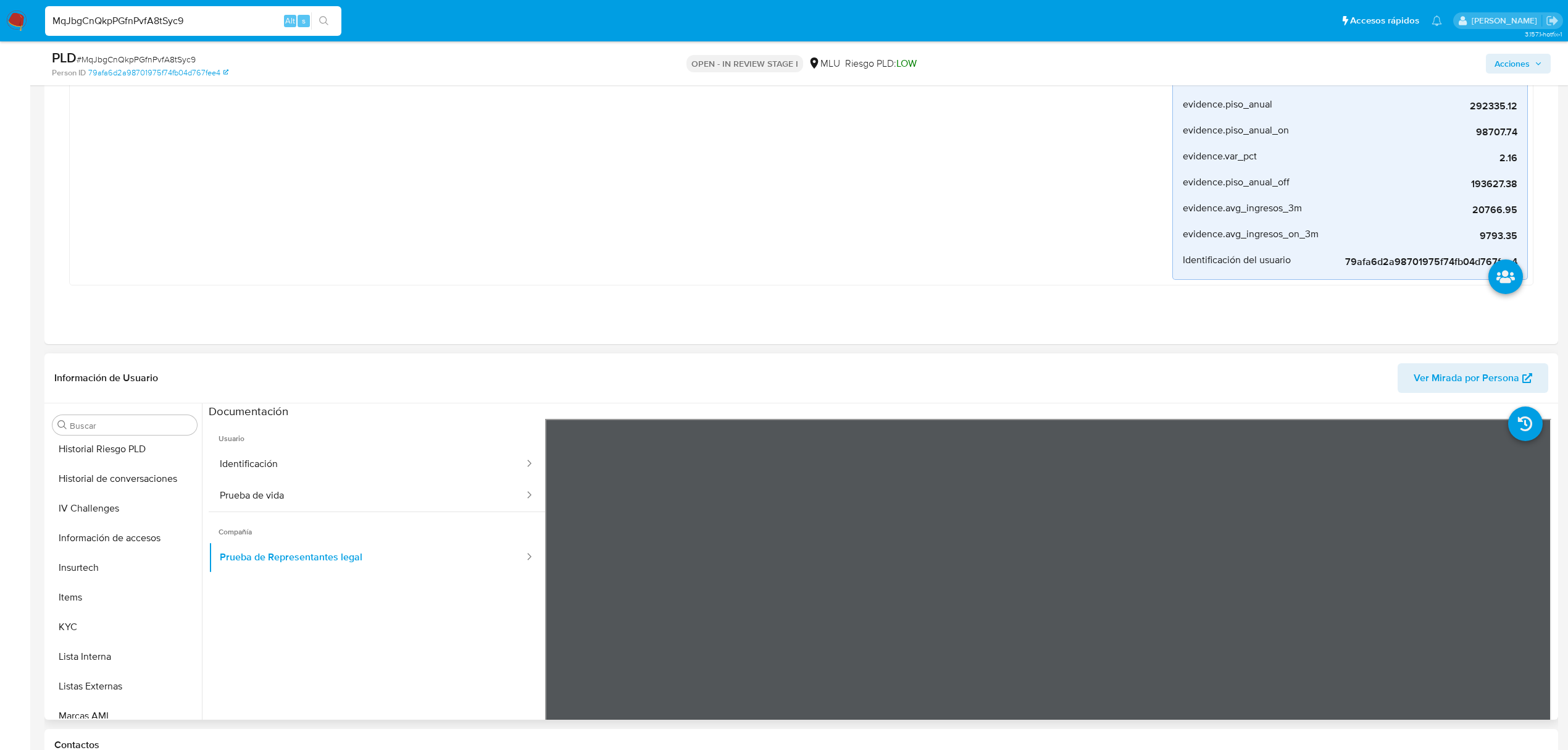
scroll to position [552, 0]
click at [122, 498] on button "KYC" at bounding box center [120, 496] width 145 height 30
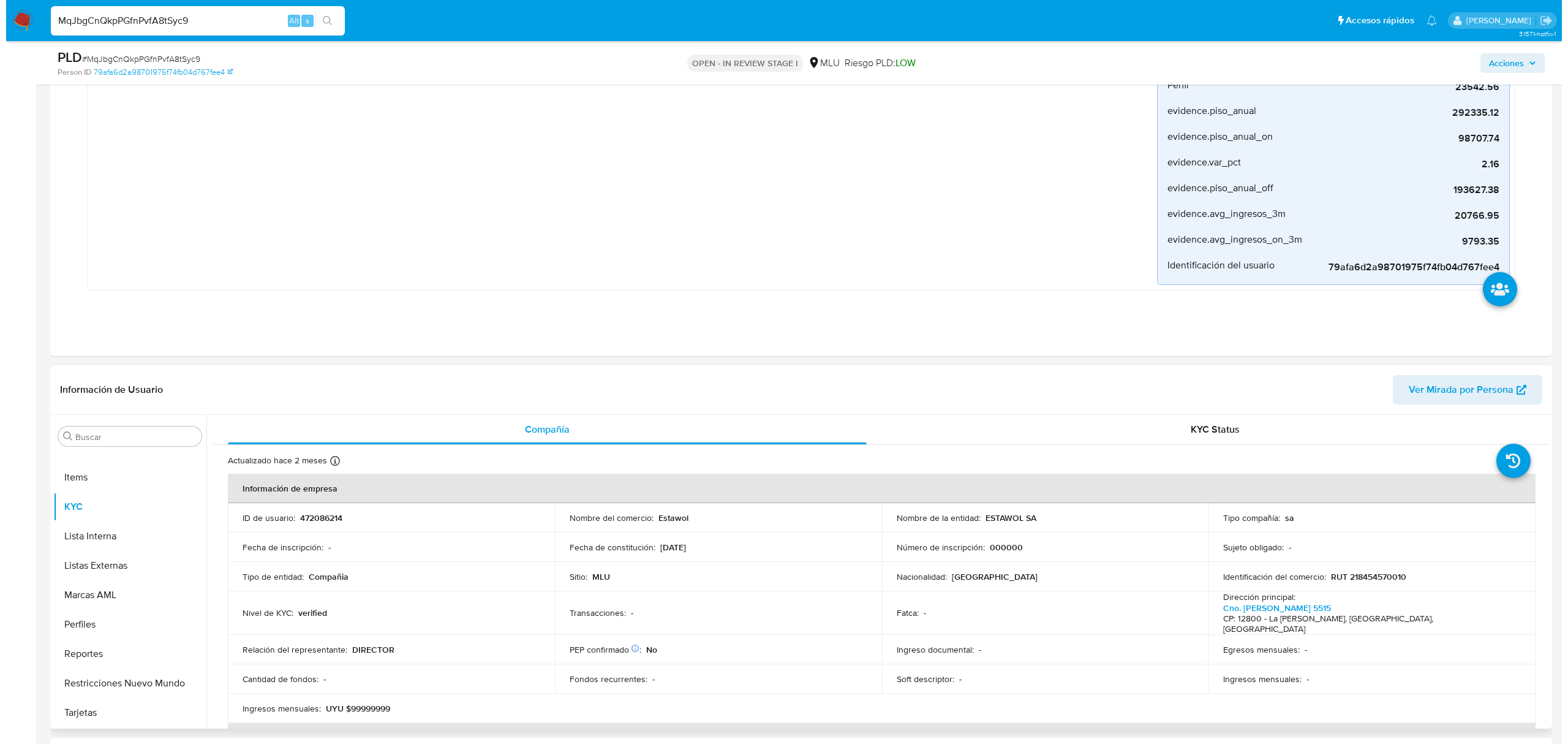
scroll to position [0, 0]
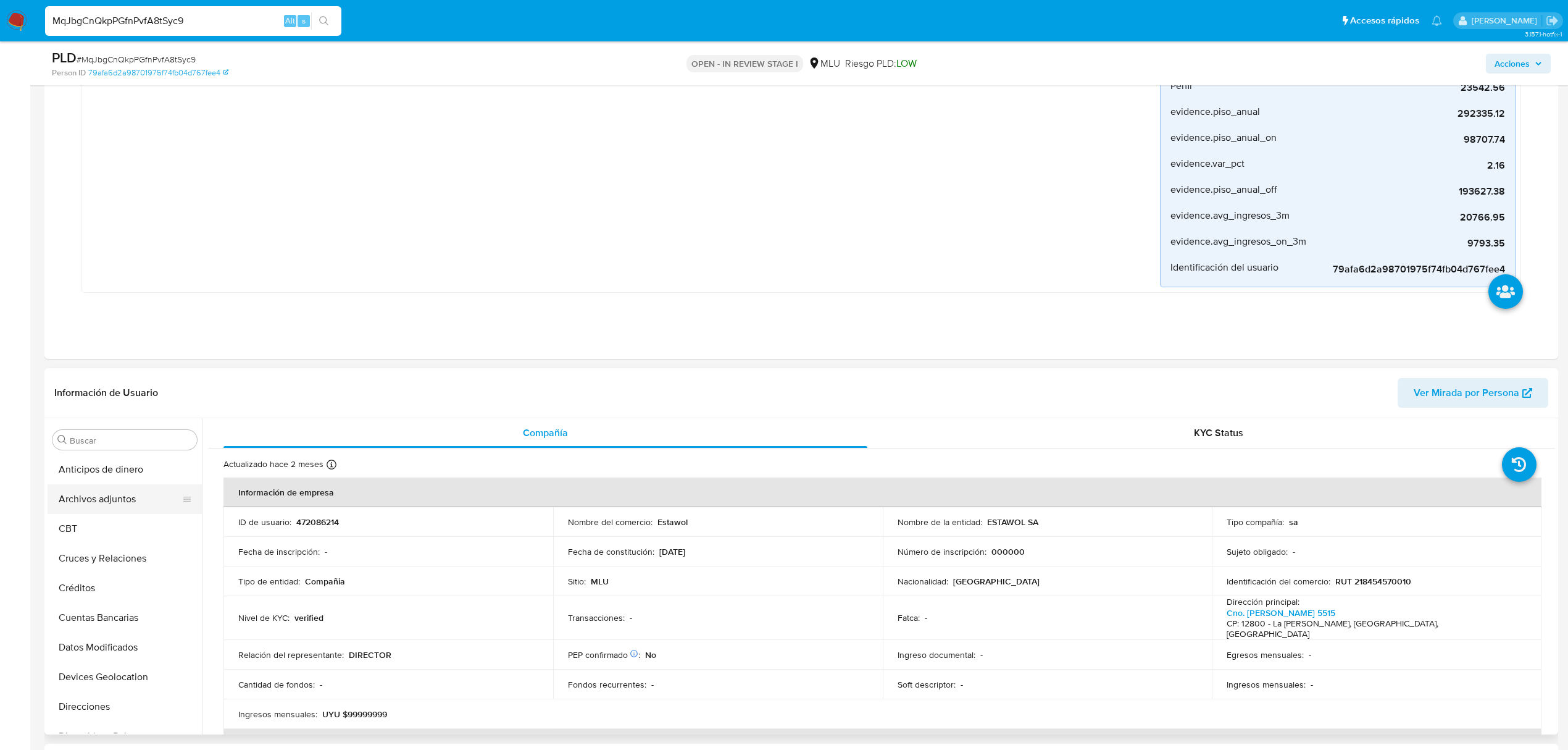
click at [125, 498] on button "Archivos adjuntos" at bounding box center [120, 499] width 145 height 30
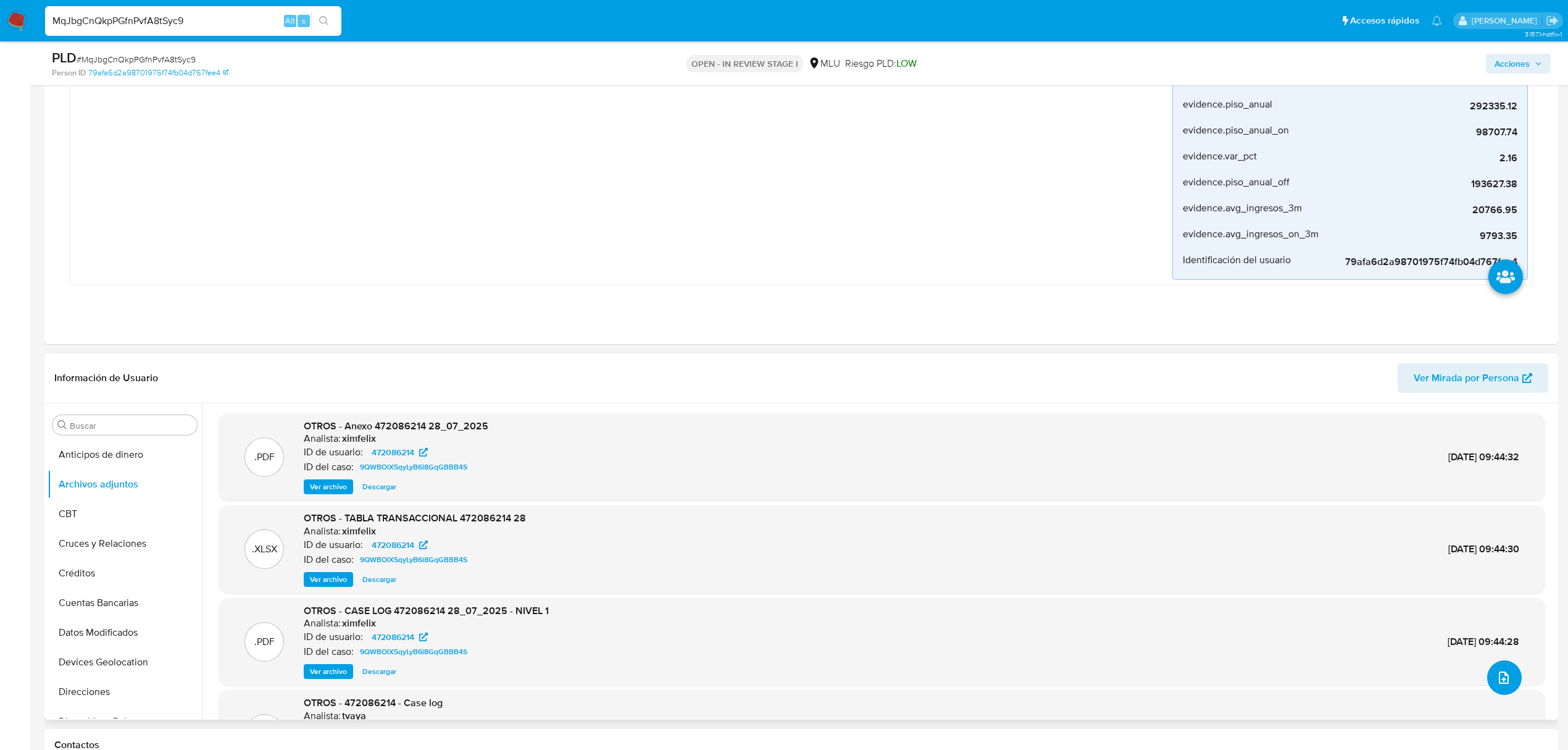
click at [1504, 680] on icon "upload-file" at bounding box center [1504, 677] width 15 height 15
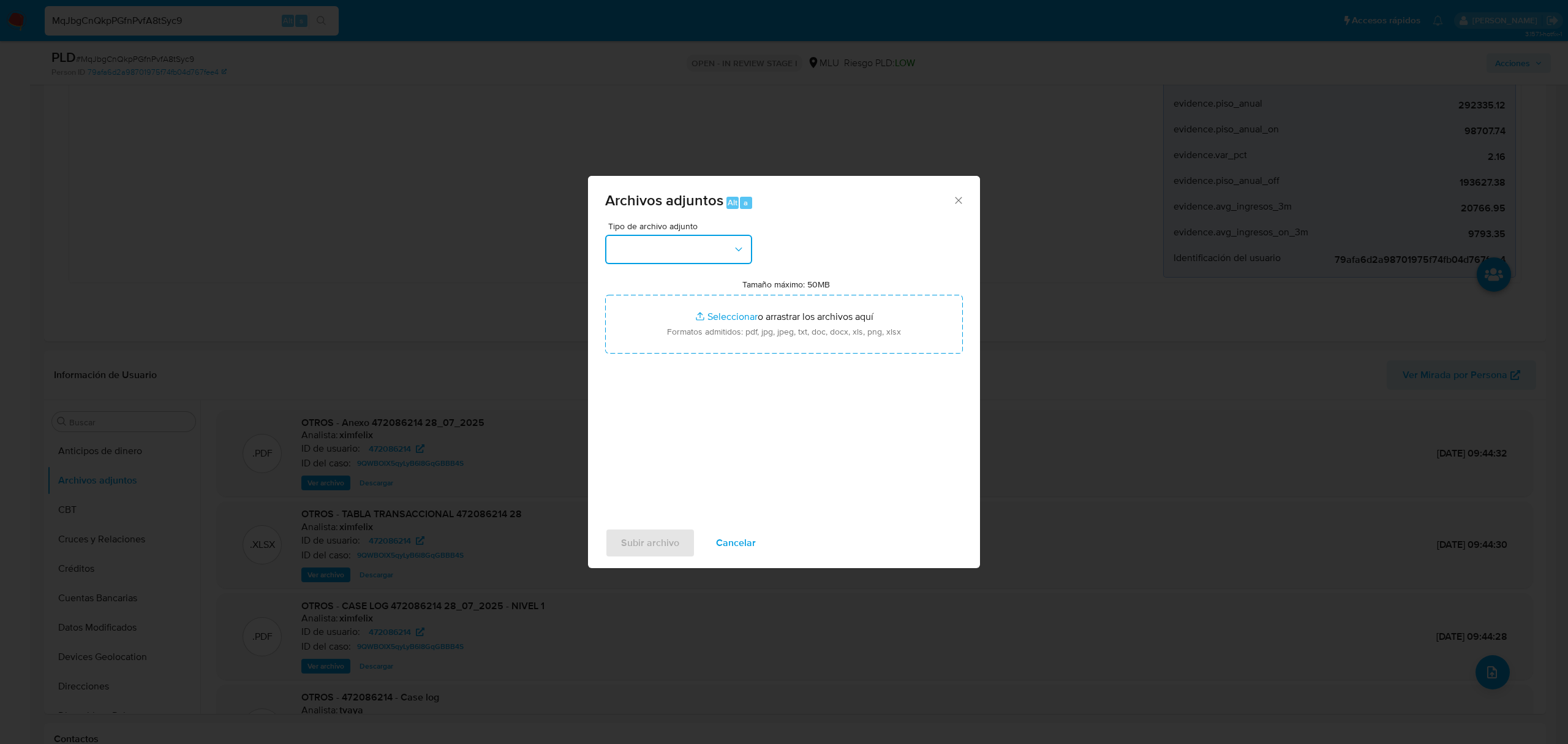
click at [689, 245] on button "button" at bounding box center [679, 250] width 147 height 29
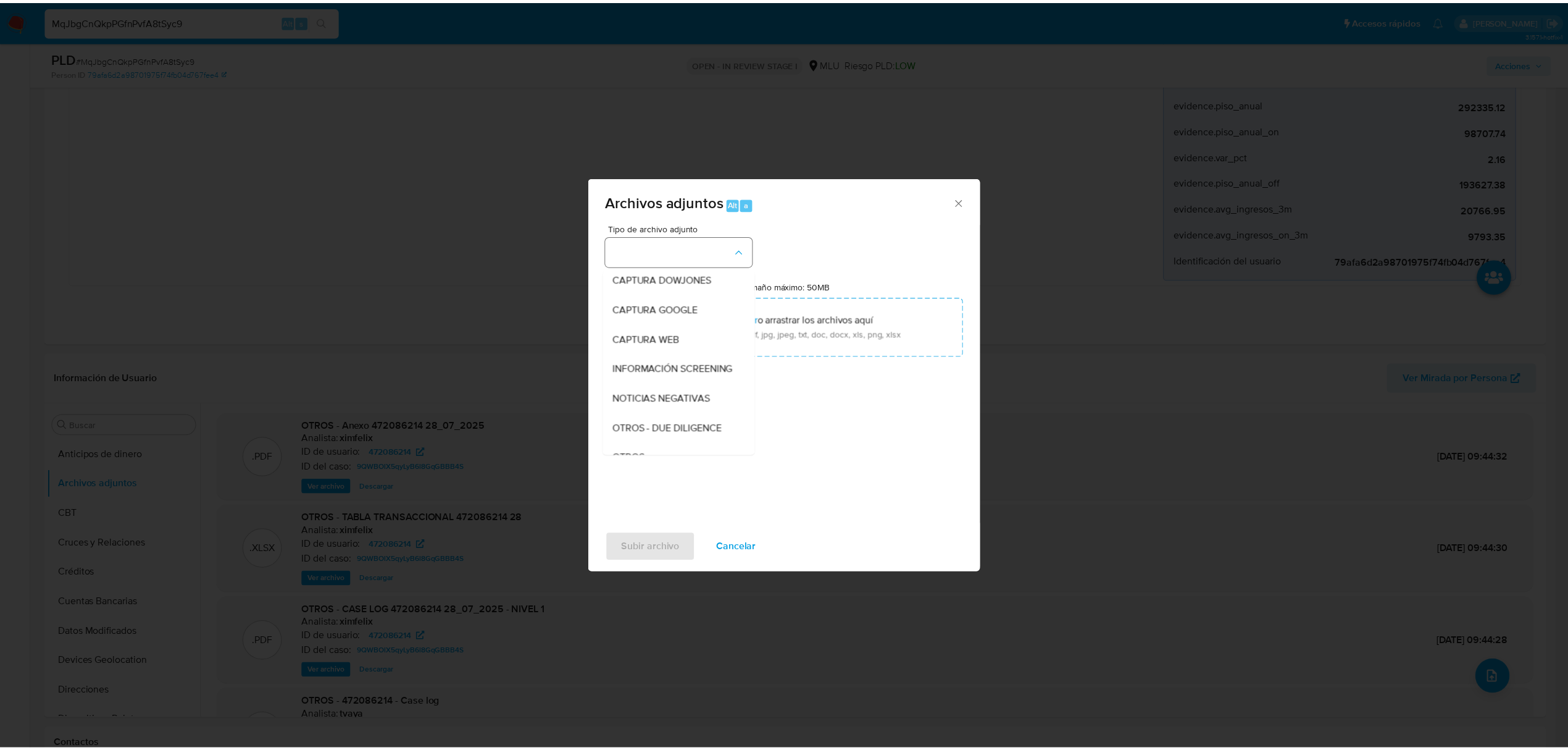
scroll to position [64, 0]
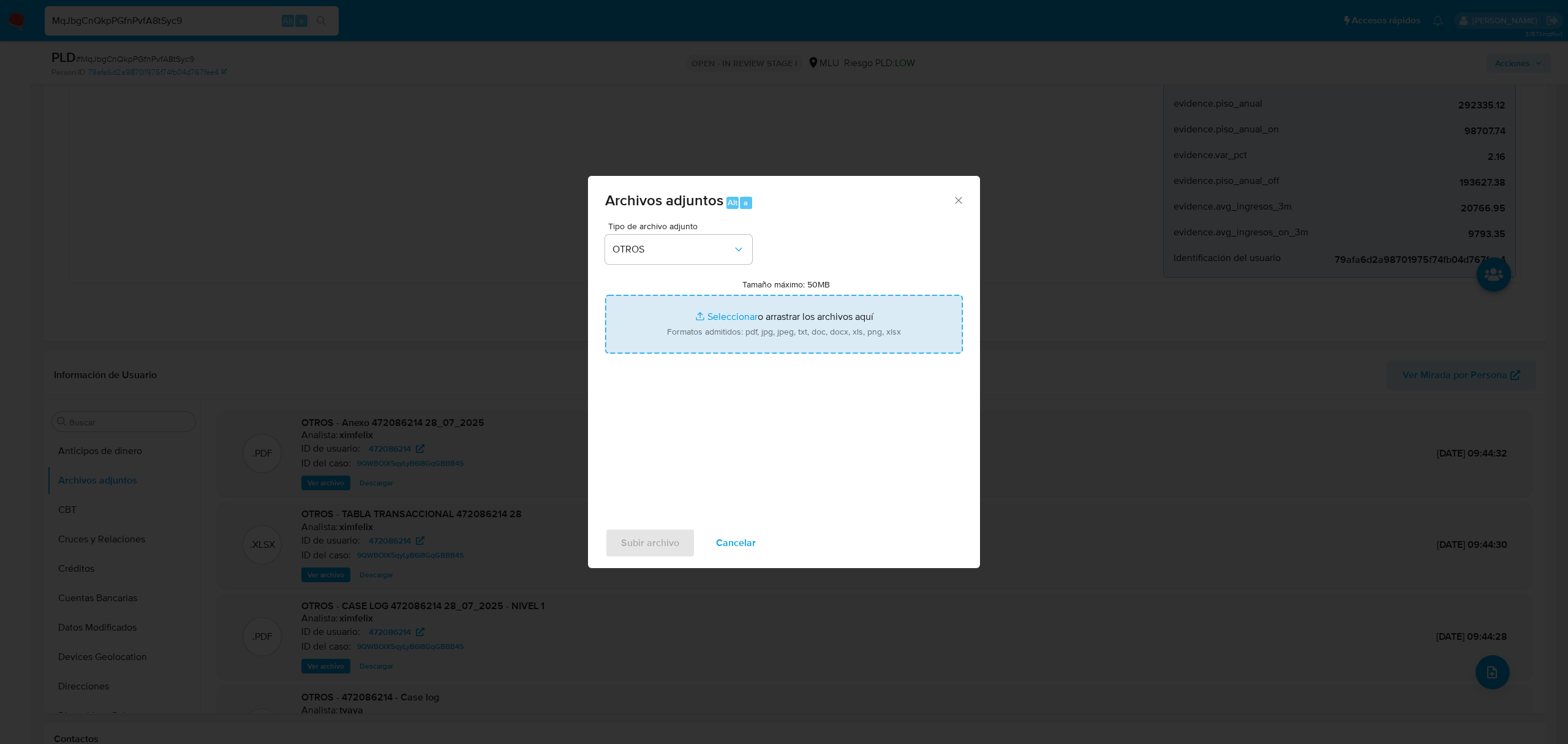
type input "C:\fakepath\CASE LOG 472086214 28_08_2025 - NIVEL 1.pdf"
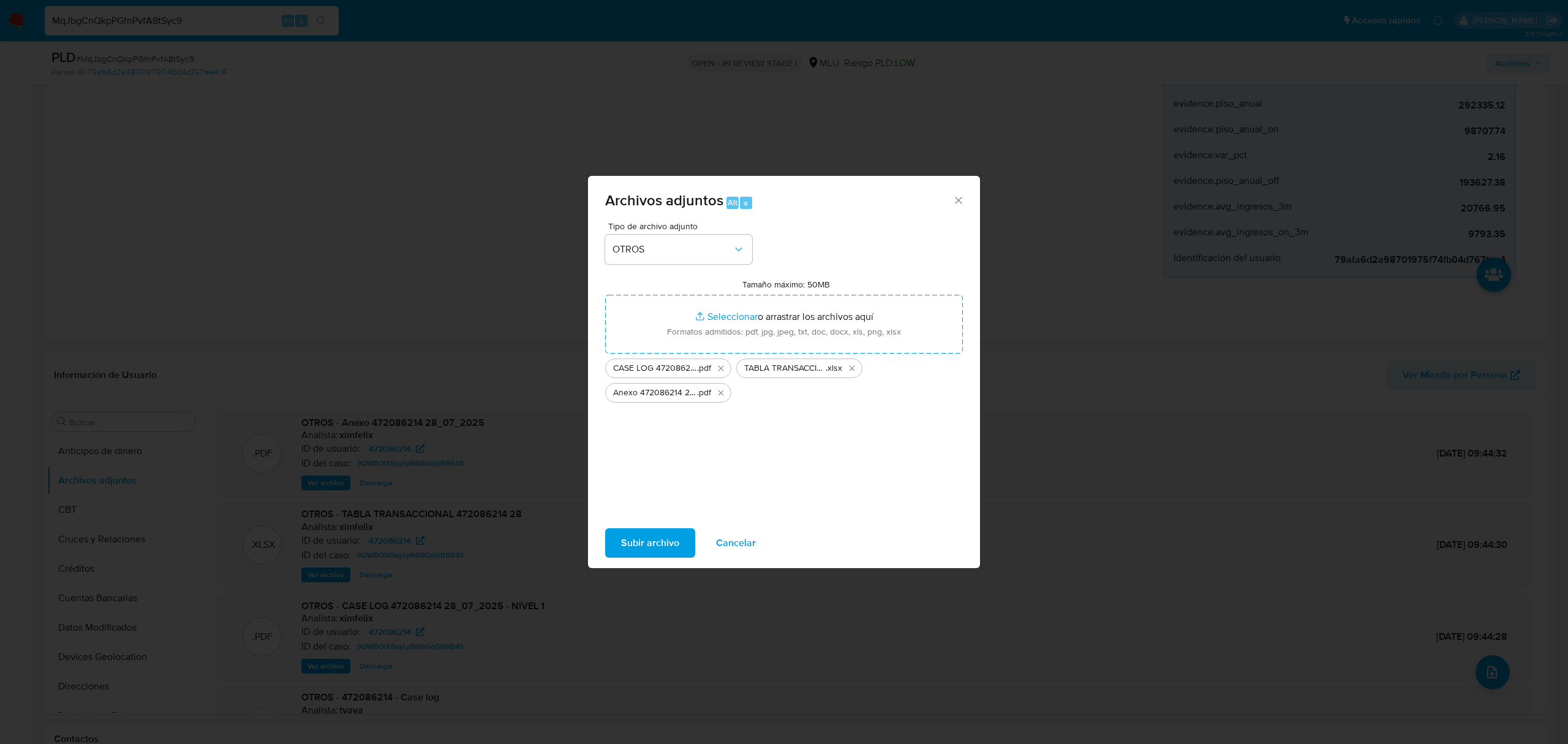
click at [657, 543] on span "Subir archivo" at bounding box center [650, 543] width 58 height 27
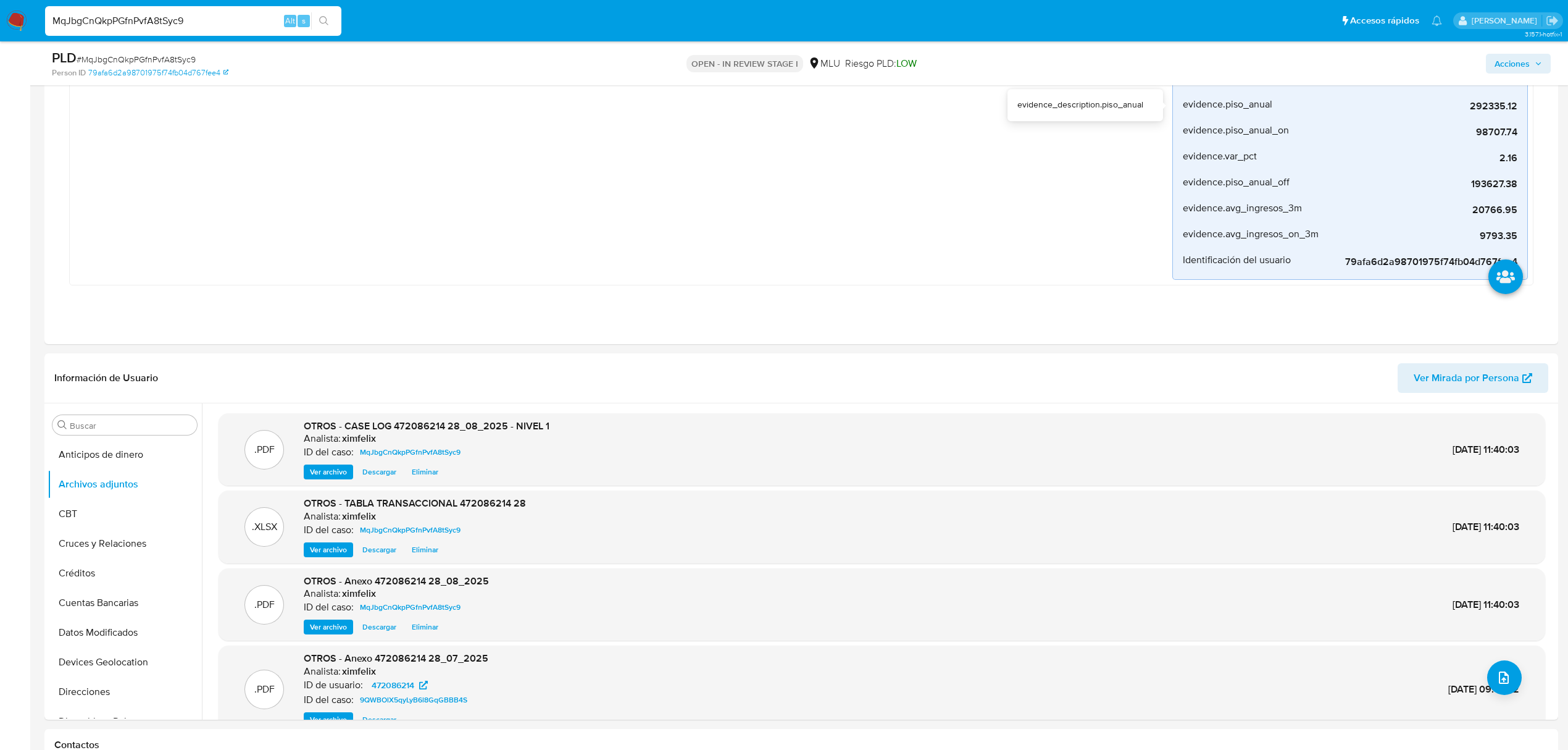
click at [1506, 64] on span "Acciones" at bounding box center [1512, 63] width 35 height 20
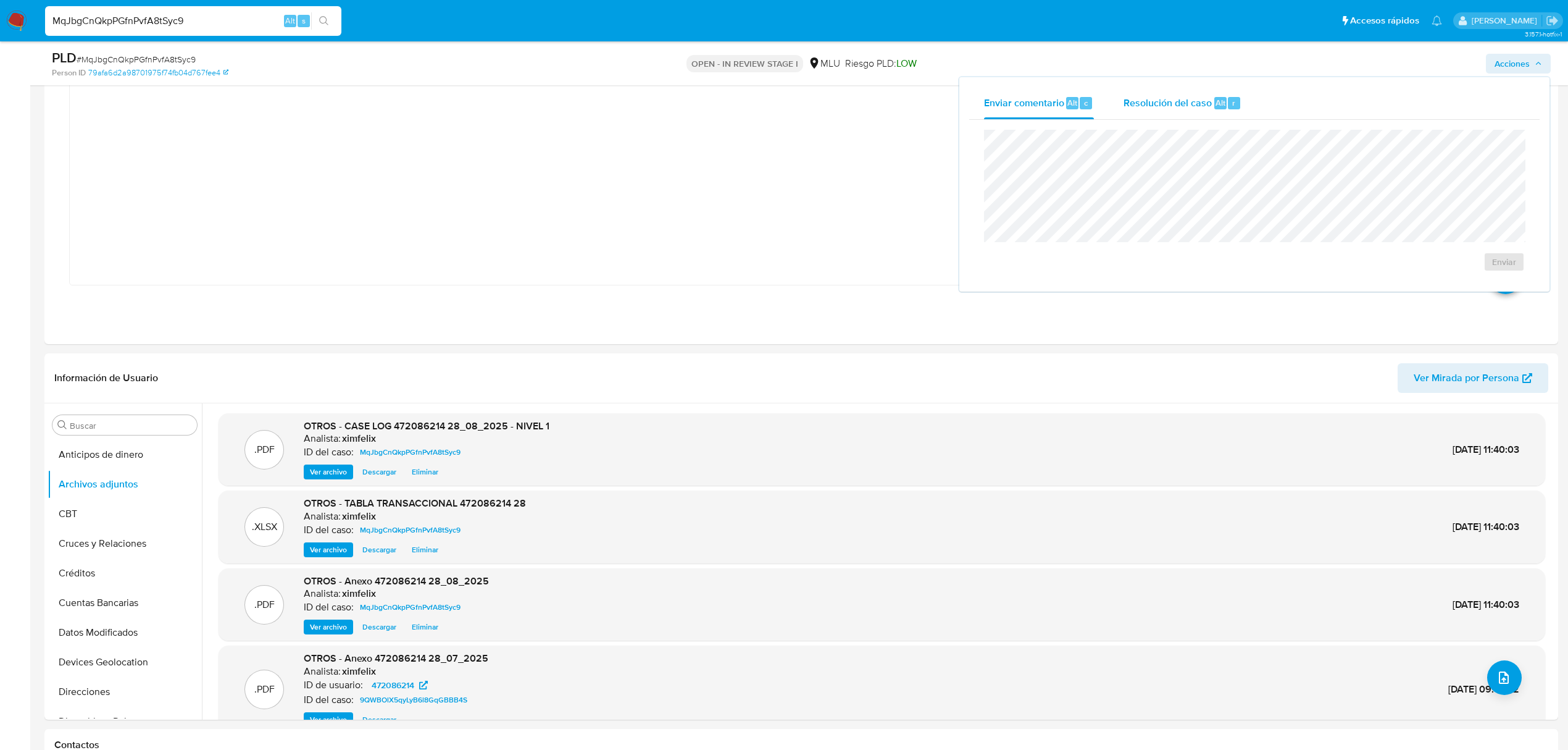
click at [1160, 104] on span "Resolución del caso" at bounding box center [1168, 102] width 88 height 14
click at [1351, 275] on span "No ROI" at bounding box center [1365, 274] width 60 height 27
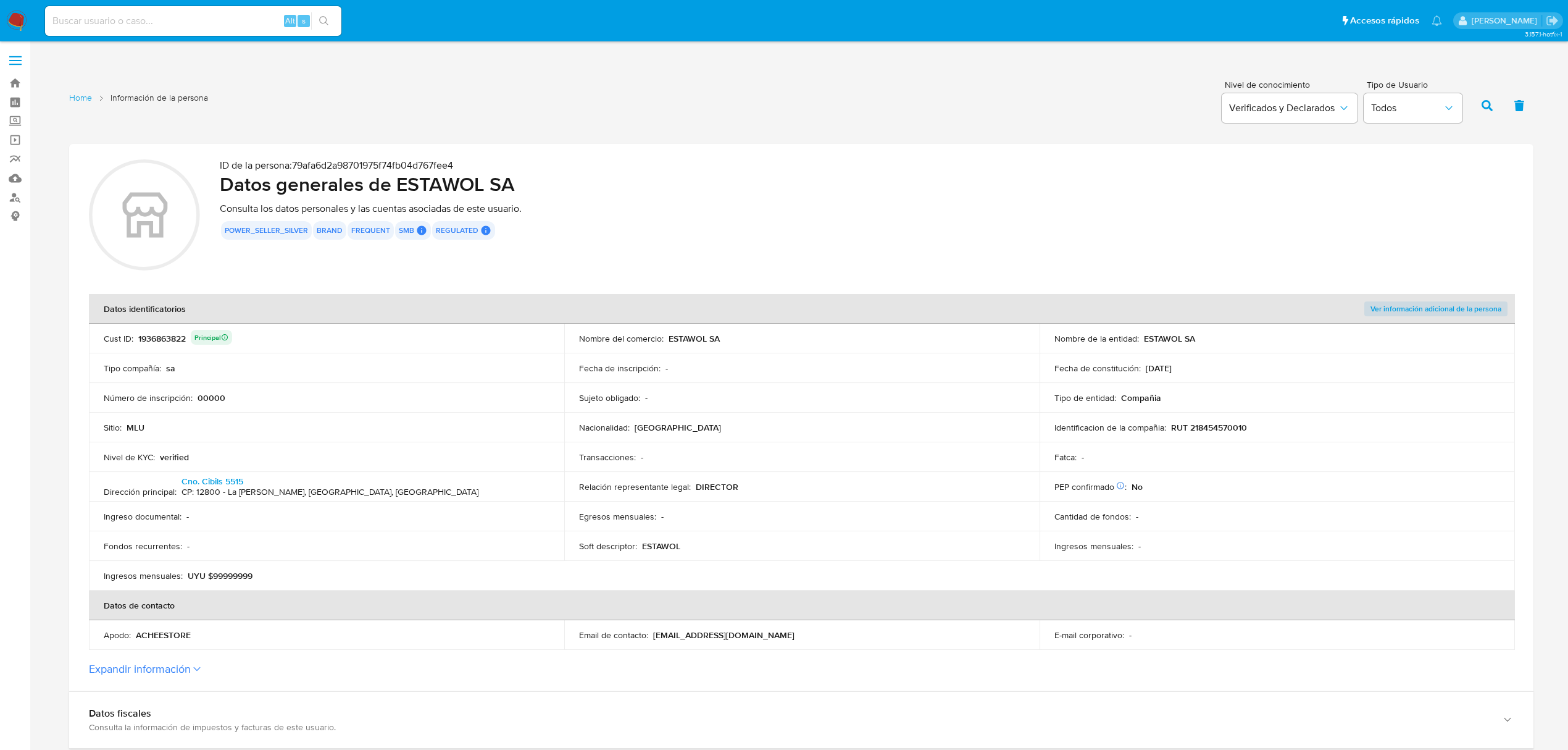
scroll to position [247, 0]
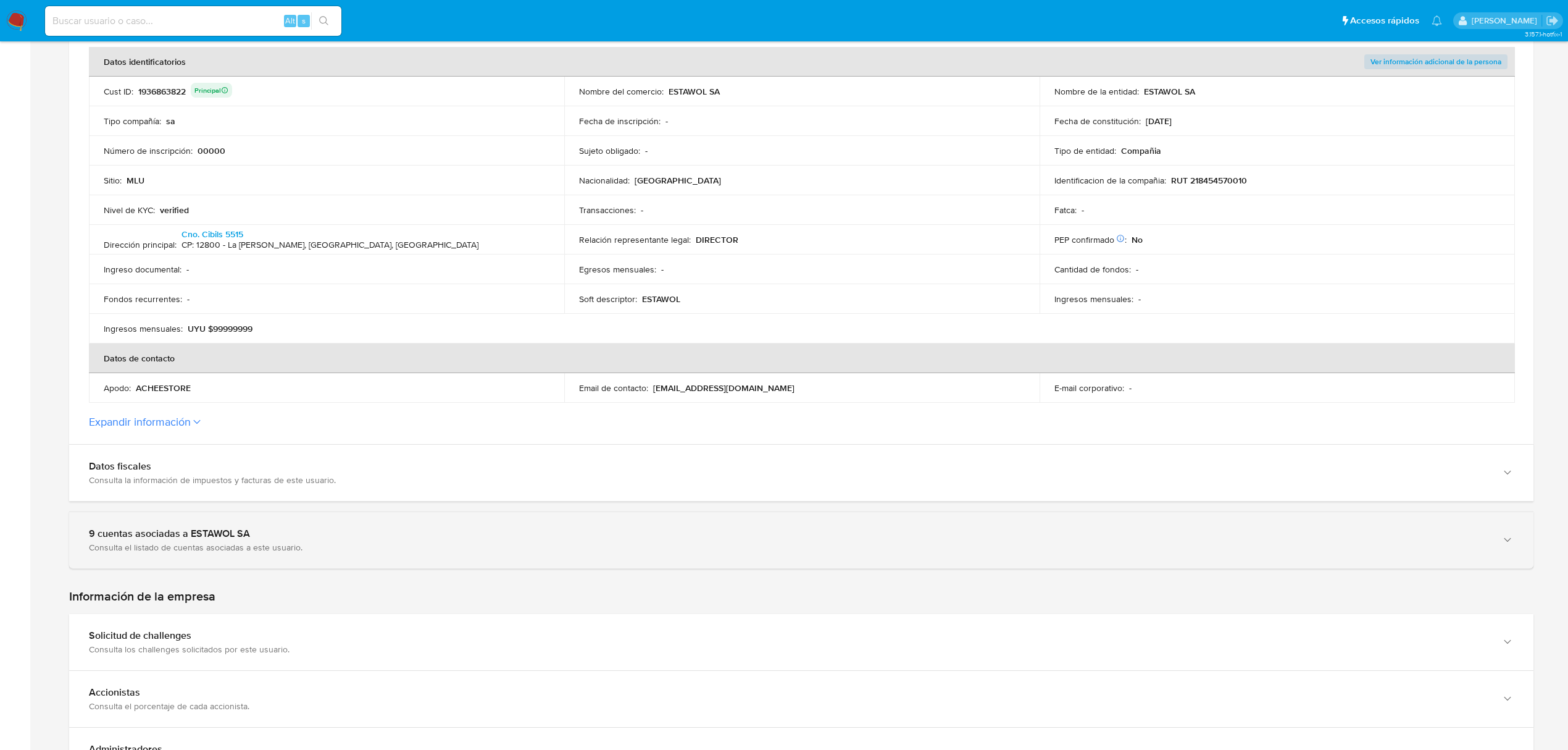
drag, startPoint x: 519, startPoint y: 544, endPoint x: 529, endPoint y: 561, distance: 19.7
click at [517, 544] on div "Consulta el listado de cuentas asociadas a este usuario." at bounding box center [789, 547] width 1400 height 11
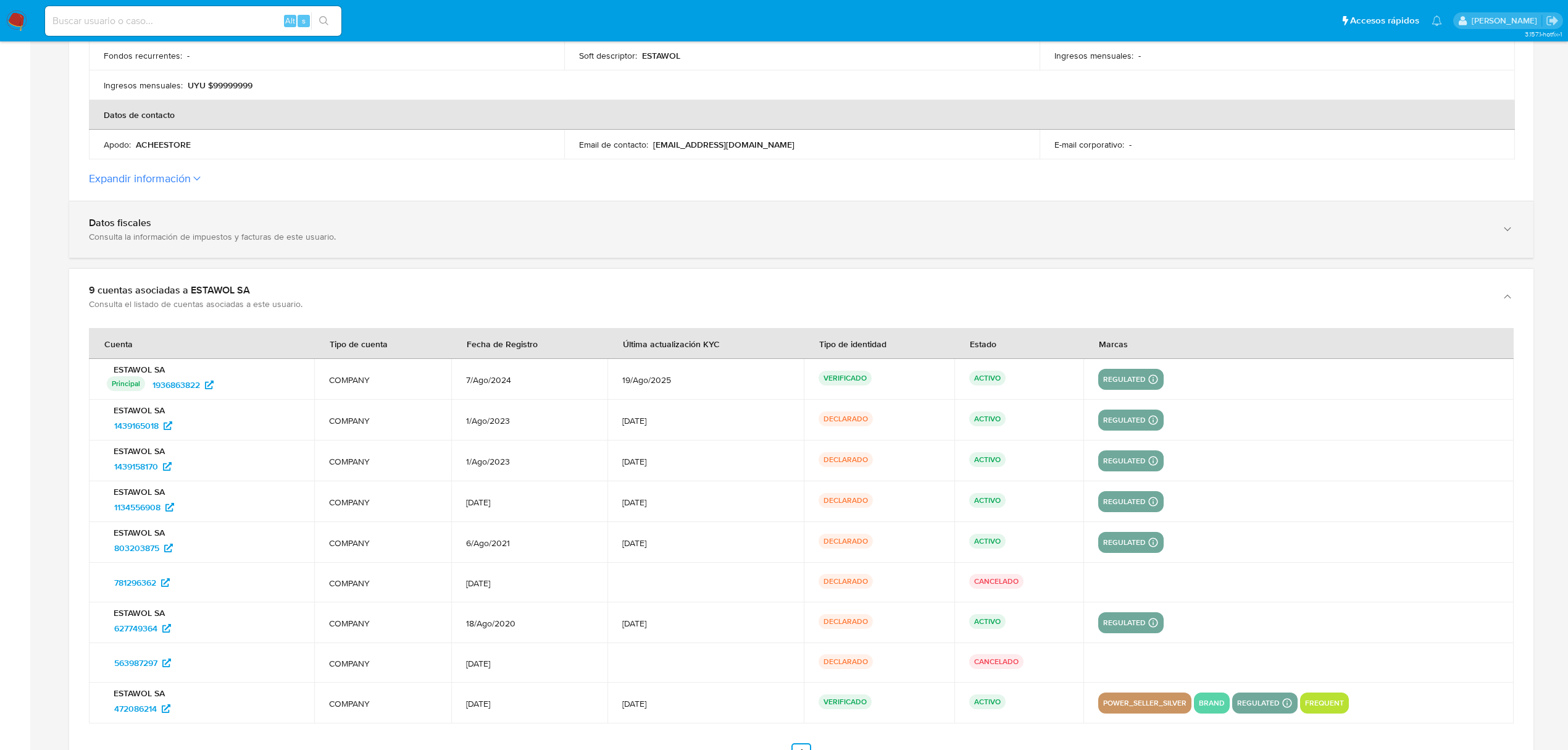
scroll to position [494, 0]
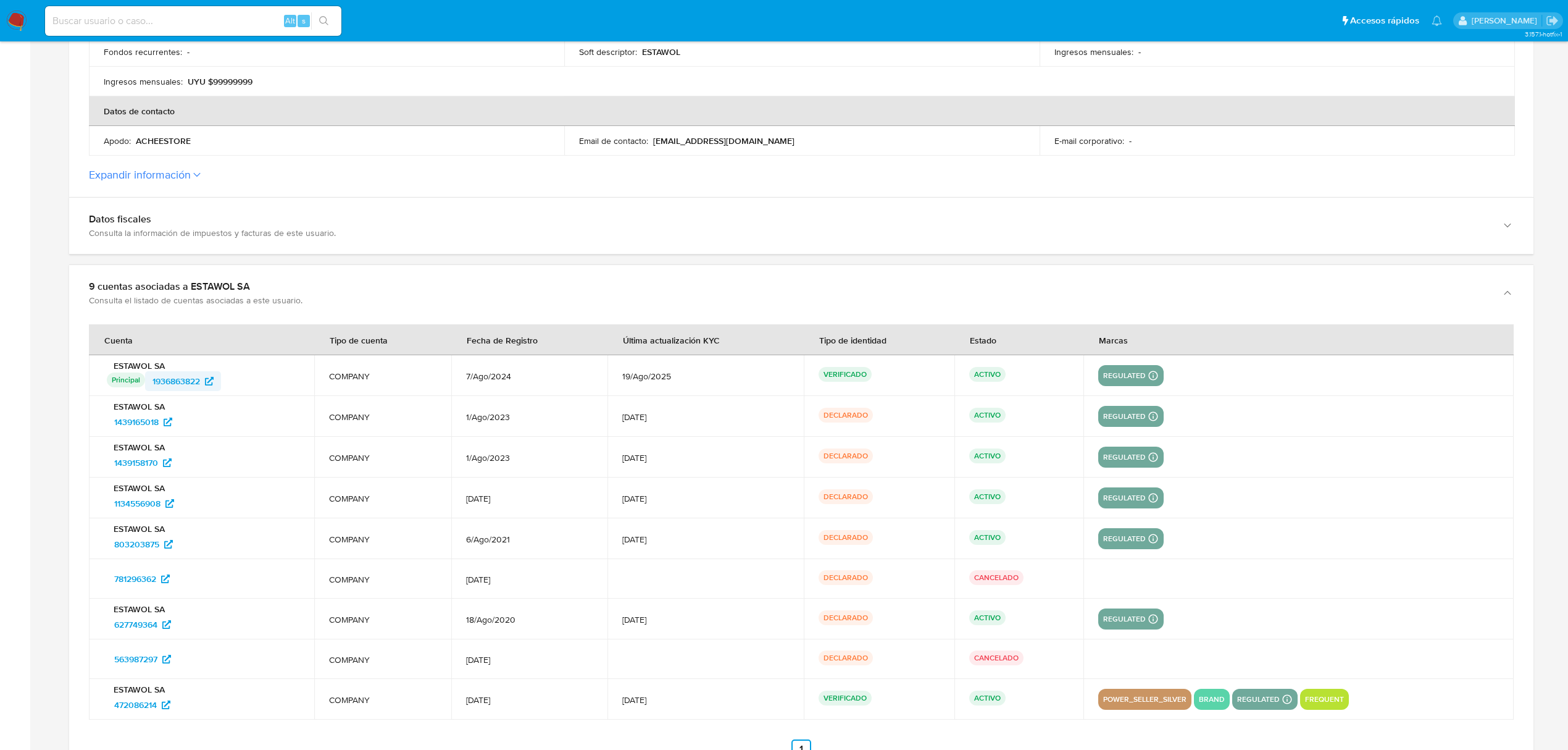
drag, startPoint x: 252, startPoint y: 379, endPoint x: 154, endPoint y: 383, distance: 98.1
click at [154, 383] on div "Principal Identificado como usuario principal 1936863822" at bounding box center [203, 381] width 192 height 20
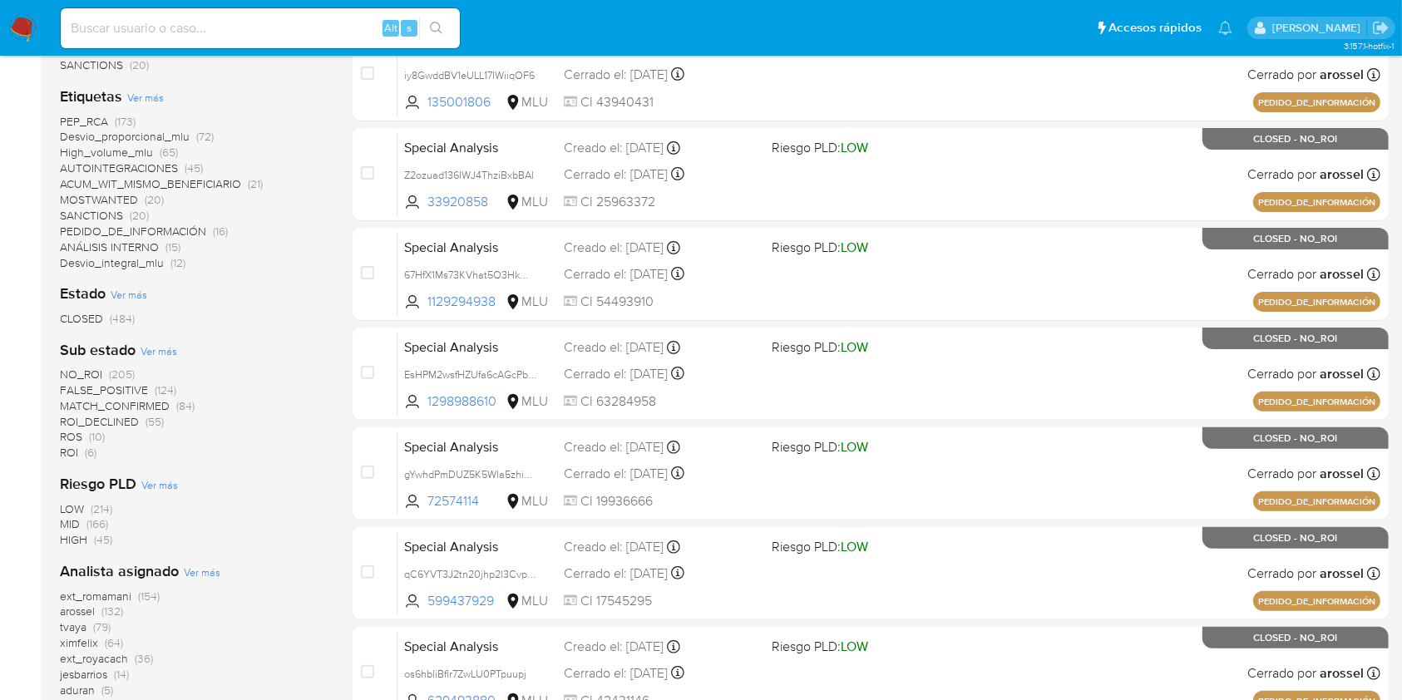
scroll to position [554, 0]
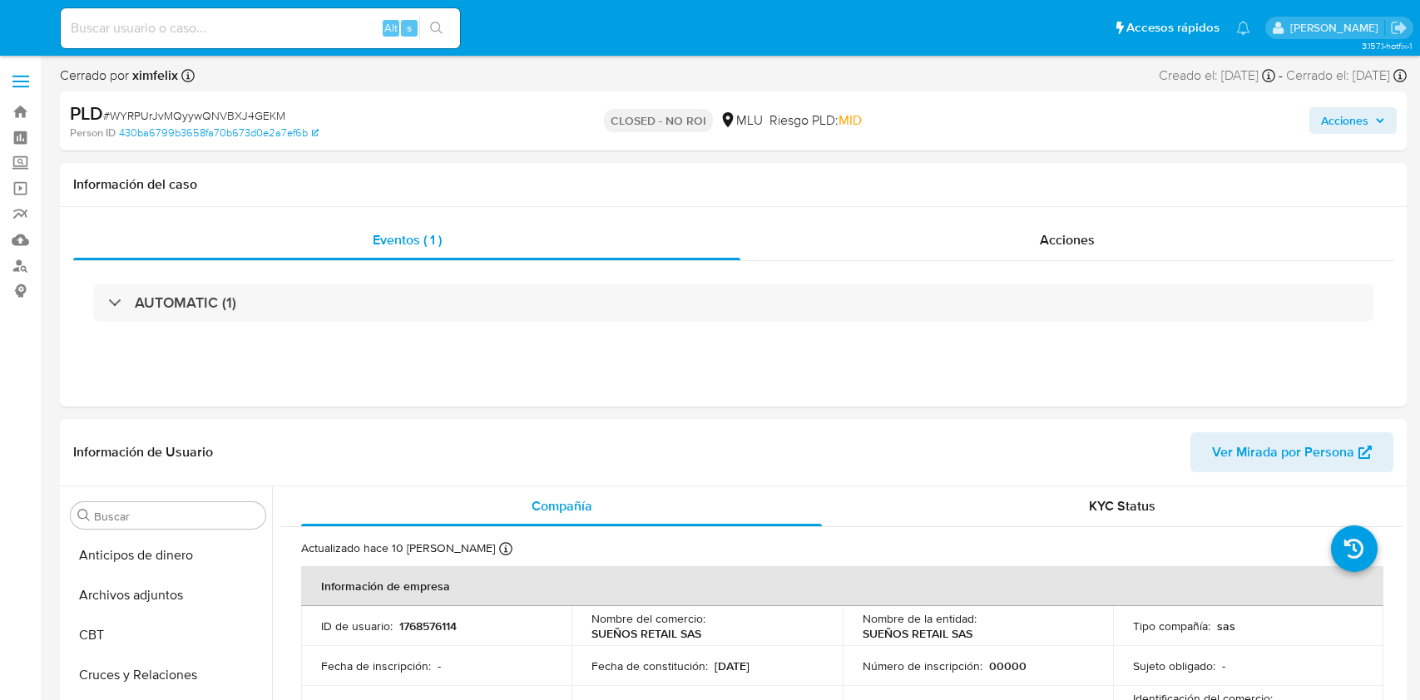
select select "10"
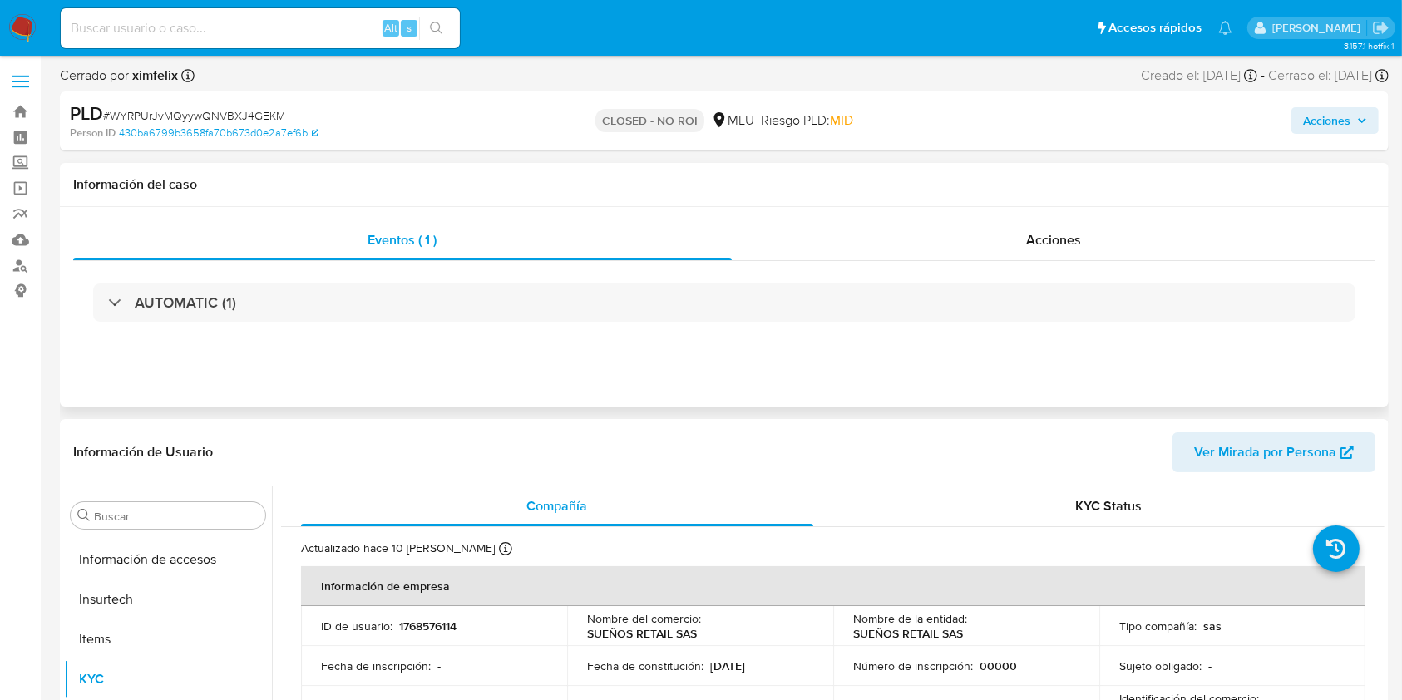
scroll to position [743, 0]
click at [936, 243] on div "Acciones" at bounding box center [1054, 240] width 645 height 40
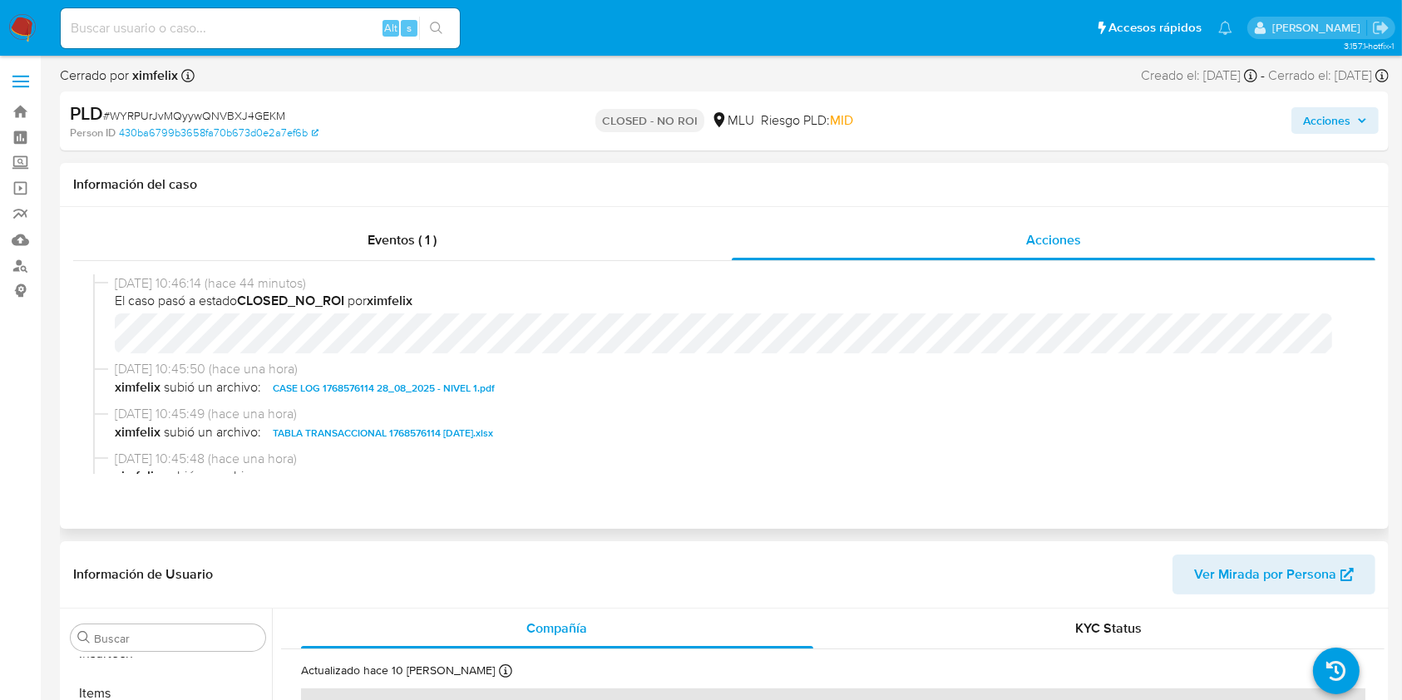
scroll to position [148, 0]
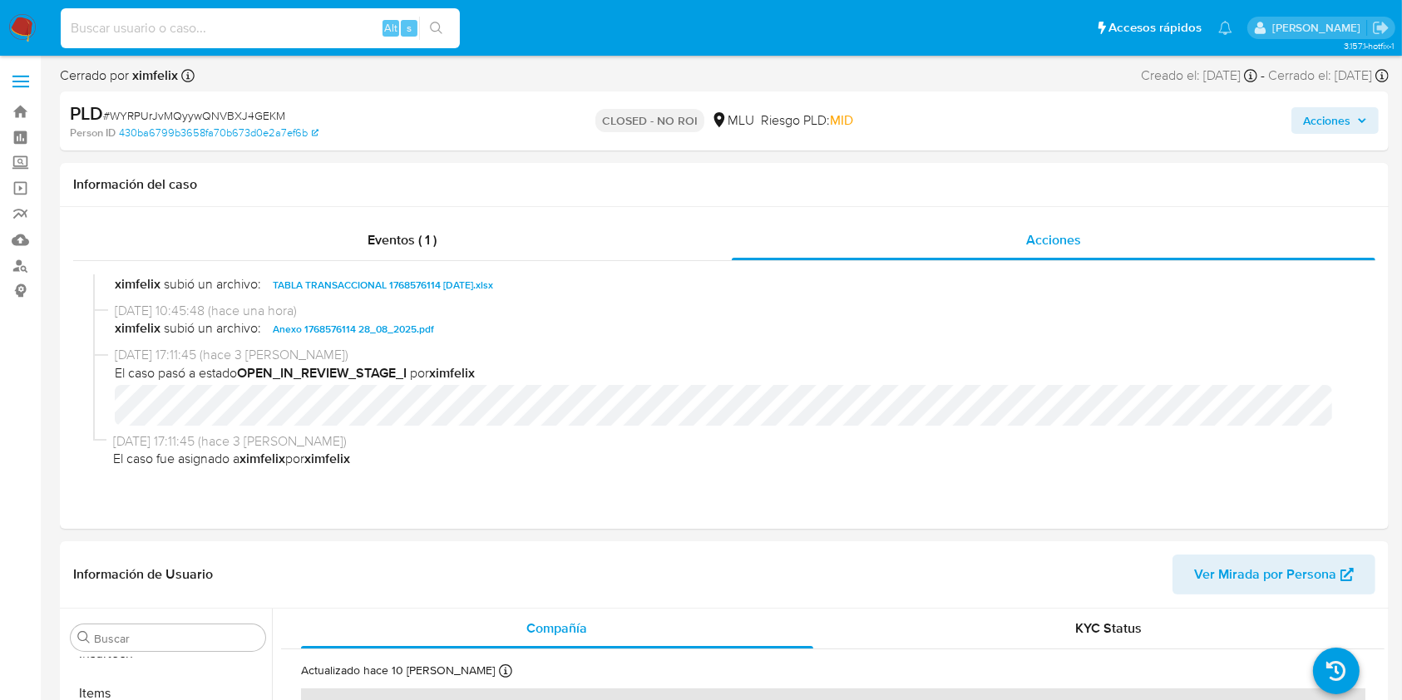
click at [229, 20] on input at bounding box center [260, 28] width 399 height 22
paste input "MqJbgCnQkpPGfnPvfA8tSyc9"
type input "MqJbgCnQkpPGfnPvfA8tSyc9"
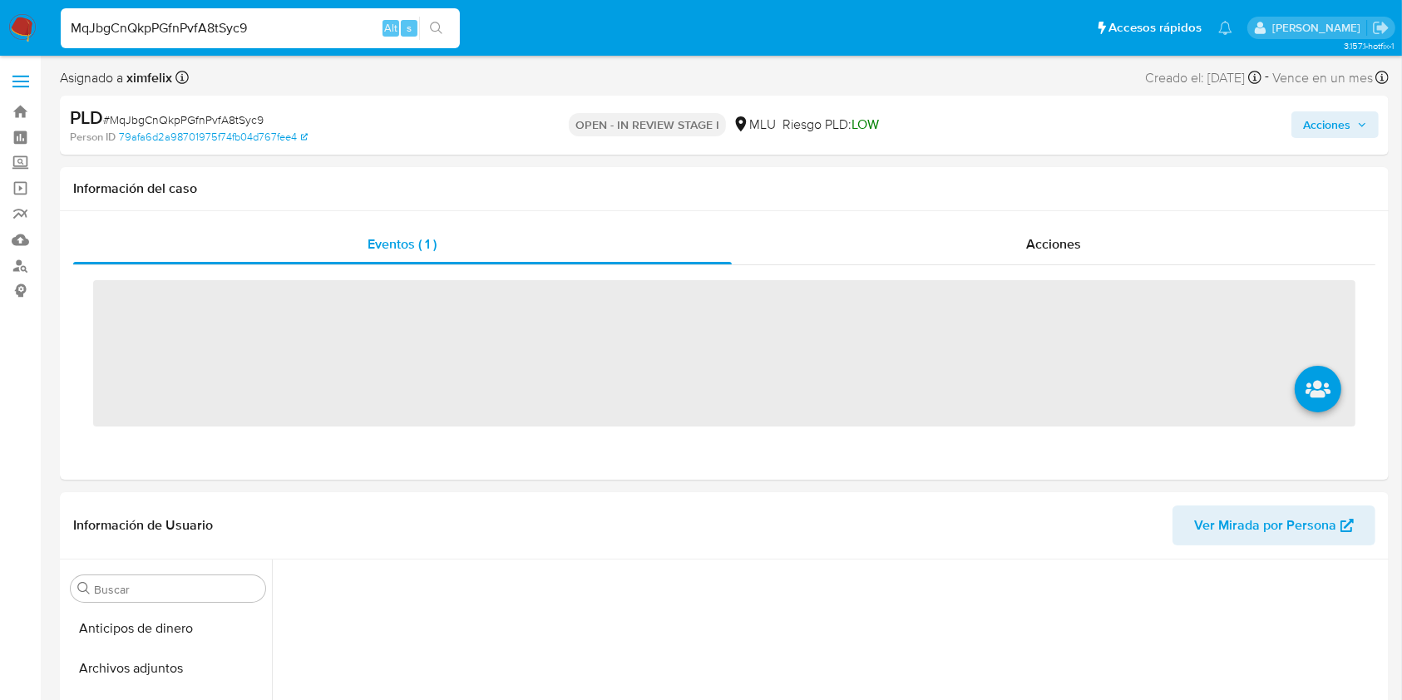
scroll to position [125, 0]
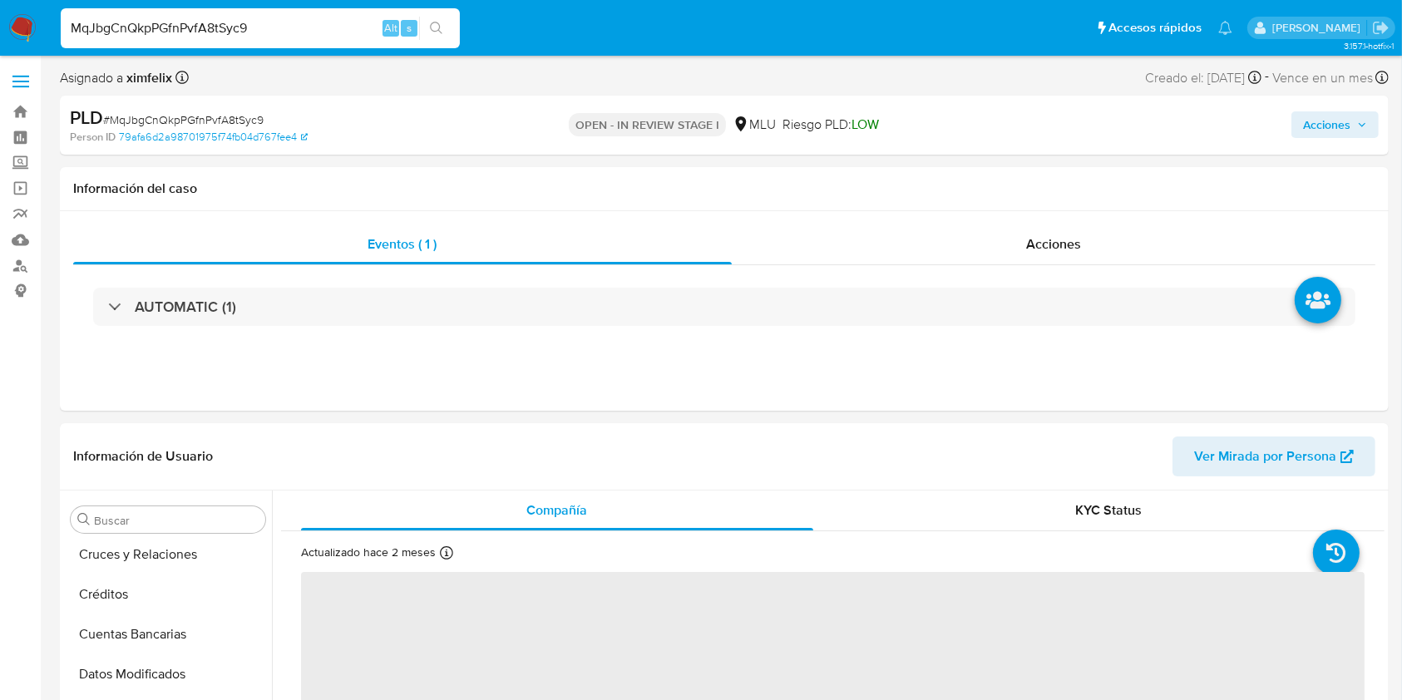
select select "10"
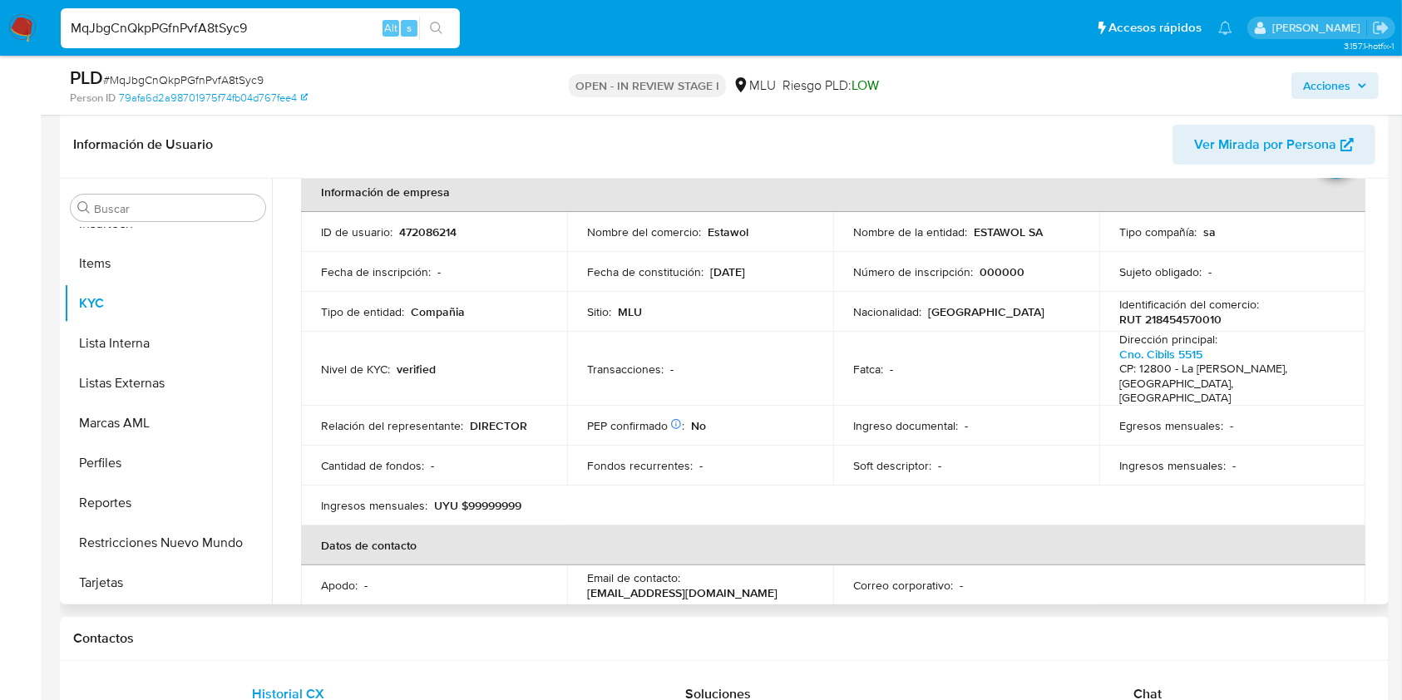
scroll to position [93, 0]
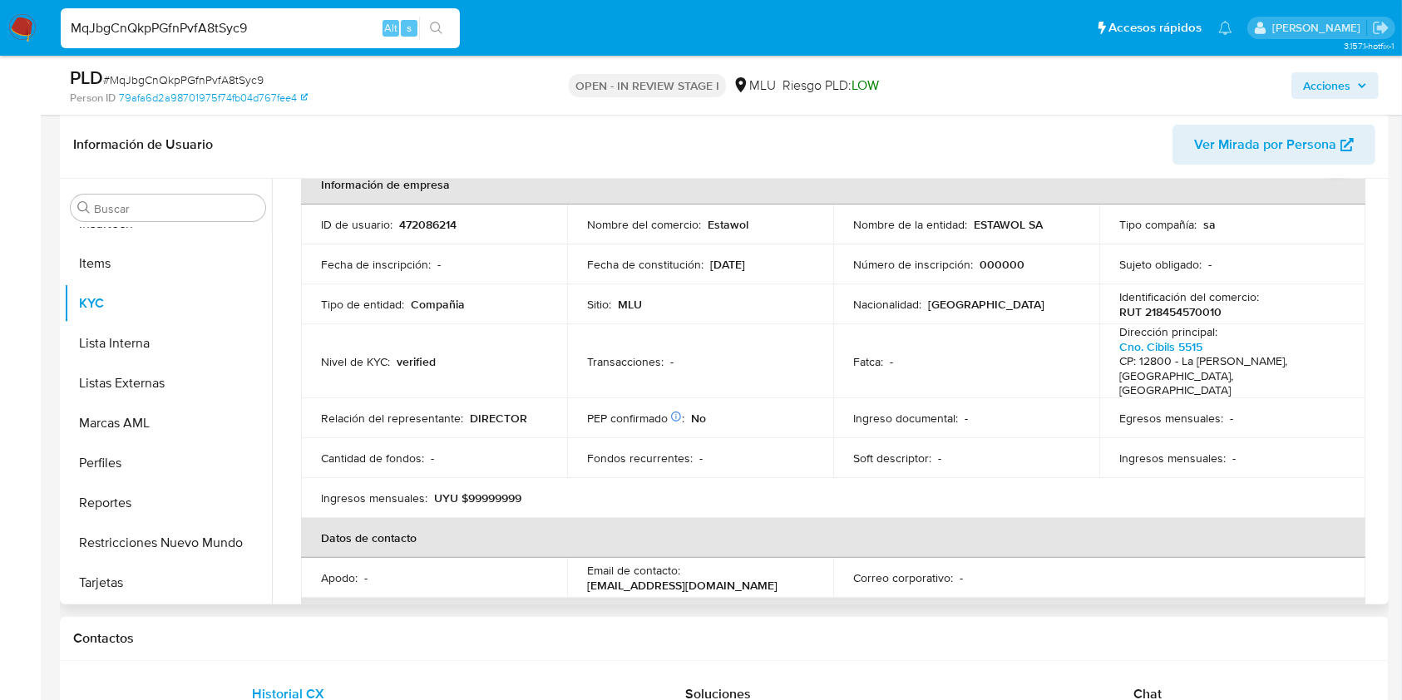
click at [1015, 531] on th "Datos de contacto" at bounding box center [833, 538] width 1064 height 40
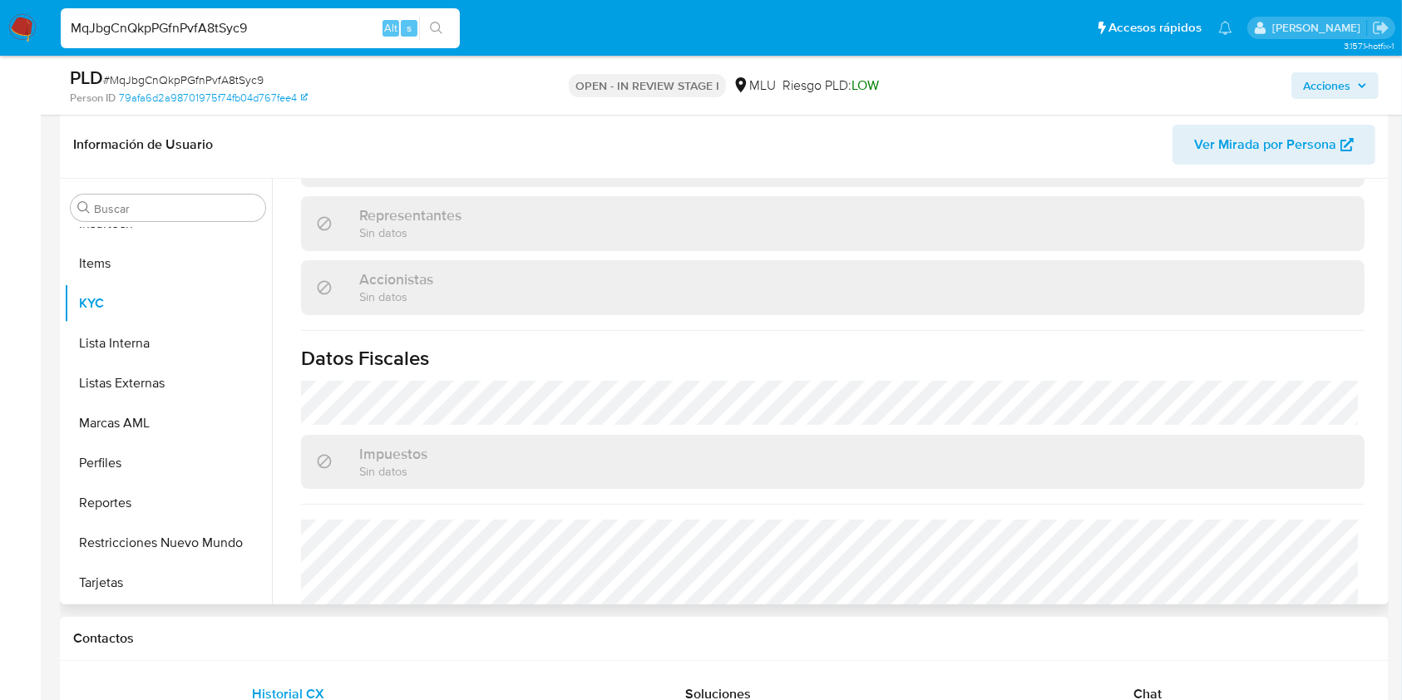
scroll to position [985, 0]
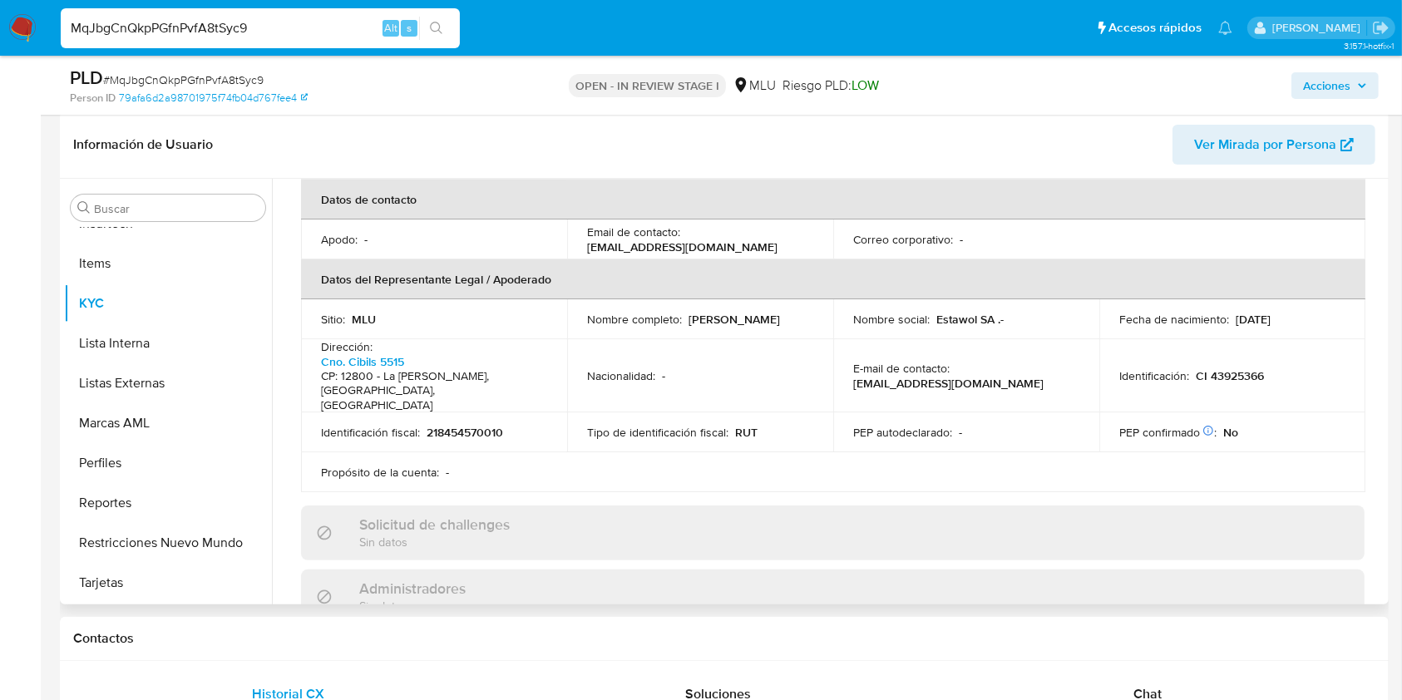
click at [1030, 570] on div "Administradores Sin datos" at bounding box center [833, 597] width 1064 height 54
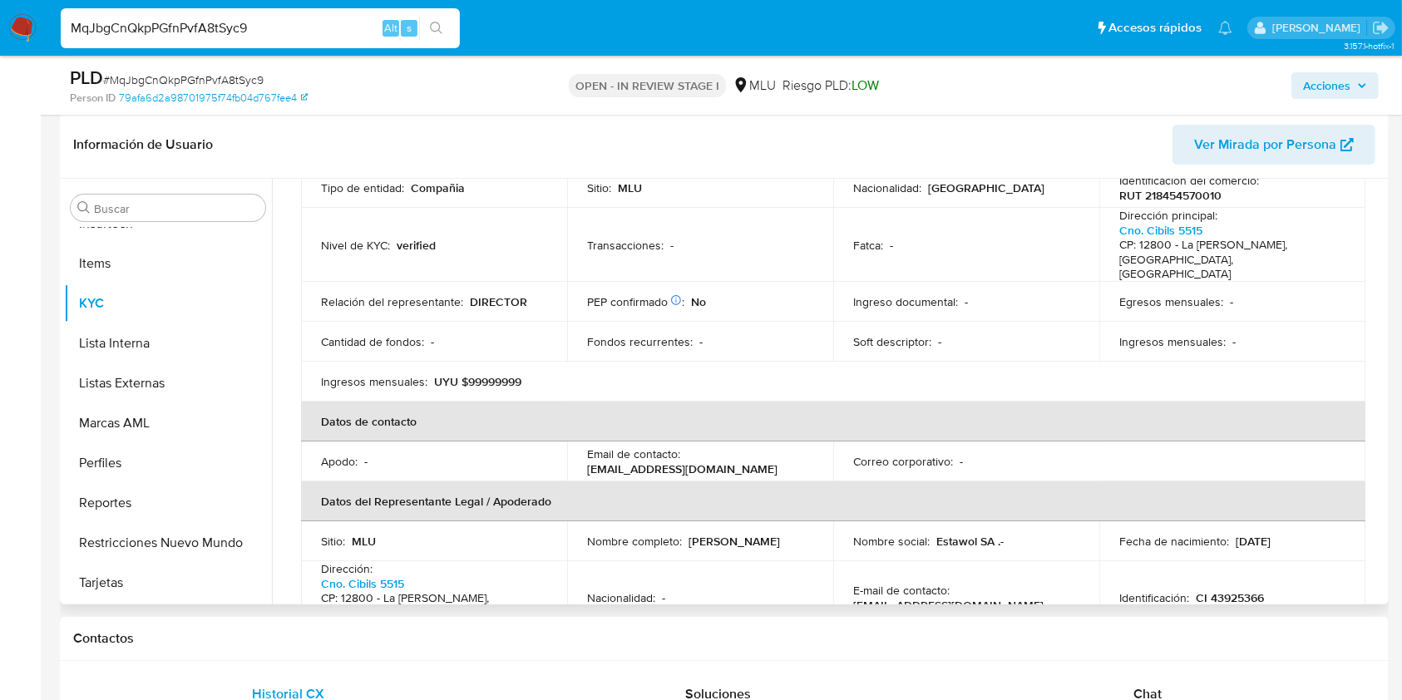
scroll to position [432, 0]
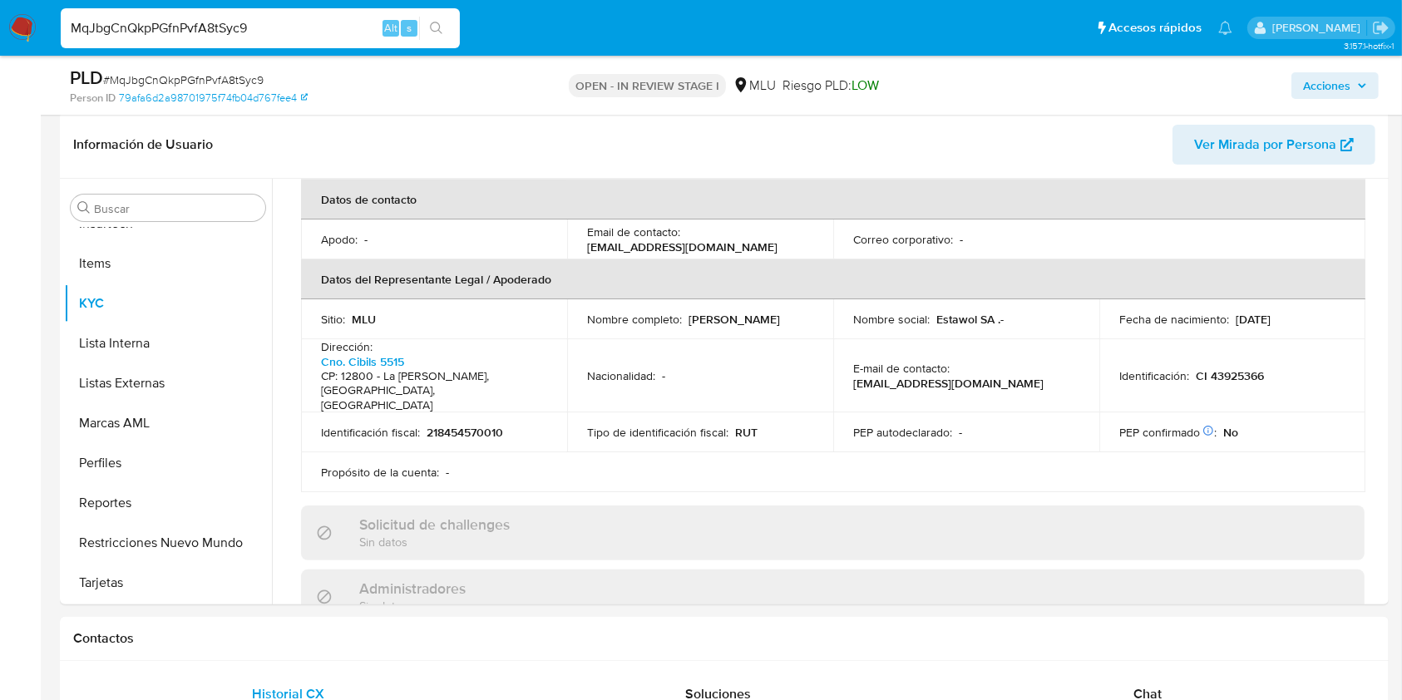
click at [195, 35] on input "MqJbgCnQkpPGfnPvfA8tSyc9" at bounding box center [260, 28] width 399 height 22
paste input "KHjTyubRZKBdoJRqL0iVNhKu"
type input "KHjTyubRZKBdoJRqL0iVNhKu"
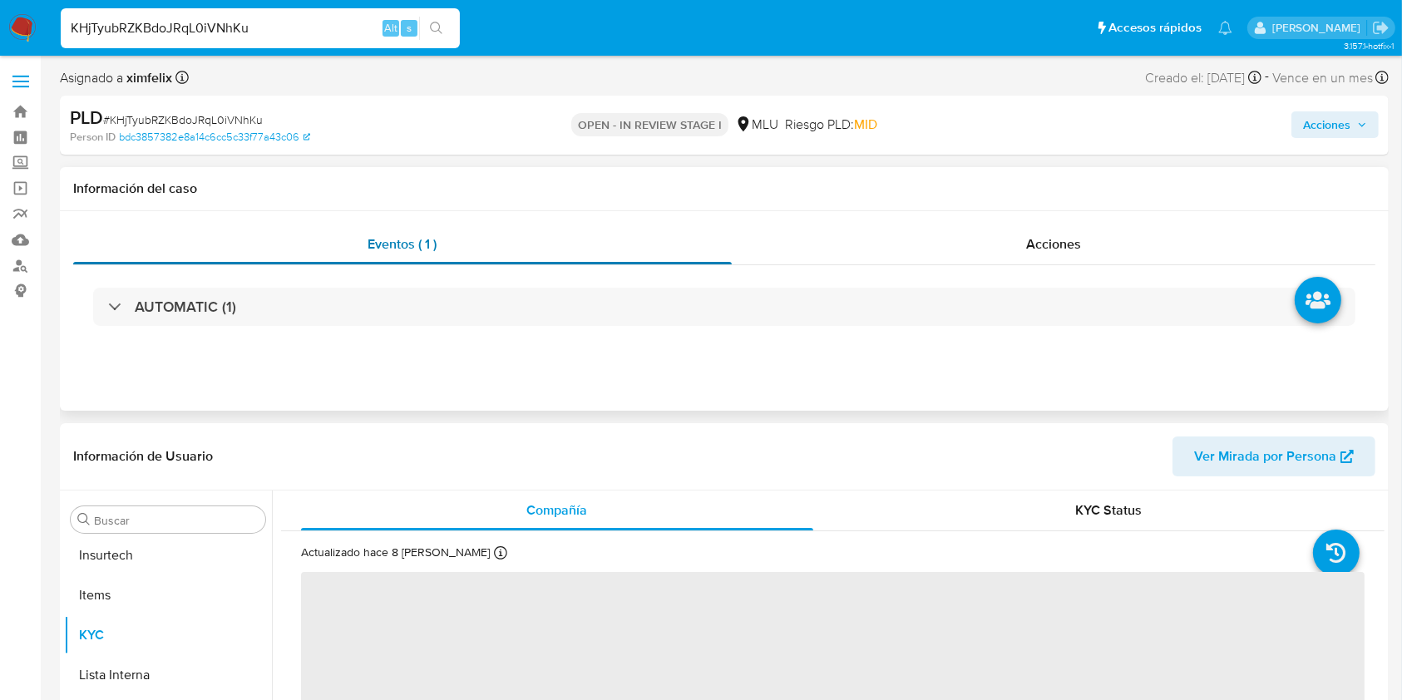
scroll to position [743, 0]
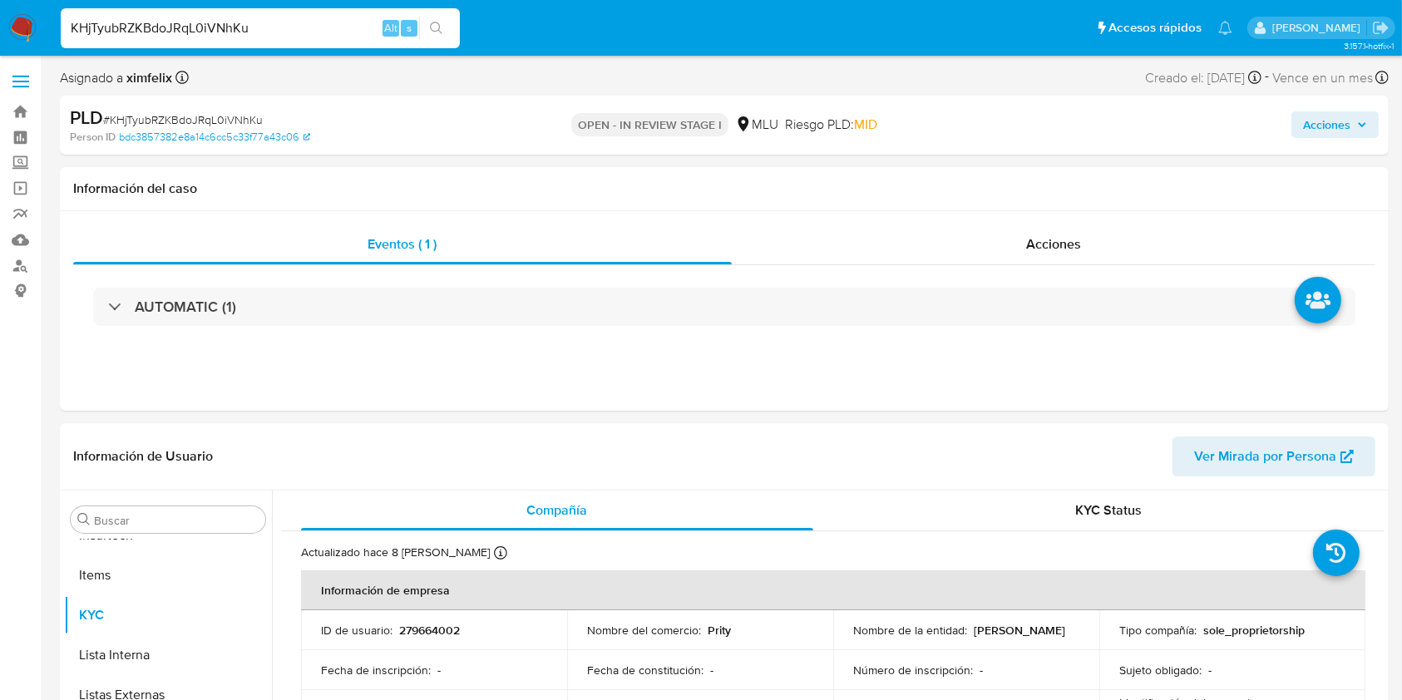
select select "10"
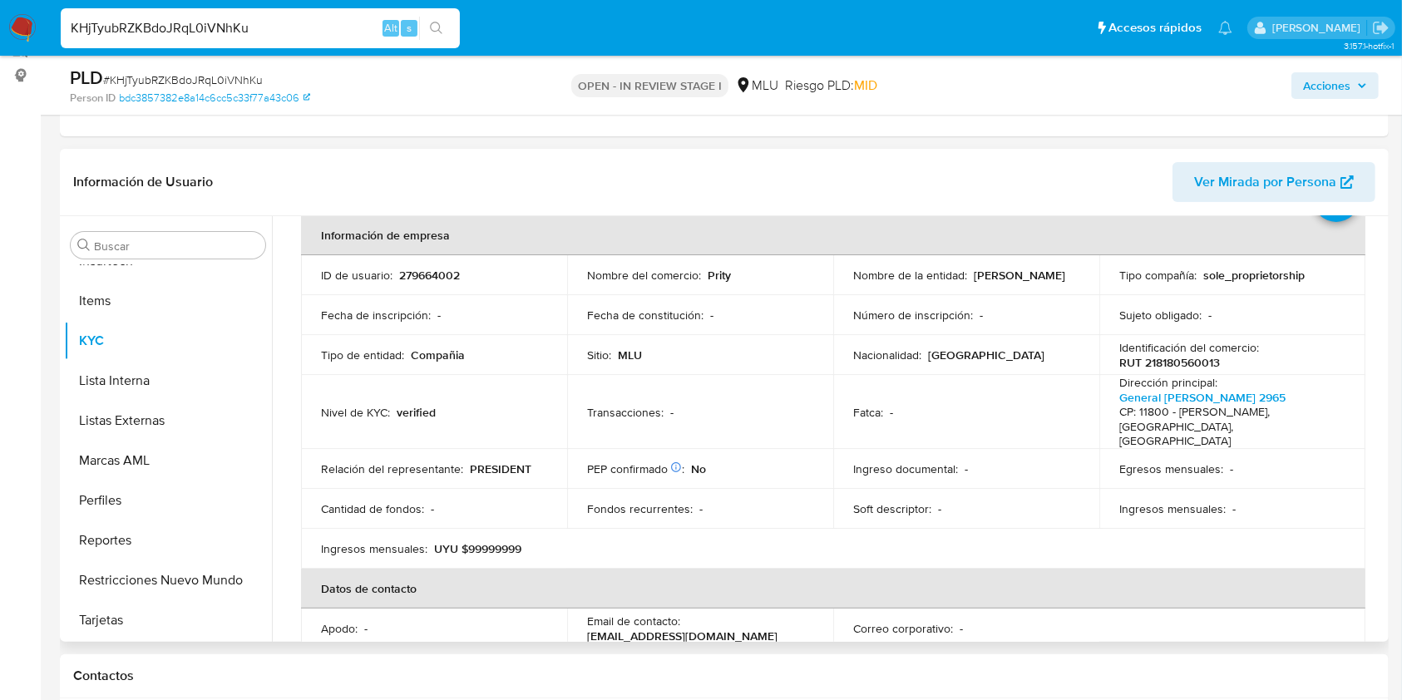
scroll to position [90, 0]
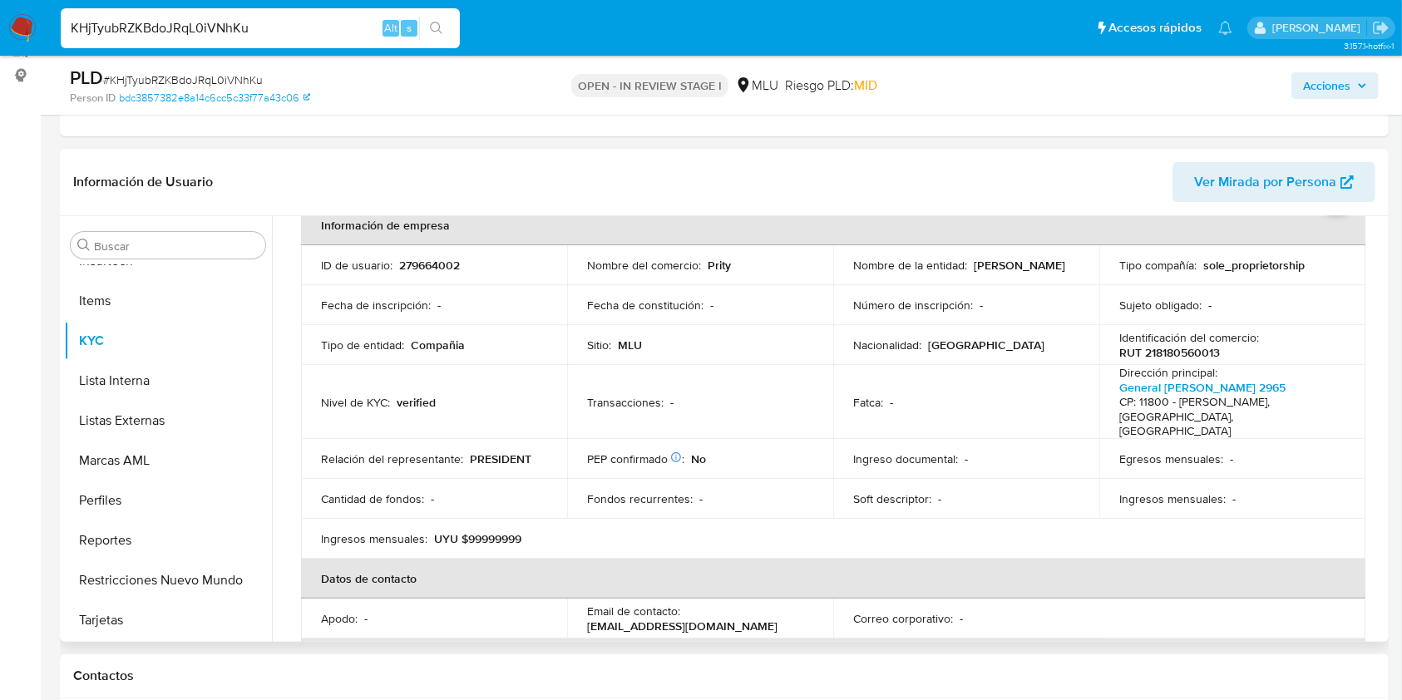
click at [1231, 479] on td "Ingresos mensuales : -" at bounding box center [1232, 499] width 266 height 40
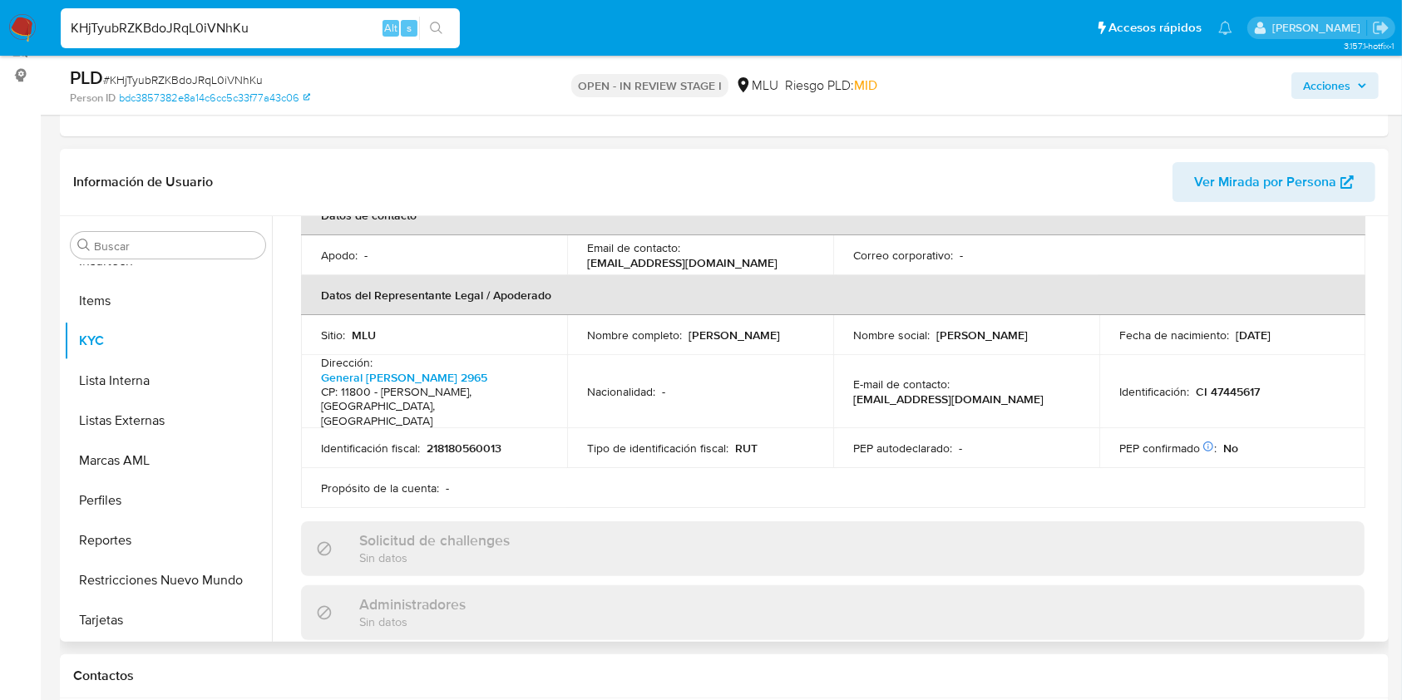
scroll to position [457, 0]
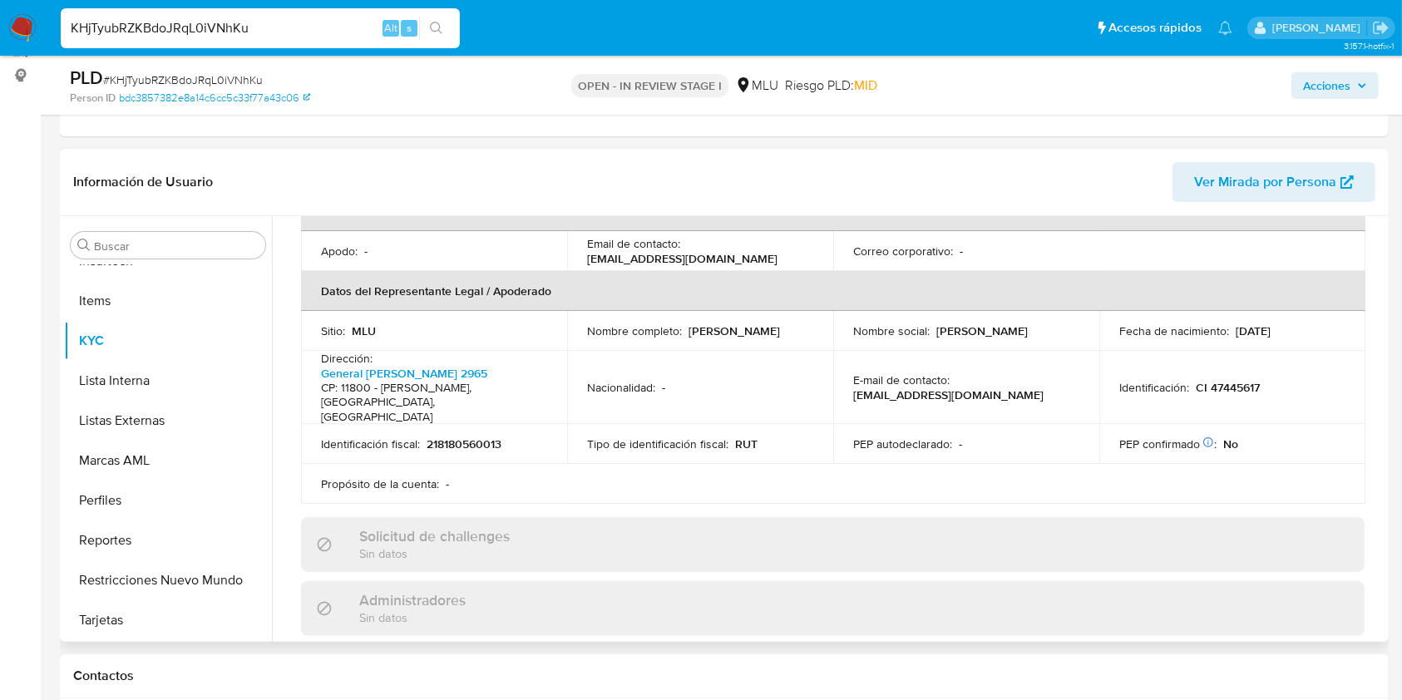
click at [1125, 436] on td "PEP confirmado Obtenido de listas internas : No" at bounding box center [1232, 444] width 266 height 40
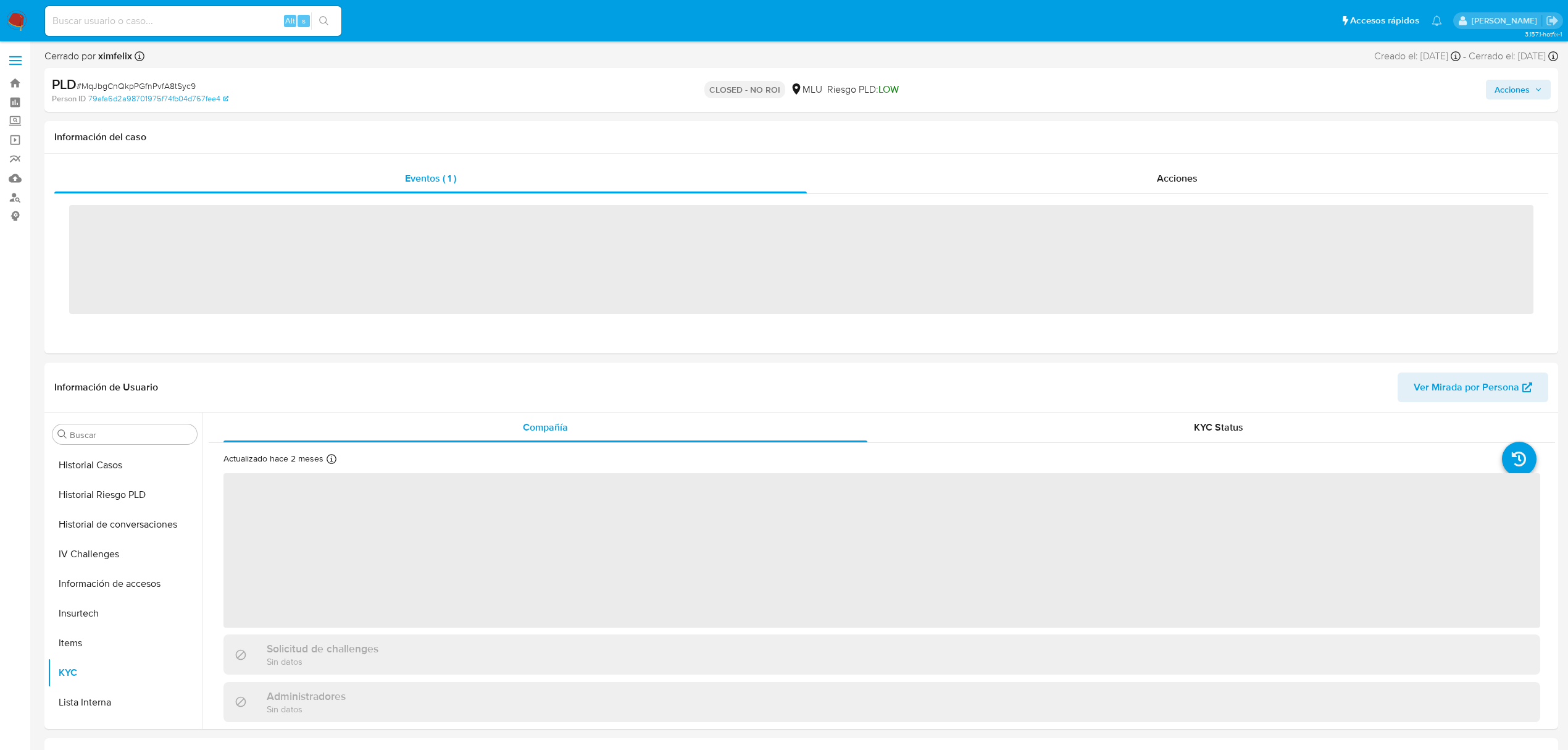
scroll to position [552, 0]
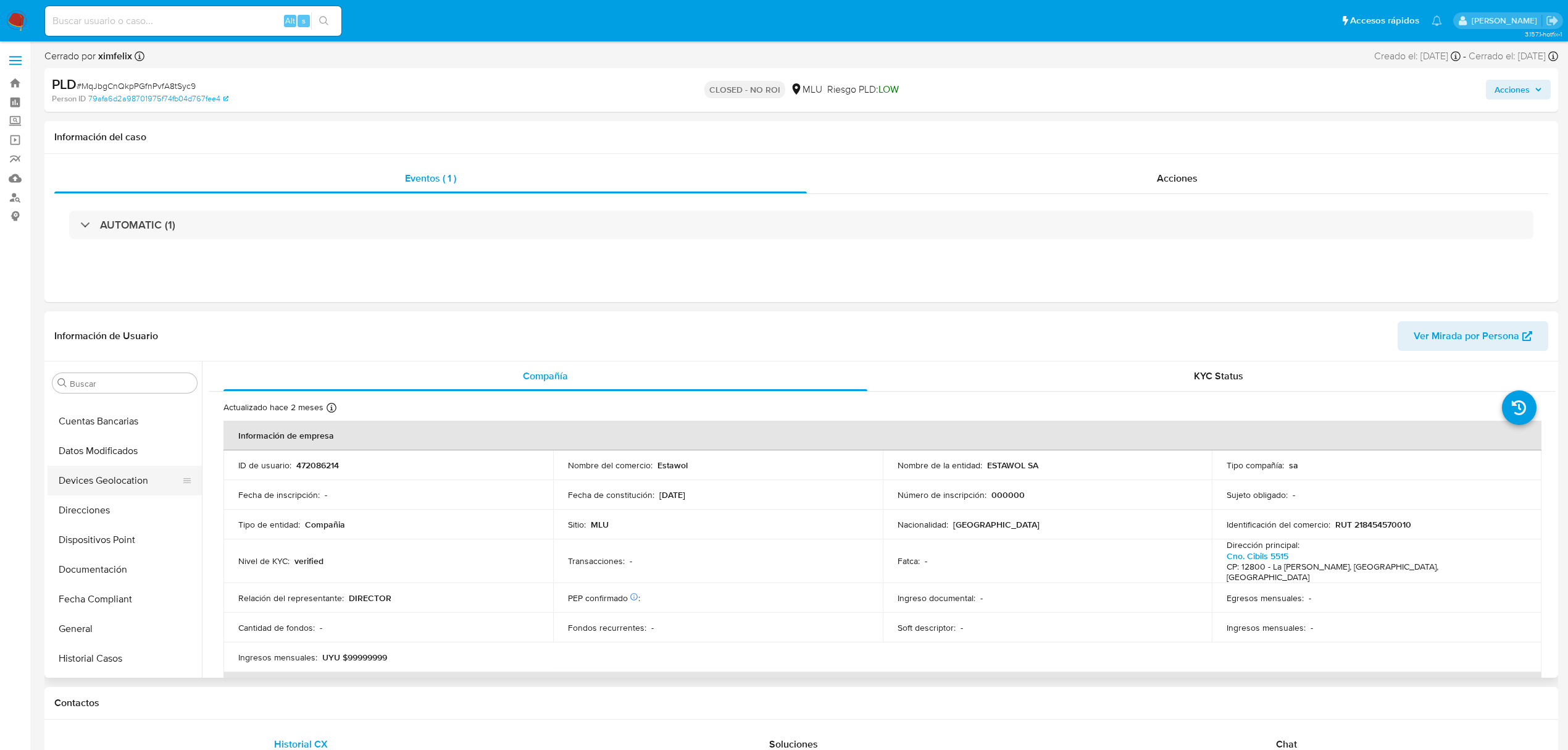
select select "10"
click at [124, 457] on button "CBT" at bounding box center [120, 472] width 145 height 30
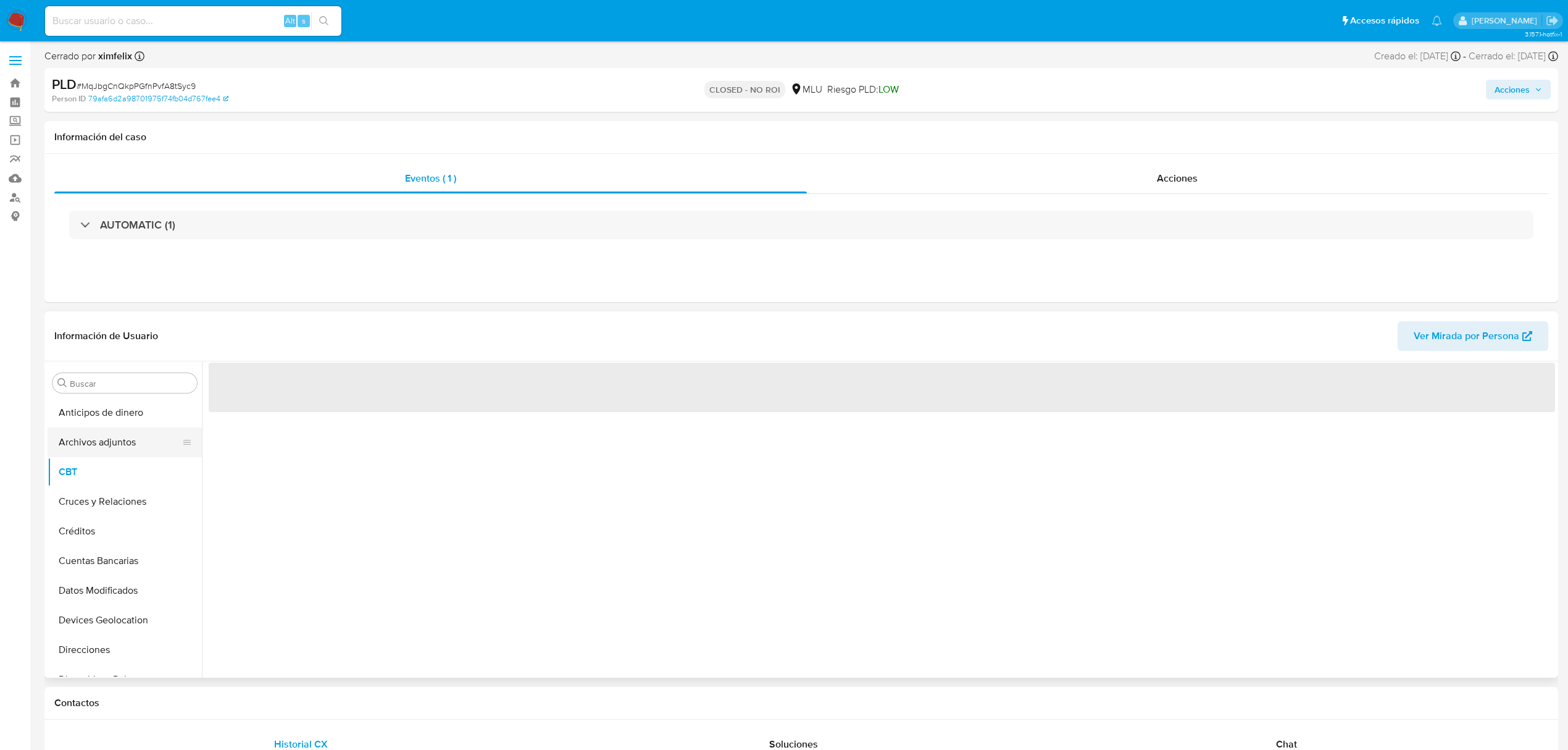
click at [134, 447] on button "Archivos adjuntos" at bounding box center [120, 442] width 145 height 30
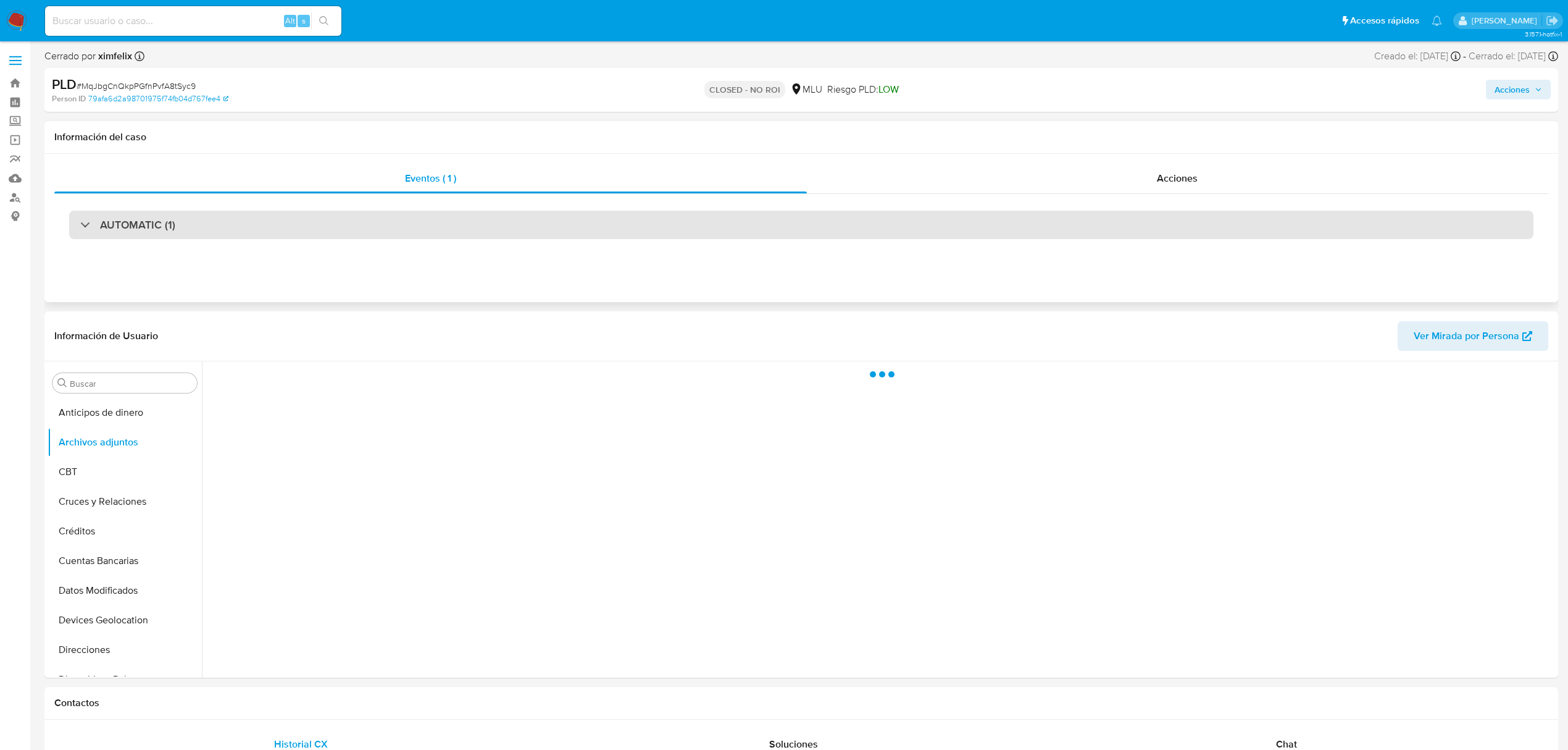
click at [373, 224] on div "AUTOMATIC (1)" at bounding box center [801, 225] width 1465 height 28
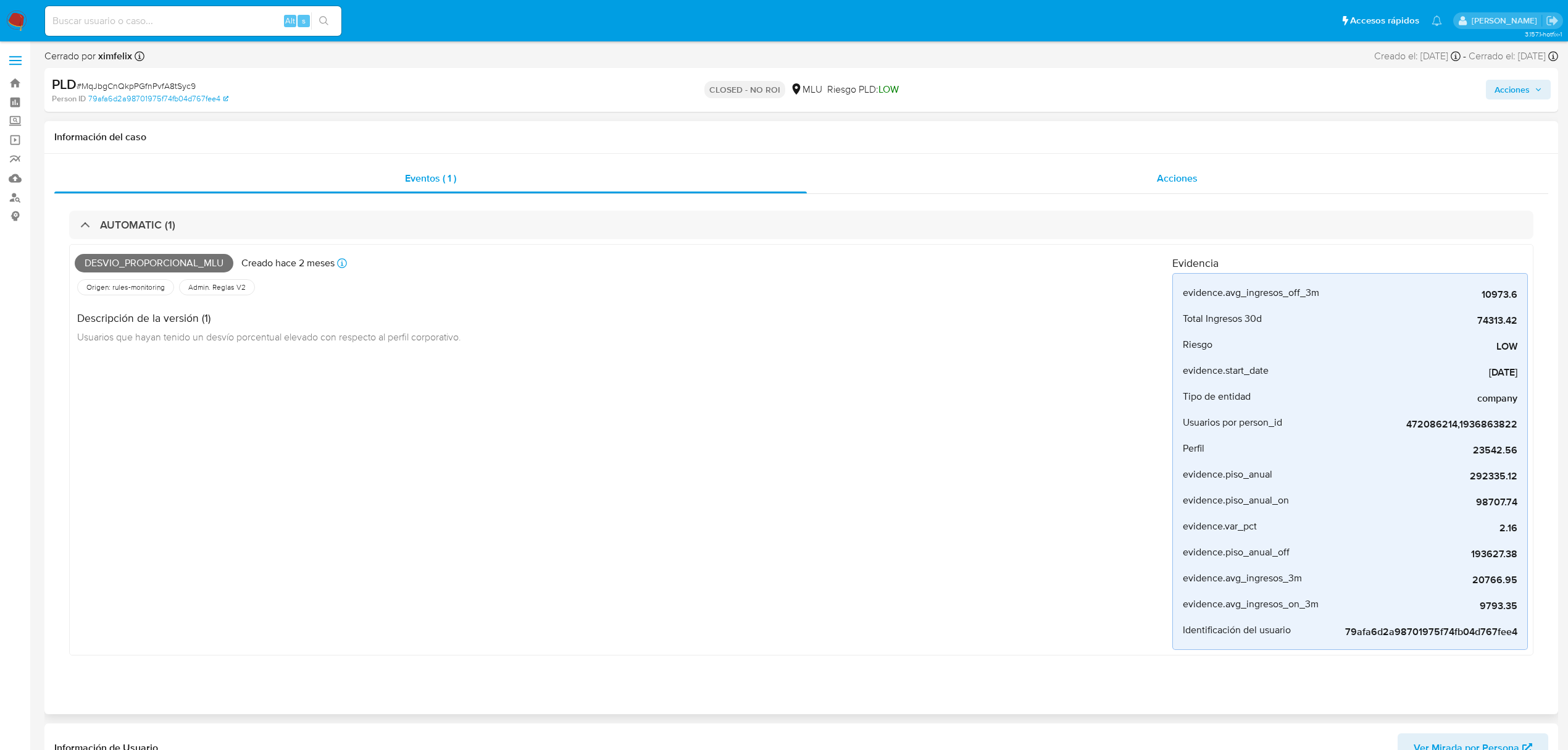
click at [1100, 186] on div "Acciones" at bounding box center [1178, 178] width 742 height 30
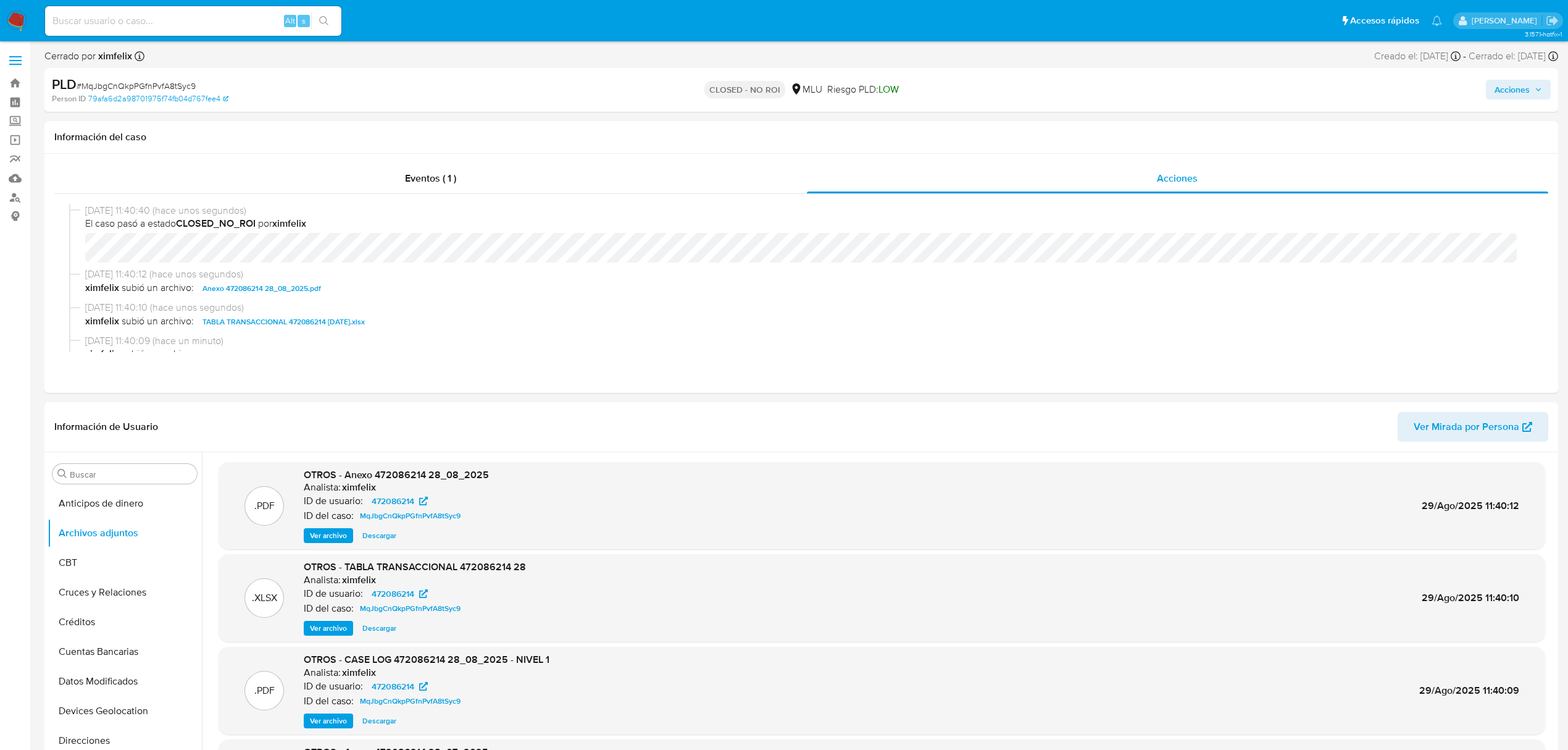
click at [189, 22] on input at bounding box center [193, 21] width 296 height 16
paste input "KHjTyubRZKBdoJRqL0iVNhKu"
type input "KHjTyubRZKBdoJRqL0iVNhKu"
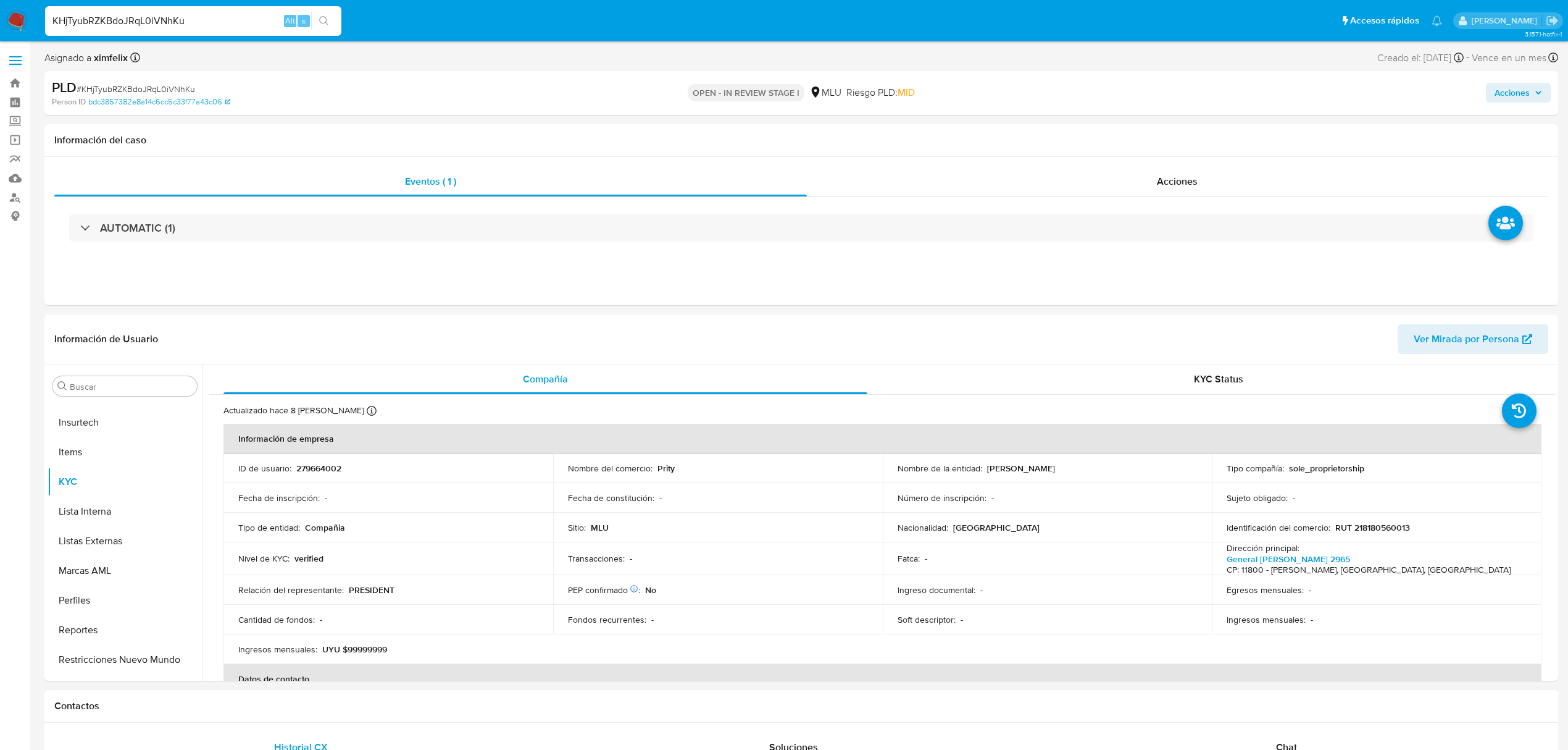
select select "10"
click at [120, 583] on button "Historial Casos" at bounding box center [120, 578] width 145 height 30
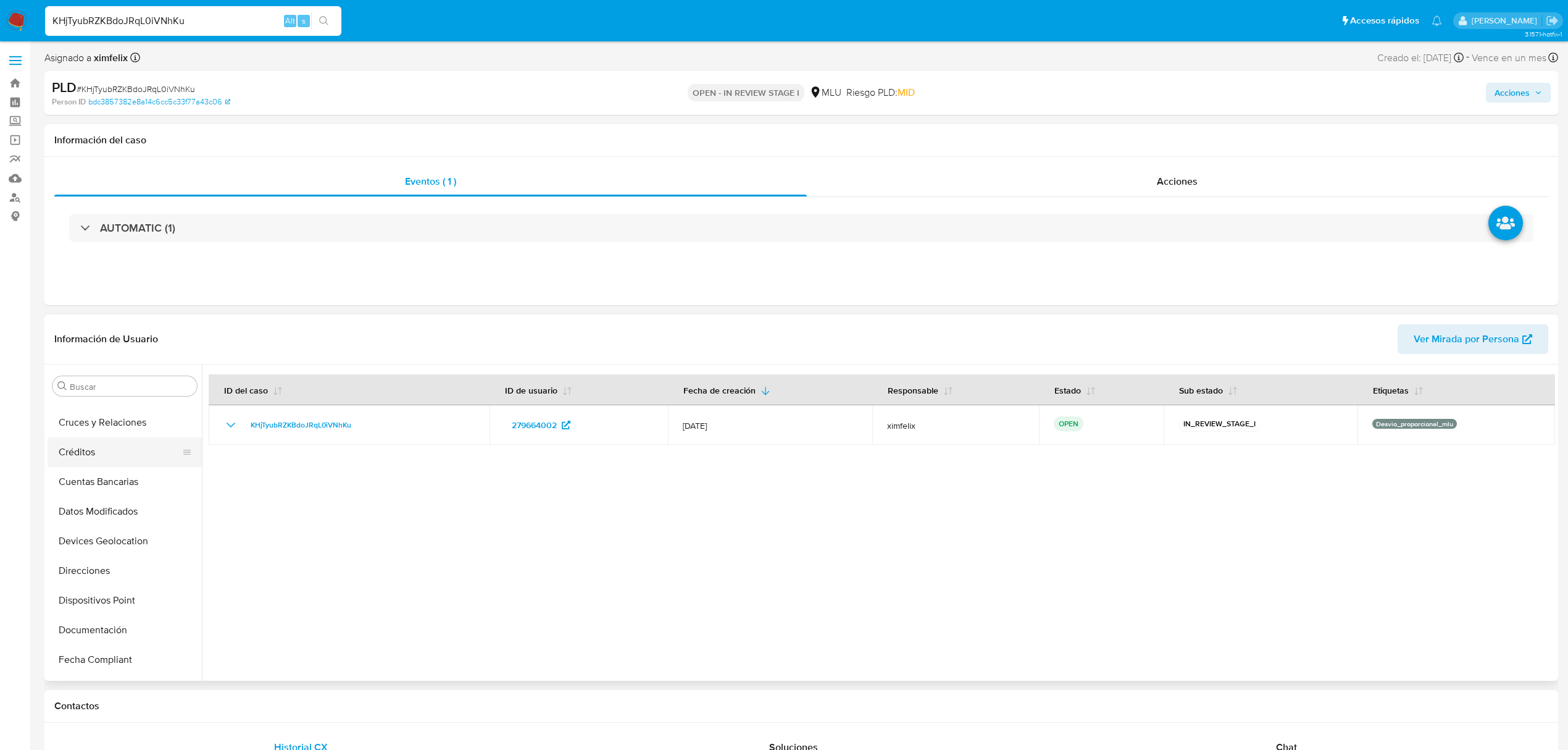
scroll to position [0, 0]
click at [102, 448] on button "Archivos adjuntos" at bounding box center [120, 446] width 145 height 30
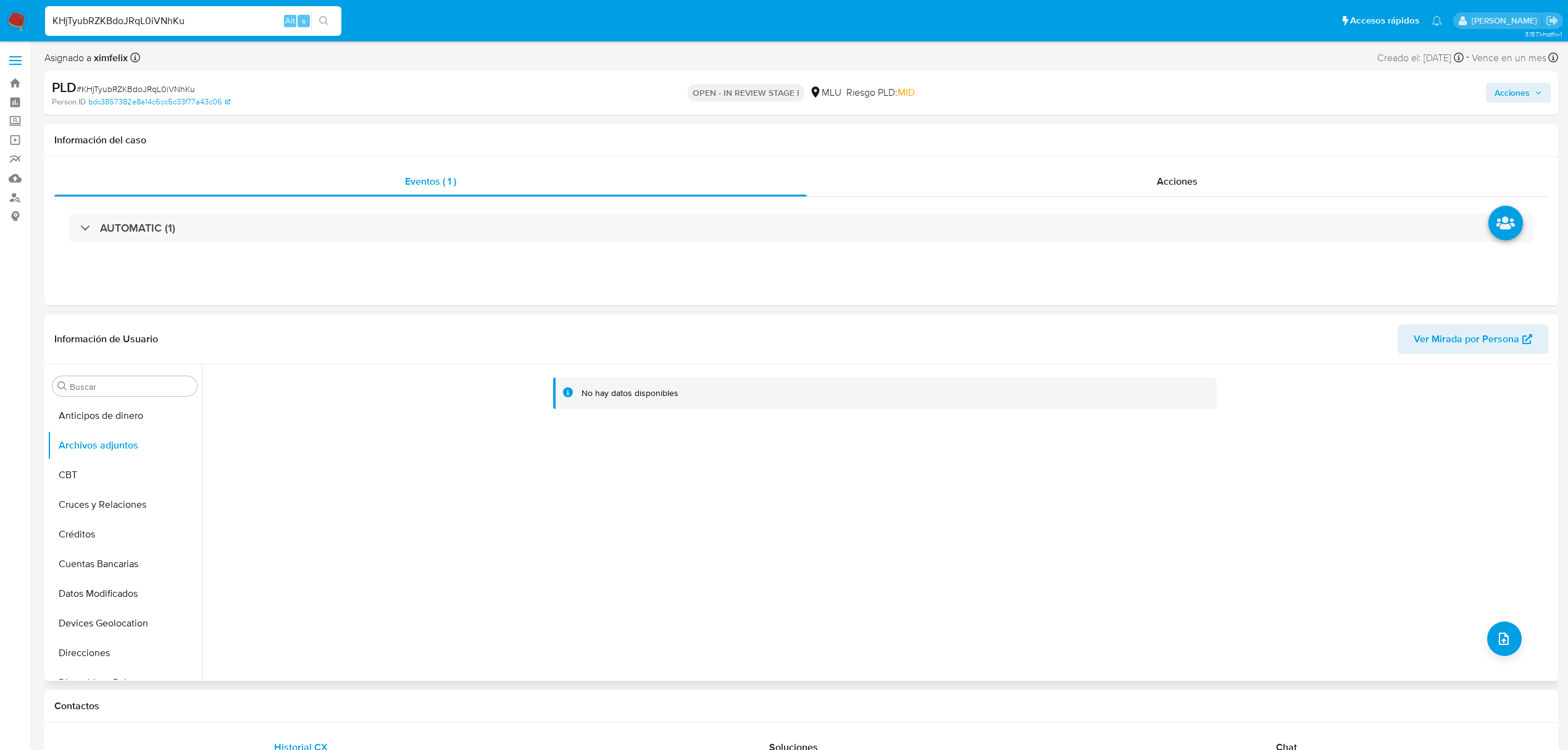
click at [1456, 332] on span "Ver Mirada por Persona" at bounding box center [1466, 339] width 105 height 30
click at [72, 601] on button "KYC" at bounding box center [120, 597] width 145 height 30
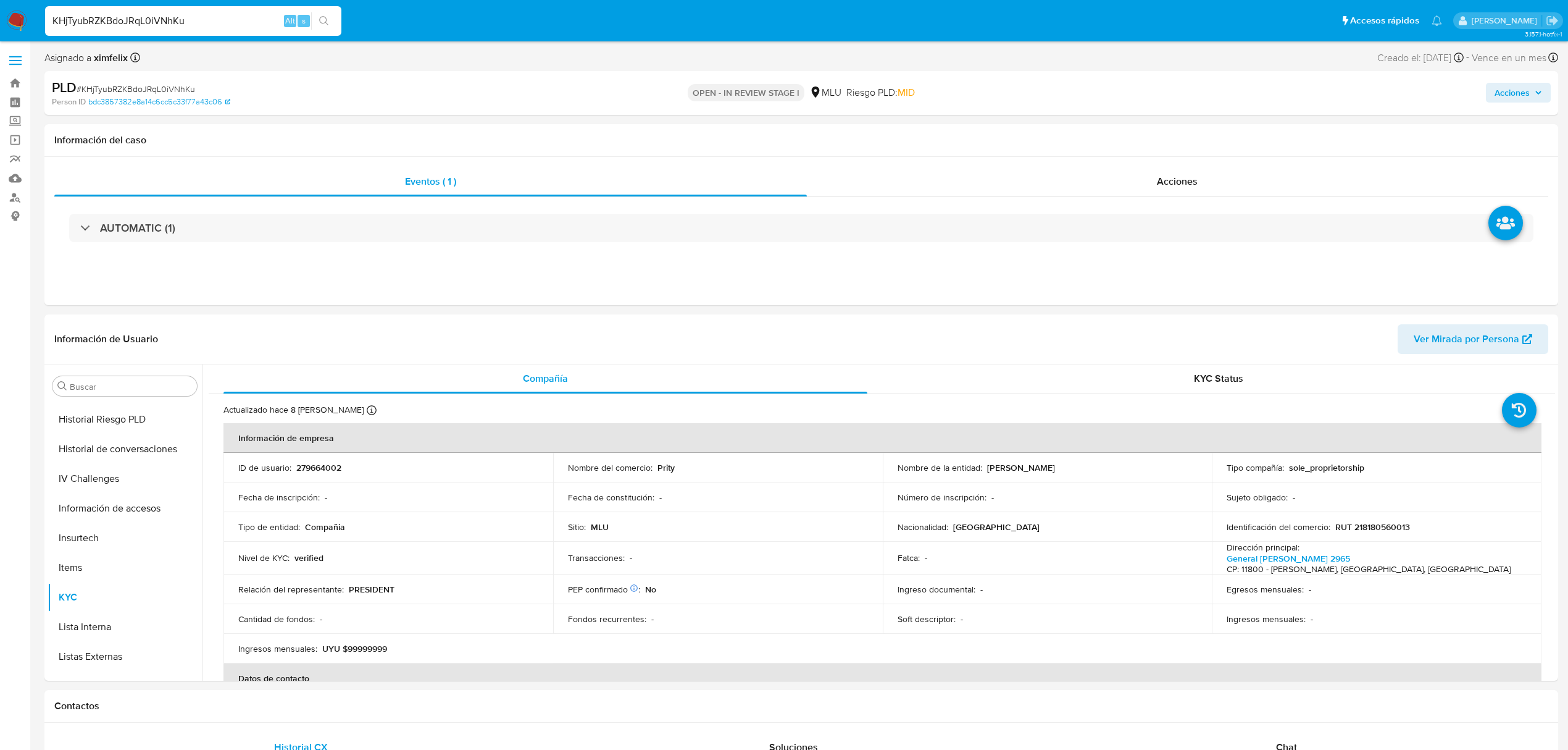
scroll to position [0, 0]
click at [1366, 525] on p "RUT 218180560013" at bounding box center [1373, 527] width 75 height 11
copy p "218180560013"
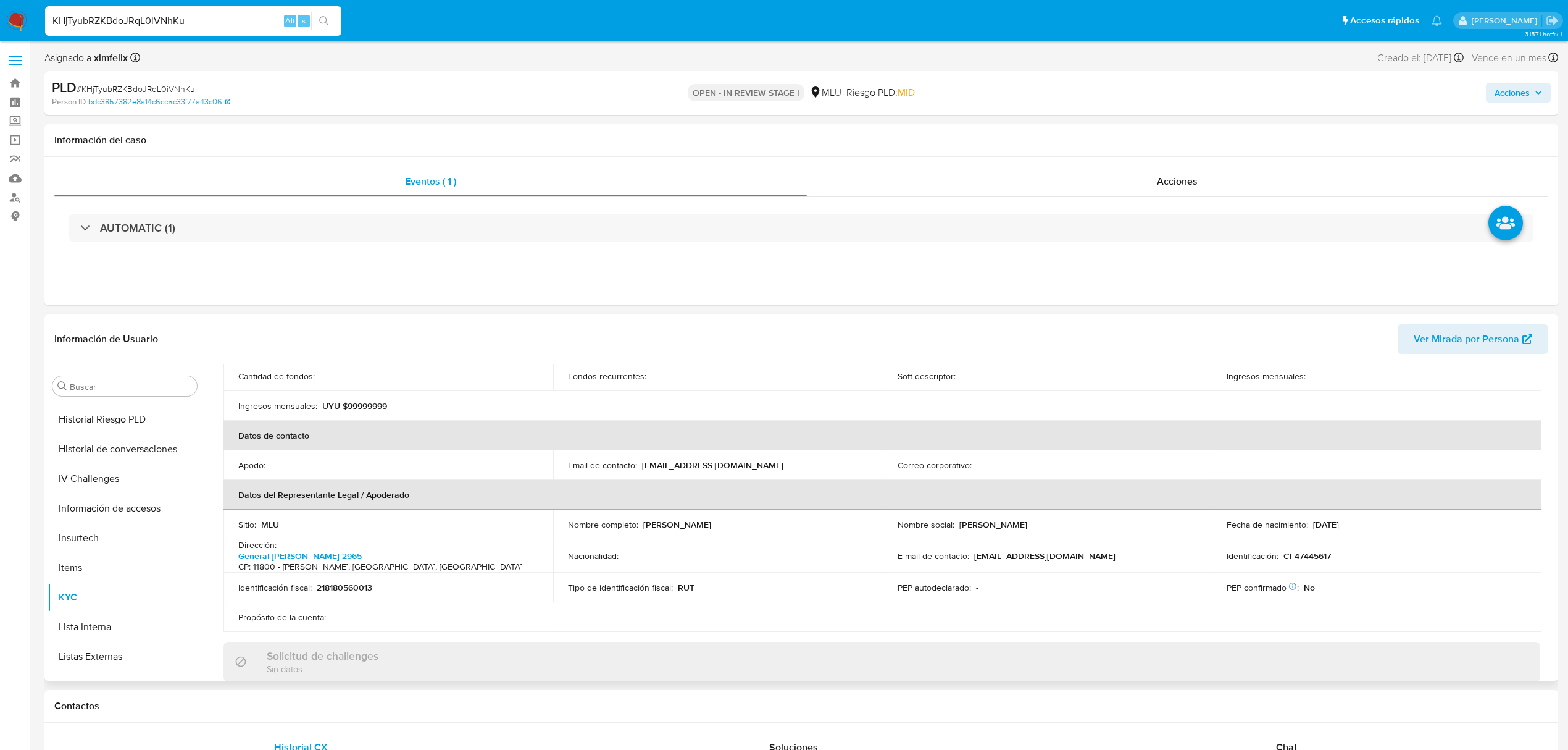
scroll to position [247, 0]
drag, startPoint x: 773, startPoint y: 518, endPoint x: 643, endPoint y: 520, distance: 130.0
click at [644, 520] on p "Carolina Valeria Occhiuzzi Falchini" at bounding box center [677, 521] width 68 height 11
copy p "Carolina Valeria Occhiuzzi Falchin"
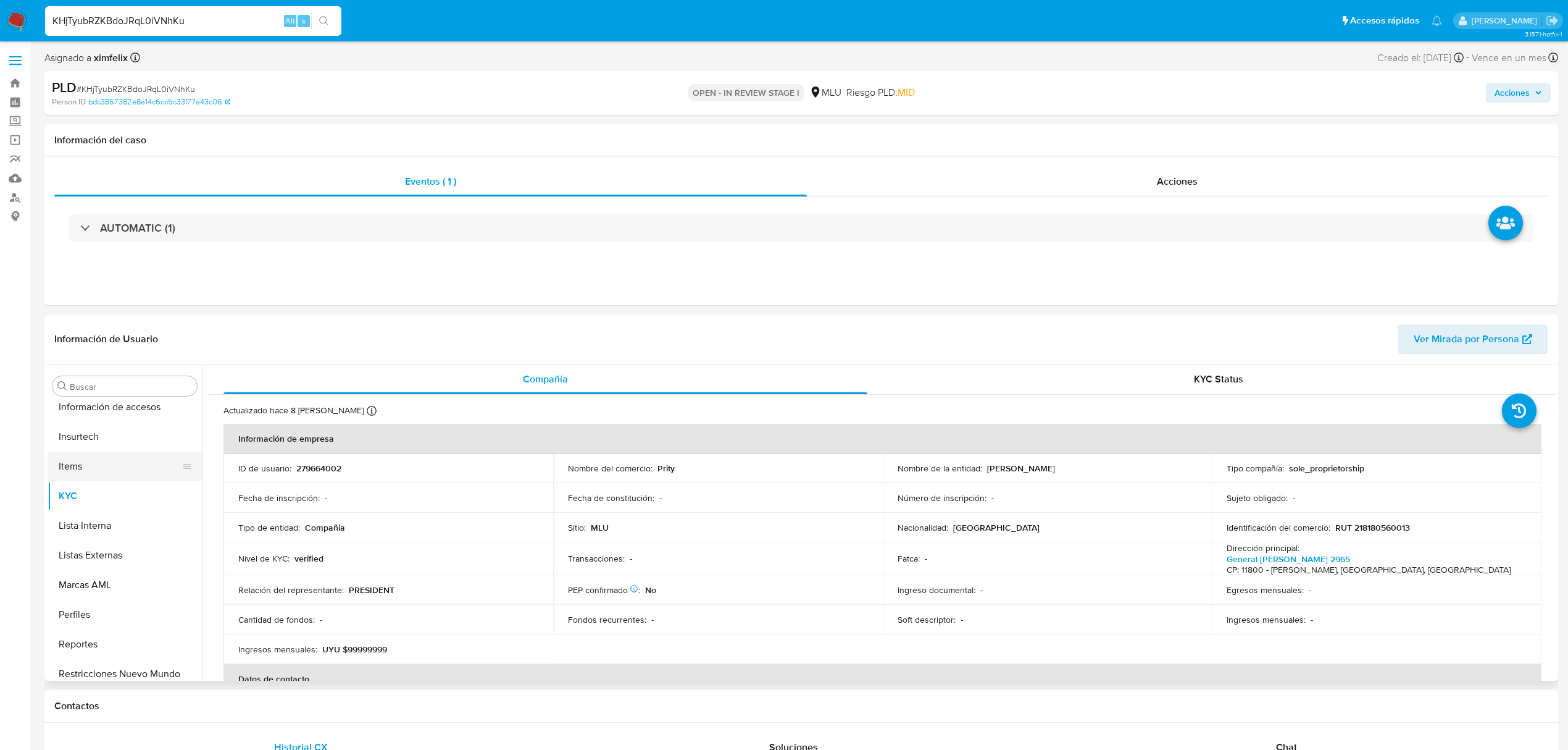
scroll to position [552, 0]
click at [115, 574] on button "Perfiles" at bounding box center [120, 575] width 145 height 30
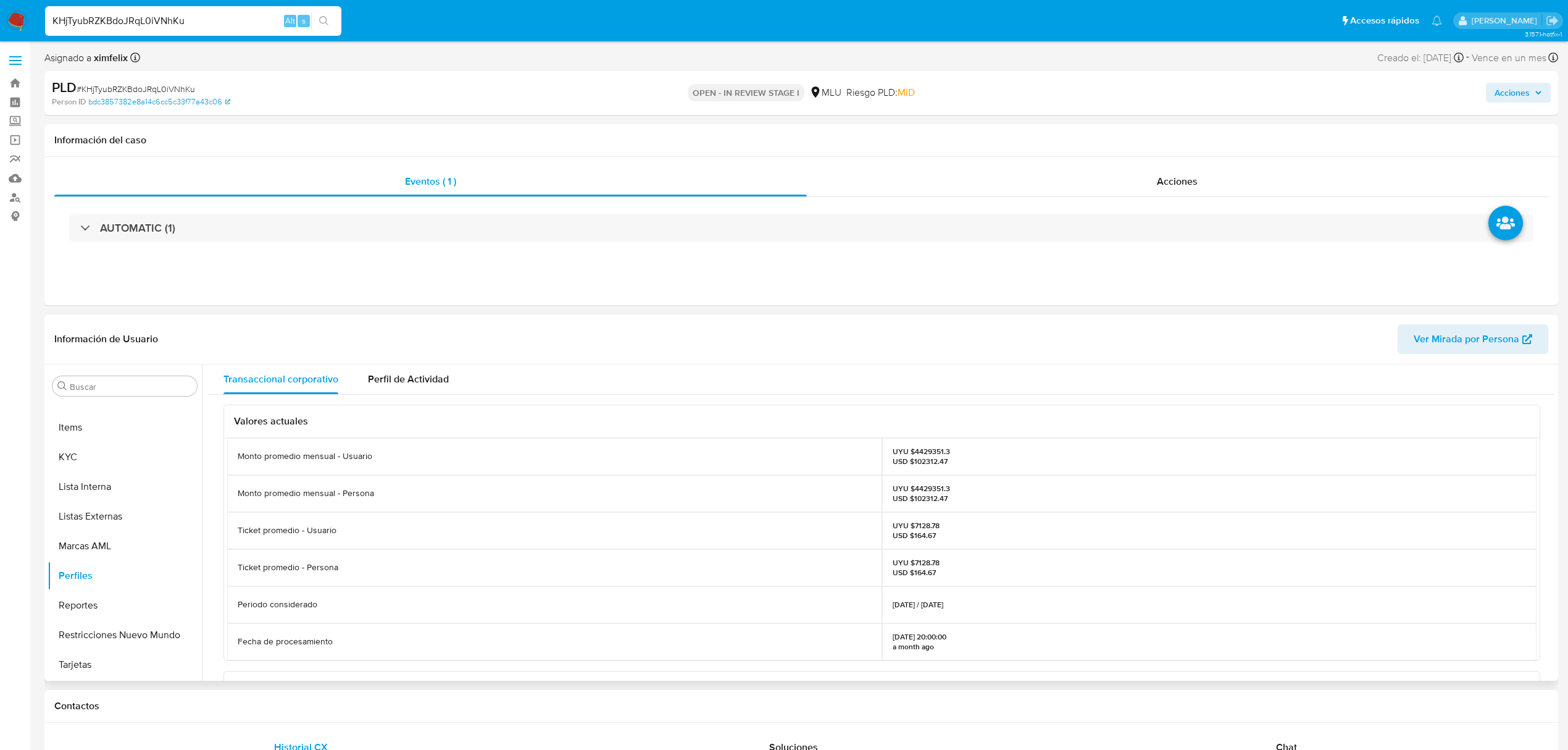
click at [937, 489] on p "UYU $4429351.3 USD $102312.47" at bounding box center [921, 493] width 57 height 20
copy p "4429351.3"
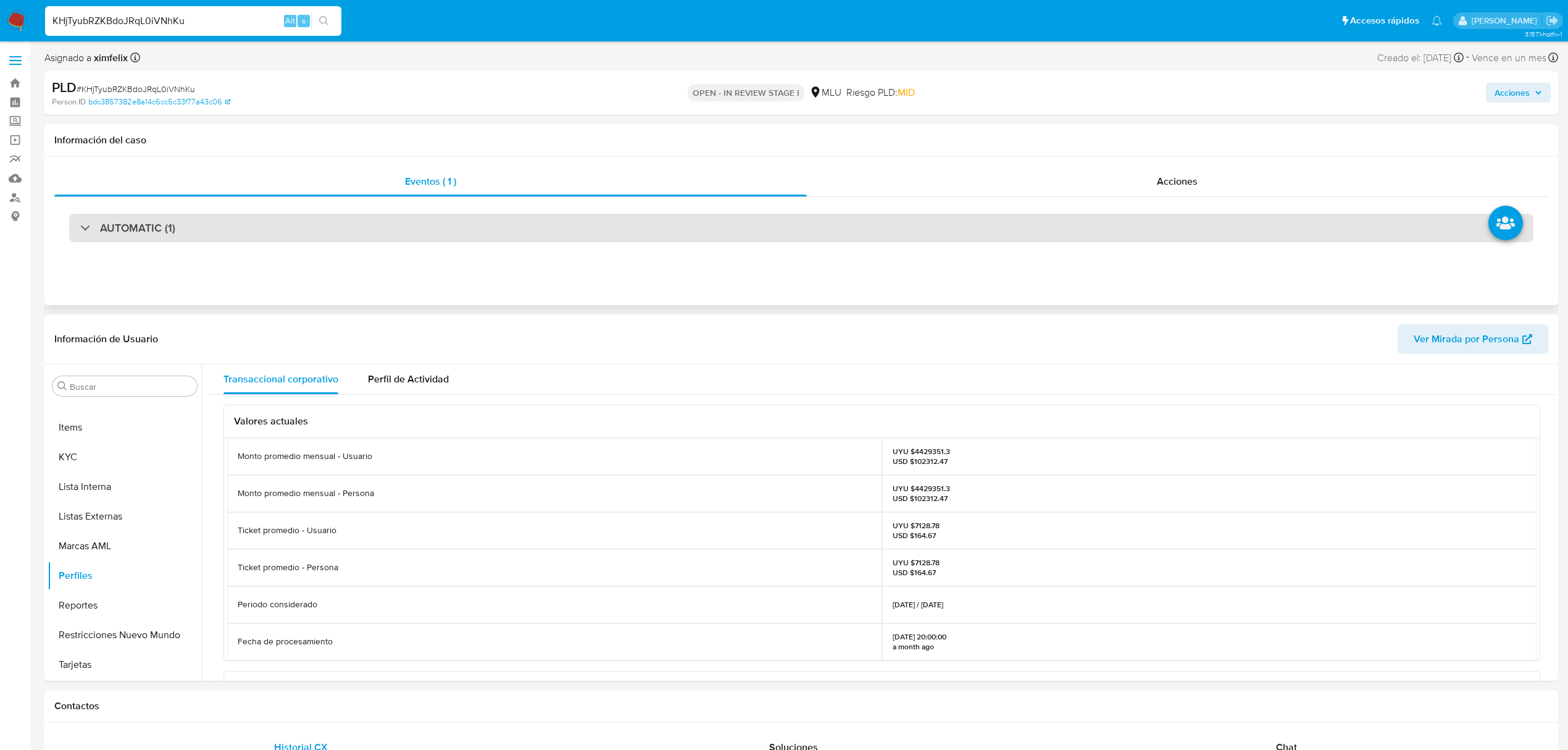
drag, startPoint x: 247, startPoint y: 215, endPoint x: 242, endPoint y: 221, distance: 7.8
click at [245, 218] on div "AUTOMATIC (1)" at bounding box center [801, 228] width 1465 height 28
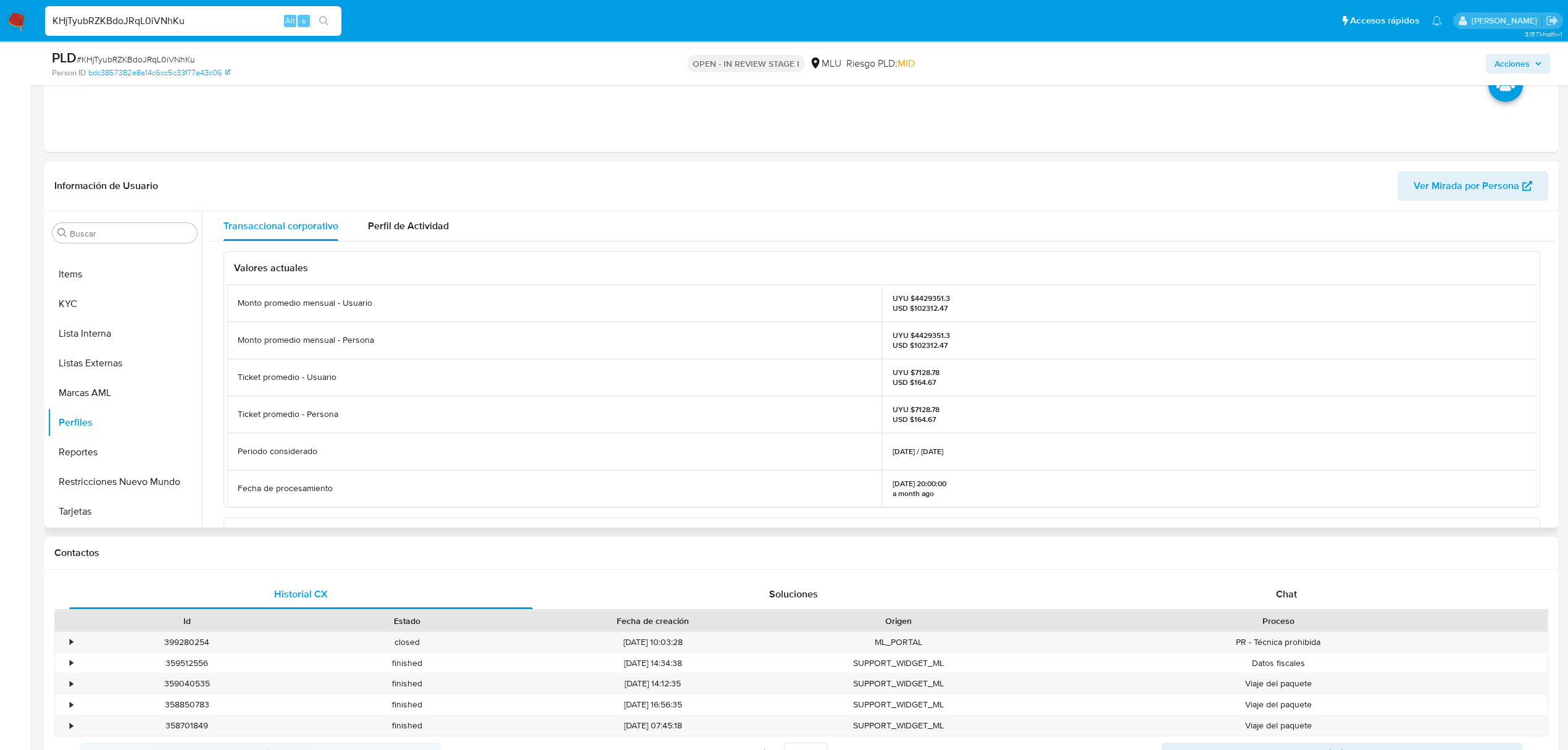
scroll to position [576, 0]
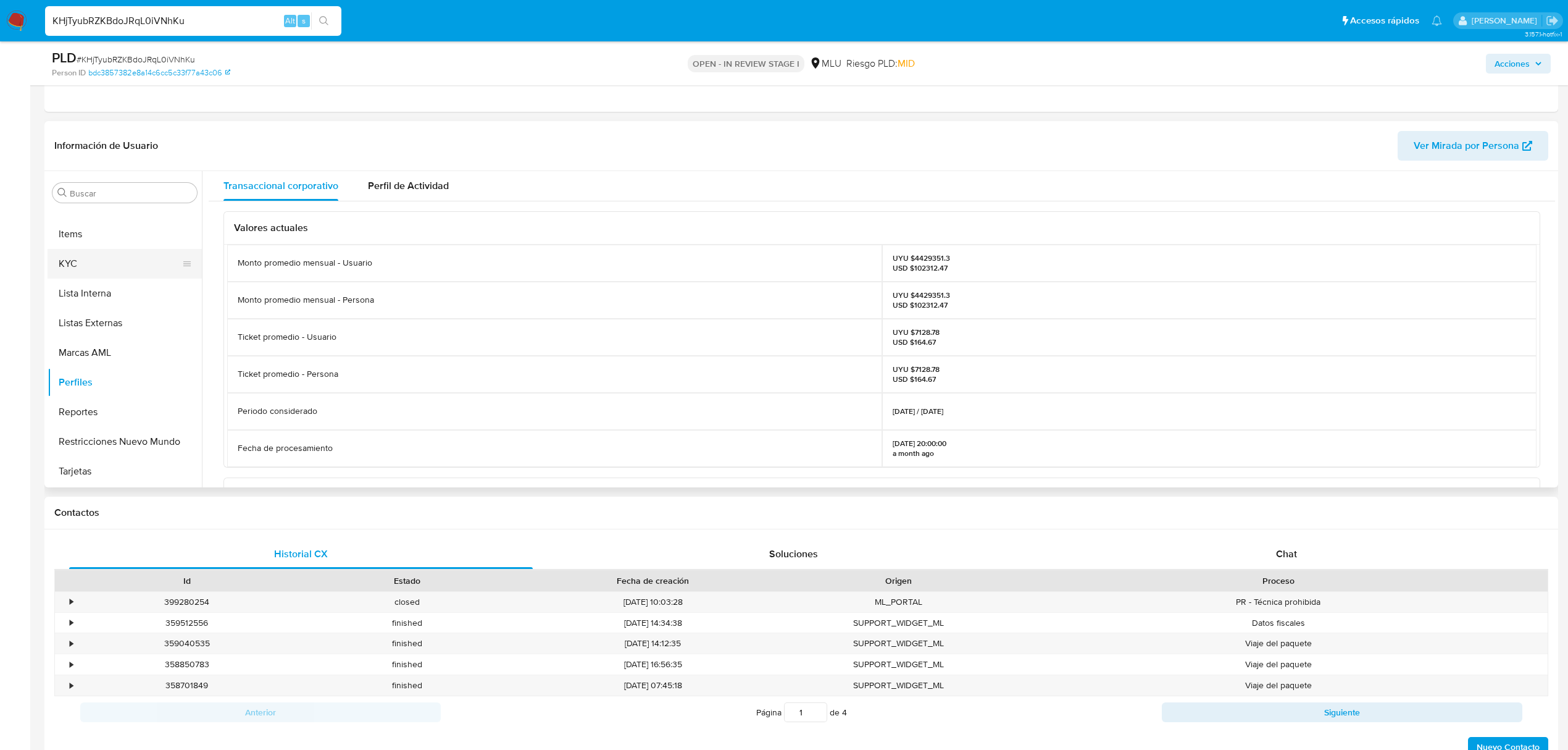
click at [121, 260] on button "KYC" at bounding box center [120, 264] width 145 height 30
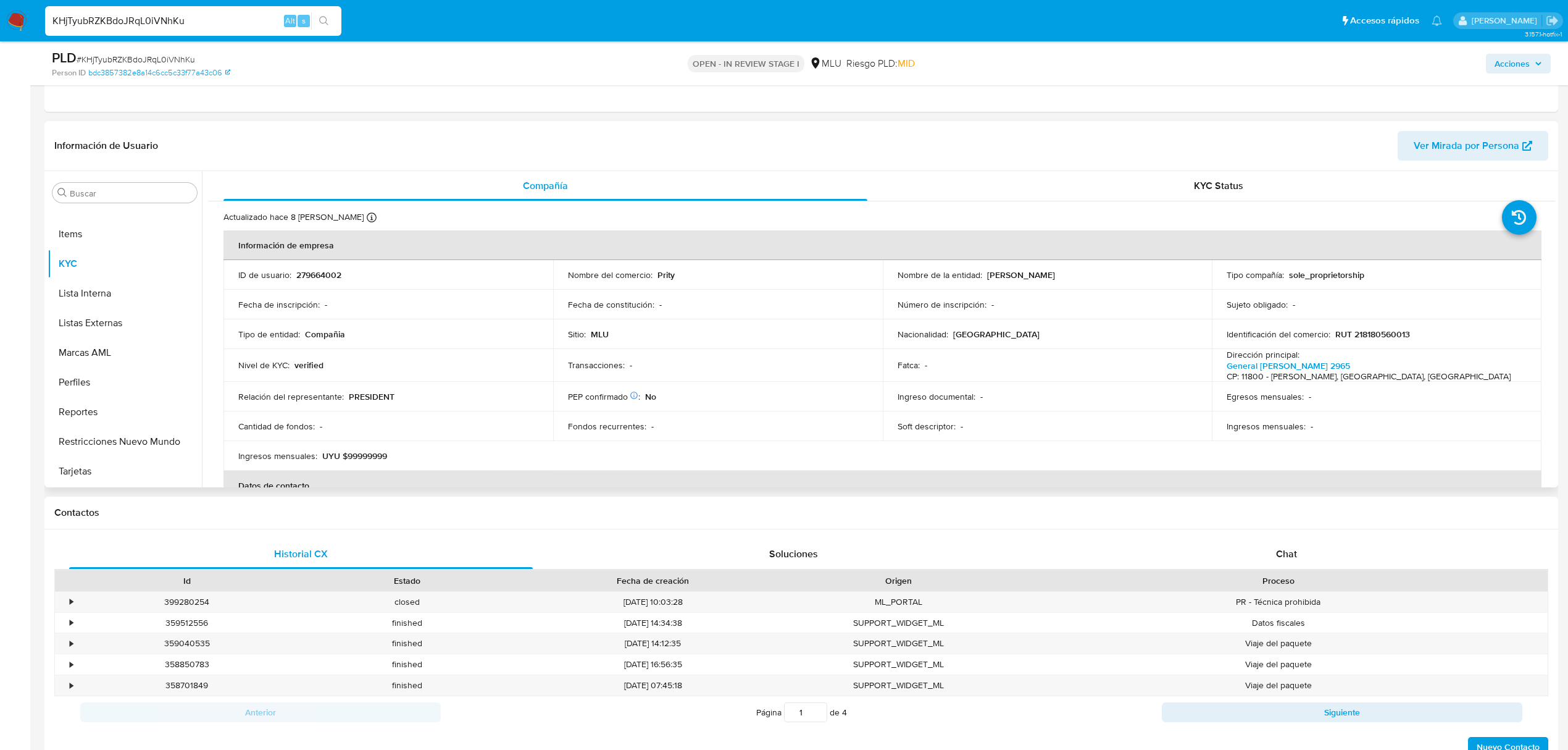
drag, startPoint x: 1146, startPoint y: 273, endPoint x: 986, endPoint y: 279, distance: 160.1
click at [986, 279] on div "Nombre de la entidad : CAROLINA VALERIA OCCHIUZZI FALCHINI" at bounding box center [1048, 275] width 300 height 11
copy p "[PERSON_NAME]"
drag, startPoint x: 1362, startPoint y: 332, endPoint x: 1330, endPoint y: 333, distance: 32.0
click at [1330, 333] on div "Identificación del comercio : RUT 218180560013" at bounding box center [1376, 333] width 300 height 11
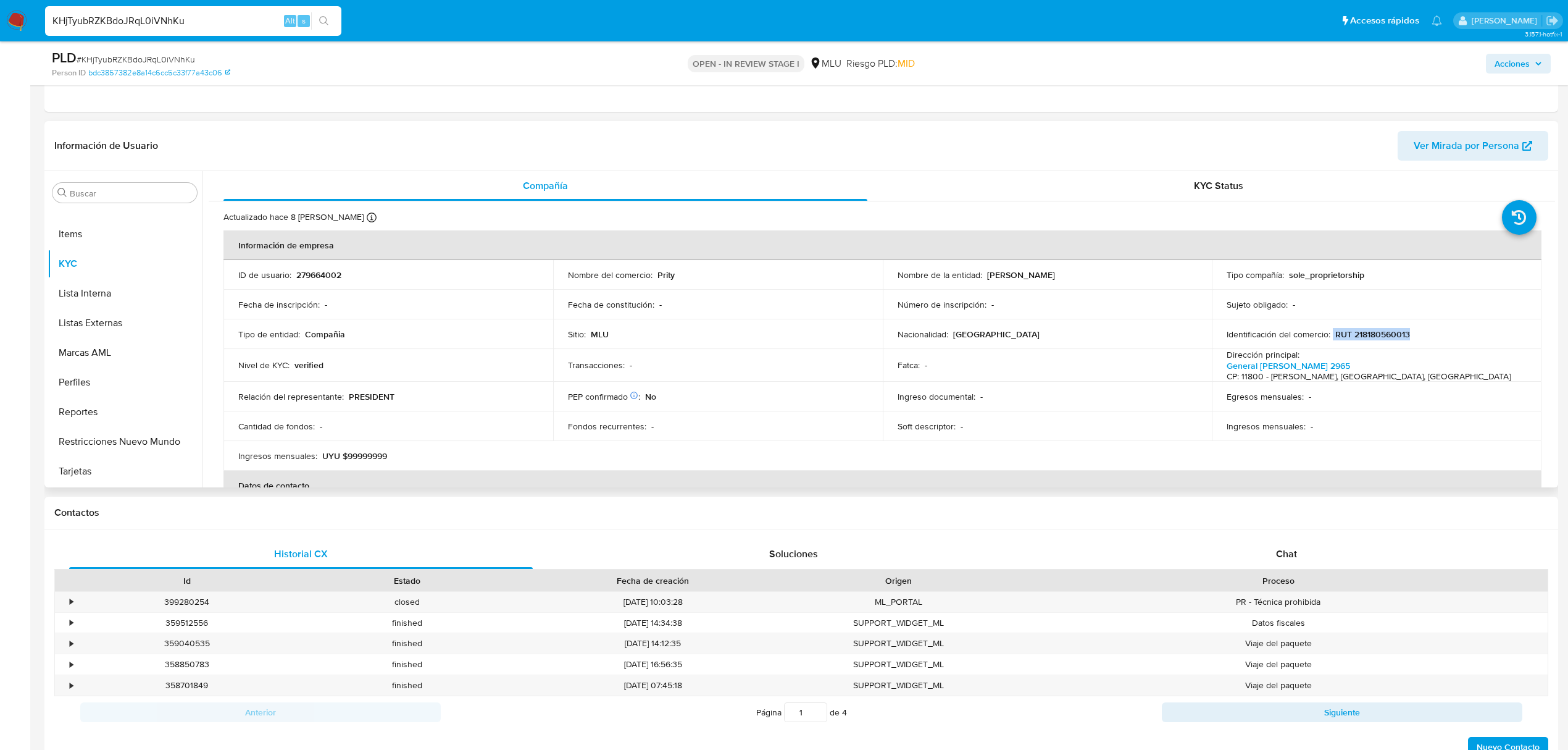
copy div "RUT 218180560013"
drag, startPoint x: 126, startPoint y: 319, endPoint x: 138, endPoint y: 322, distance: 12.4
click at [126, 319] on button "Cuentas Bancarias" at bounding box center [125, 313] width 154 height 30
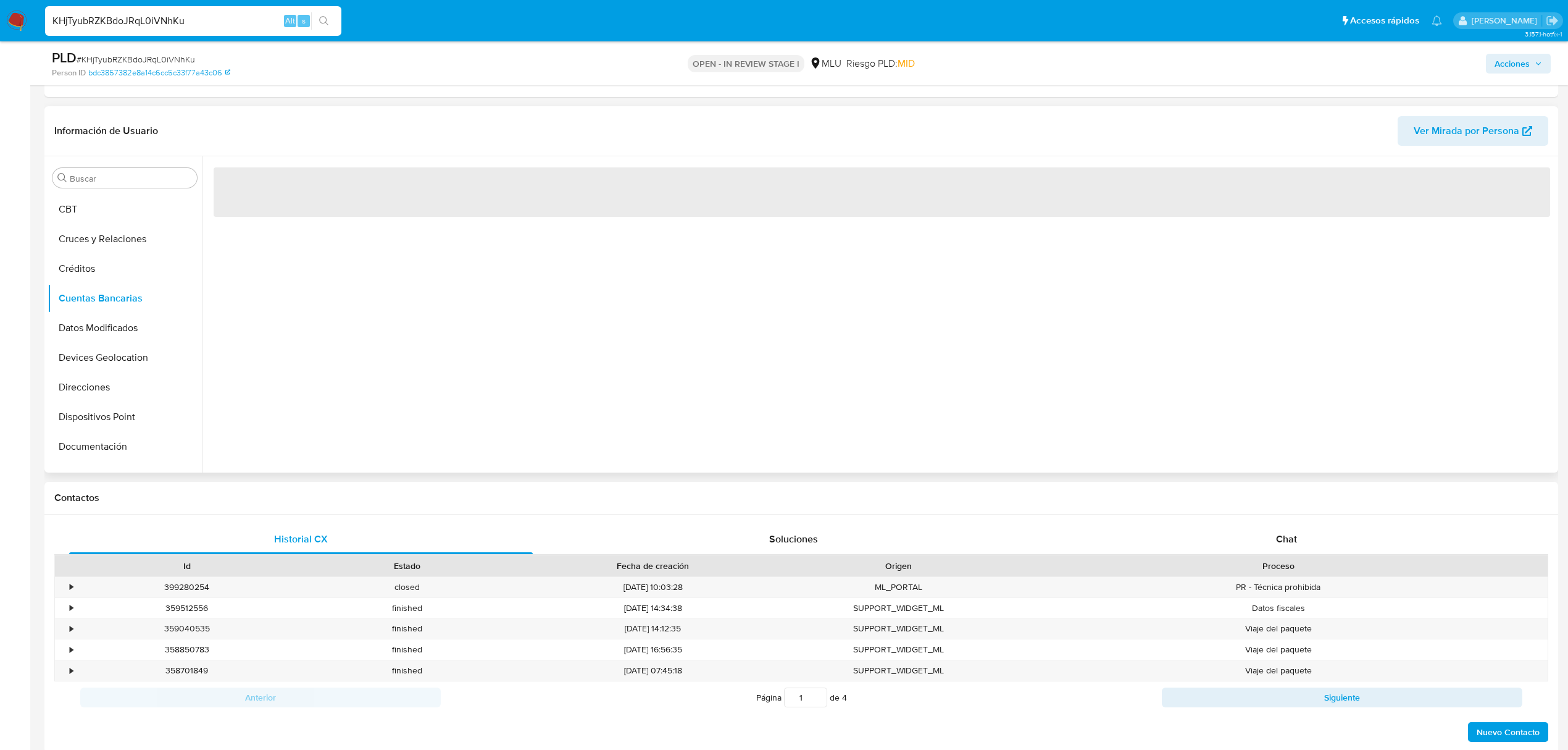
click at [483, 383] on div "‌" at bounding box center [878, 314] width 1353 height 316
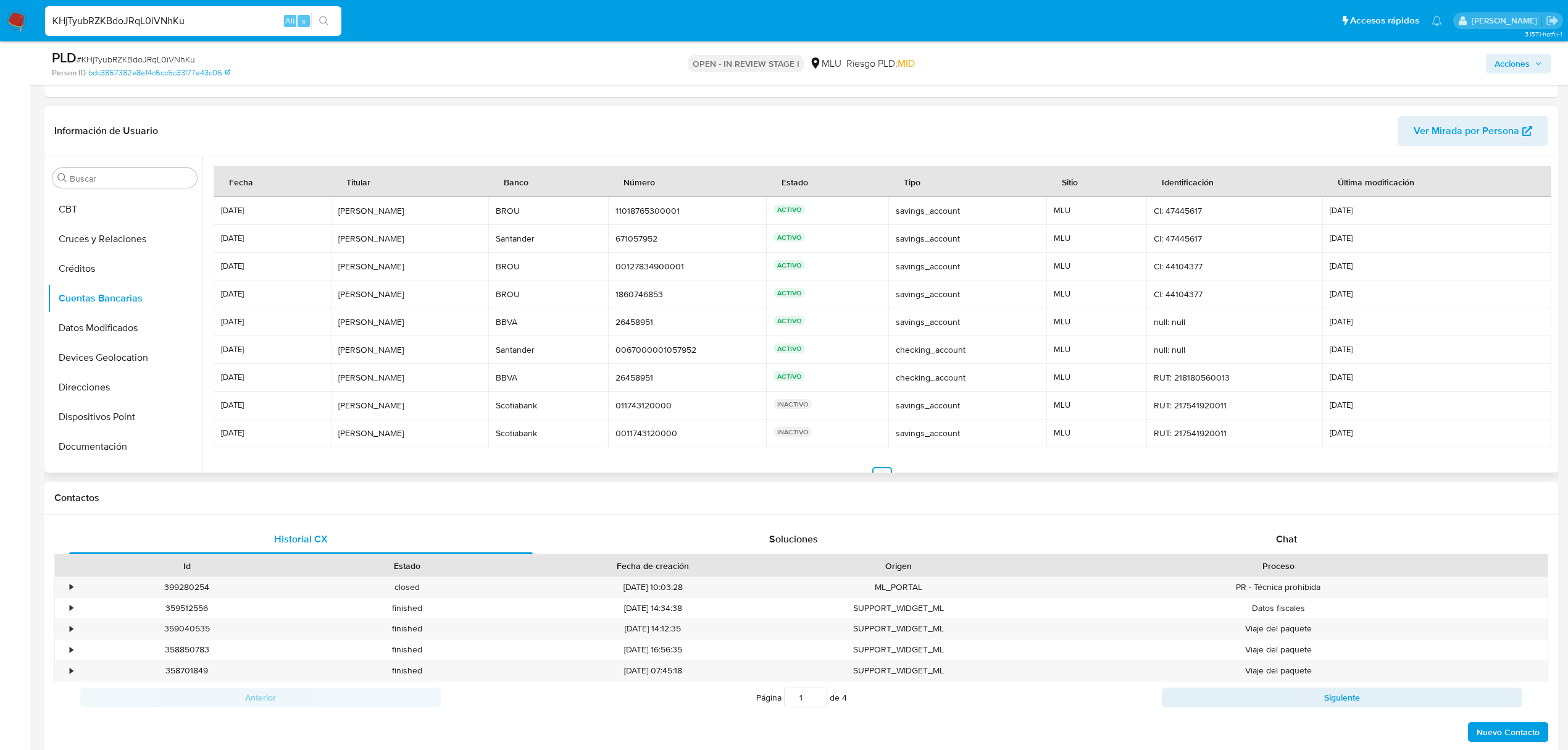
click at [482, 383] on div "CAROLINA OCCHIUZZI" at bounding box center [410, 377] width 143 height 11
click at [906, 373] on div "checking_account" at bounding box center [967, 377] width 143 height 11
click at [780, 298] on p "ACTIVO" at bounding box center [789, 293] width 31 height 10
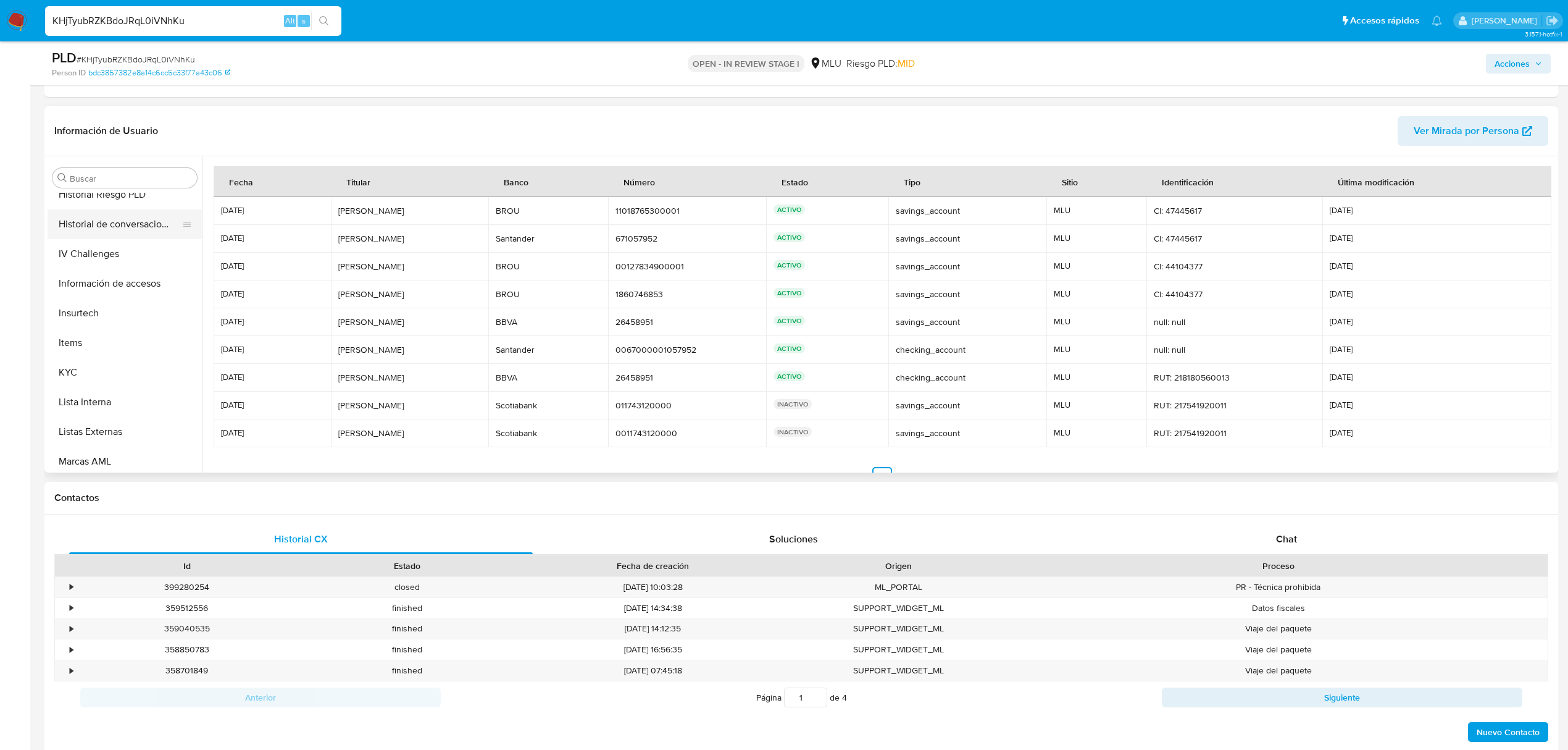
scroll to position [469, 0]
click at [90, 320] on button "KYC" at bounding box center [120, 331] width 145 height 30
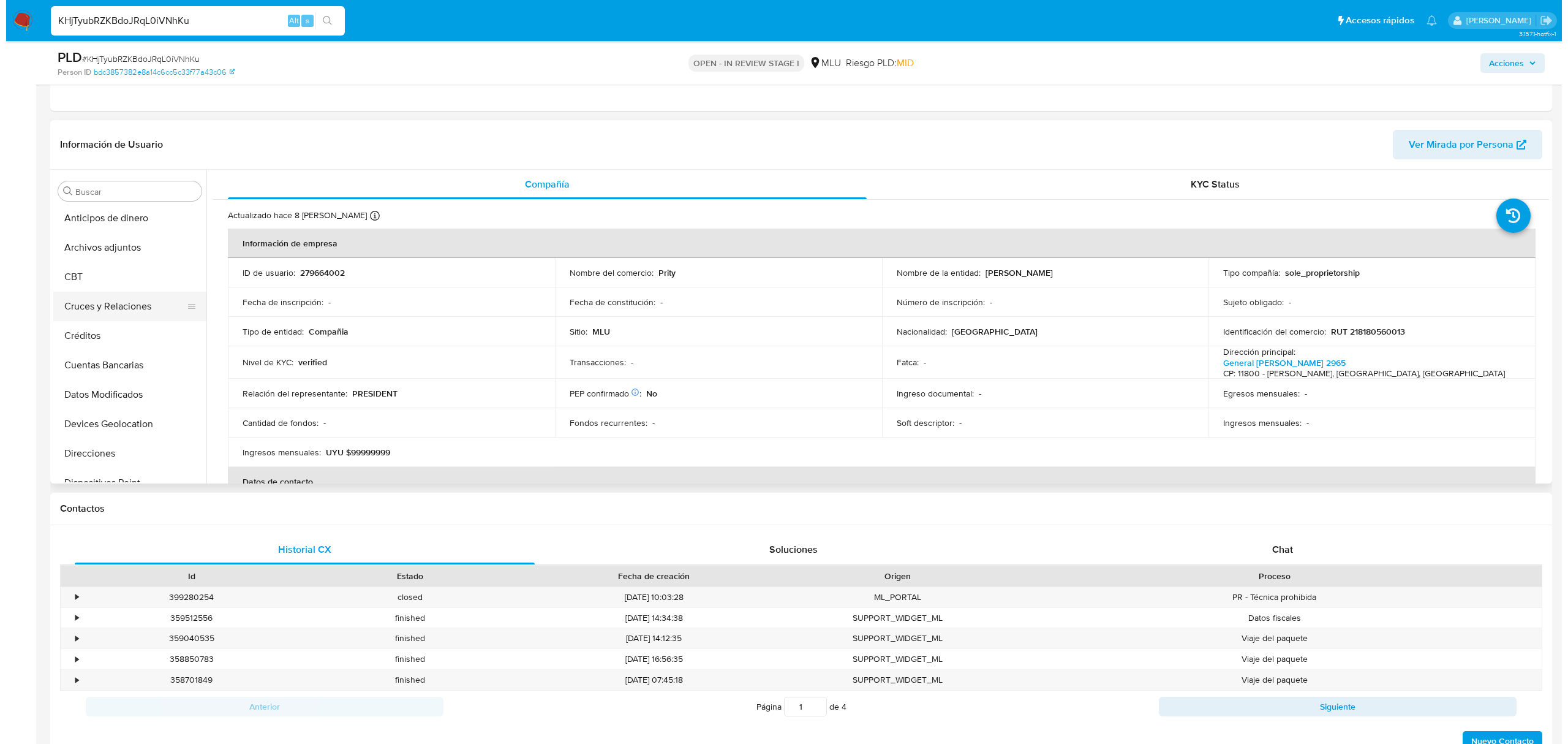
scroll to position [0, 0]
click at [125, 256] on button "Archivos adjuntos" at bounding box center [119, 250] width 144 height 29
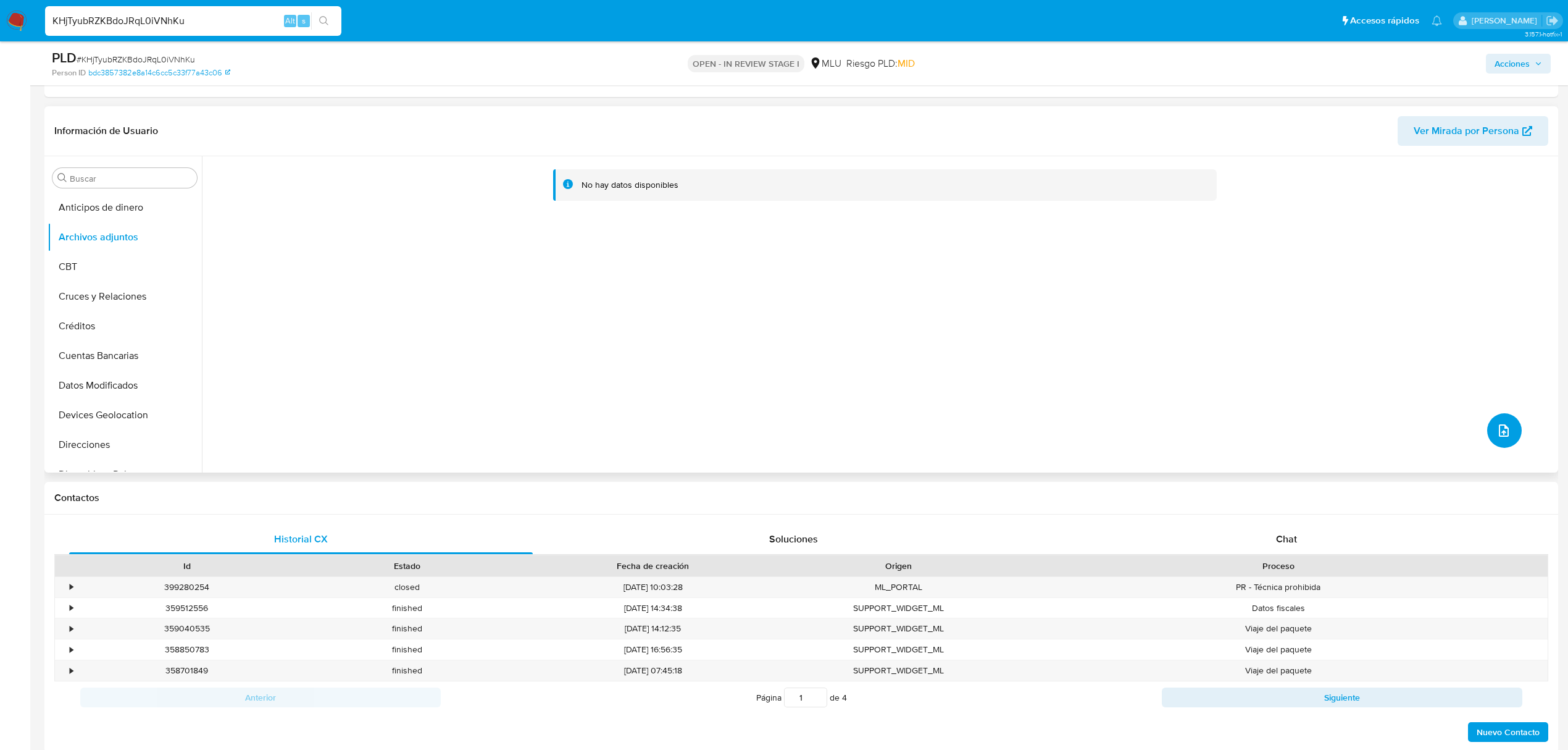
click at [1499, 434] on icon "upload-file" at bounding box center [1503, 430] width 10 height 13
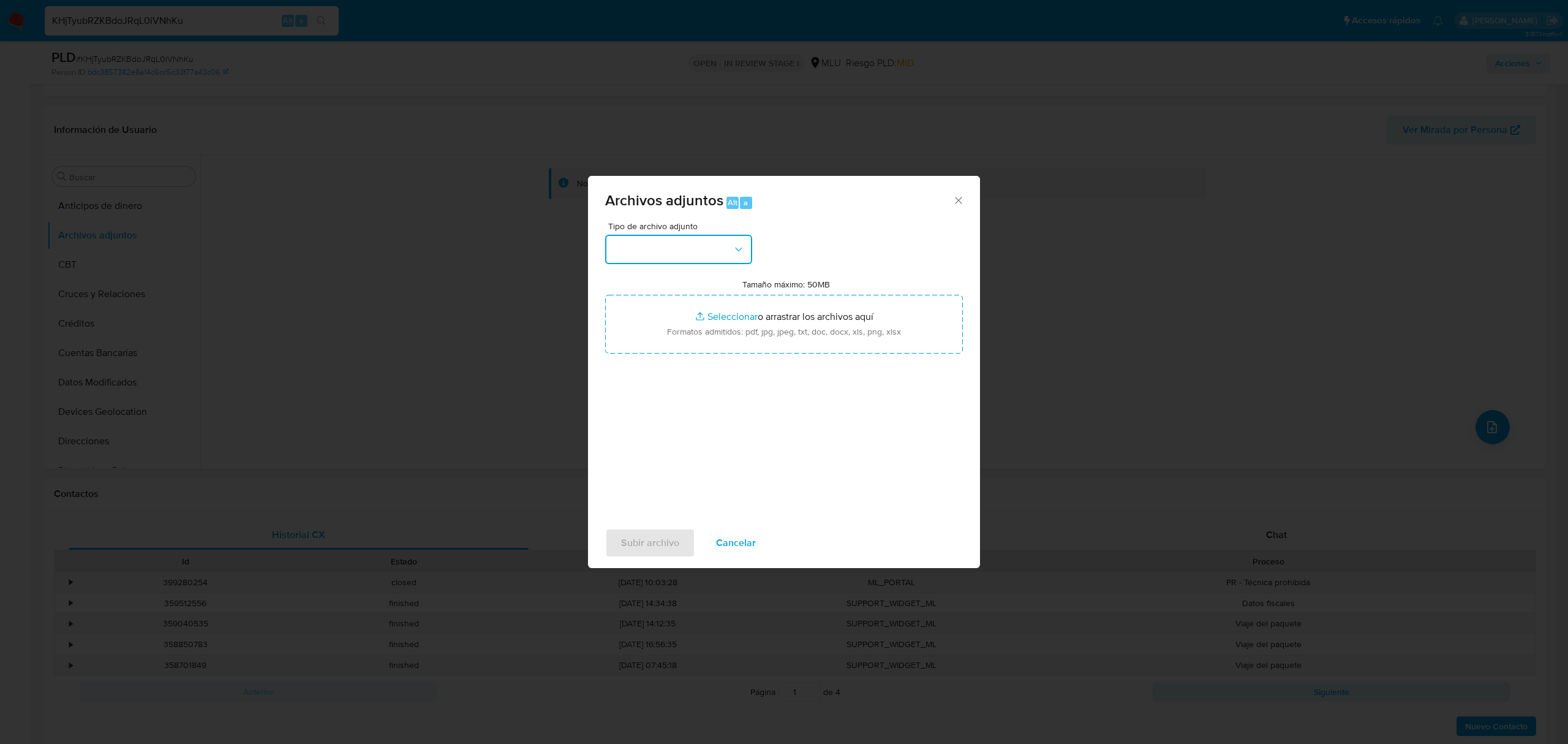
click at [644, 256] on button "button" at bounding box center [679, 250] width 147 height 29
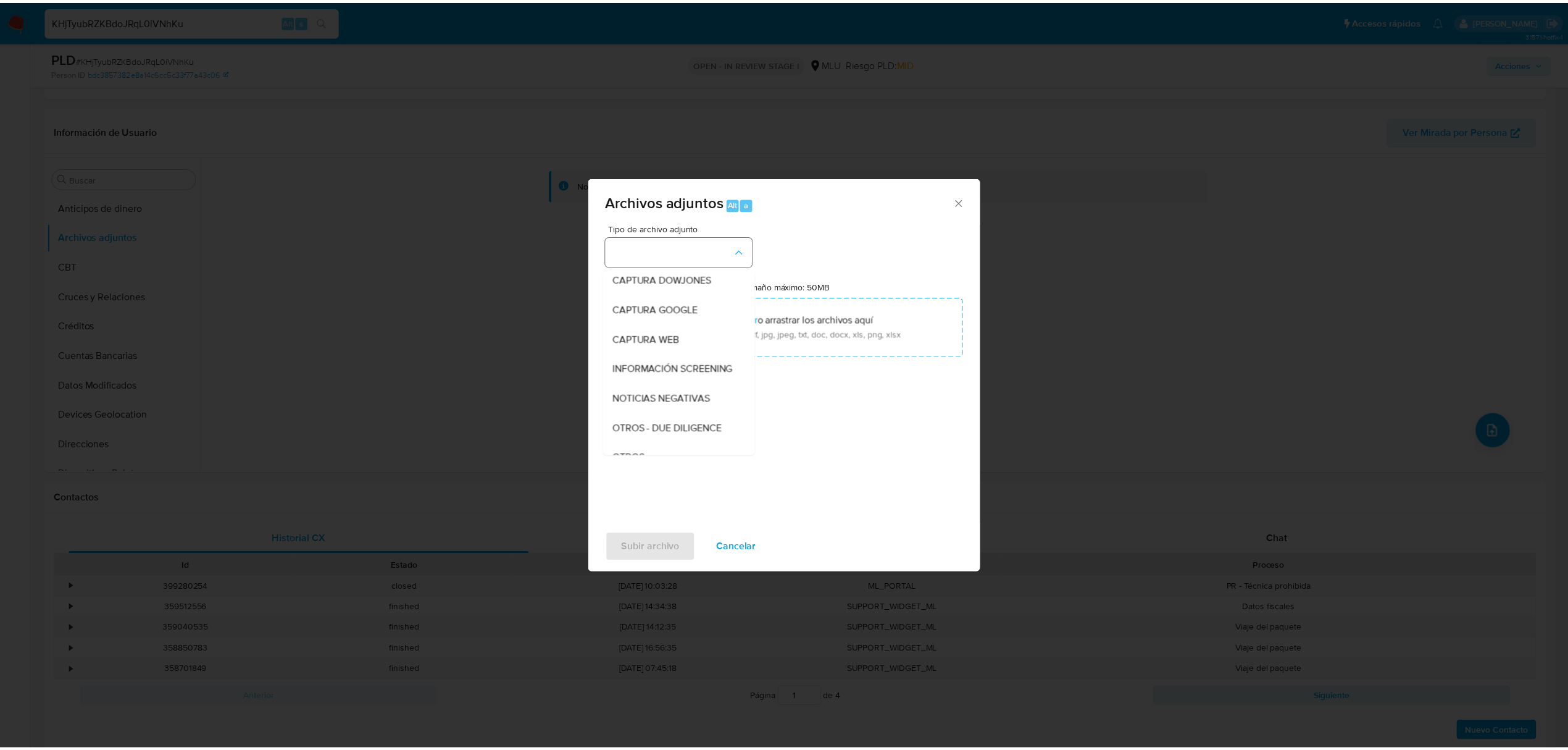
scroll to position [64, 0]
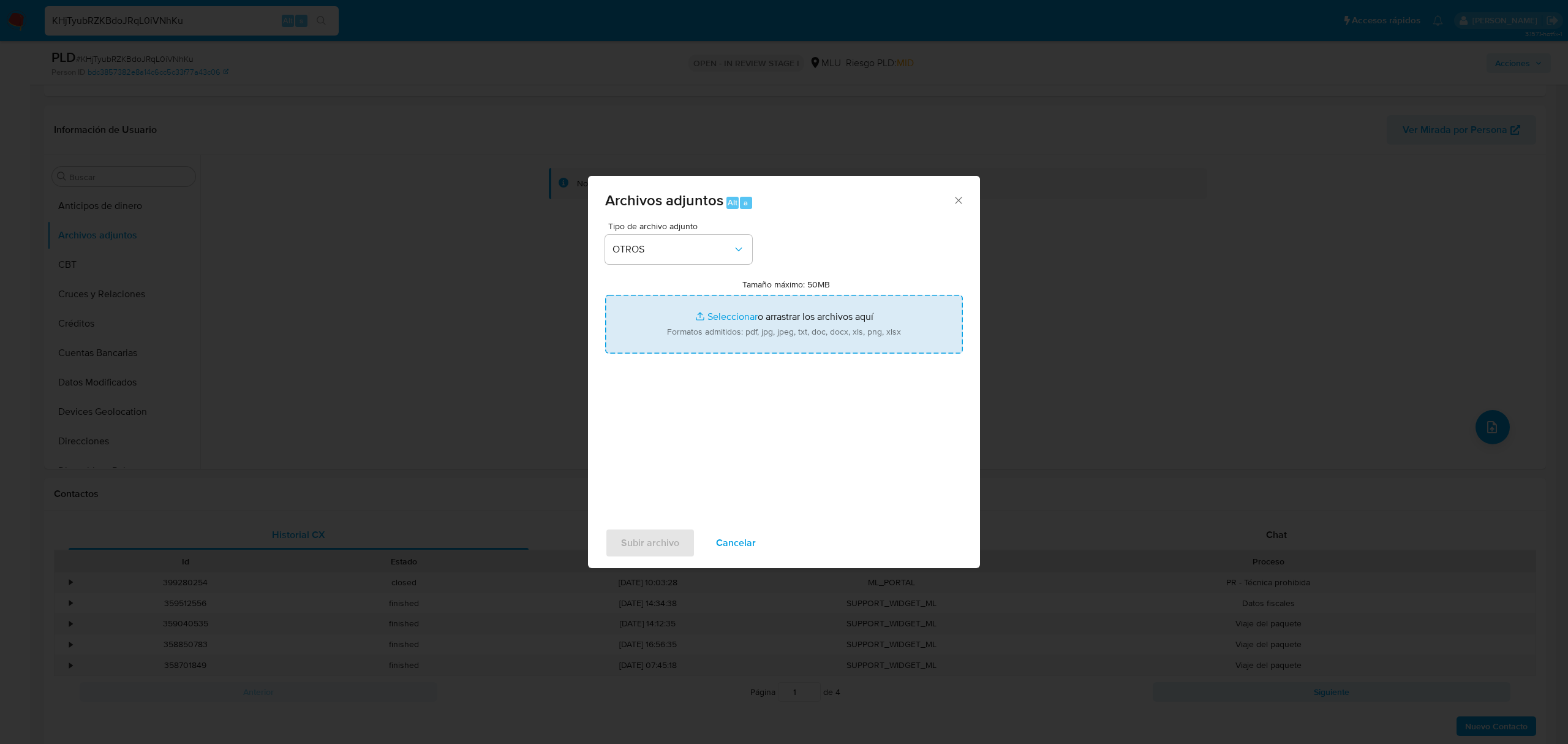
type input "C:\fakepath\CASE LOG 279664002 28_08_2025 - NIVEL 1.pdf"
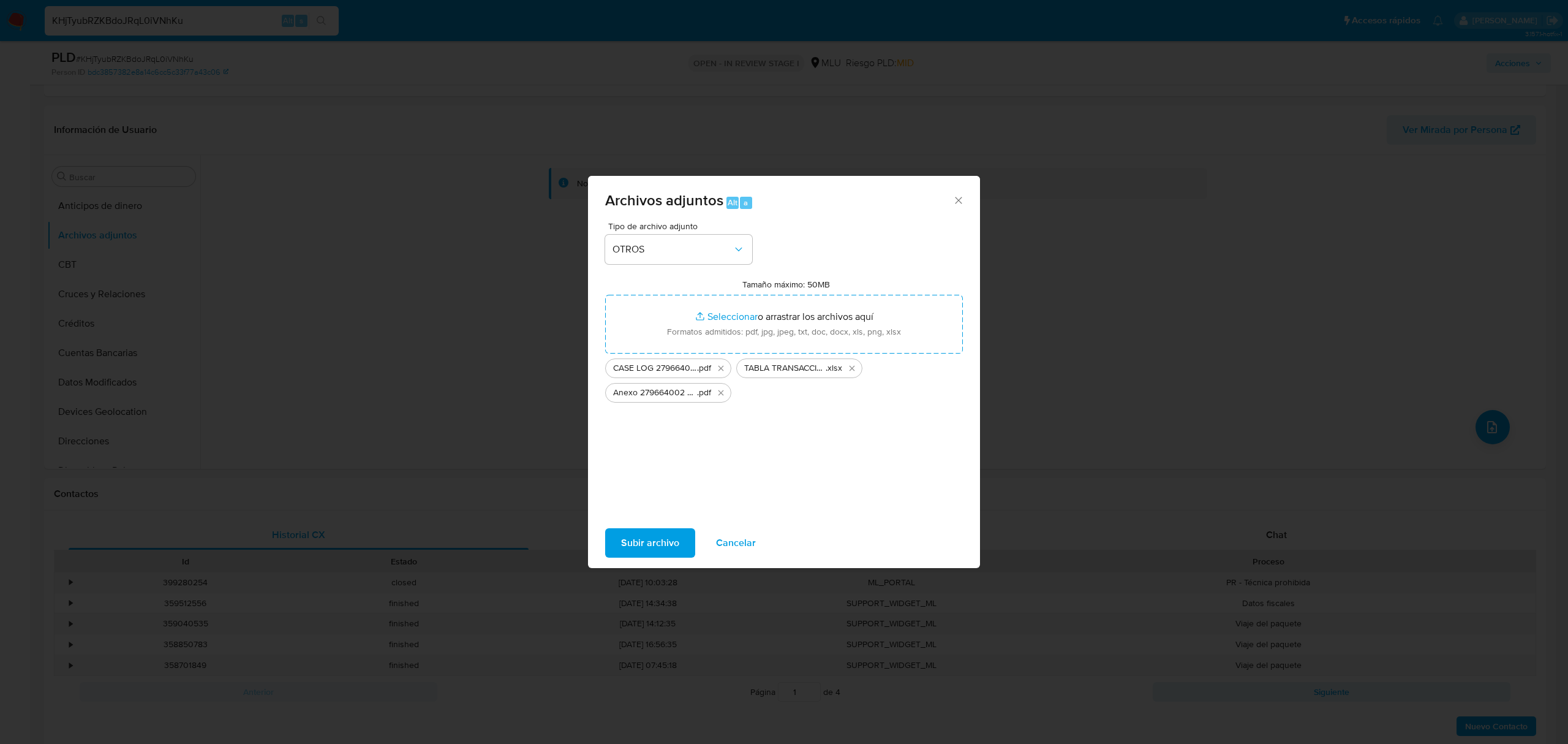
click at [636, 530] on span "Subir archivo" at bounding box center [650, 543] width 58 height 27
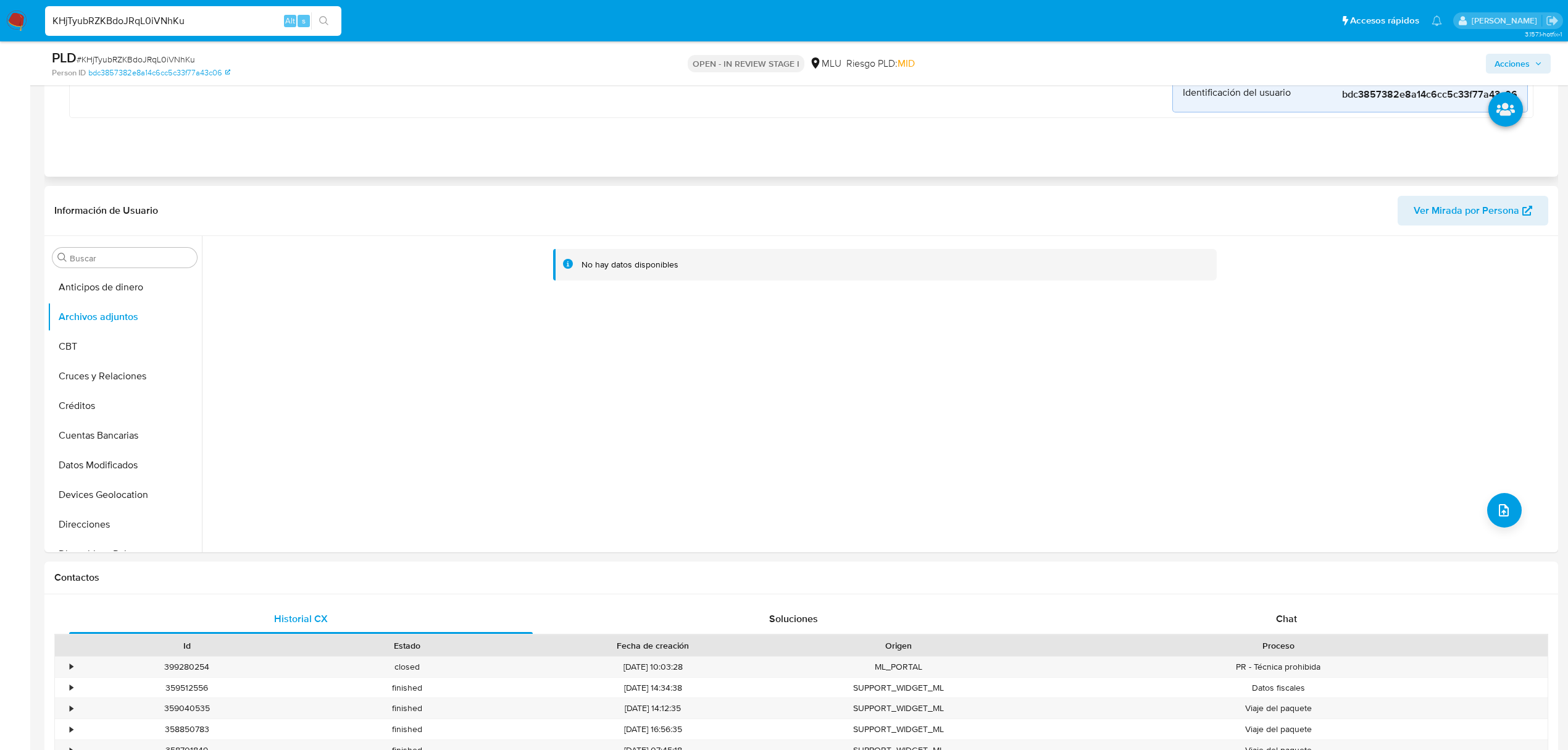
scroll to position [411, 0]
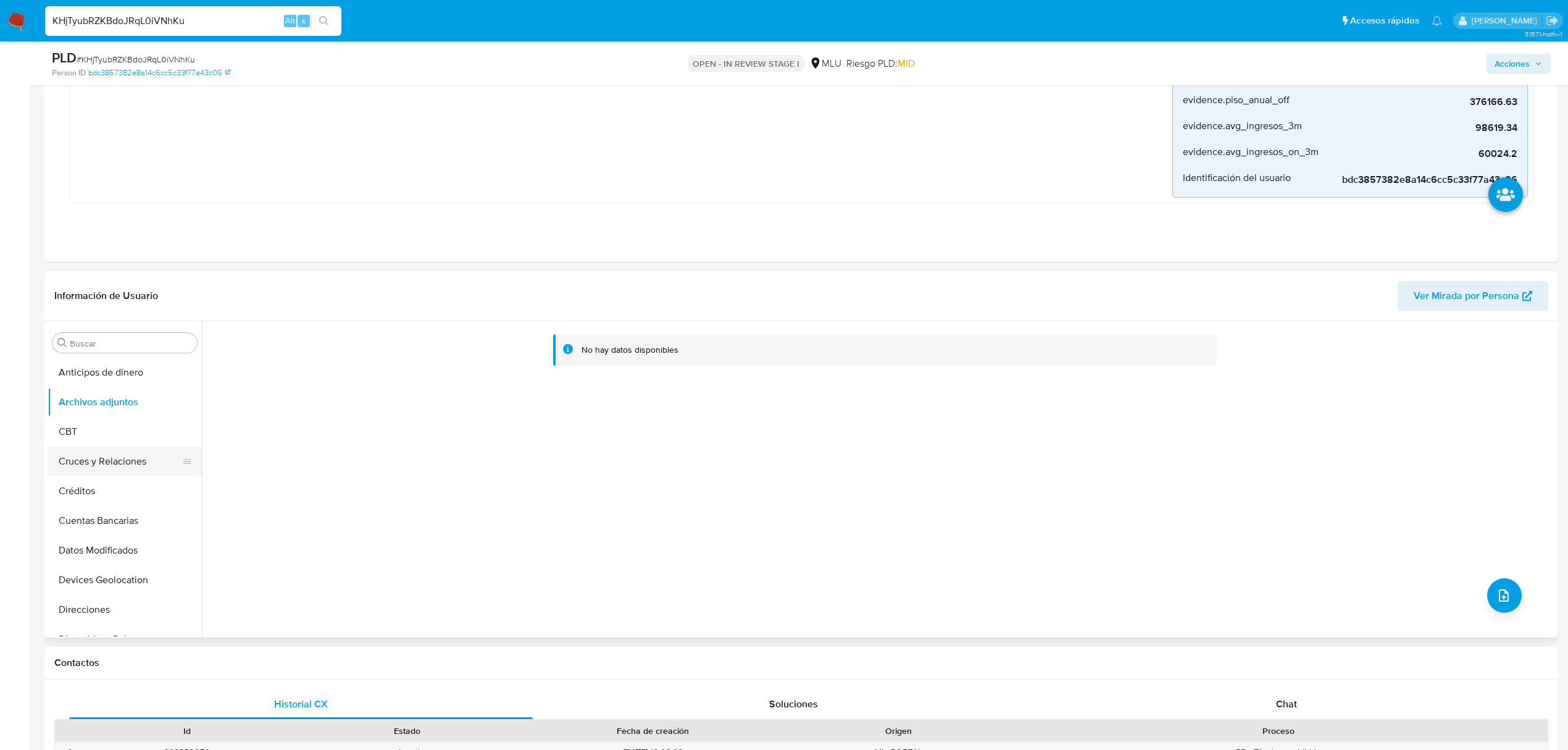
click at [112, 462] on button "Cruces y Relaciones" at bounding box center [120, 461] width 145 height 30
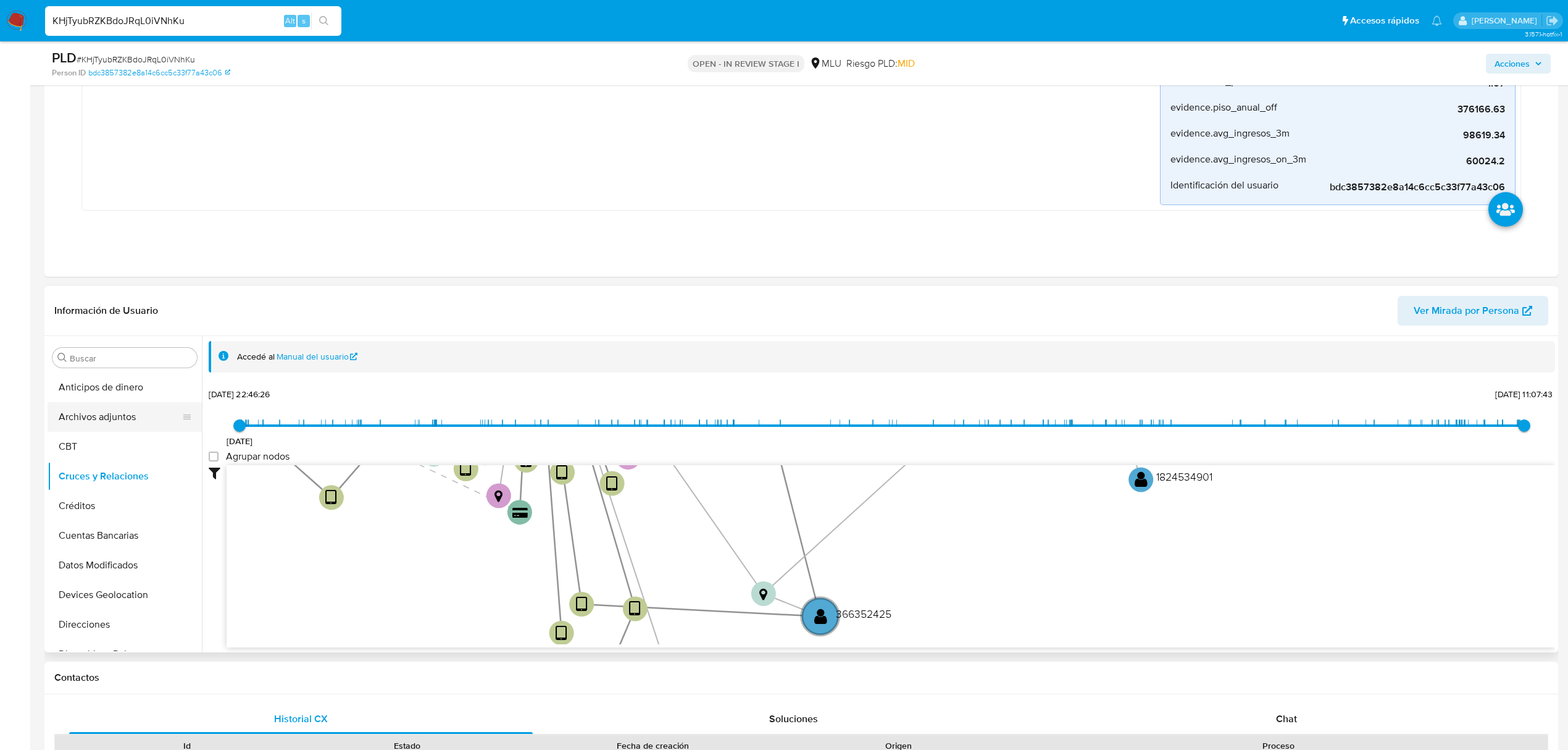
click at [112, 408] on button "Archivos adjuntos" at bounding box center [120, 417] width 145 height 30
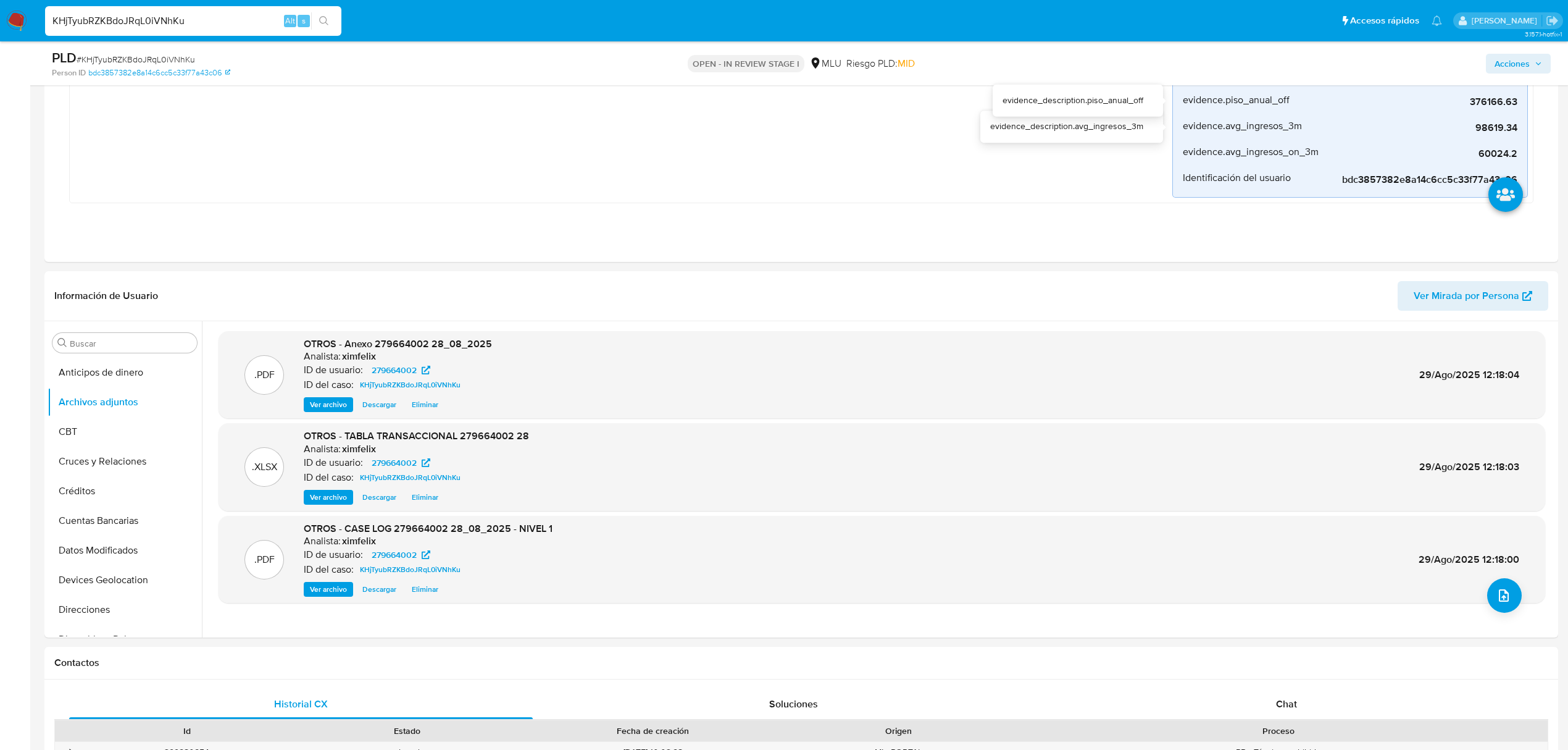
click at [1531, 68] on span "Acciones" at bounding box center [1518, 63] width 48 height 17
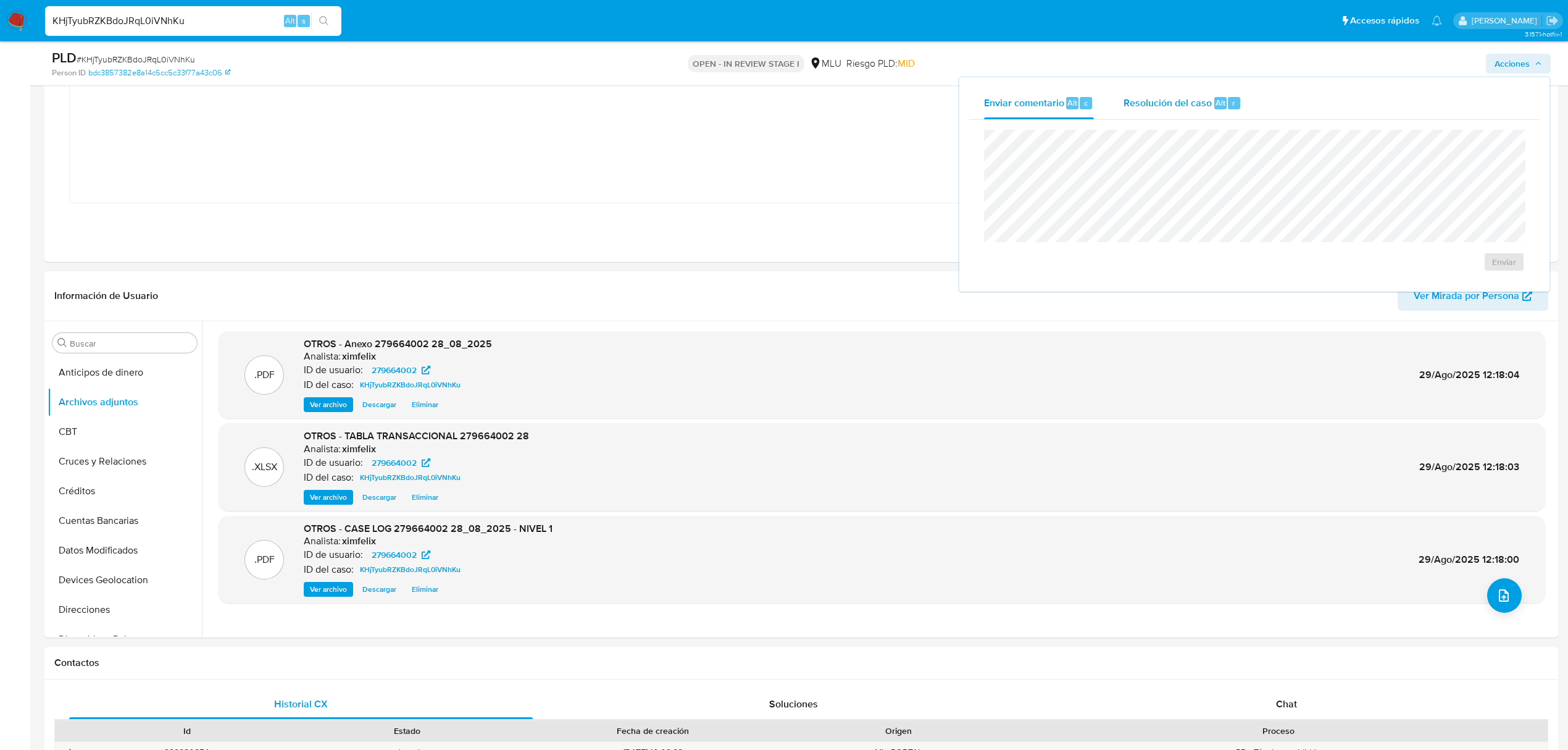
click at [1203, 97] on span "Resolución del caso" at bounding box center [1168, 102] width 88 height 14
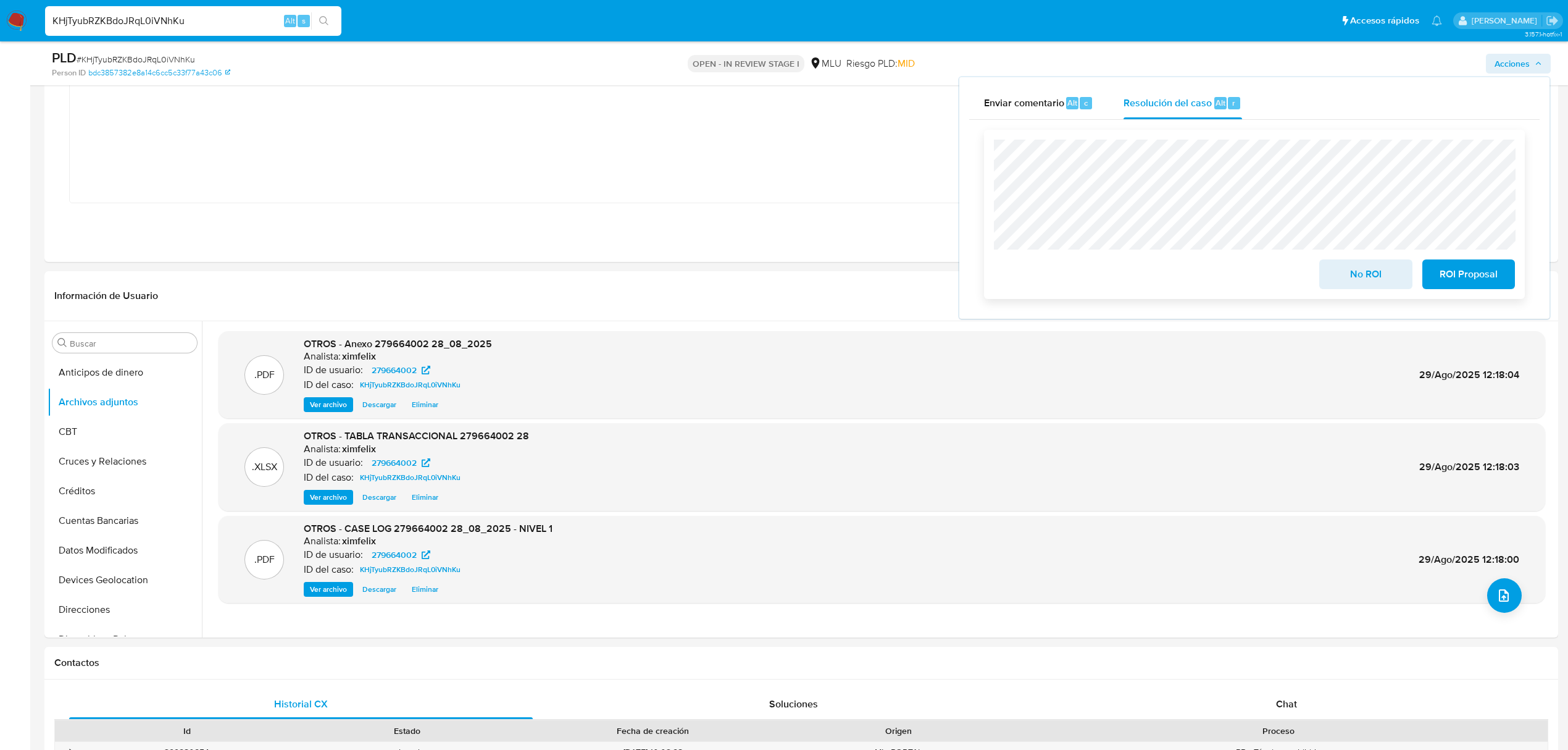
click at [1350, 277] on span "No ROI" at bounding box center [1365, 274] width 60 height 27
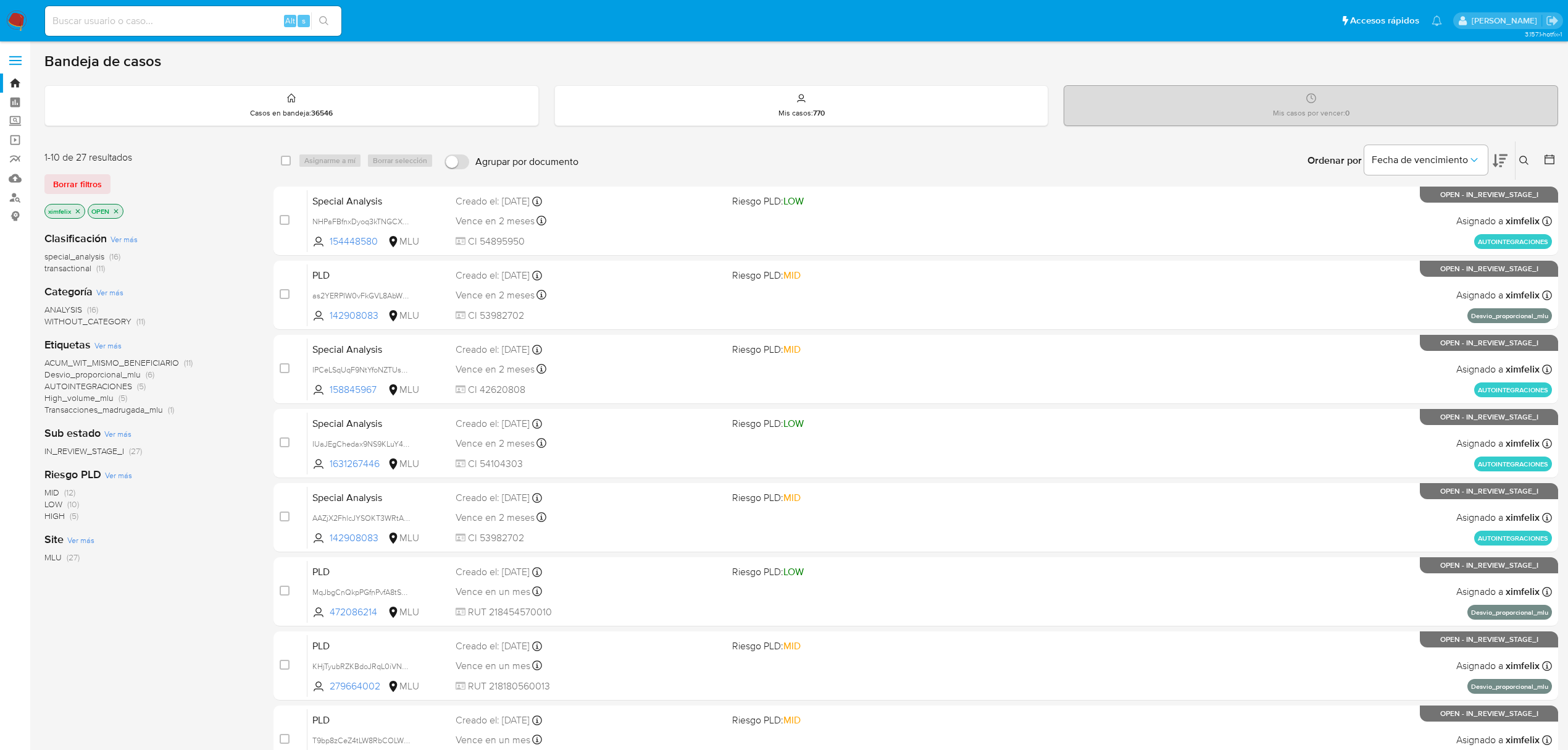
click at [16, 13] on img at bounding box center [16, 21] width 21 height 21
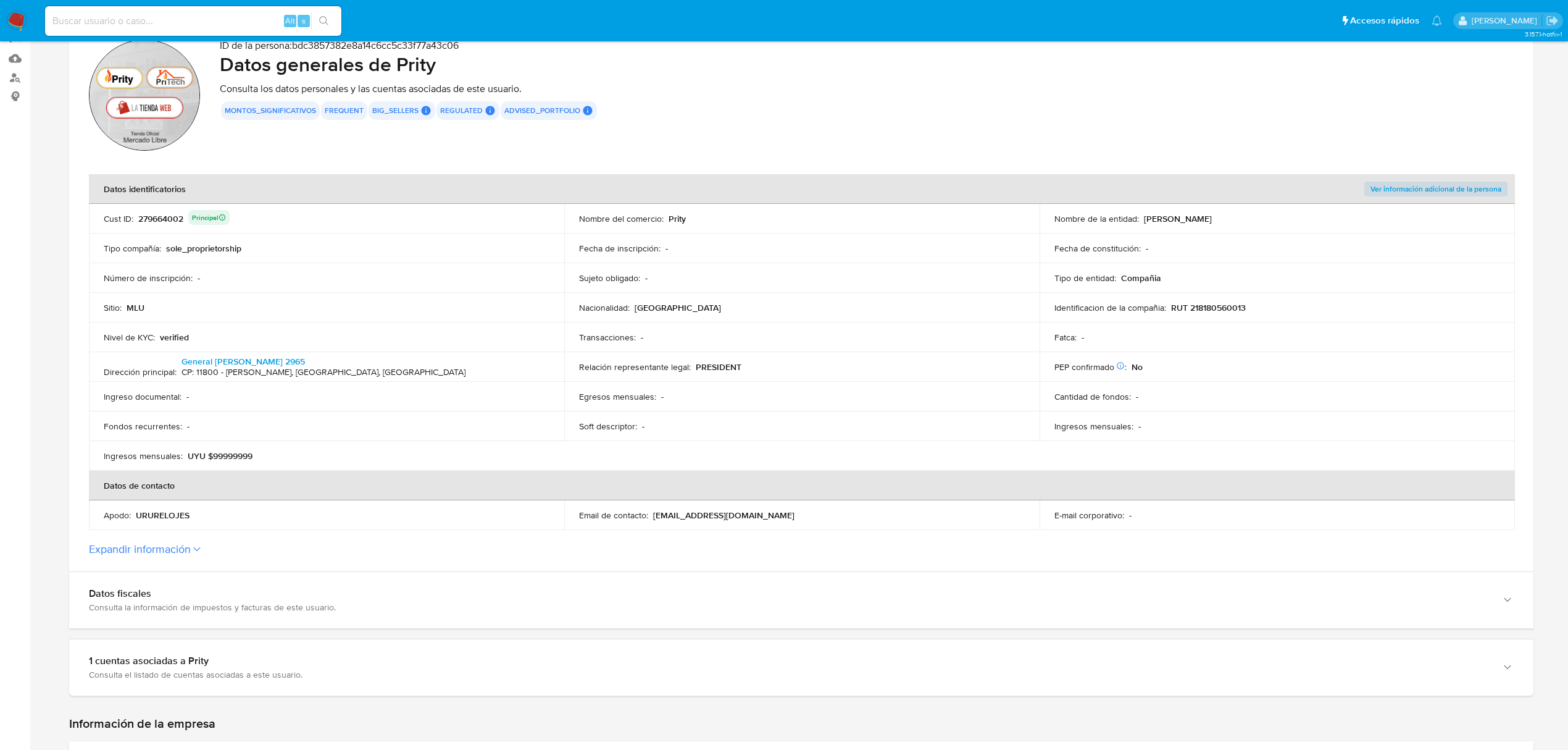
scroll to position [82, 0]
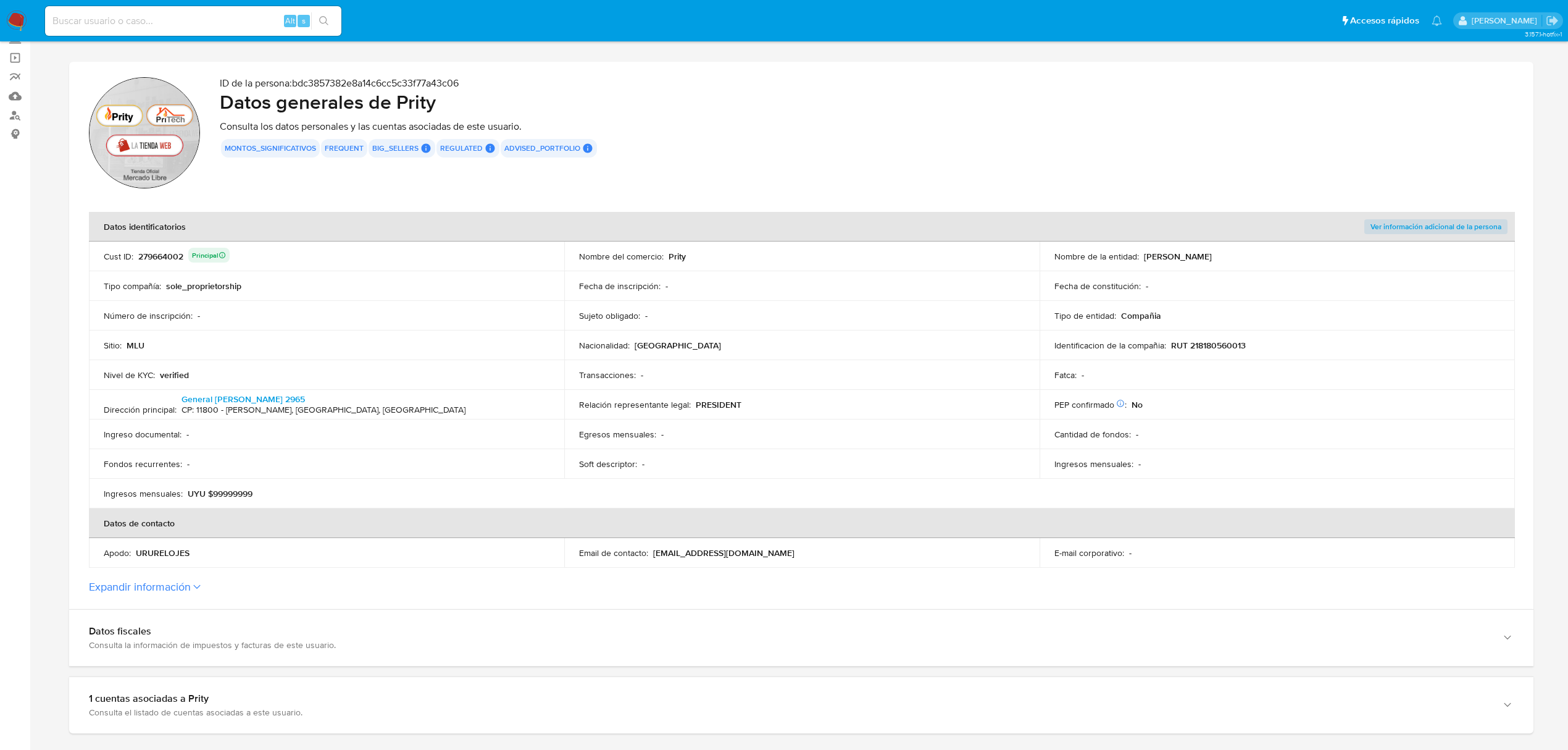
click at [167, 258] on div "279664002 Principal" at bounding box center [183, 255] width 91 height 17
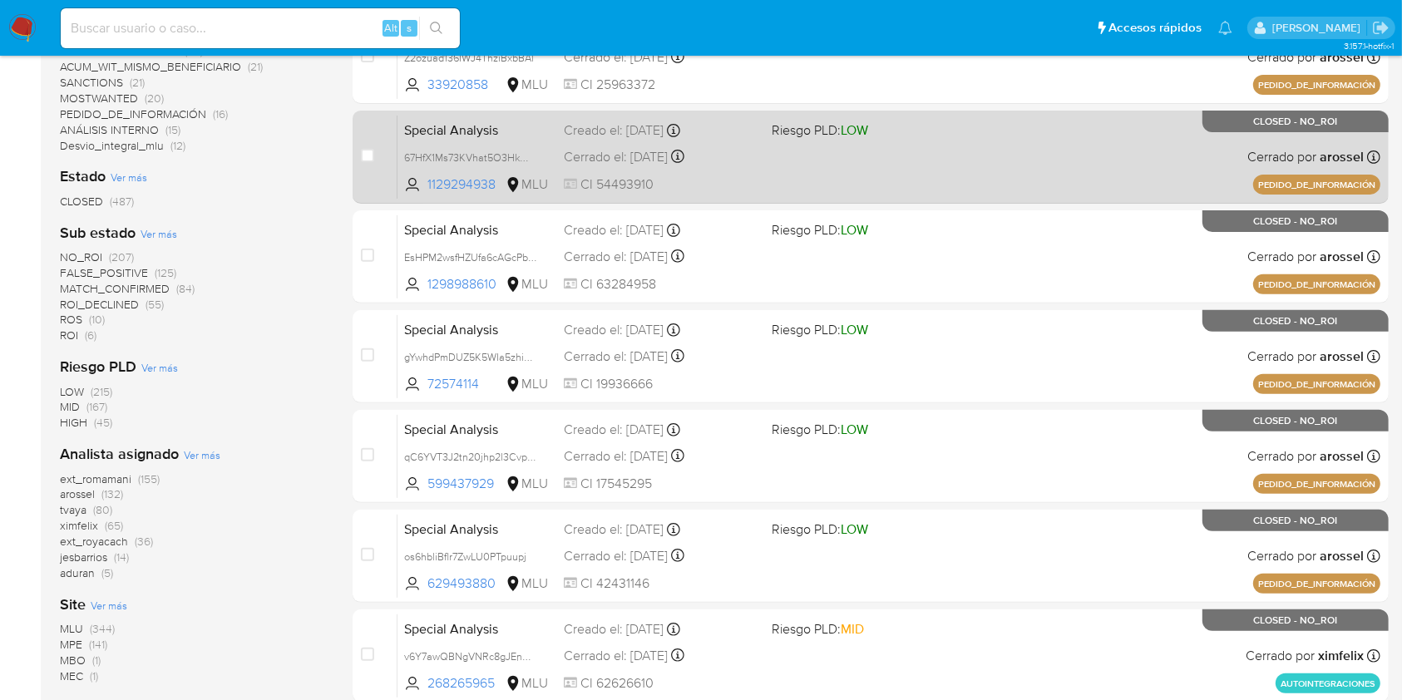
scroll to position [554, 0]
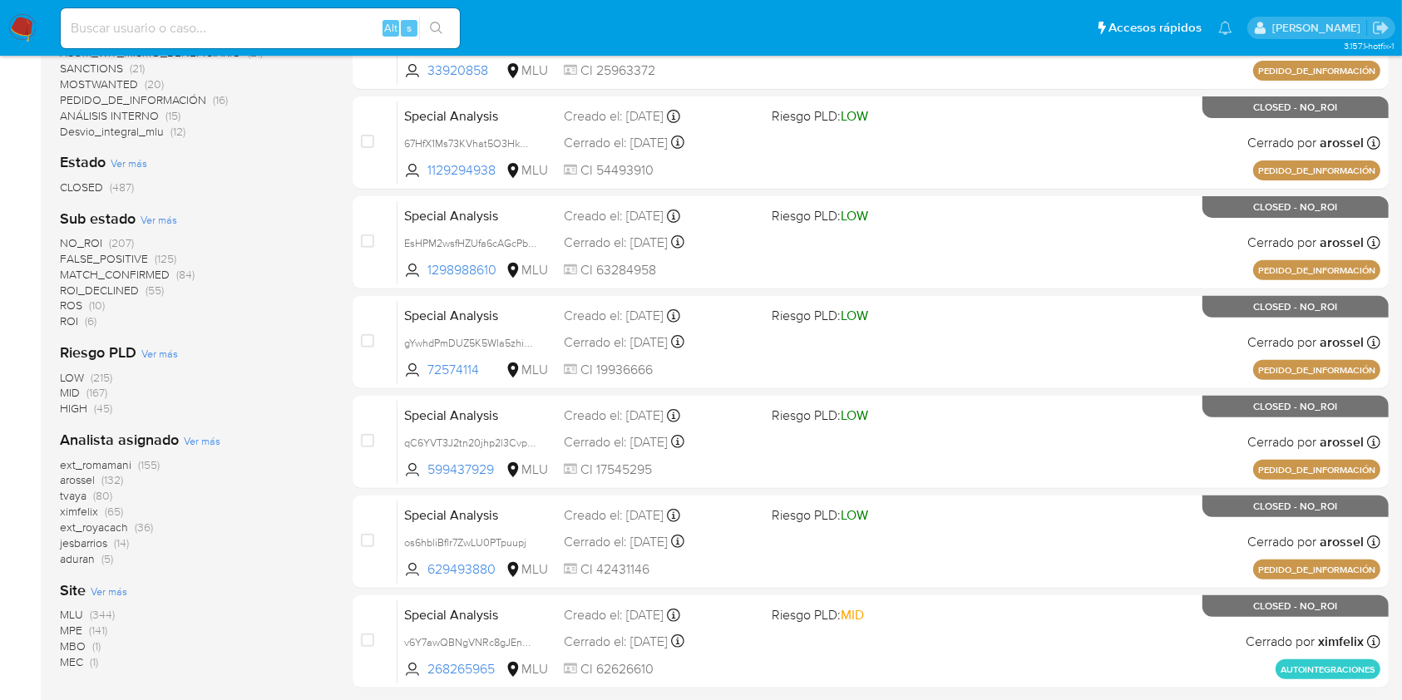
click at [0, 179] on aside "Bandeja Tablero Screening Búsqueda en Listas Watchlist Herramientas Operaciones…" at bounding box center [20, 103] width 41 height 1314
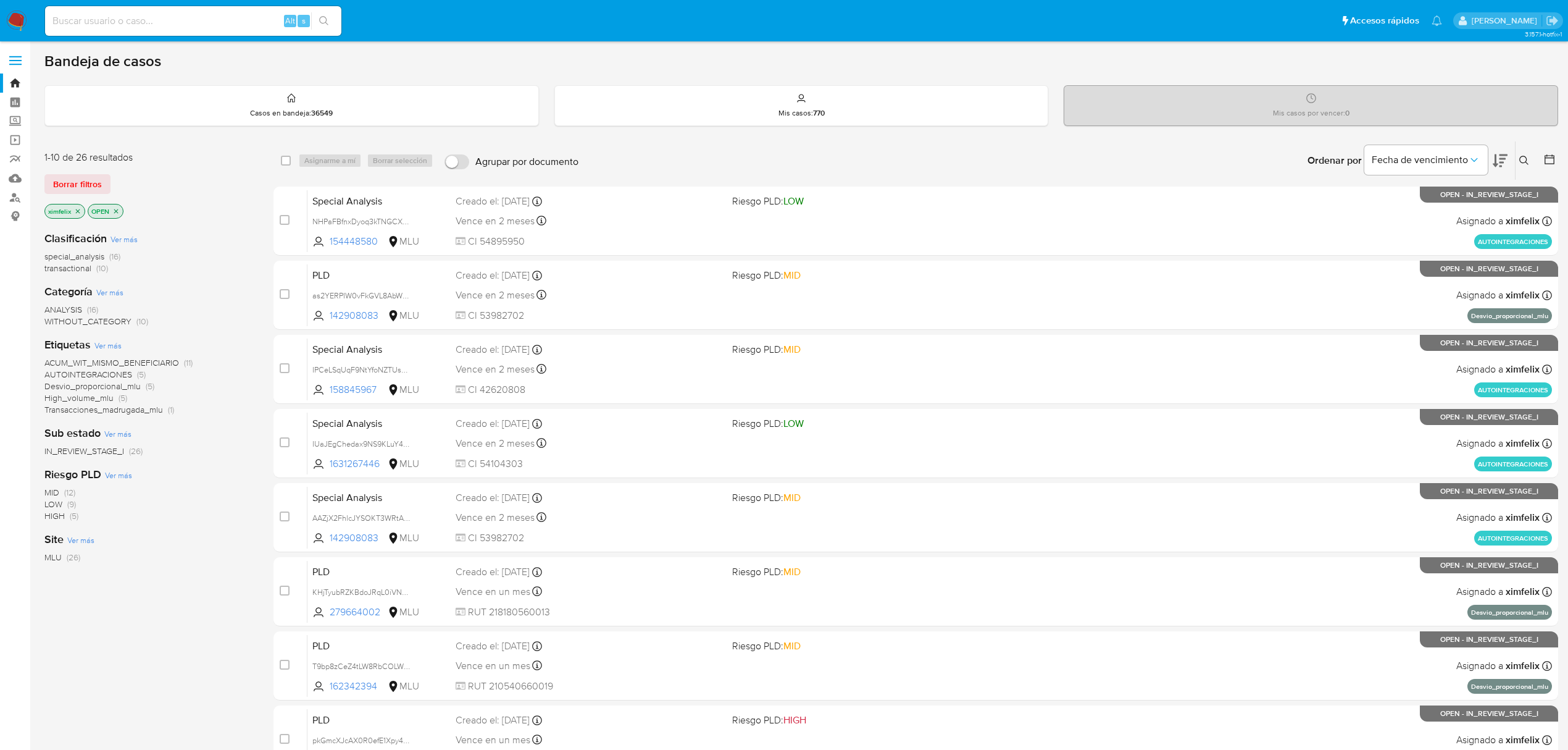
click at [1507, 156] on icon at bounding box center [1500, 160] width 15 height 15
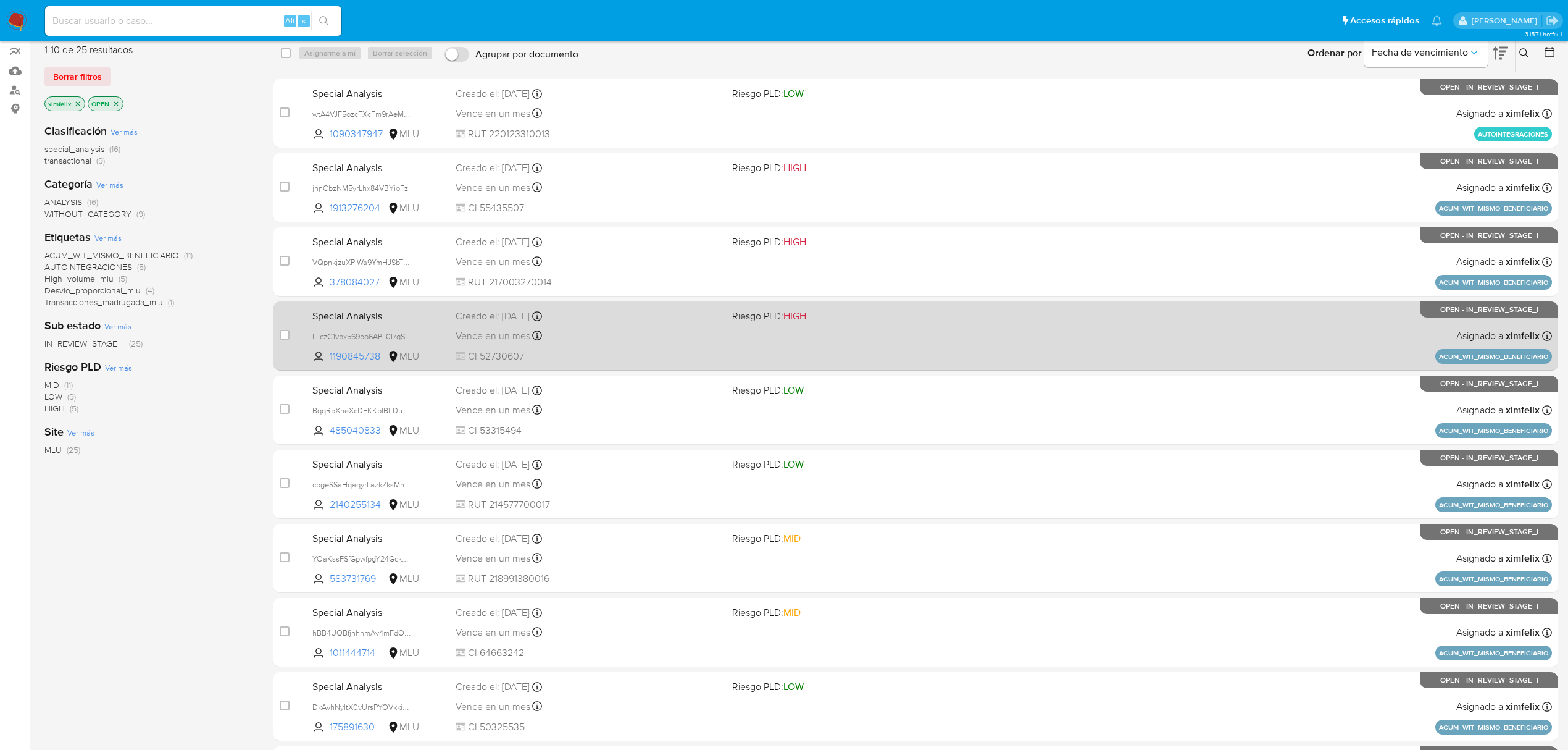
scroll to position [225, 0]
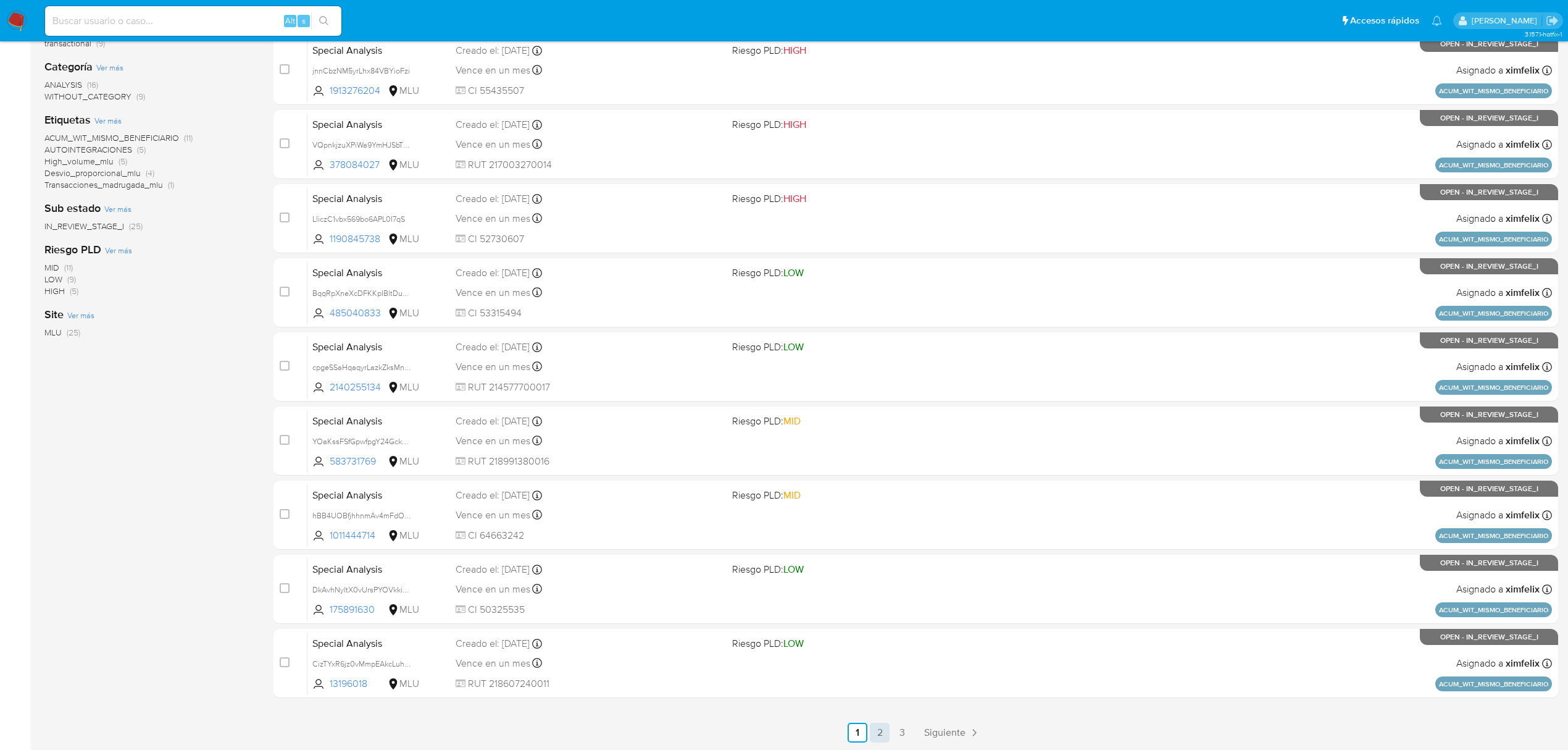
click at [877, 735] on link "2" at bounding box center [880, 732] width 20 height 20
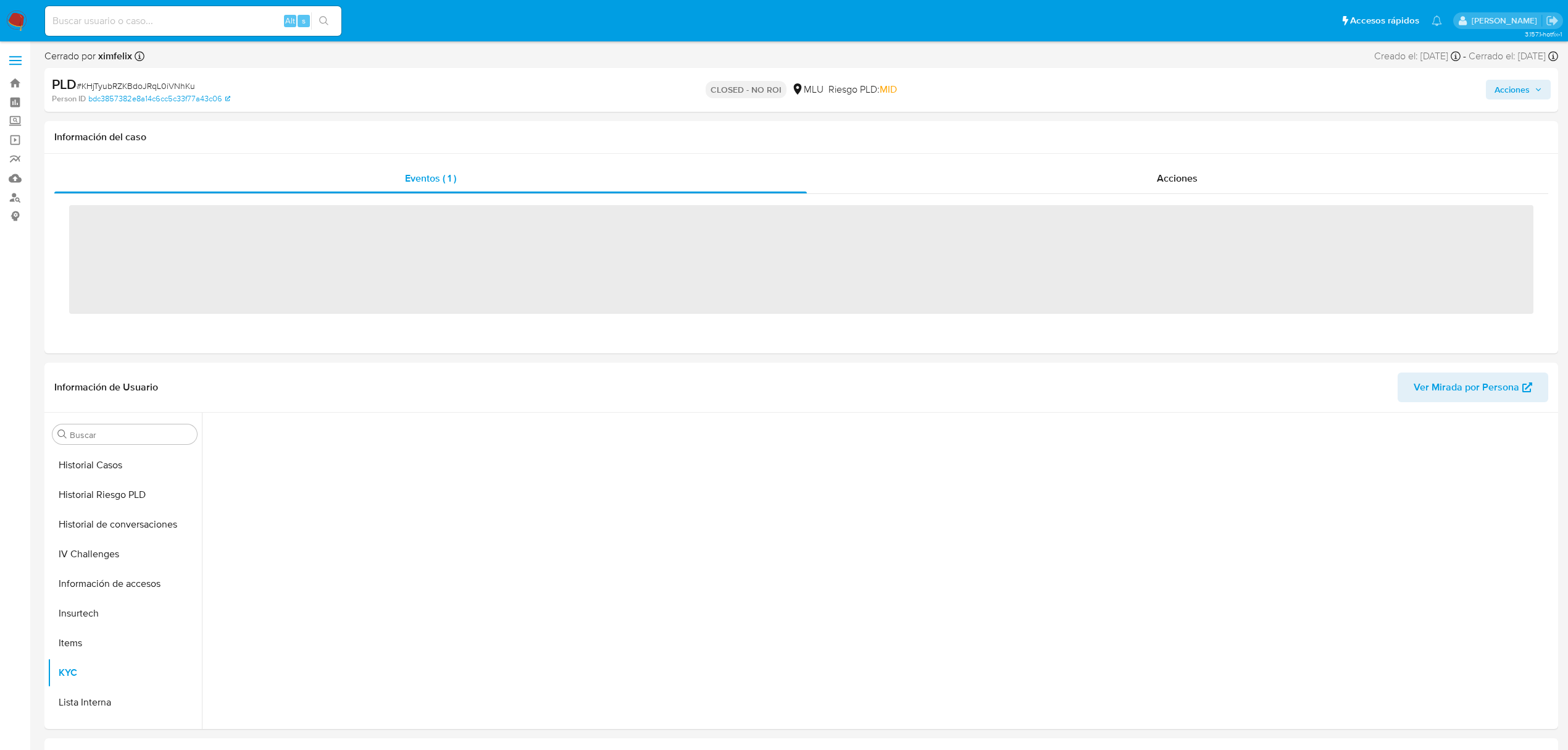
scroll to position [552, 0]
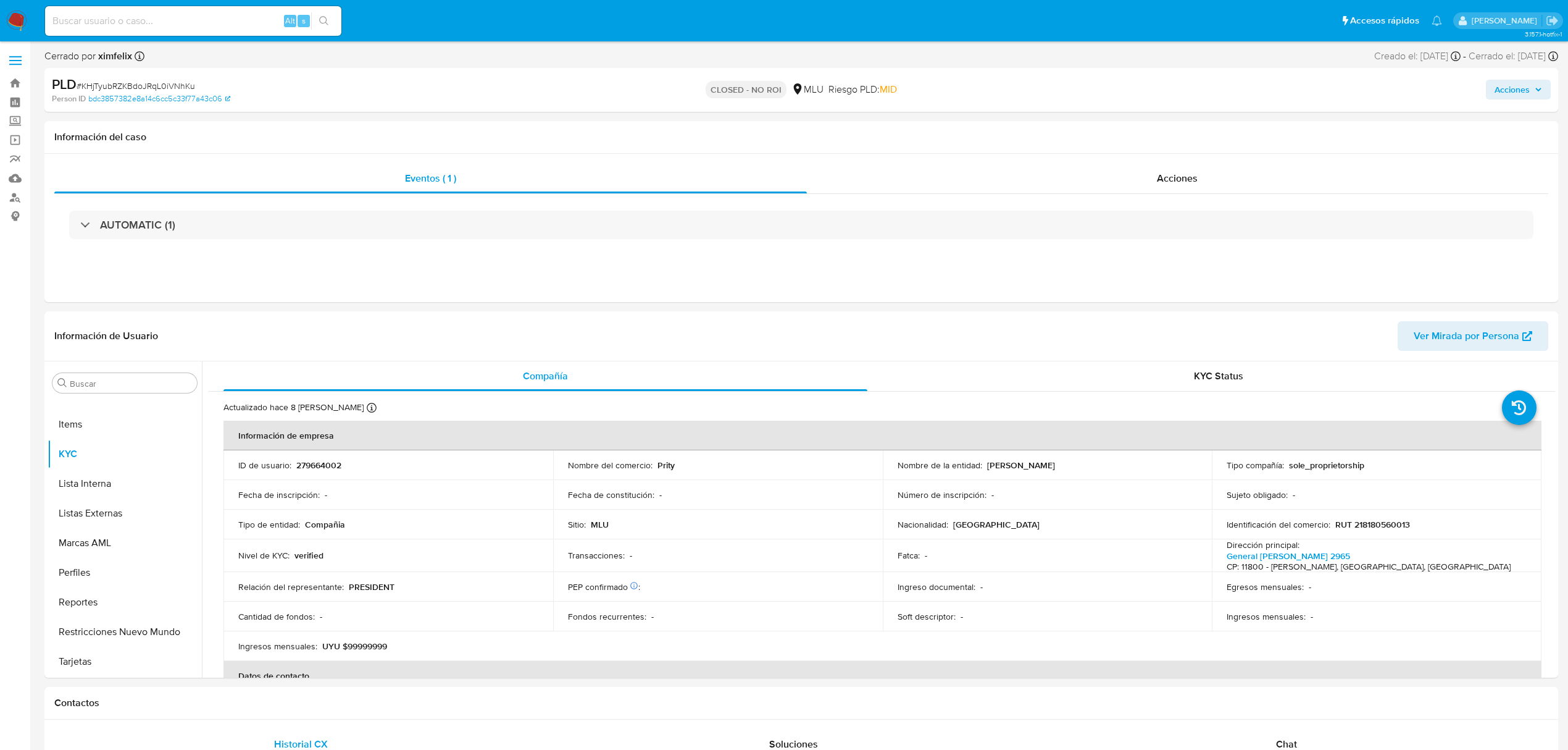
select select "10"
